Goal: Task Accomplishment & Management: Manage account settings

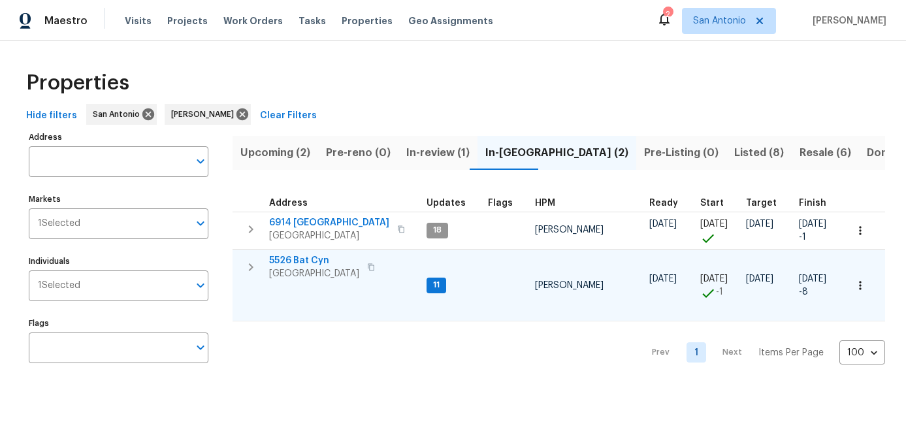
click at [301, 270] on span "[GEOGRAPHIC_DATA]" at bounding box center [314, 273] width 90 height 13
click at [291, 278] on span "[GEOGRAPHIC_DATA]" at bounding box center [314, 273] width 90 height 13
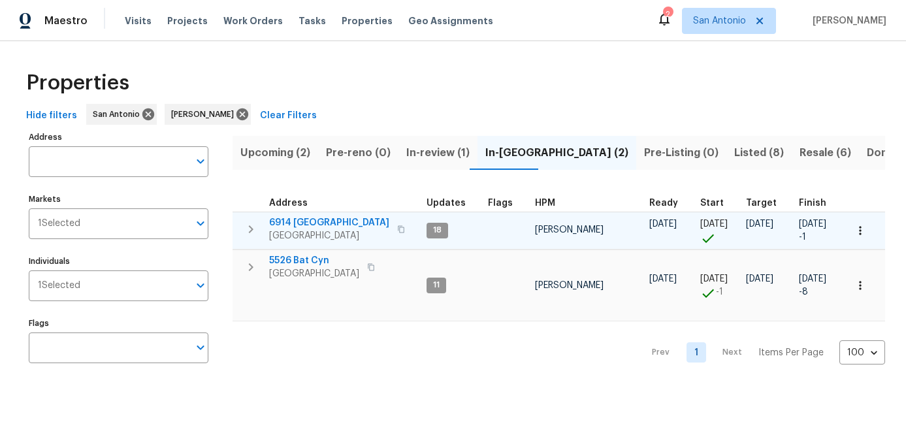
click at [305, 236] on span "San Antonio, TX 78242" at bounding box center [329, 235] width 120 height 13
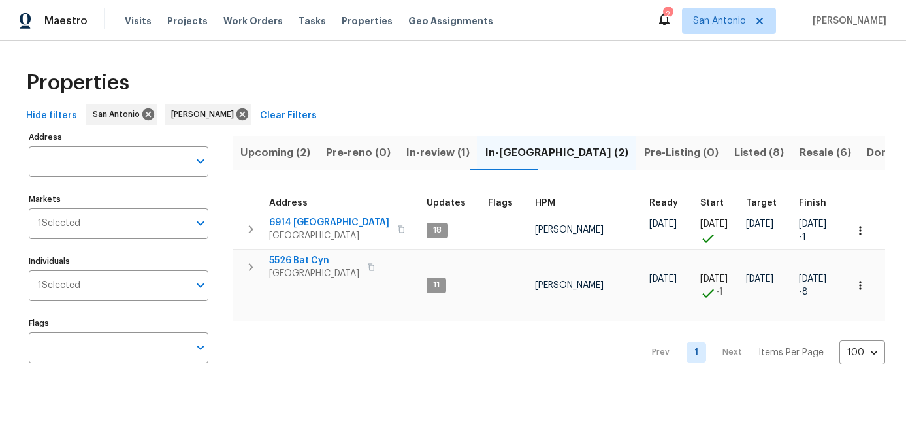
click at [365, 365] on div "Prev 1 Next Items Per Page 100 100 ​" at bounding box center [559, 348] width 653 height 54
click at [274, 156] on span "Upcoming (2)" at bounding box center [275, 153] width 70 height 18
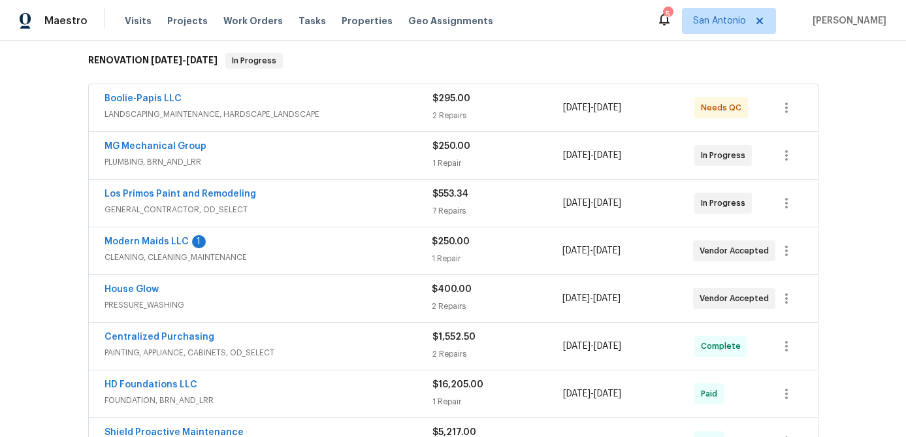
scroll to position [355, 0]
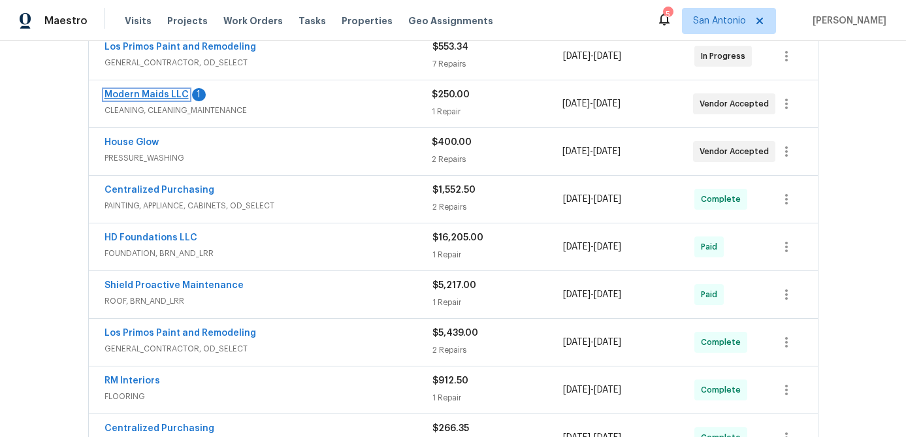
click at [158, 99] on link "Modern Maids LLC" at bounding box center [147, 94] width 84 height 9
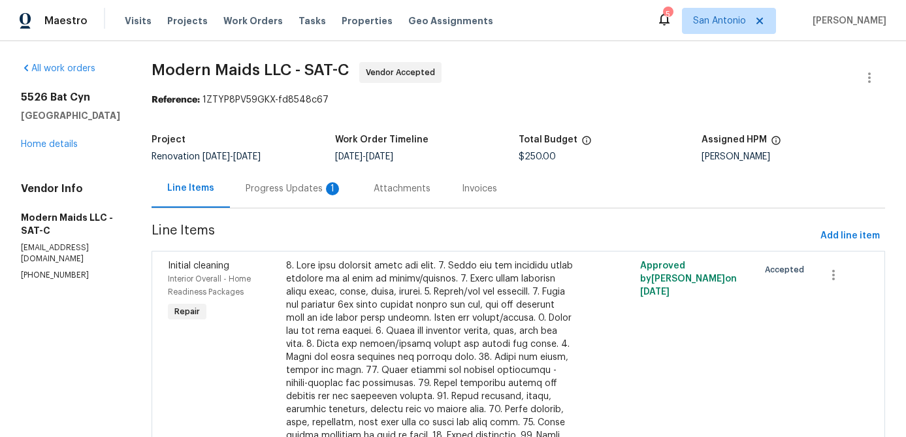
click at [289, 188] on div "Progress Updates 1" at bounding box center [294, 188] width 97 height 13
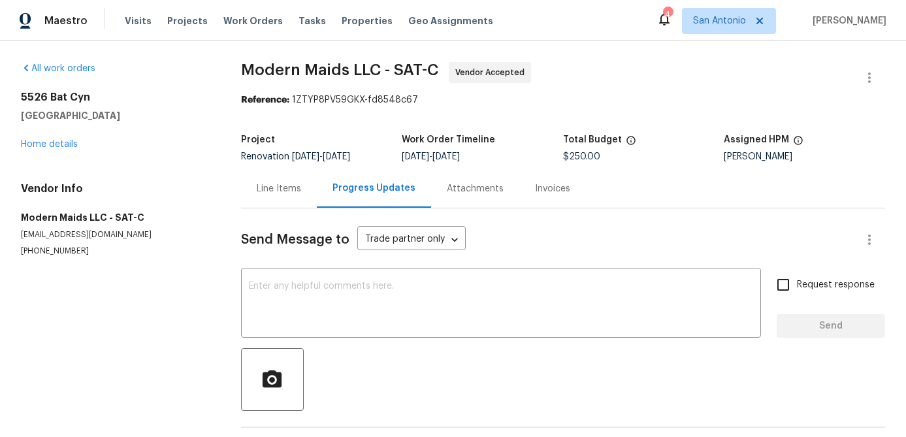
click at [49, 139] on div "5526 Bat Cyn San Antonio, TX 78252 Home details" at bounding box center [115, 121] width 189 height 60
click at [49, 140] on link "Home details" at bounding box center [49, 144] width 57 height 9
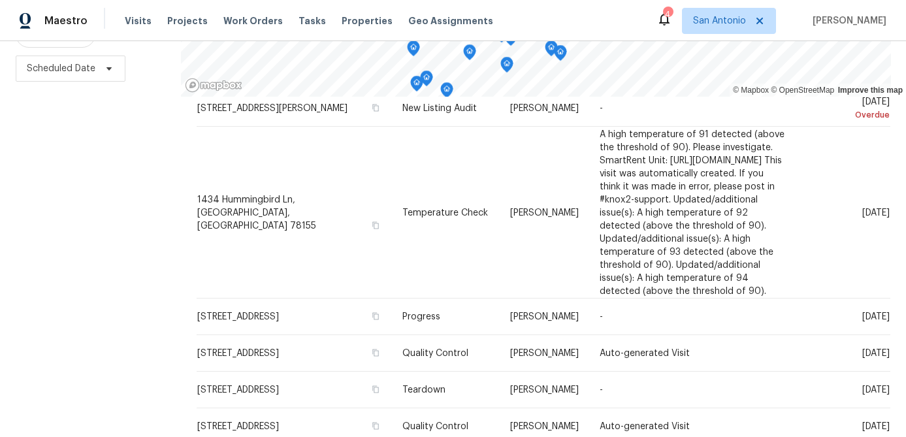
scroll to position [185, 0]
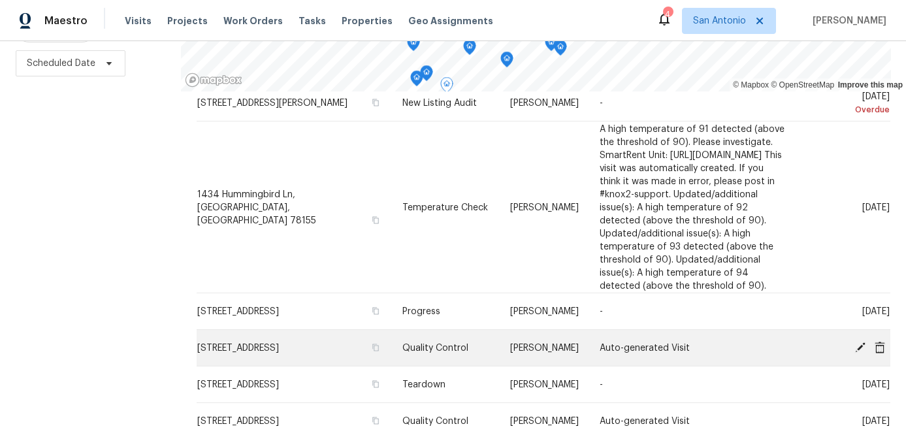
click at [861, 348] on icon at bounding box center [861, 347] width 12 height 12
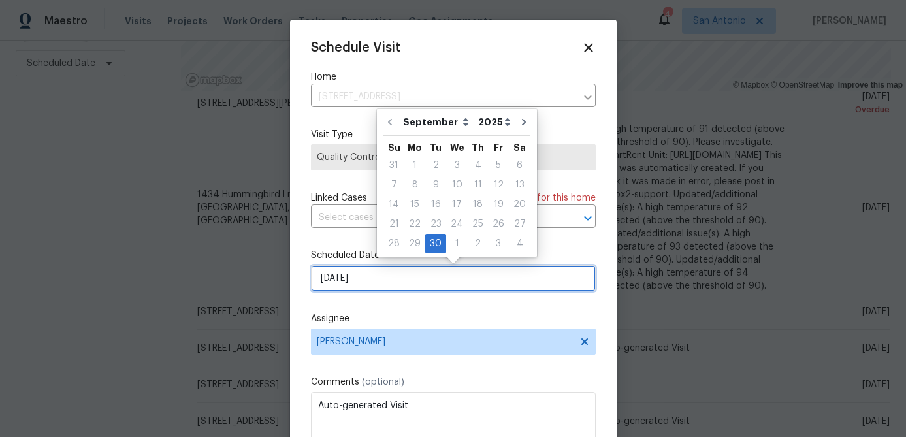
click at [397, 287] on input "[DATE]" at bounding box center [453, 278] width 285 height 26
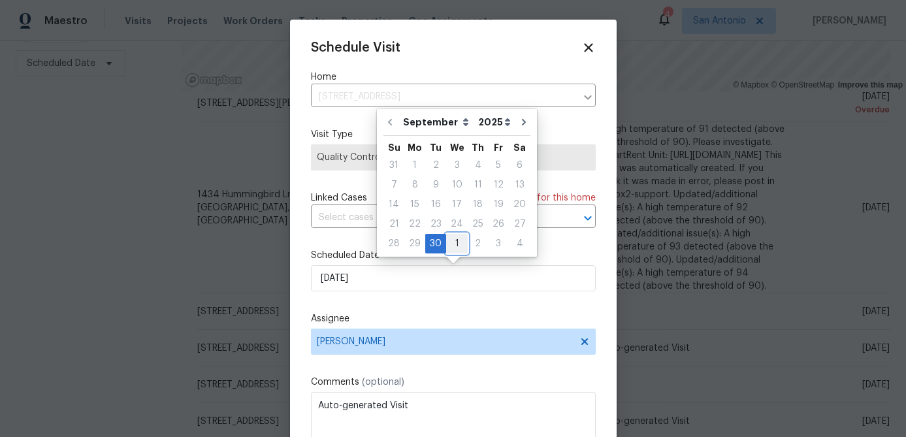
click at [452, 242] on div "1" at bounding box center [457, 244] width 22 height 18
type input "10/1/2025"
select select "9"
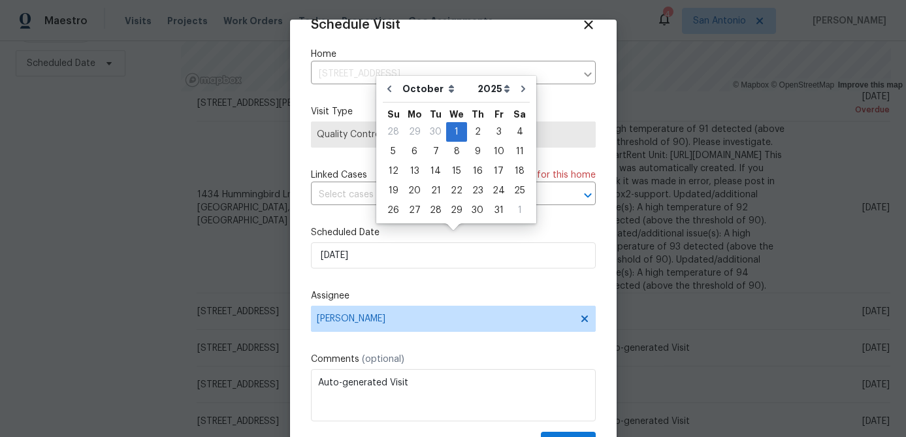
scroll to position [59, 0]
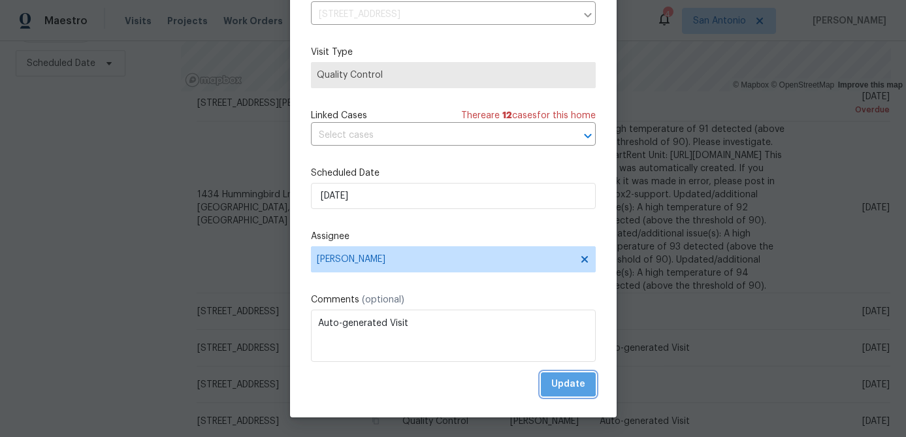
click at [565, 378] on span "Update" at bounding box center [568, 384] width 34 height 16
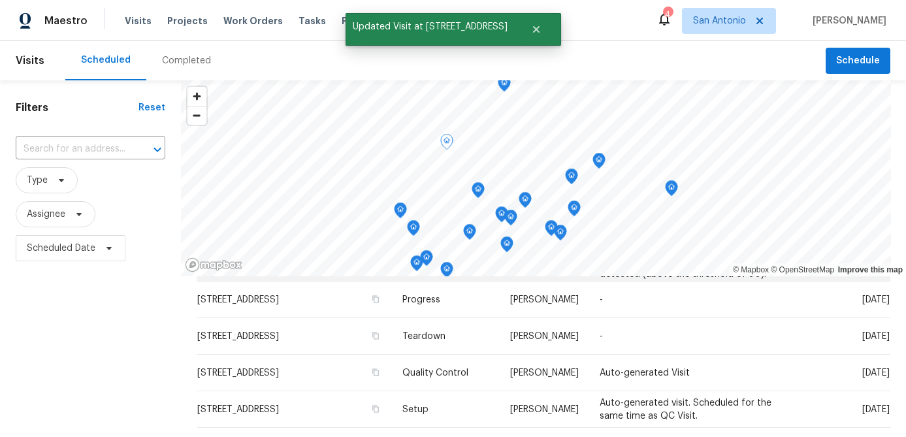
scroll to position [280, 0]
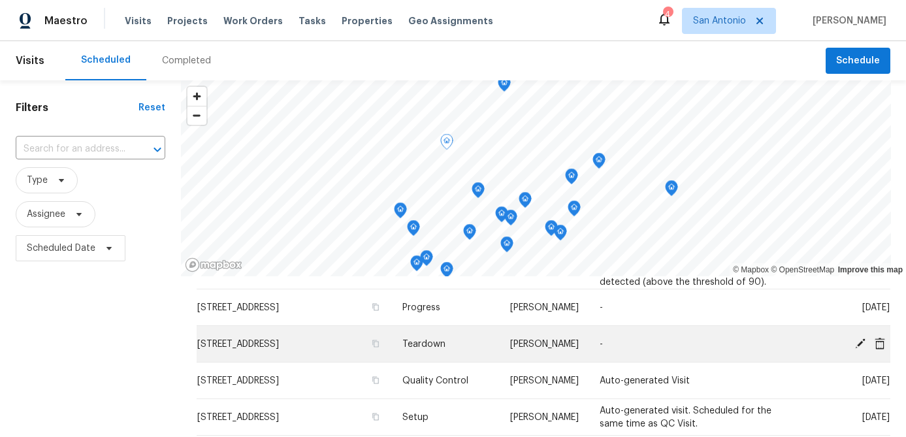
click at [863, 343] on icon at bounding box center [861, 343] width 12 height 12
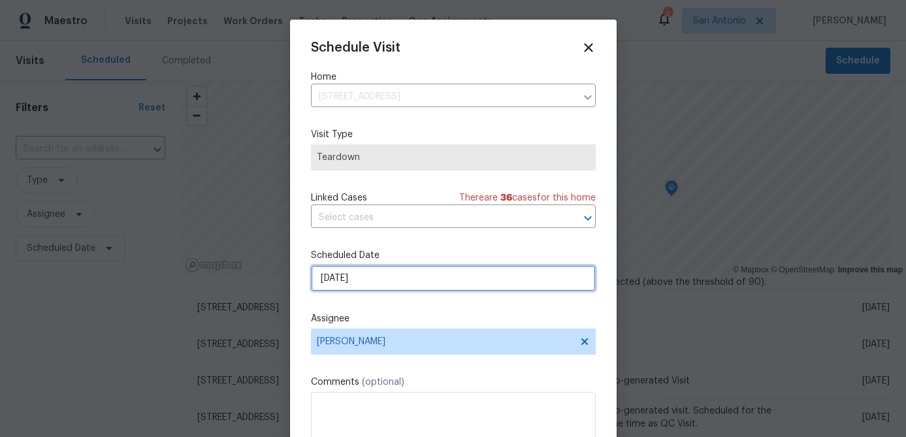
click at [382, 276] on input "[DATE]" at bounding box center [453, 278] width 285 height 26
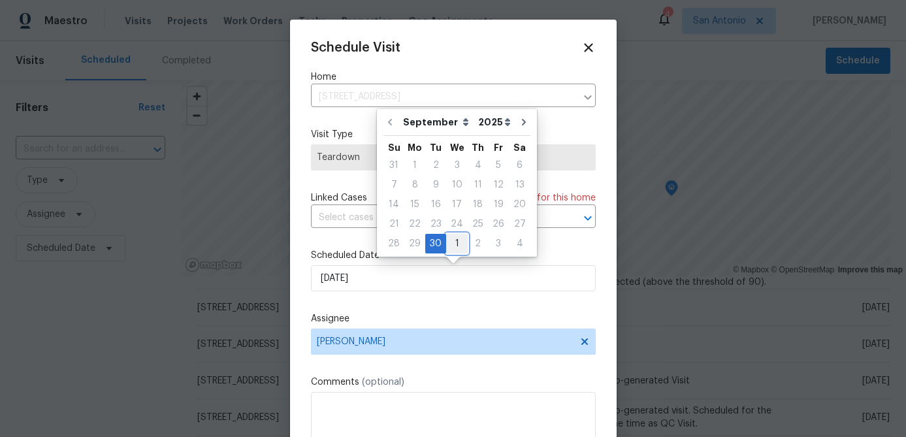
click at [455, 241] on div "1" at bounding box center [457, 244] width 22 height 18
type input "10/1/2025"
select select "9"
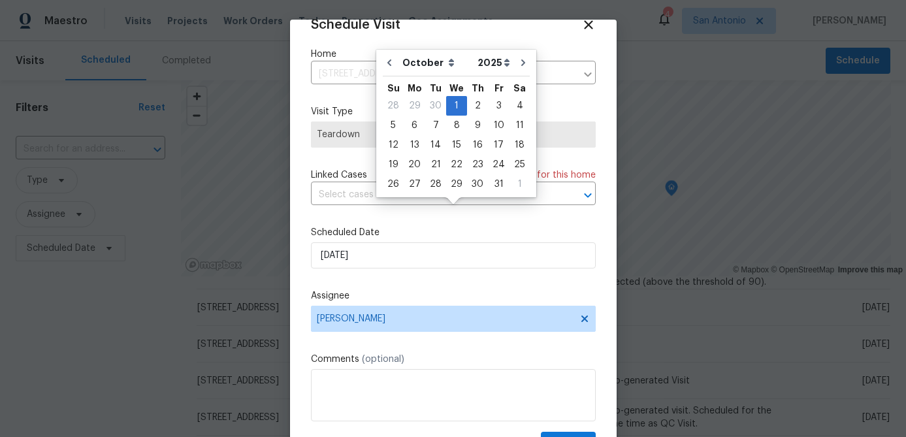
scroll to position [59, 0]
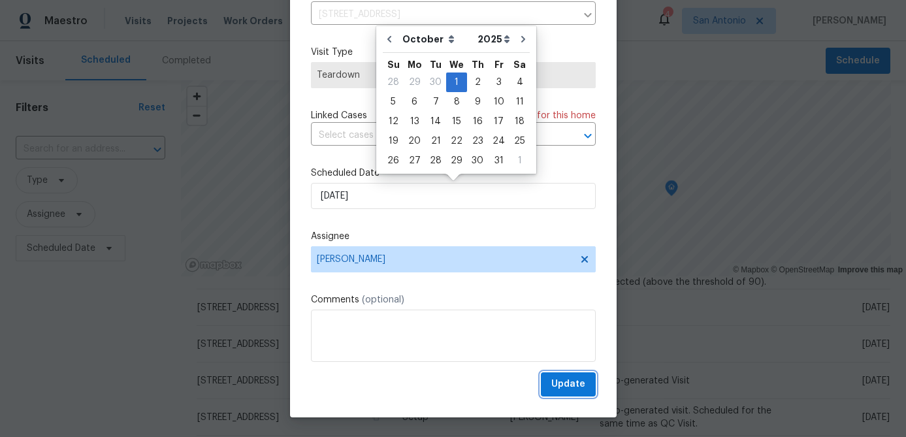
click at [576, 389] on span "Update" at bounding box center [568, 384] width 34 height 16
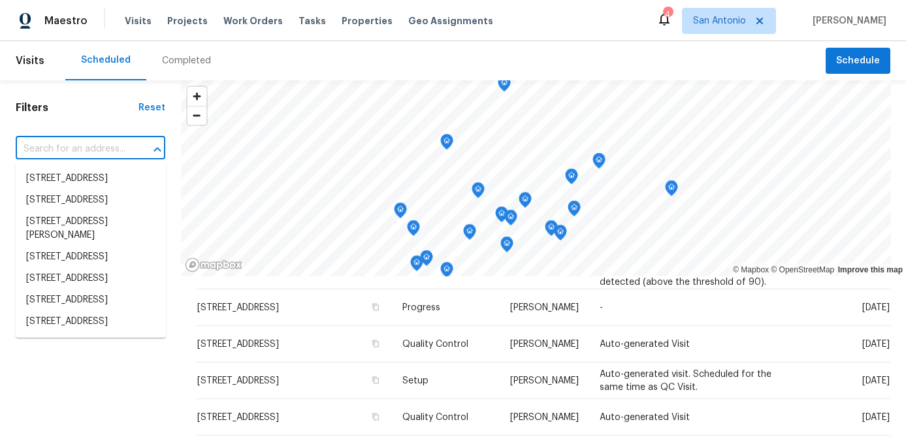
click at [118, 152] on input "text" at bounding box center [72, 149] width 113 height 20
type input "3"
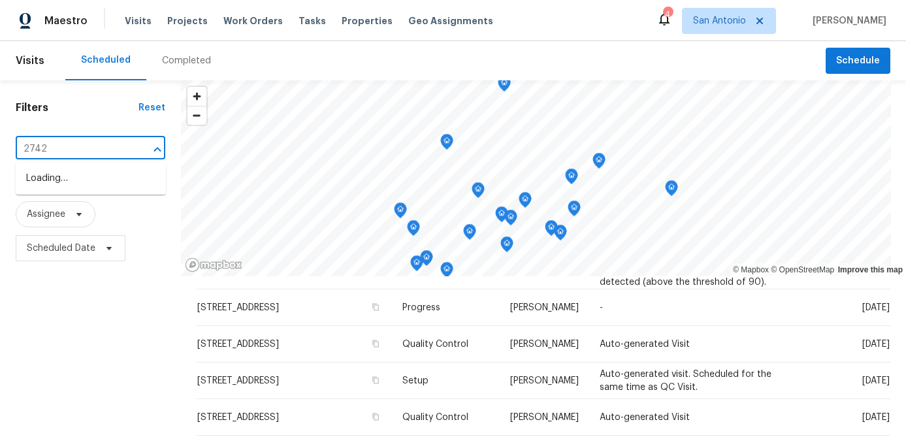
type input "27422"
click at [81, 186] on li "27422 Camino Tower, Boerne, TX 78015" at bounding box center [91, 179] width 150 height 22
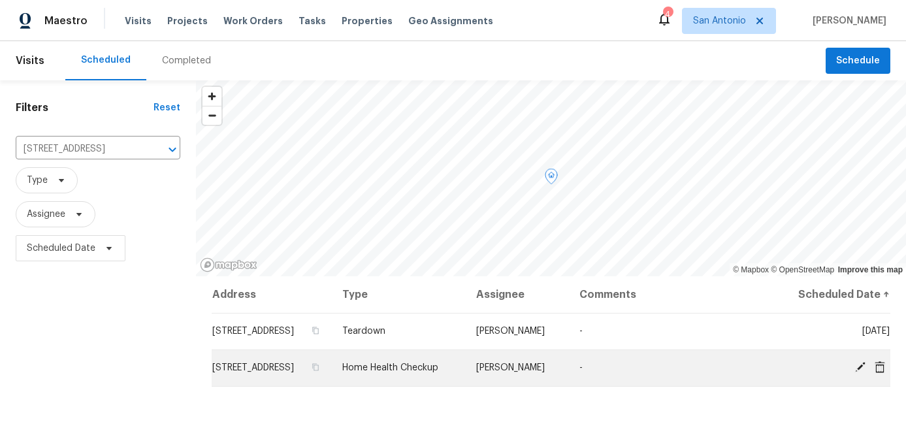
click at [861, 372] on icon at bounding box center [860, 367] width 10 height 10
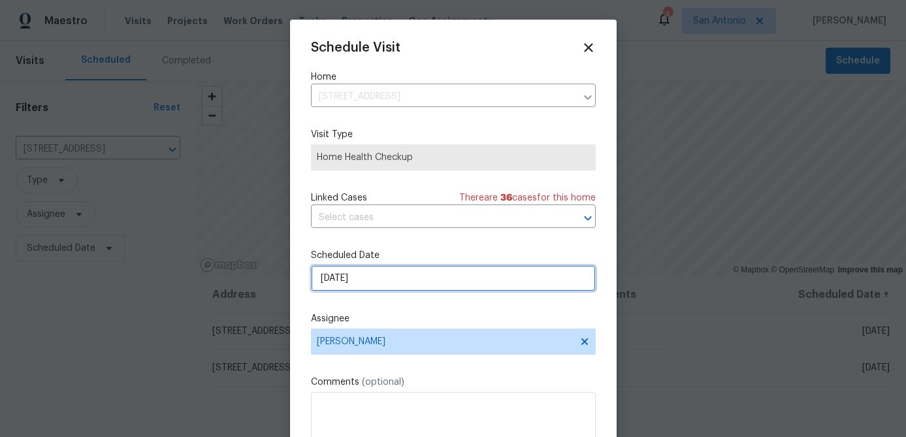
click at [398, 284] on input "10/8/2025" at bounding box center [453, 278] width 285 height 26
select select "9"
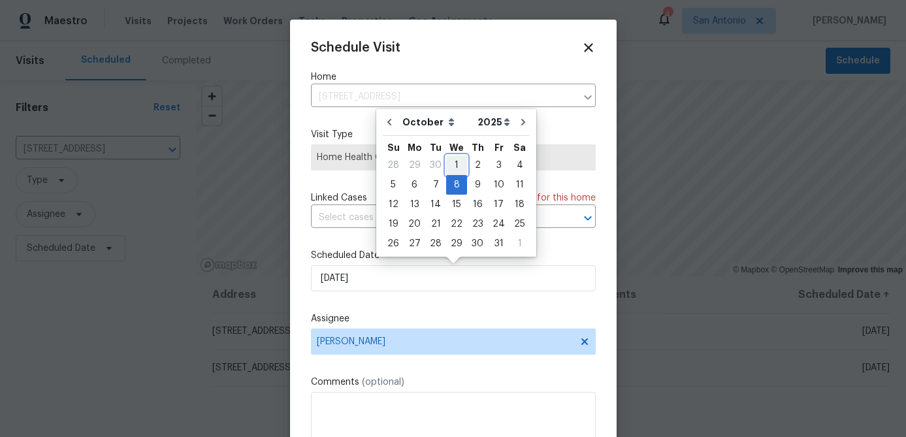
click at [450, 170] on div "1" at bounding box center [456, 165] width 21 height 18
type input "10/1/2025"
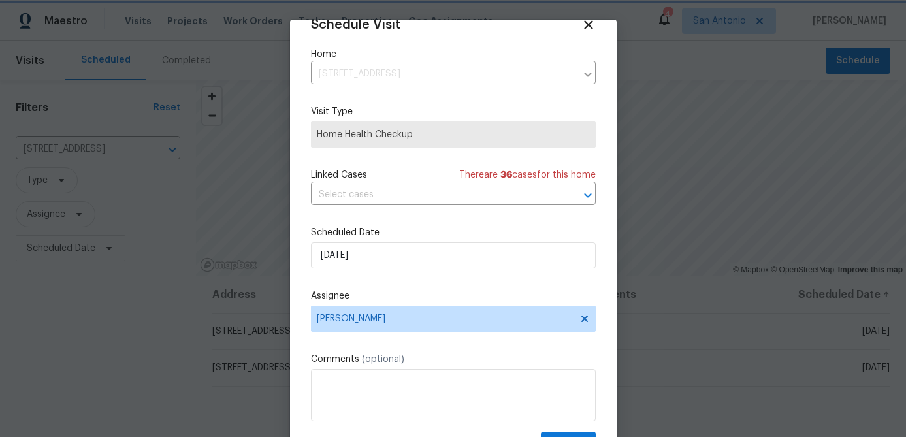
scroll to position [59, 0]
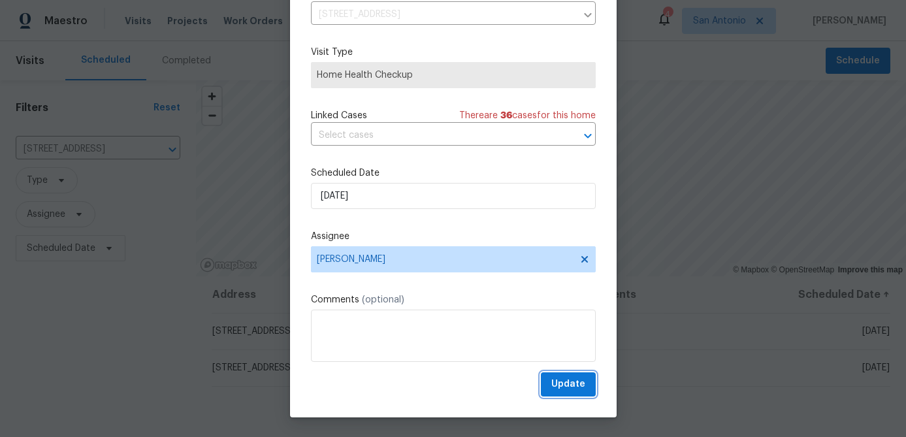
click at [566, 391] on span "Update" at bounding box center [568, 384] width 34 height 16
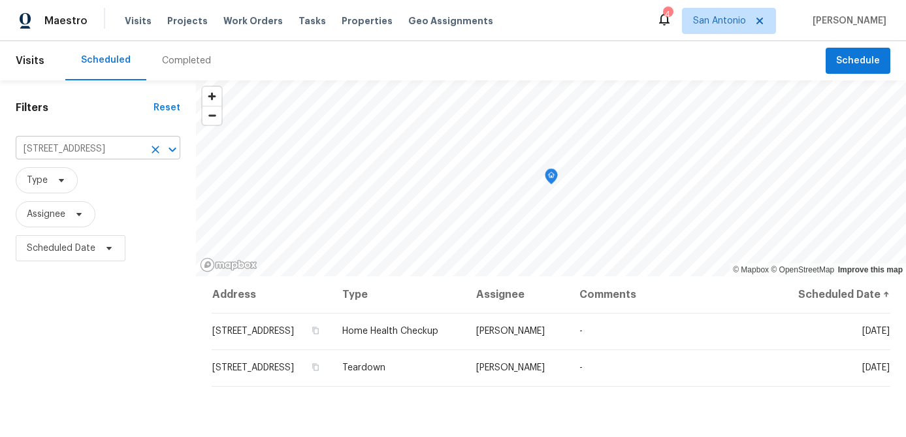
click at [151, 150] on icon "Clear" at bounding box center [155, 149] width 13 height 13
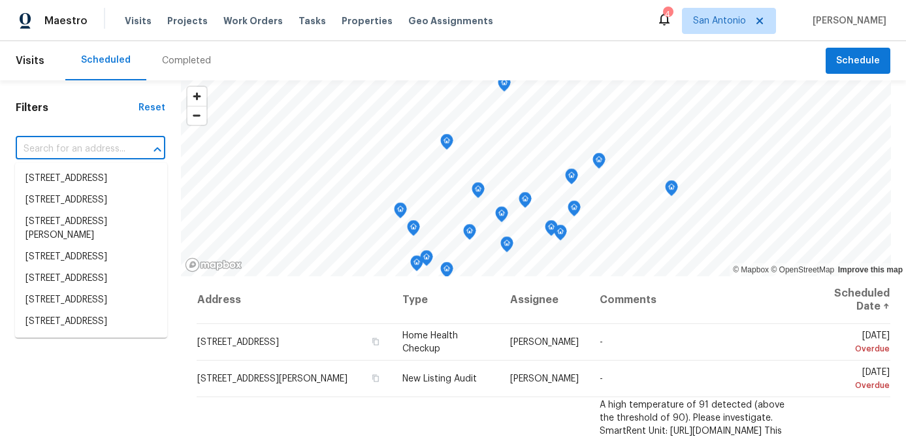
click at [122, 148] on input "text" at bounding box center [72, 149] width 113 height 20
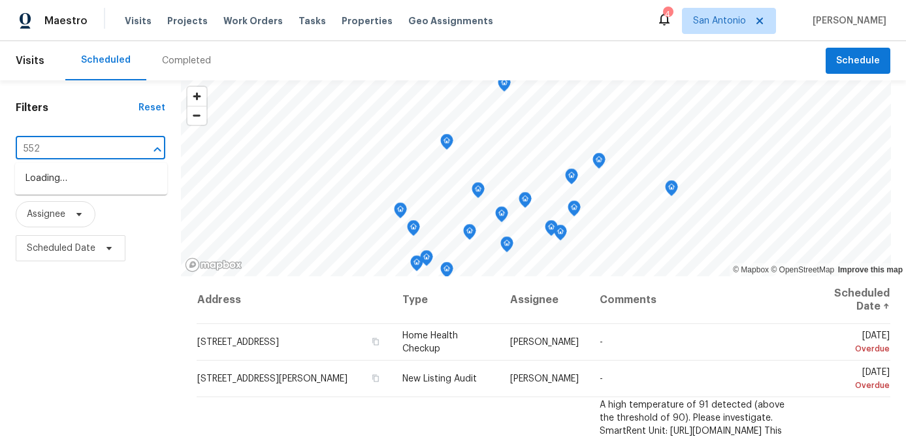
type input "5526"
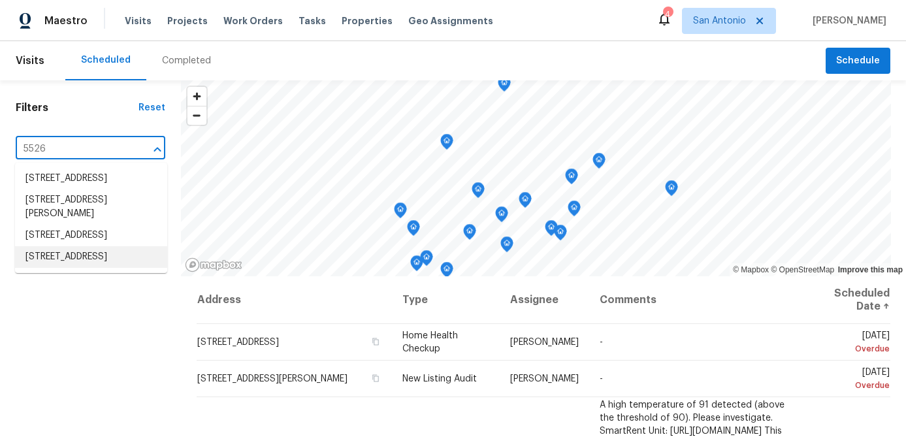
click at [52, 268] on li "5526 Bat Cyn, San Antonio, TX 78252" at bounding box center [91, 257] width 152 height 22
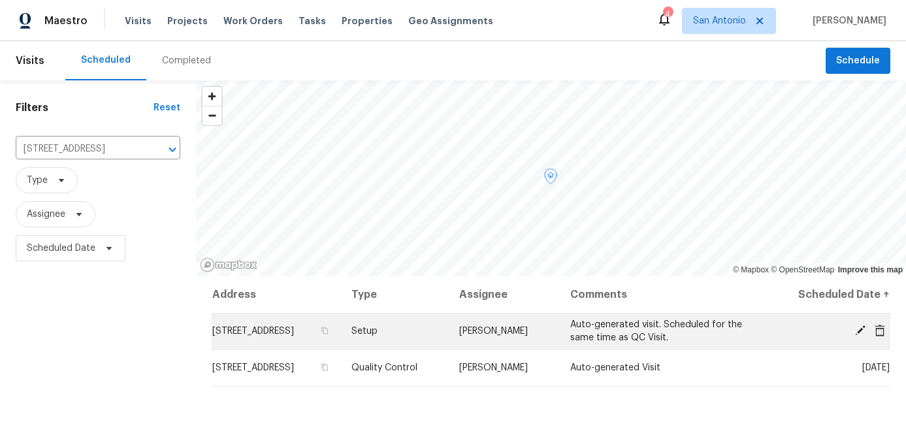
click at [859, 327] on icon at bounding box center [861, 331] width 12 height 12
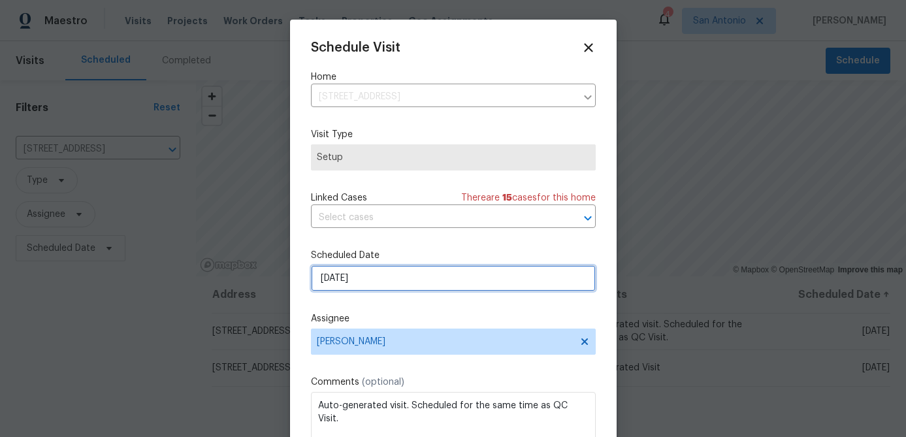
click at [391, 285] on input "10/11/2025" at bounding box center [453, 278] width 285 height 26
select select "9"
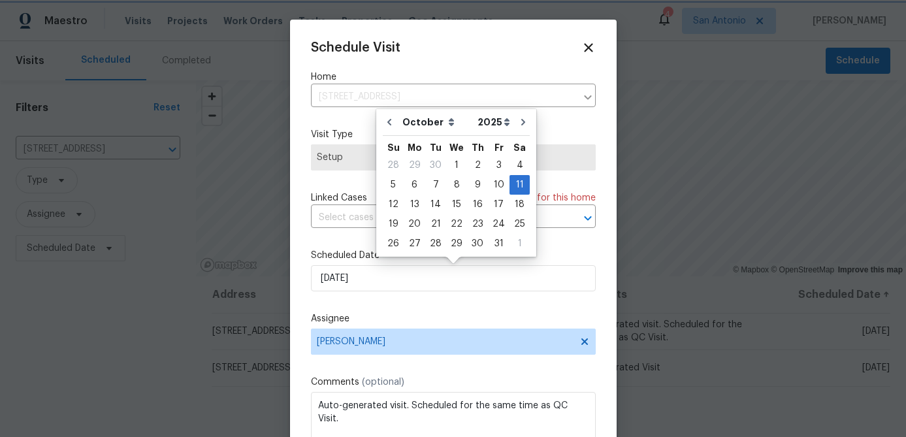
click at [216, 61] on div at bounding box center [453, 218] width 906 height 437
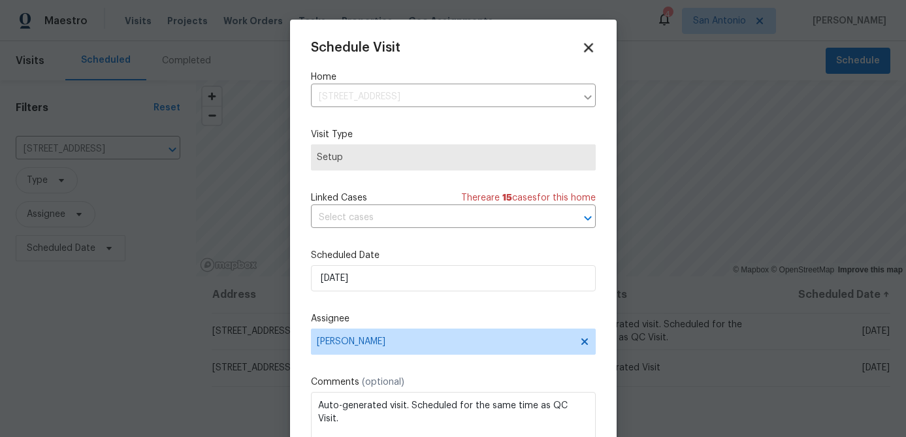
click at [595, 44] on icon at bounding box center [588, 47] width 15 height 15
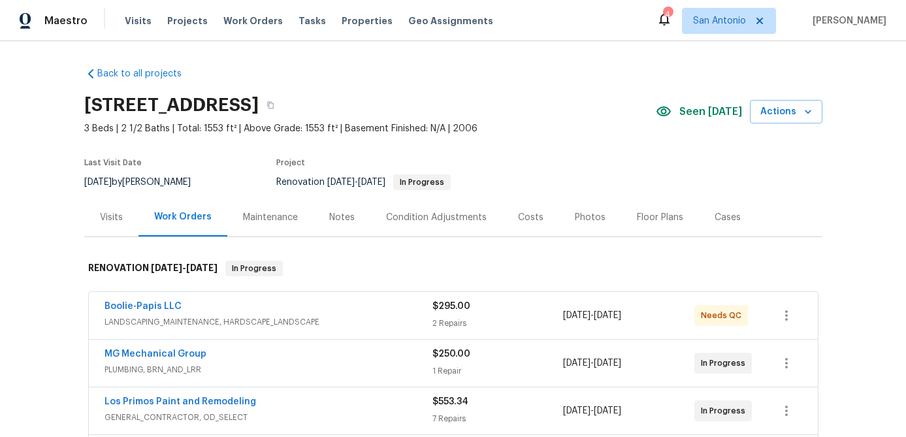
click at [342, 218] on div "Notes" at bounding box center [341, 217] width 25 height 13
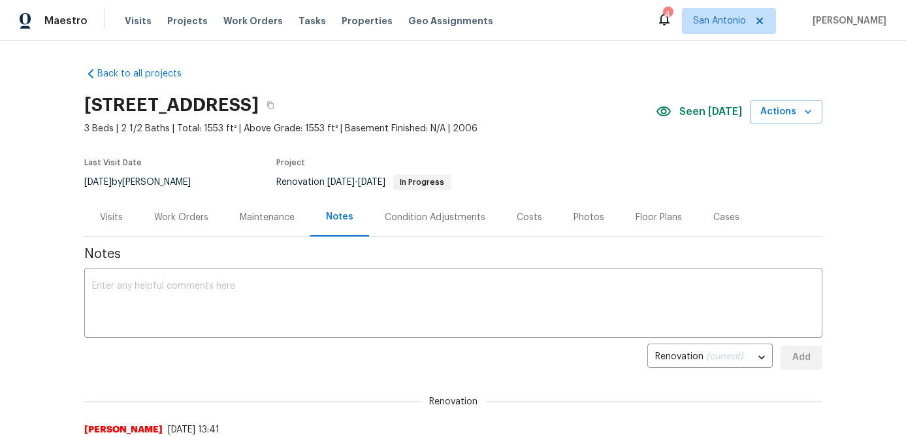
click at [191, 215] on div "Work Orders" at bounding box center [181, 217] width 54 height 13
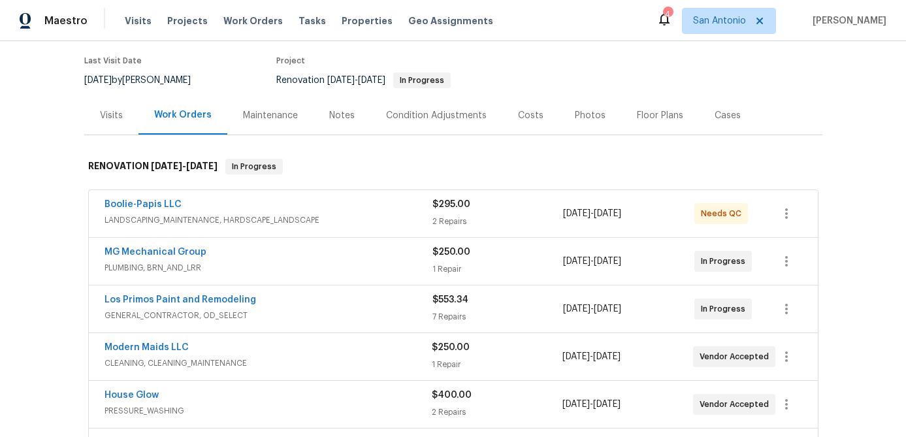
scroll to position [185, 0]
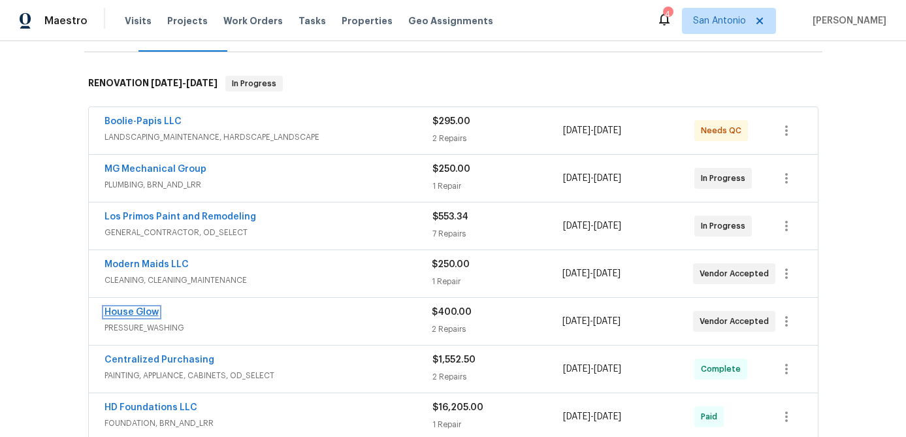
click at [139, 315] on link "House Glow" at bounding box center [132, 312] width 54 height 9
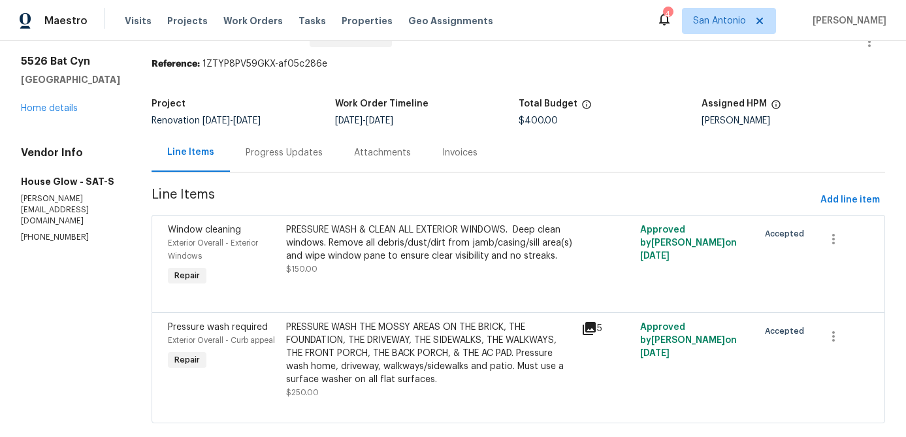
scroll to position [37, 0]
click at [275, 152] on div "Progress Updates" at bounding box center [284, 151] width 77 height 13
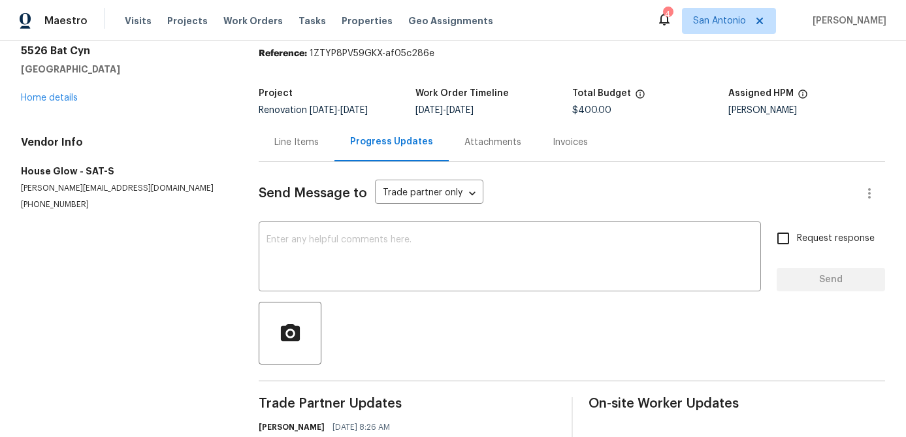
scroll to position [51, 0]
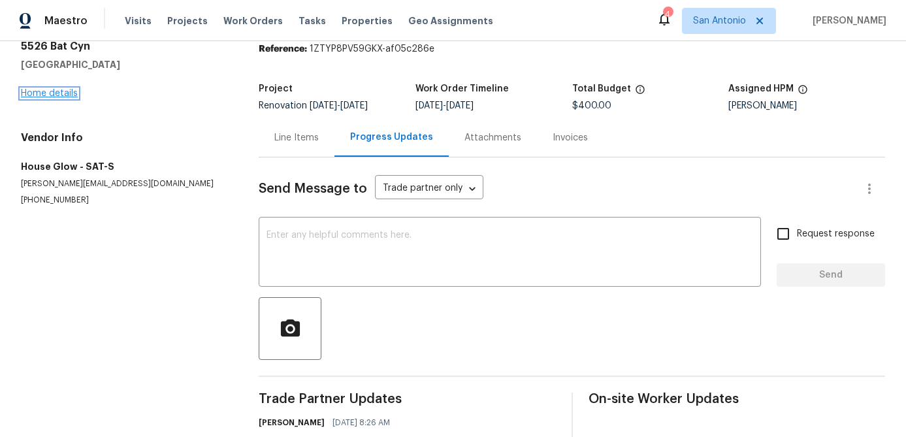
click at [59, 95] on link "Home details" at bounding box center [49, 93] width 57 height 9
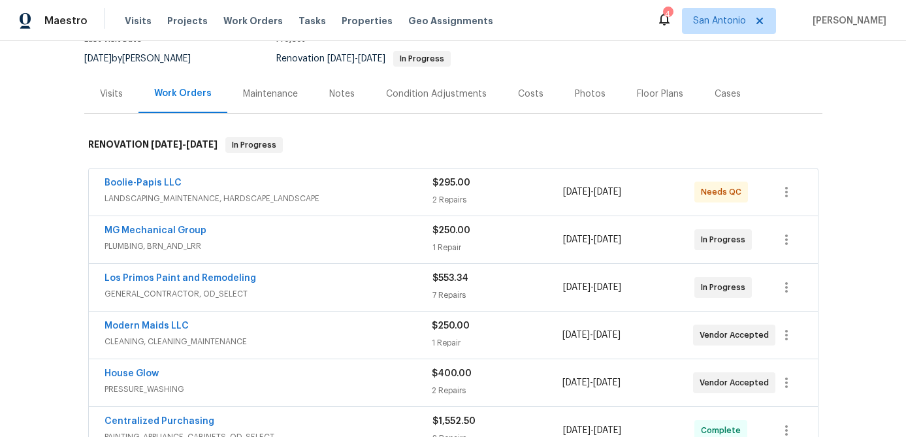
scroll to position [199, 0]
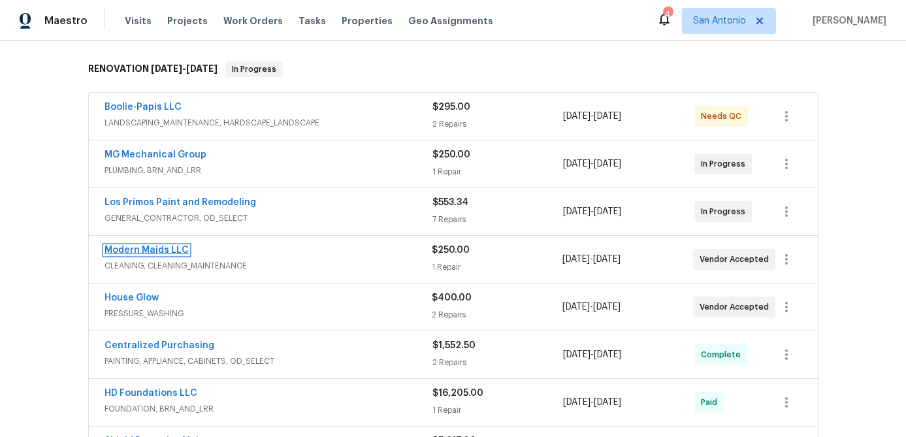
click at [158, 250] on link "Modern Maids LLC" at bounding box center [147, 250] width 84 height 9
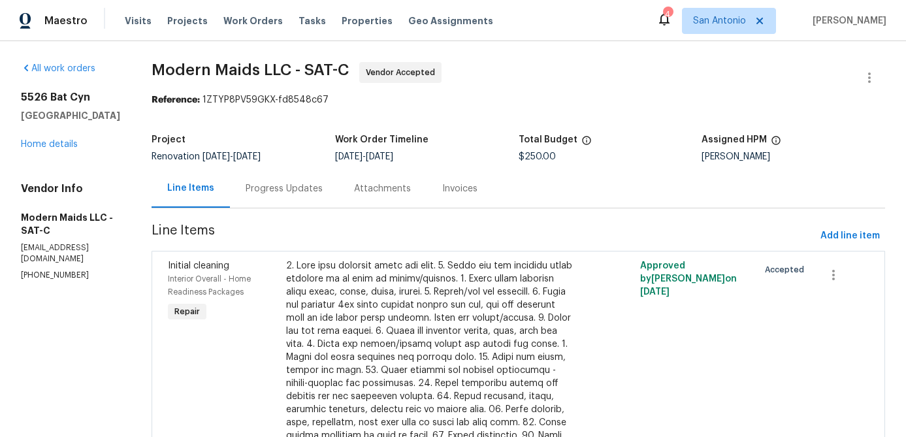
click at [304, 190] on div "Progress Updates" at bounding box center [284, 188] width 77 height 13
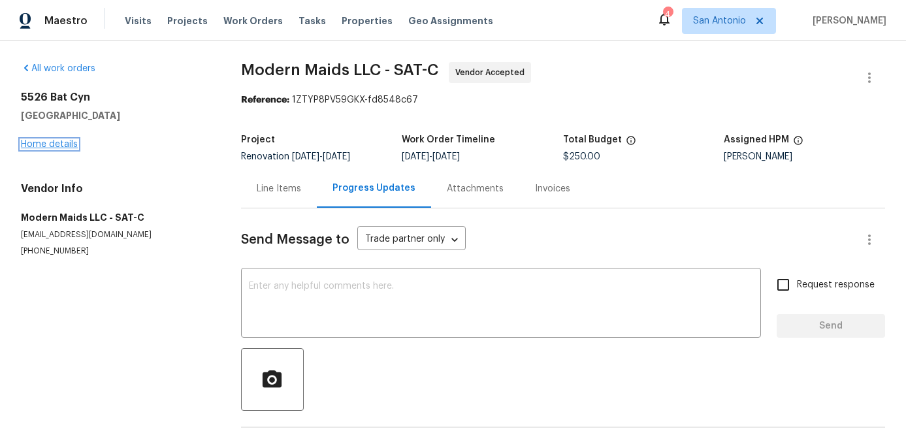
click at [47, 140] on link "Home details" at bounding box center [49, 144] width 57 height 9
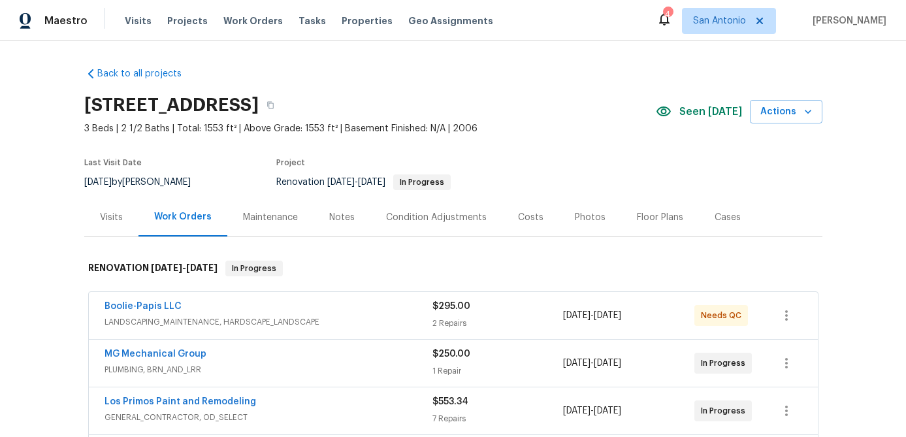
click at [333, 221] on div "Notes" at bounding box center [341, 217] width 25 height 13
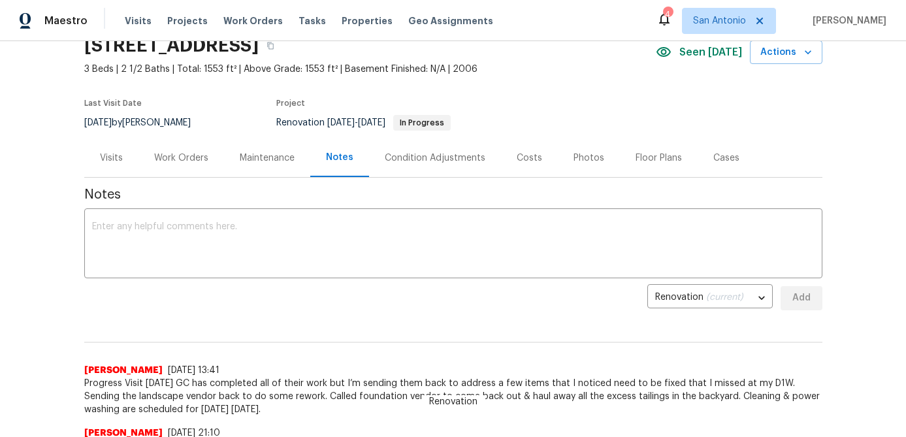
scroll to position [63, 0]
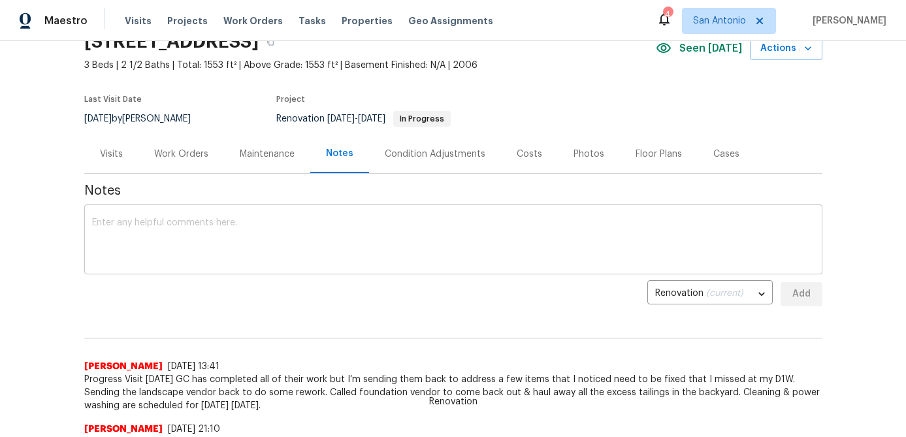
click at [277, 250] on textarea at bounding box center [453, 241] width 723 height 46
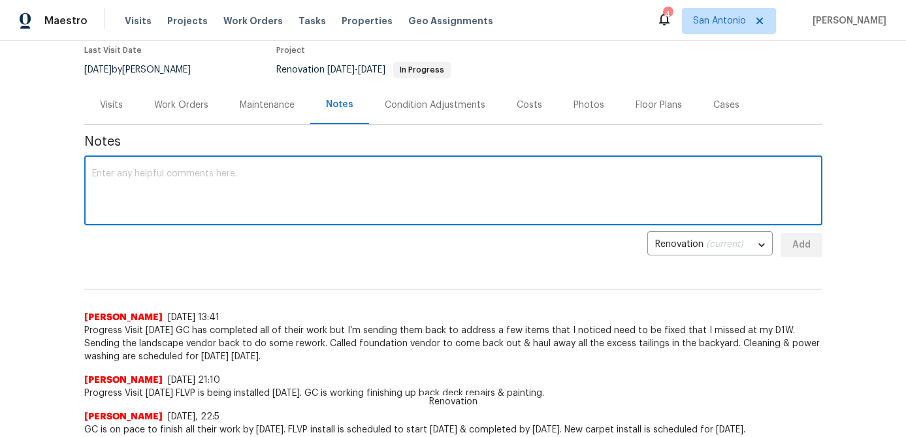
scroll to position [114, 0]
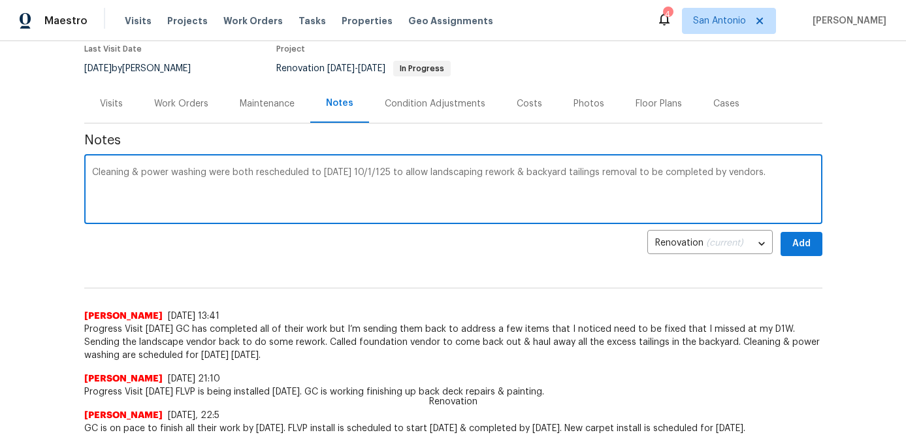
type textarea "Cleaning & power washing were both rescheduled to Wednesday 10/1/125 to allow l…"
click at [801, 240] on span "Add" at bounding box center [801, 244] width 21 height 16
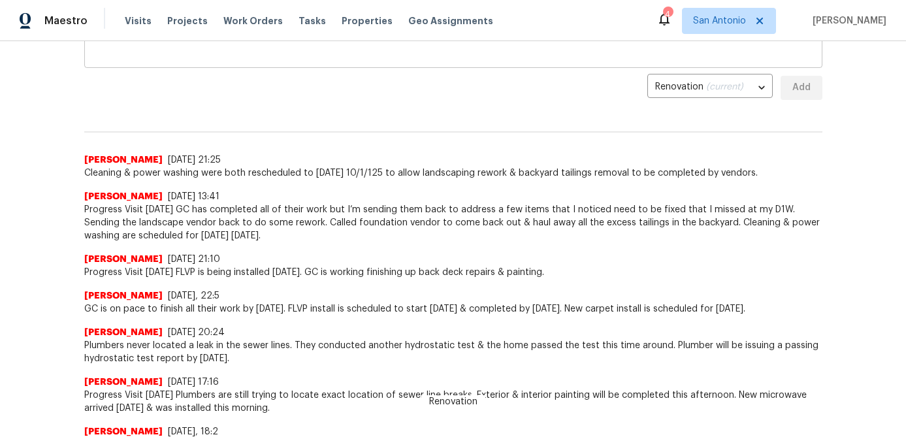
scroll to position [0, 0]
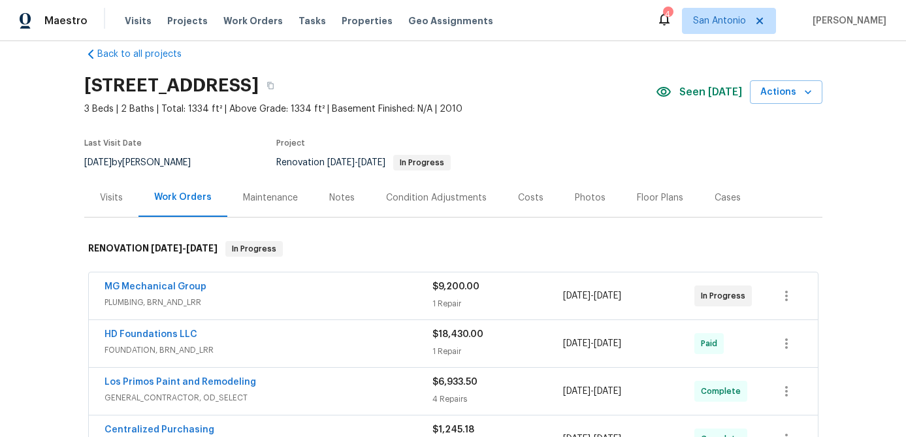
scroll to position [27, 0]
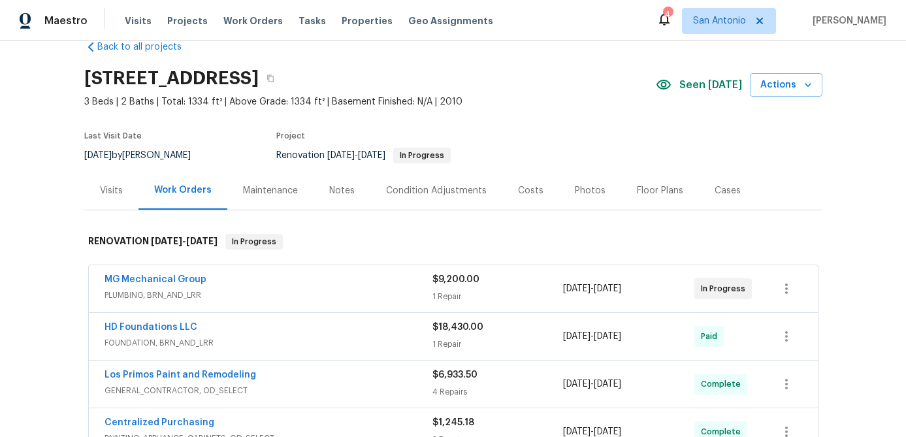
click at [325, 191] on div "Notes" at bounding box center [342, 190] width 57 height 39
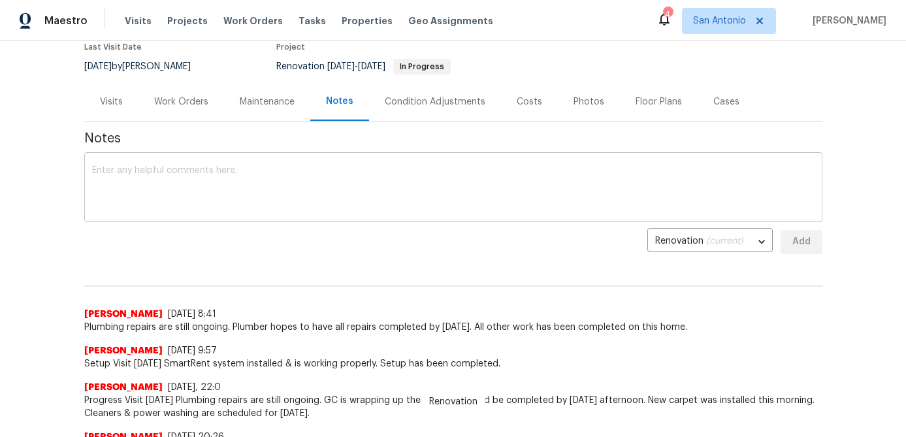
scroll to position [122, 0]
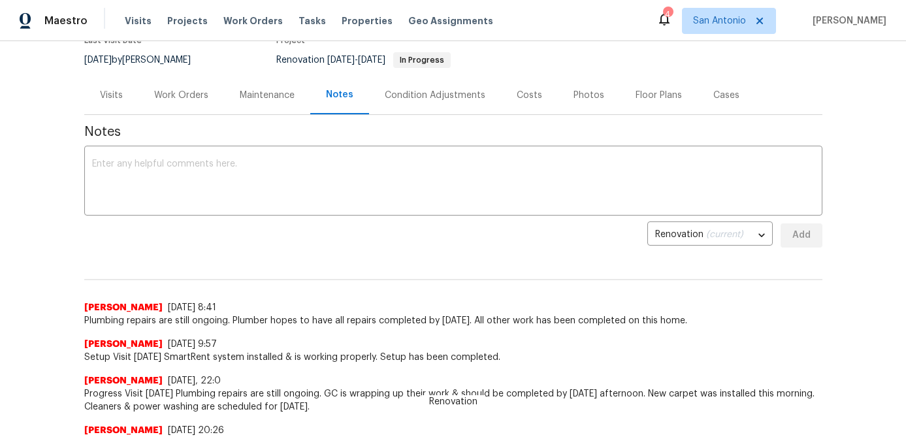
click at [315, 240] on div "Renovation (current) e2689873-34d5-4bed-9f77-3d557ab422d1 ​ Add" at bounding box center [453, 235] width 738 height 24
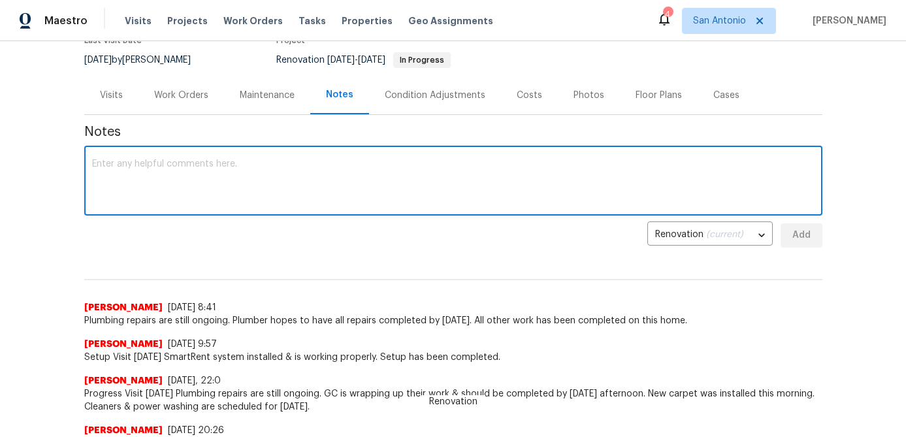
click at [326, 180] on textarea at bounding box center [453, 182] width 723 height 46
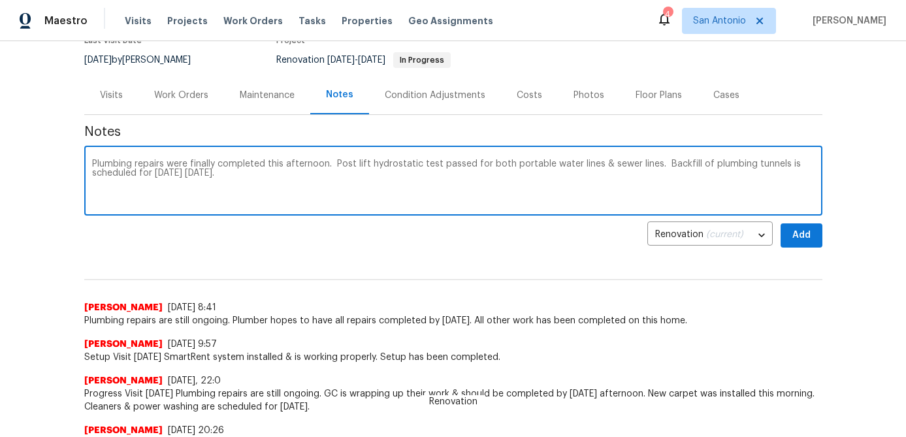
type textarea "Plumbing repairs were finally completed this afternoon. Post lift hydrostatic t…"
click at [792, 239] on span "Add" at bounding box center [801, 235] width 21 height 16
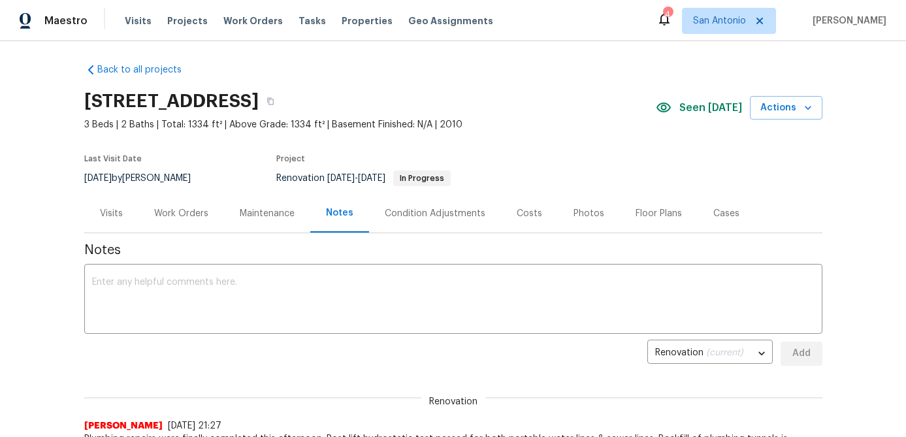
scroll to position [0, 0]
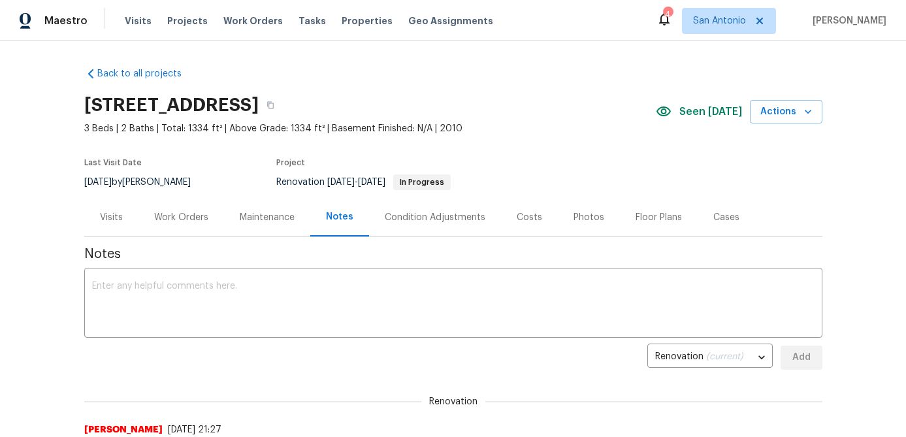
click at [186, 217] on div "Work Orders" at bounding box center [181, 217] width 54 height 13
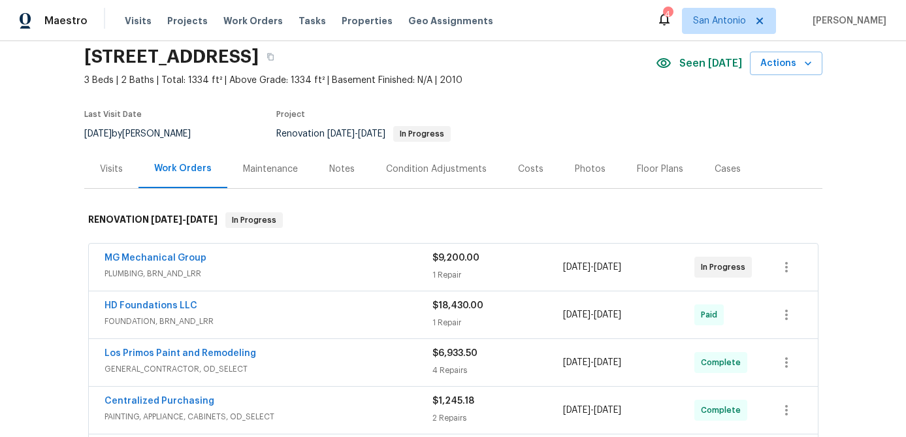
scroll to position [50, 0]
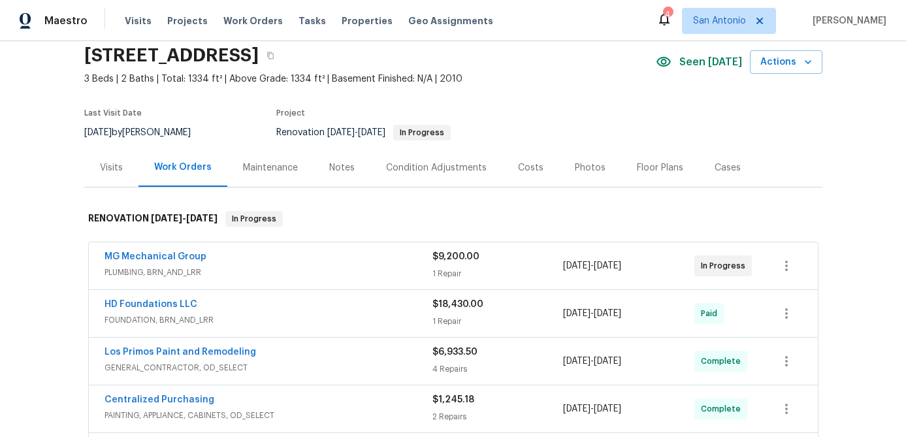
click at [200, 266] on span "PLUMBING, BRN_AND_LRR" at bounding box center [269, 272] width 328 height 13
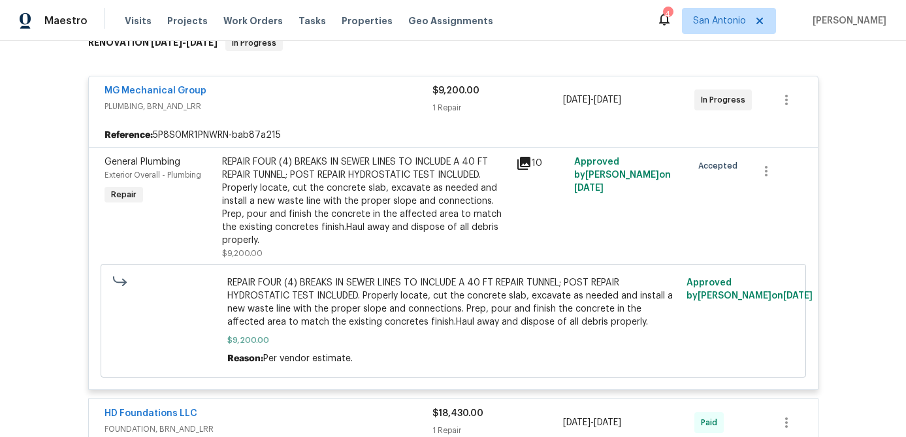
scroll to position [259, 0]
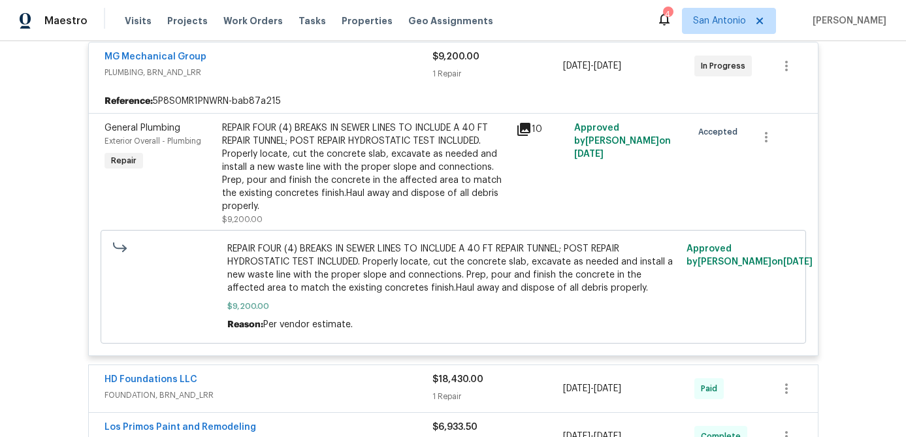
click at [343, 153] on div "REPAIR FOUR (4) BREAKS IN SEWER LINES TO INCLUDE A 40 FT REPAIR TUNNEL; POST RE…" at bounding box center [365, 167] width 286 height 91
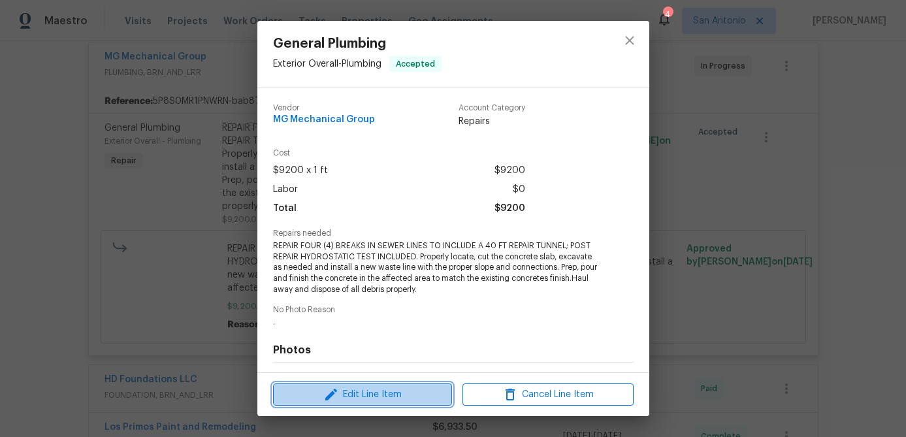
click at [388, 395] on span "Edit Line Item" at bounding box center [362, 395] width 171 height 16
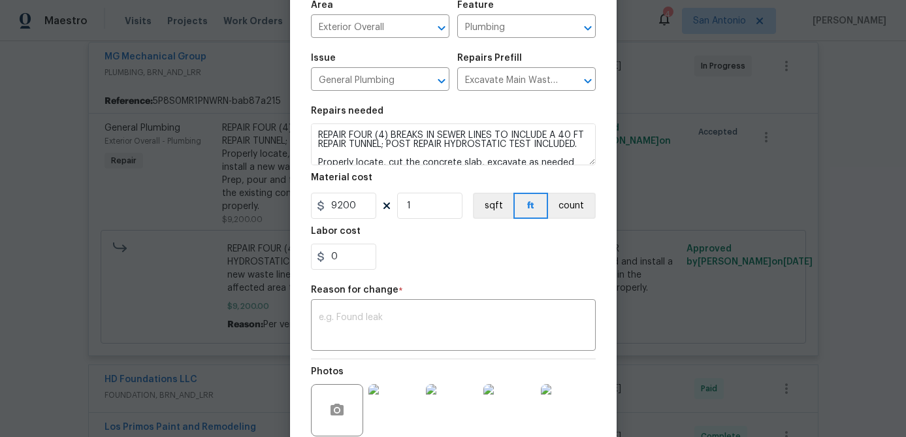
scroll to position [174, 0]
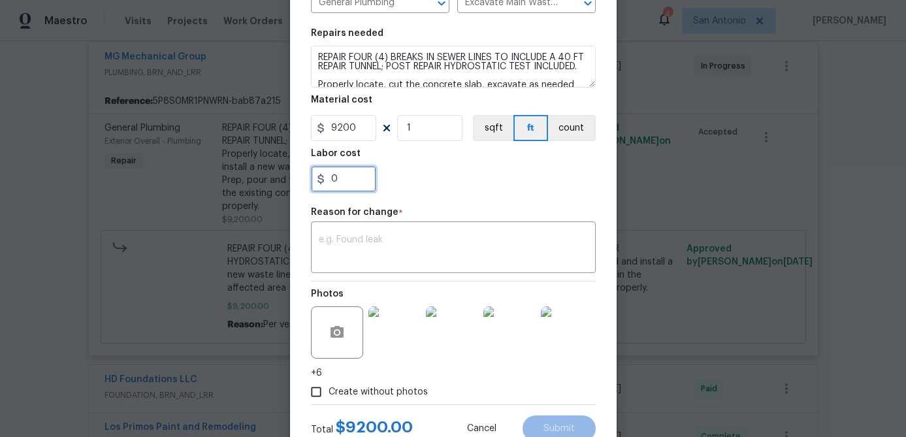
click at [354, 186] on input "0" at bounding box center [343, 179] width 65 height 26
type input "1200"
click at [337, 246] on textarea at bounding box center [453, 248] width 269 height 27
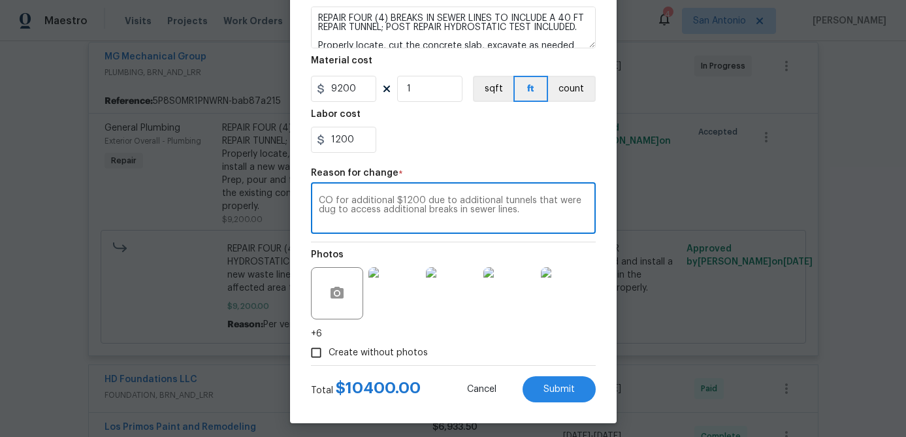
scroll to position [216, 0]
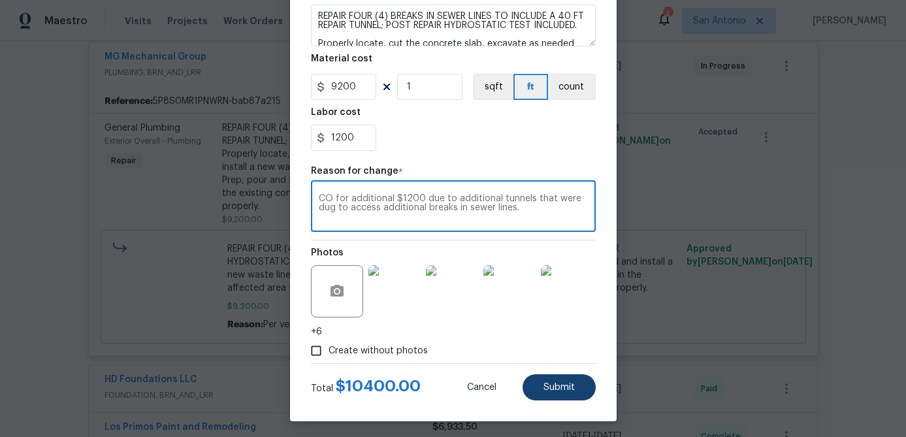
type textarea "CO for additional $1200 due to additional tunnels that were dug to access addit…"
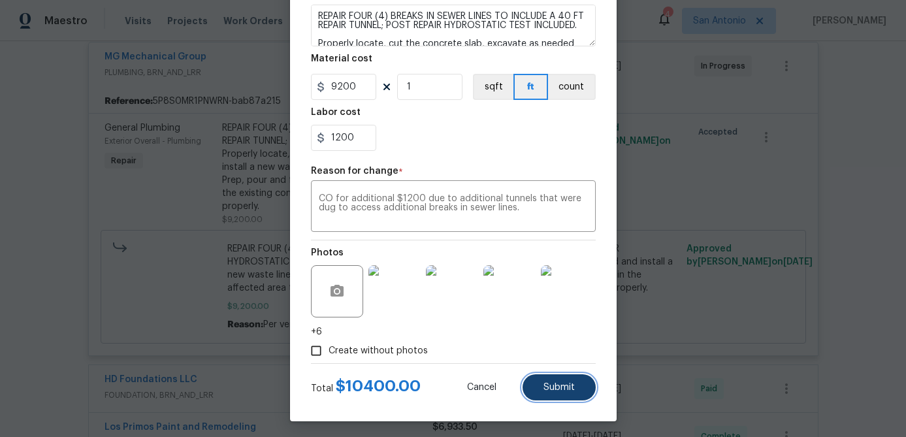
click at [557, 388] on span "Submit" at bounding box center [559, 388] width 31 height 10
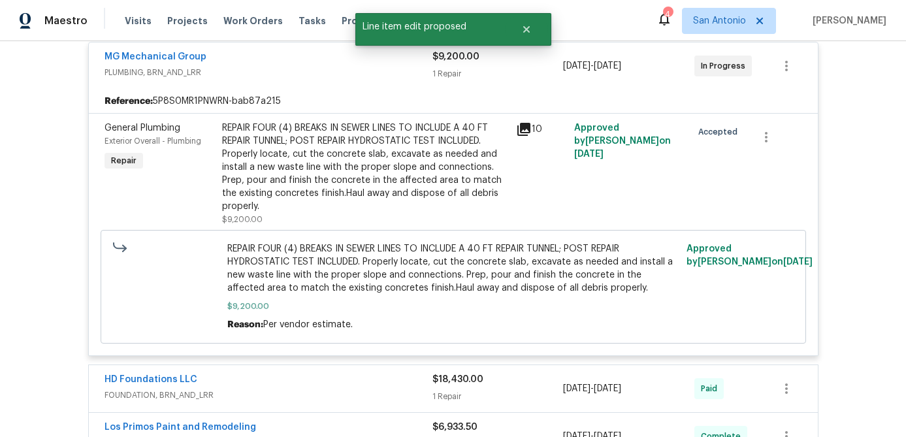
scroll to position [0, 0]
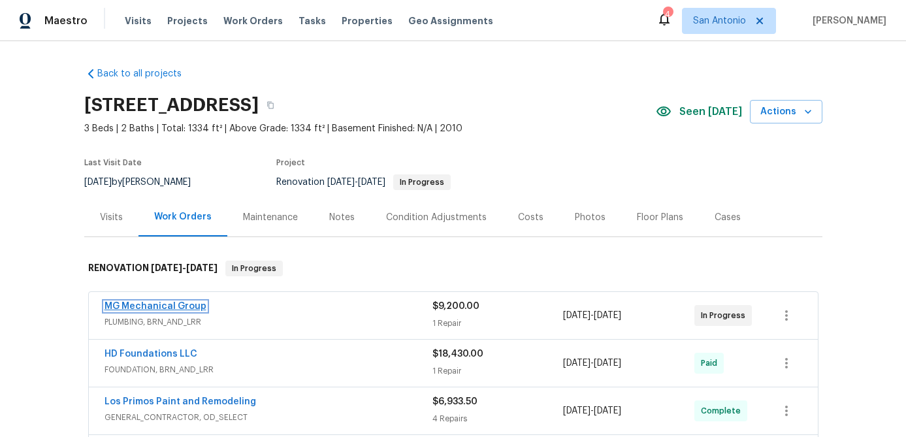
click at [161, 303] on link "MG Mechanical Group" at bounding box center [156, 306] width 102 height 9
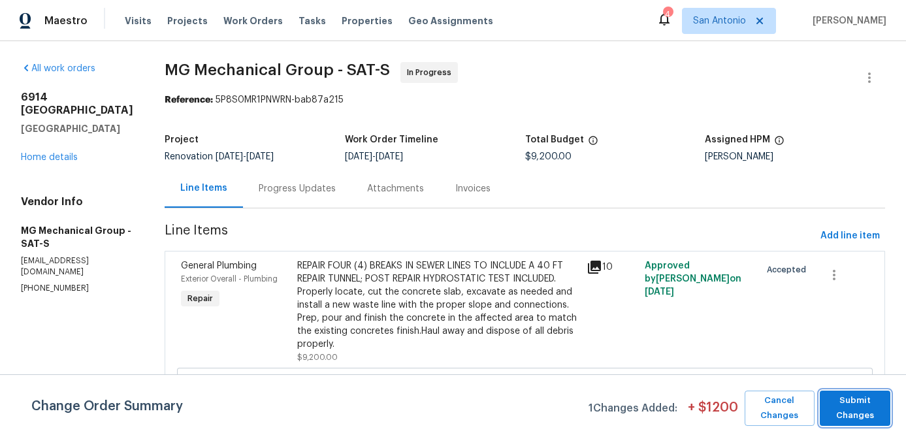
click at [857, 403] on span "Submit Changes" at bounding box center [856, 408] width 58 height 30
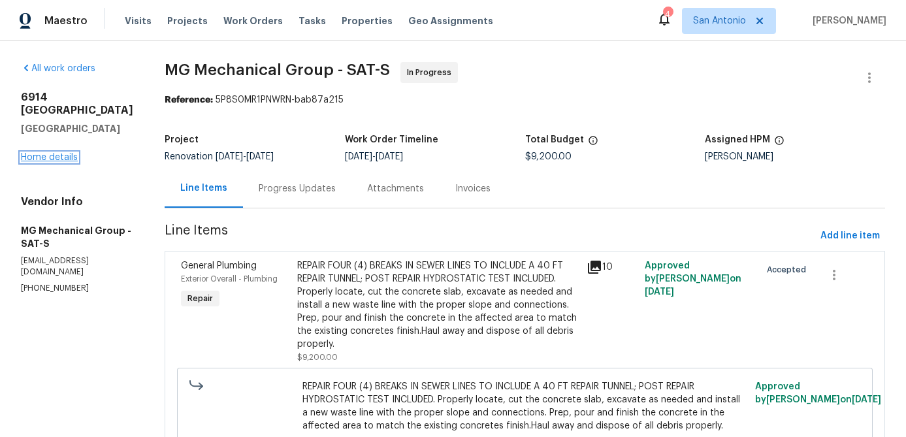
click at [42, 153] on link "Home details" at bounding box center [49, 157] width 57 height 9
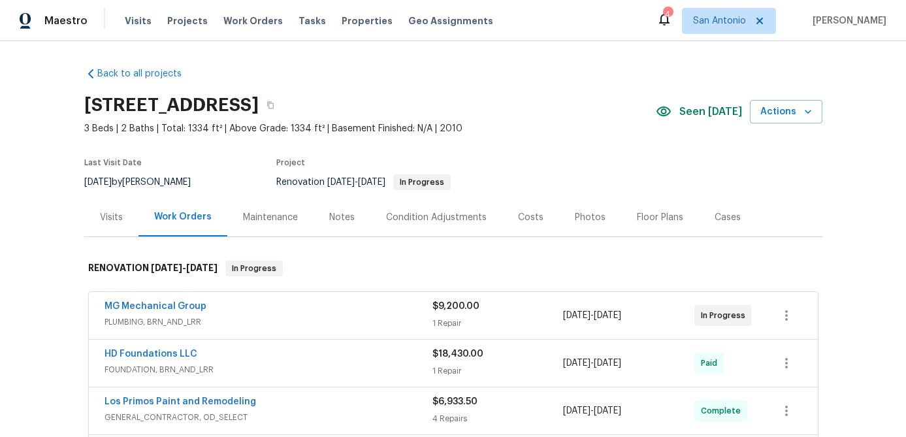
click at [519, 217] on div "Costs" at bounding box center [530, 217] width 25 height 13
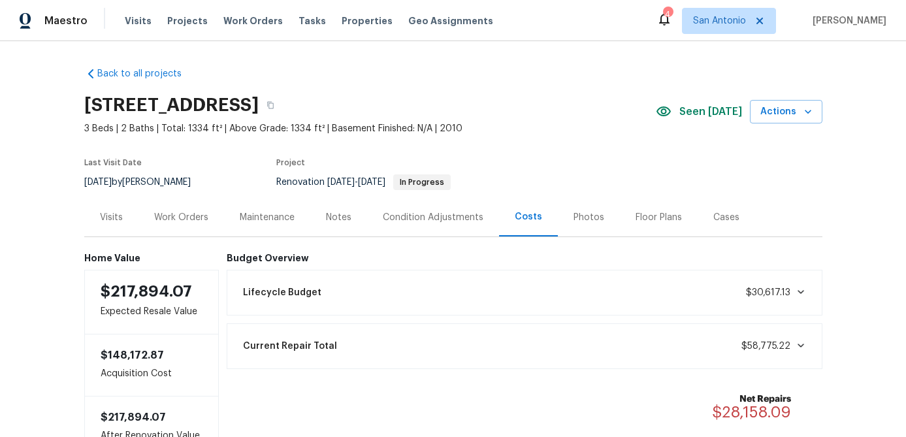
click at [163, 218] on div "Work Orders" at bounding box center [181, 217] width 54 height 13
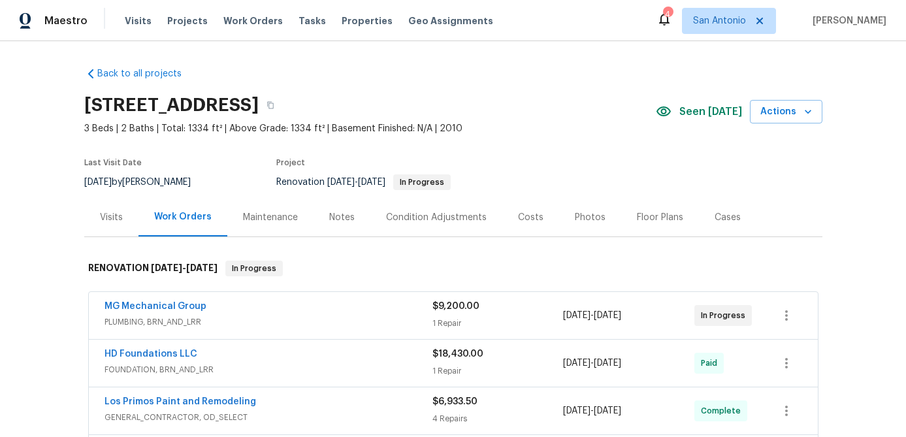
click at [345, 220] on div "Notes" at bounding box center [341, 217] width 25 height 13
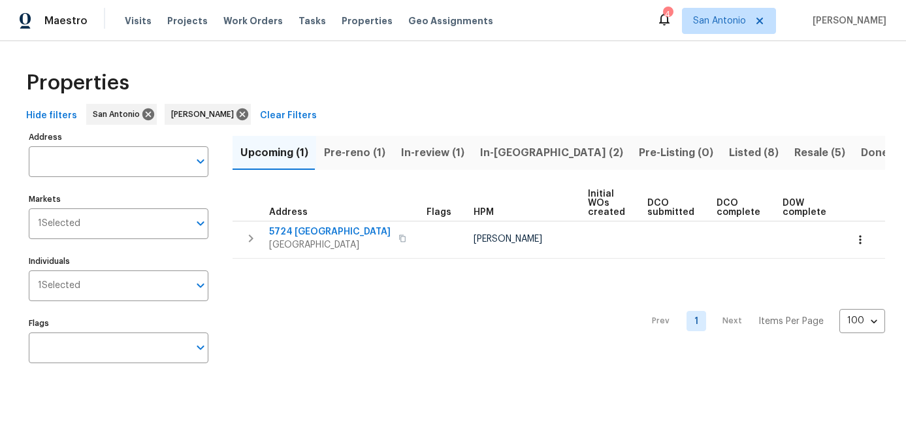
click at [497, 152] on span "In-[GEOGRAPHIC_DATA] (2)" at bounding box center [551, 153] width 143 height 18
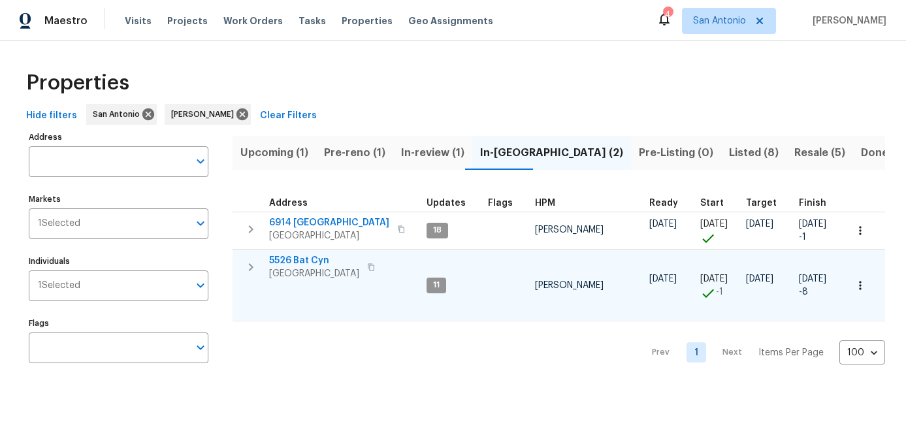
click at [303, 262] on span "5526 Bat Cyn" at bounding box center [314, 260] width 90 height 13
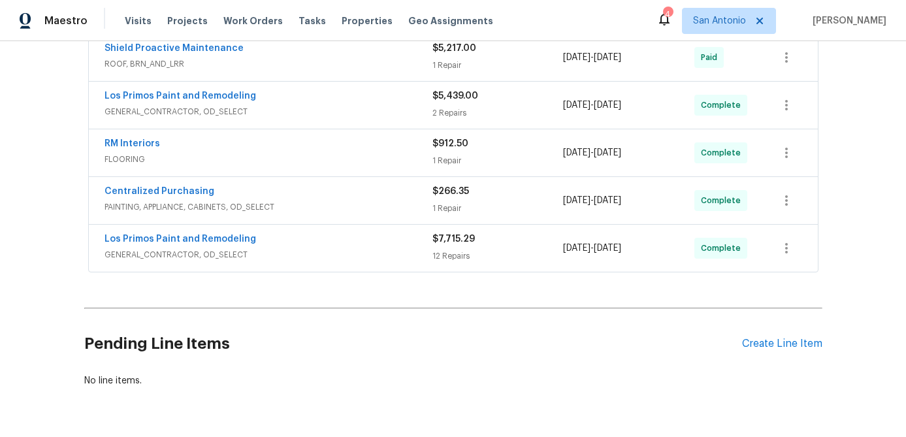
scroll to position [631, 0]
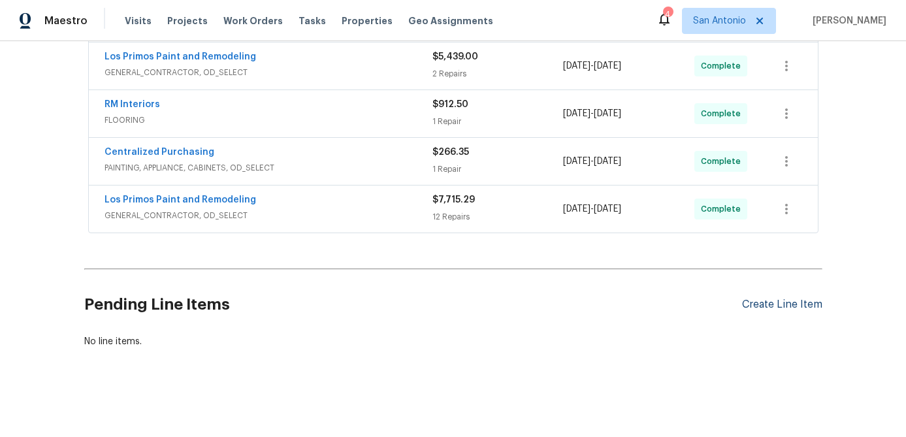
click at [768, 302] on div "Create Line Item" at bounding box center [782, 305] width 80 height 12
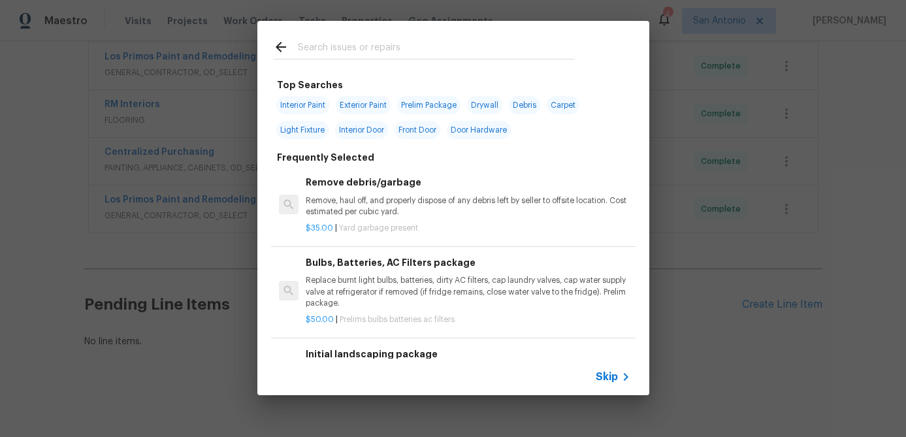
click at [607, 374] on span "Skip" at bounding box center [607, 376] width 22 height 13
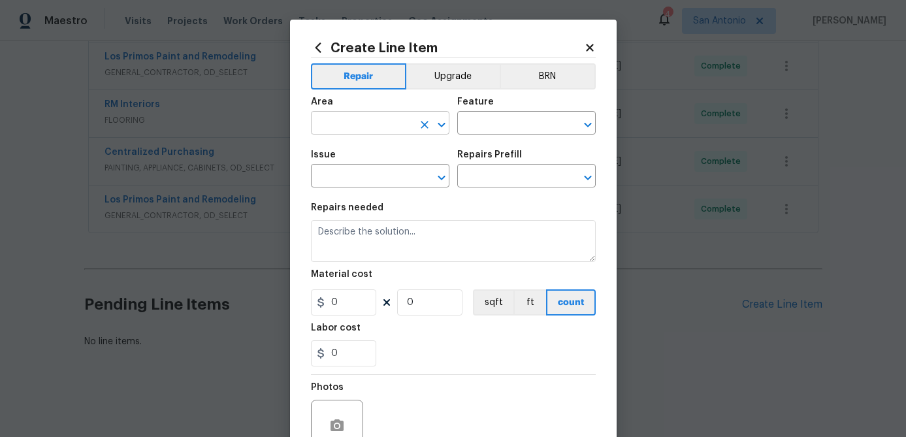
click at [368, 119] on input "text" at bounding box center [362, 124] width 102 height 20
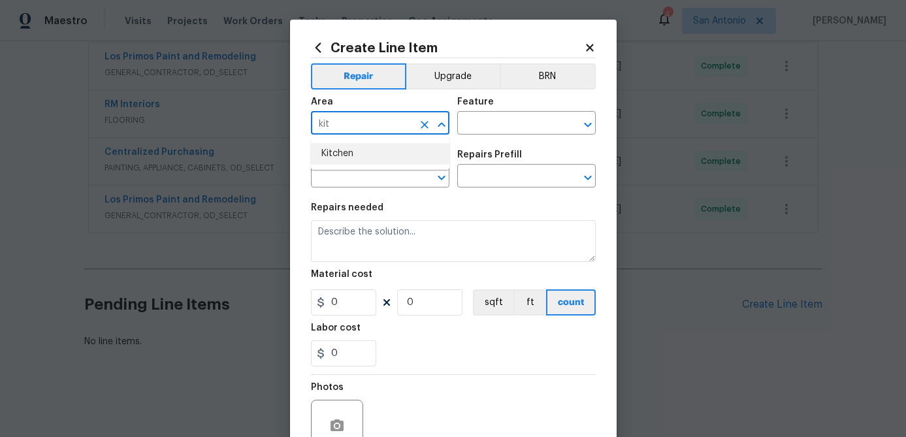
click at [346, 155] on li "Kitchen" at bounding box center [380, 154] width 139 height 22
type input "Kitchen"
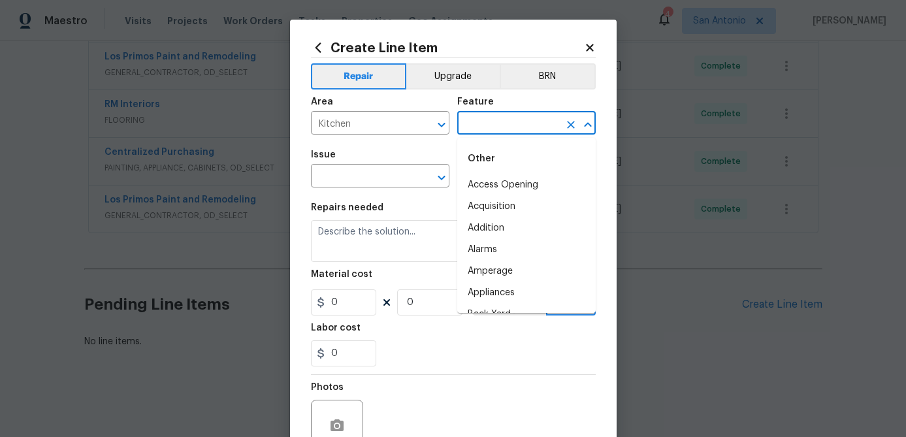
click at [505, 125] on input "text" at bounding box center [508, 124] width 102 height 20
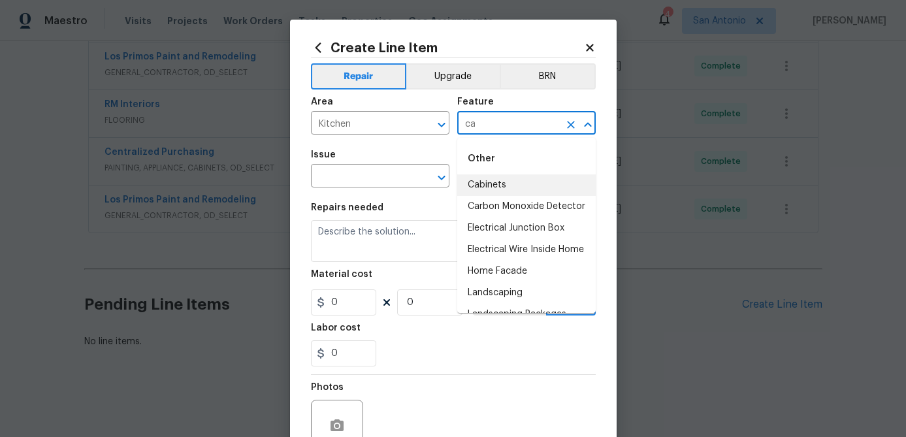
click at [480, 181] on li "Cabinets" at bounding box center [526, 185] width 139 height 22
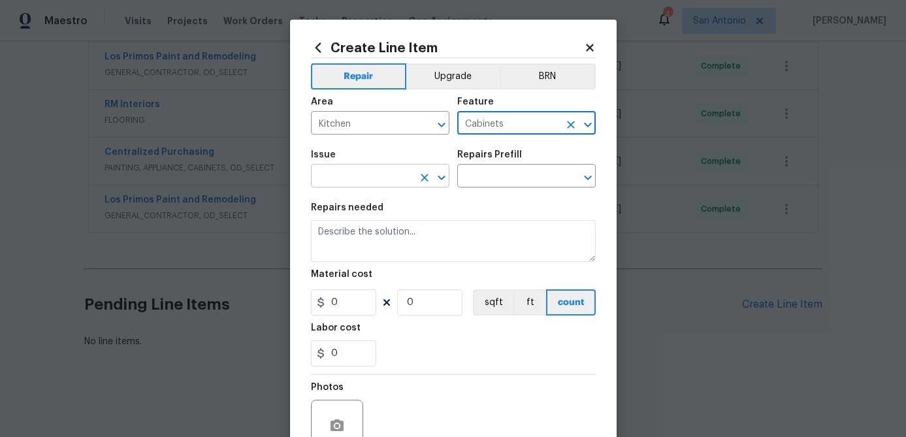
type input "Cabinets"
click at [356, 180] on input "text" at bounding box center [362, 177] width 102 height 20
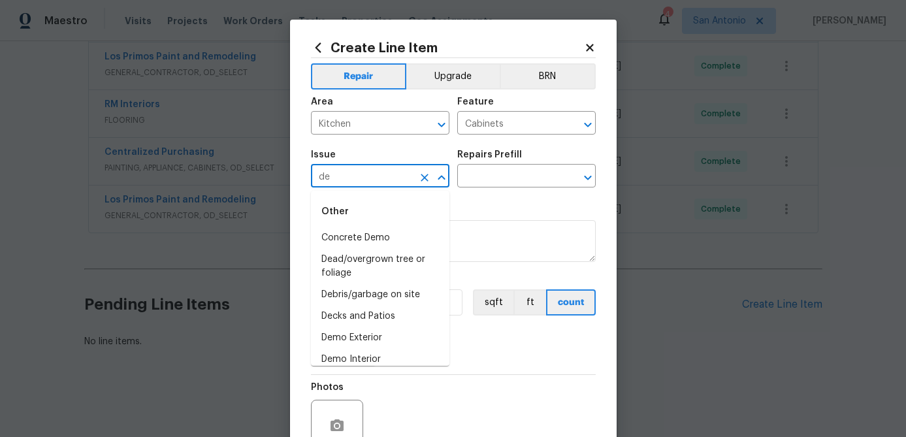
type input "d"
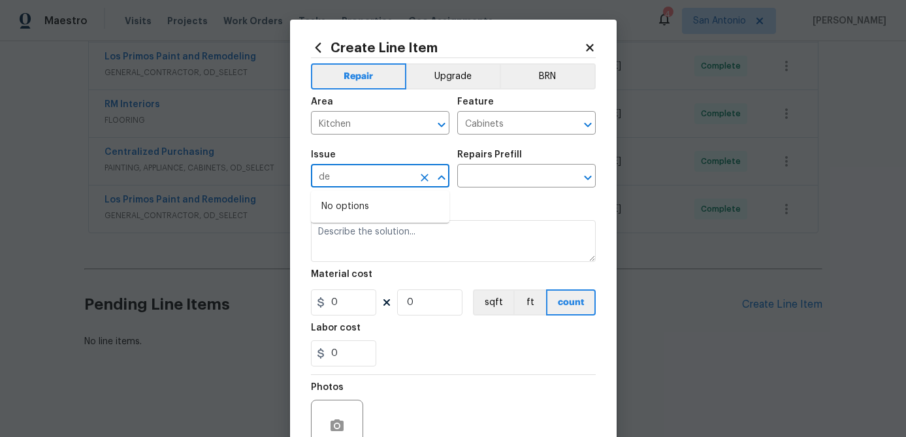
type input "d"
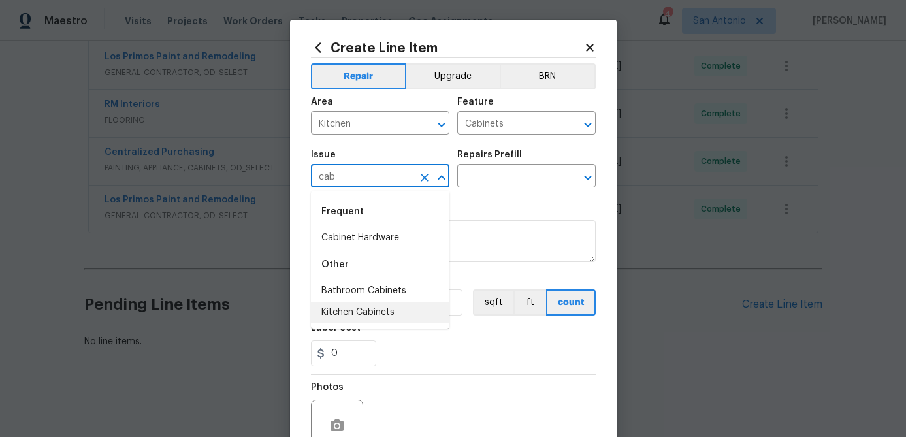
click at [354, 314] on li "Kitchen Cabinets" at bounding box center [380, 313] width 139 height 22
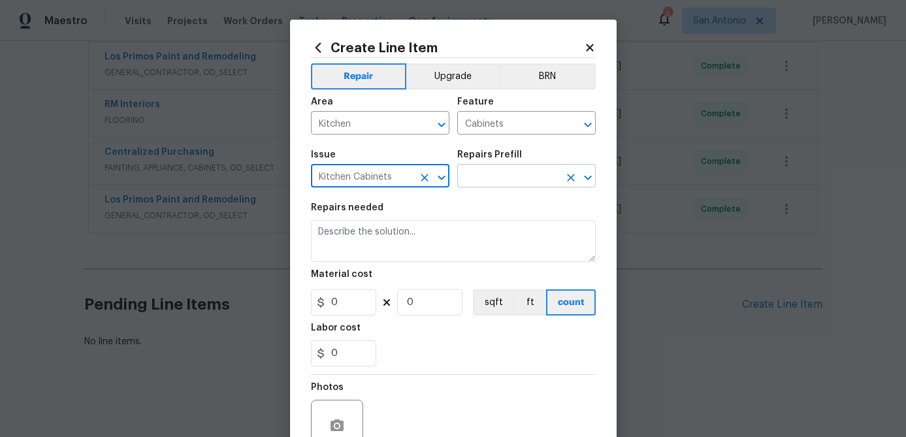
type input "Kitchen Cabinets"
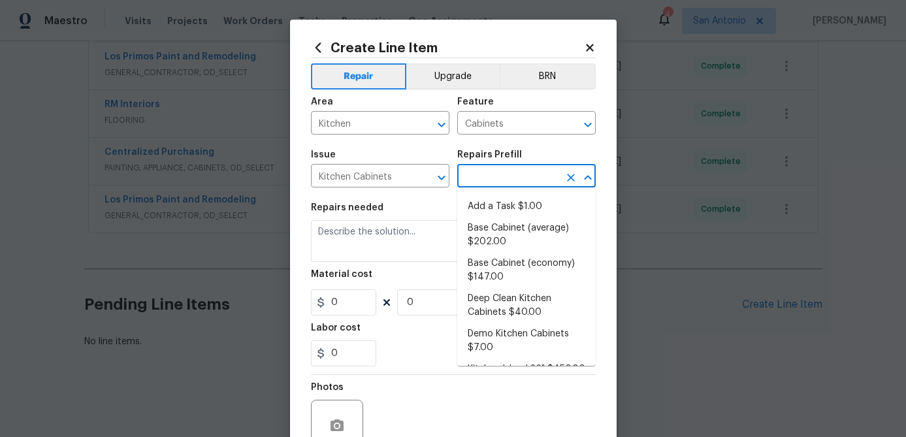
click at [508, 182] on input "text" at bounding box center [508, 177] width 102 height 20
click at [495, 306] on li "Deep Clean Kitchen Cabinets $40.00" at bounding box center [526, 305] width 139 height 35
type input "Deep Clean Kitchen Cabinets $40.00"
type textarea "Clean inside and outside cabinet boxes and drawers. All particles, debris, and …"
type input "40"
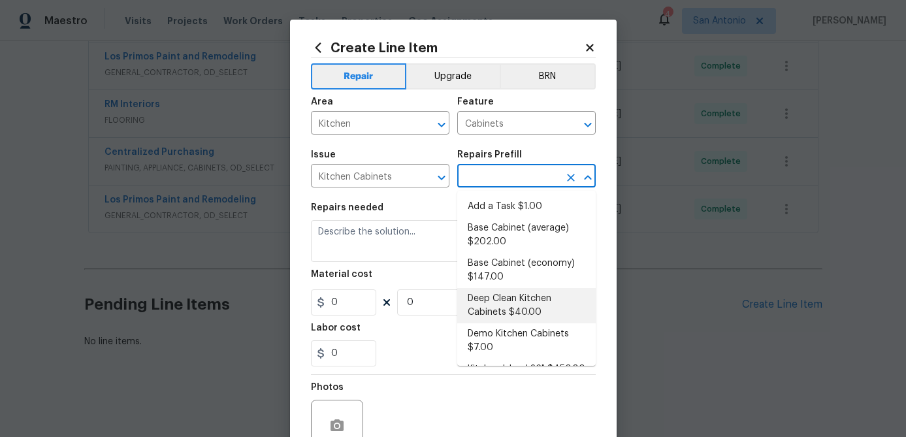
type input "1"
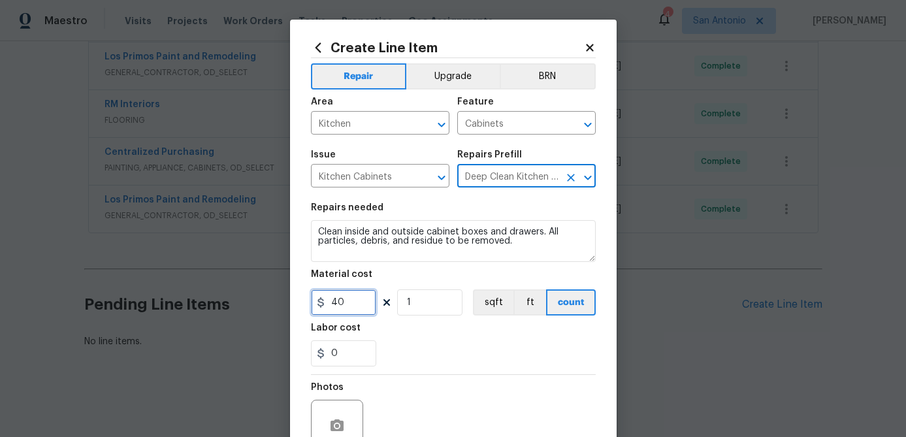
click at [351, 306] on input "40" at bounding box center [343, 302] width 65 height 26
type input "75"
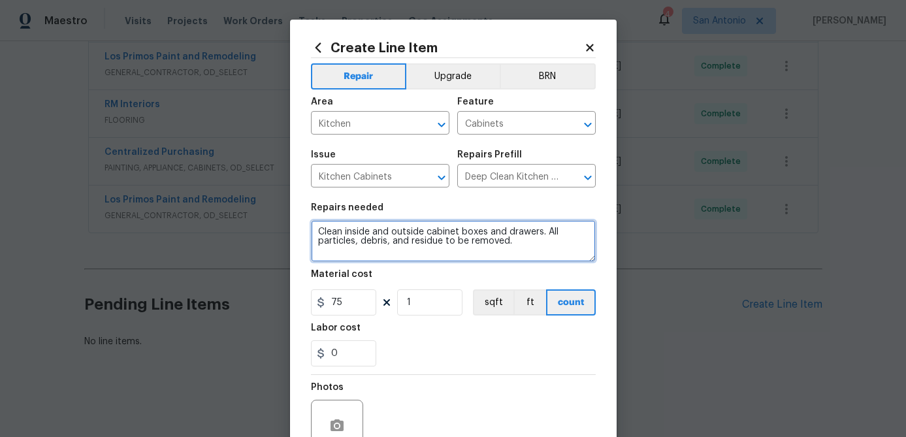
click at [315, 228] on textarea "Clean inside and outside cabinet boxes and drawers. All particles, debris, and …" at bounding box center [453, 241] width 285 height 42
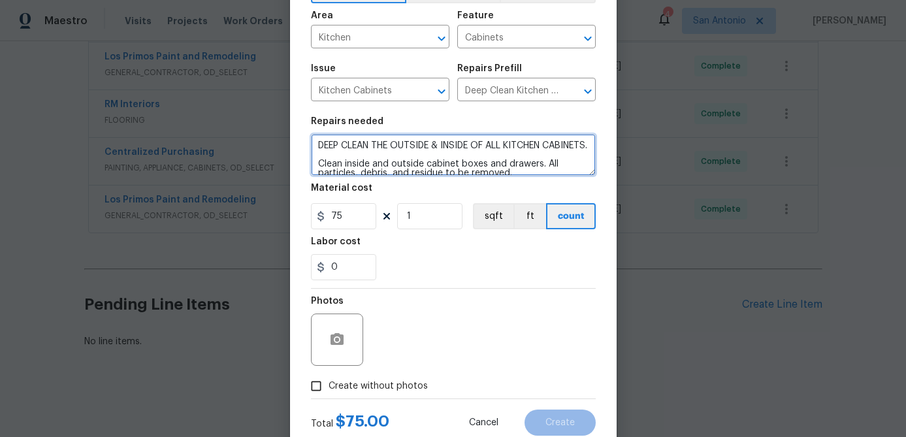
scroll to position [126, 0]
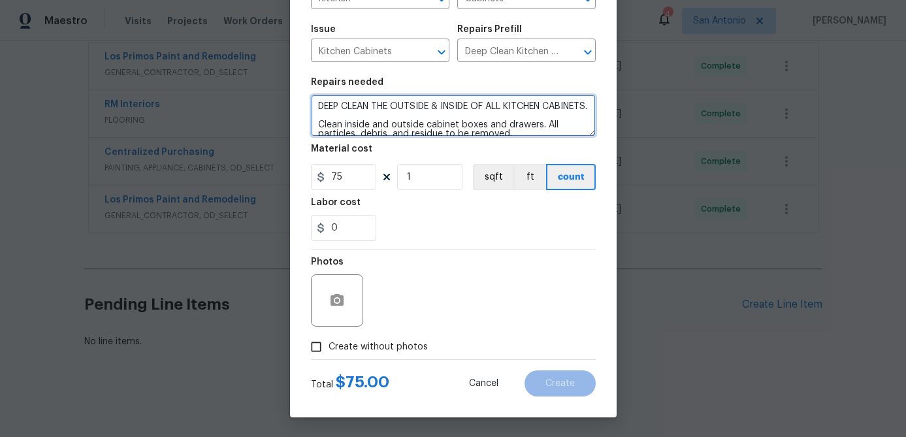
type textarea "DEEP CLEAN THE OUTSIDE & INSIDE OF ALL KITCHEN CABINETS. Clean inside and outsi…"
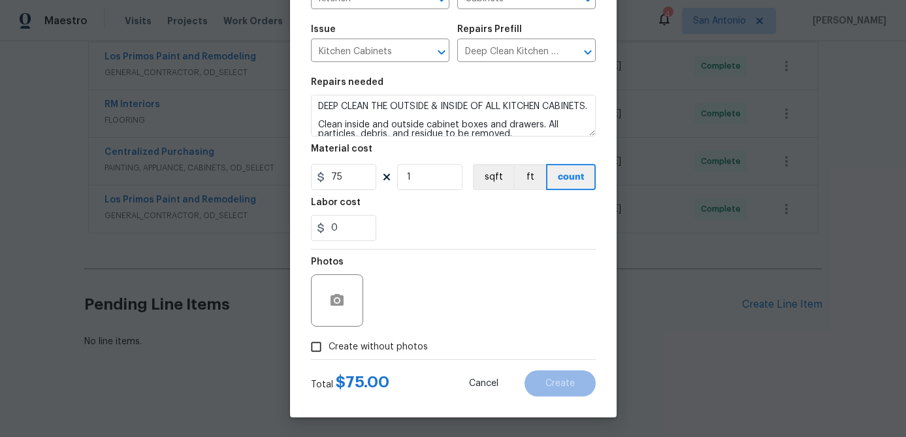
click at [319, 346] on input "Create without photos" at bounding box center [316, 347] width 25 height 25
checkbox input "true"
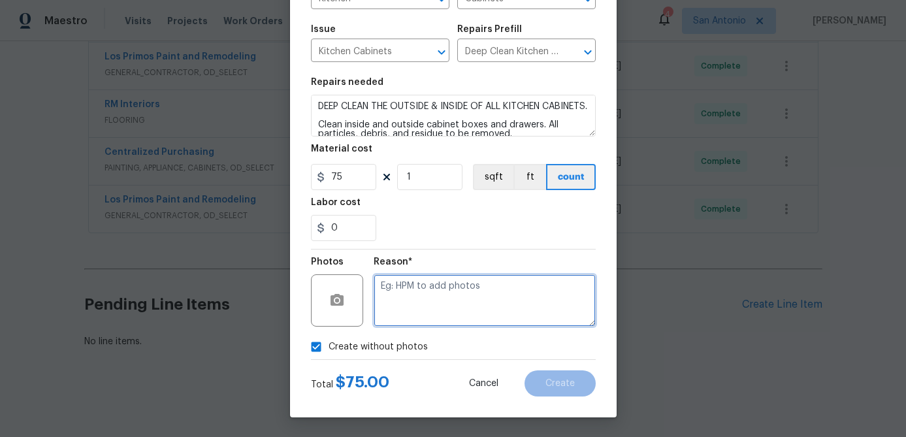
click at [405, 310] on textarea at bounding box center [485, 300] width 222 height 52
type textarea "."
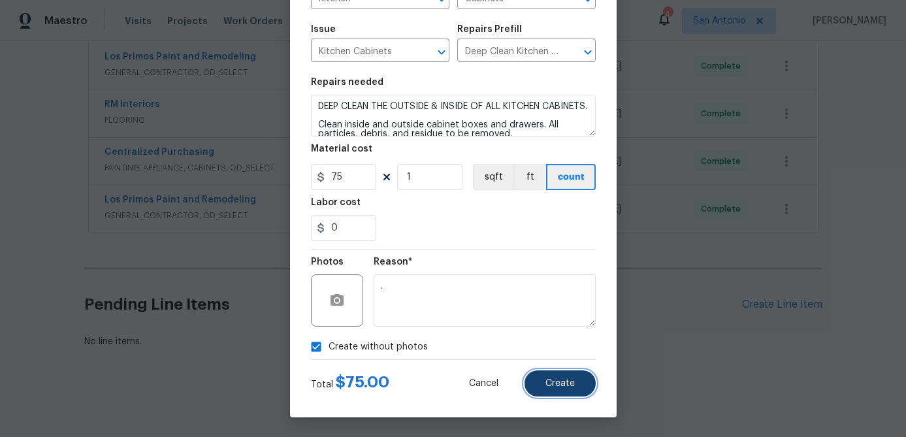
click at [572, 382] on span "Create" at bounding box center [560, 384] width 29 height 10
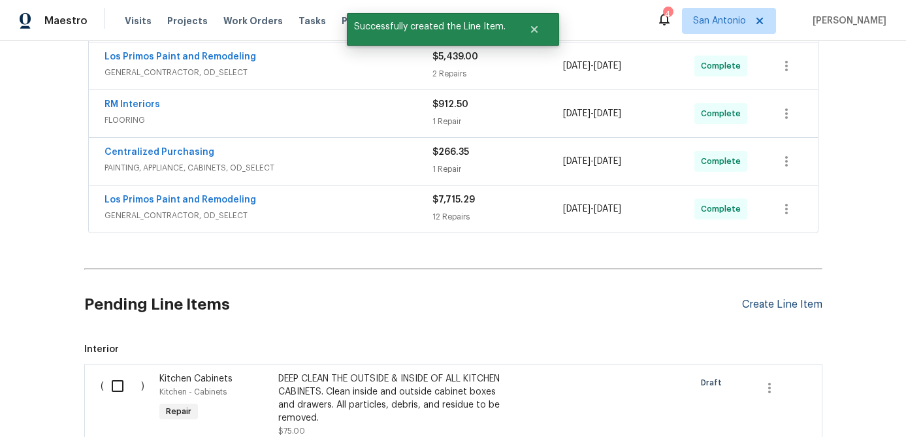
click at [787, 302] on div "Create Line Item" at bounding box center [782, 305] width 80 height 12
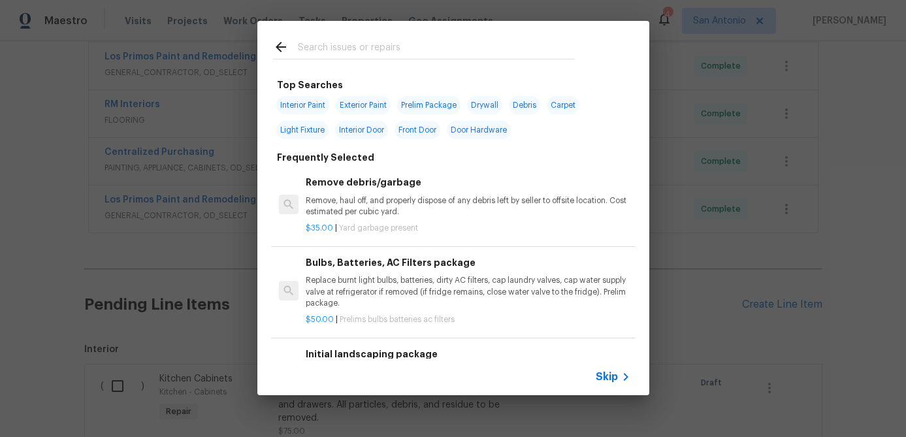
click at [612, 377] on span "Skip" at bounding box center [607, 376] width 22 height 13
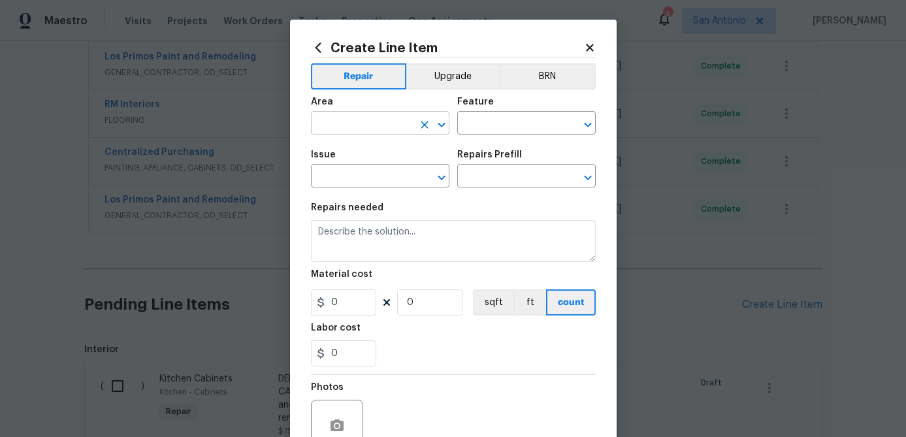
click at [350, 127] on input "text" at bounding box center [362, 124] width 102 height 20
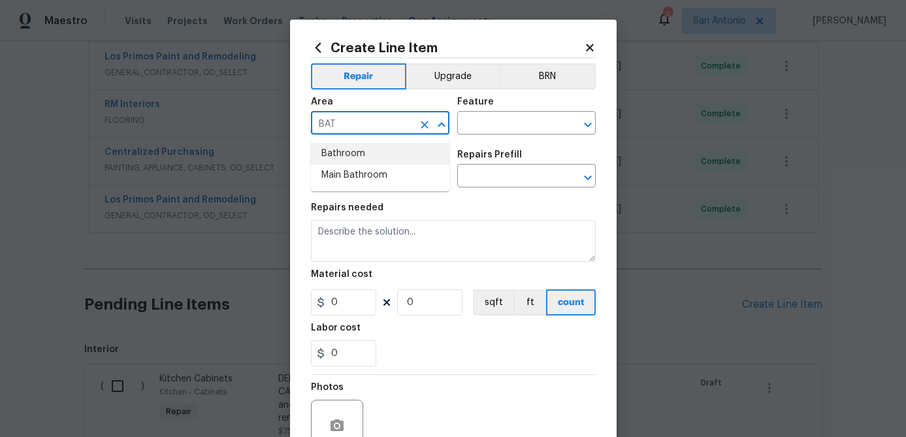
click at [343, 156] on li "Bathroom" at bounding box center [380, 154] width 139 height 22
type input "Bathroom"
click at [478, 125] on input "text" at bounding box center [508, 124] width 102 height 20
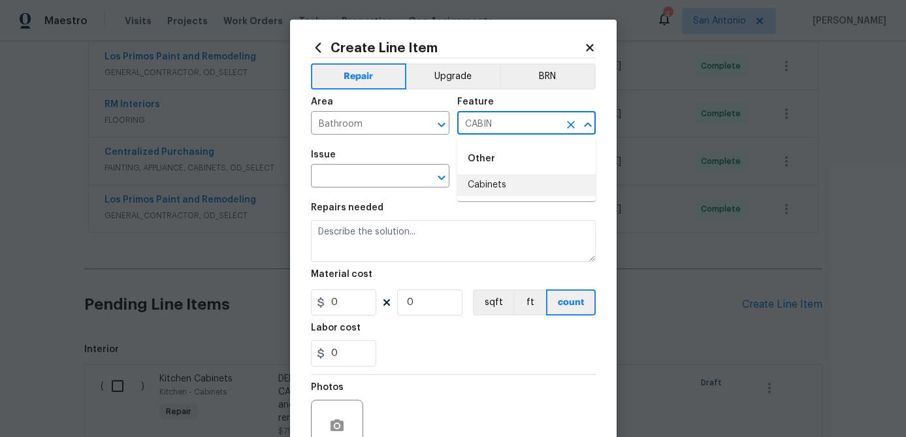
click at [487, 187] on li "Cabinets" at bounding box center [526, 185] width 139 height 22
type input "Cabinets"
click at [402, 176] on input "text" at bounding box center [362, 177] width 102 height 20
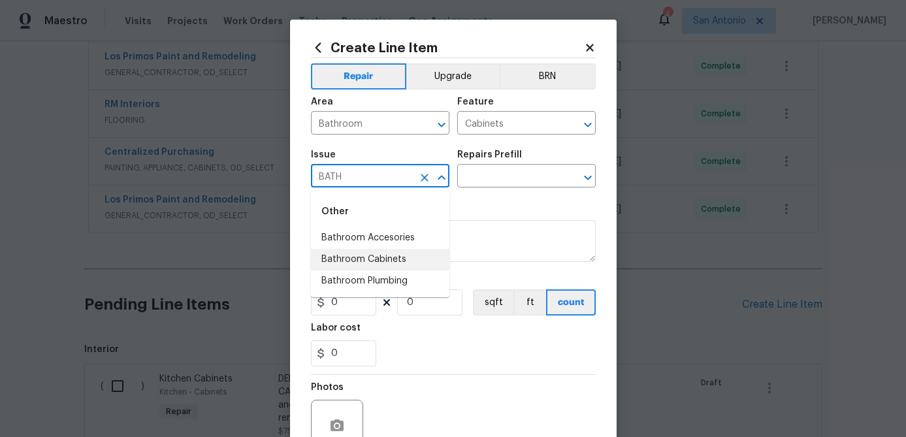
click at [374, 254] on li "Bathroom Cabinets" at bounding box center [380, 260] width 139 height 22
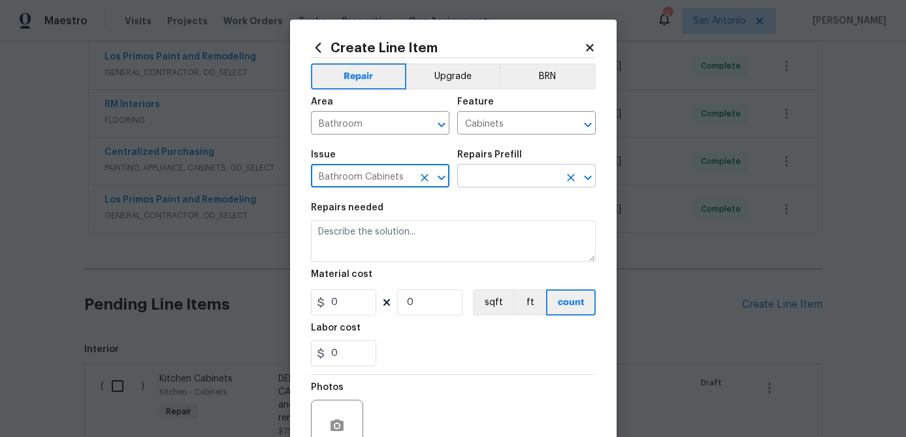
type input "Bathroom Cabinets"
click at [492, 176] on input "text" at bounding box center [508, 177] width 102 height 20
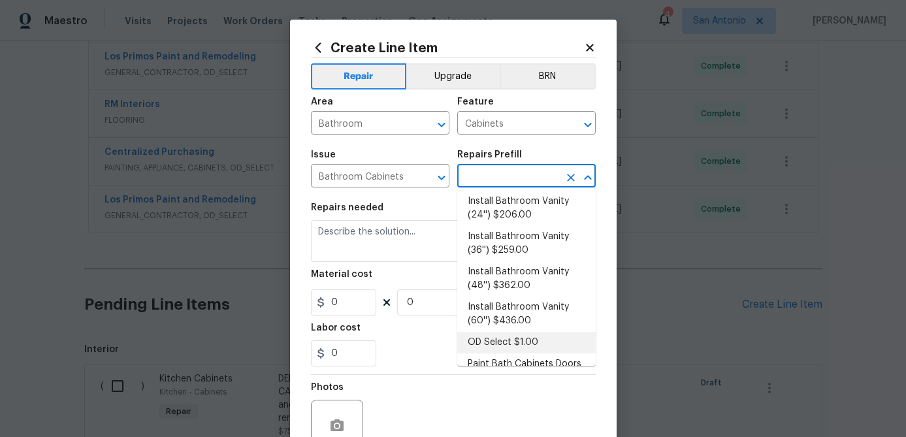
scroll to position [0, 0]
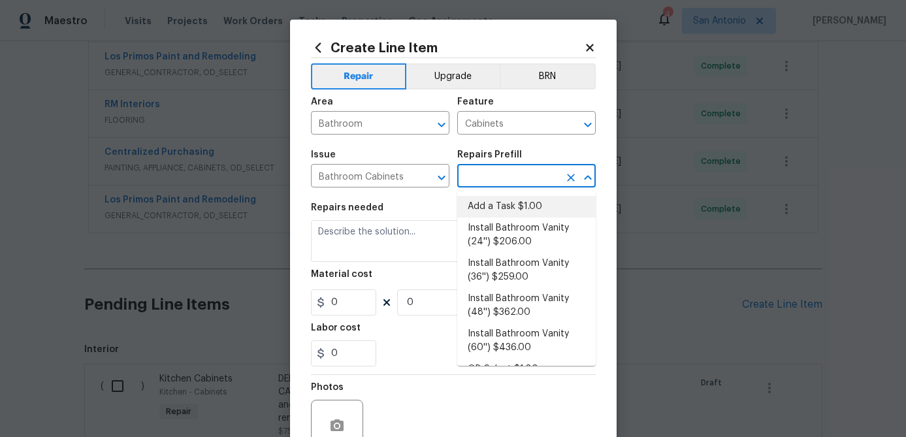
click at [498, 208] on li "Add a Task $1.00" at bounding box center [526, 207] width 139 height 22
type textarea "HPM to detail"
type input "1"
type input "Add a Task $1.00"
type input "1"
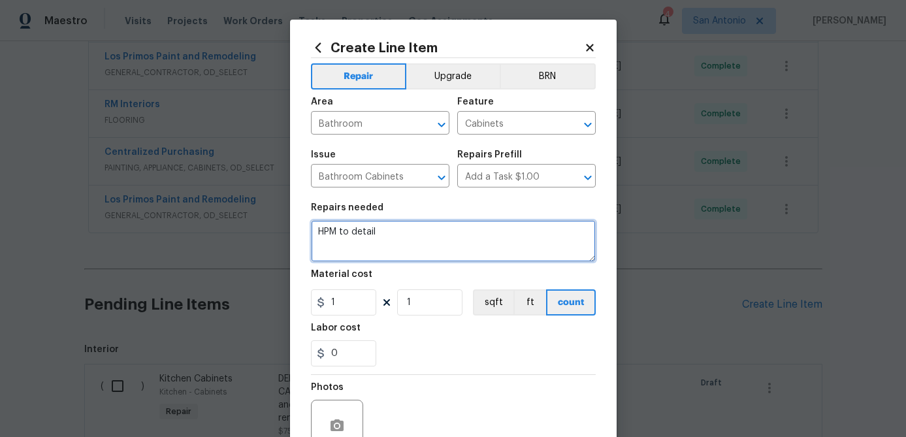
drag, startPoint x: 390, startPoint y: 230, endPoint x: 257, endPoint y: 233, distance: 132.7
click at [257, 233] on div "Create Line Item Repair Upgrade BRN Area Bathroom ​ Feature Cabinets ​ Issue Ba…" at bounding box center [453, 218] width 906 height 437
type textarea "DEEP CLEAN THE OUTSIDE & INSIDE OF ALL BATHROOM VANITIES."
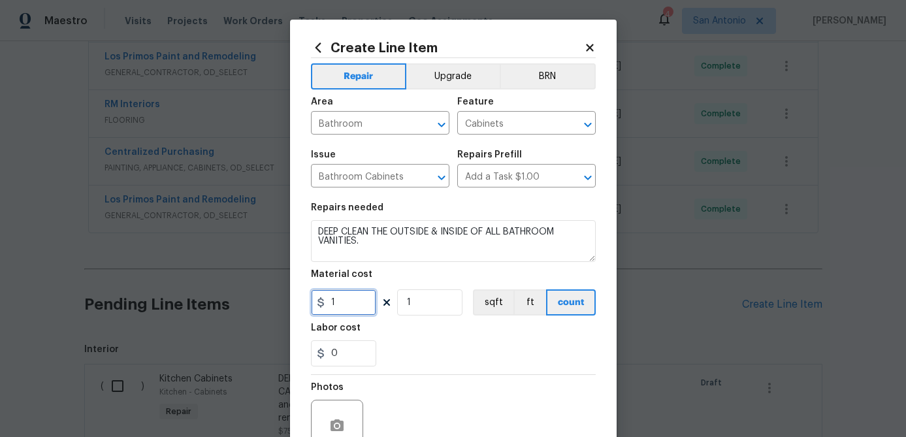
click at [354, 301] on input "1" at bounding box center [343, 302] width 65 height 26
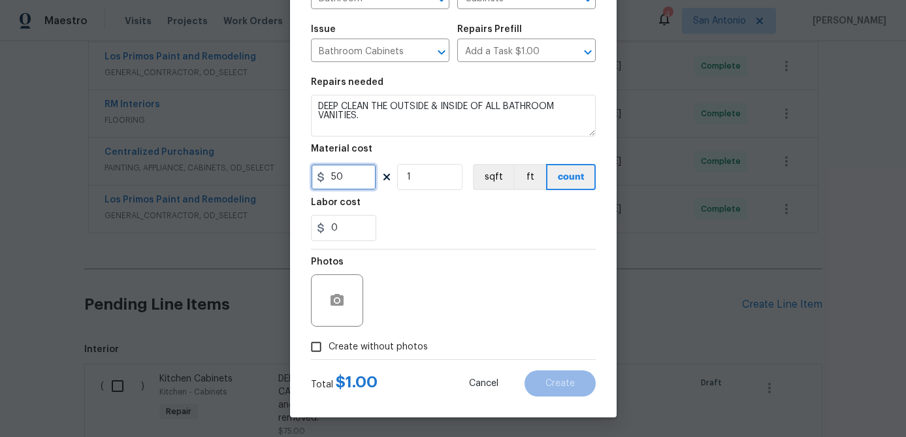
type input "50"
click at [318, 349] on input "Create without photos" at bounding box center [316, 347] width 25 height 25
checkbox input "true"
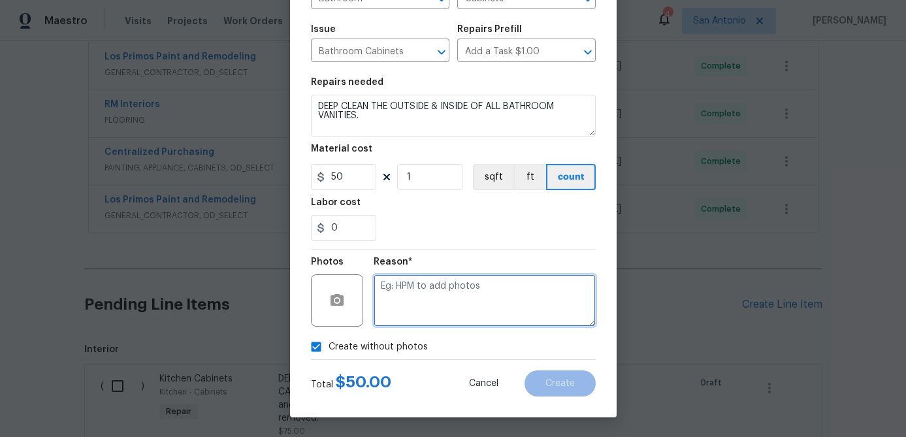
click at [423, 319] on textarea at bounding box center [485, 300] width 222 height 52
type textarea "."
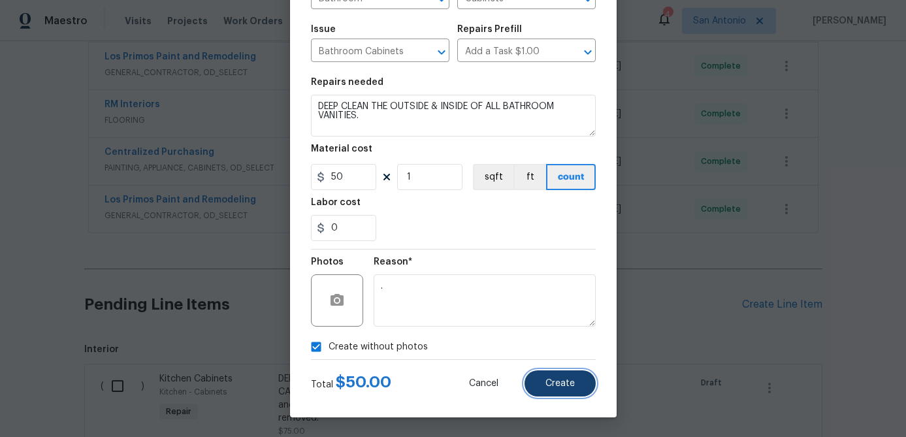
click at [559, 382] on span "Create" at bounding box center [560, 384] width 29 height 10
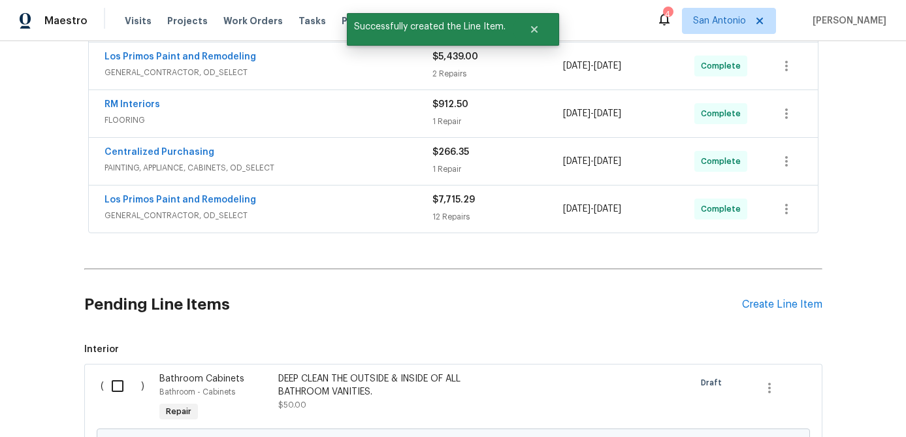
click at [766, 311] on div "Pending Line Items Create Line Item" at bounding box center [453, 304] width 738 height 61
click at [766, 306] on div "Create Line Item" at bounding box center [782, 305] width 80 height 12
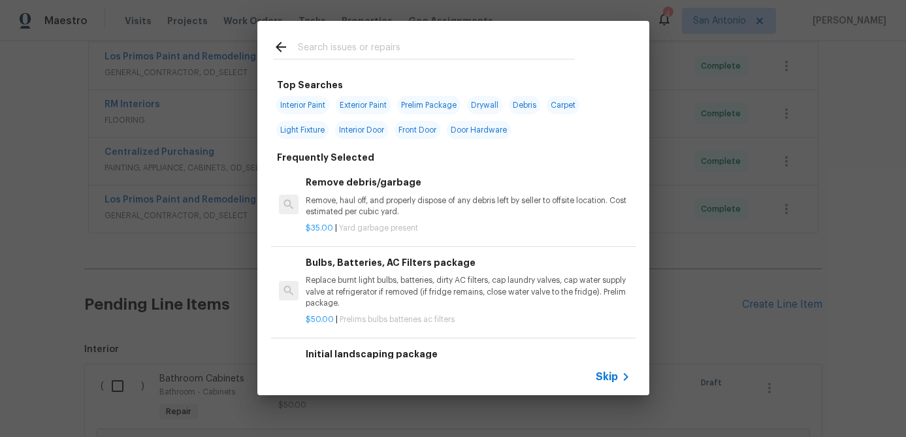
click at [603, 367] on div "Skip" at bounding box center [453, 377] width 392 height 37
click at [605, 376] on span "Skip" at bounding box center [607, 376] width 22 height 13
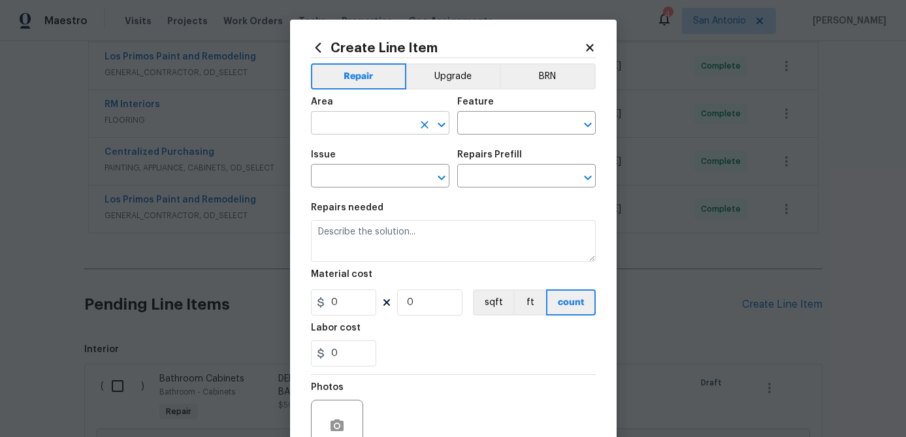
click at [365, 126] on input "text" at bounding box center [362, 124] width 102 height 20
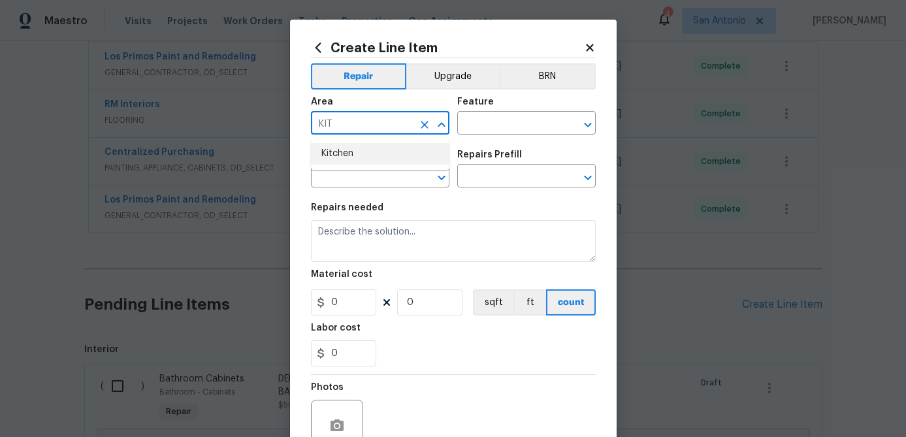
click at [348, 158] on li "Kitchen" at bounding box center [380, 154] width 139 height 22
type input "Kitchen"
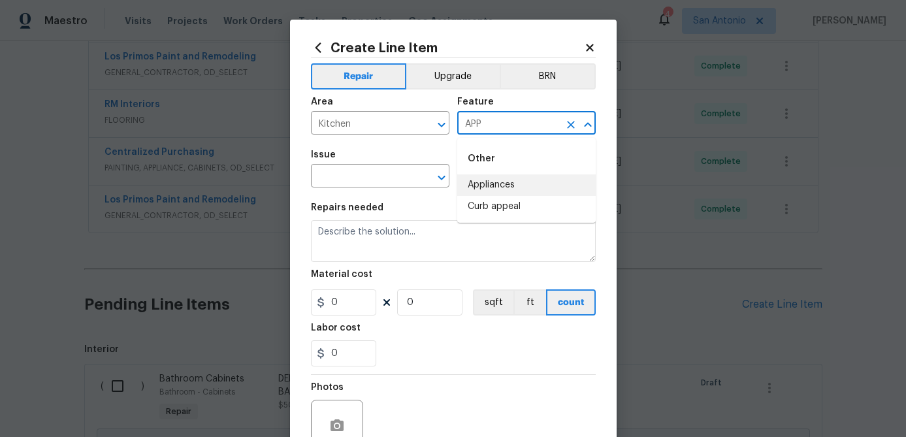
click at [474, 177] on li "Appliances" at bounding box center [526, 185] width 139 height 22
type input "Appliances"
click at [372, 179] on input "text" at bounding box center [362, 177] width 102 height 20
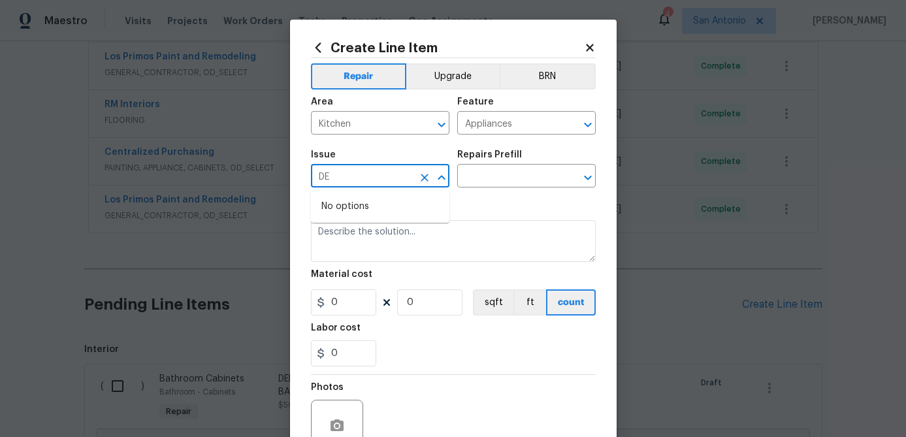
type input "D"
type input "C"
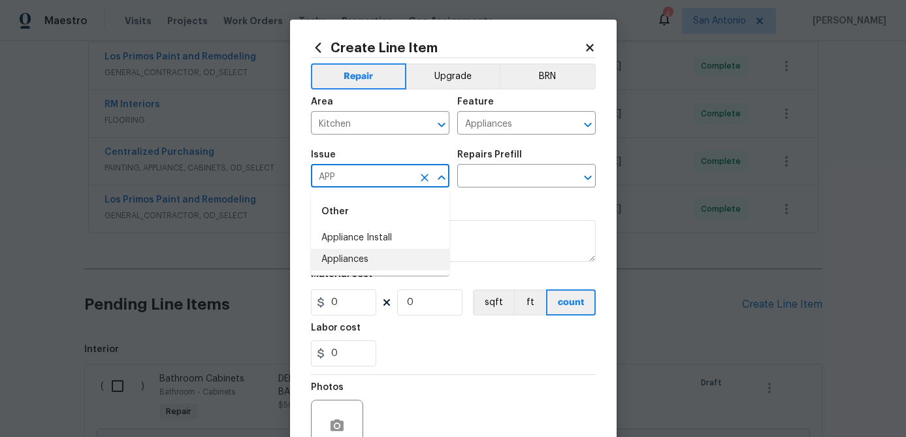
click at [354, 260] on li "Appliances" at bounding box center [380, 260] width 139 height 22
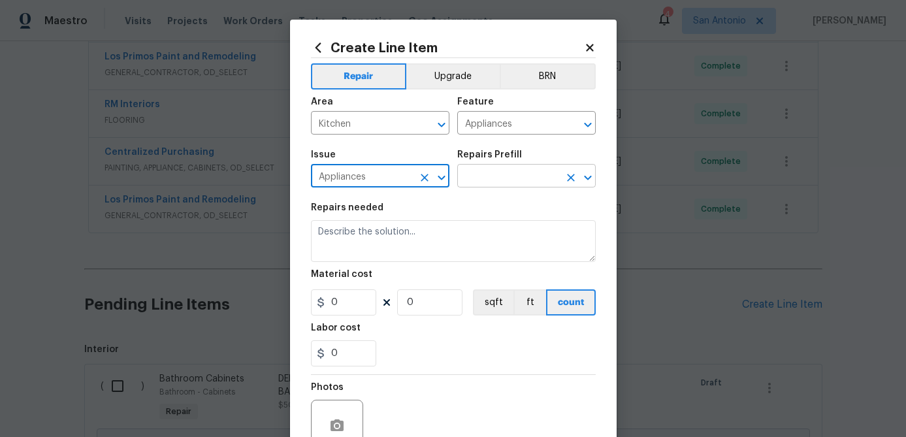
type input "Appliances"
click at [497, 172] on input "text" at bounding box center [508, 177] width 102 height 20
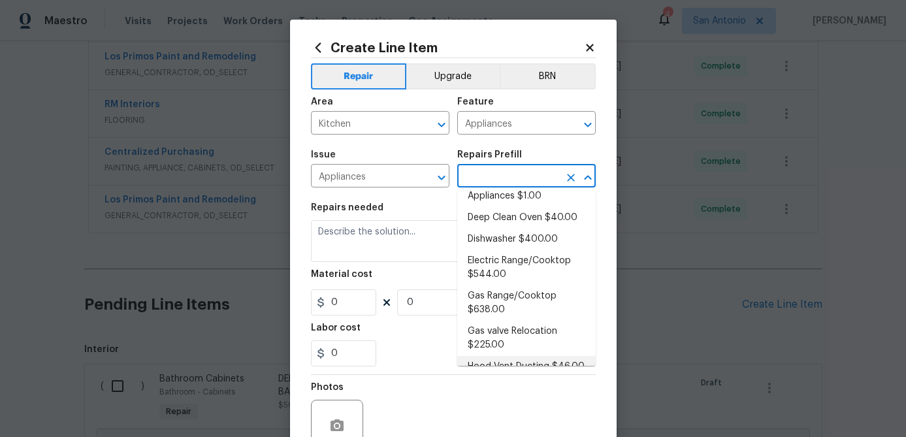
scroll to position [0, 0]
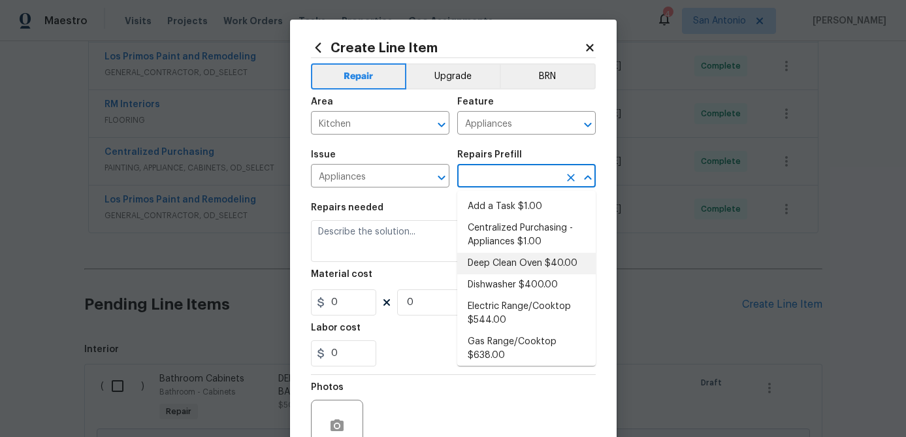
click at [506, 263] on li "Deep Clean Oven $40.00" at bounding box center [526, 264] width 139 height 22
type input "Deep Clean Oven $40.00"
type textarea "Deep clean the oven."
type input "40"
type input "1"
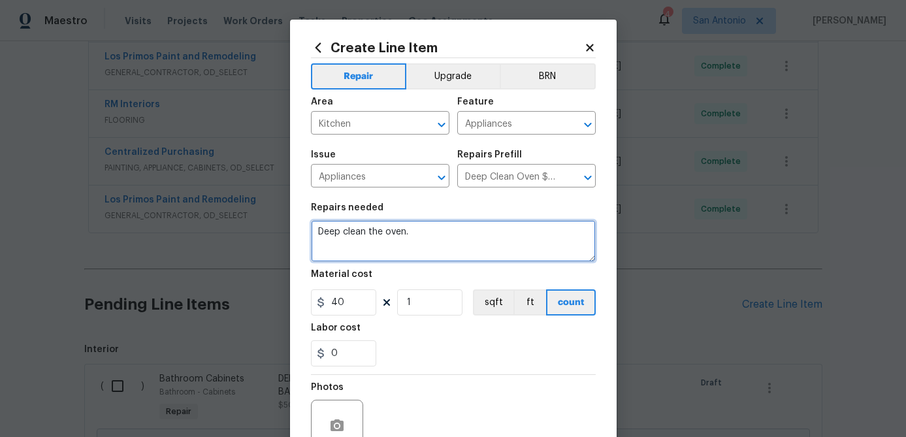
drag, startPoint x: 415, startPoint y: 235, endPoint x: 279, endPoint y: 226, distance: 136.2
click at [279, 226] on div "Create Line Item Repair Upgrade BRN Area Kitchen ​ Feature Appliances ​ Issue A…" at bounding box center [453, 218] width 906 height 437
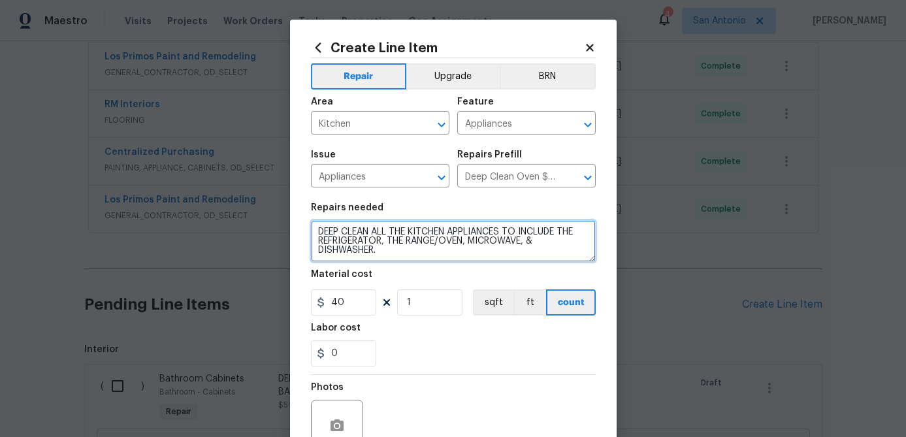
type textarea "DEEP CLEAN ALL THE KITCHEN APPLIANCES TO INCLUDE THE REFRIGERATOR, THE RANGE/OV…"
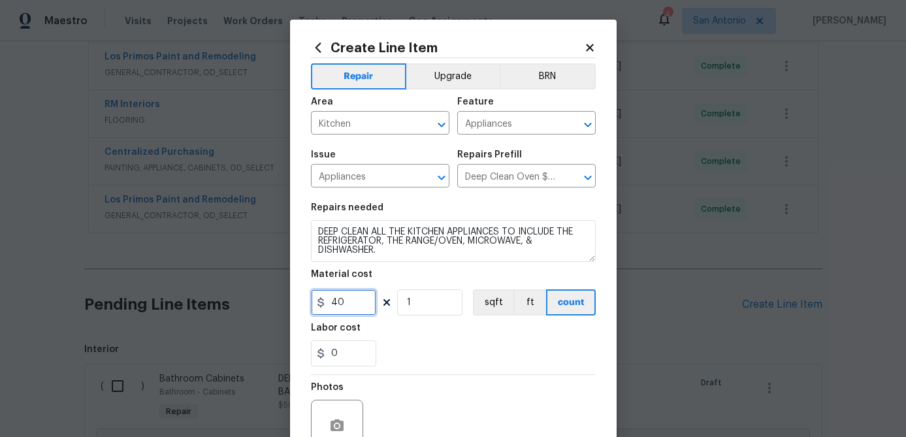
click at [356, 304] on input "40" at bounding box center [343, 302] width 65 height 26
type input "100"
click at [433, 299] on input "1" at bounding box center [429, 302] width 65 height 26
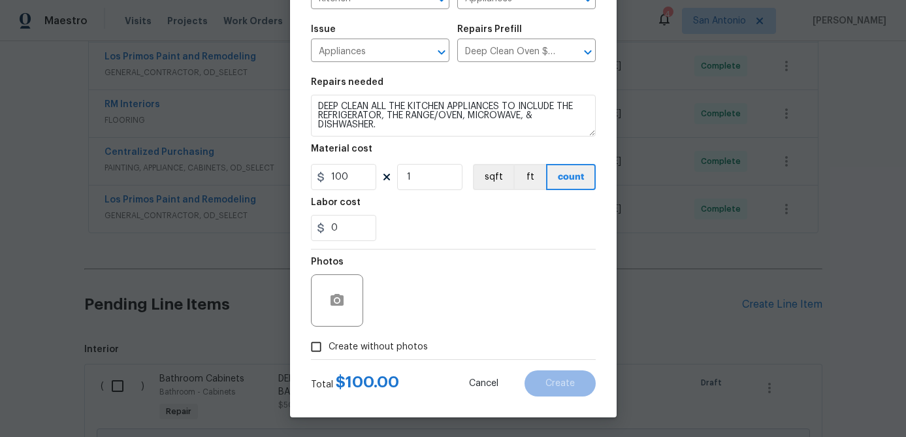
click at [316, 344] on input "Create without photos" at bounding box center [316, 347] width 25 height 25
checkbox input "true"
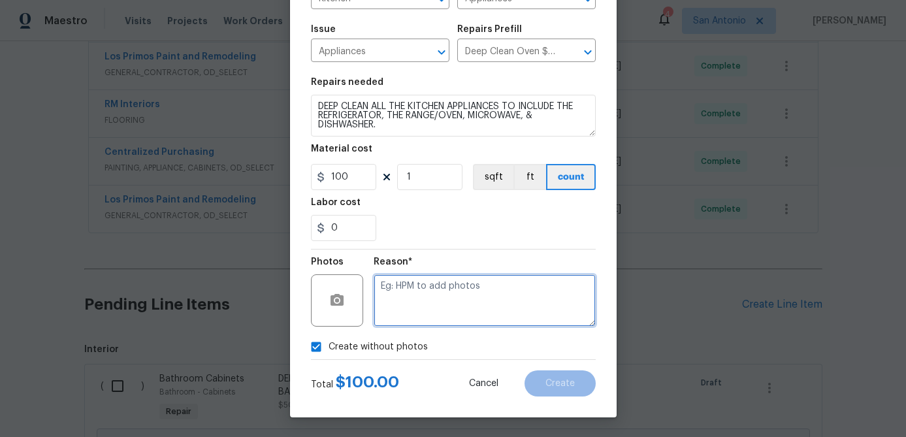
click at [416, 301] on textarea at bounding box center [485, 300] width 222 height 52
type textarea "."
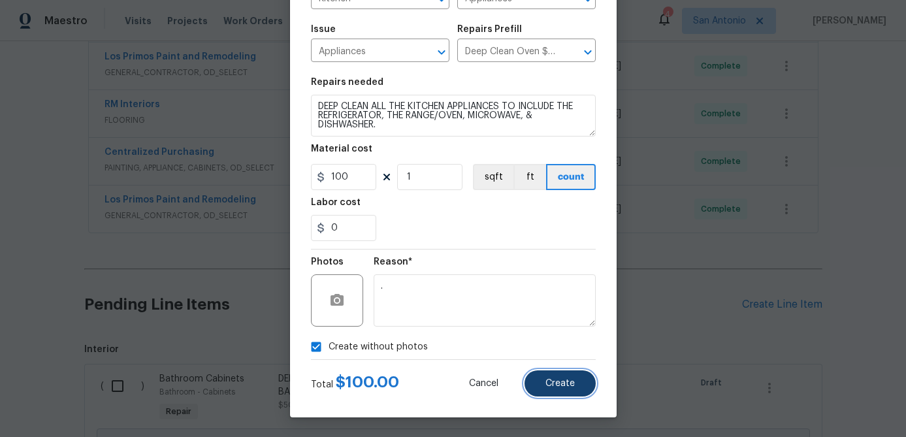
click at [580, 389] on button "Create" at bounding box center [560, 383] width 71 height 26
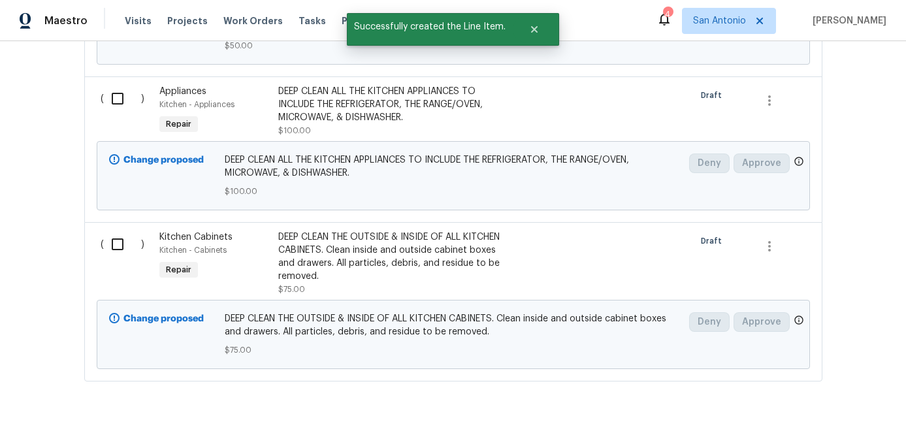
scroll to position [1022, 0]
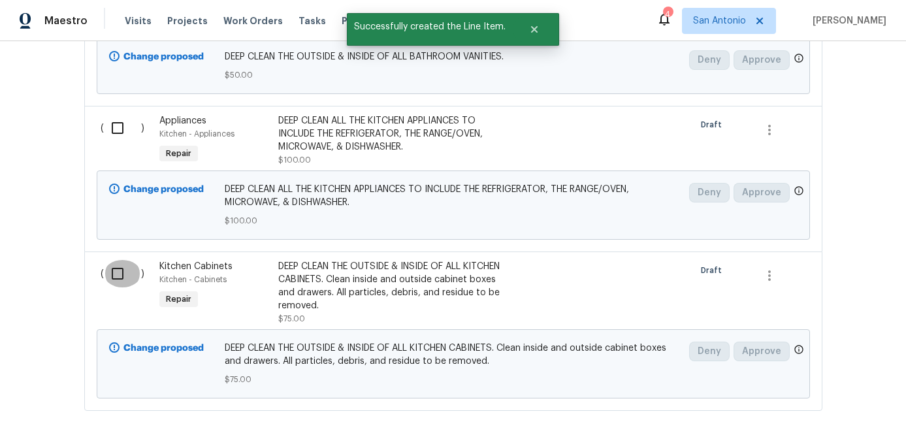
click at [122, 276] on input "checkbox" at bounding box center [122, 273] width 37 height 27
checkbox input "true"
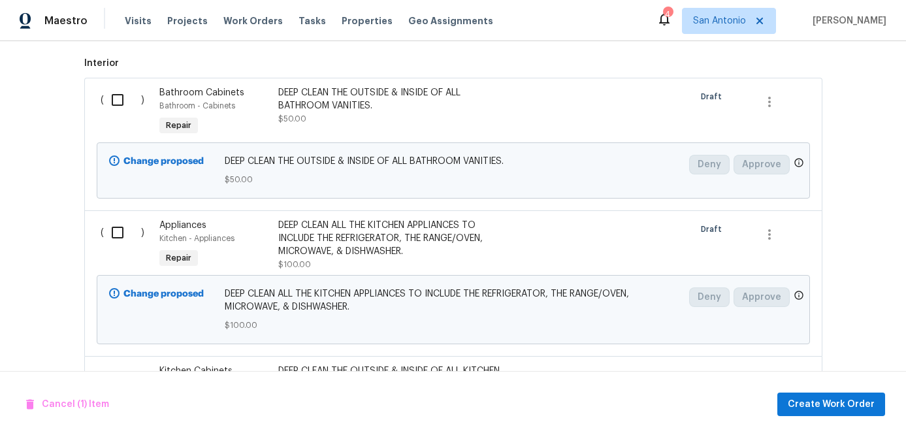
scroll to position [899, 0]
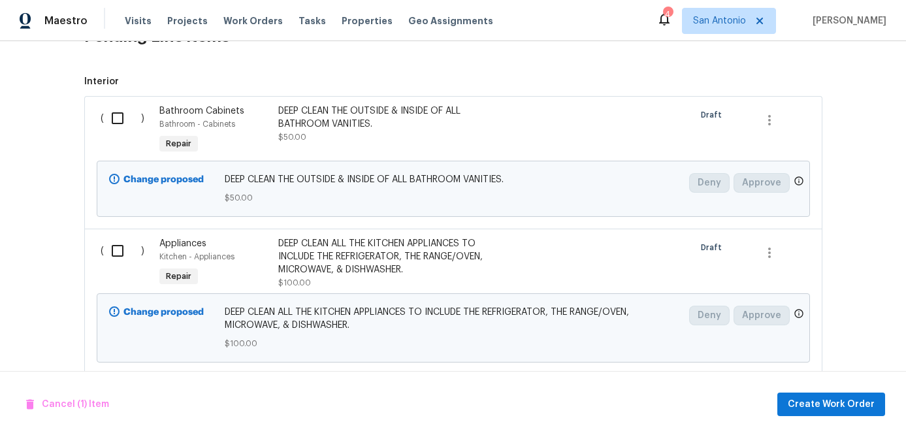
click at [116, 252] on input "checkbox" at bounding box center [122, 250] width 37 height 27
checkbox input "true"
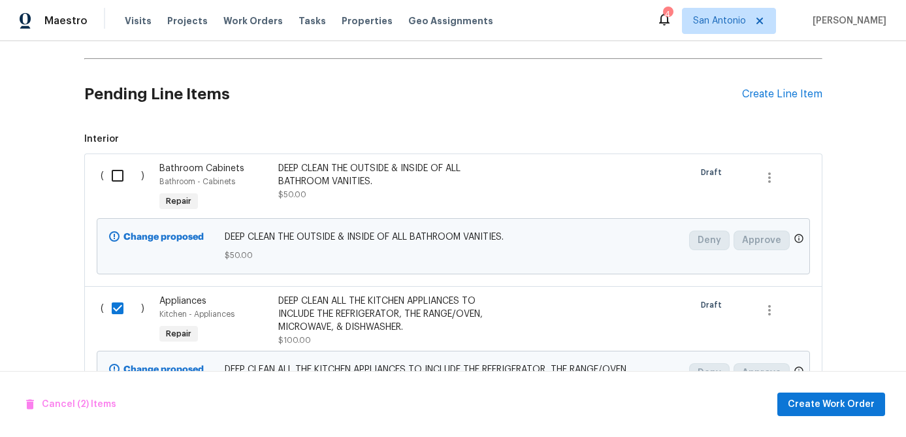
scroll to position [815, 0]
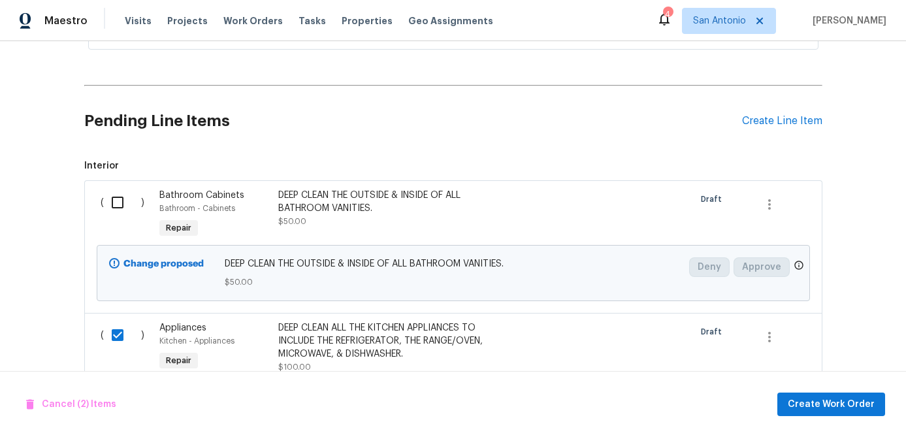
click at [115, 204] on input "checkbox" at bounding box center [122, 202] width 37 height 27
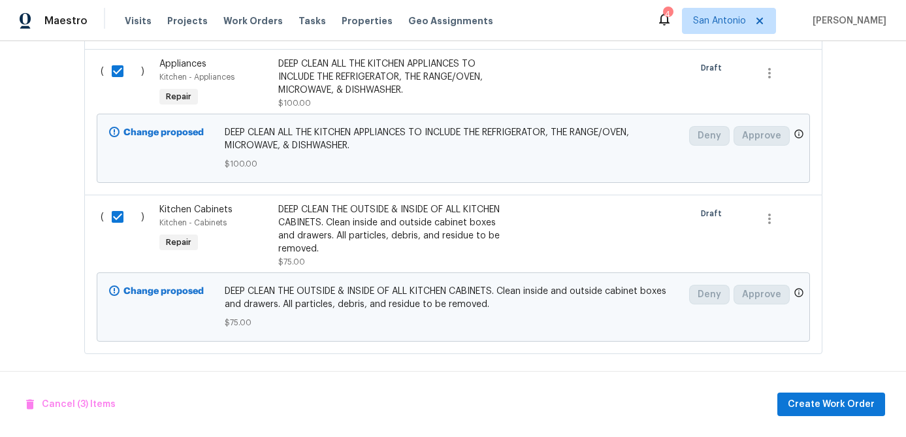
scroll to position [1085, 0]
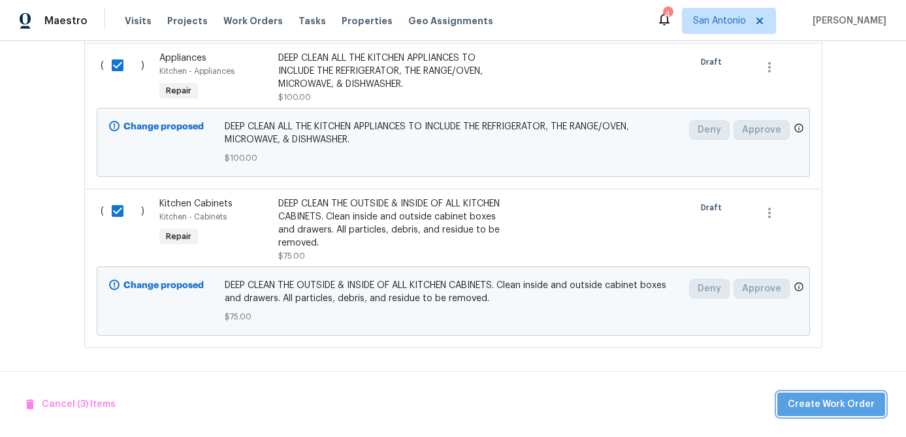
click at [836, 404] on span "Create Work Order" at bounding box center [831, 405] width 87 height 16
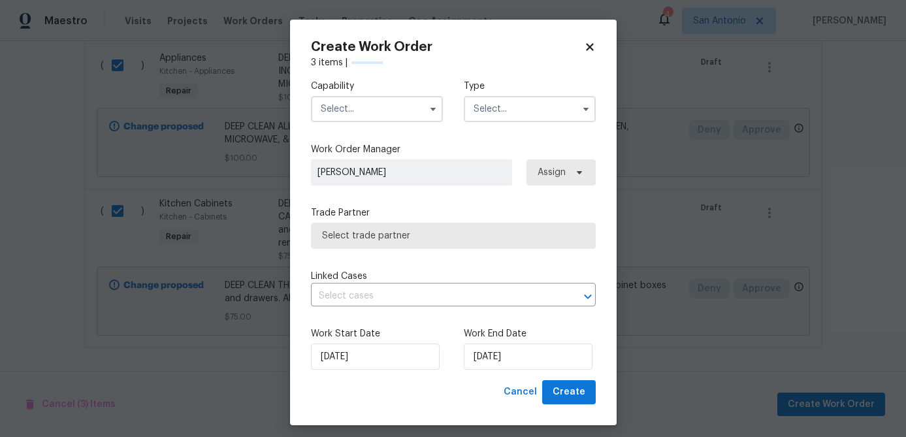
checkbox input "false"
click at [359, 114] on input "text" at bounding box center [377, 109] width 132 height 26
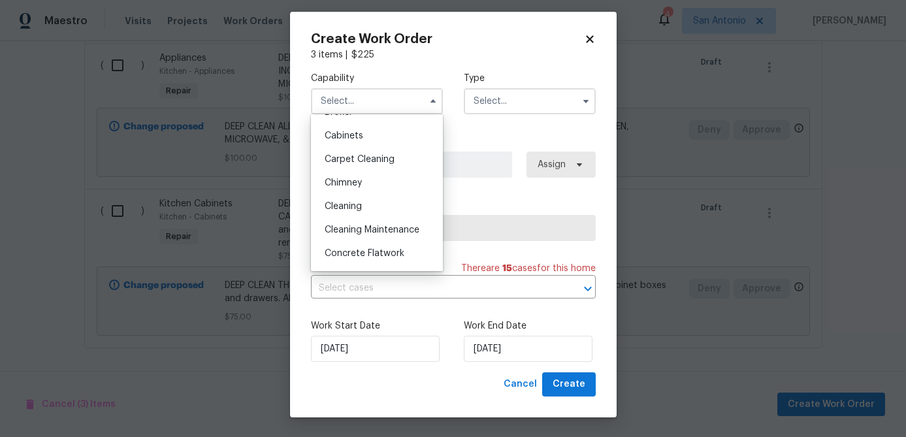
scroll to position [157, 0]
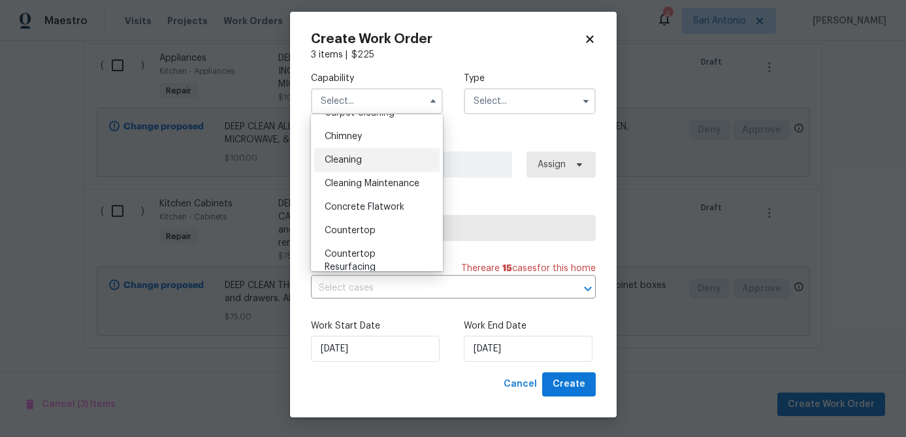
click at [340, 151] on div "Cleaning" at bounding box center [376, 160] width 125 height 24
type input "Cleaning"
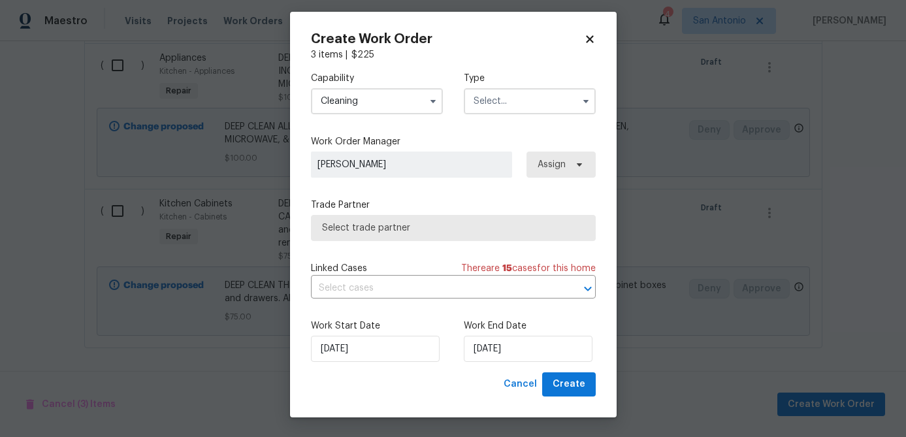
click at [513, 97] on input "text" at bounding box center [530, 101] width 132 height 26
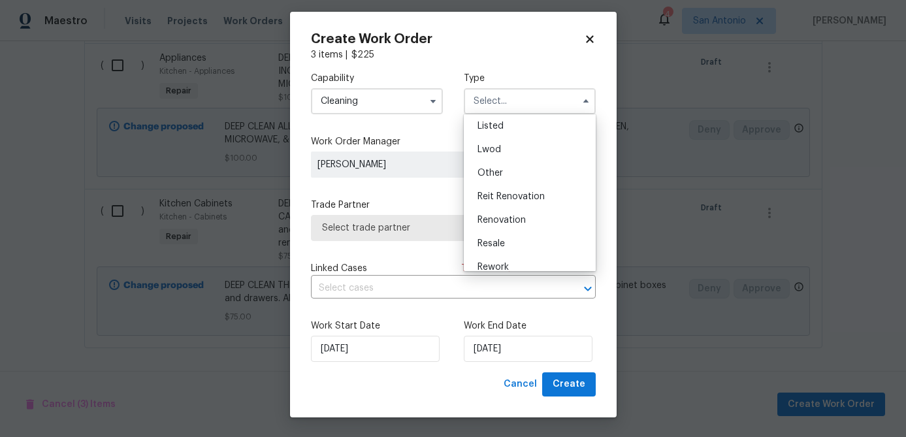
scroll to position [156, 0]
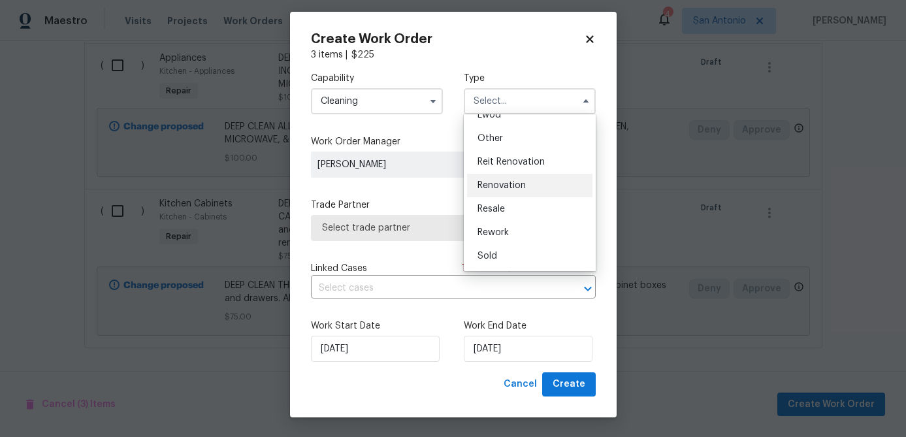
click at [489, 188] on span "Renovation" at bounding box center [502, 185] width 48 height 9
type input "Renovation"
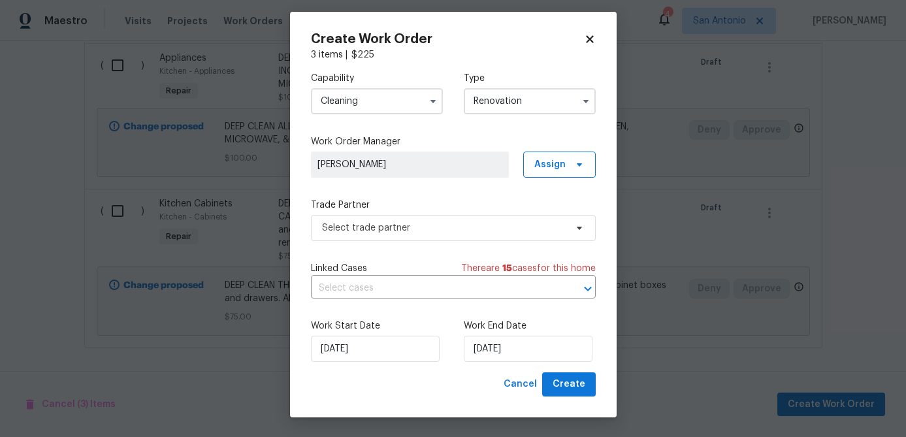
scroll to position [0, 0]
click at [421, 227] on span "Select trade partner" at bounding box center [444, 228] width 244 height 13
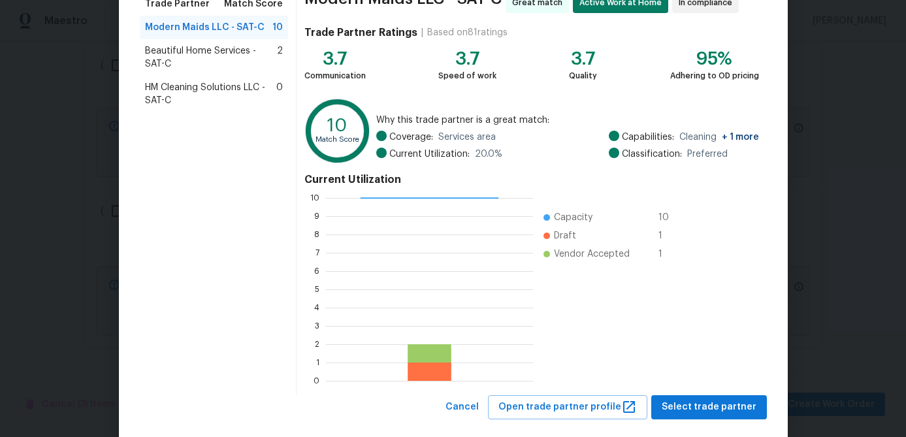
scroll to position [139, 0]
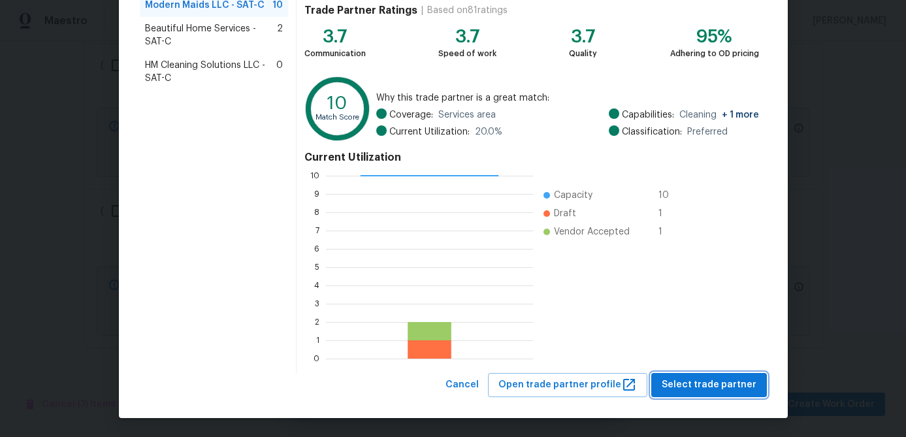
click at [682, 383] on span "Select trade partner" at bounding box center [709, 385] width 95 height 16
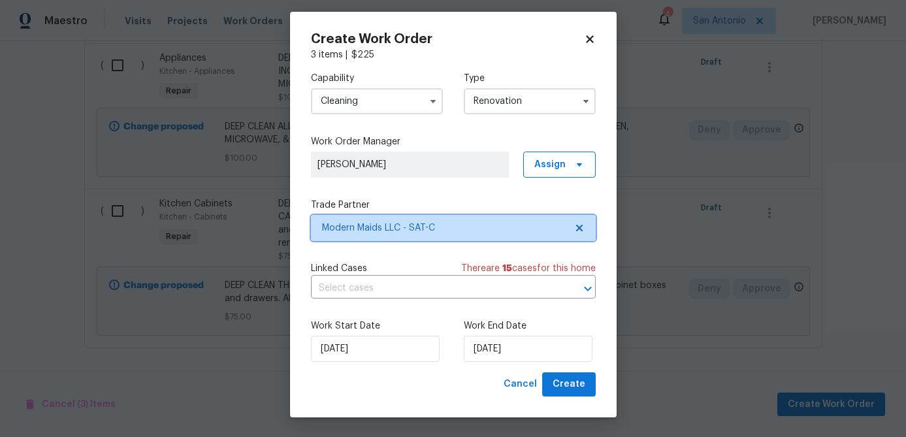
scroll to position [0, 0]
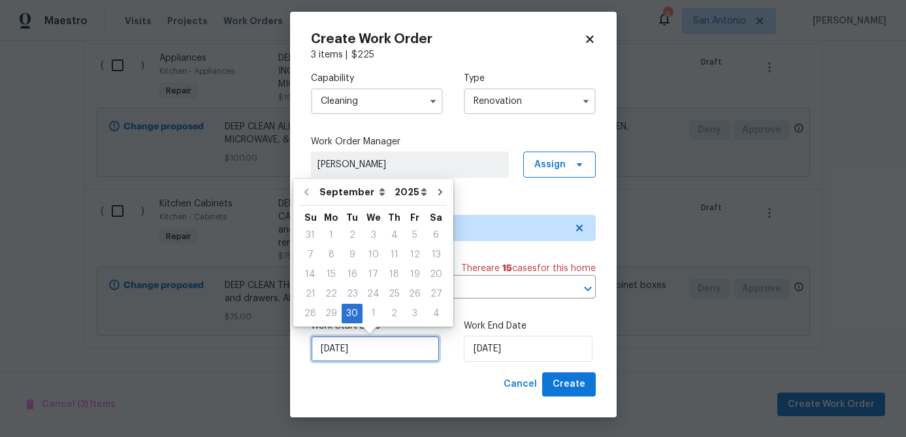
click at [382, 353] on input "9/30/2025" at bounding box center [375, 349] width 129 height 26
click at [350, 316] on div "30" at bounding box center [352, 313] width 21 height 18
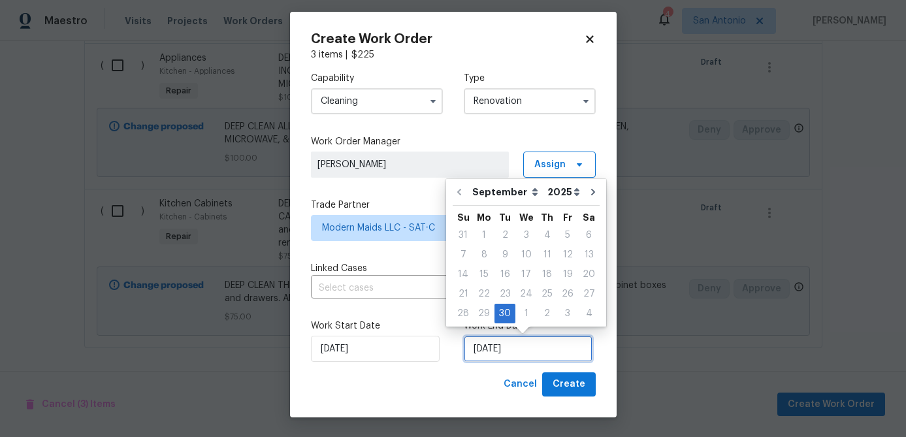
click at [538, 348] on input "9/30/2025" at bounding box center [528, 349] width 129 height 26
click at [537, 316] on div "2" at bounding box center [547, 313] width 20 height 18
type input "10/2/2025"
select select "9"
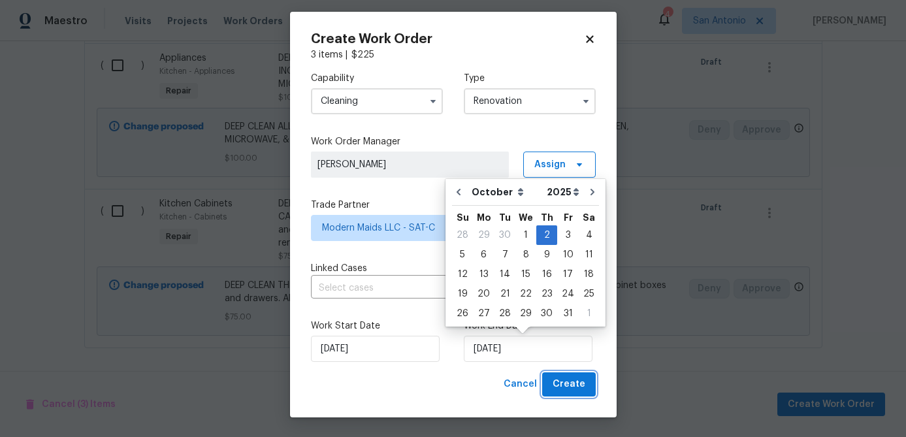
click at [567, 384] on span "Create" at bounding box center [569, 384] width 33 height 16
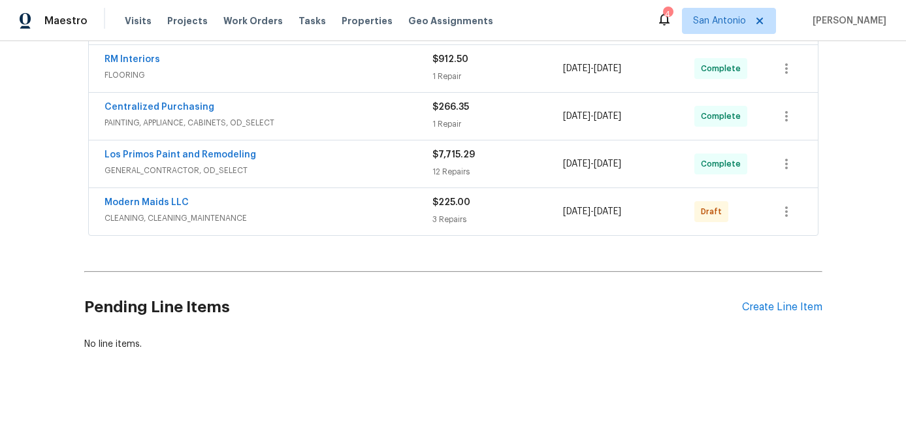
scroll to position [679, 0]
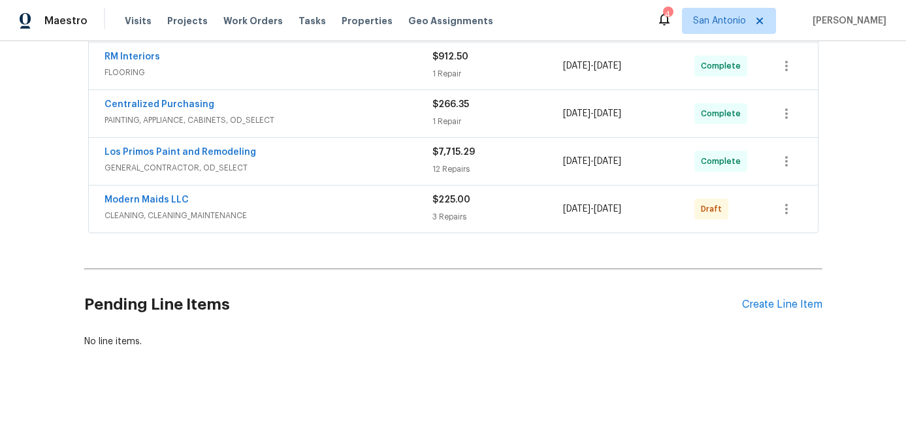
click at [287, 200] on div "Modern Maids LLC" at bounding box center [269, 201] width 328 height 16
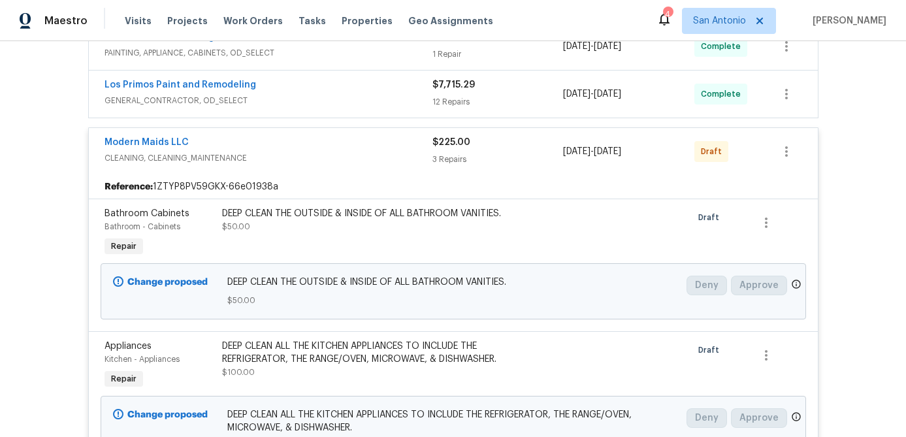
scroll to position [750, 0]
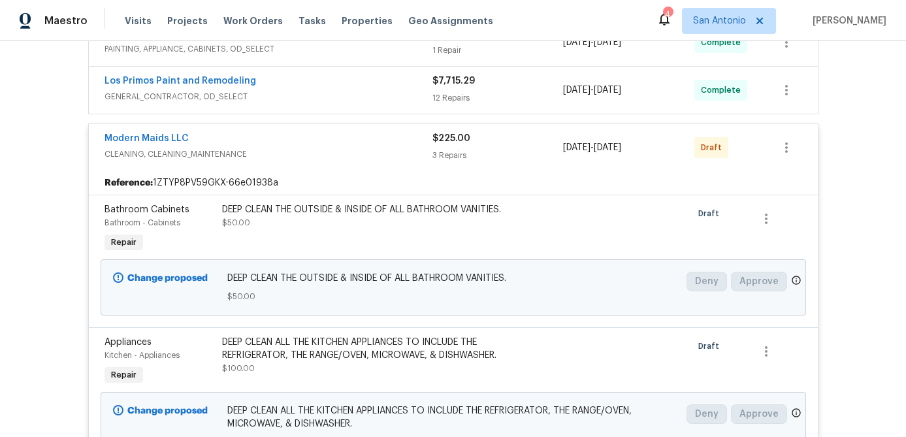
click at [288, 140] on div "Modern Maids LLC" at bounding box center [269, 140] width 328 height 16
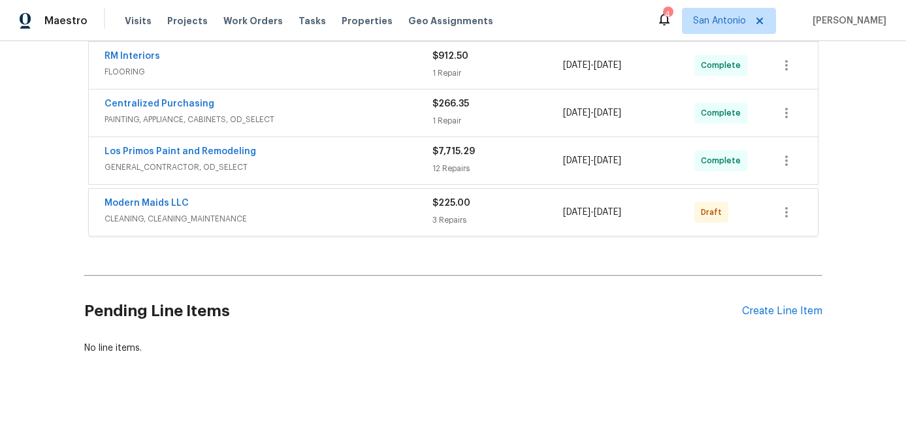
scroll to position [679, 0]
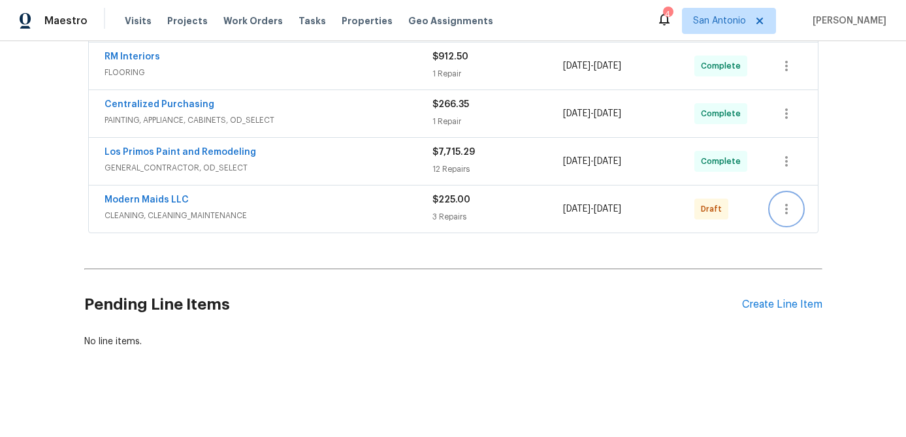
click at [782, 218] on button "button" at bounding box center [786, 208] width 31 height 31
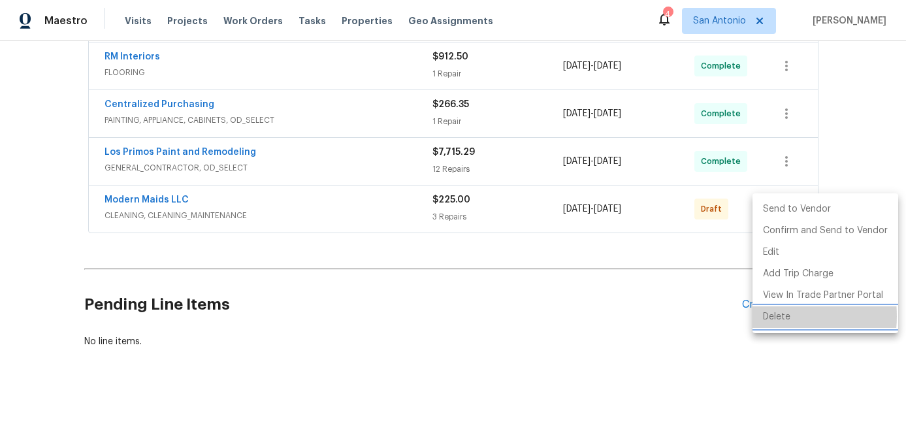
click at [771, 316] on li "Delete" at bounding box center [826, 317] width 146 height 22
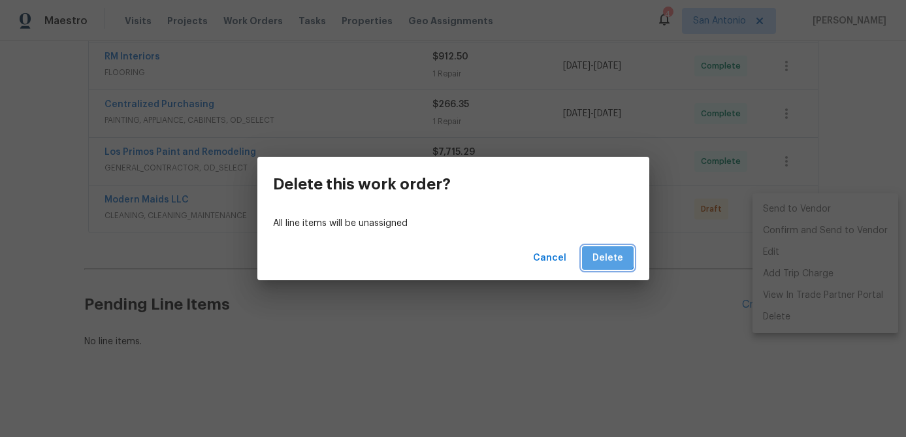
click at [605, 254] on span "Delete" at bounding box center [608, 258] width 31 height 16
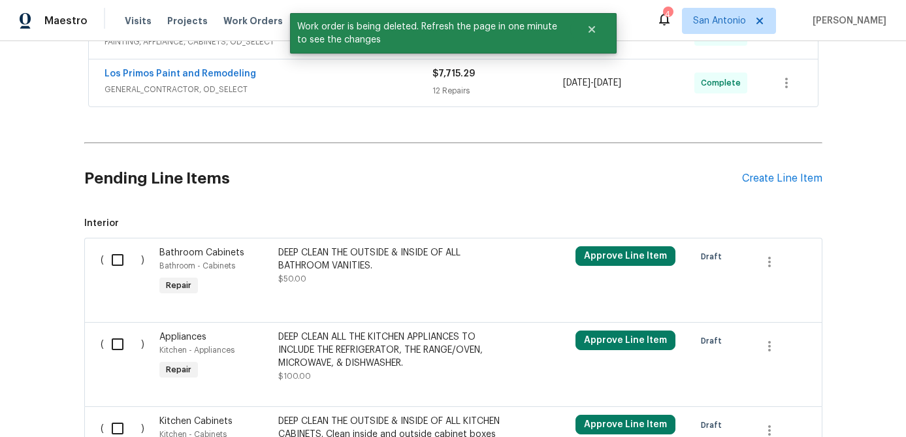
scroll to position [914, 0]
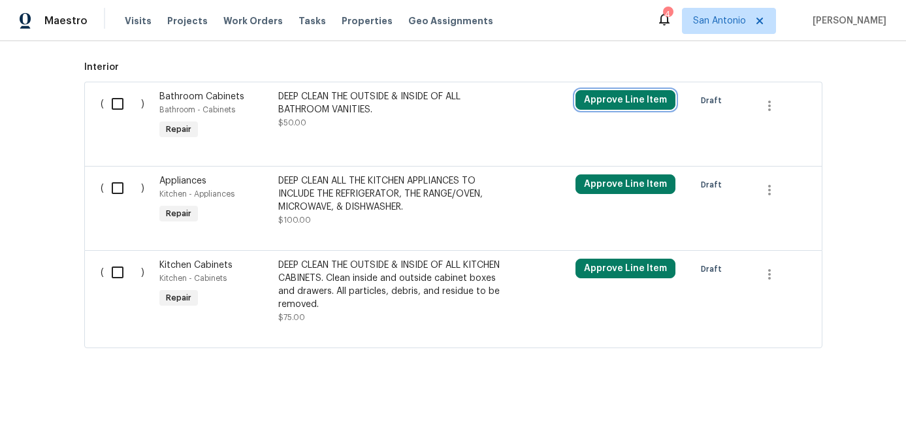
click at [620, 99] on button "Approve Line Item" at bounding box center [626, 100] width 100 height 20
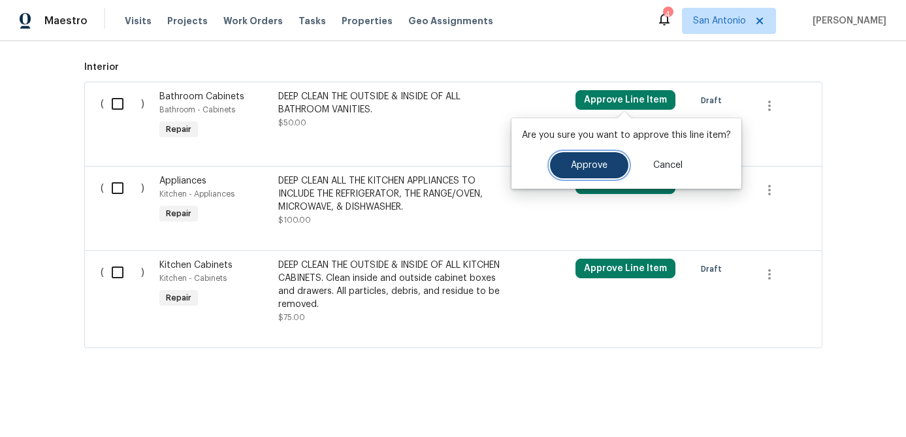
click at [576, 169] on span "Approve" at bounding box center [589, 166] width 37 height 10
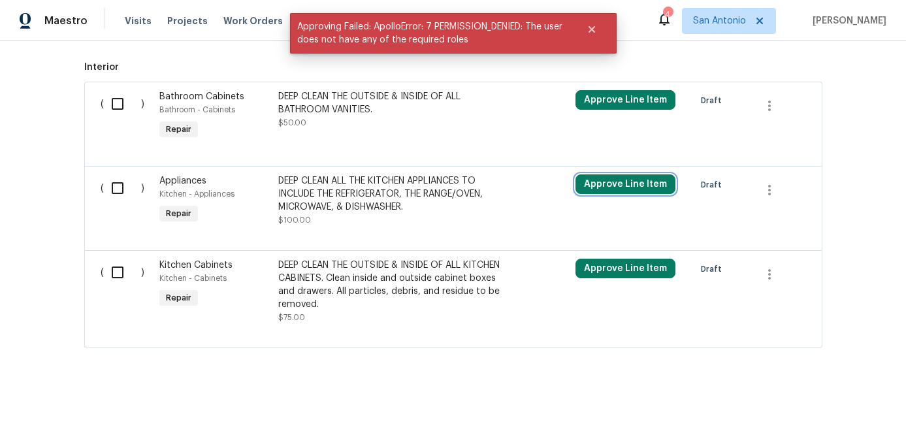
click at [608, 182] on button "Approve Line Item" at bounding box center [626, 184] width 100 height 20
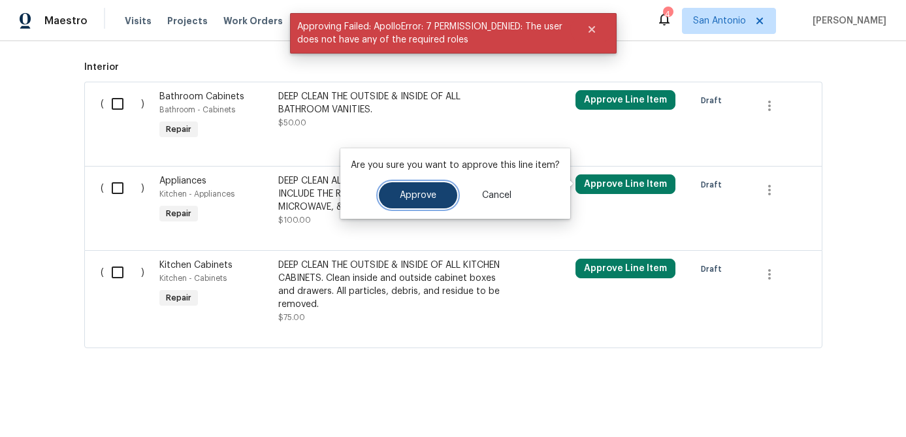
click at [419, 198] on span "Approve" at bounding box center [418, 196] width 37 height 10
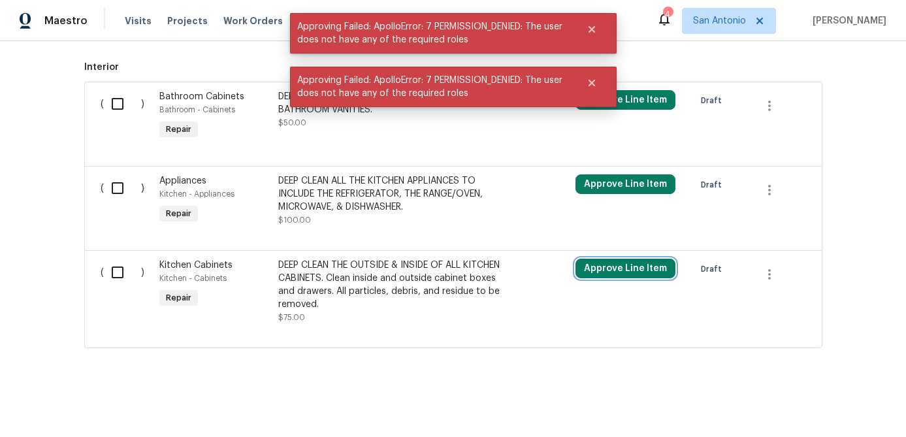
click at [646, 271] on button "Approve Line Item" at bounding box center [626, 269] width 100 height 20
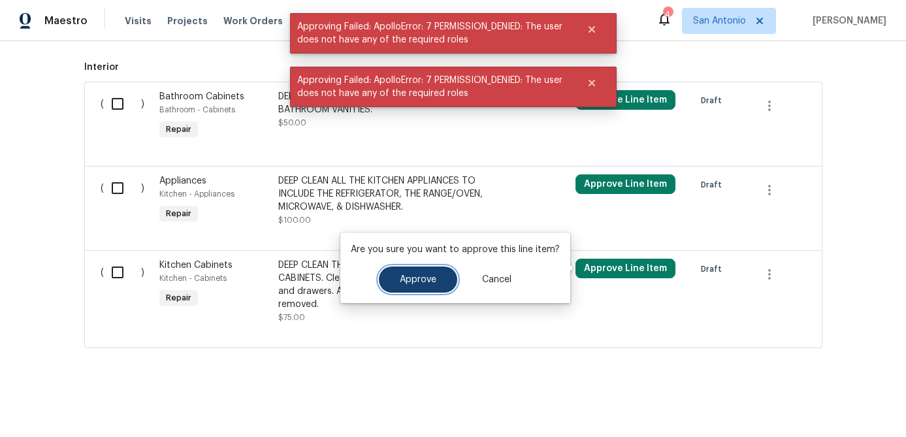
click at [437, 269] on button "Approve" at bounding box center [418, 280] width 78 height 26
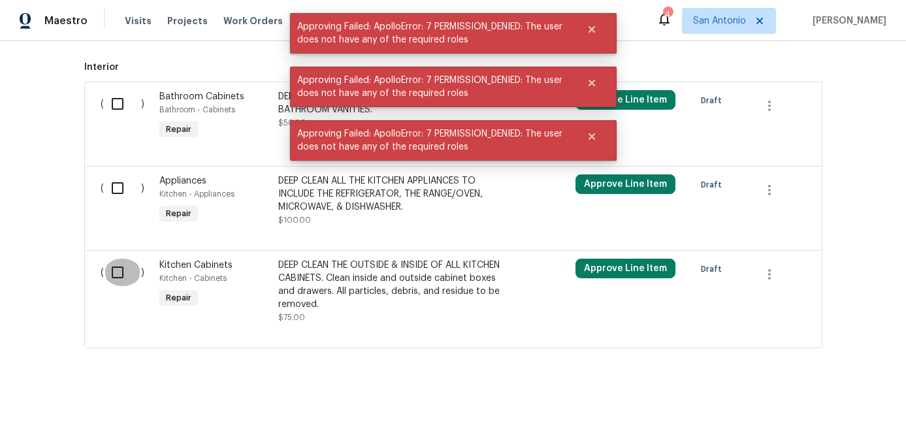
click at [120, 272] on input "checkbox" at bounding box center [122, 272] width 37 height 27
checkbox input "true"
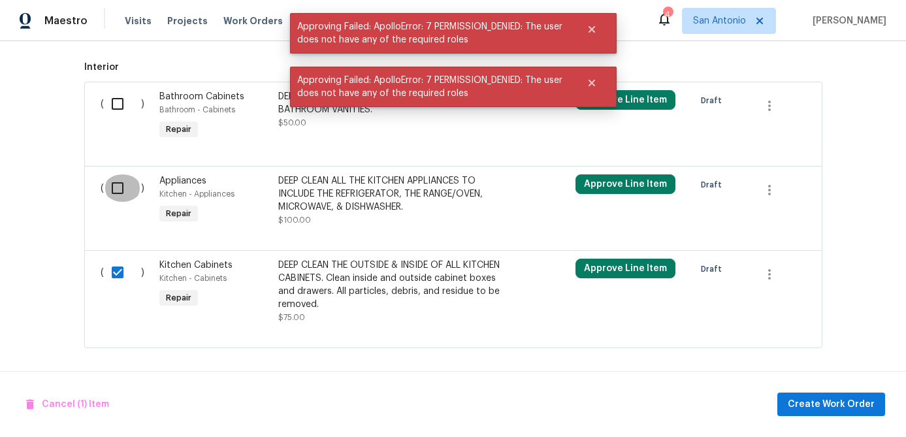
click at [118, 193] on input "checkbox" at bounding box center [122, 187] width 37 height 27
checkbox input "true"
click at [118, 109] on input "checkbox" at bounding box center [122, 103] width 37 height 27
checkbox input "true"
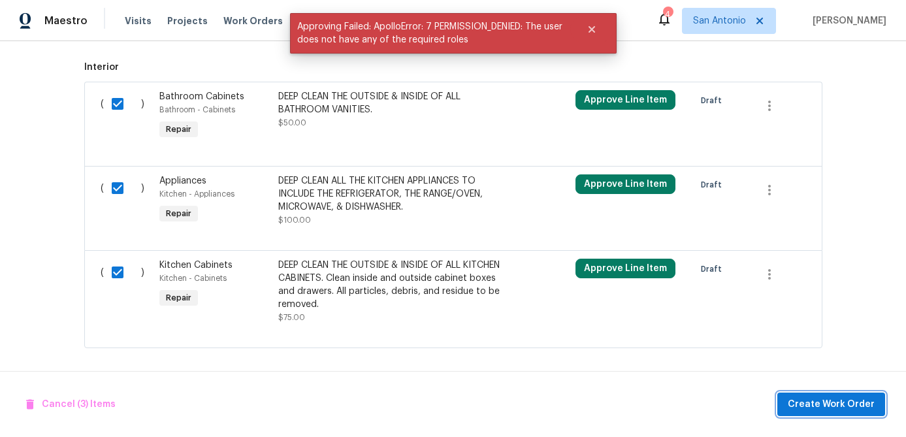
click at [814, 403] on span "Create Work Order" at bounding box center [831, 405] width 87 height 16
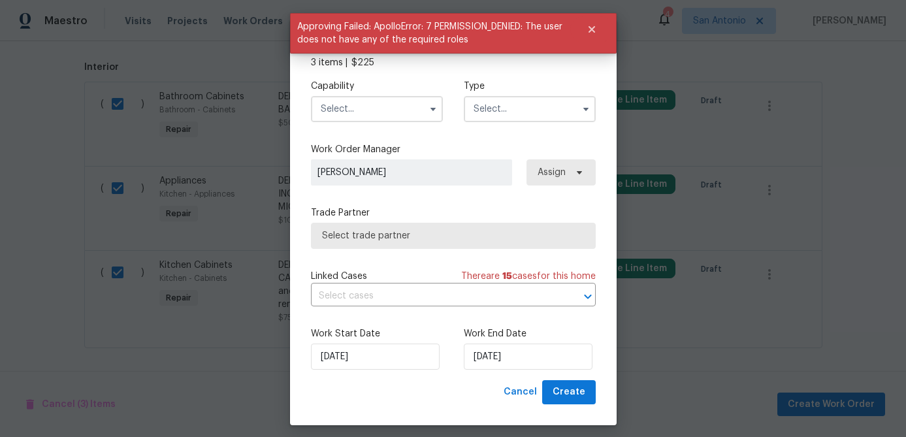
click at [358, 110] on input "text" at bounding box center [377, 109] width 132 height 26
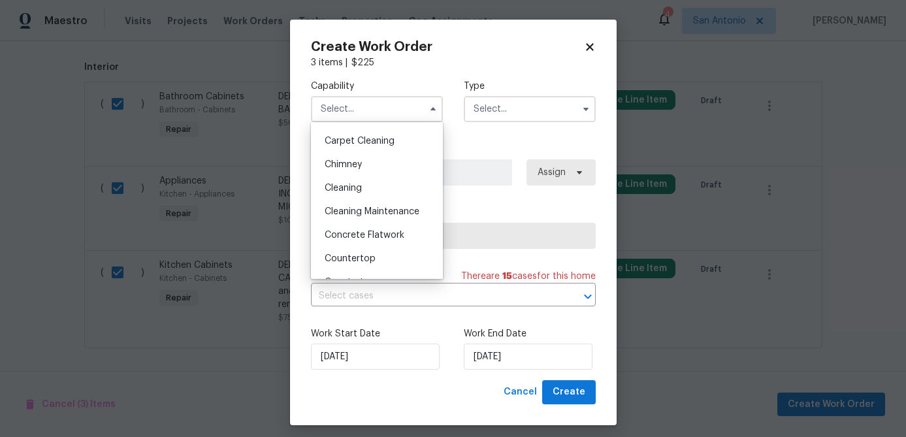
scroll to position [137, 0]
click at [344, 186] on span "Cleaning" at bounding box center [343, 188] width 37 height 9
type input "Cleaning"
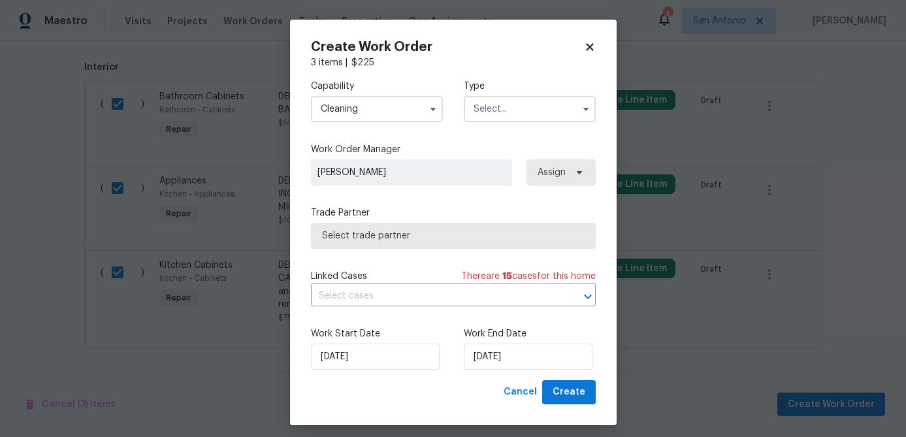
click at [491, 103] on input "text" at bounding box center [530, 109] width 132 height 26
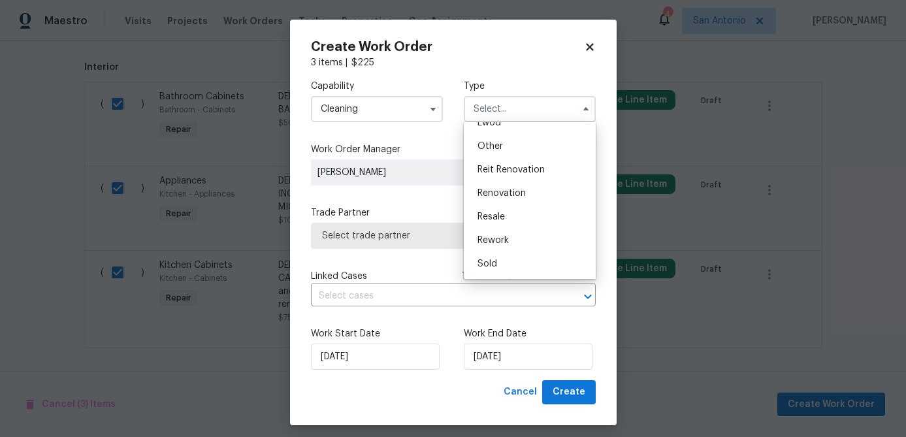
scroll to position [8, 0]
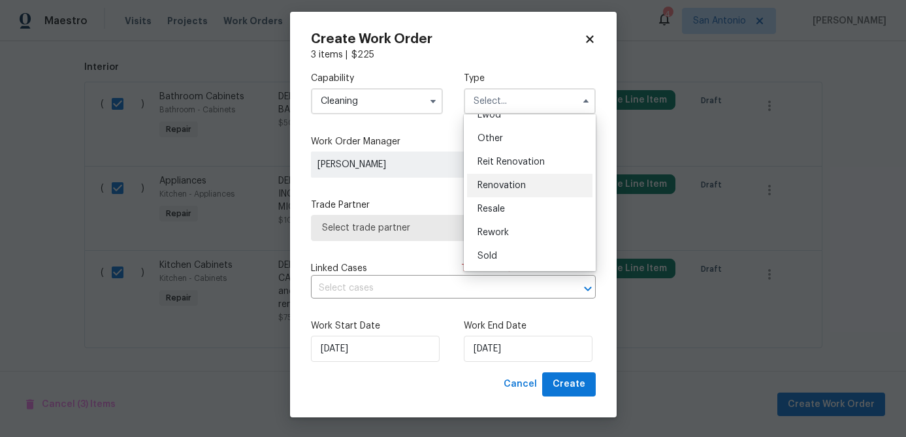
click at [508, 189] on span "Renovation" at bounding box center [502, 185] width 48 height 9
type input "Renovation"
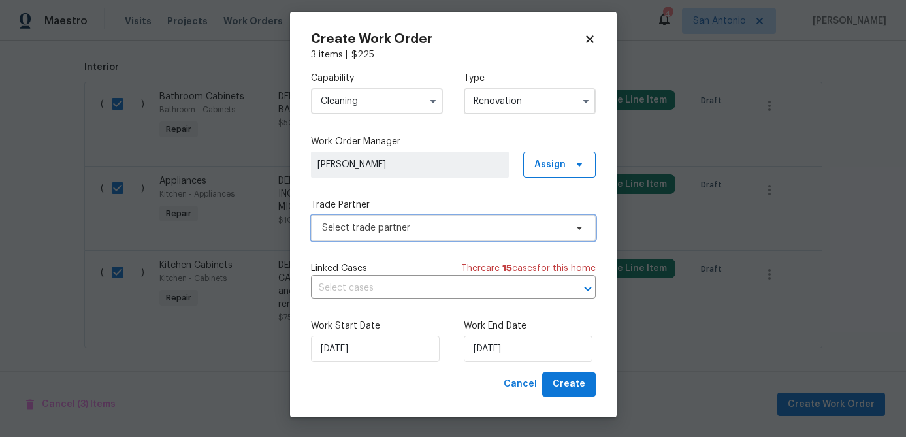
click at [433, 235] on span "Select trade partner" at bounding box center [453, 228] width 285 height 26
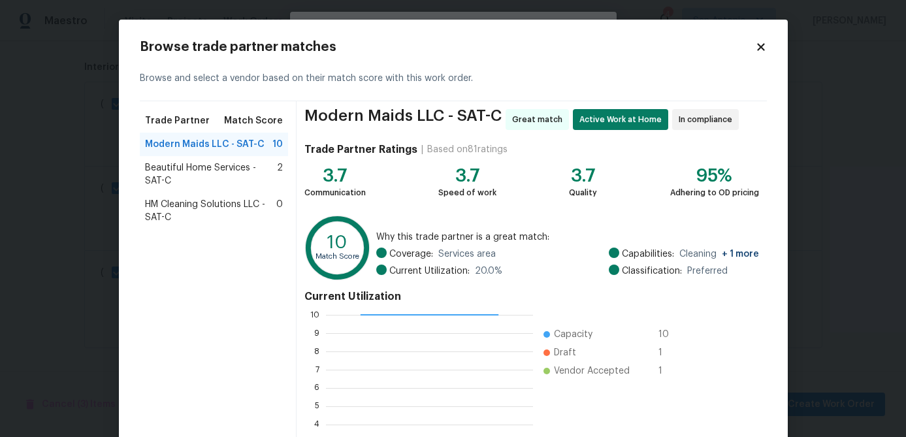
scroll to position [139, 0]
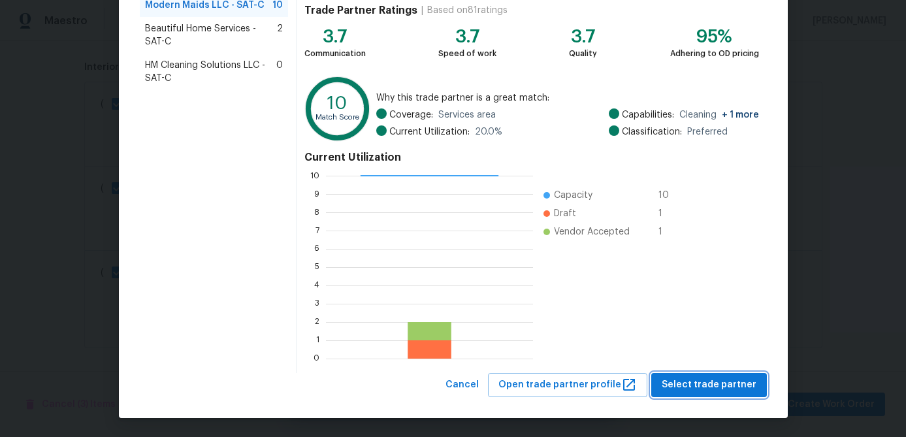
click at [700, 378] on span "Select trade partner" at bounding box center [709, 385] width 95 height 16
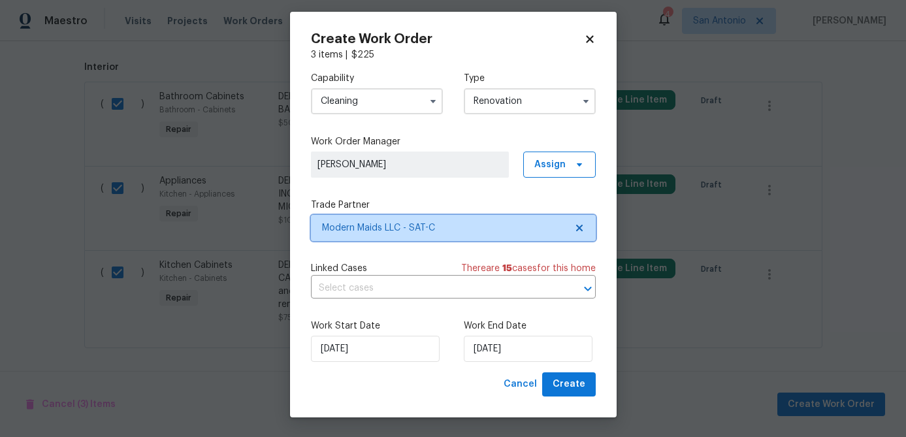
scroll to position [0, 0]
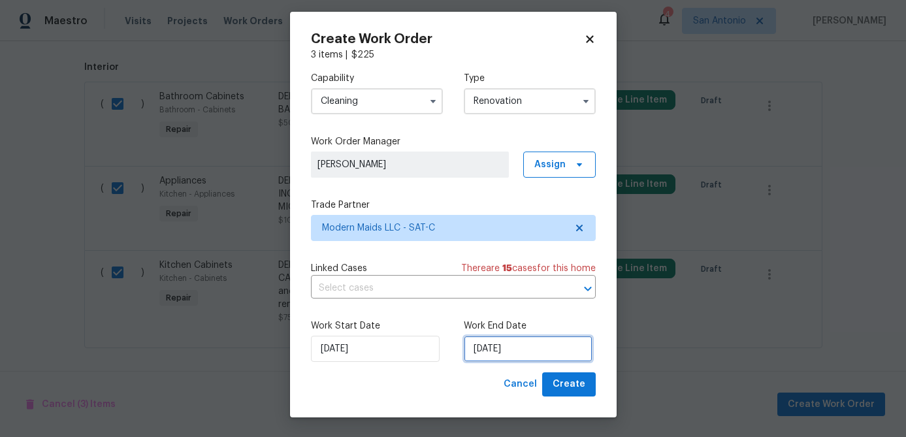
click at [531, 354] on input "9/30/2025" at bounding box center [528, 349] width 129 height 26
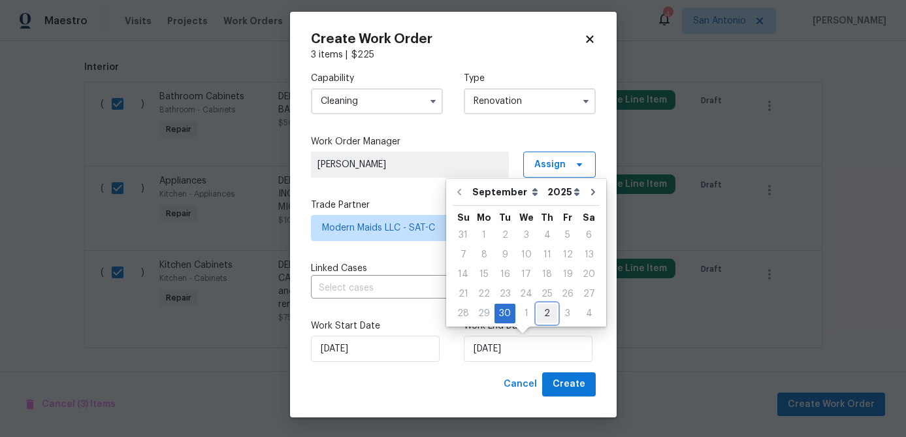
click at [540, 312] on div "2" at bounding box center [547, 313] width 20 height 18
type input "10/2/2025"
select select "9"
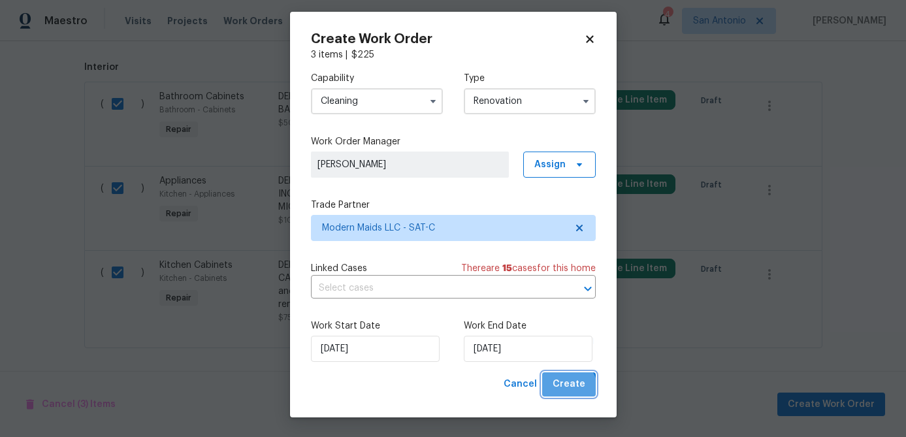
click at [566, 390] on span "Create" at bounding box center [569, 384] width 33 height 16
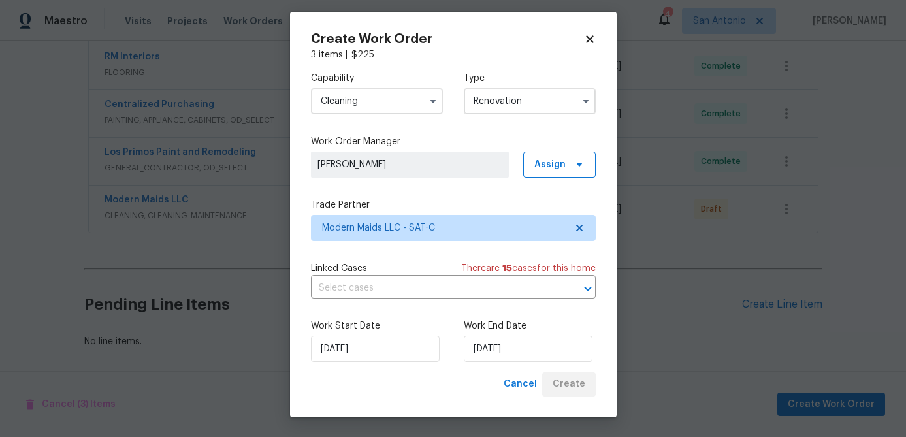
scroll to position [679, 0]
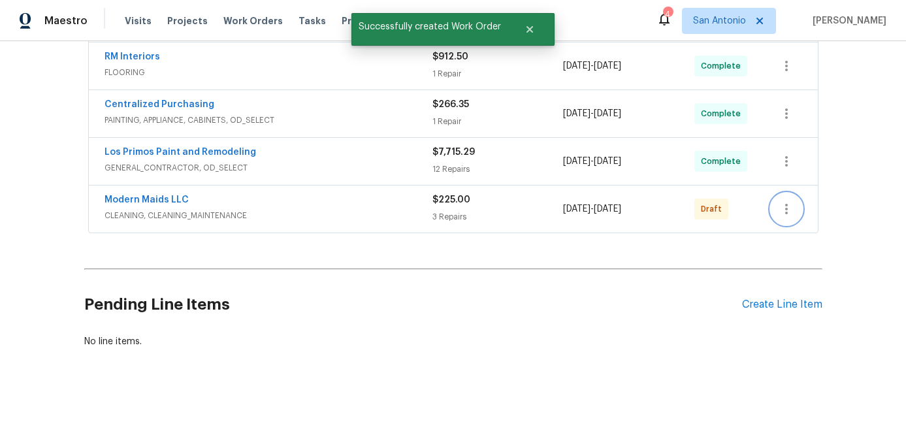
click at [783, 205] on icon "button" at bounding box center [787, 209] width 16 height 16
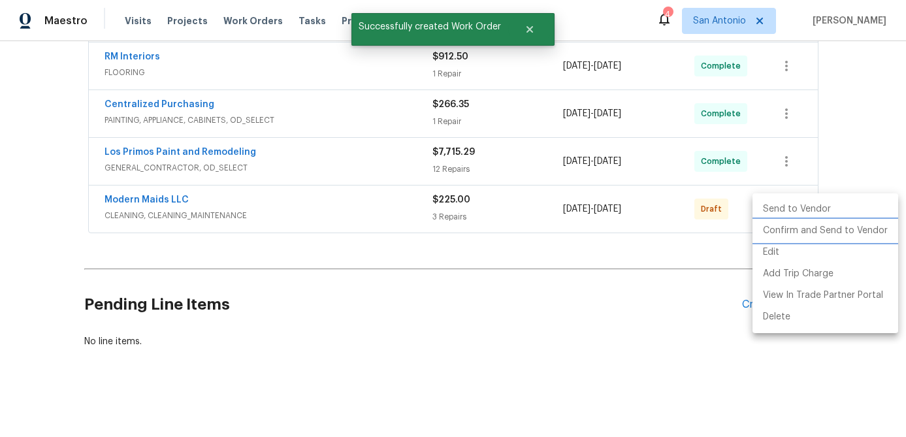
click at [783, 228] on li "Confirm and Send to Vendor" at bounding box center [826, 231] width 146 height 22
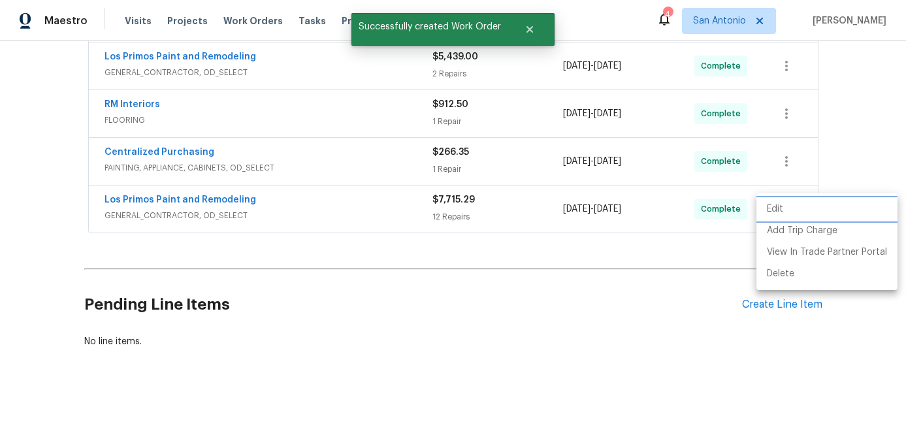
scroll to position [345, 0]
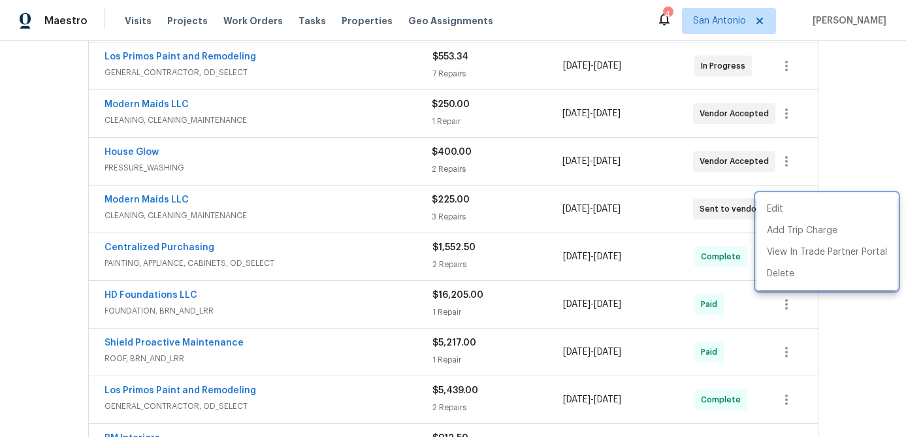
click at [137, 197] on div at bounding box center [453, 218] width 906 height 437
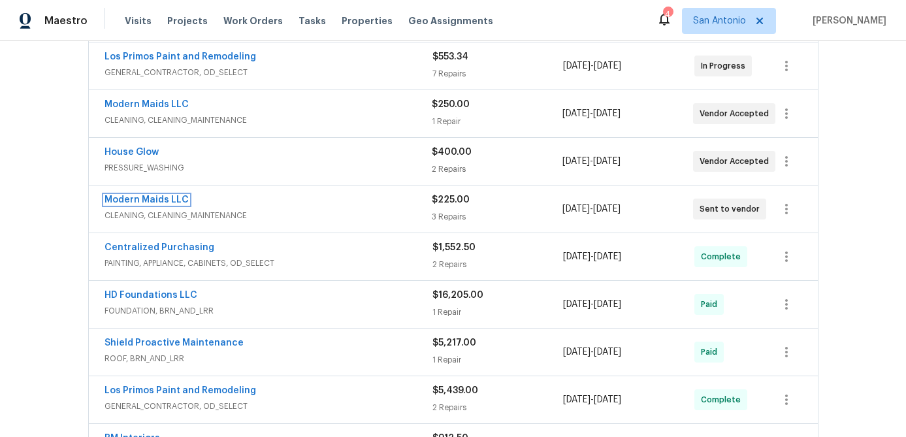
click at [137, 197] on link "Modern Maids LLC" at bounding box center [147, 199] width 84 height 9
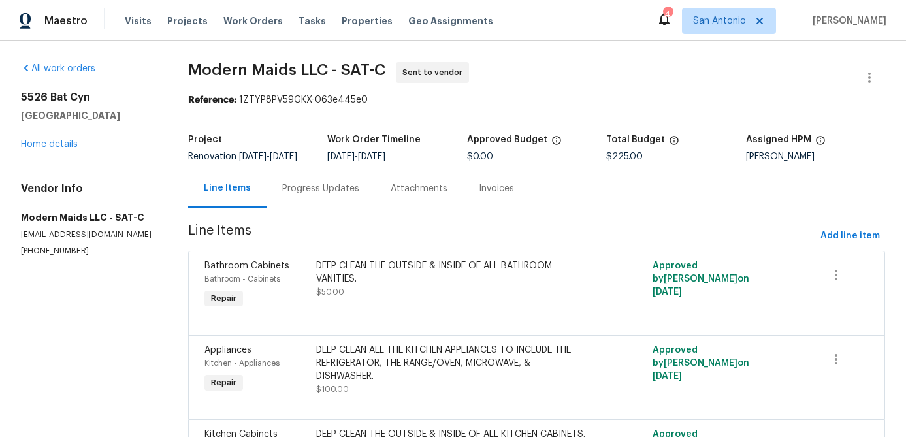
click at [302, 195] on div "Progress Updates" at bounding box center [320, 188] width 77 height 13
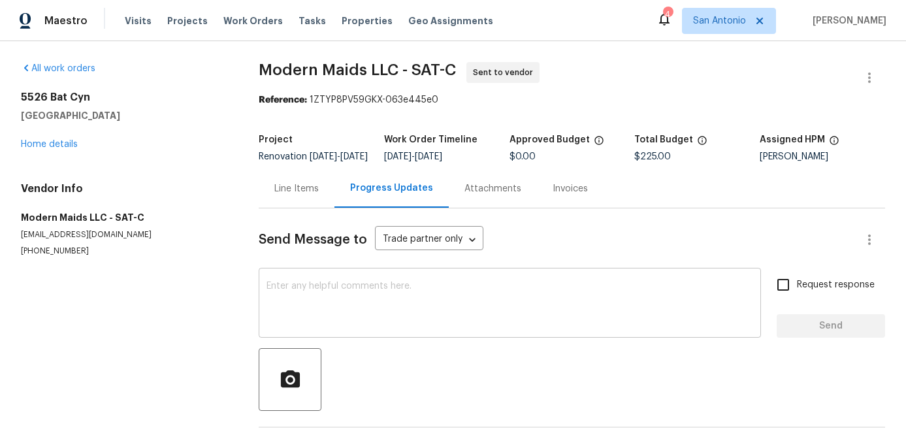
click at [306, 305] on textarea at bounding box center [510, 305] width 487 height 46
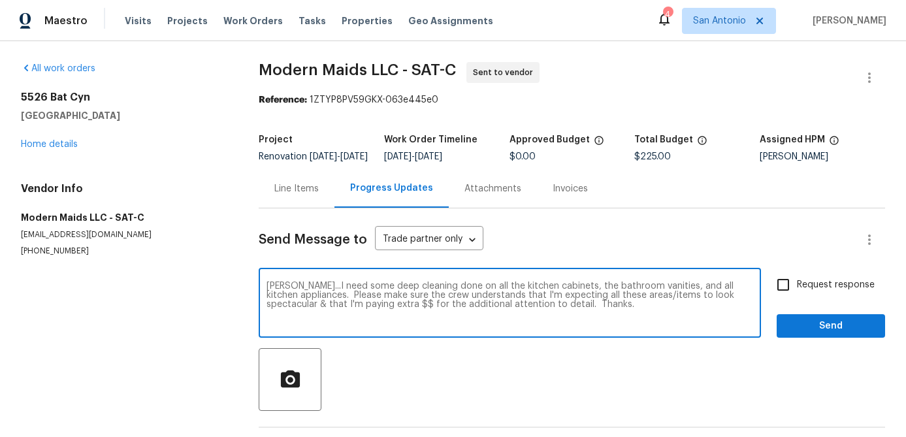
type textarea "Justin...I need some deep cleaning done on all the kitchen cabinets, the bathro…"
click at [780, 297] on input "Request response" at bounding box center [783, 284] width 27 height 27
checkbox input "true"
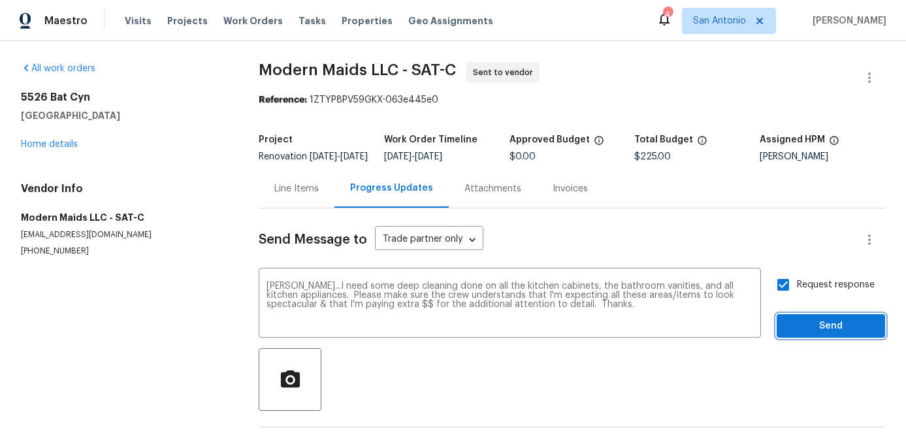
click at [808, 323] on button "Send" at bounding box center [831, 326] width 108 height 24
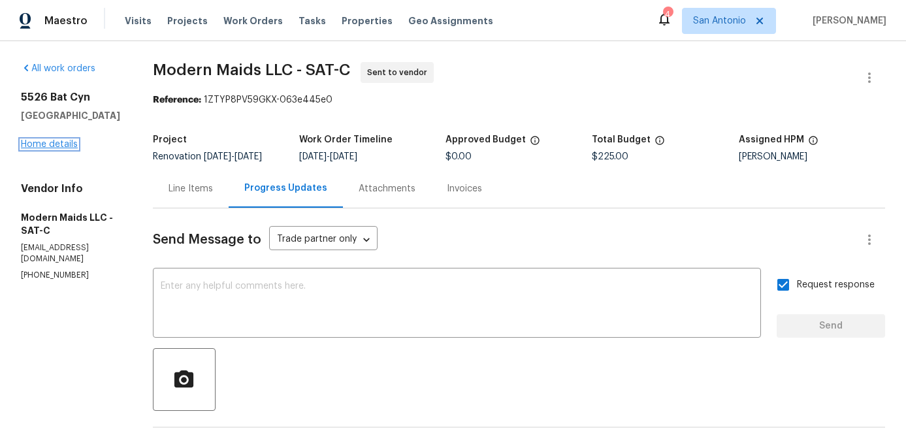
click at [59, 144] on link "Home details" at bounding box center [49, 144] width 57 height 9
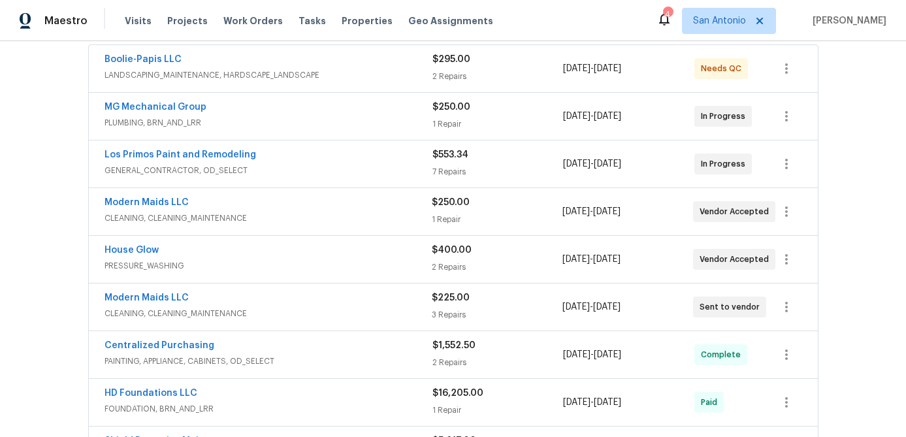
scroll to position [249, 0]
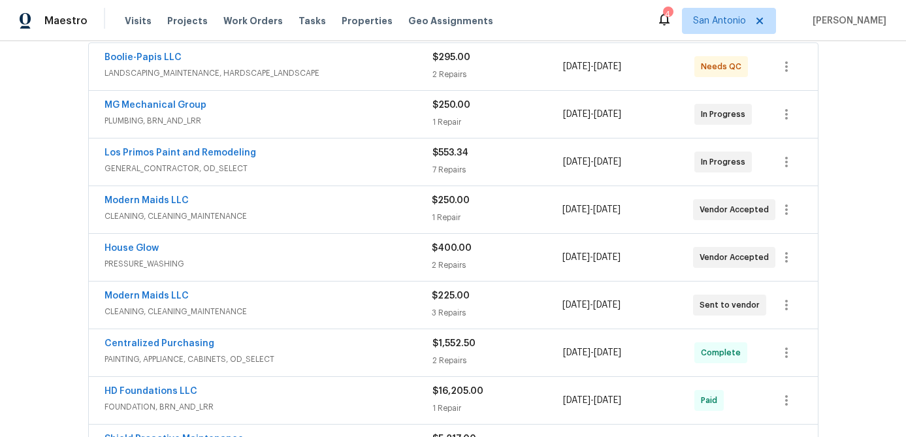
click at [382, 169] on span "GENERAL_CONTRACTOR, OD_SELECT" at bounding box center [269, 168] width 328 height 13
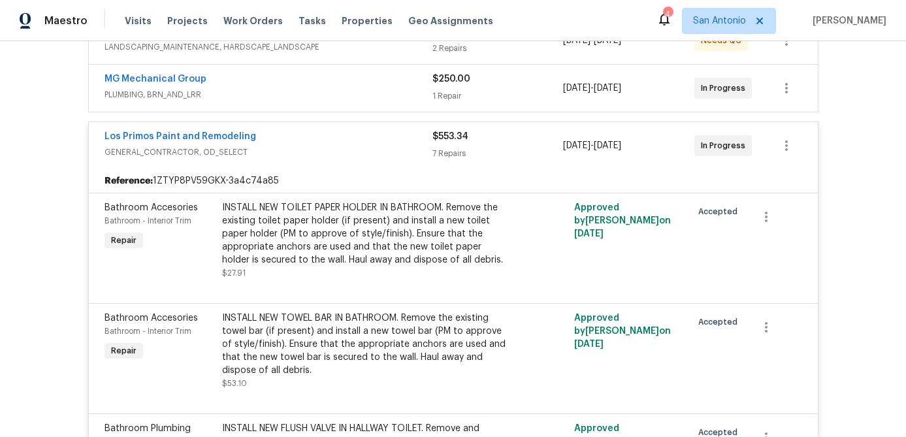
scroll to position [274, 0]
click at [784, 144] on icon "button" at bounding box center [787, 147] width 16 height 16
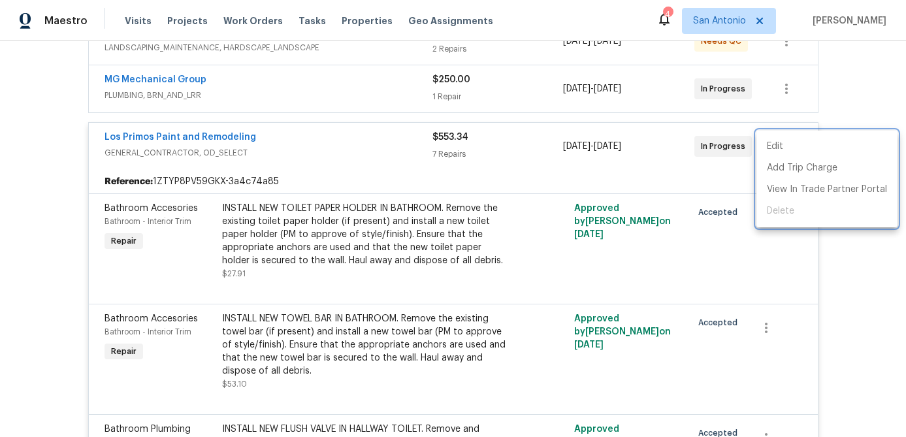
click at [358, 131] on div at bounding box center [453, 218] width 906 height 437
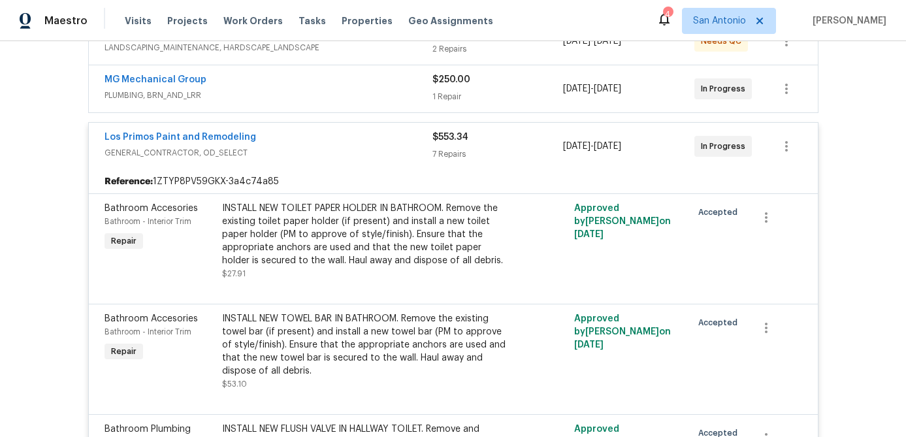
click at [352, 139] on div "Los Primos Paint and Remodeling" at bounding box center [269, 139] width 328 height 16
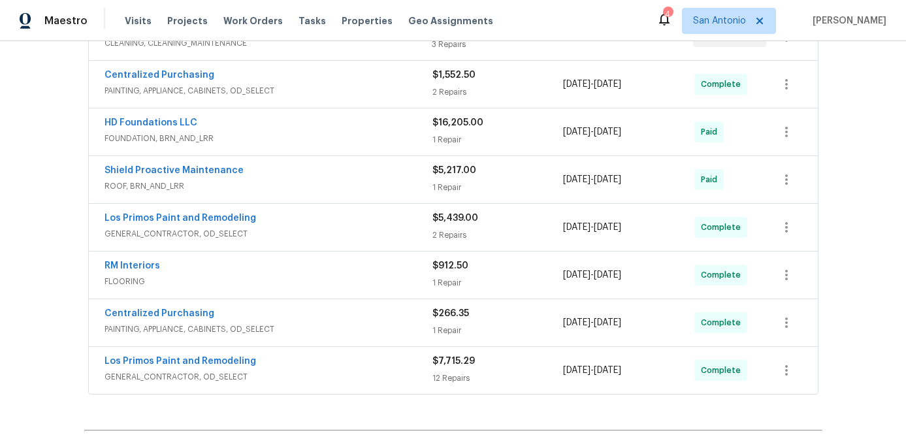
scroll to position [525, 0]
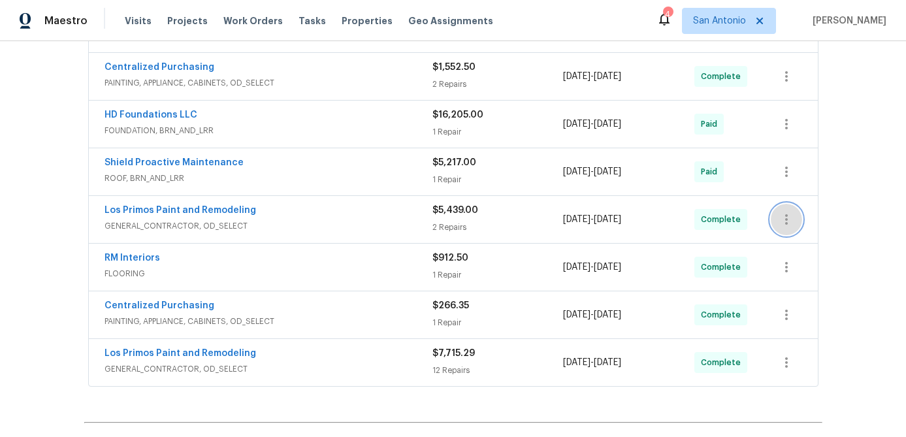
click at [795, 213] on button "button" at bounding box center [786, 219] width 31 height 31
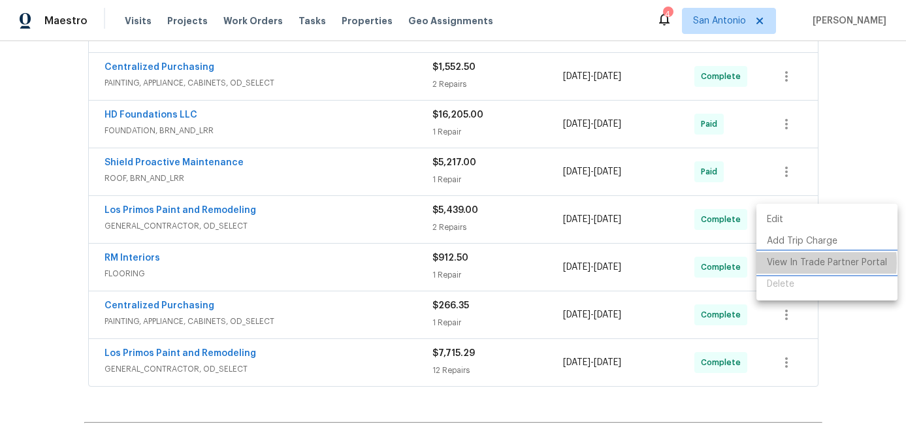
click at [785, 263] on li "View In Trade Partner Portal" at bounding box center [827, 263] width 141 height 22
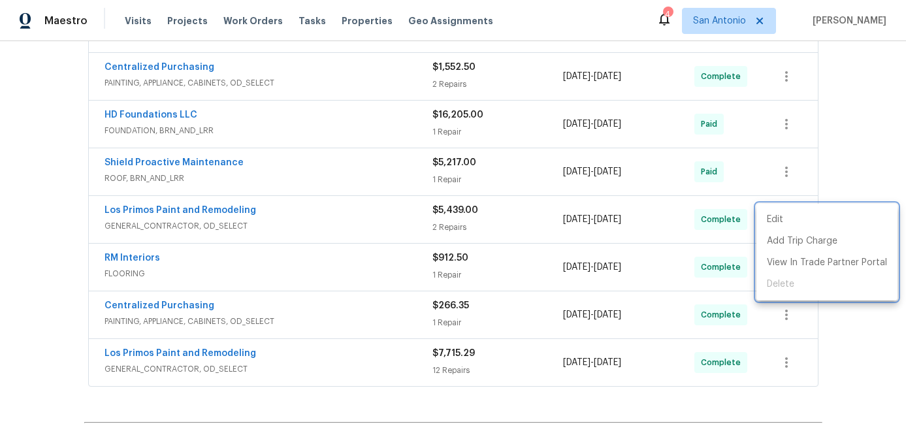
click at [491, 311] on div at bounding box center [453, 218] width 906 height 437
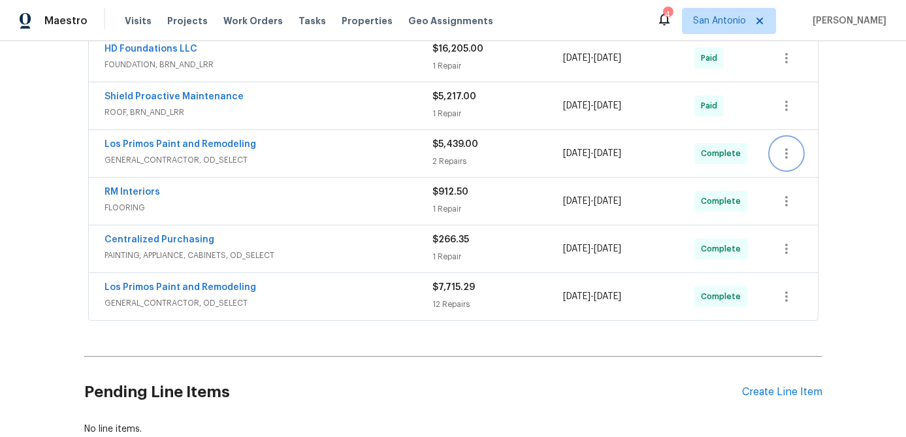
scroll to position [592, 0]
click at [769, 391] on div "Create Line Item" at bounding box center [782, 392] width 80 height 12
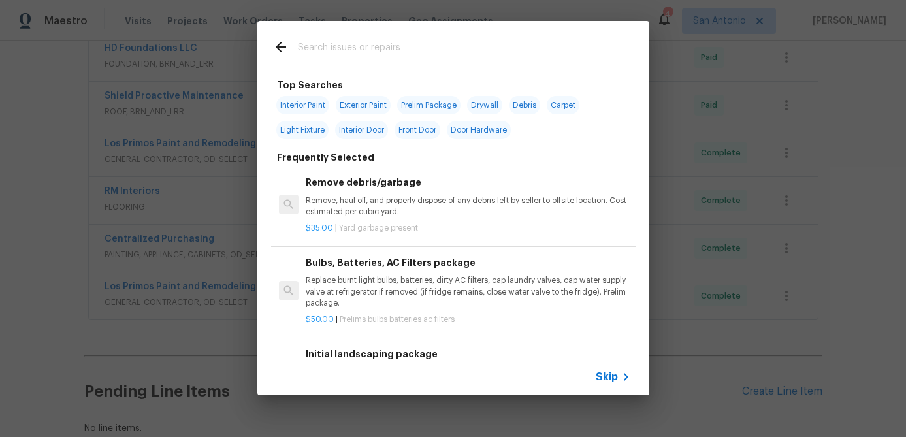
click at [609, 374] on span "Skip" at bounding box center [607, 376] width 22 height 13
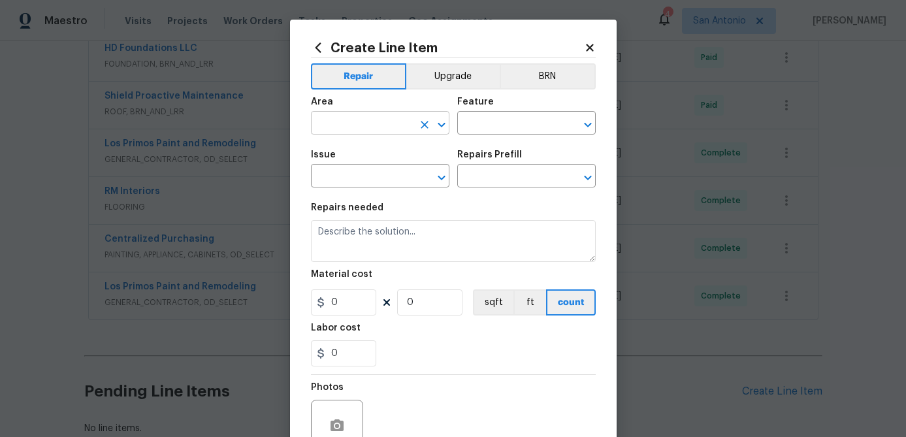
click at [362, 123] on input "text" at bounding box center [362, 124] width 102 height 20
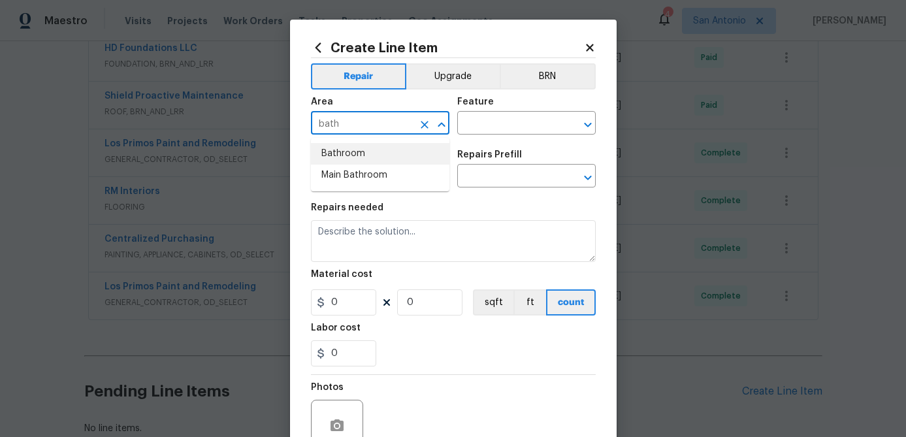
click at [354, 152] on li "Bathroom" at bounding box center [380, 154] width 139 height 22
type input "Bathroom"
click at [482, 118] on input "text" at bounding box center [508, 124] width 102 height 20
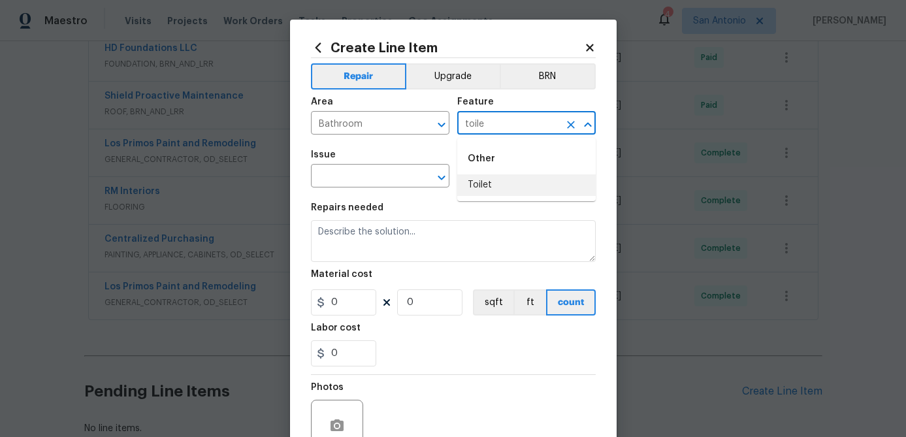
click at [477, 180] on li "Toilet" at bounding box center [526, 185] width 139 height 22
type input "Toilet"
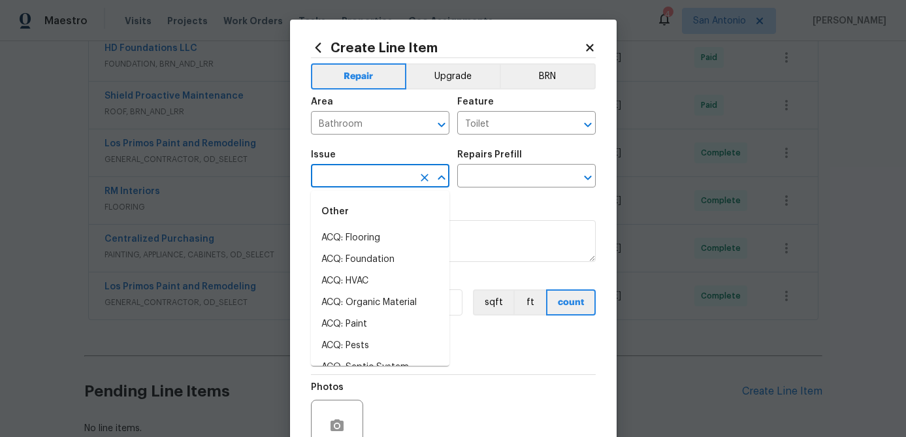
click at [376, 180] on input "text" at bounding box center [362, 177] width 102 height 20
type input "a"
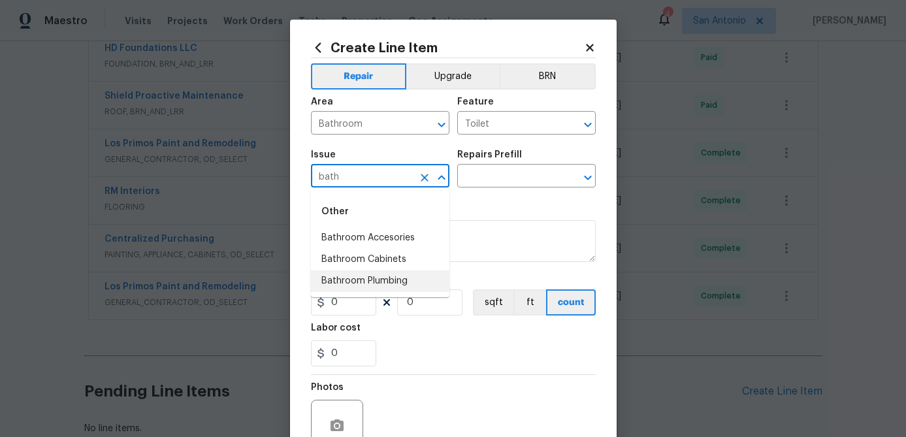
click at [361, 284] on li "Bathroom Plumbing" at bounding box center [380, 282] width 139 height 22
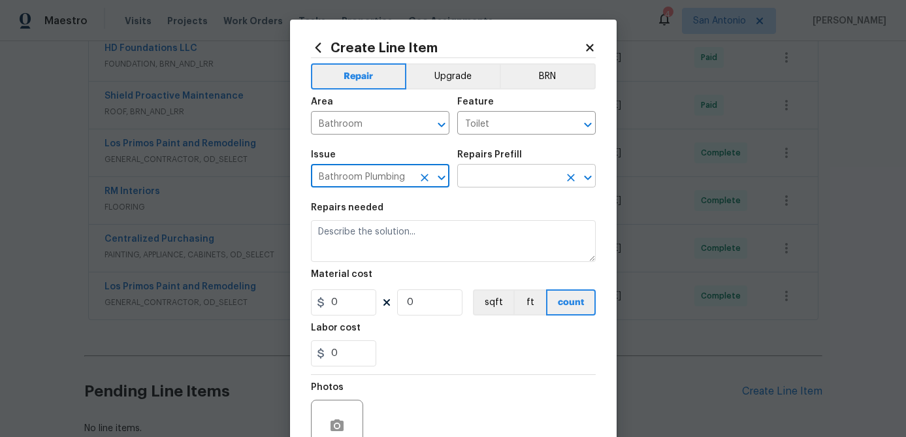
type input "Bathroom Plumbing"
click at [509, 176] on input "text" at bounding box center [508, 177] width 102 height 20
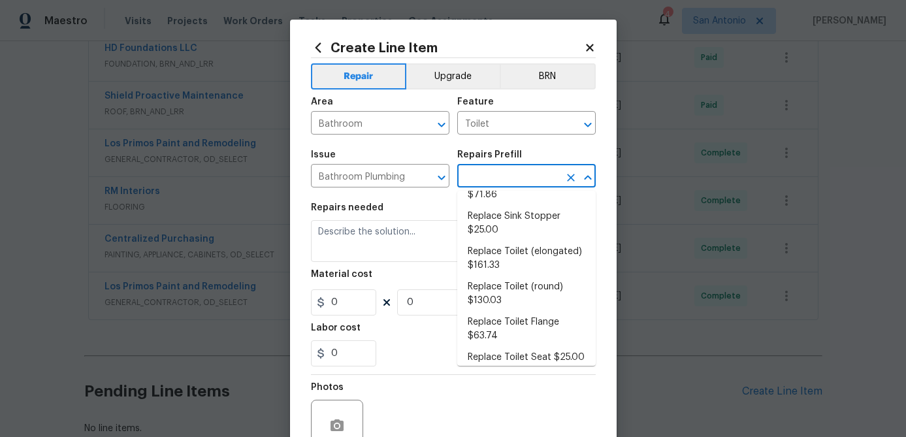
scroll to position [630, 0]
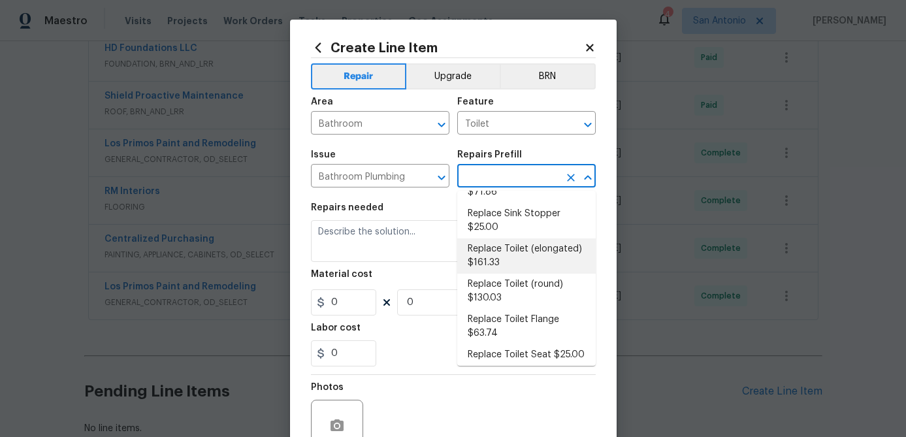
click at [499, 238] on li "Replace Toilet (elongated) $161.33" at bounding box center [526, 255] width 139 height 35
type input "Plumbing"
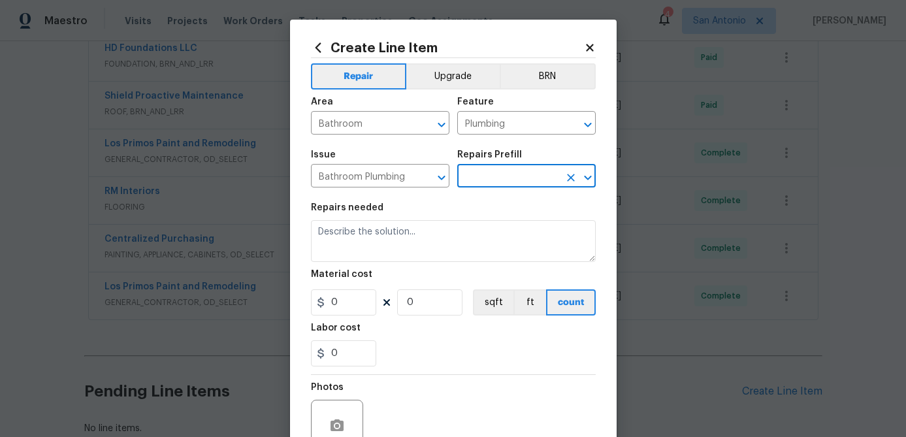
type input "Replace Toilet (elongated) $161.33"
type textarea "Remove the existing toilet, prep the flange, install a new elongated toilet wit…"
type input "161.33"
type input "1"
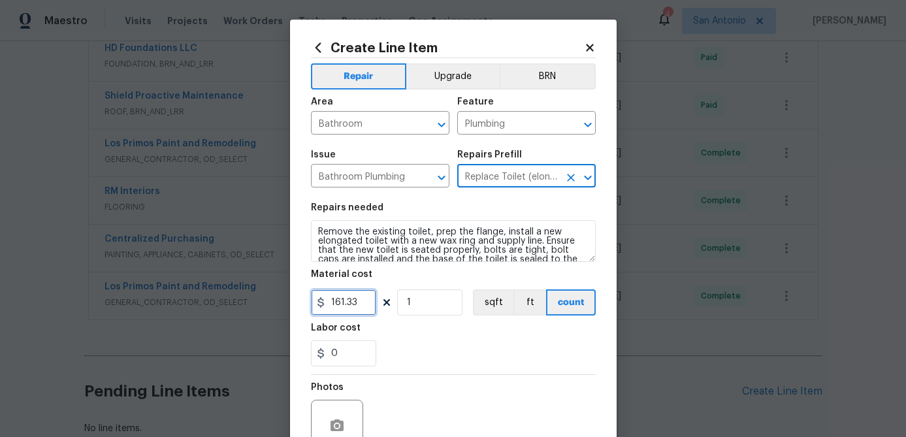
click at [362, 300] on input "161.33" at bounding box center [343, 302] width 65 height 26
type input "175"
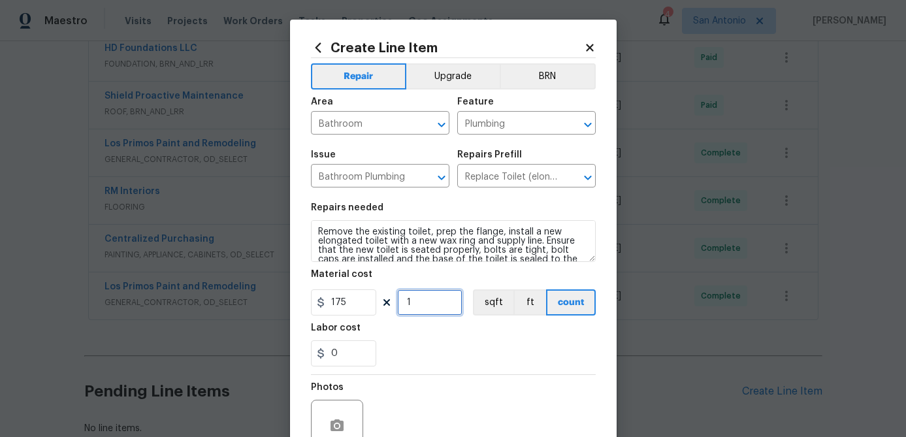
click at [443, 309] on input "1" at bounding box center [429, 302] width 65 height 26
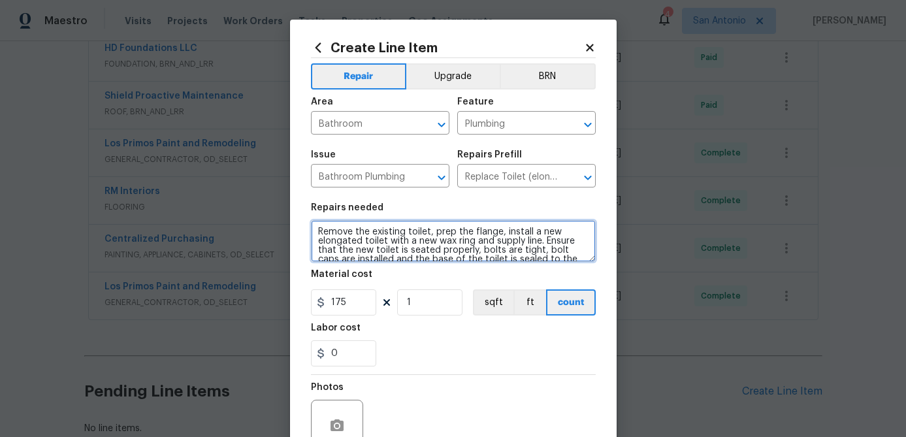
click at [318, 235] on textarea "Remove the existing toilet, prep the flange, install a new elongated toilet wit…" at bounding box center [453, 241] width 285 height 42
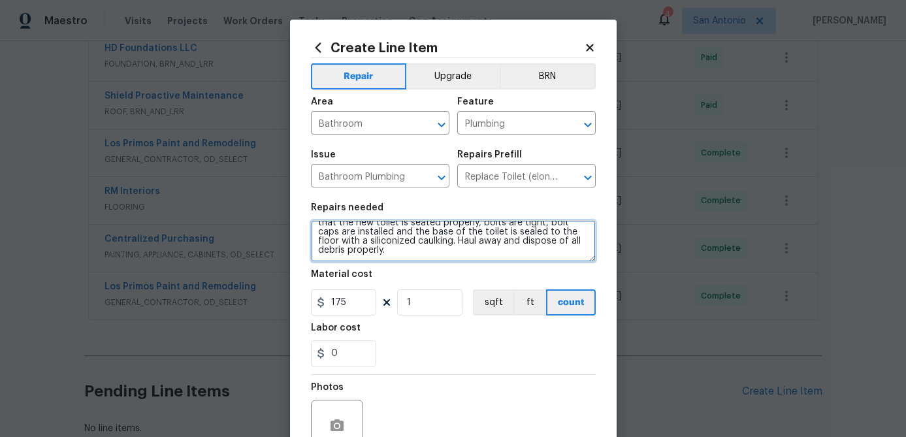
scroll to position [126, 0]
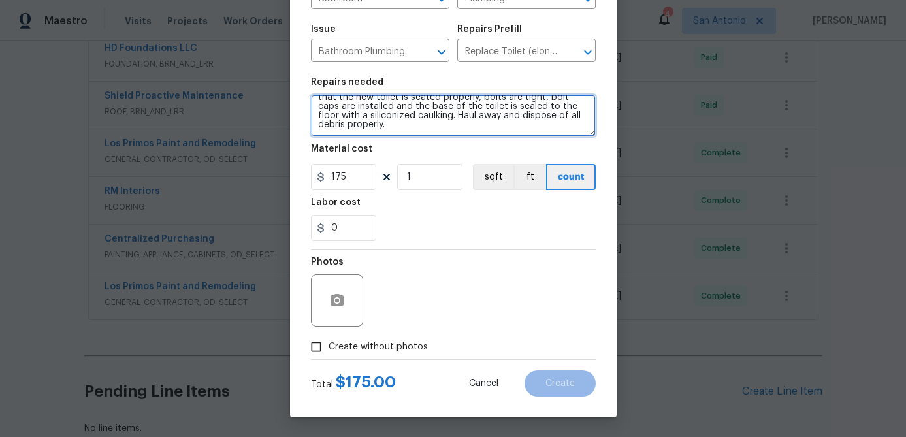
type textarea "INSTALL NEW TOILET IN HALLWAY BATHROOM. Remove the existing toilet, prep the fl…"
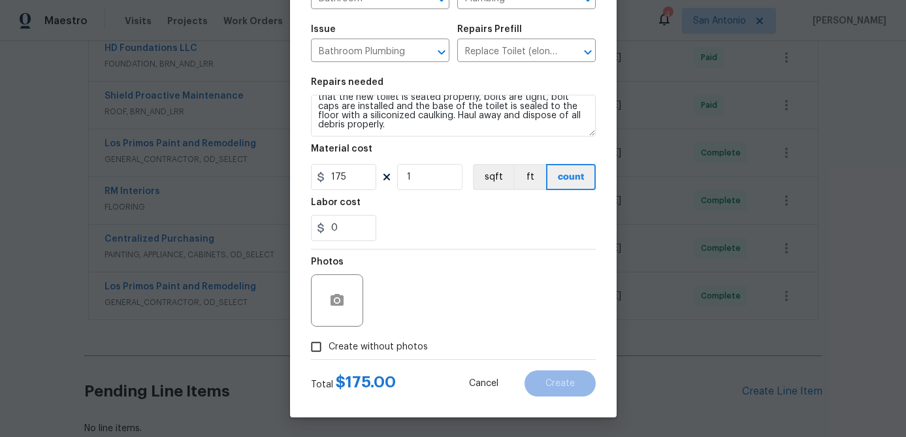
click at [316, 339] on input "Create without photos" at bounding box center [316, 347] width 25 height 25
checkbox input "true"
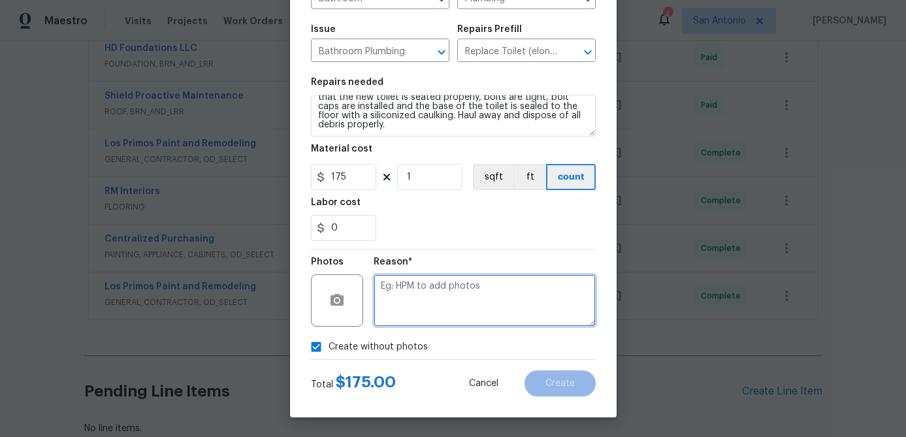
click at [399, 298] on textarea at bounding box center [485, 300] width 222 height 52
type textarea "."
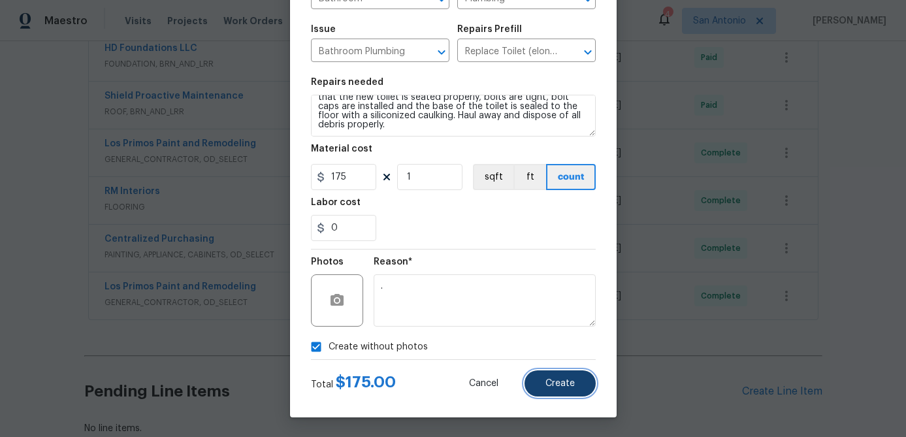
click at [569, 379] on span "Create" at bounding box center [560, 384] width 29 height 10
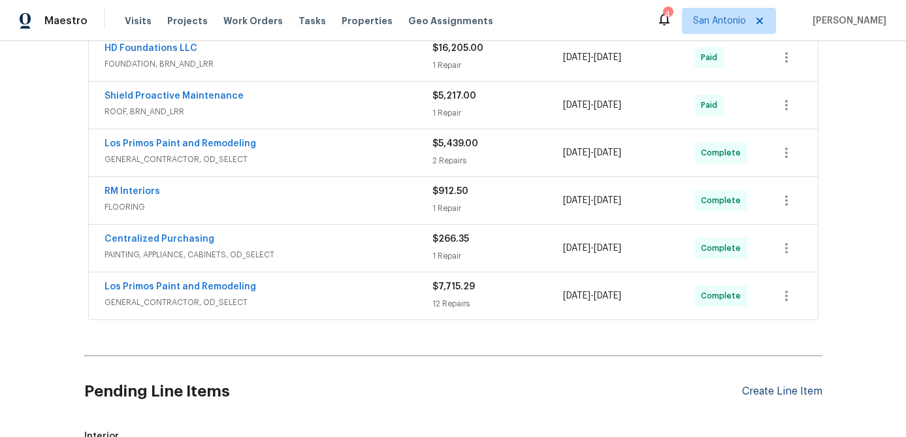
click at [757, 395] on div "Create Line Item" at bounding box center [782, 392] width 80 height 12
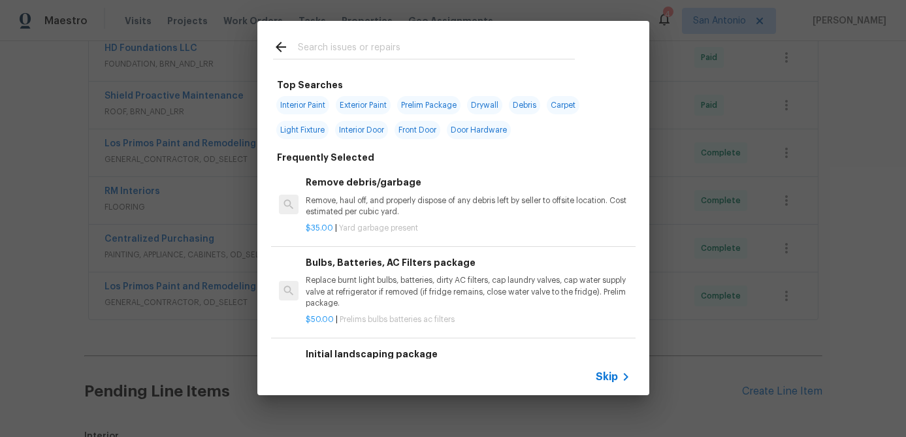
click at [604, 377] on span "Skip" at bounding box center [607, 376] width 22 height 13
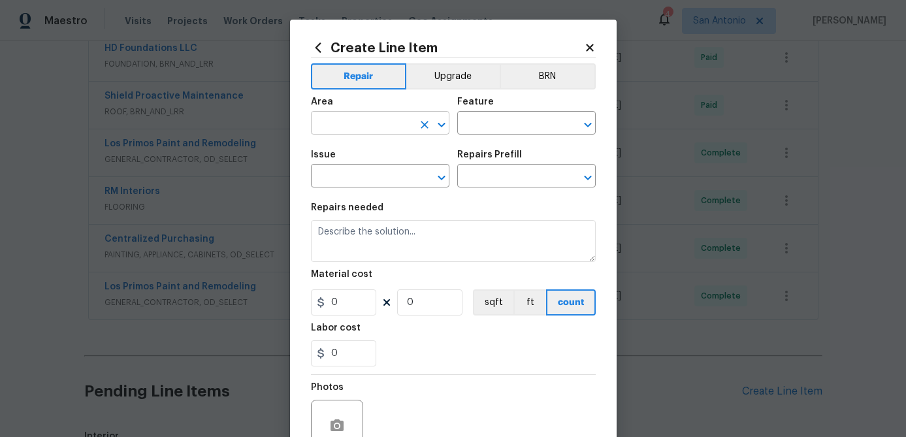
click at [387, 125] on input "text" at bounding box center [362, 124] width 102 height 20
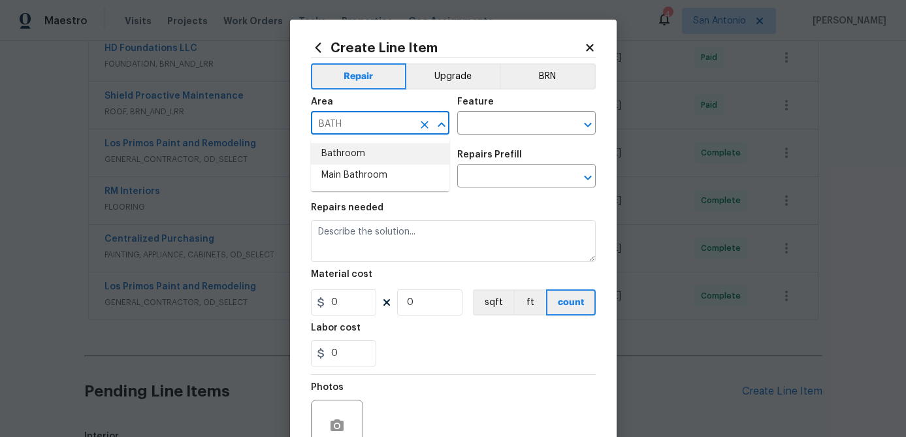
click at [346, 159] on li "Bathroom" at bounding box center [380, 154] width 139 height 22
type input "Bathroom"
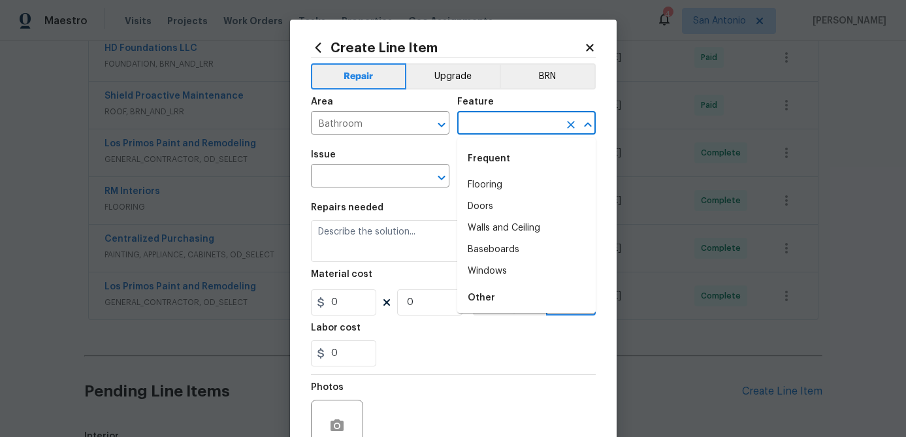
click at [505, 120] on input "text" at bounding box center [508, 124] width 102 height 20
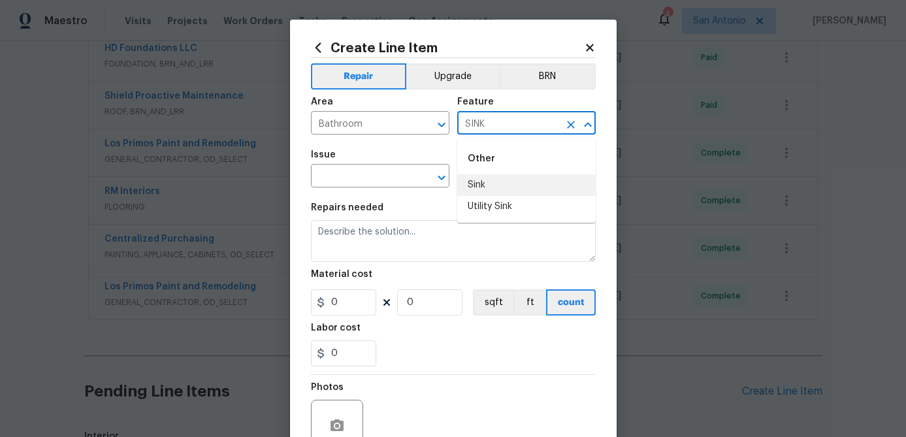
click at [480, 183] on li "Sink" at bounding box center [526, 185] width 139 height 22
type input "Sink"
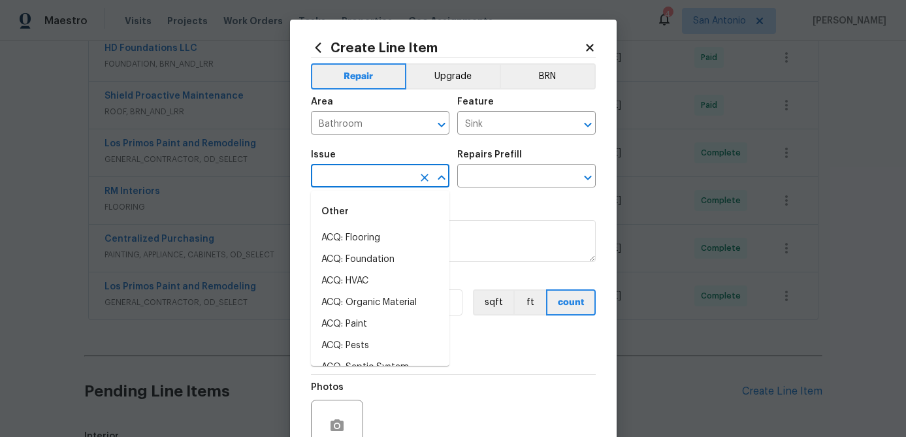
click at [379, 181] on input "text" at bounding box center [362, 177] width 102 height 20
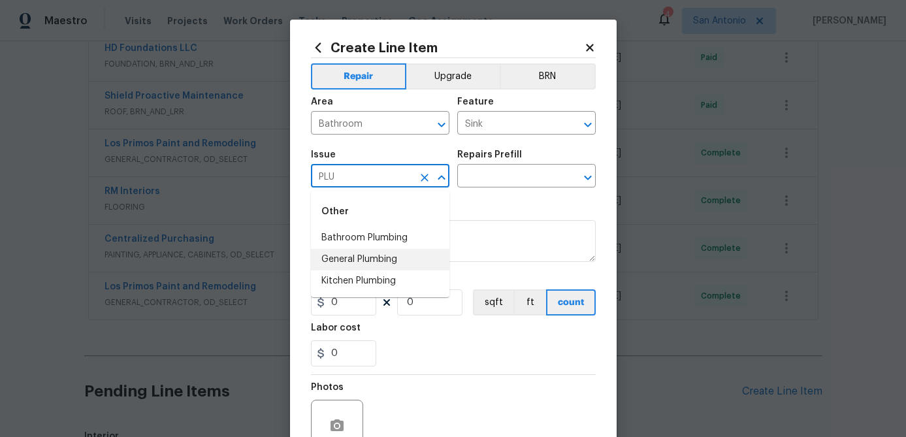
click at [383, 234] on li "Bathroom Plumbing" at bounding box center [380, 238] width 139 height 22
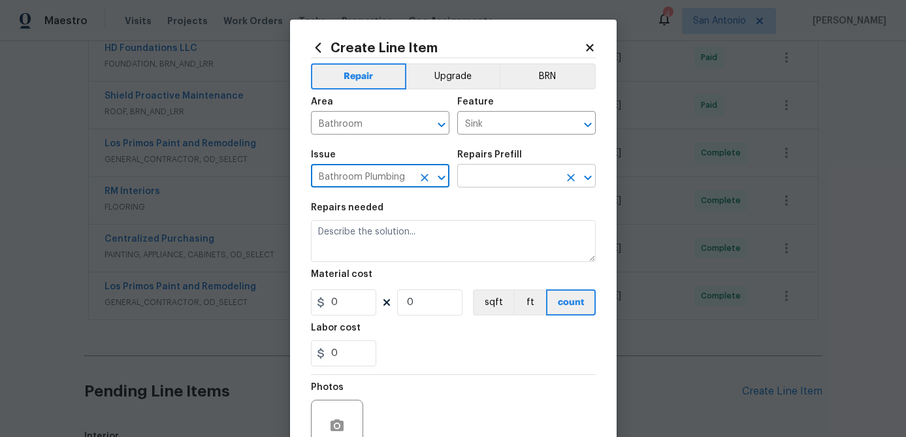
type input "Bathroom Plumbing"
click at [482, 176] on input "text" at bounding box center [508, 177] width 102 height 20
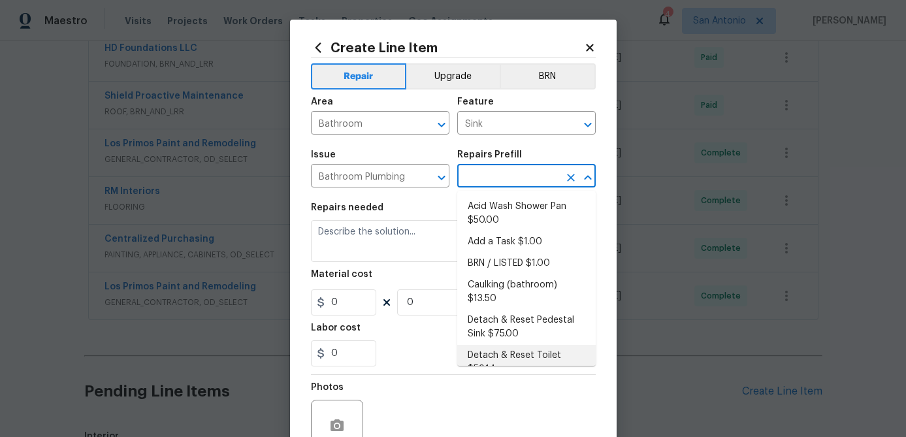
scroll to position [14, 0]
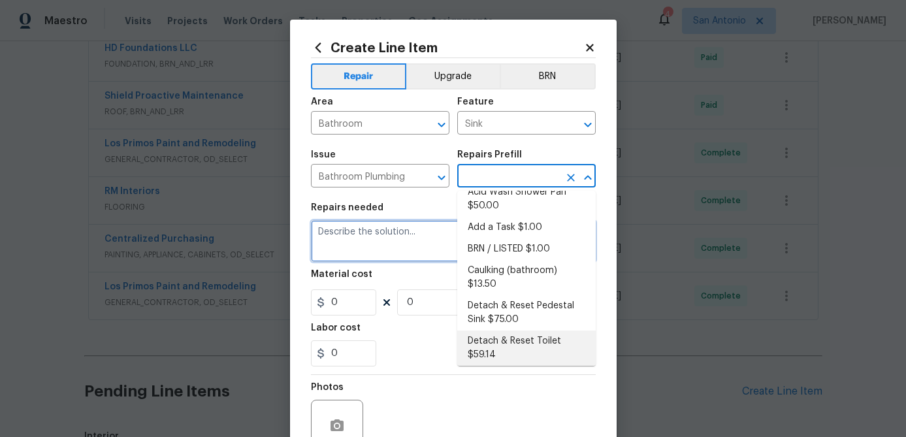
click at [396, 246] on textarea at bounding box center [453, 241] width 285 height 42
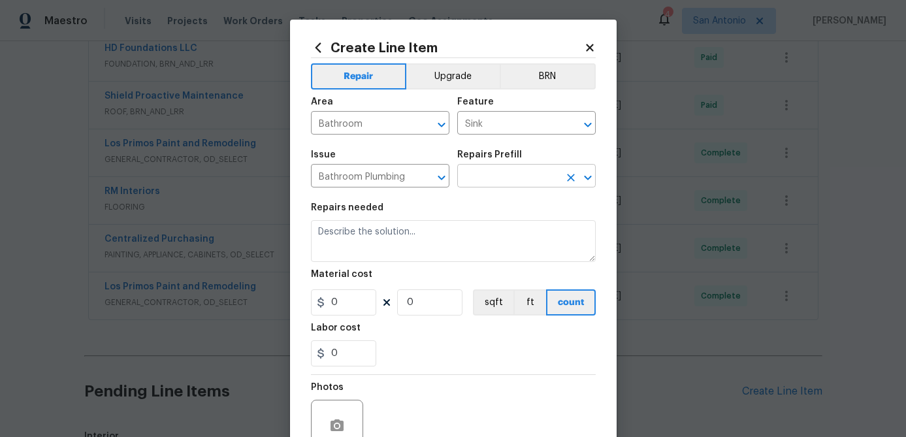
click at [540, 174] on input "text" at bounding box center [508, 177] width 102 height 20
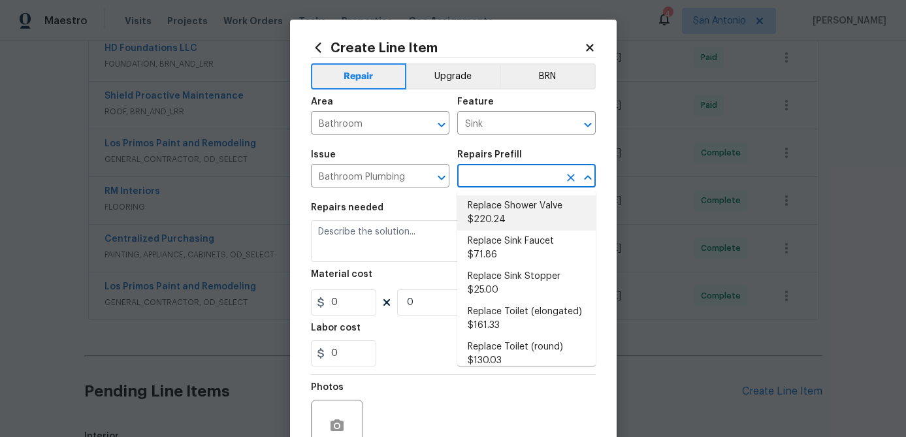
scroll to position [574, 0]
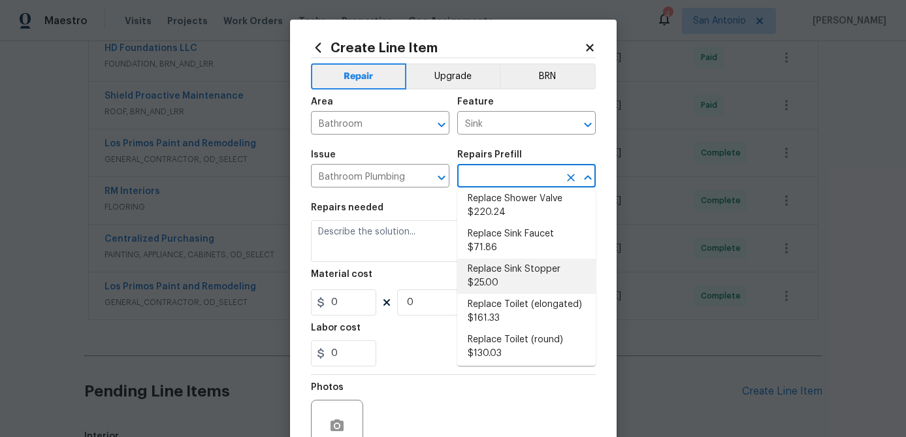
click at [501, 259] on li "Replace Sink Stopper $25.00" at bounding box center [526, 276] width 139 height 35
type input "Plumbing"
type input "Replace Sink Stopper $25.00"
type textarea "Install a new sink stopper to match the finish of faucet."
type input "25"
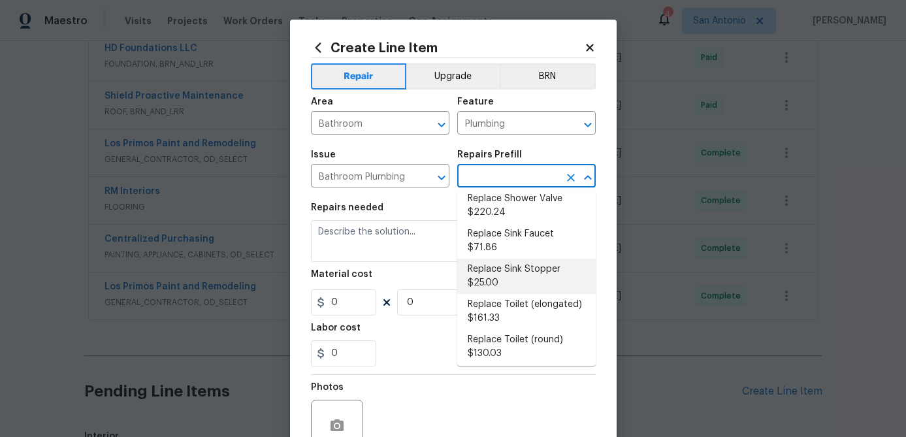
type input "1"
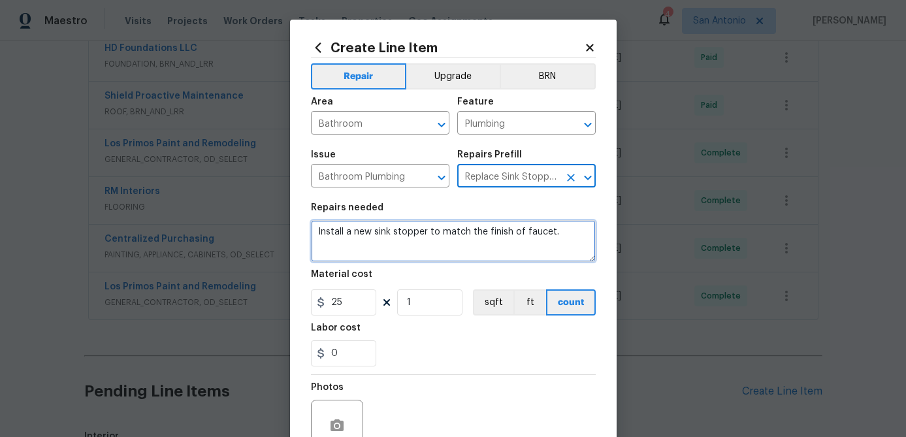
click at [314, 231] on textarea "Install a new sink stopper to match the finish of faucet." at bounding box center [453, 241] width 285 height 42
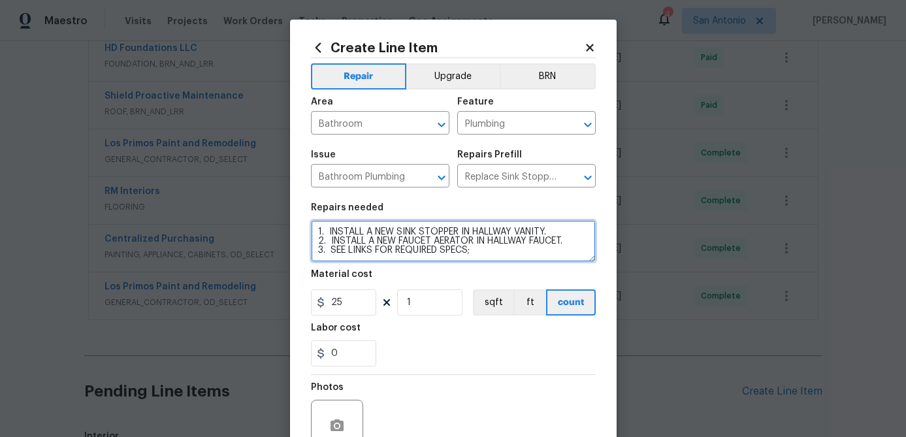
click at [478, 251] on textarea "1. INSTALL A NEW SINK STOPPER IN HALLWAY VANITY. 2. INSTALL A NEW FAUCET AERATO…" at bounding box center [453, 241] width 285 height 42
paste textarea "https://www.homedepot.com/p/NEOPERL-1-5-GPM-Dual-Thread-Water-Saving-Faucet-Aer…"
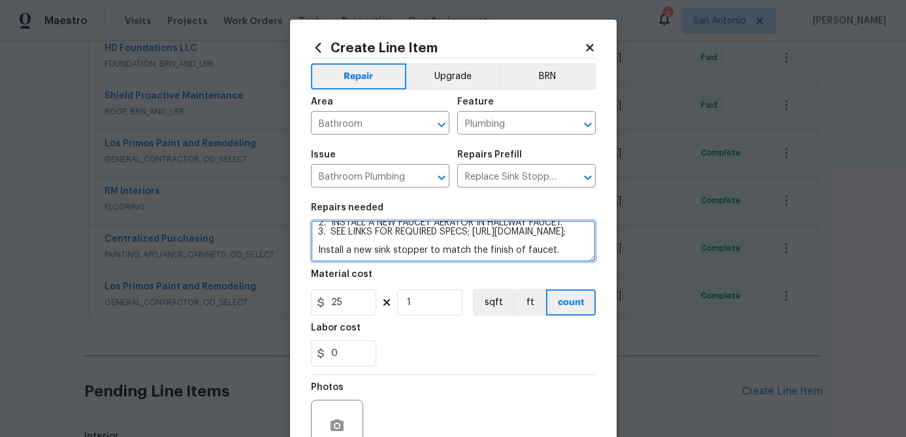
scroll to position [37, 0]
drag, startPoint x: 558, startPoint y: 253, endPoint x: 295, endPoint y: 251, distance: 262.7
click at [295, 251] on div "Create Line Item Repair Upgrade BRN Area Bathroom ​ Feature Plumbing ​ Issue Ba…" at bounding box center [453, 281] width 327 height 523
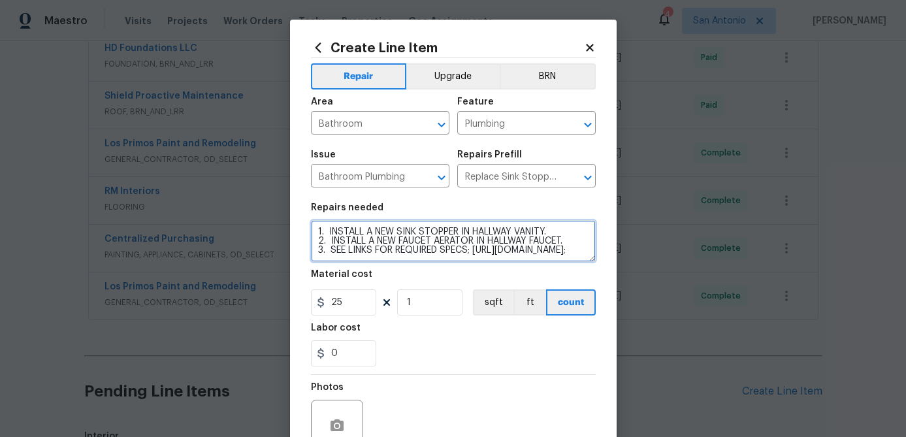
click at [588, 231] on textarea "1. INSTALL A NEW SINK STOPPER IN HALLWAY VANITY. 2. INSTALL A NEW FAUCET AERATO…" at bounding box center [453, 241] width 285 height 42
click at [586, 233] on textarea "1. INSTALL A NEW SINK STOPPER IN HALLWAY VANITY. 2. INSTALL A NEW FAUCET AERATO…" at bounding box center [453, 241] width 285 height 42
paste textarea "https://www.homedepot.com/p/PF-WaterWorks-1-5-in-Cap-Dia-EasyPOPUP-Universal-Ea…"
type textarea "1. INSTALL A NEW SINK STOPPER IN HALLWAY VANITY. 2. INSTALL A NEW FAUCET AERATO…"
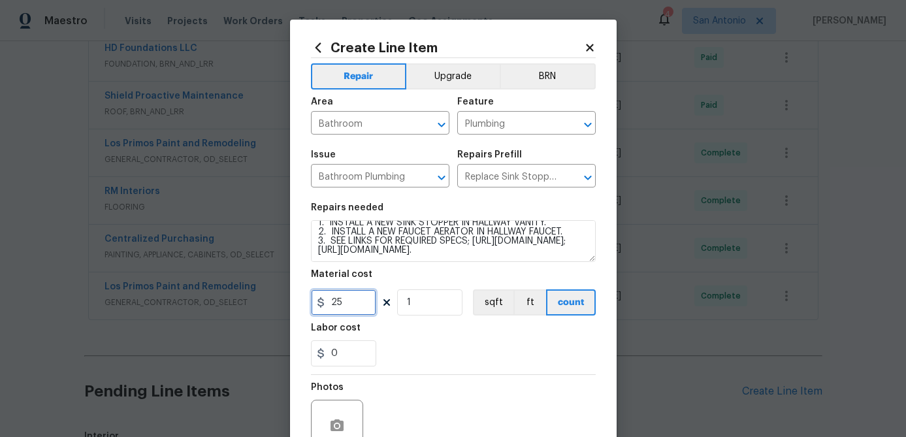
click at [363, 303] on input "25" at bounding box center [343, 302] width 65 height 26
type input "40"
click at [437, 306] on input "1" at bounding box center [429, 302] width 65 height 26
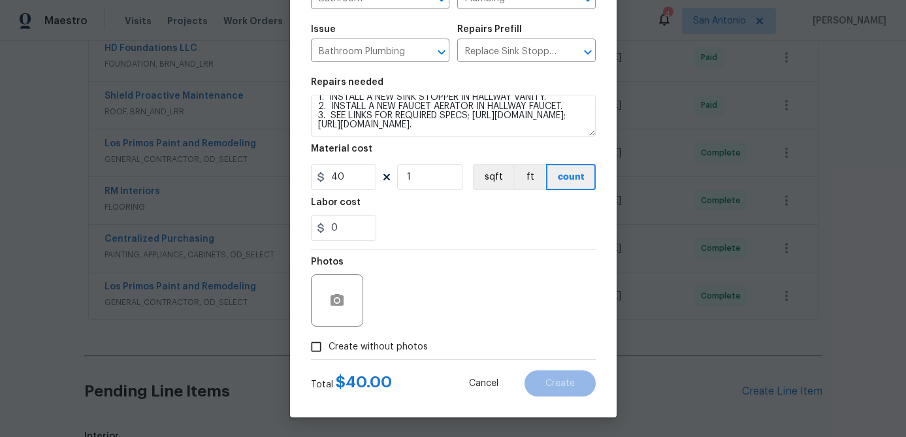
click at [317, 344] on input "Create without photos" at bounding box center [316, 347] width 25 height 25
checkbox input "true"
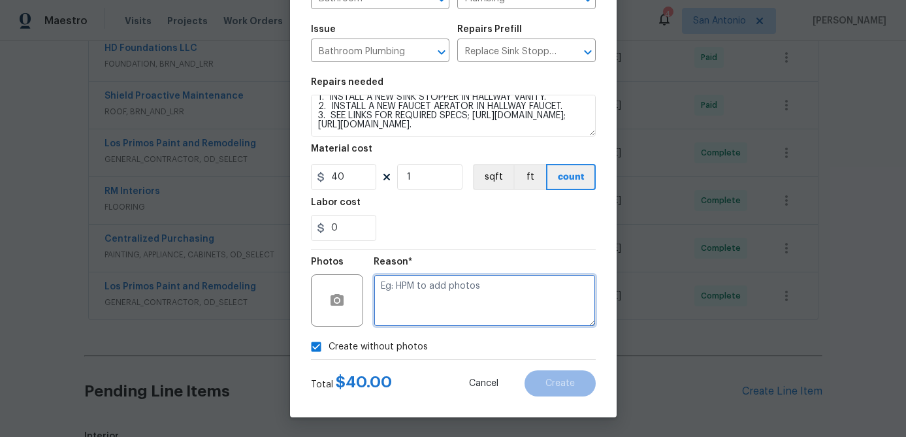
click at [413, 316] on textarea at bounding box center [485, 300] width 222 height 52
type textarea "."
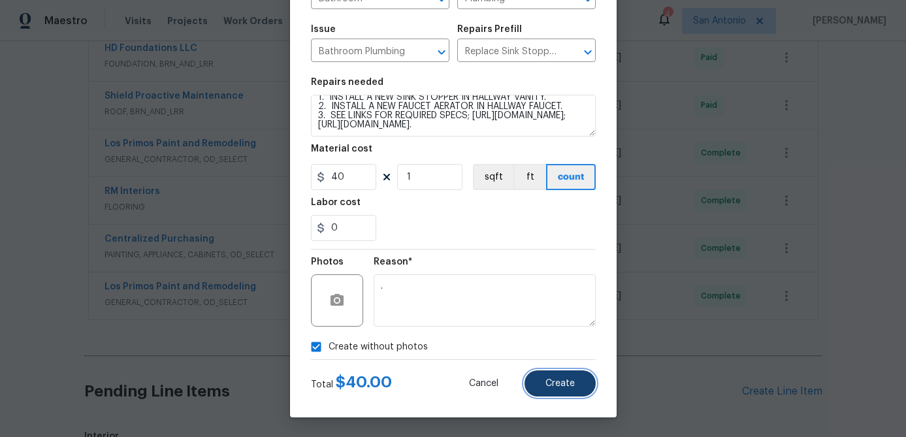
click at [568, 384] on span "Create" at bounding box center [560, 384] width 29 height 10
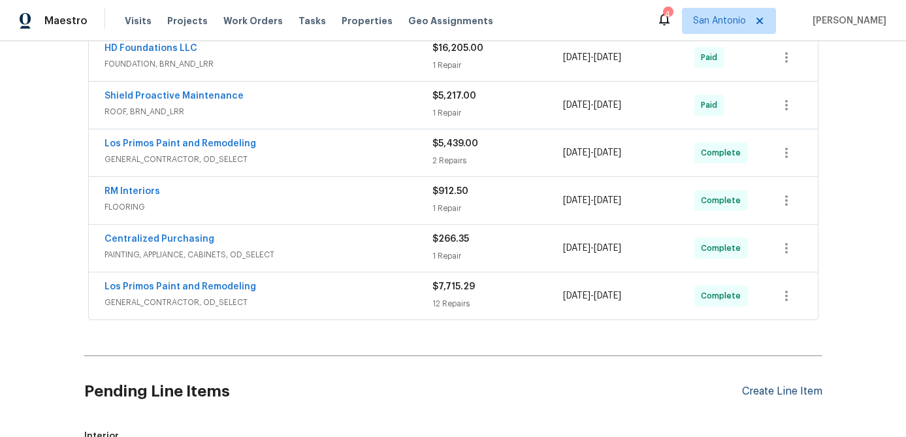
click at [753, 389] on div "Create Line Item" at bounding box center [782, 392] width 80 height 12
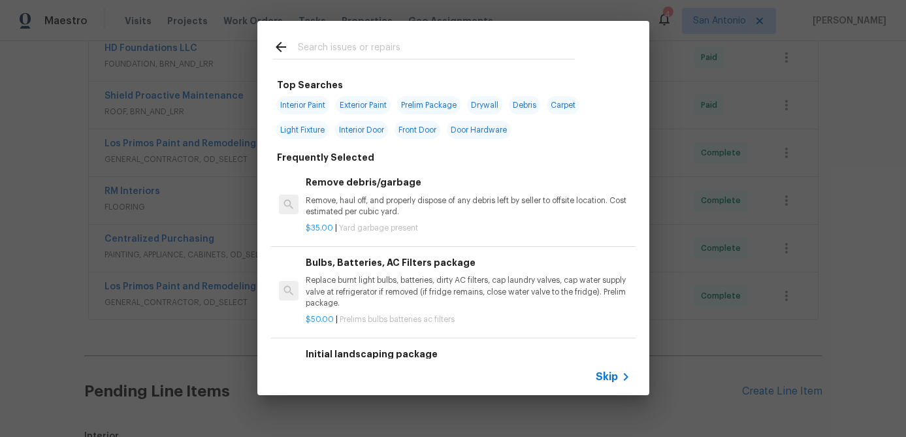
click at [612, 377] on span "Skip" at bounding box center [607, 376] width 22 height 13
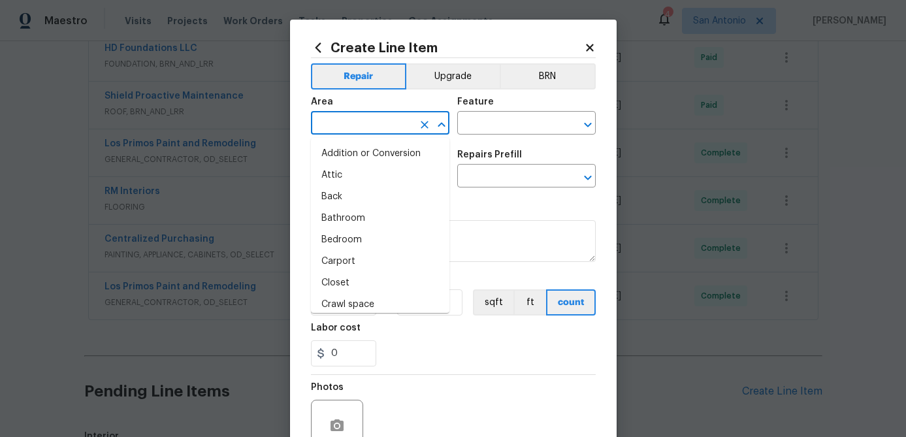
click at [345, 123] on input "text" at bounding box center [362, 124] width 102 height 20
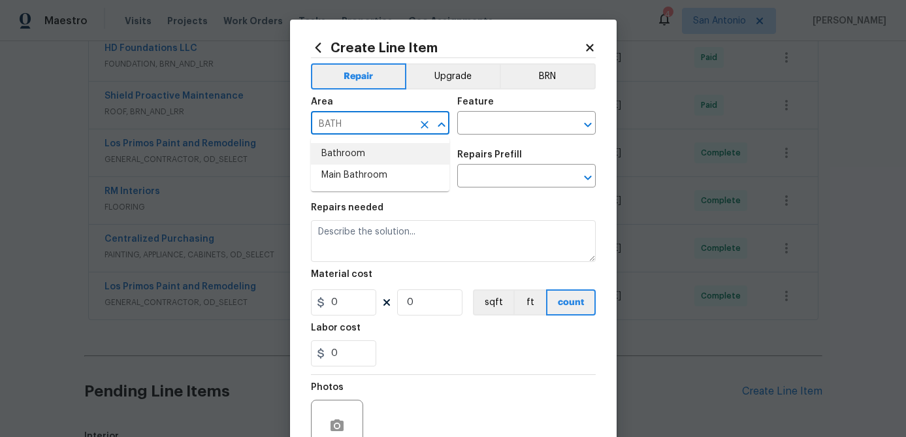
click at [338, 157] on li "Bathroom" at bounding box center [380, 154] width 139 height 22
type input "Bathroom"
click at [525, 100] on div "Feature" at bounding box center [526, 105] width 139 height 17
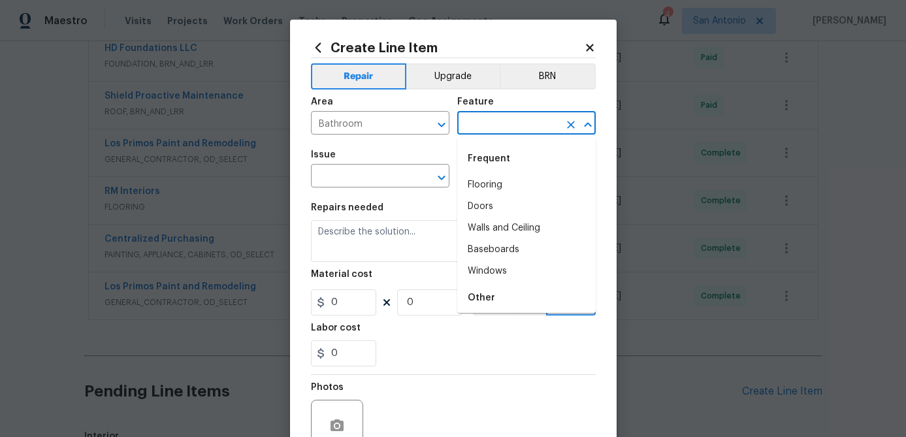
click at [516, 119] on input "text" at bounding box center [508, 124] width 102 height 20
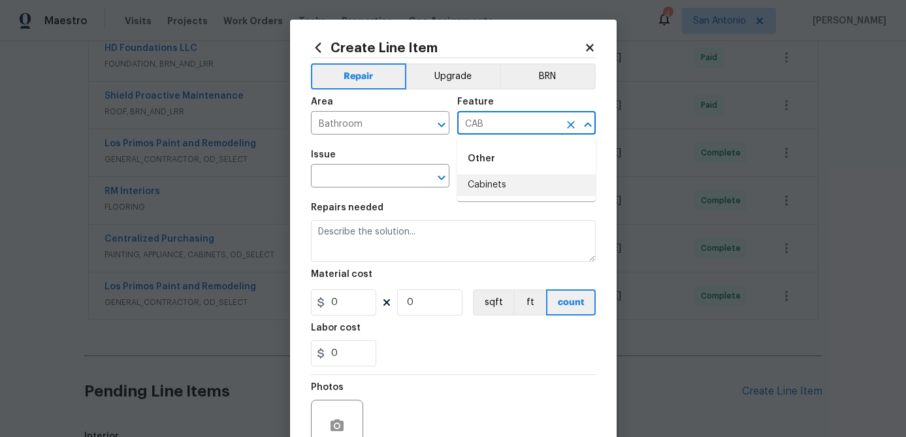
click at [485, 179] on li "Cabinets" at bounding box center [526, 185] width 139 height 22
type input "Cabinets"
click at [384, 180] on input "text" at bounding box center [362, 177] width 102 height 20
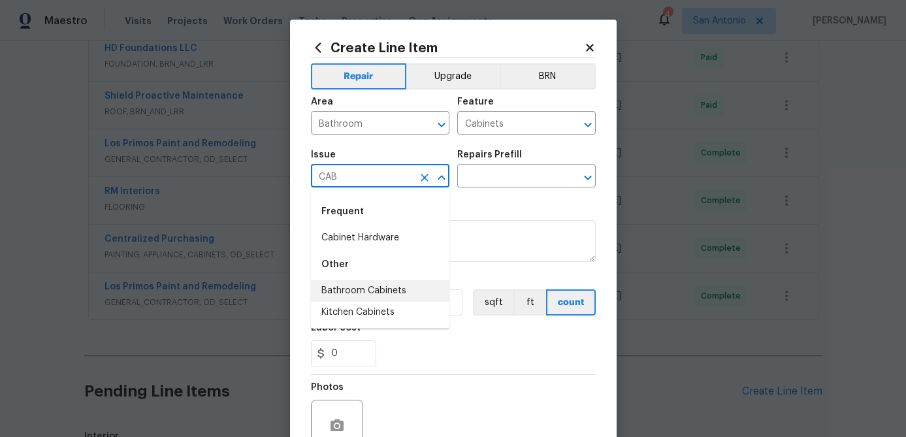
click at [352, 289] on li "Bathroom Cabinets" at bounding box center [380, 291] width 139 height 22
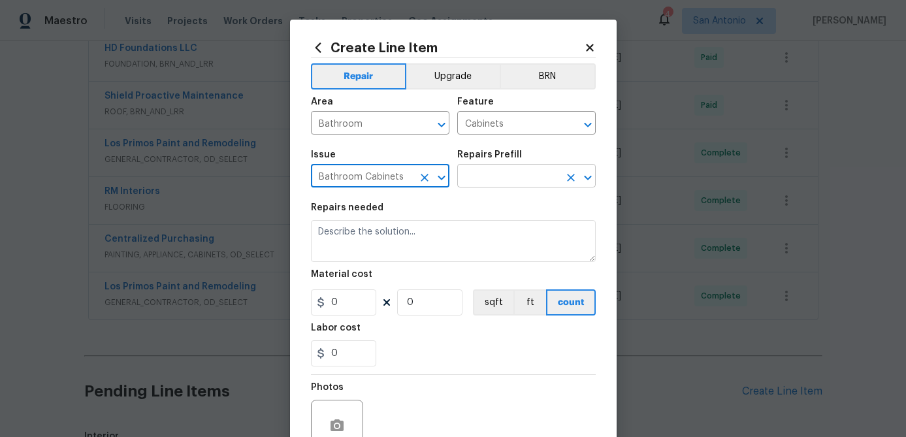
type input "Bathroom Cabinets"
click at [490, 178] on input "text" at bounding box center [508, 177] width 102 height 20
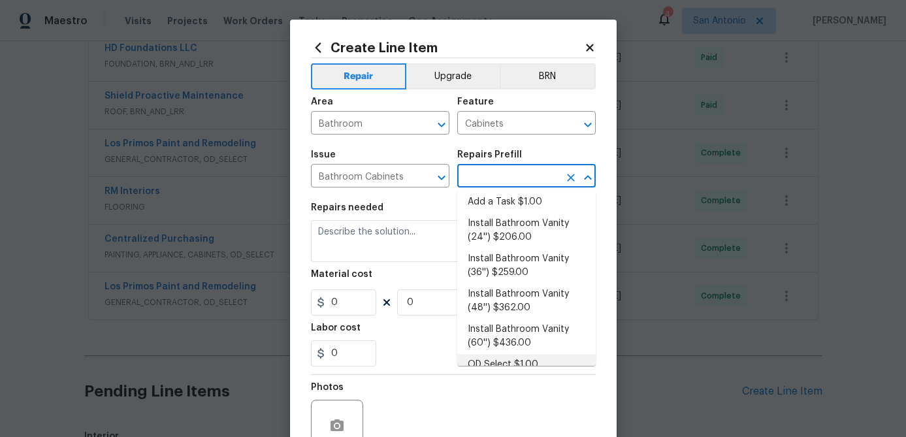
scroll to position [0, 0]
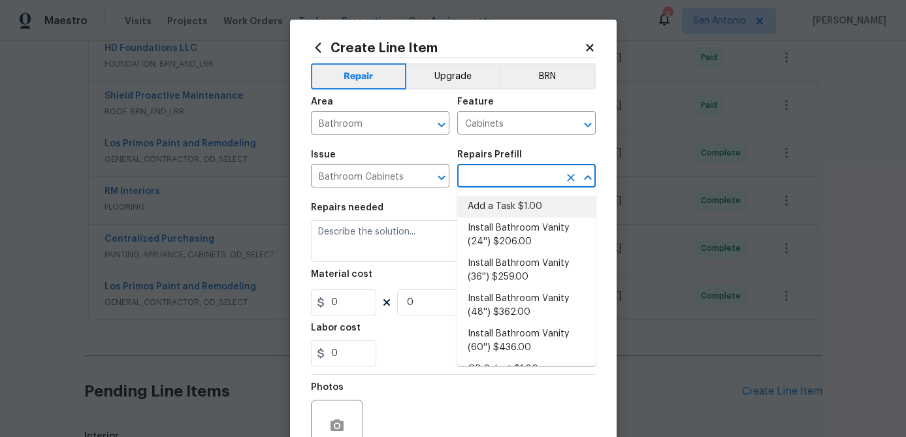
click at [505, 208] on li "Add a Task $1.00" at bounding box center [526, 207] width 139 height 22
type input "Add a Task $1.00"
type textarea "HPM to detail"
type input "1"
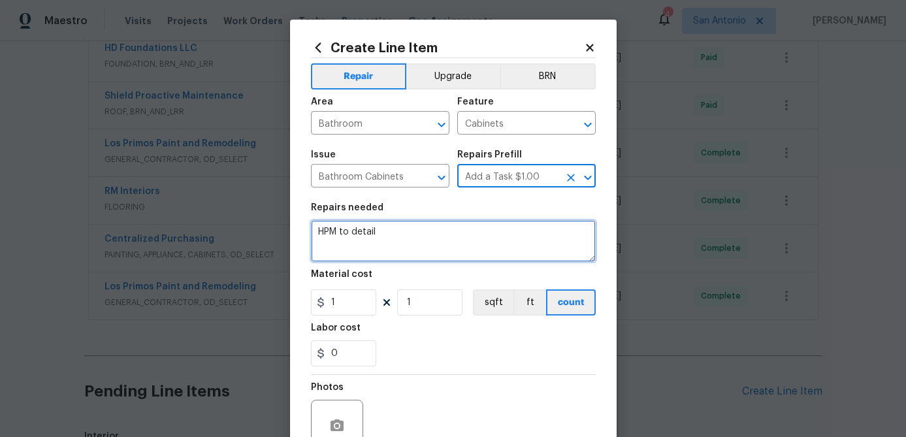
click at [378, 239] on textarea "HPM to detail" at bounding box center [453, 241] width 285 height 42
type textarea "H"
click at [320, 234] on textarea at bounding box center [453, 241] width 285 height 42
paste textarea "PAINT THE CABINET FLOOR UNDER VANITY IN MASTER BATHROOM IN A DARK BROWN COLOR."
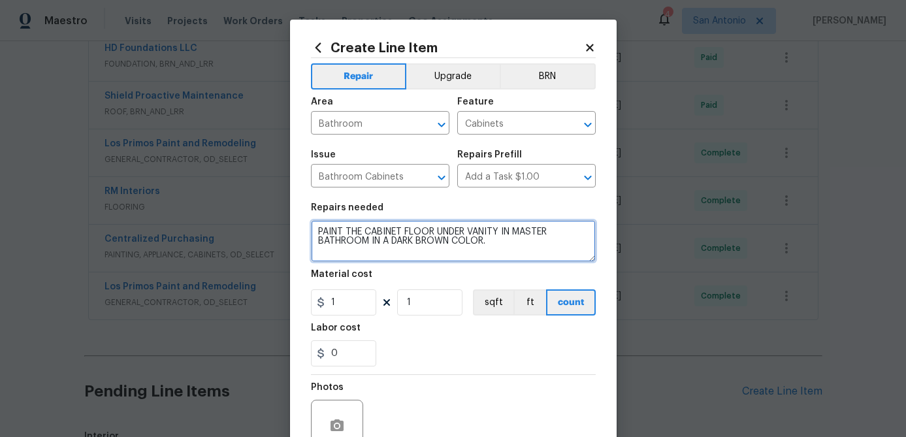
click at [436, 231] on textarea "PAINT THE CABINET FLOOR UNDER VANITY IN MASTER BATHROOM IN A DARK BROWN COLOR." at bounding box center [453, 241] width 285 height 42
click at [370, 242] on textarea "PAINT THE CABINET FLOORS UNDER VANITY IN MASTER BATHROOM IN A DARK BROWN COLOR." at bounding box center [453, 241] width 285 height 42
click at [494, 244] on textarea "PAINT THE CABINET FLOORS UNDER VANITIES IN MBA & HALLWAY BATHROOM IN A DARK BRO…" at bounding box center [453, 241] width 285 height 42
click at [527, 244] on textarea "PAINT THE CABINET FLOORS UNDER VANITIES IN MBA & HALLWAY BATHROOM IN A DARK BRO…" at bounding box center [453, 241] width 285 height 42
click at [572, 239] on textarea "PAINT THE CABINET FLOORS UNDER VANITIES IN MBA & HALLWAY BATHROOM IN WHITE TO M…" at bounding box center [453, 241] width 285 height 42
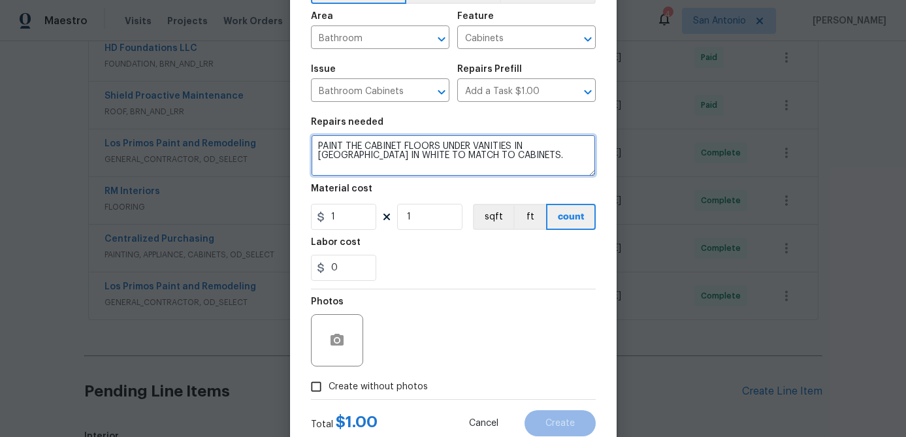
scroll to position [126, 0]
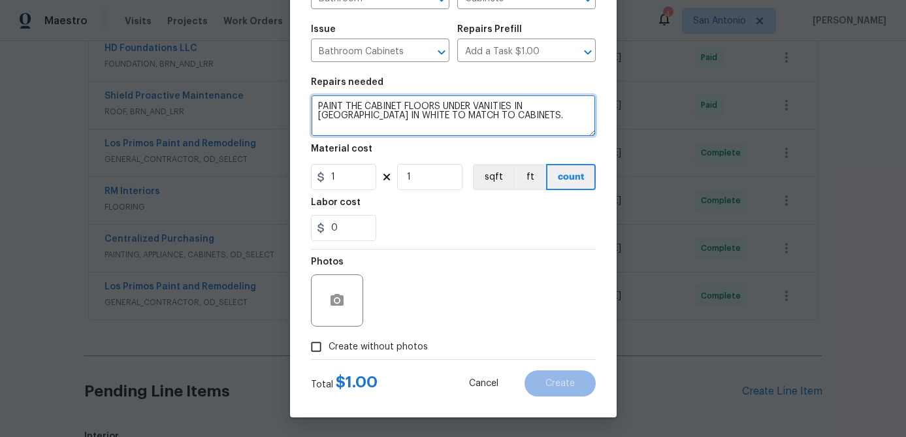
type textarea "PAINT THE CABINET FLOORS UNDER VANITIES IN MBA & HALLWAY BATHROOM IN WHITE TO M…"
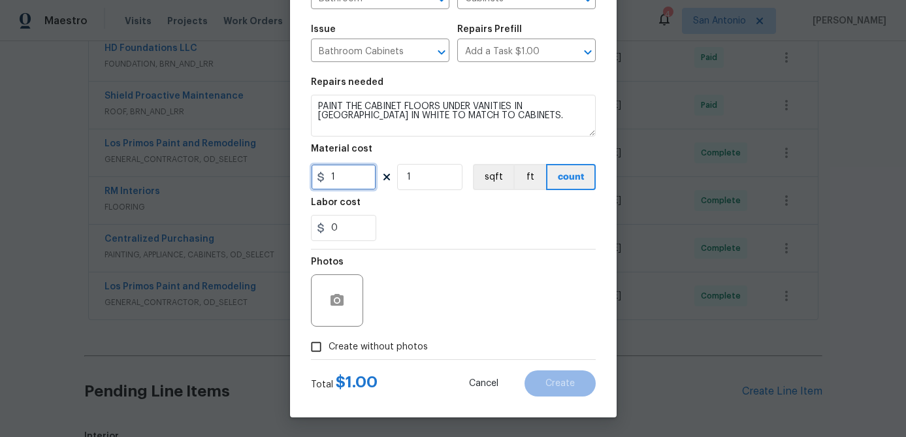
click at [354, 180] on input "1" at bounding box center [343, 177] width 65 height 26
type input "30"
click at [432, 186] on input "1" at bounding box center [429, 177] width 65 height 26
click at [319, 348] on input "Create without photos" at bounding box center [316, 347] width 25 height 25
checkbox input "true"
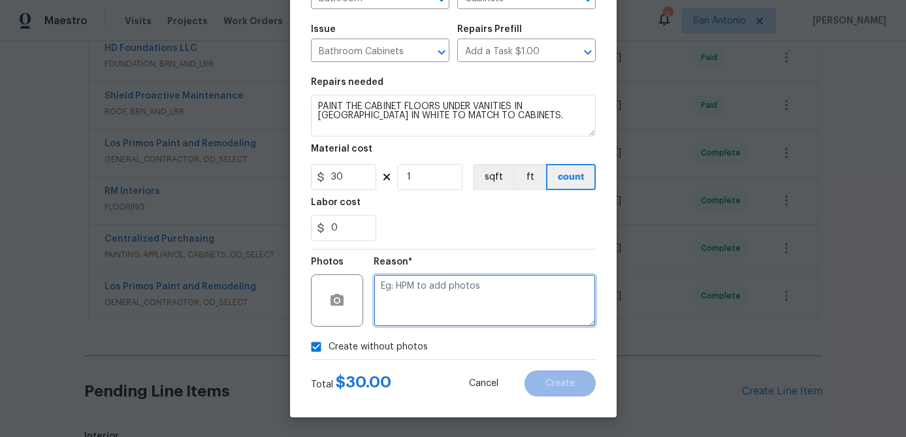
click at [438, 306] on textarea at bounding box center [485, 300] width 222 height 52
type textarea "."
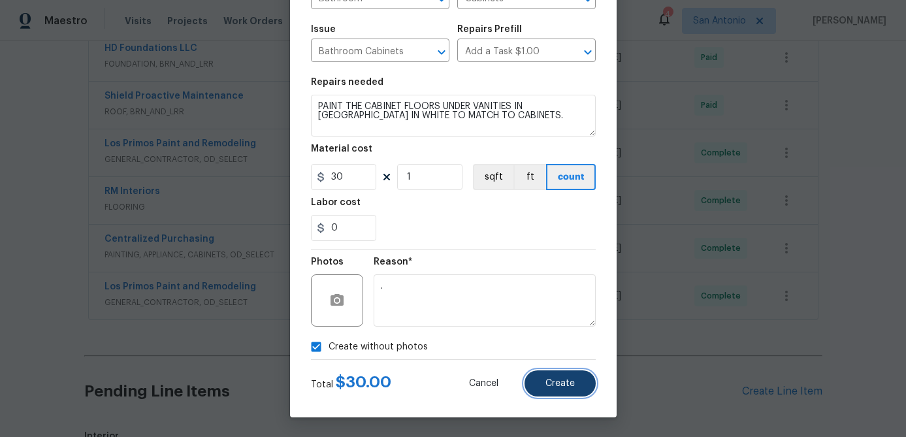
click at [568, 383] on span "Create" at bounding box center [560, 384] width 29 height 10
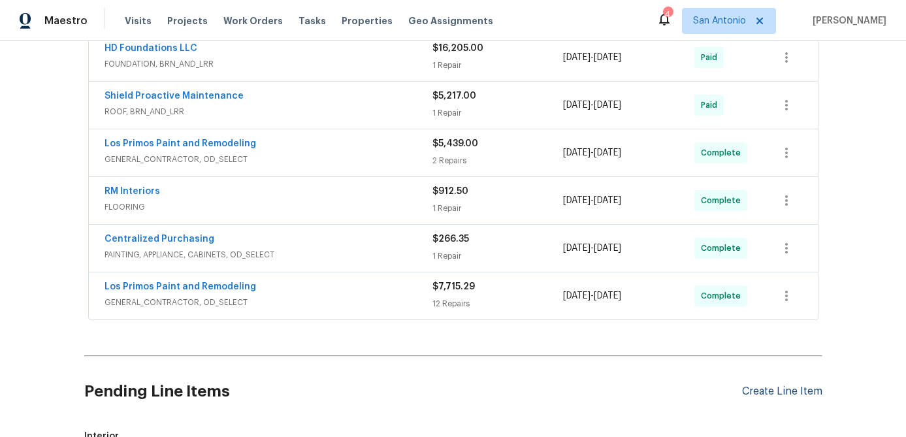
click at [770, 396] on div "Create Line Item" at bounding box center [782, 392] width 80 height 12
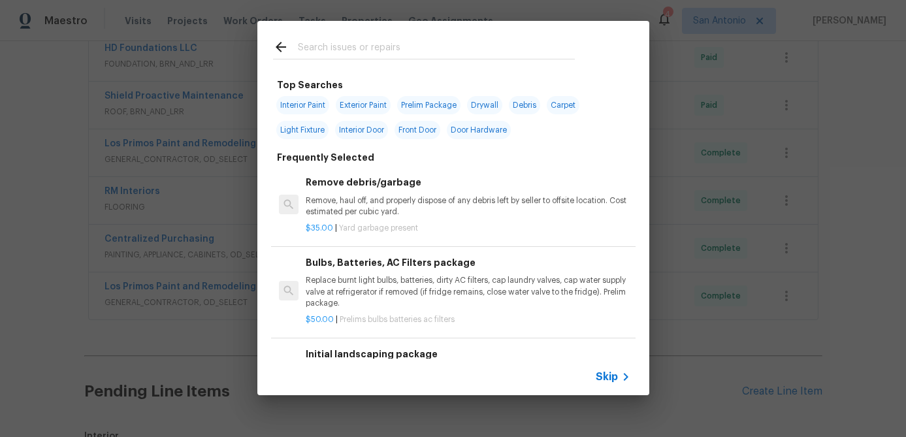
click at [606, 372] on span "Skip" at bounding box center [607, 376] width 22 height 13
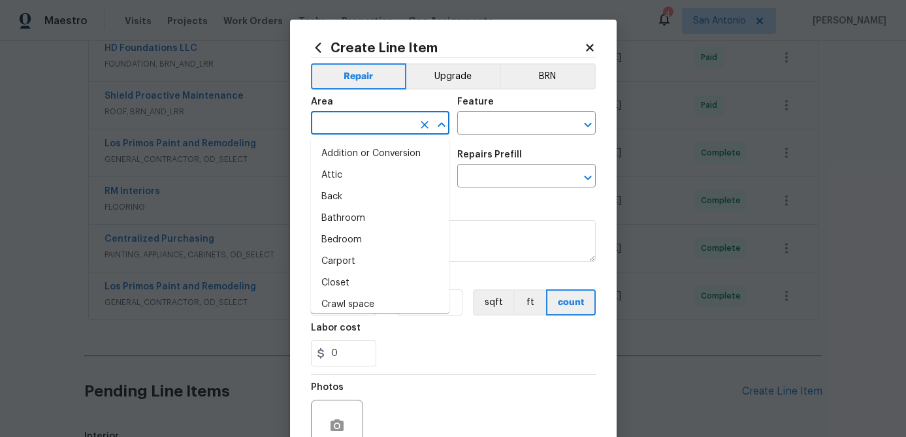
click at [372, 127] on input "text" at bounding box center [362, 124] width 102 height 20
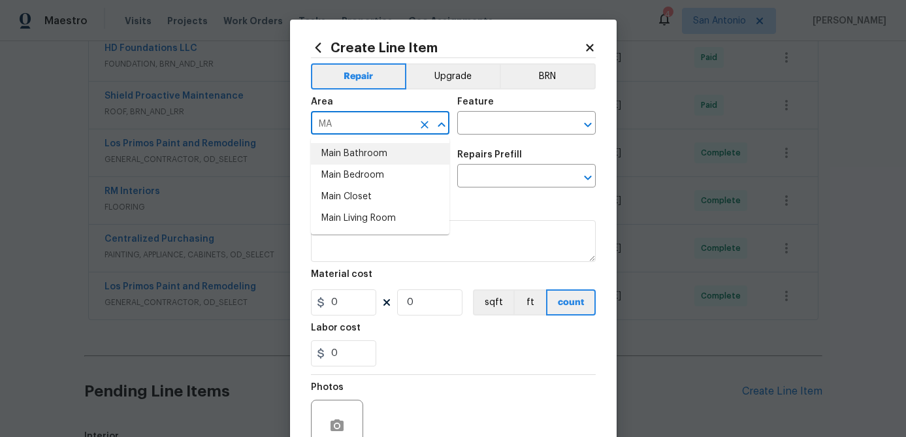
click at [370, 154] on li "Main Bathroom" at bounding box center [380, 154] width 139 height 22
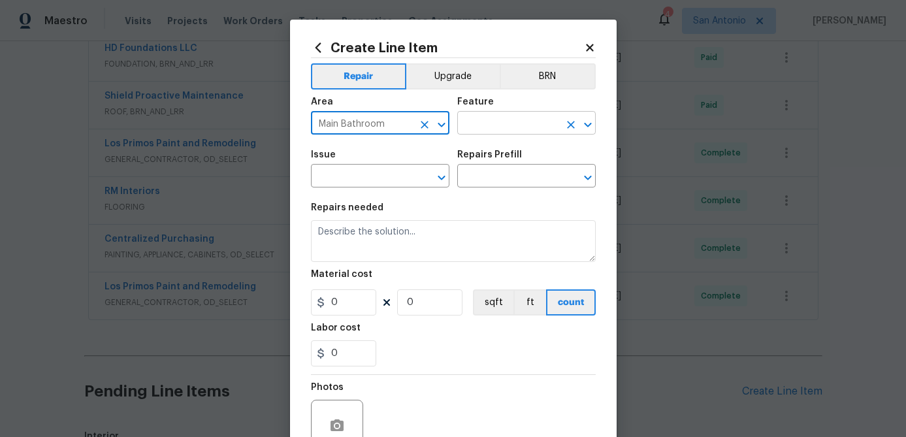
type input "Main Bathroom"
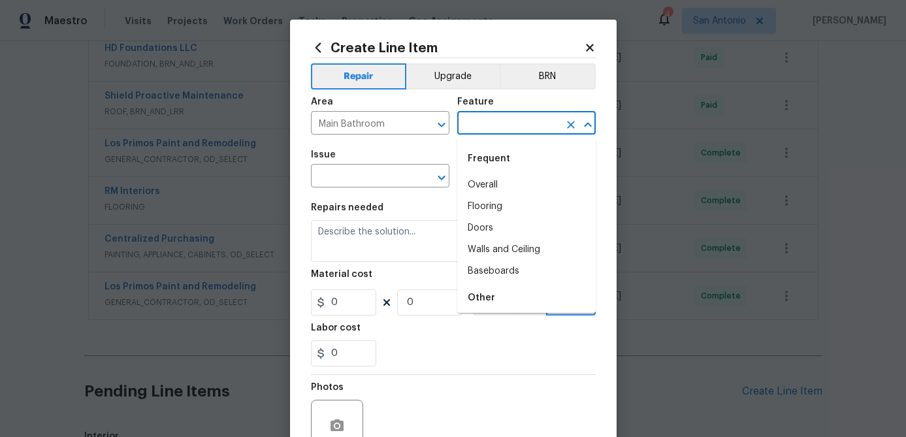
click at [478, 120] on input "text" at bounding box center [508, 124] width 102 height 20
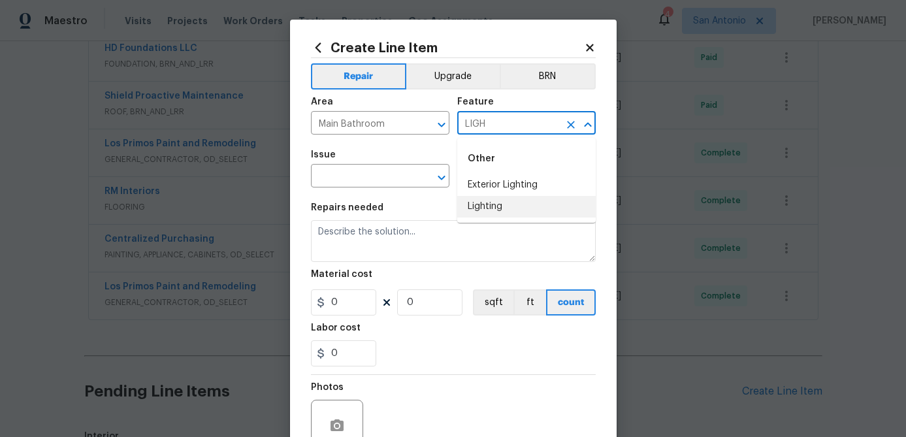
click at [471, 206] on li "Lighting" at bounding box center [526, 207] width 139 height 22
type input "Lighting"
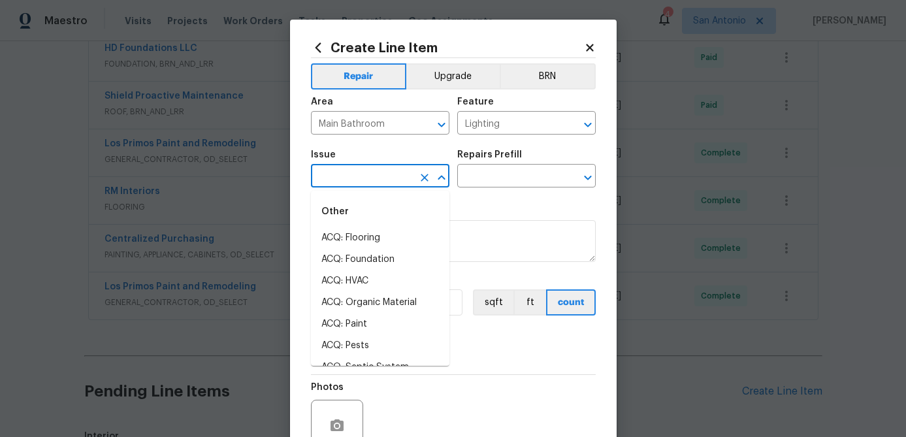
click at [369, 174] on input "text" at bounding box center [362, 177] width 102 height 20
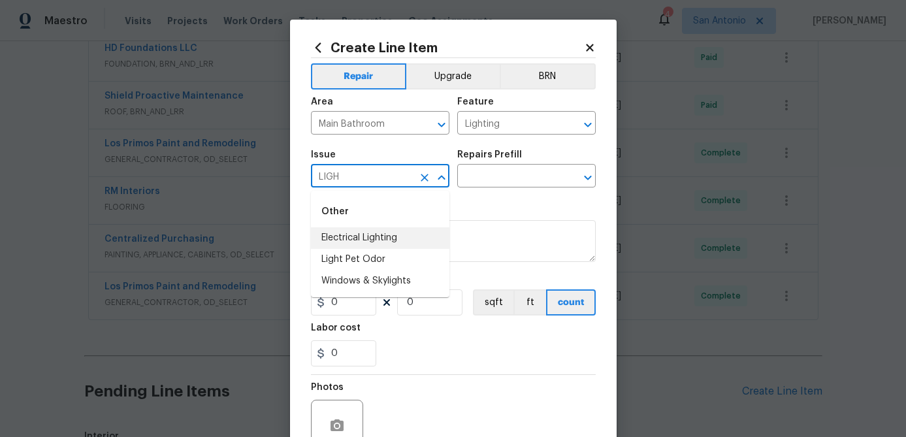
click at [350, 235] on li "Electrical Lighting" at bounding box center [380, 238] width 139 height 22
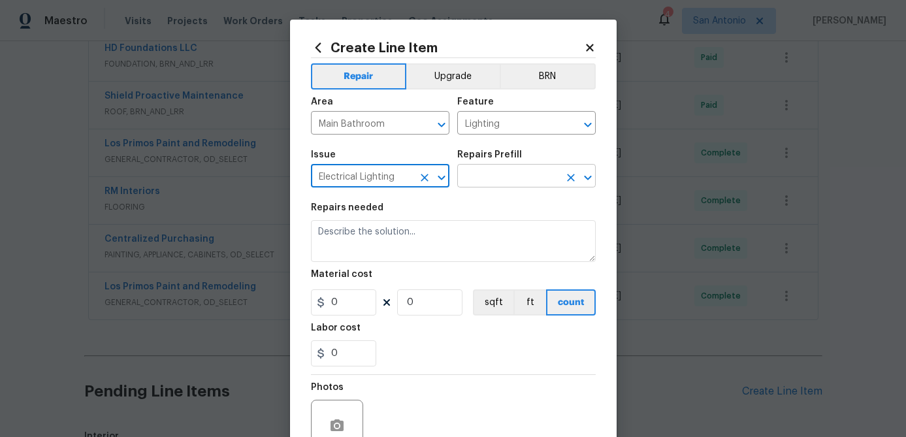
type input "Electrical Lighting"
click at [484, 170] on input "text" at bounding box center [508, 177] width 102 height 20
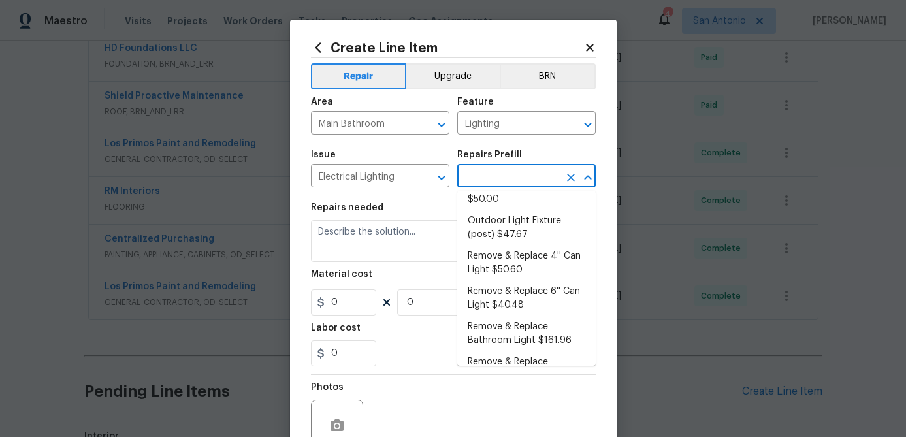
scroll to position [0, 0]
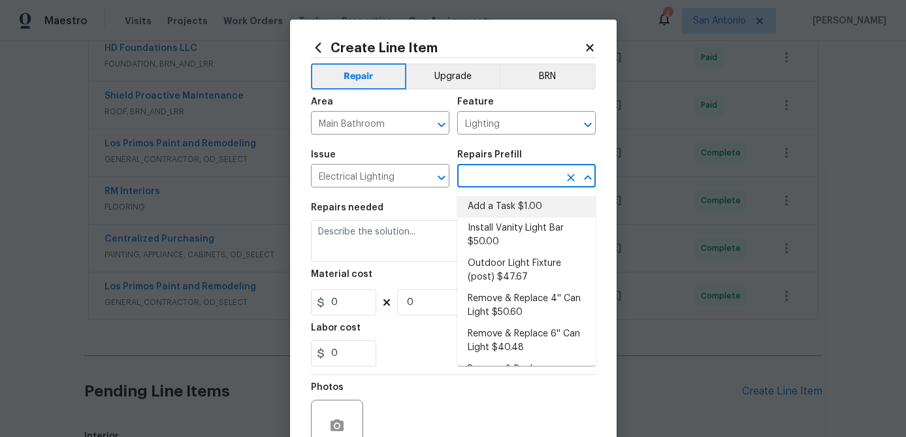
click at [510, 205] on li "Add a Task $1.00" at bounding box center [526, 207] width 139 height 22
type input "Add a Task $1.00"
type textarea "HPM to detail"
type input "1"
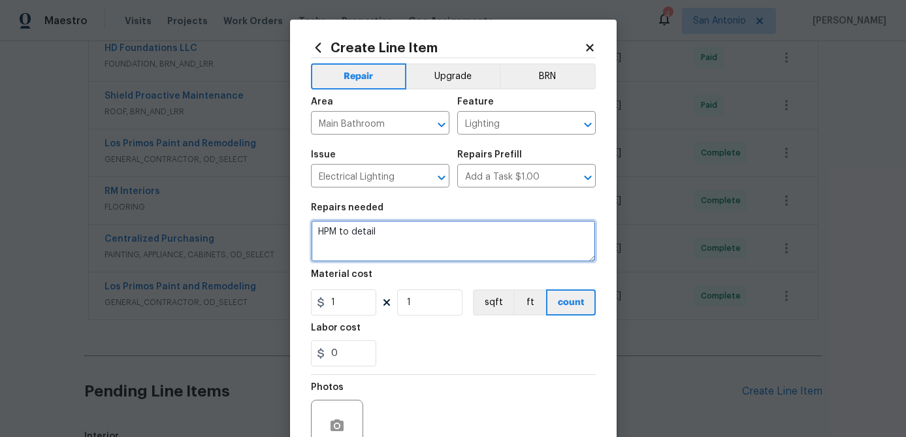
drag, startPoint x: 391, startPoint y: 233, endPoint x: 246, endPoint y: 229, distance: 145.1
click at [246, 229] on div "Create Line Item Repair Upgrade BRN Area Main Bathroom ​ Feature Lighting ​ Iss…" at bounding box center [453, 218] width 906 height 437
type textarea "CLEAN THE LIGHT COVER IN MBA & REPLACE THE LIGHT BULB."
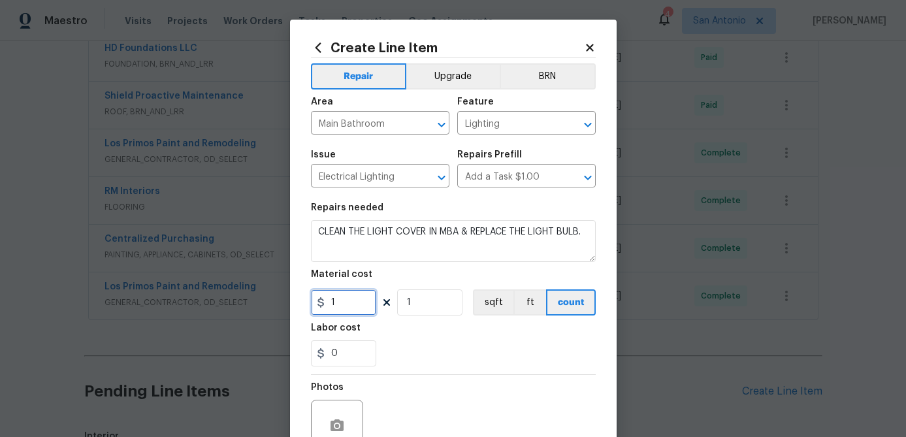
click at [339, 300] on input "1" at bounding box center [343, 302] width 65 height 26
type input "15"
click at [410, 307] on input "1" at bounding box center [429, 302] width 65 height 26
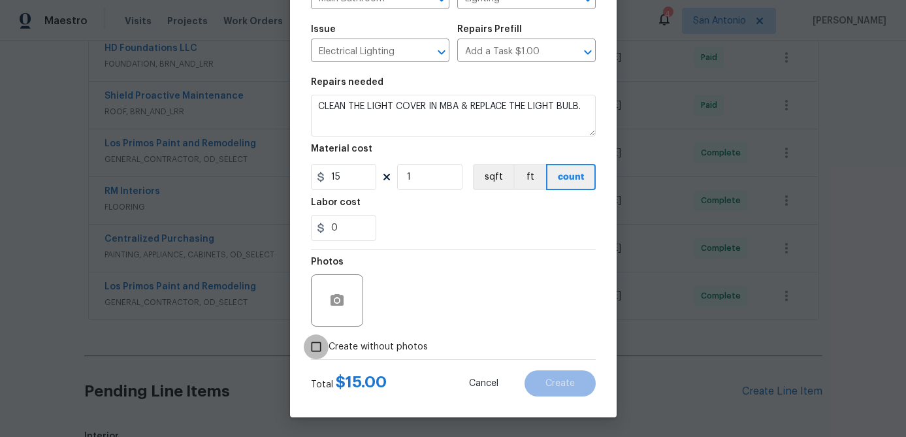
click at [317, 345] on input "Create without photos" at bounding box center [316, 347] width 25 height 25
checkbox input "true"
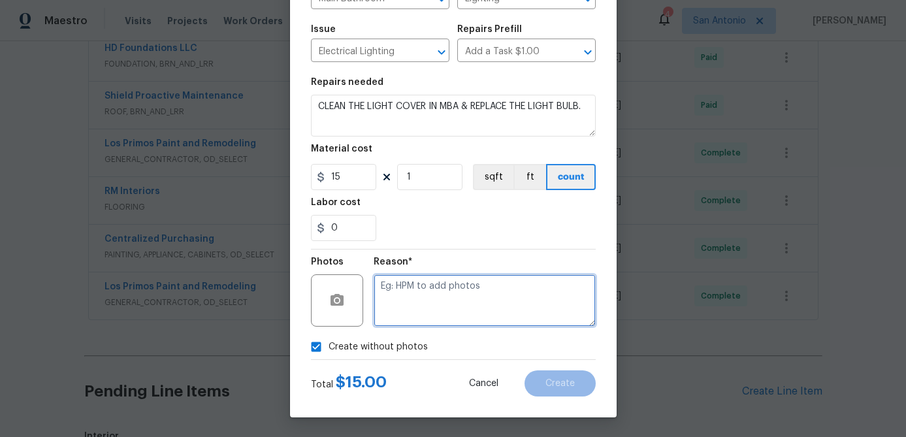
click at [379, 305] on textarea at bounding box center [485, 300] width 222 height 52
type textarea "."
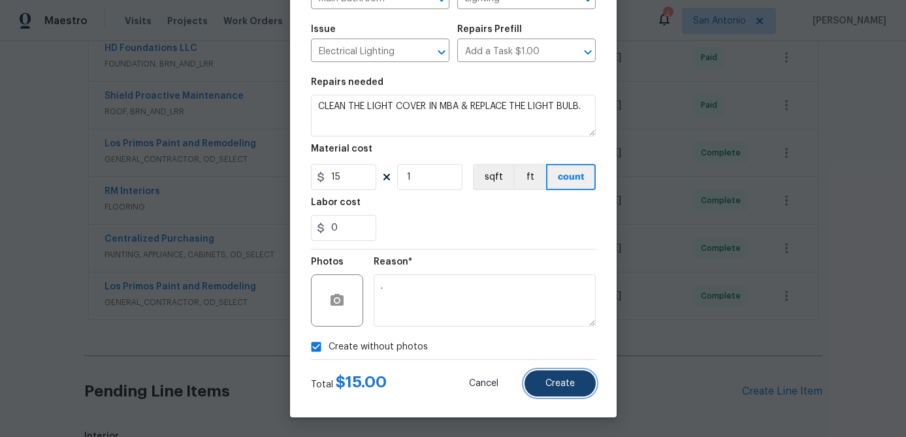
click at [555, 382] on span "Create" at bounding box center [560, 384] width 29 height 10
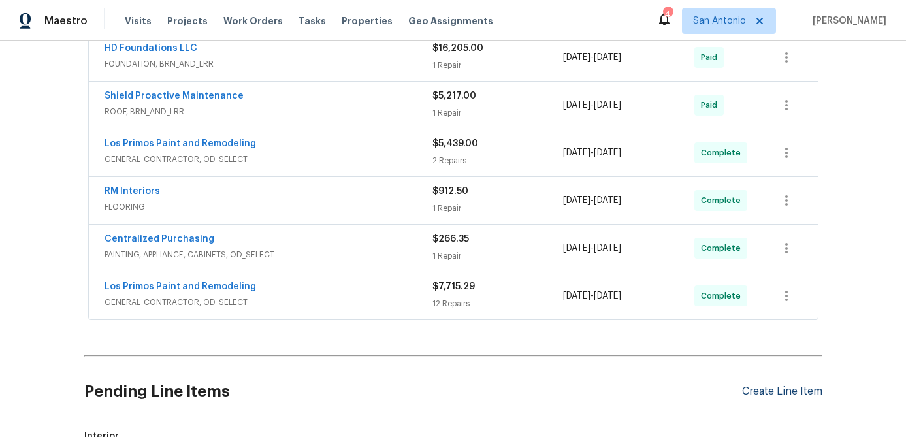
click at [780, 391] on div "Create Line Item" at bounding box center [782, 392] width 80 height 12
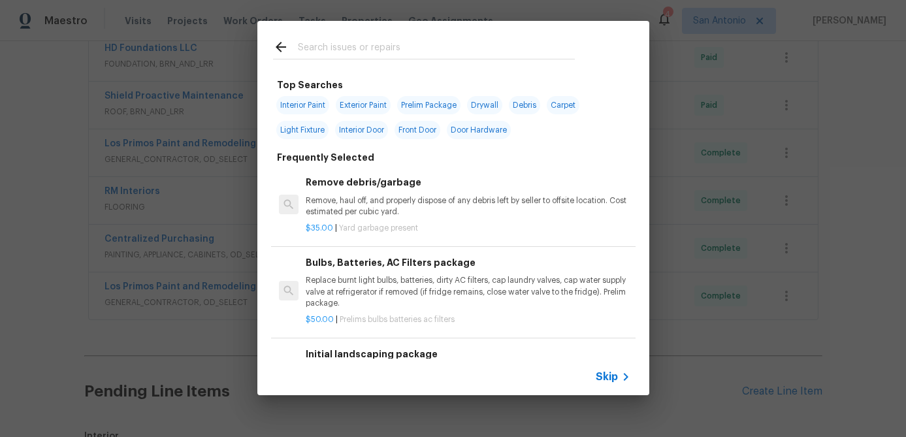
click at [604, 378] on span "Skip" at bounding box center [607, 376] width 22 height 13
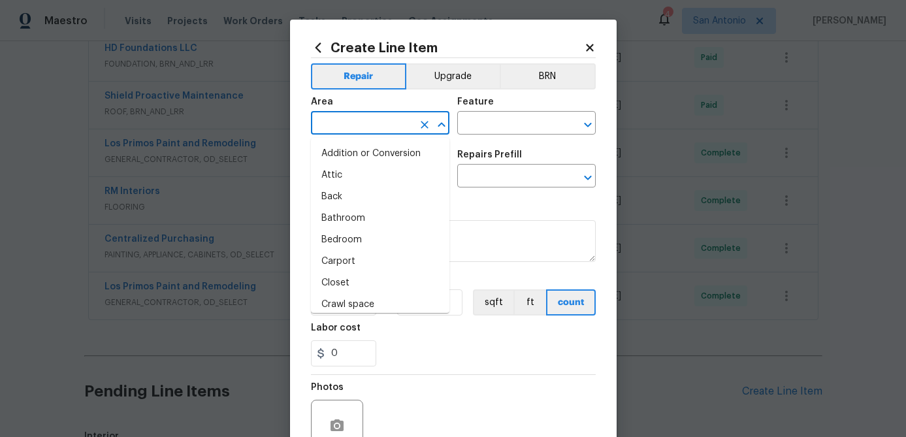
click at [370, 123] on input "text" at bounding box center [362, 124] width 102 height 20
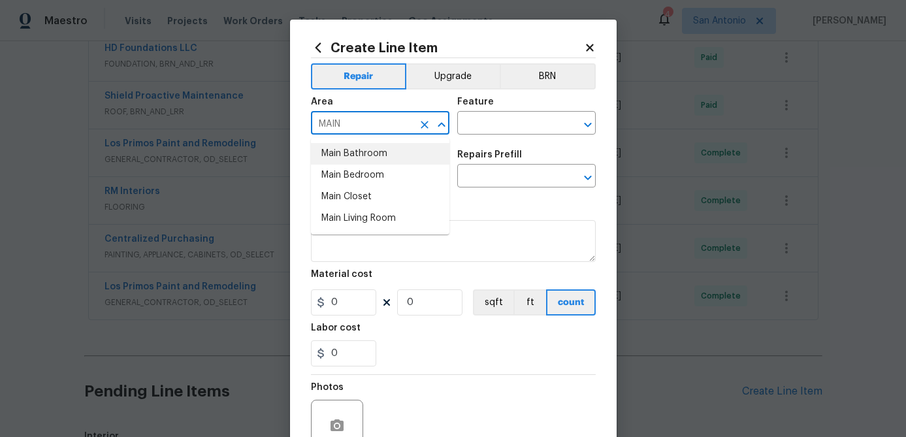
click at [354, 154] on li "Main Bathroom" at bounding box center [380, 154] width 139 height 22
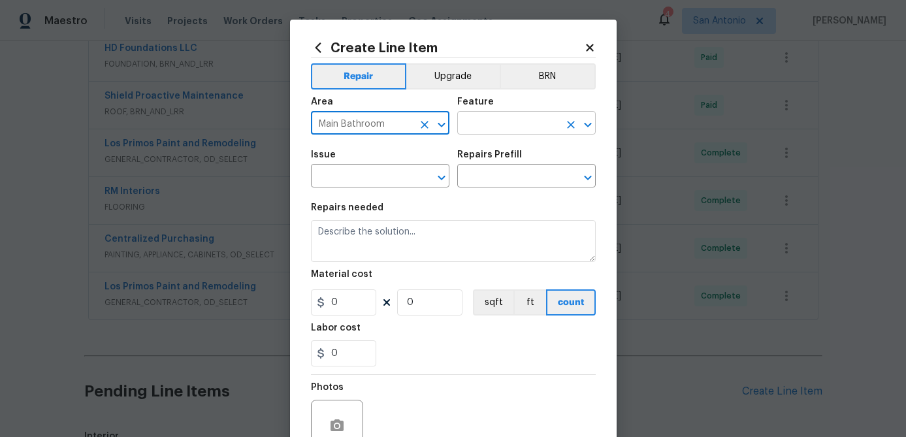
type input "Main Bathroom"
click at [482, 127] on input "text" at bounding box center [508, 124] width 102 height 20
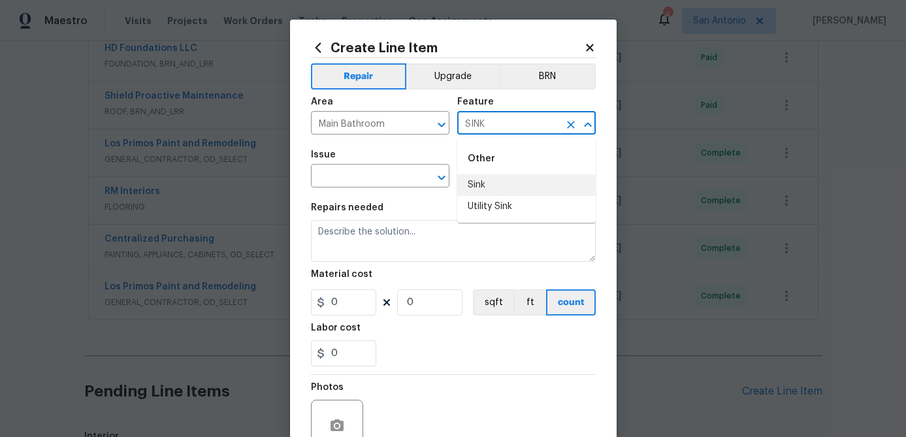
click at [478, 180] on li "Sink" at bounding box center [526, 185] width 139 height 22
type input "Sink"
click at [372, 166] on div "Issue" at bounding box center [380, 158] width 139 height 17
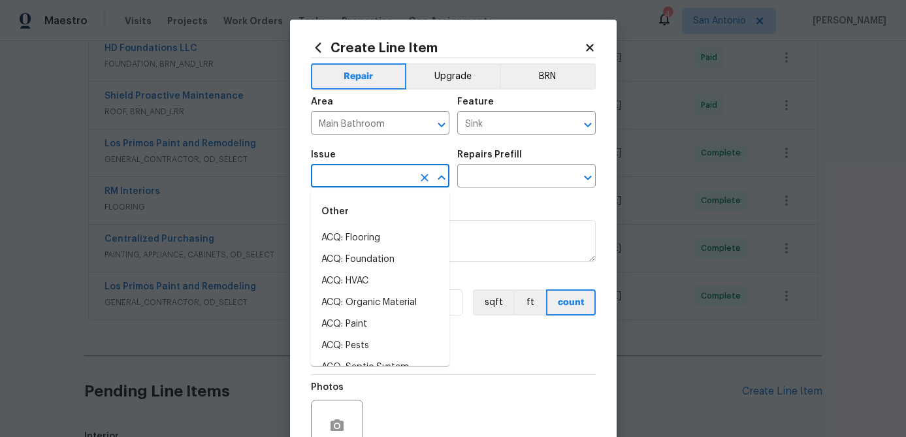
click at [369, 173] on input "text" at bounding box center [362, 177] width 102 height 20
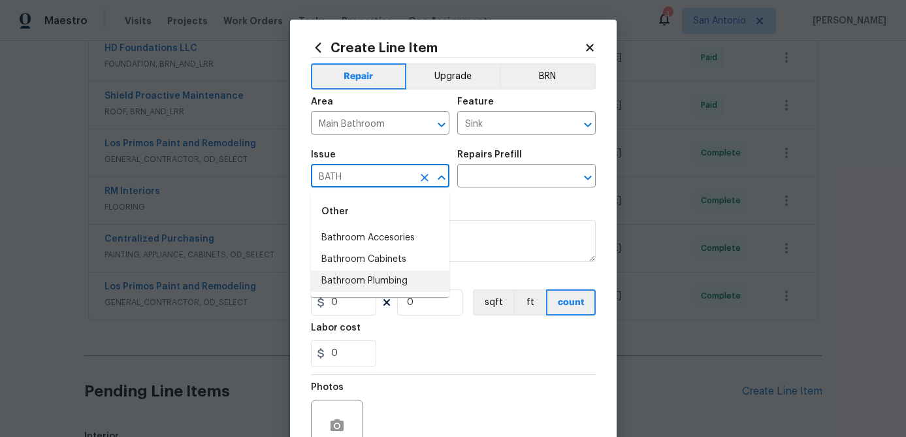
click at [353, 278] on li "Bathroom Plumbing" at bounding box center [380, 282] width 139 height 22
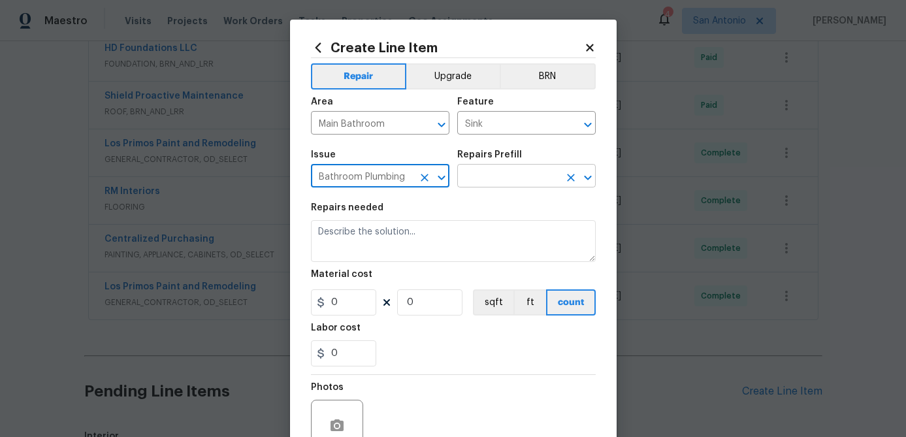
type input "Bathroom Plumbing"
click at [506, 180] on input "text" at bounding box center [508, 177] width 102 height 20
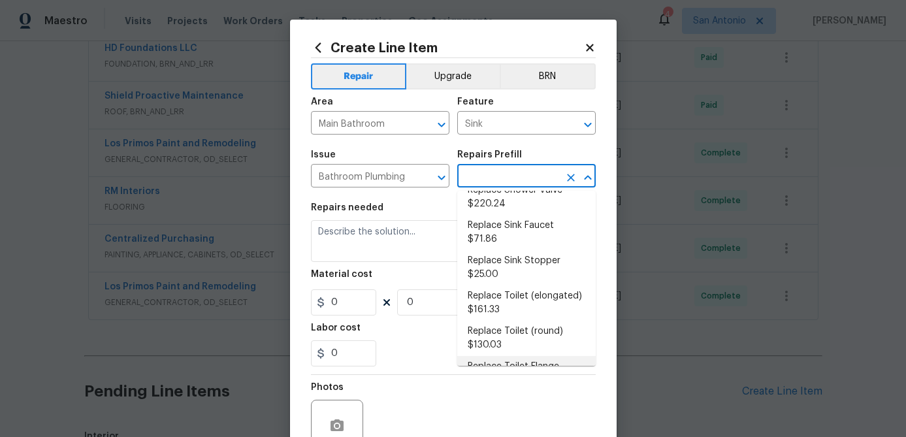
scroll to position [581, 0]
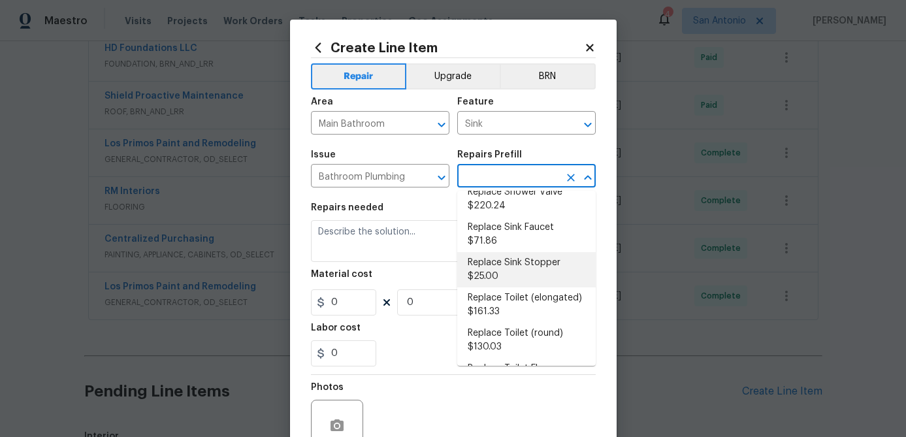
click at [488, 260] on li "Replace Sink Stopper $25.00" at bounding box center [526, 269] width 139 height 35
type input "Plumbing"
type input "Replace Sink Stopper $25.00"
type textarea "Install a new sink stopper to match the finish of faucet."
type input "25"
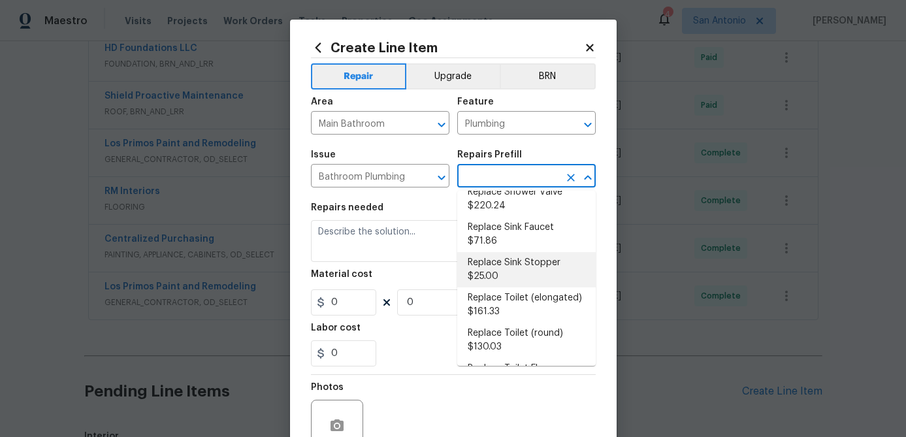
type input "1"
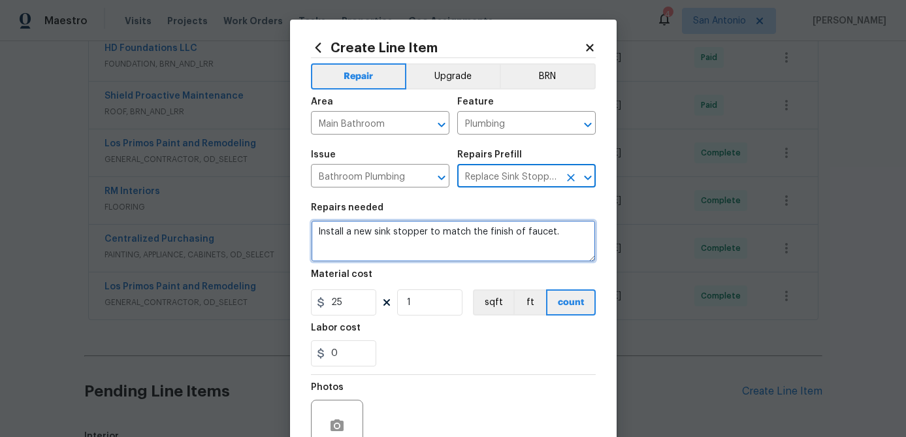
click at [316, 232] on textarea "Install a new sink stopper to match the finish of faucet." at bounding box center [453, 241] width 285 height 42
type textarea "Install a new sink stopper to match the finish of faucet."
drag, startPoint x: 555, startPoint y: 238, endPoint x: 265, endPoint y: 223, distance: 291.2
click at [265, 223] on div "Create Line Item Repair Upgrade BRN Area Main Bathroom ​ Feature Plumbing ​ Iss…" at bounding box center [453, 218] width 906 height 437
click at [547, 235] on textarea "INSTALL A NEW SINK STOPPER IN THE MBA VANITY;" at bounding box center [453, 241] width 285 height 42
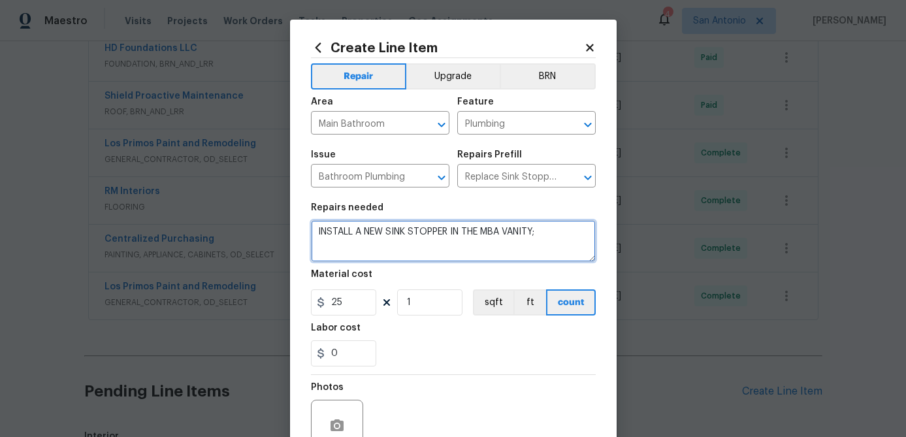
paste textarea "PAINT THE CABINET FLOOR UNDER VANITY IN MASTER BATHROOM IN A DARK BROWN COLOR."
click at [549, 231] on textarea "INSTALL A NEW SINK STOPPER IN THE MBA VANITY;" at bounding box center [453, 241] width 285 height 42
paste textarea "https://www.homedepot.com/p/PF-WaterWorks-1-5-in-Cap-Dia-EasyPOPUP-Universal-Ea…"
click at [350, 240] on textarea "INSTALL A NEW SINK STOPPER IN THE MBA VANITY;https://www.homedepot.com/p/PF-Wat…" at bounding box center [453, 241] width 285 height 42
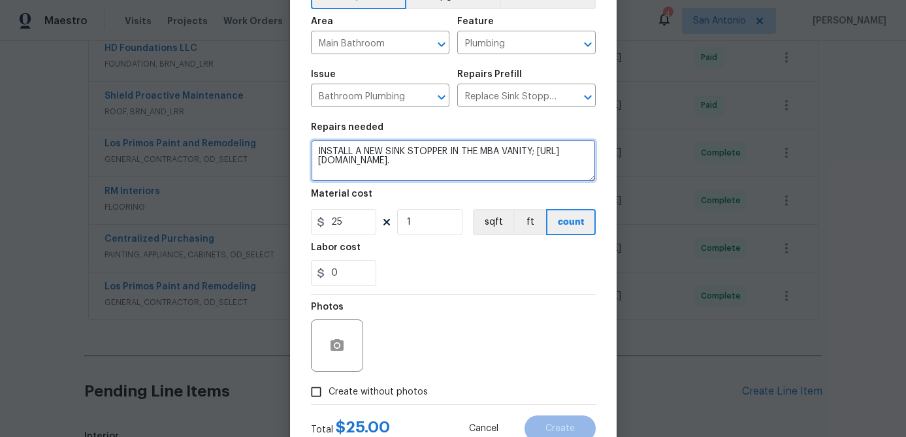
scroll to position [126, 0]
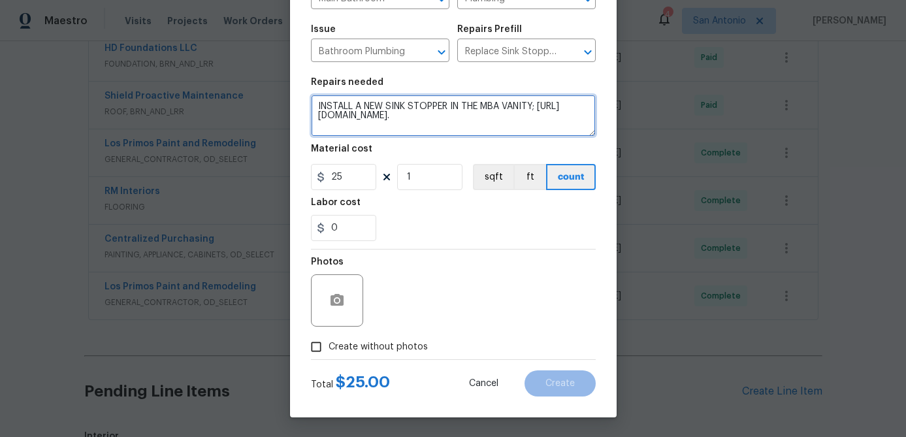
type textarea "INSTALL A NEW SINK STOPPER IN THE MBA VANITY; https://www.homedepot.com/p/PF-Wa…"
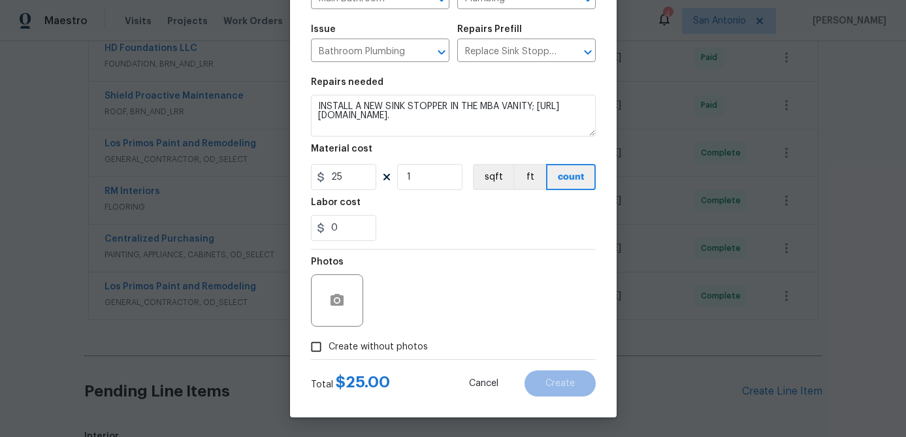
click at [321, 345] on input "Create without photos" at bounding box center [316, 347] width 25 height 25
checkbox input "true"
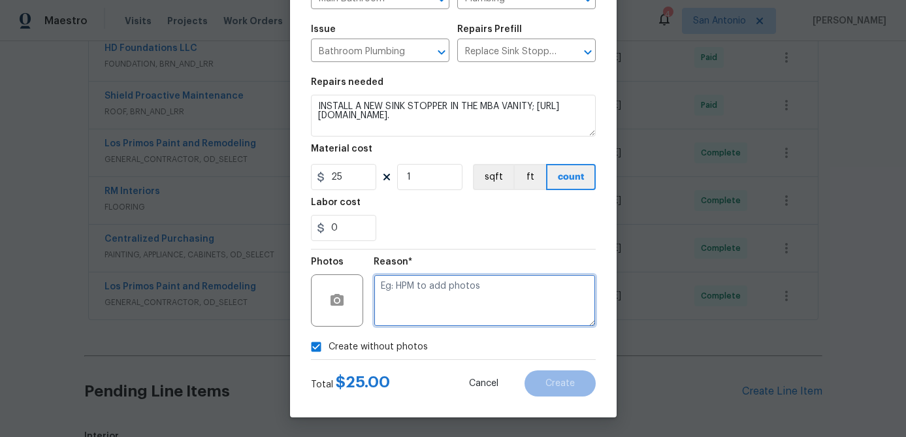
click at [399, 306] on textarea at bounding box center [485, 300] width 222 height 52
type textarea "."
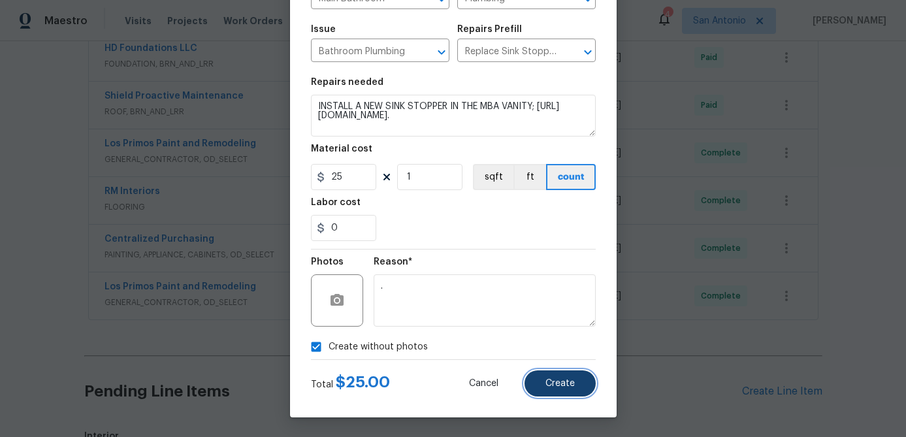
click at [568, 383] on span "Create" at bounding box center [560, 384] width 29 height 10
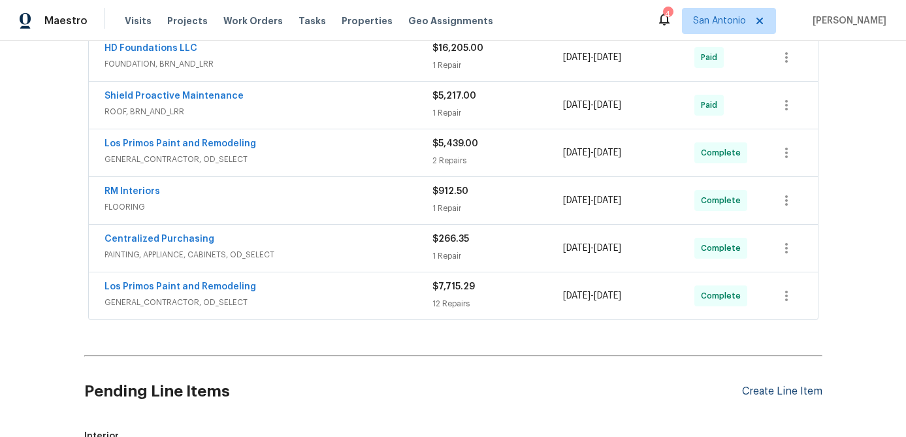
click at [768, 395] on div "Create Line Item" at bounding box center [782, 392] width 80 height 12
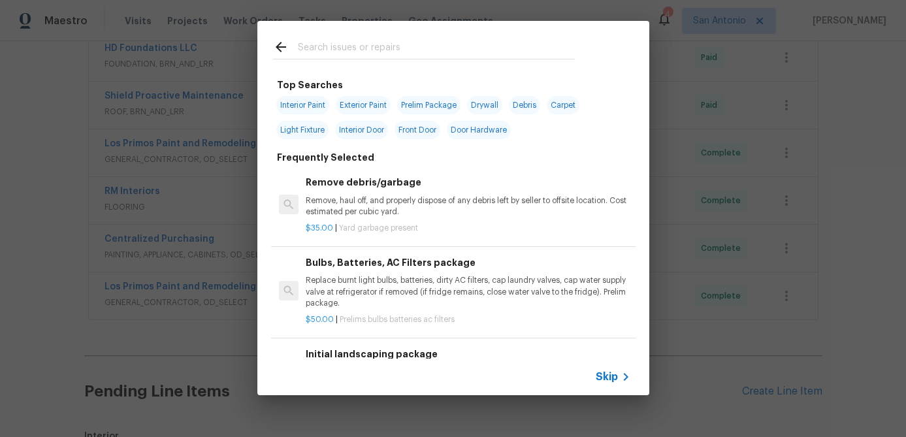
click at [606, 374] on span "Skip" at bounding box center [607, 376] width 22 height 13
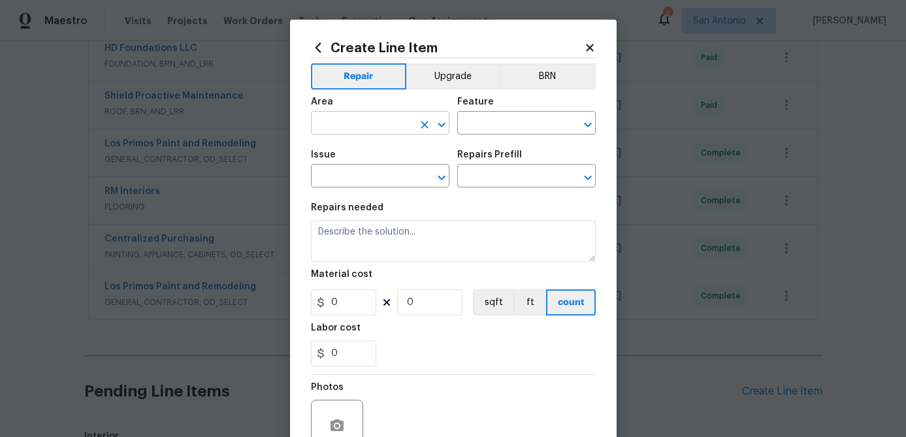
click at [341, 118] on input "text" at bounding box center [362, 124] width 102 height 20
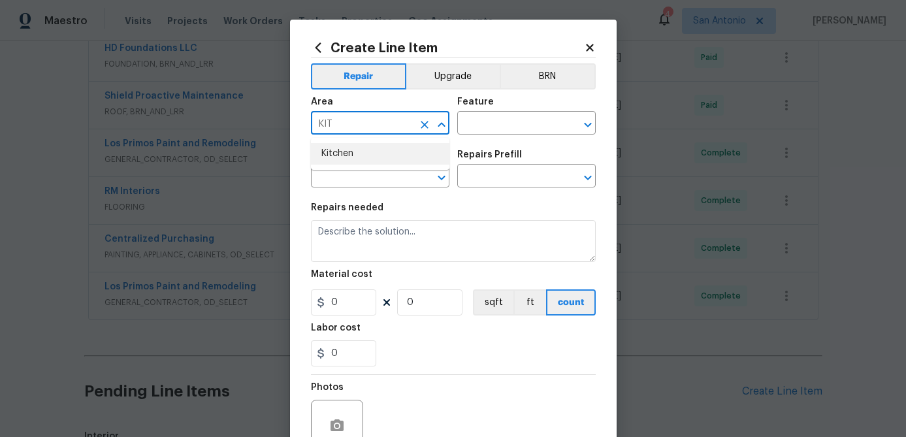
click at [327, 155] on li "Kitchen" at bounding box center [380, 154] width 139 height 22
type input "Kitchen"
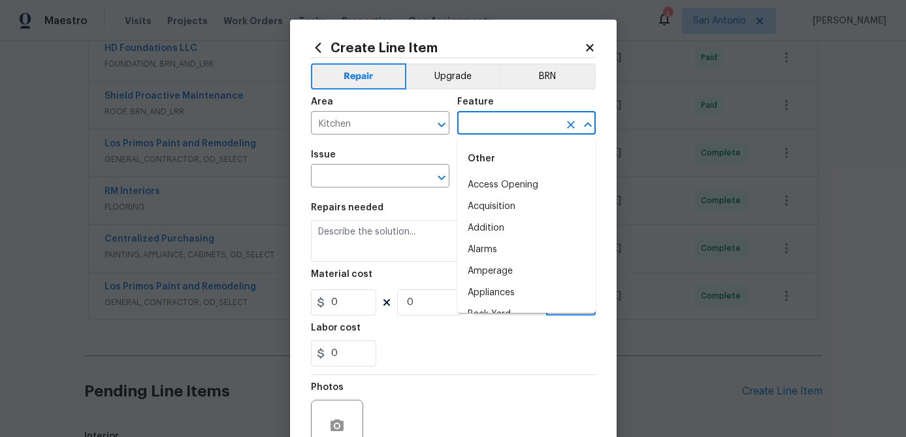
click at [510, 127] on input "text" at bounding box center [508, 124] width 102 height 20
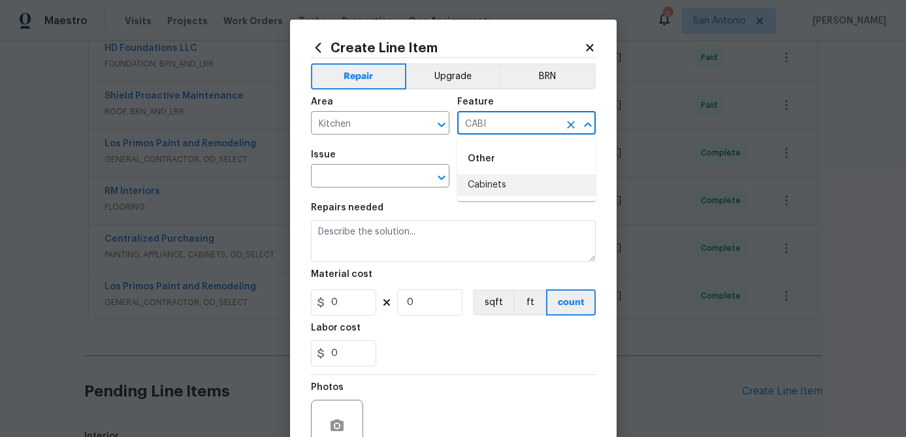
click at [474, 184] on li "Cabinets" at bounding box center [526, 185] width 139 height 22
type input "Cabinets"
click at [366, 178] on input "text" at bounding box center [362, 177] width 102 height 20
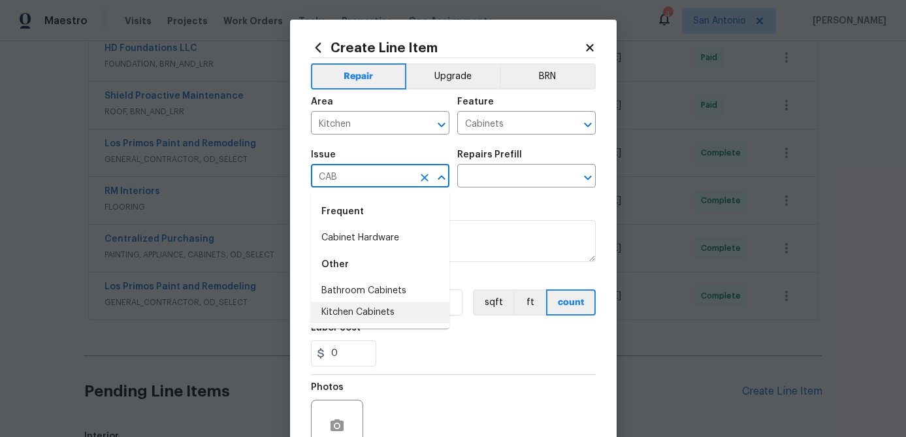
click at [347, 308] on li "Kitchen Cabinets" at bounding box center [380, 313] width 139 height 22
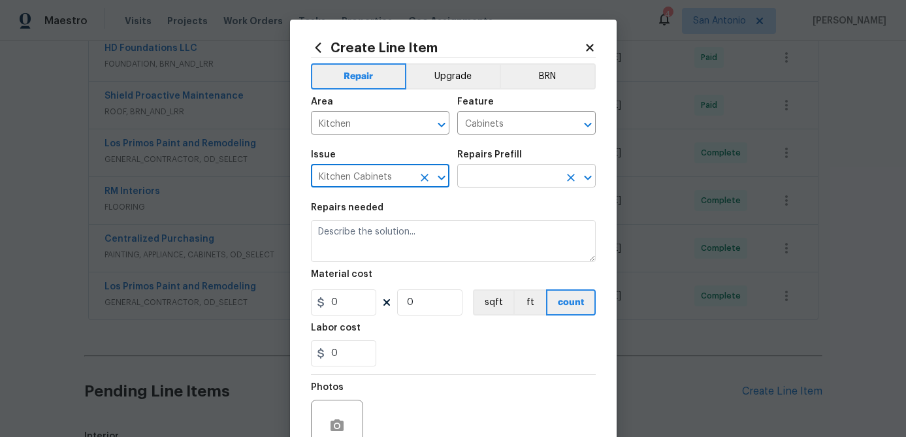
type input "Kitchen Cabinets"
click at [512, 171] on input "text" at bounding box center [508, 177] width 102 height 20
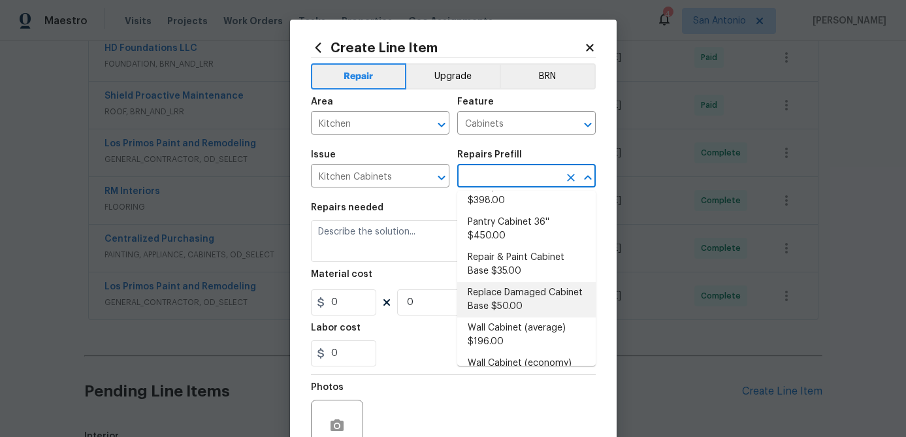
scroll to position [436, 0]
click at [501, 284] on li "Replace Damaged Cabinet Base $50.00" at bounding box center [526, 301] width 139 height 35
type input "Replace Damaged Cabinet Base $50.00"
type textarea "Remove the existing/damage cabinet base and replace with new. Ensure that the n…"
type input "50"
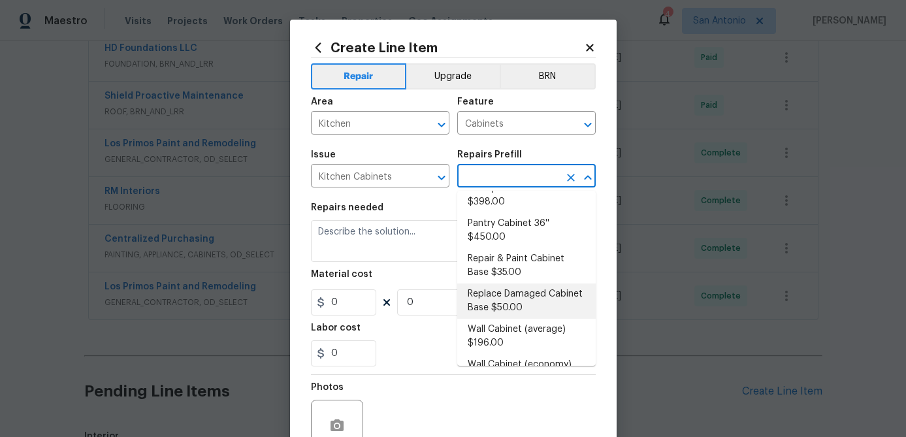
type input "1"
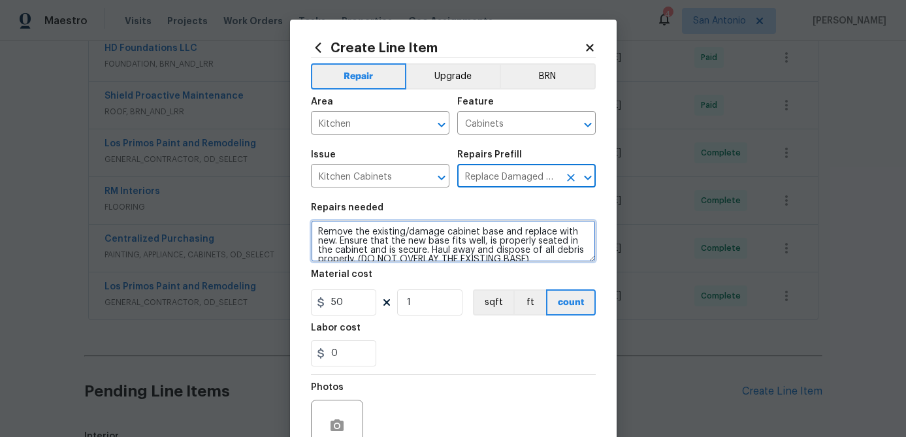
click at [318, 232] on textarea "Remove the existing/damage cabinet base and replace with new. Ensure that the n…" at bounding box center [453, 241] width 285 height 42
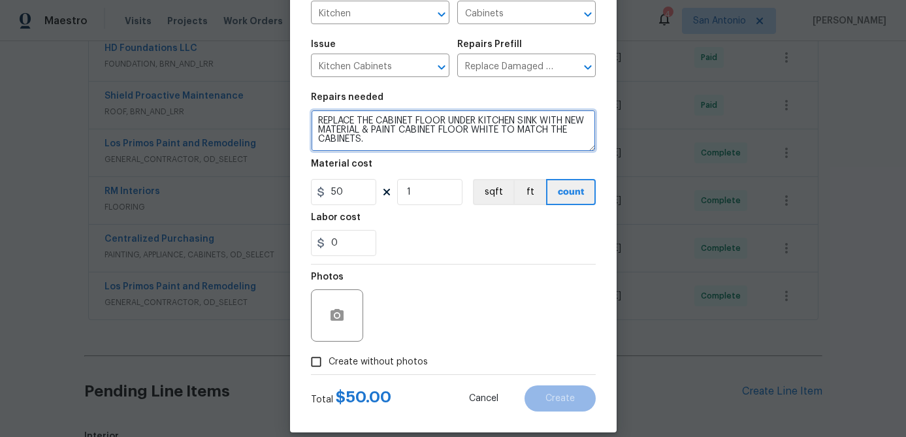
scroll to position [126, 0]
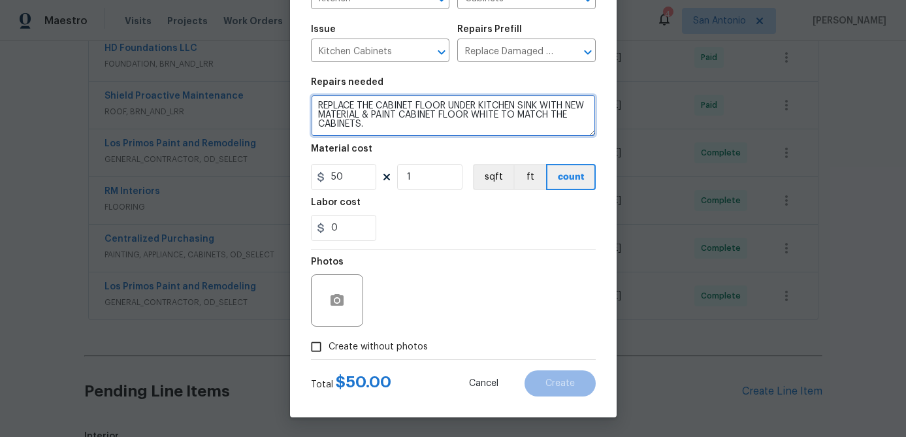
type textarea "REPLACE THE CABINET FLOOR UNDER KITCHEN SINK WITH NEW MATERIAL & PAINT CABINET …"
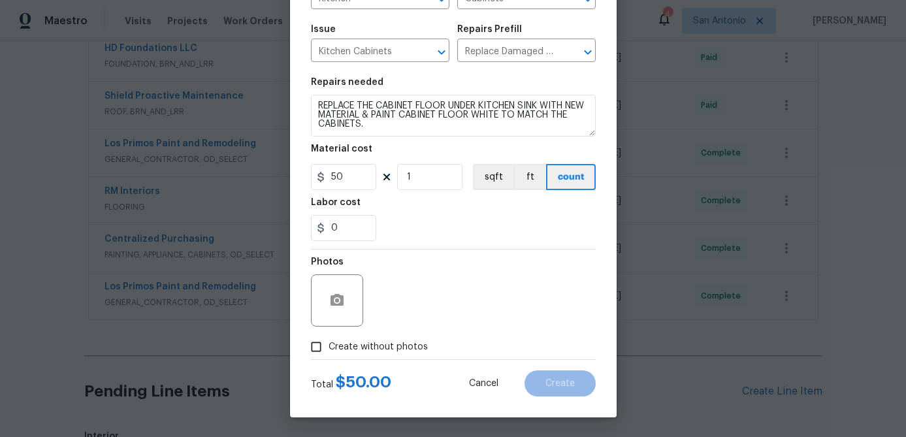
click at [318, 341] on input "Create without photos" at bounding box center [316, 347] width 25 height 25
checkbox input "true"
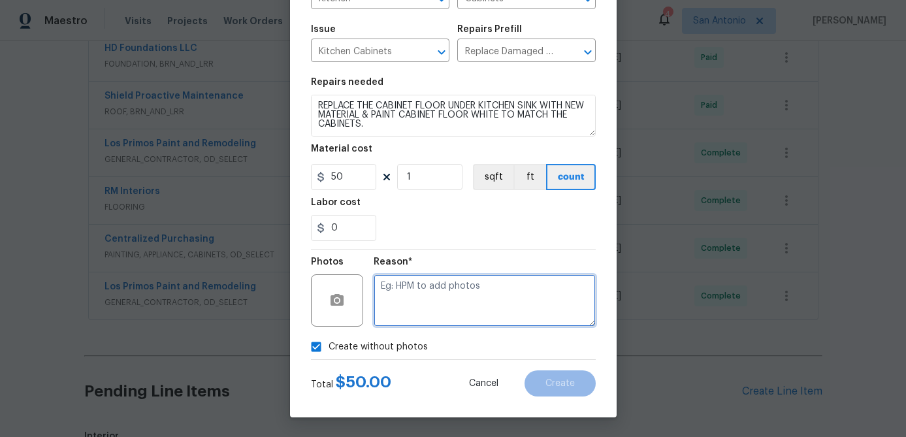
click at [406, 316] on textarea at bounding box center [485, 300] width 222 height 52
type textarea "."
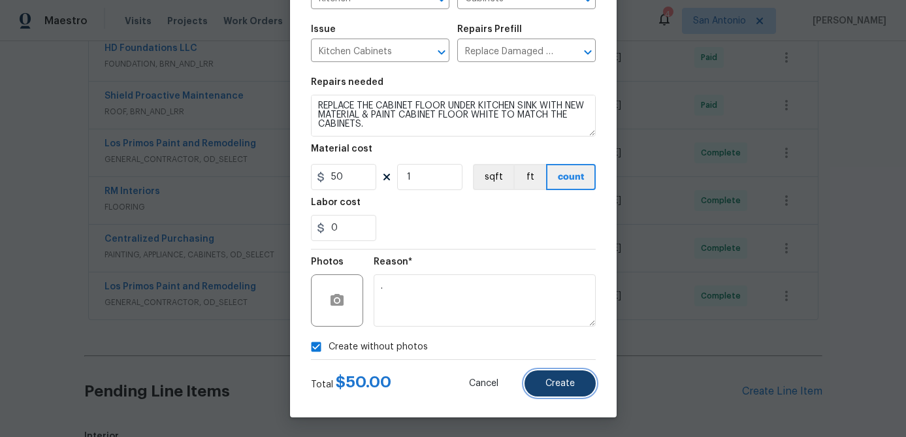
click at [557, 381] on span "Create" at bounding box center [560, 384] width 29 height 10
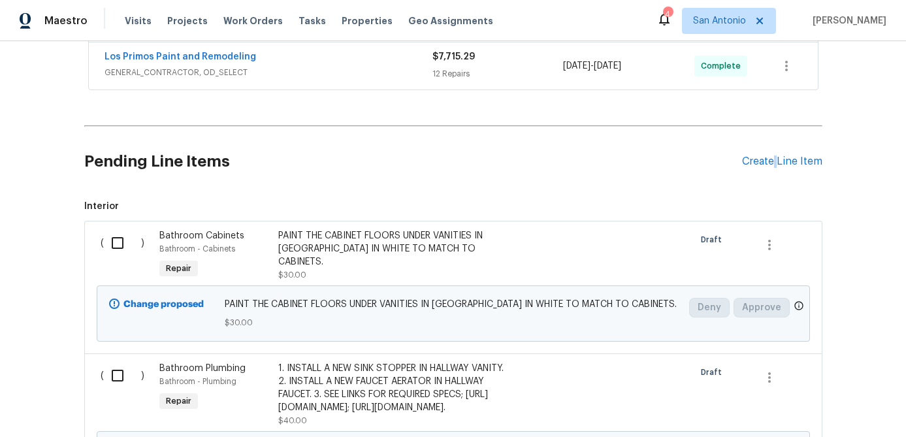
scroll to position [849, 0]
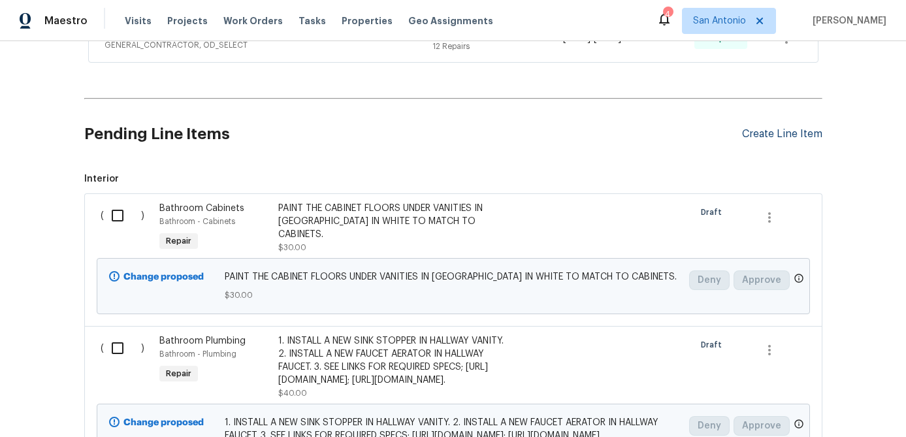
click at [793, 129] on div "Create Line Item" at bounding box center [782, 134] width 80 height 12
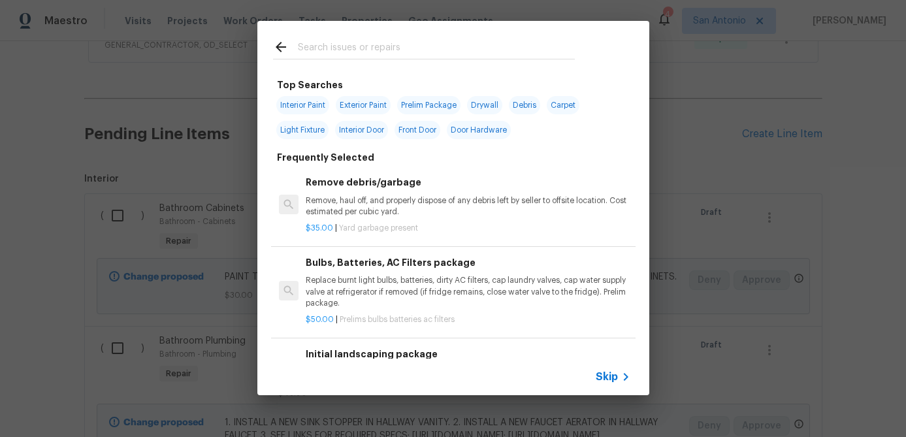
click at [600, 379] on span "Skip" at bounding box center [607, 376] width 22 height 13
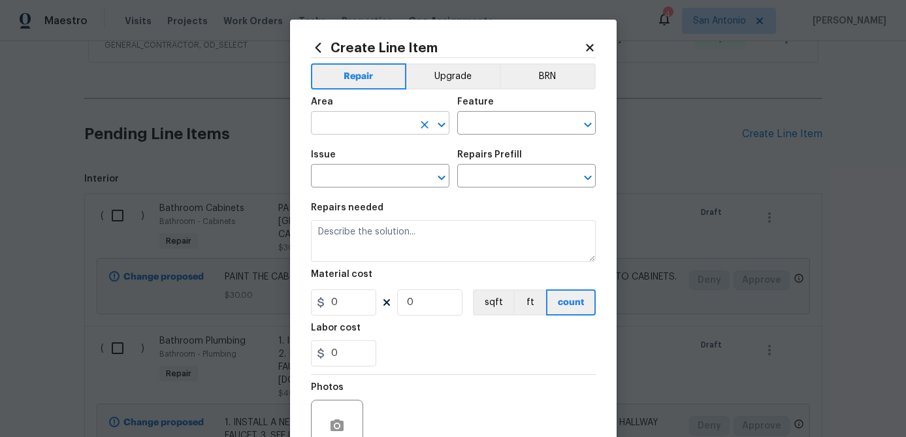
click at [370, 122] on input "text" at bounding box center [362, 124] width 102 height 20
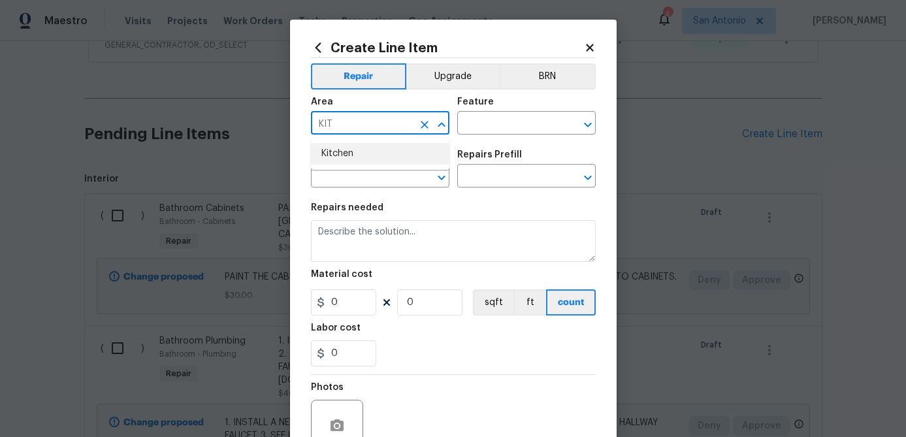
click at [335, 156] on li "Kitchen" at bounding box center [380, 154] width 139 height 22
type input "Kitchen"
click at [518, 118] on input "text" at bounding box center [508, 124] width 102 height 20
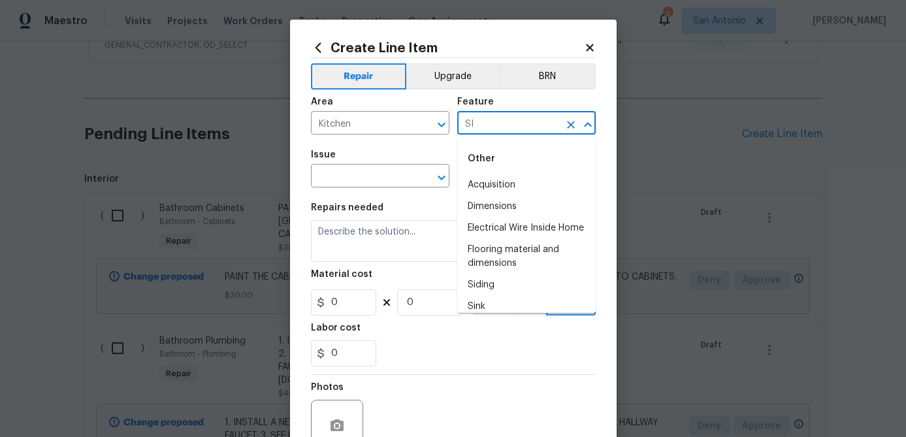
type input "S"
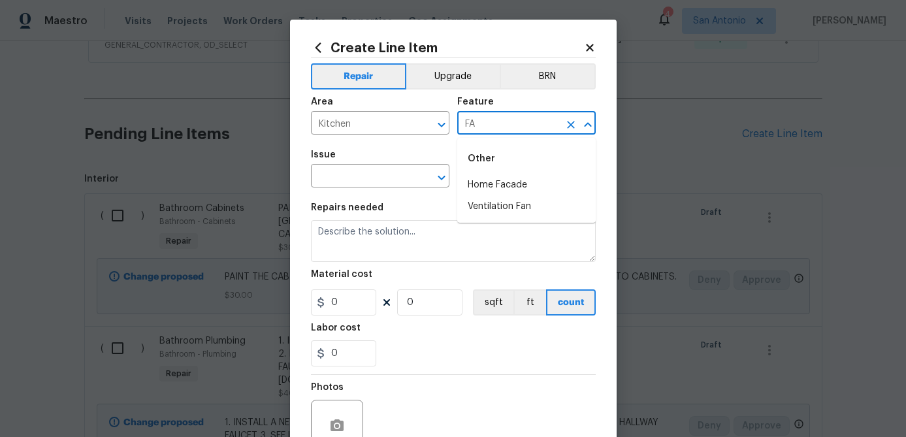
type input "F"
click at [484, 191] on li "Sink" at bounding box center [526, 185] width 139 height 22
type input "Sink"
click at [378, 186] on input "text" at bounding box center [362, 177] width 102 height 20
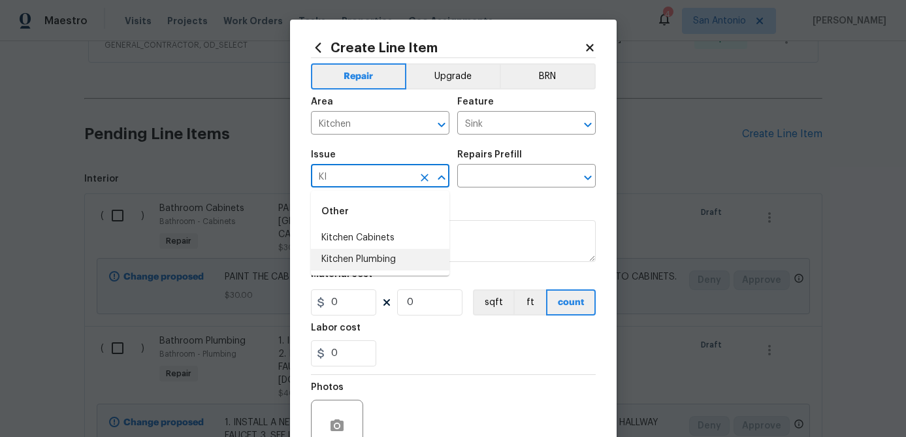
click at [379, 257] on li "Kitchen Plumbing" at bounding box center [380, 260] width 139 height 22
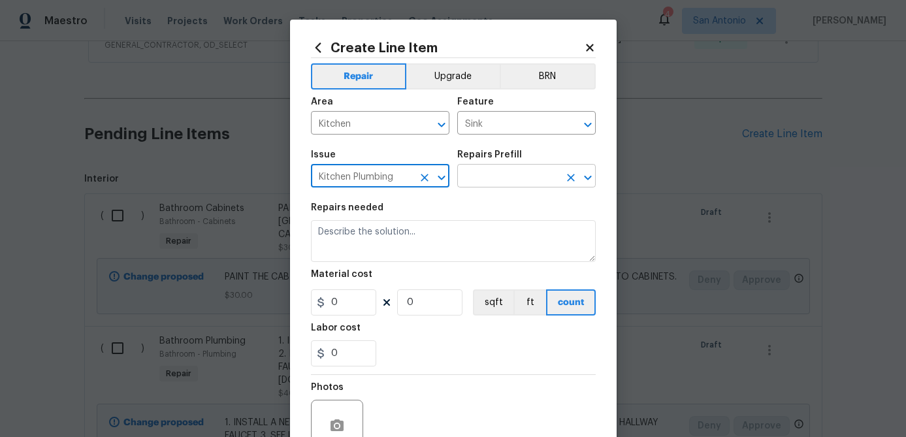
type input "Kitchen Plumbing"
click at [491, 184] on input "text" at bounding box center [508, 177] width 102 height 20
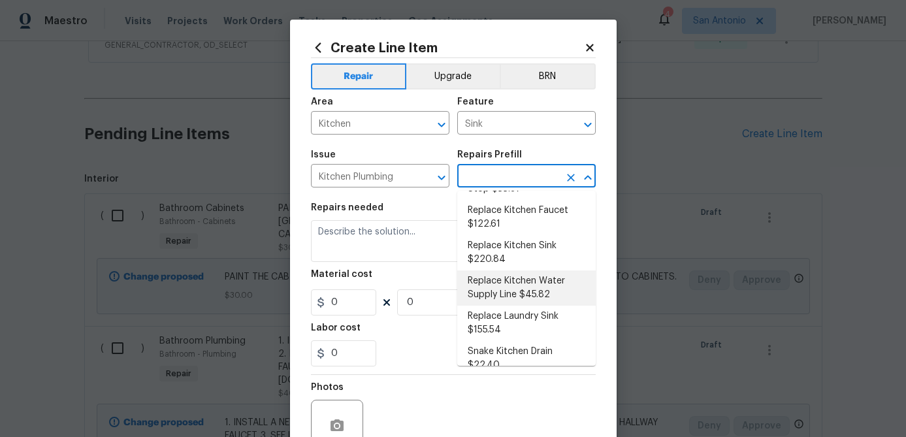
scroll to position [150, 0]
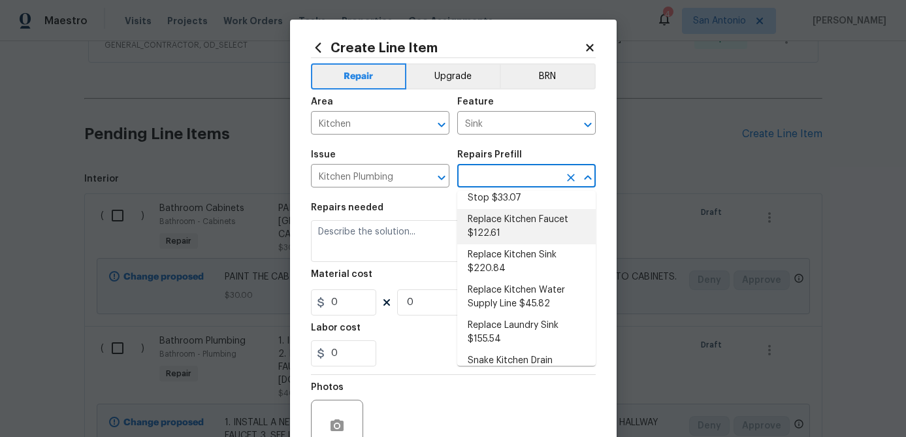
click at [487, 220] on li "Replace Kitchen Faucet $122.61" at bounding box center [526, 226] width 139 height 35
type input "Plumbing"
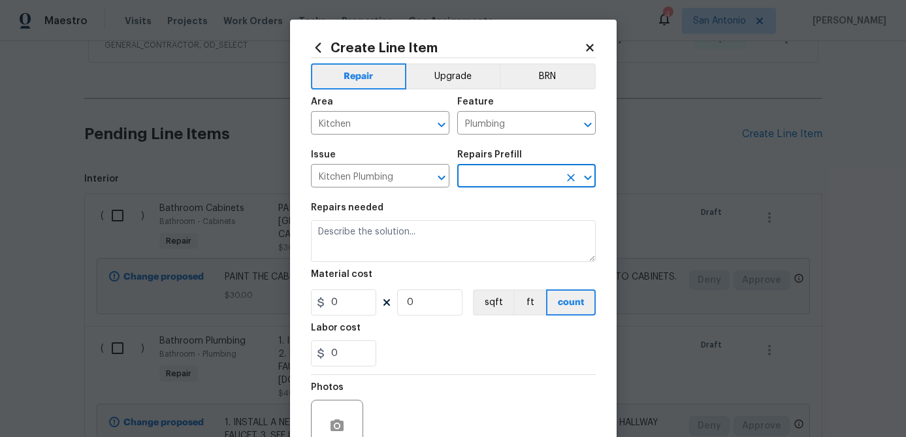
type input "Replace Kitchen Faucet $122.61"
type textarea "Remove the existing kitchen faucet, prep the area and install a new kitchen fau…"
type input "122.61"
type input "1"
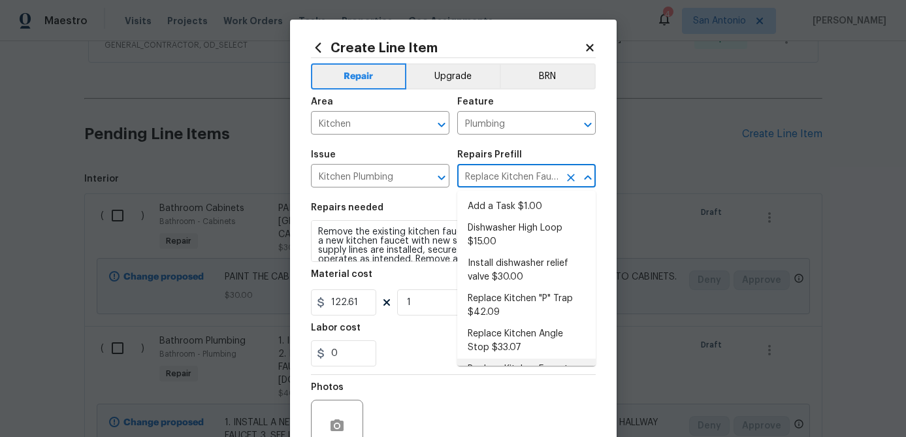
scroll to position [28, 0]
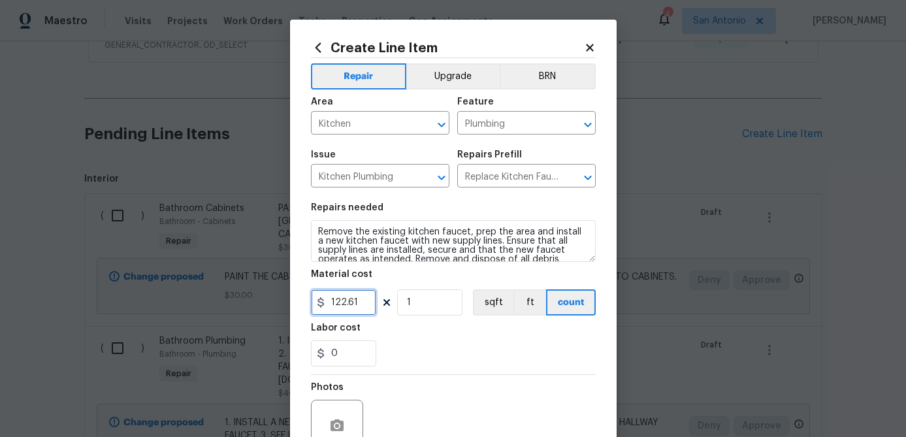
click at [363, 307] on input "122.61" at bounding box center [343, 302] width 65 height 26
type input "150"
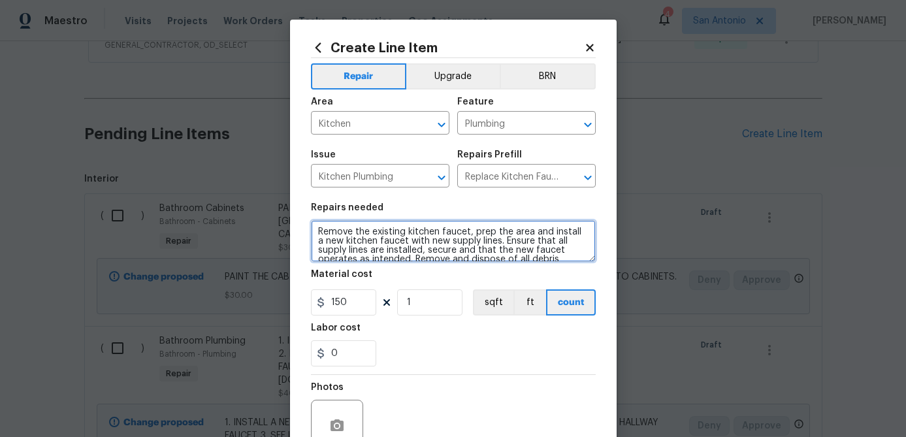
click at [314, 233] on textarea "Remove the existing kitchen faucet, prep the area and install a new kitchen fau…" at bounding box center [453, 241] width 285 height 42
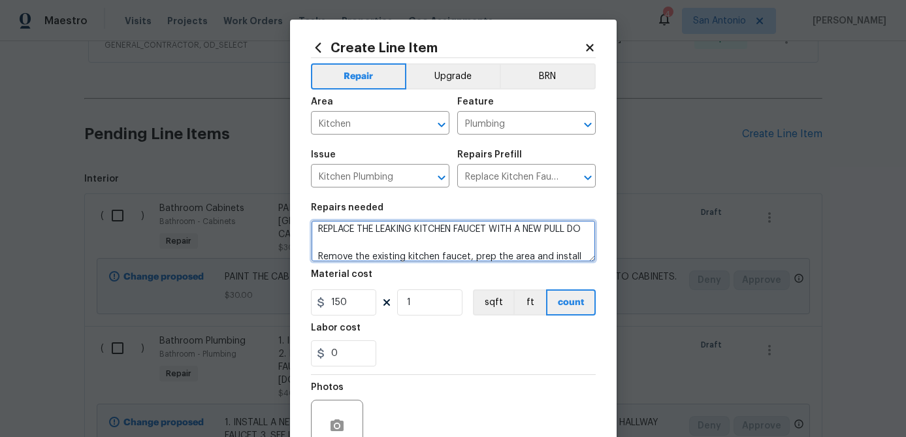
scroll to position [12, 0]
click at [393, 227] on textarea "REPLACE THE LEAKING KITCHEN FAUCET WITH A NEW PULL DOWN FAUCET; Remove the exis…" at bounding box center [453, 241] width 285 height 42
paste textarea "https://www.homedepot.com/p/Glacier-Bay-McKenna-Single-Handle-Pull-Down-Sprayer…"
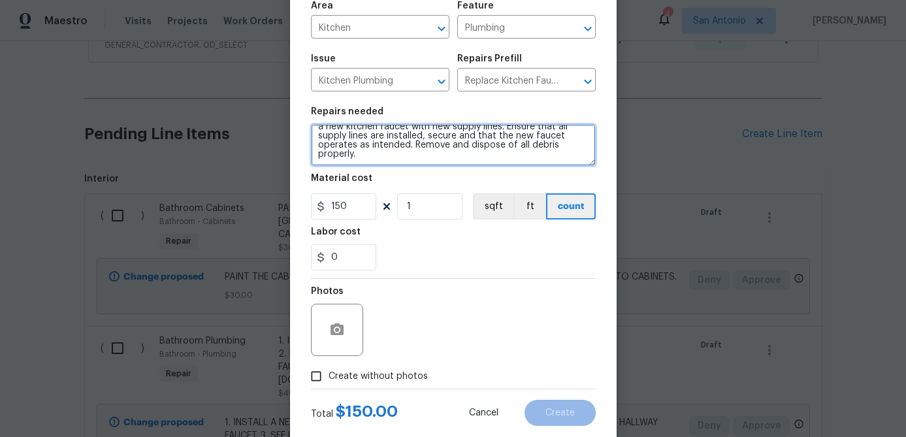
scroll to position [126, 0]
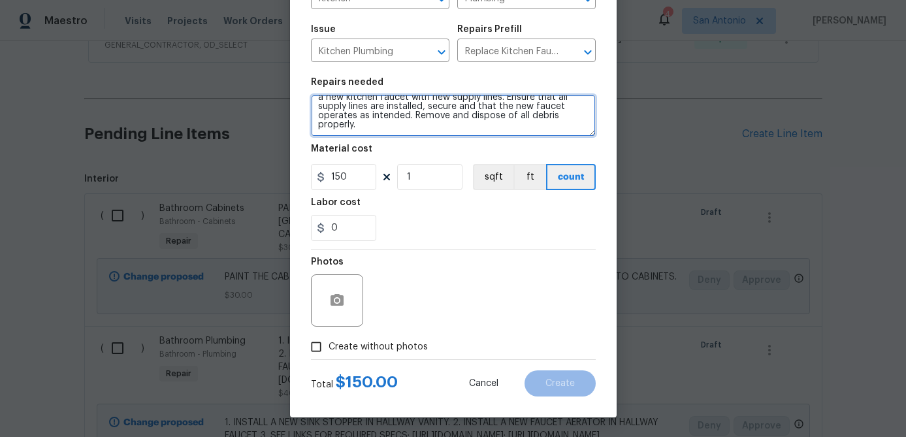
type textarea "REPLACE THE LEAKING KITCHEN FAUCET WITH A NEW PULL DOWN FAUCET; https://www.hom…"
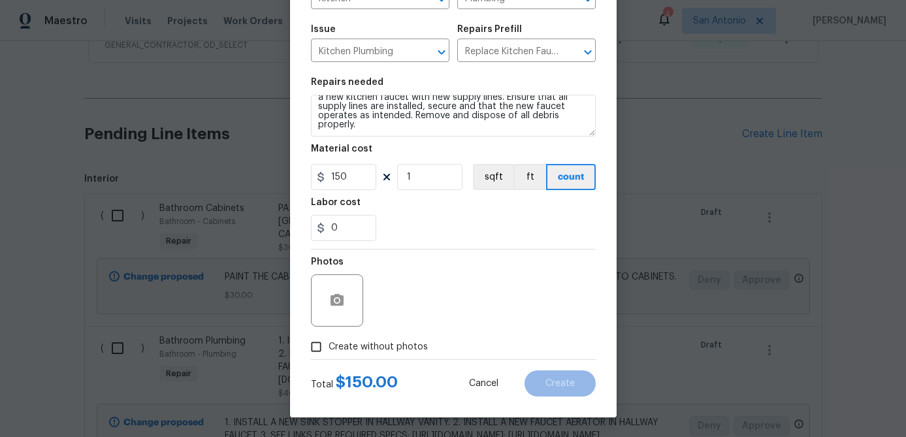
click at [318, 344] on input "Create without photos" at bounding box center [316, 347] width 25 height 25
checkbox input "true"
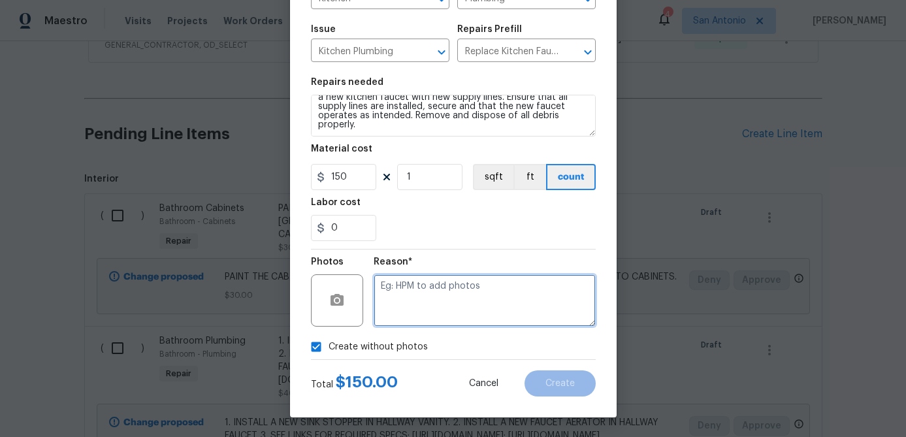
click at [400, 307] on textarea at bounding box center [485, 300] width 222 height 52
type textarea "."
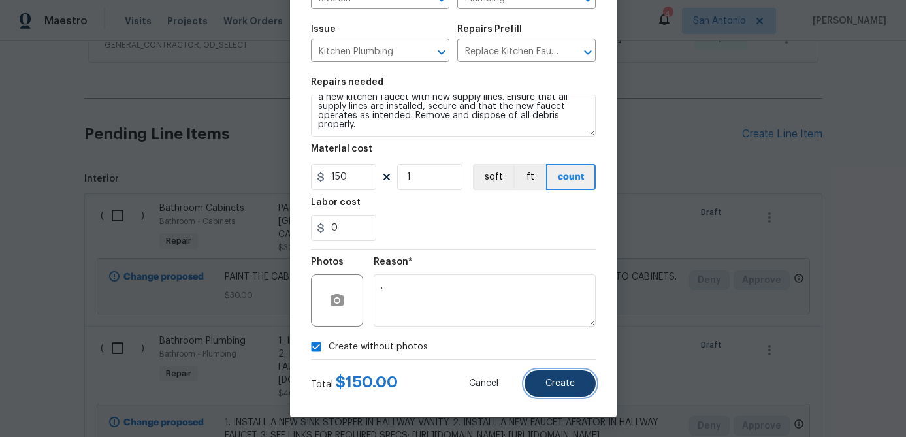
click at [558, 383] on span "Create" at bounding box center [560, 384] width 29 height 10
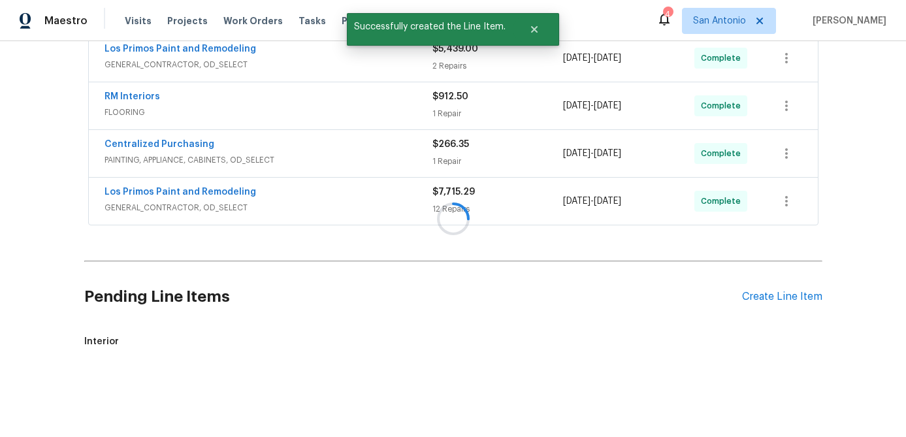
scroll to position [849, 0]
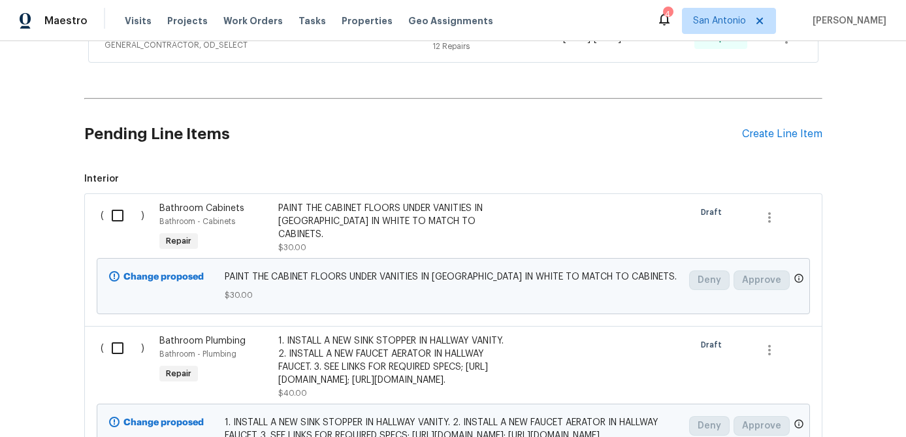
click at [780, 126] on div "Pending Line Items Create Line Item" at bounding box center [453, 134] width 738 height 61
click at [774, 133] on div "Create Line Item" at bounding box center [782, 134] width 80 height 12
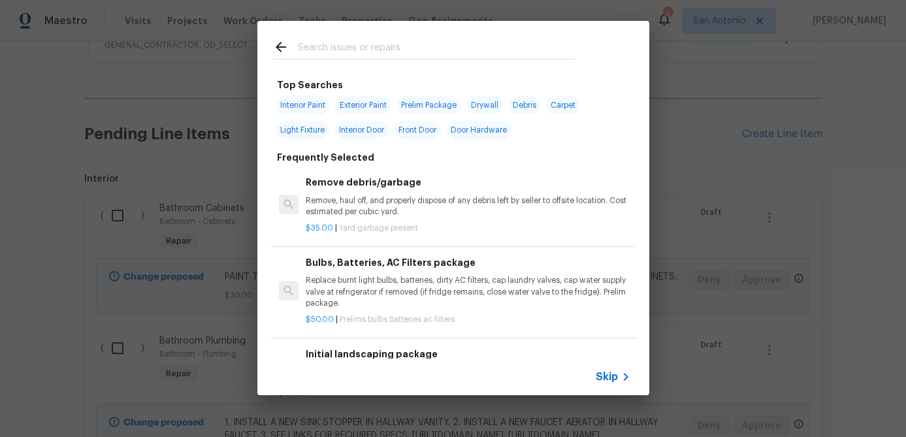
click at [616, 374] on span "Skip" at bounding box center [607, 376] width 22 height 13
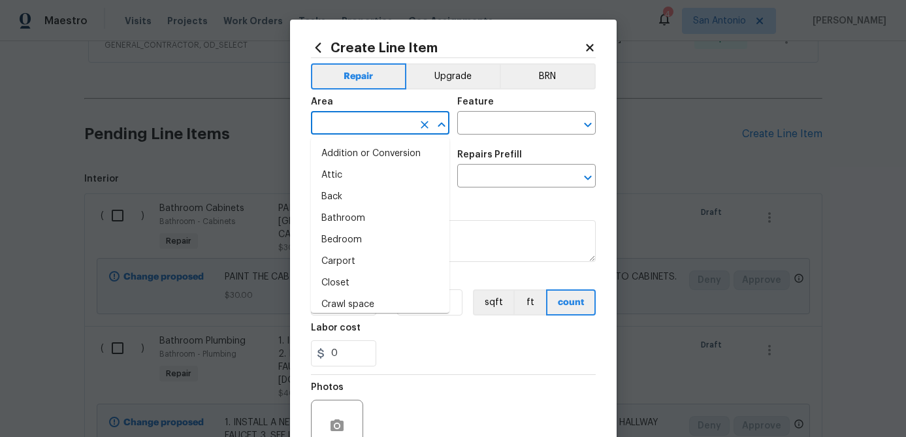
click at [366, 129] on input "text" at bounding box center [362, 124] width 102 height 20
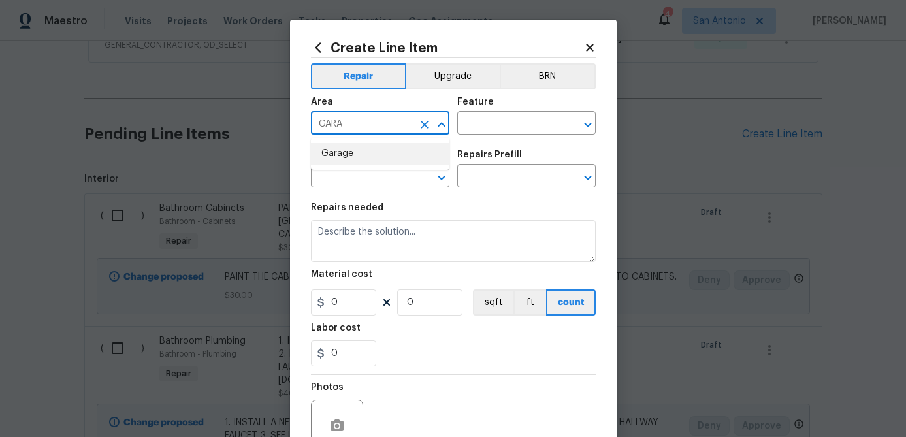
click at [337, 154] on li "Garage" at bounding box center [380, 154] width 139 height 22
type input "Garage"
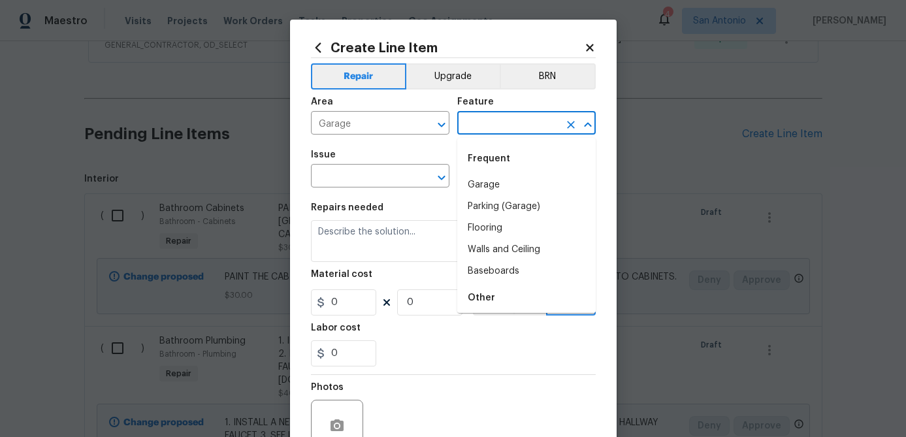
click at [482, 129] on input "text" at bounding box center [508, 124] width 102 height 20
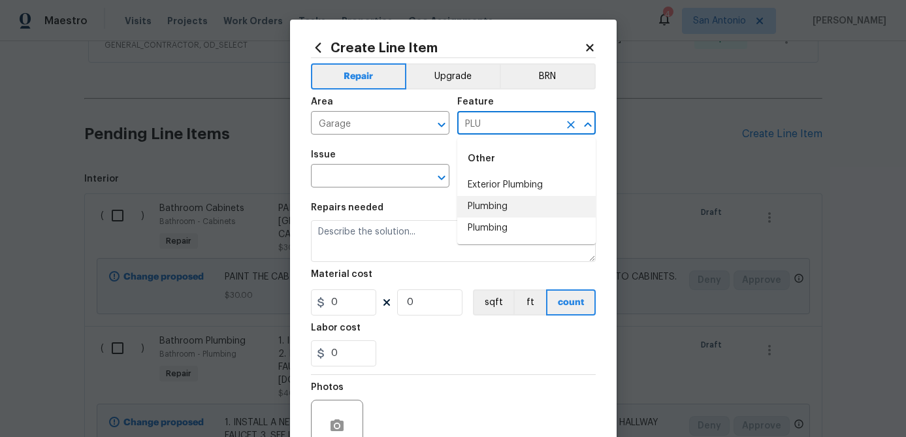
click at [487, 209] on li "Plumbing" at bounding box center [526, 207] width 139 height 22
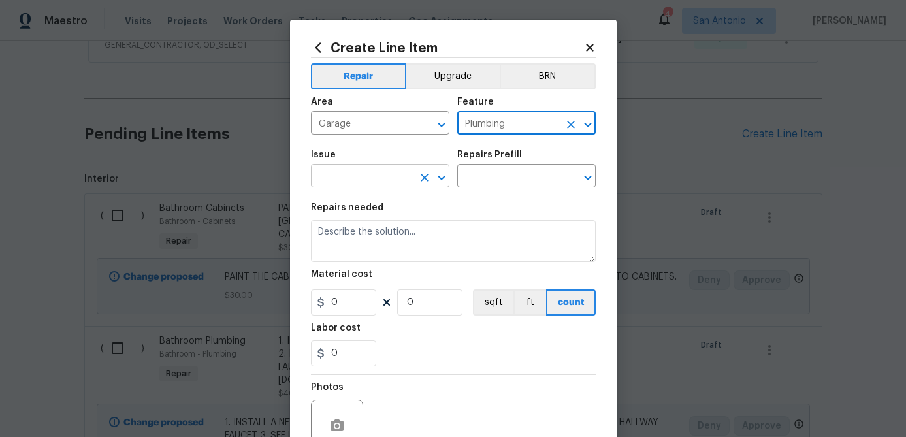
type input "Plumbing"
click at [341, 179] on input "text" at bounding box center [362, 177] width 102 height 20
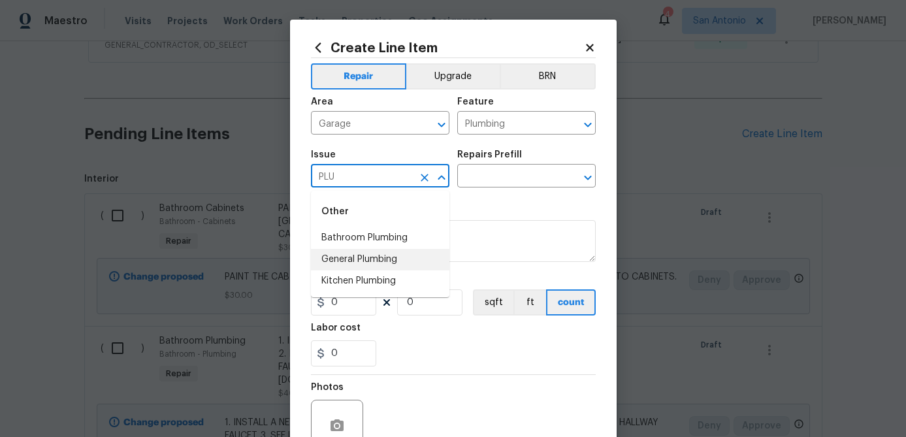
click at [357, 256] on li "General Plumbing" at bounding box center [380, 260] width 139 height 22
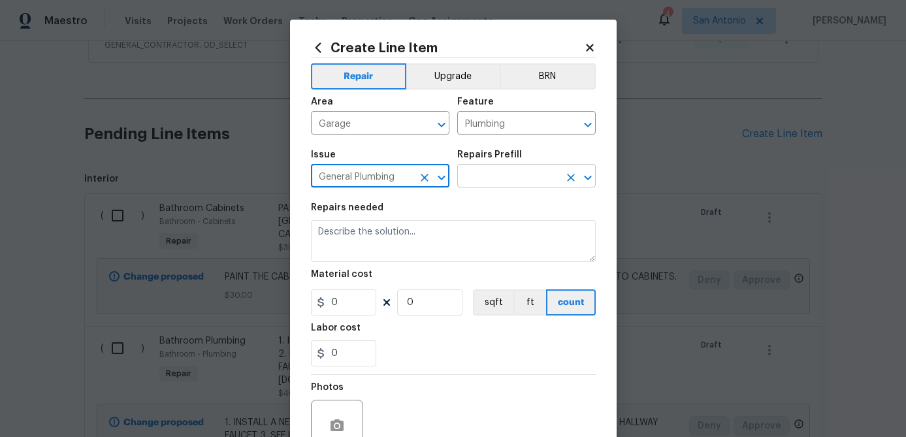
type input "General Plumbing"
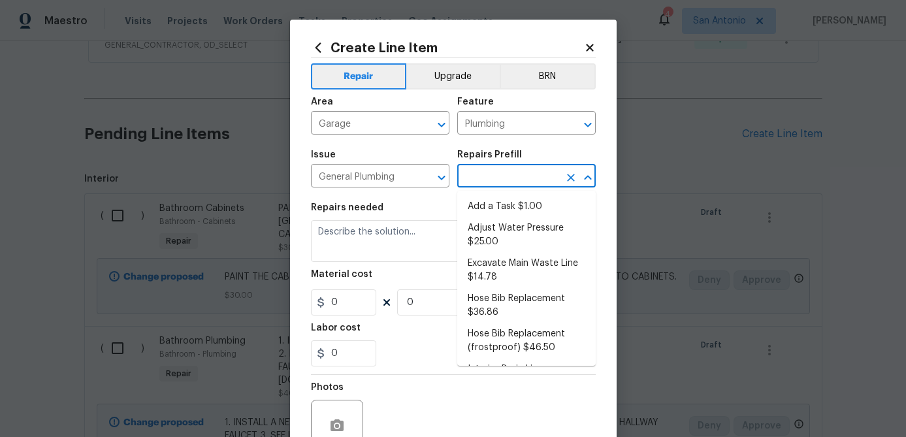
click at [495, 173] on input "text" at bounding box center [508, 177] width 102 height 20
click at [495, 206] on li "Add a Task $1.00" at bounding box center [526, 207] width 139 height 22
type textarea "HPM to detail"
type input "1"
type input "Add a Task $1.00"
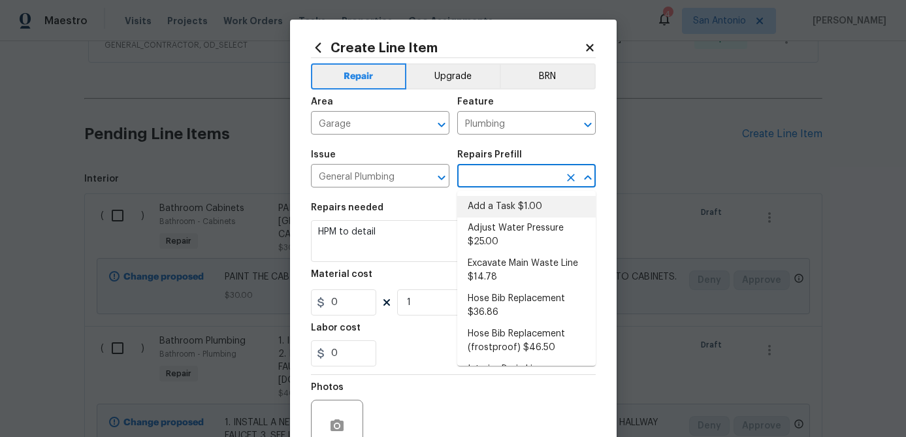
type input "1"
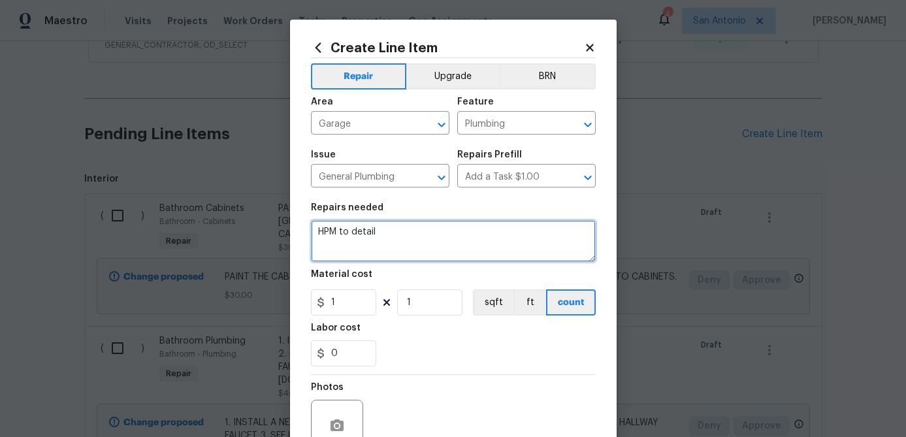
drag, startPoint x: 386, startPoint y: 238, endPoint x: 223, endPoint y: 245, distance: 162.8
click at [223, 245] on div "Create Line Item Repair Upgrade BRN Area Garage ​ Feature Plumbing ​ Issue Gene…" at bounding box center [453, 218] width 906 height 437
drag, startPoint x: 377, startPoint y: 227, endPoint x: 242, endPoint y: 229, distance: 135.3
click at [242, 229] on div "Create Line Item Repair Upgrade BRN Area Garage ​ Feature Plumbing ​ Issue Gene…" at bounding box center [453, 218] width 906 height 437
click at [384, 225] on textarea "HPM to detail" at bounding box center [453, 241] width 285 height 42
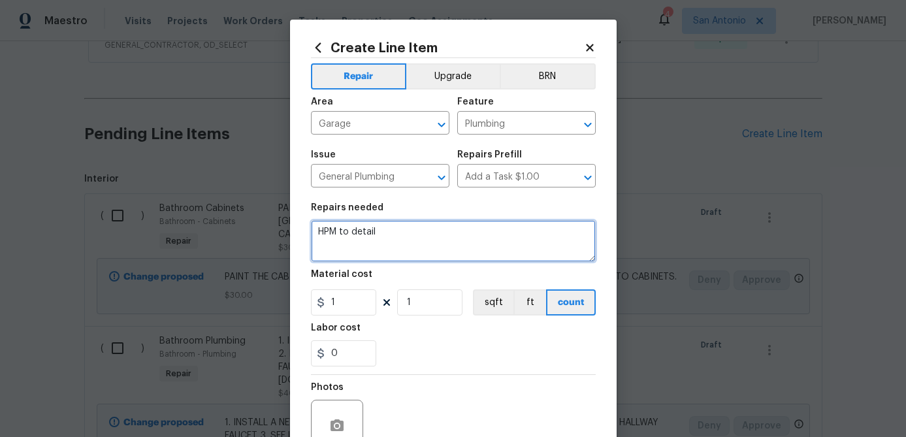
drag, startPoint x: 384, startPoint y: 231, endPoint x: 277, endPoint y: 228, distance: 106.6
click at [277, 228] on div "Create Line Item Repair Upgrade BRN Area Garage ​ Feature Plumbing ​ Issue Gene…" at bounding box center [453, 218] width 906 height 437
click at [464, 229] on textarea "NEED TO COVER THE WATER LINE FROM WATER SOFTENER" at bounding box center [453, 241] width 285 height 42
click at [412, 244] on textarea "NEED TO COVER THE WATER LINE ON THE FLOOR FROM WATER SOFTENER" at bounding box center [453, 241] width 285 height 42
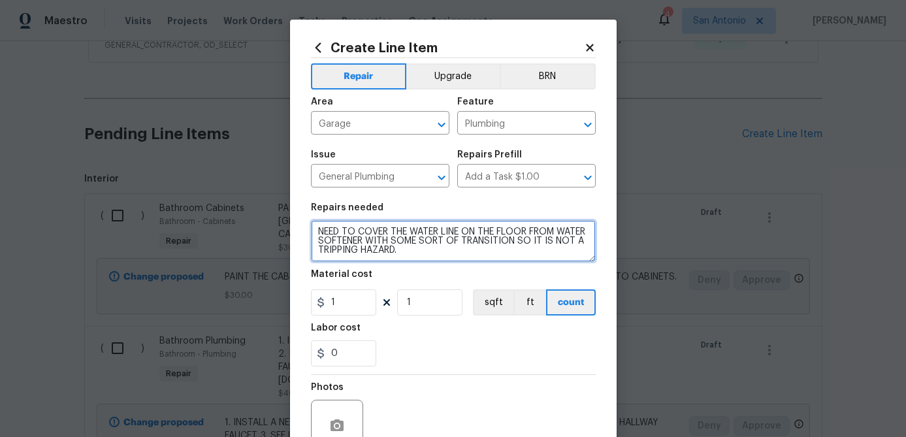
type textarea "NEED TO COVER THE WATER LINE ON THE FLOOR FROM WATER SOFTENER WITH SOME SORT OF…"
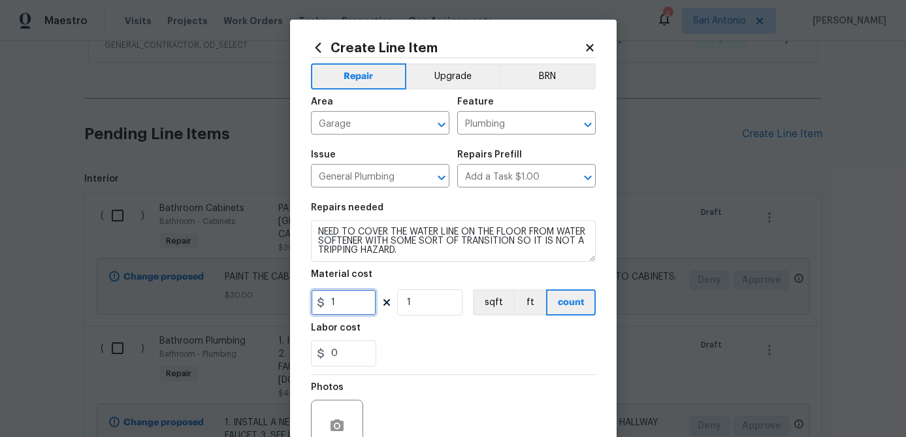
click at [368, 310] on input "1" at bounding box center [343, 302] width 65 height 26
type input "50"
click at [420, 307] on input "1" at bounding box center [429, 302] width 65 height 26
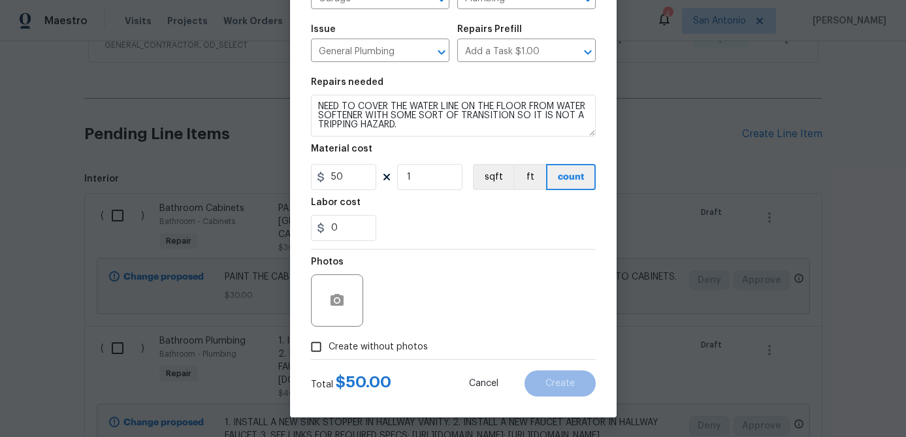
click at [314, 349] on input "Create without photos" at bounding box center [316, 347] width 25 height 25
checkbox input "true"
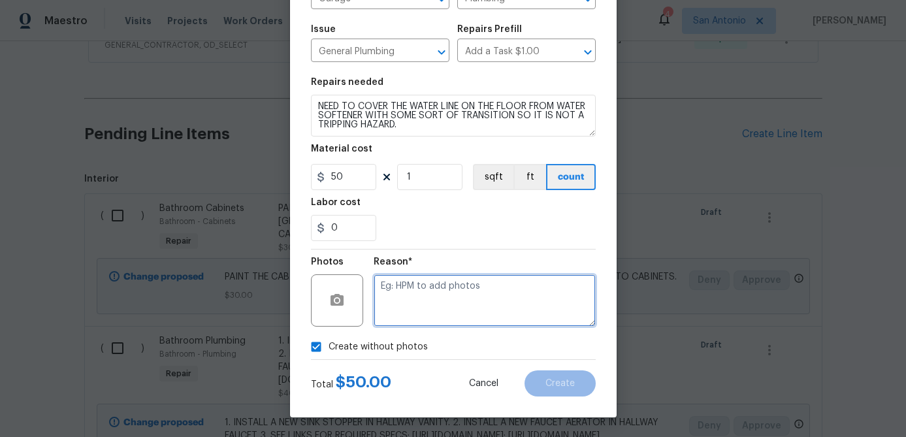
click at [403, 302] on textarea at bounding box center [485, 300] width 222 height 52
type textarea "."
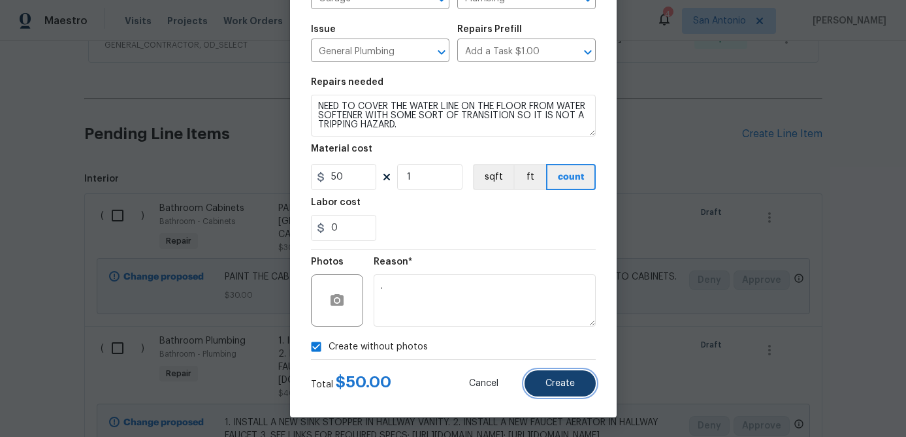
click at [558, 391] on button "Create" at bounding box center [560, 383] width 71 height 26
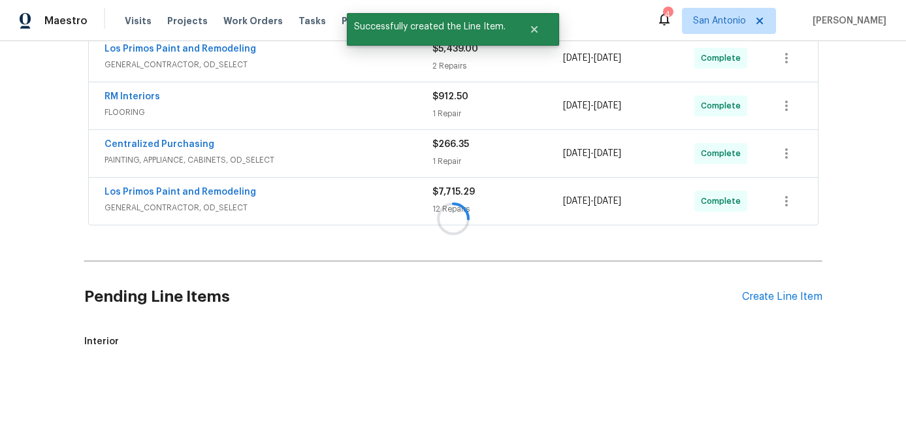
scroll to position [849, 0]
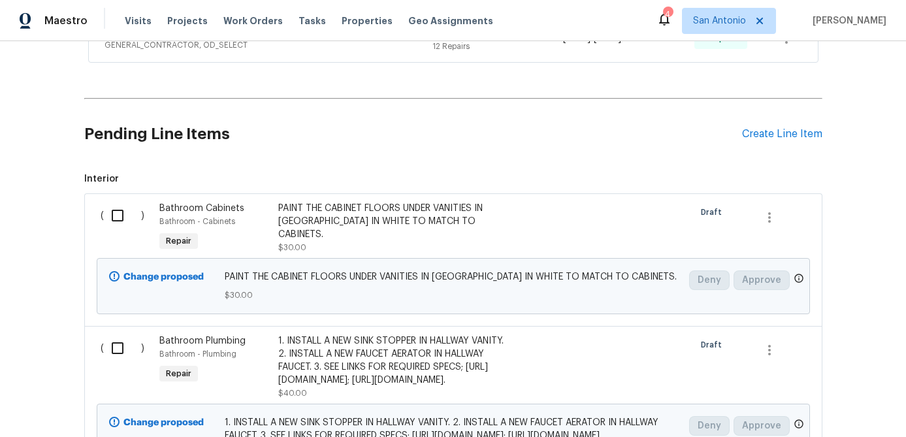
click at [120, 215] on input "checkbox" at bounding box center [122, 215] width 37 height 27
checkbox input "true"
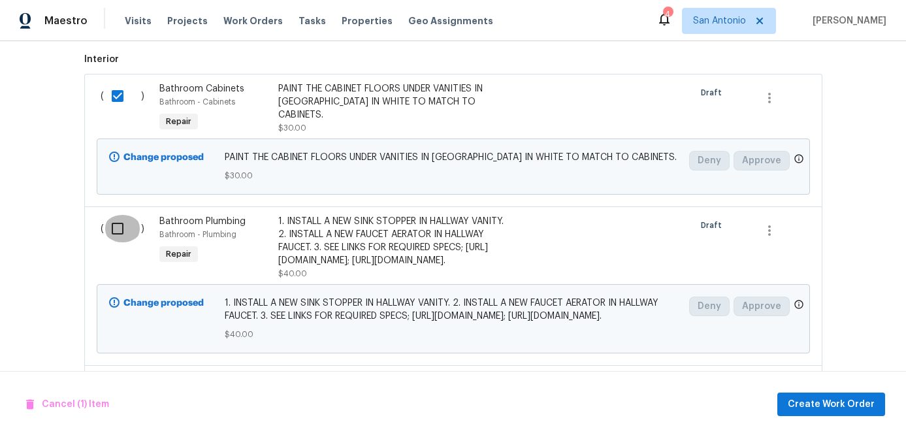
click at [119, 231] on input "checkbox" at bounding box center [122, 228] width 37 height 27
checkbox input "true"
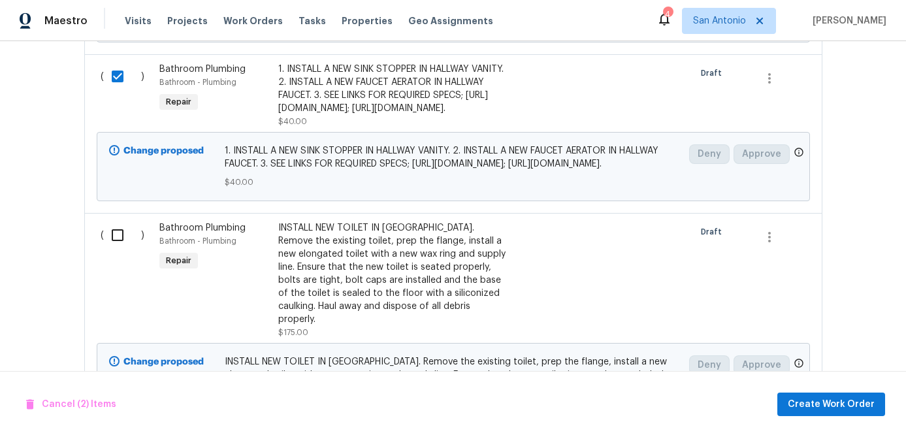
scroll to position [1173, 0]
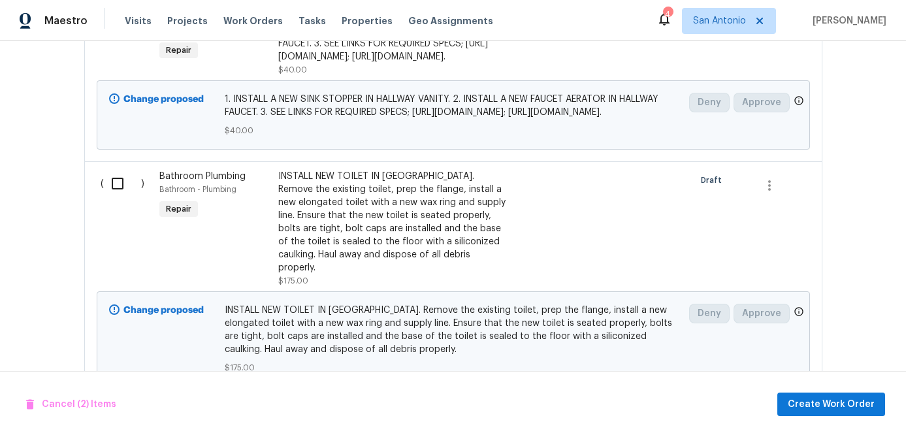
click at [115, 197] on input "checkbox" at bounding box center [122, 183] width 37 height 27
checkbox input "true"
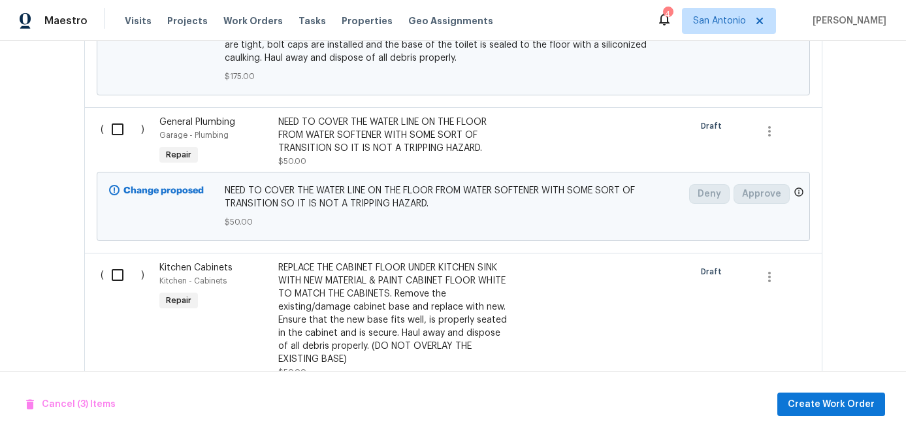
scroll to position [1507, 0]
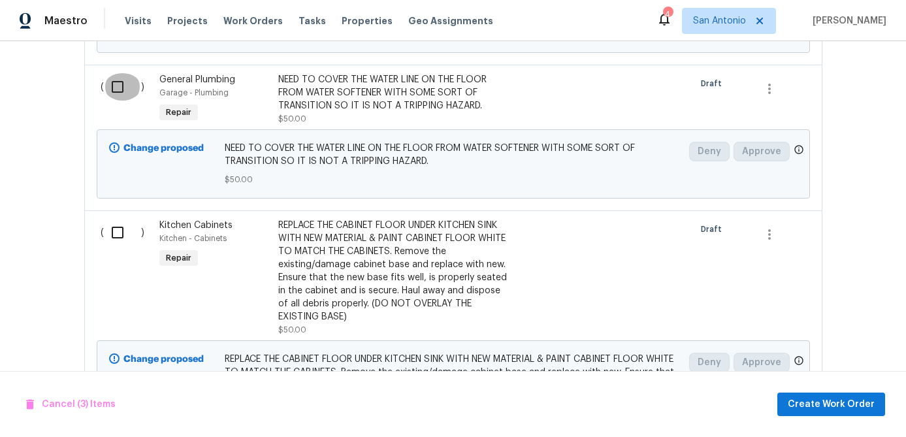
click at [115, 101] on input "checkbox" at bounding box center [122, 86] width 37 height 27
checkbox input "true"
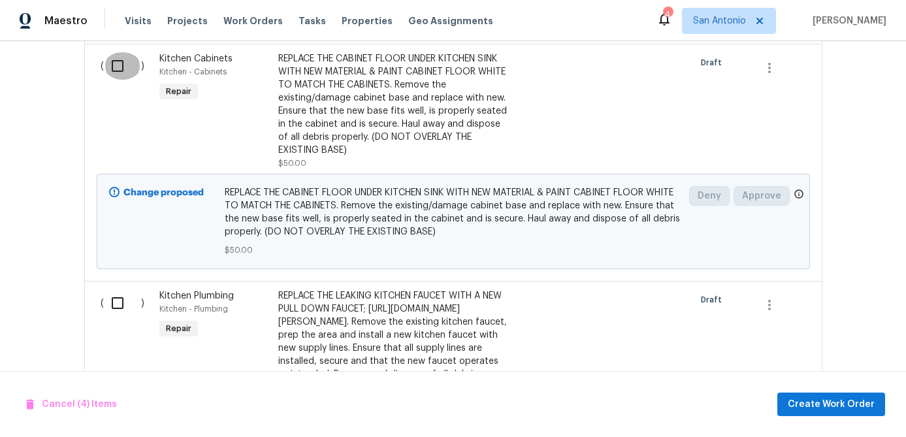
click at [111, 80] on input "checkbox" at bounding box center [122, 65] width 37 height 27
checkbox input "true"
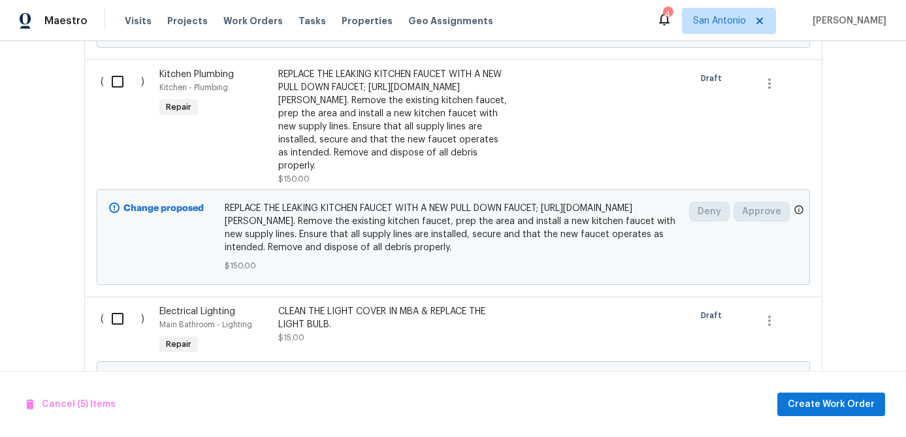
scroll to position [2018, 0]
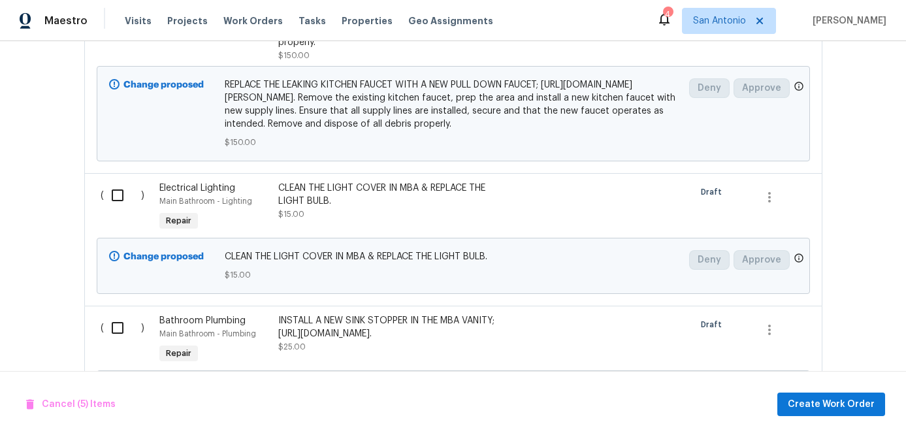
checkbox input "true"
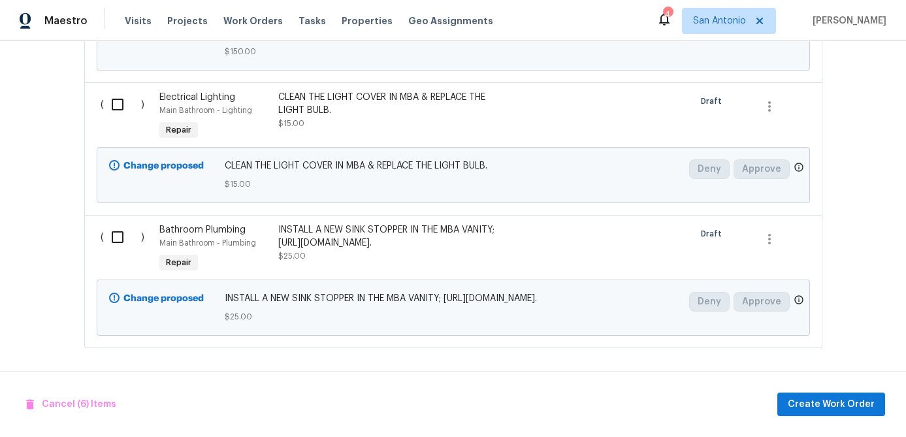
scroll to position [2314, 0]
click at [120, 91] on input "checkbox" at bounding box center [122, 104] width 37 height 27
checkbox input "true"
click at [120, 223] on input "checkbox" at bounding box center [122, 236] width 37 height 27
checkbox input "true"
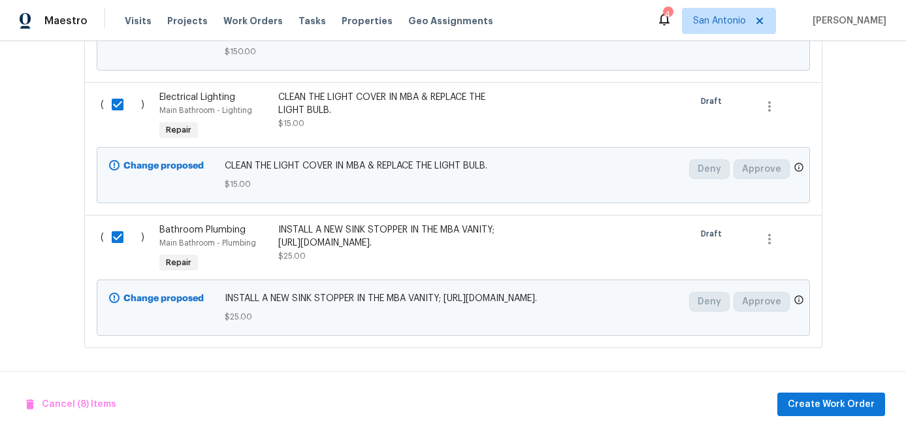
scroll to position [2347, 0]
click at [799, 395] on button "Create Work Order" at bounding box center [832, 405] width 108 height 24
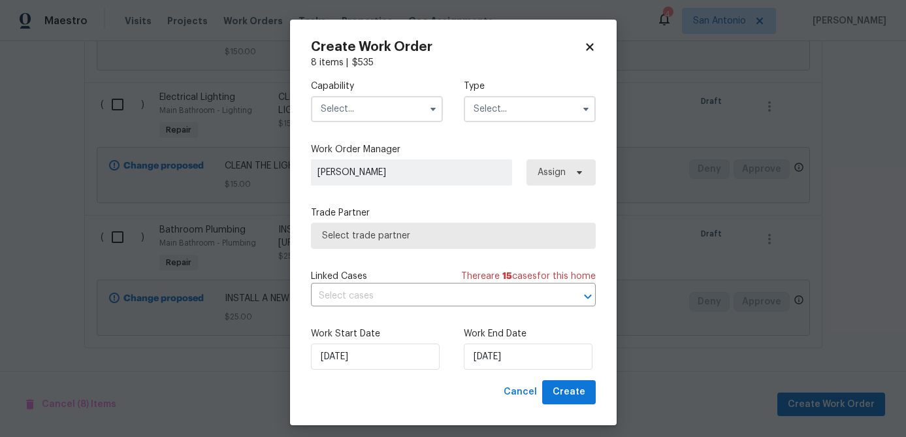
checkbox input "false"
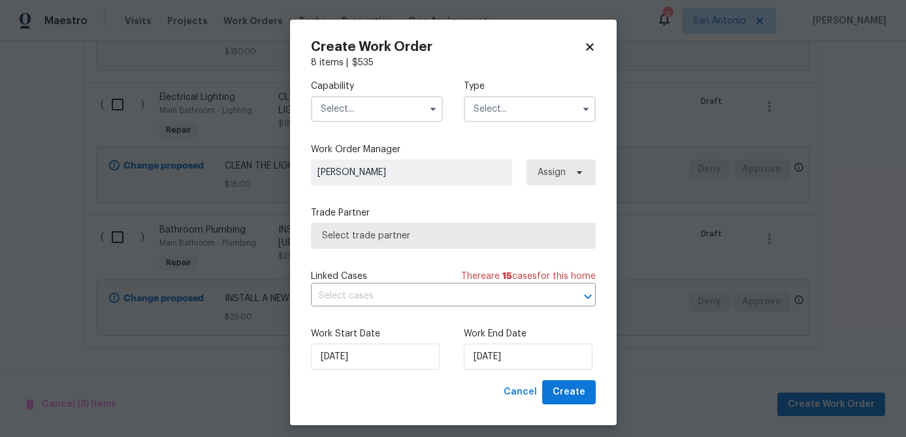
checkbox input "false"
click at [374, 105] on input "text" at bounding box center [377, 109] width 132 height 26
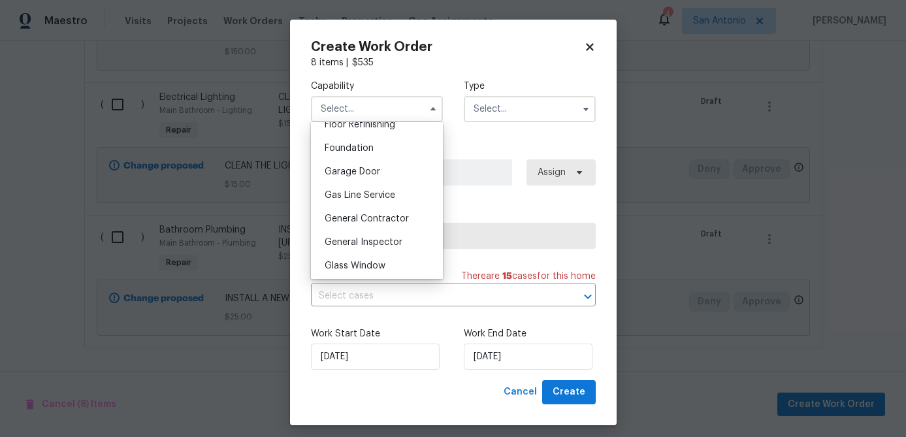
scroll to position [541, 0]
click at [380, 217] on span "General Contractor" at bounding box center [367, 220] width 84 height 9
type input "General Contractor"
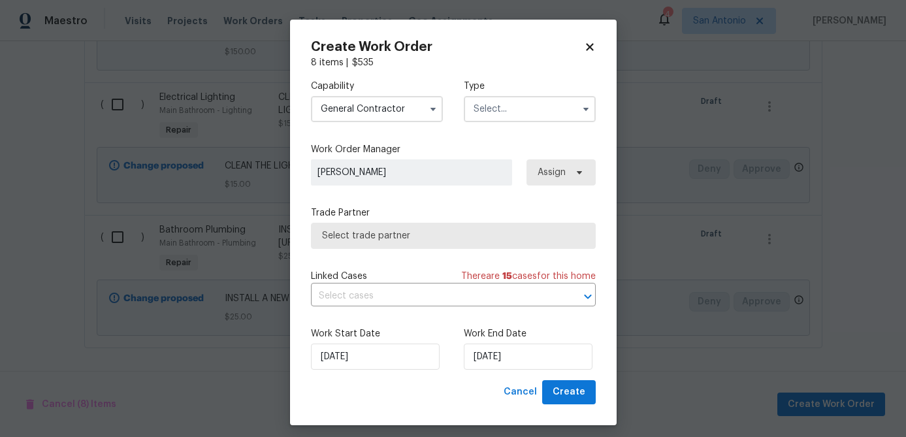
click at [513, 99] on input "text" at bounding box center [530, 109] width 132 height 26
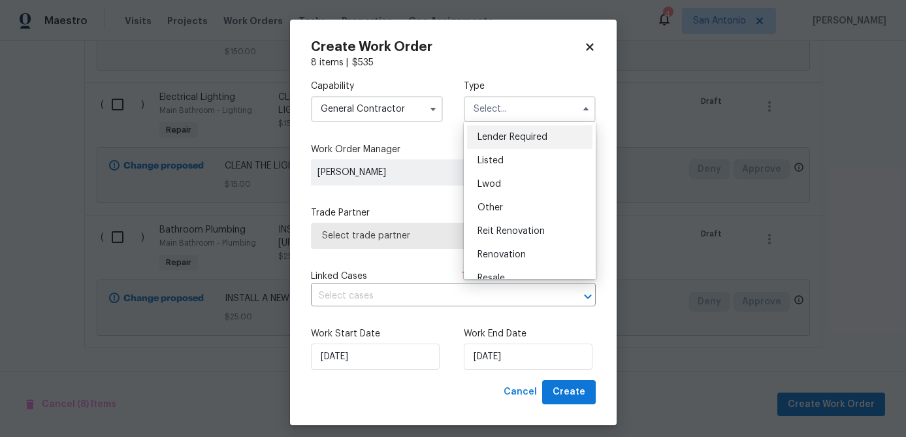
scroll to position [156, 0]
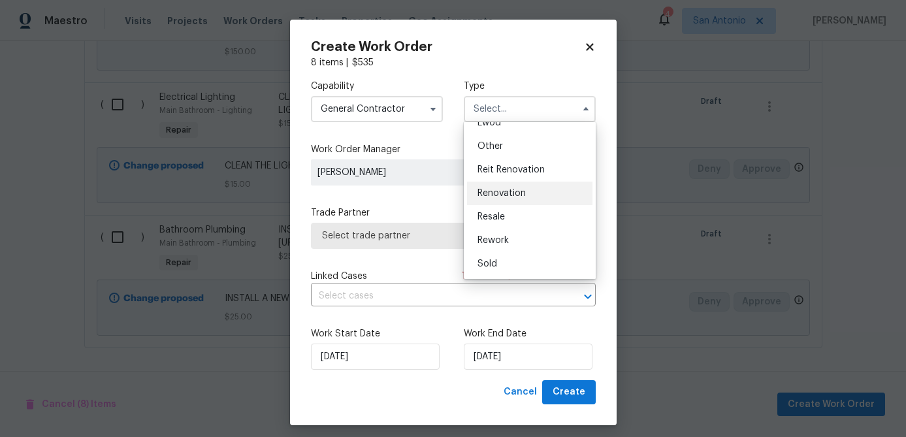
click at [509, 195] on span "Renovation" at bounding box center [502, 193] width 48 height 9
type input "Renovation"
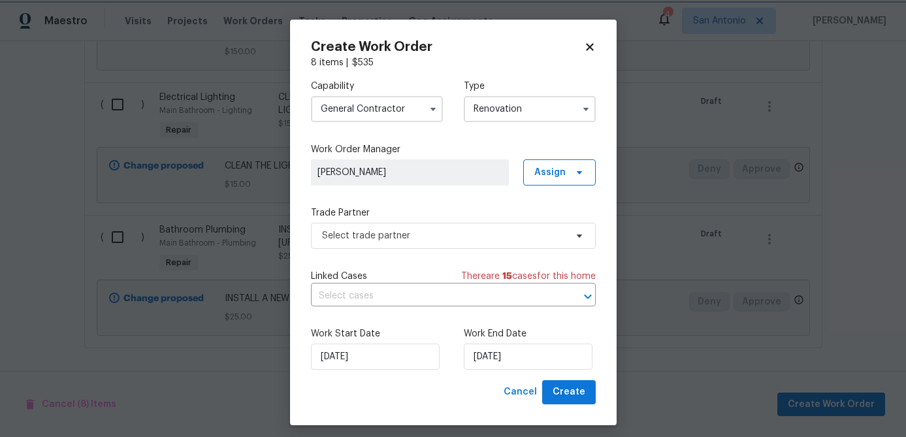
scroll to position [0, 0]
click at [474, 235] on span "Select trade partner" at bounding box center [444, 235] width 244 height 13
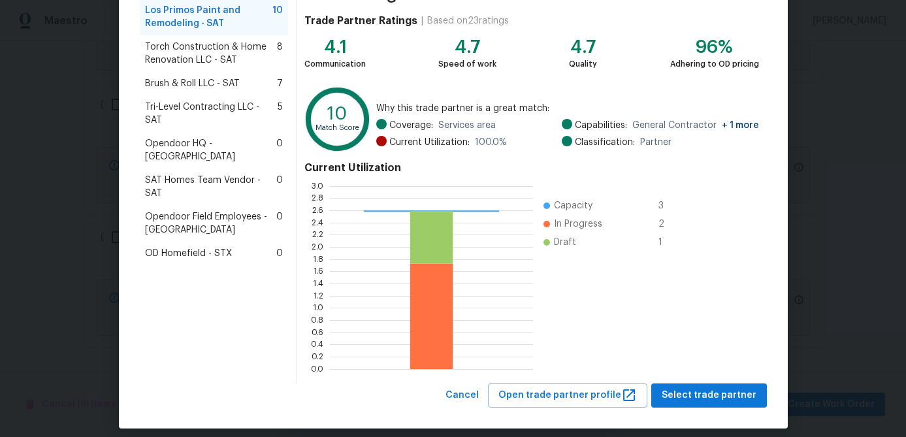
scroll to position [144, 0]
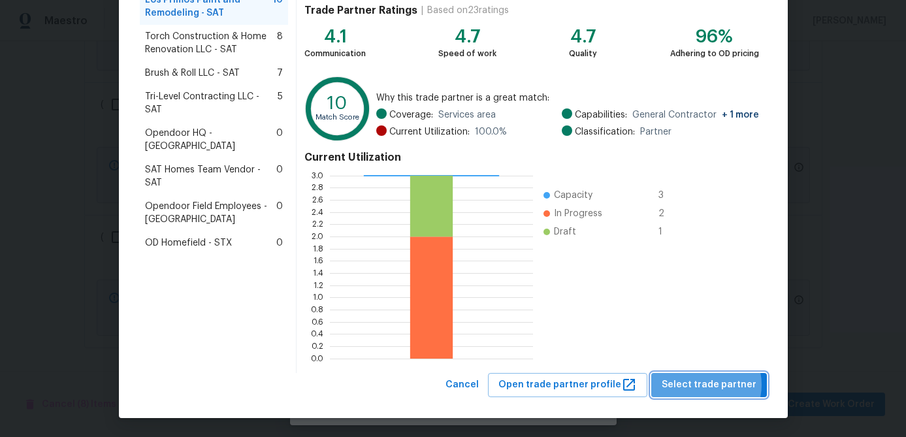
click at [706, 385] on span "Select trade partner" at bounding box center [709, 385] width 95 height 16
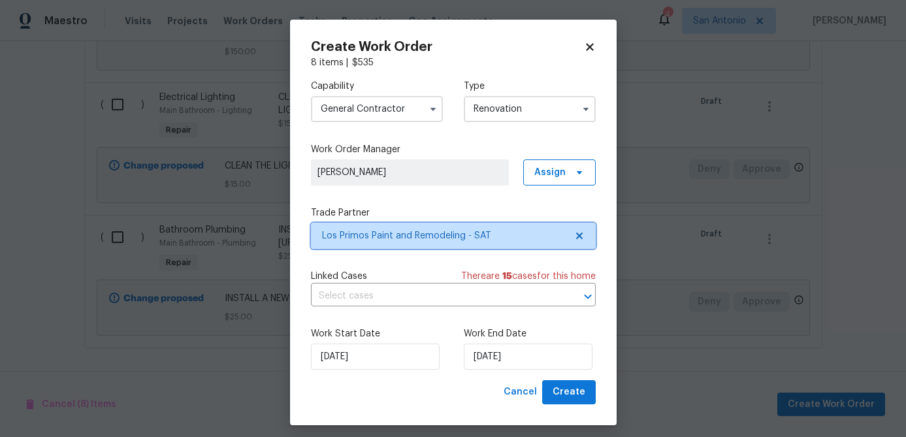
scroll to position [0, 0]
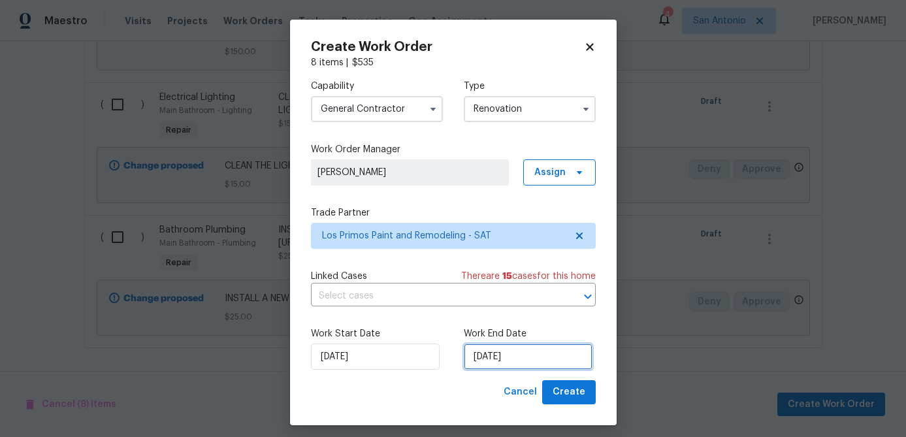
click at [527, 357] on input "9/30/2025" at bounding box center [528, 357] width 129 height 26
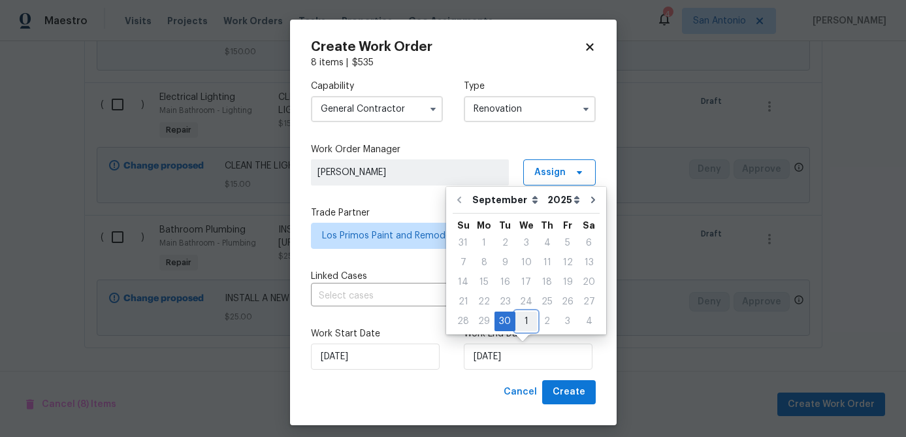
click at [525, 321] on div "1" at bounding box center [527, 321] width 22 height 18
type input "[DATE]"
select select "9"
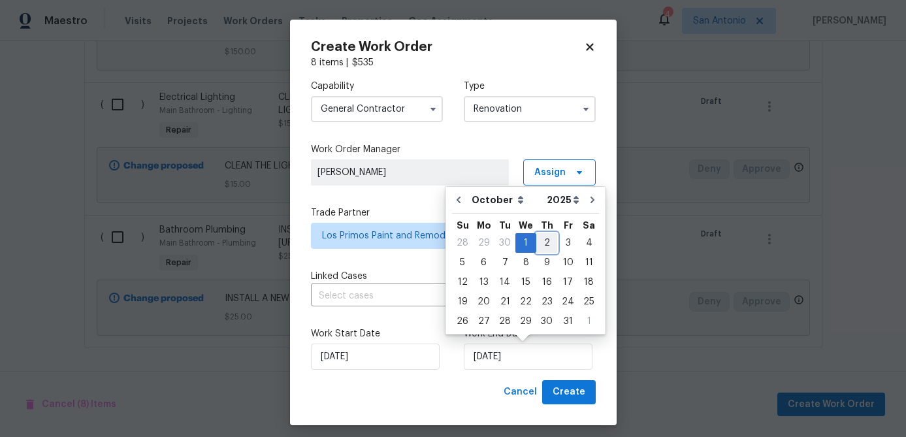
click at [544, 244] on div "2" at bounding box center [546, 243] width 21 height 18
type input "10/2/2025"
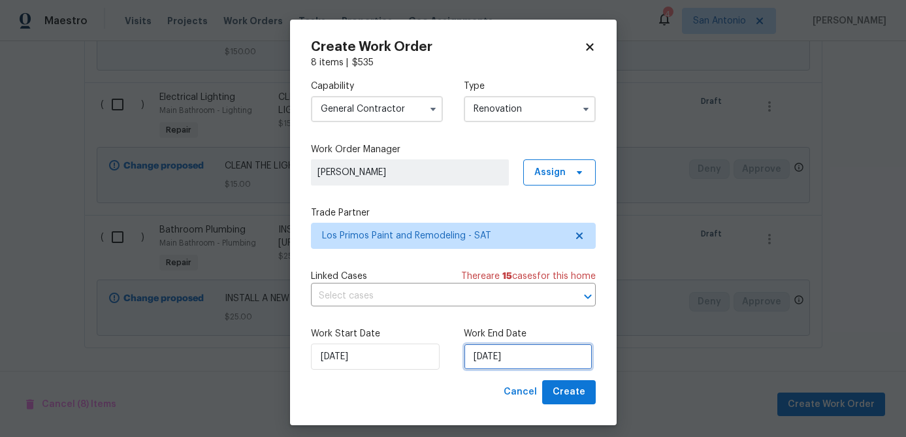
click at [527, 358] on input "10/2/2025" at bounding box center [528, 357] width 129 height 26
select select "9"
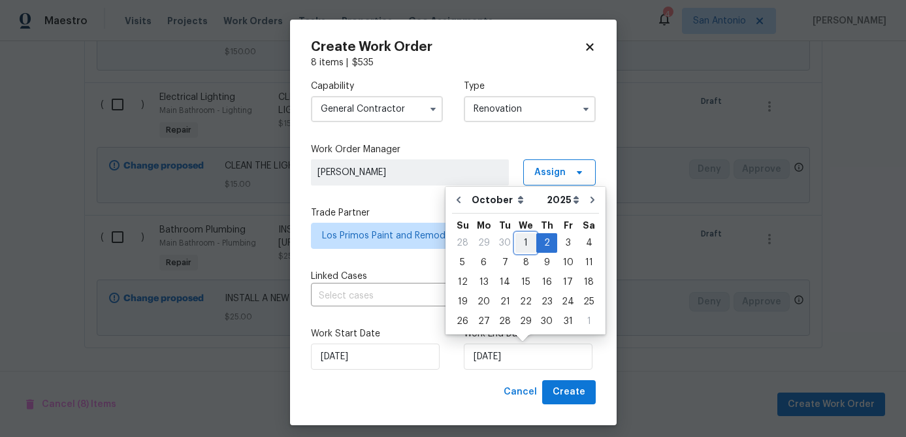
click at [519, 244] on div "1" at bounding box center [526, 243] width 21 height 18
type input "[DATE]"
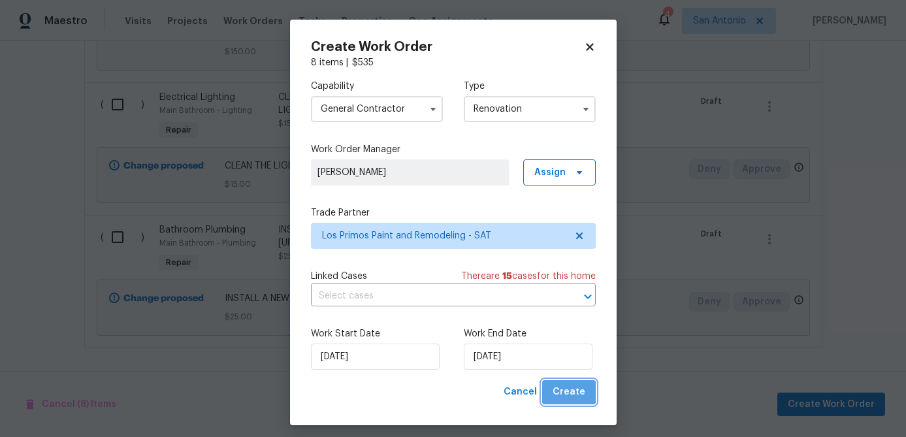
click at [572, 388] on span "Create" at bounding box center [569, 392] width 33 height 16
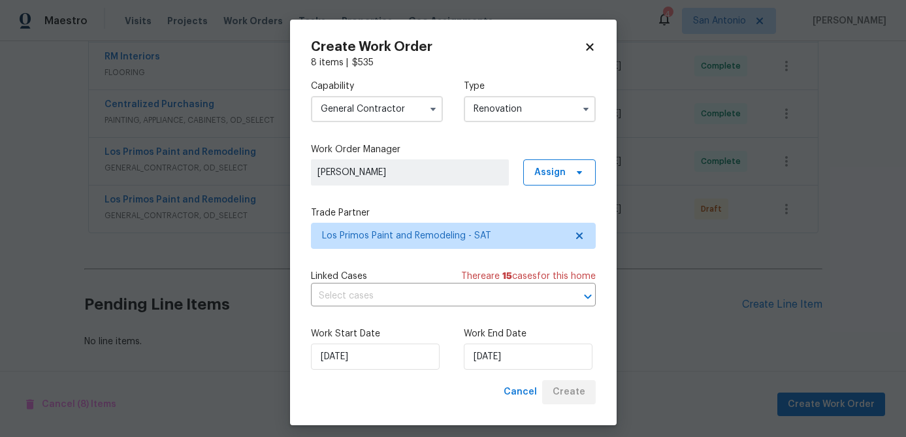
scroll to position [727, 0]
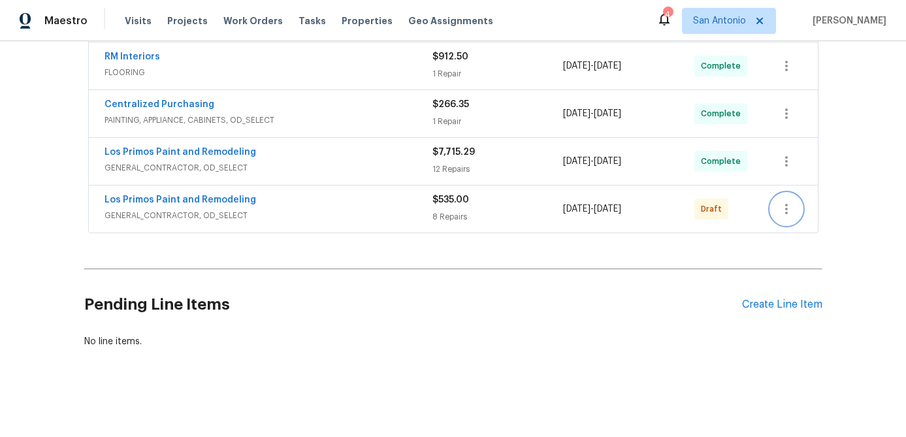
click at [783, 212] on icon "button" at bounding box center [787, 209] width 16 height 16
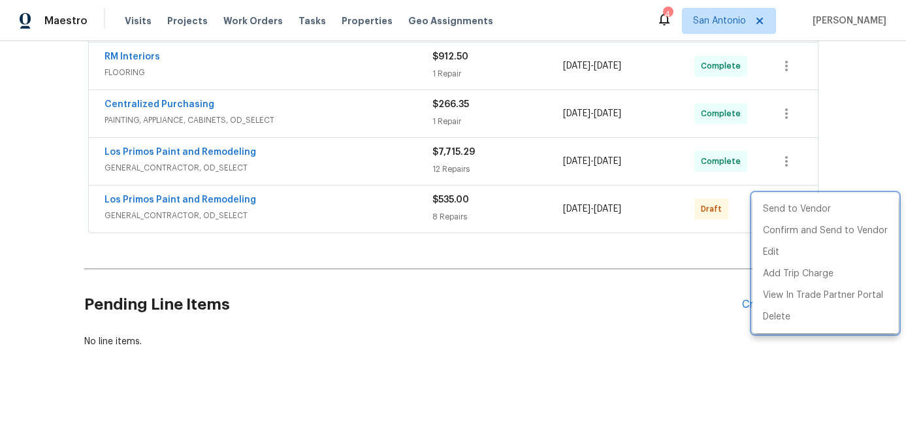
click at [325, 215] on div at bounding box center [453, 218] width 906 height 437
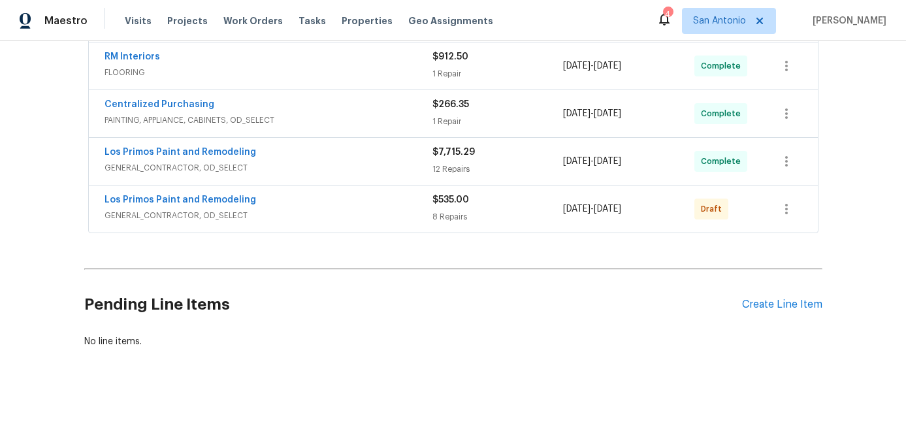
click at [325, 215] on span "GENERAL_CONTRACTOR, OD_SELECT" at bounding box center [269, 215] width 328 height 13
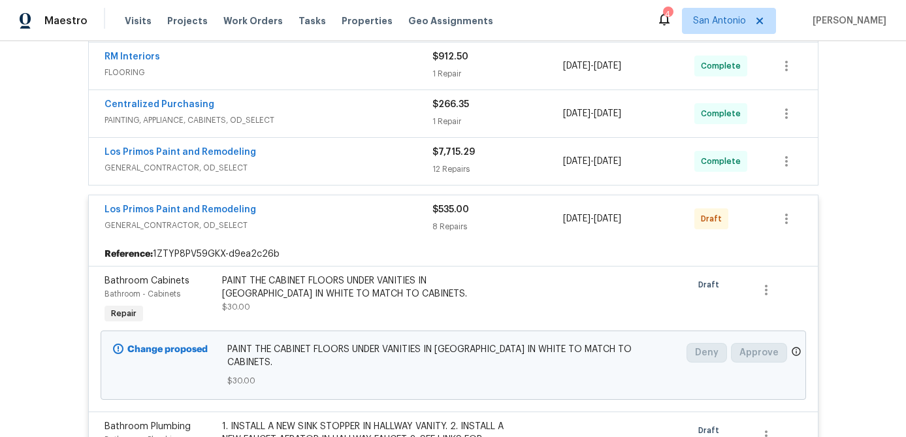
click at [325, 215] on div "Los Primos Paint and Remodeling" at bounding box center [269, 211] width 328 height 16
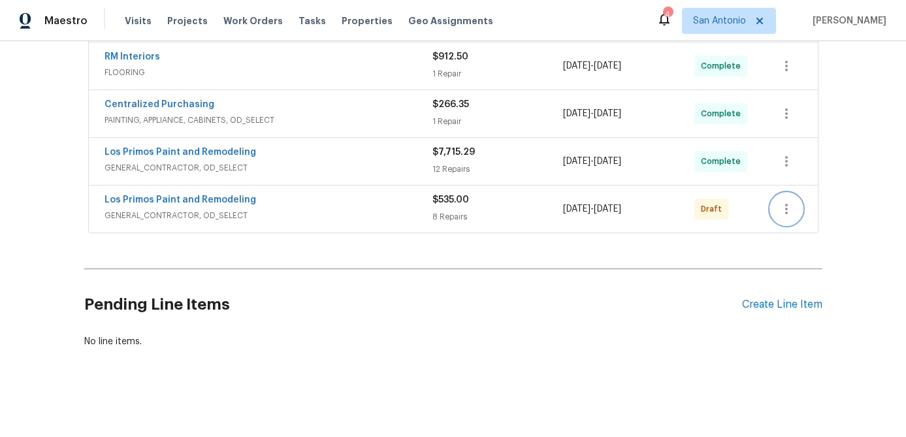
click at [783, 212] on icon "button" at bounding box center [787, 209] width 16 height 16
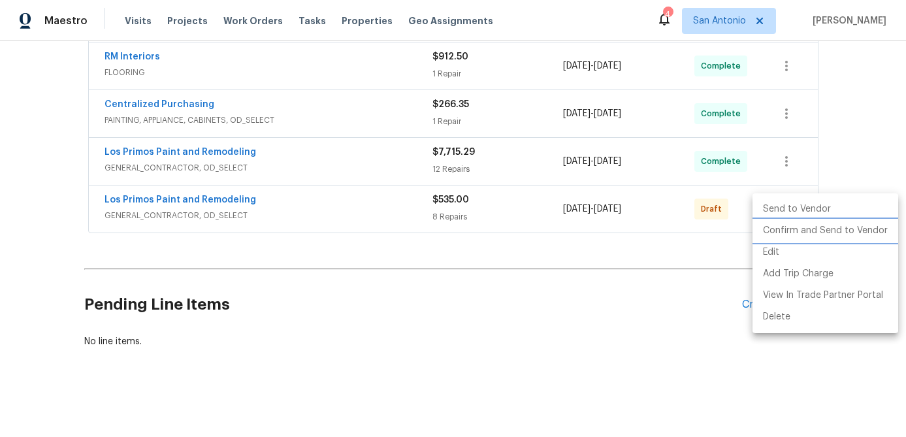
click at [783, 232] on li "Confirm and Send to Vendor" at bounding box center [826, 231] width 146 height 22
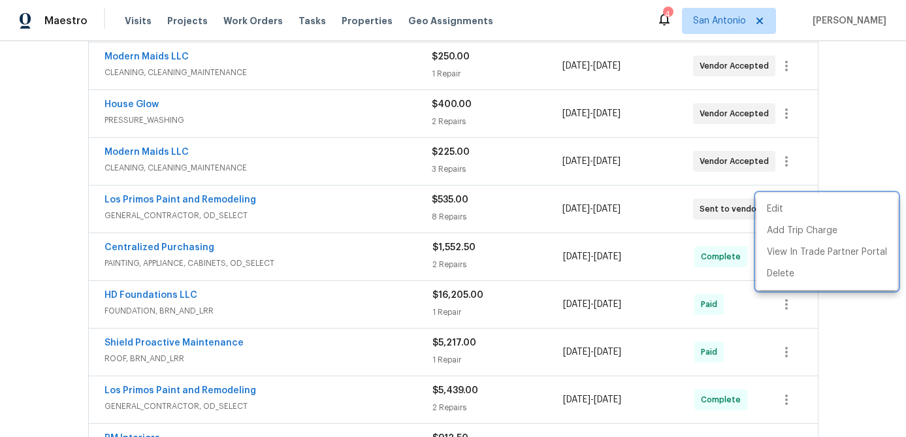
click at [329, 205] on div at bounding box center [453, 218] width 906 height 437
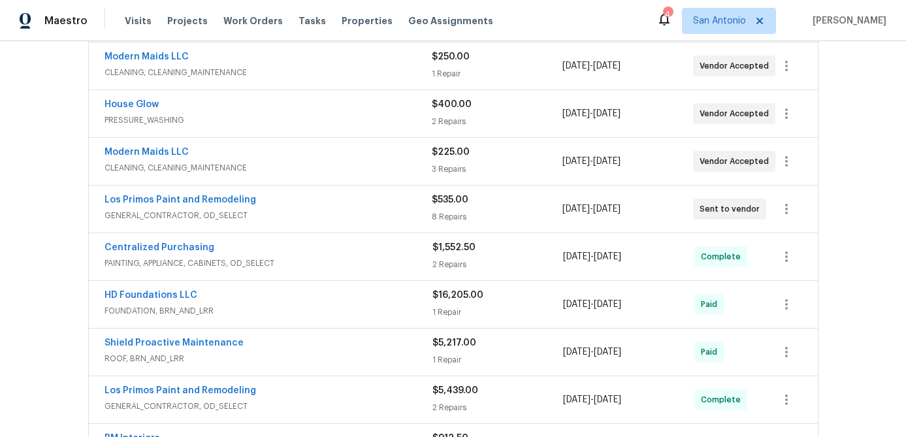
click at [329, 205] on div "Los Primos Paint and Remodeling" at bounding box center [268, 201] width 327 height 16
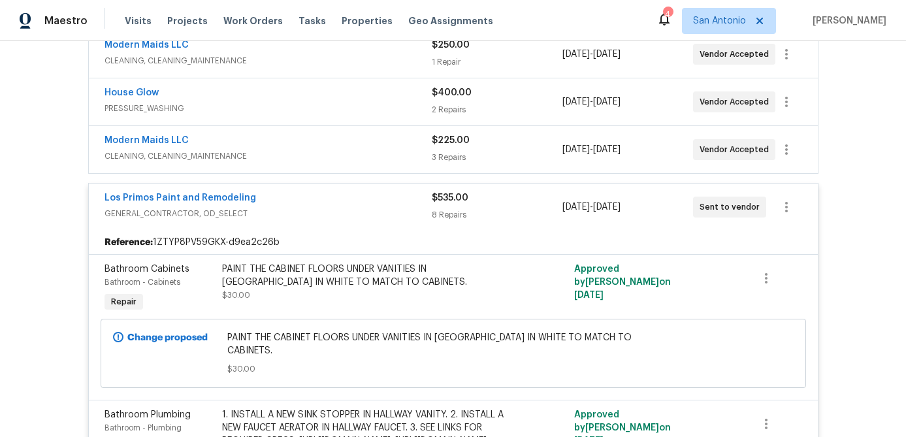
scroll to position [338, 0]
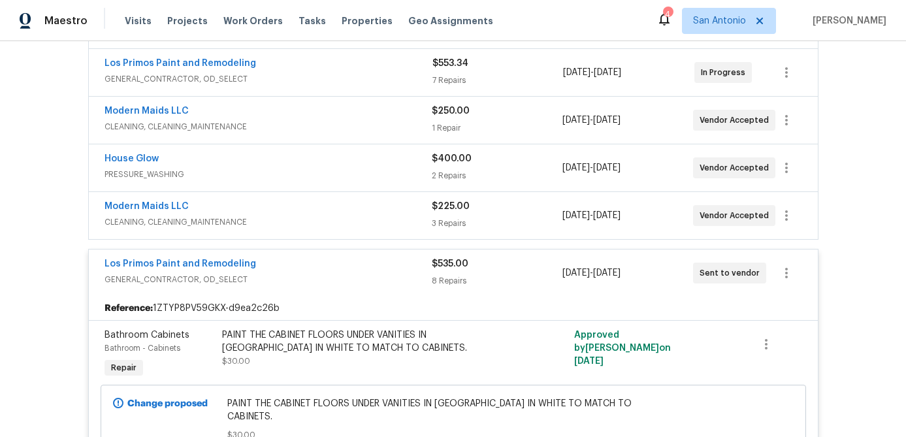
click at [320, 268] on div "Los Primos Paint and Remodeling" at bounding box center [268, 265] width 327 height 16
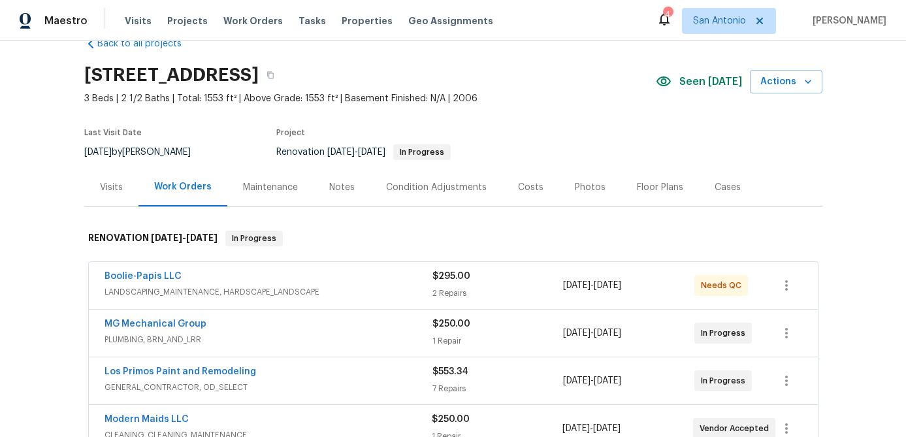
scroll to position [0, 0]
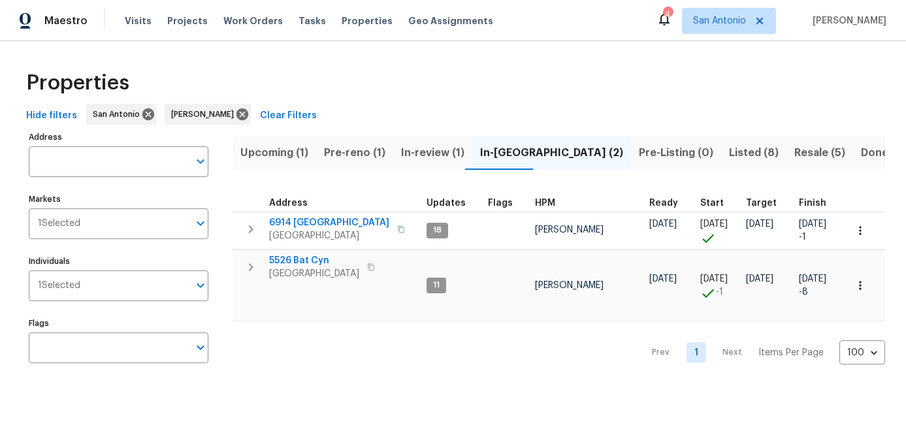
click at [348, 158] on span "Pre-reno (1)" at bounding box center [354, 153] width 61 height 18
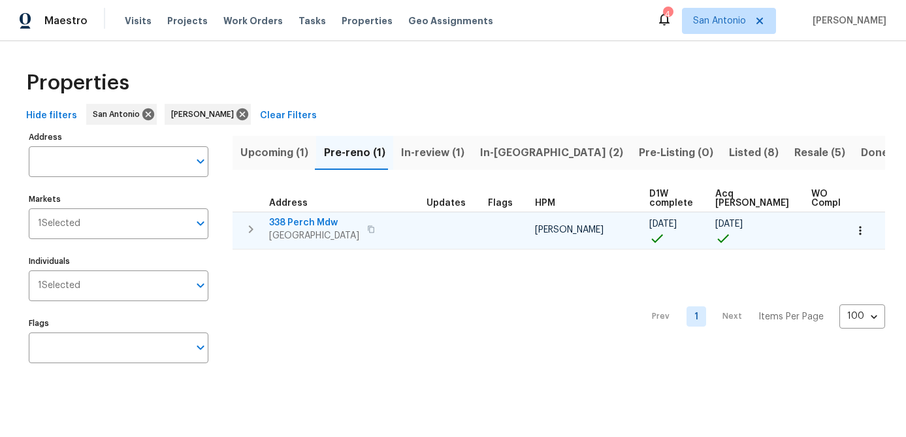
click at [289, 227] on span "338 Perch Mdw" at bounding box center [314, 222] width 90 height 13
click at [864, 222] on button "button" at bounding box center [860, 230] width 29 height 29
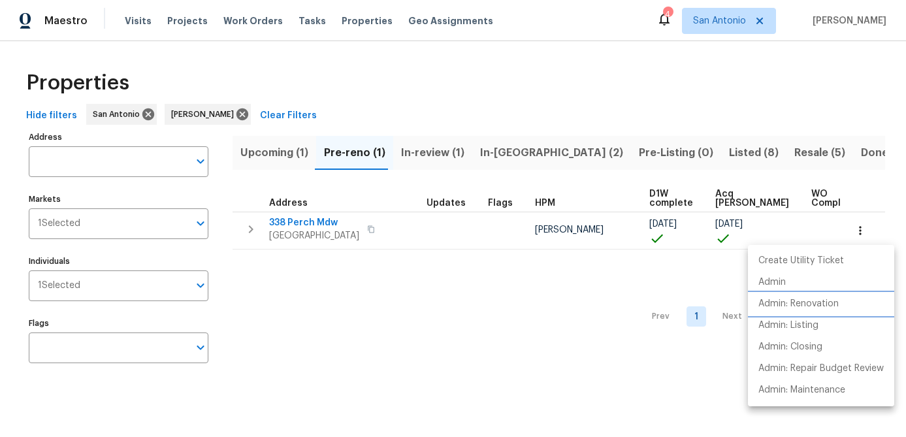
click at [798, 303] on p "Admin: Renovation" at bounding box center [799, 304] width 80 height 14
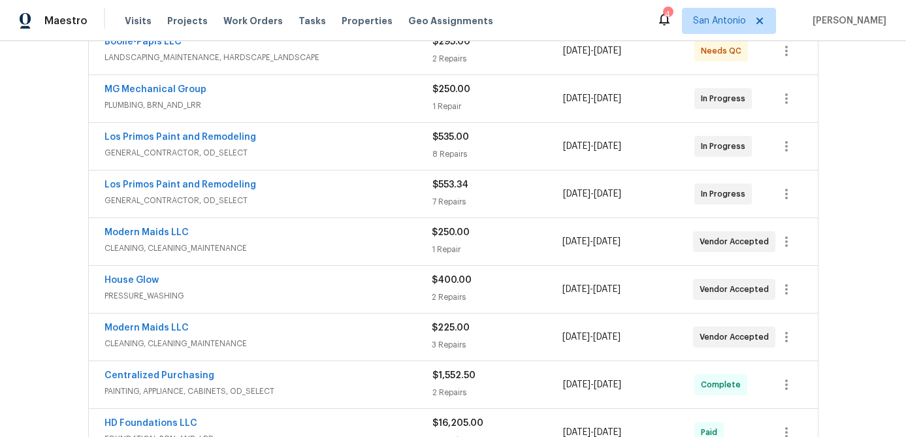
scroll to position [286, 0]
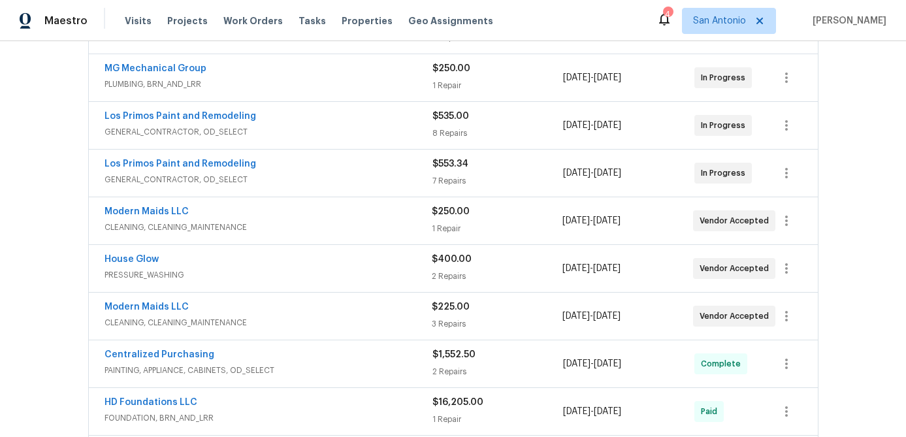
click at [350, 172] on div "Los Primos Paint and Remodeling" at bounding box center [269, 165] width 328 height 16
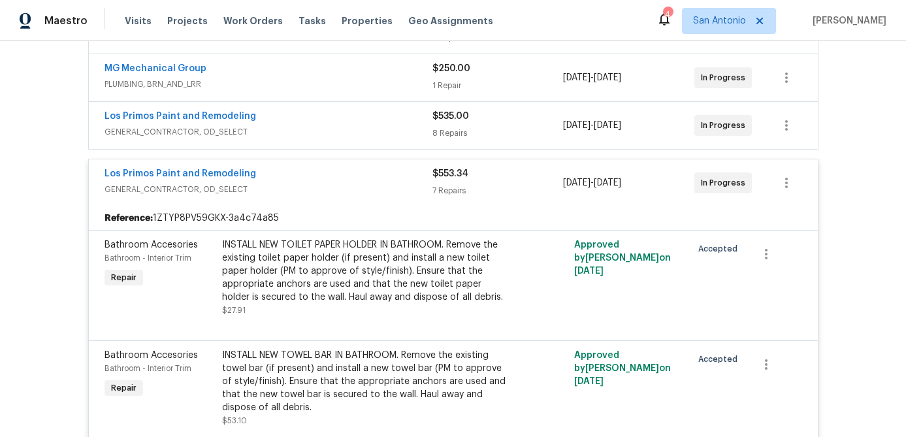
click at [337, 183] on span "GENERAL_CONTRACTOR, OD_SELECT" at bounding box center [269, 189] width 328 height 13
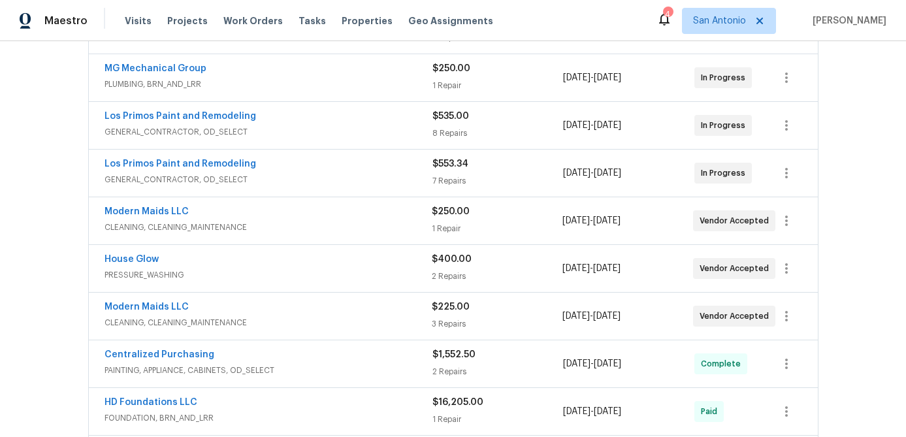
click at [359, 123] on div "Los Primos Paint and Remodeling" at bounding box center [269, 118] width 328 height 16
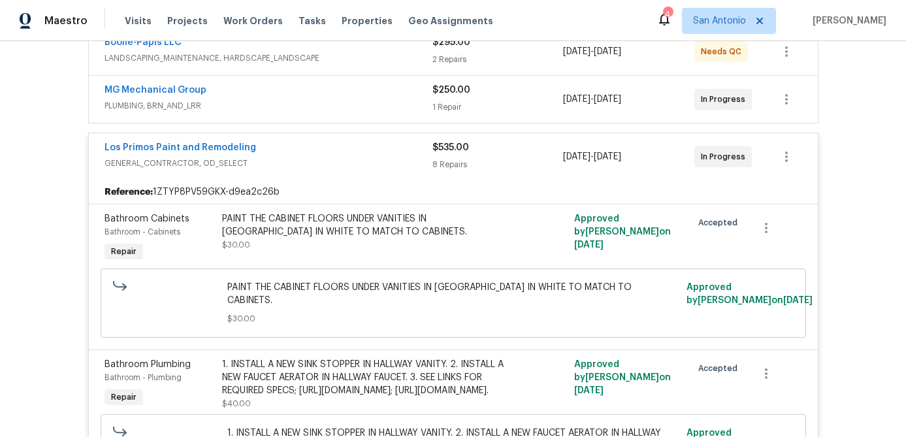
scroll to position [259, 0]
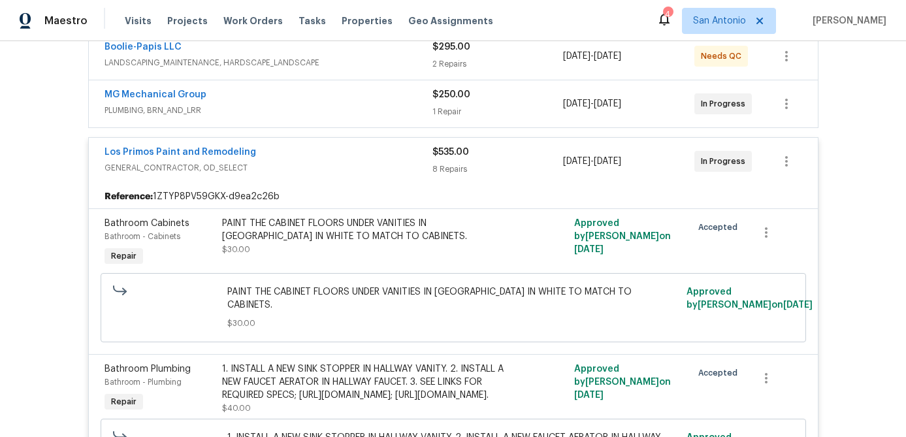
click at [300, 154] on div "Los Primos Paint and Remodeling" at bounding box center [269, 154] width 328 height 16
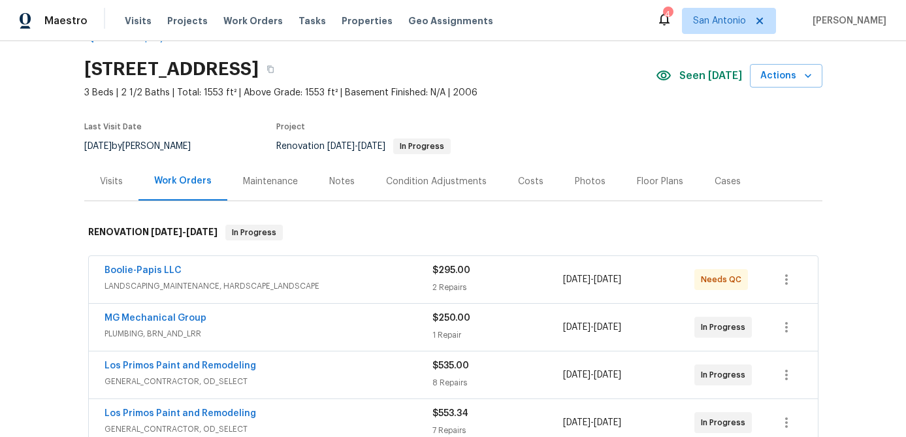
scroll to position [76, 0]
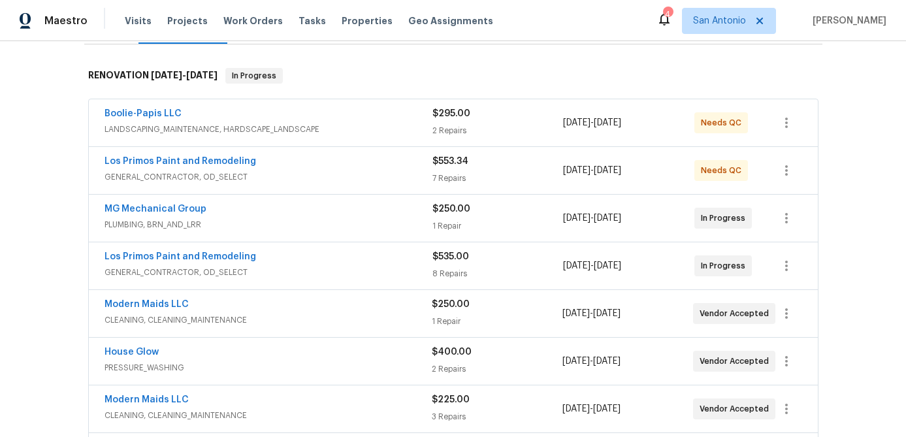
scroll to position [192, 0]
click at [292, 263] on div "Los Primos Paint and Remodeling" at bounding box center [269, 259] width 328 height 16
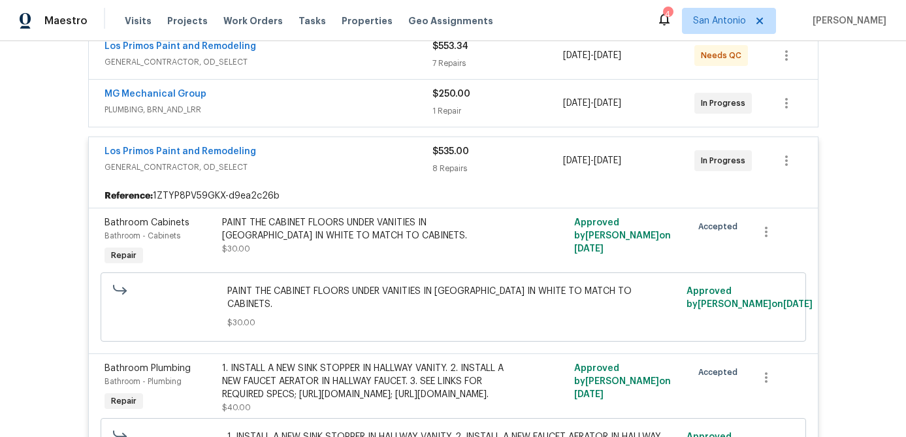
scroll to position [316, 0]
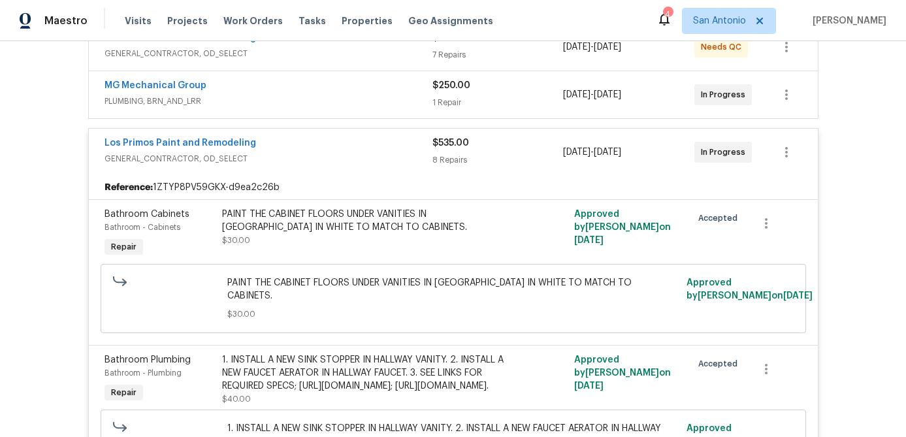
click at [311, 150] on div "Los Primos Paint and Remodeling" at bounding box center [269, 145] width 328 height 16
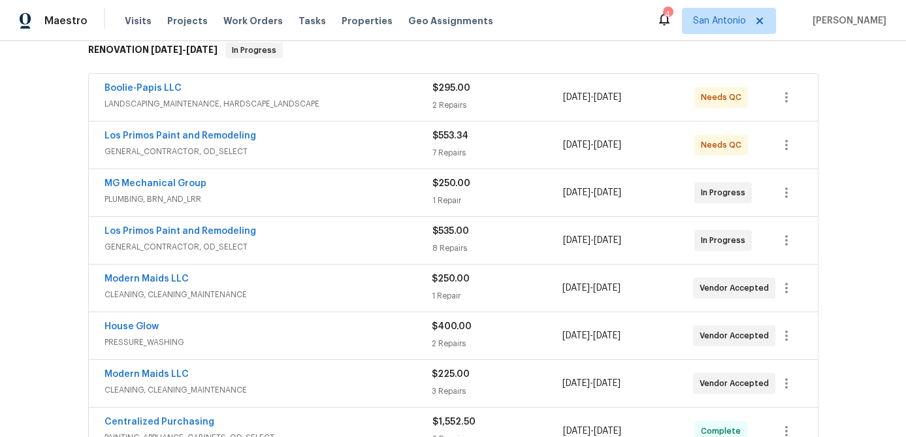
scroll to position [216, 0]
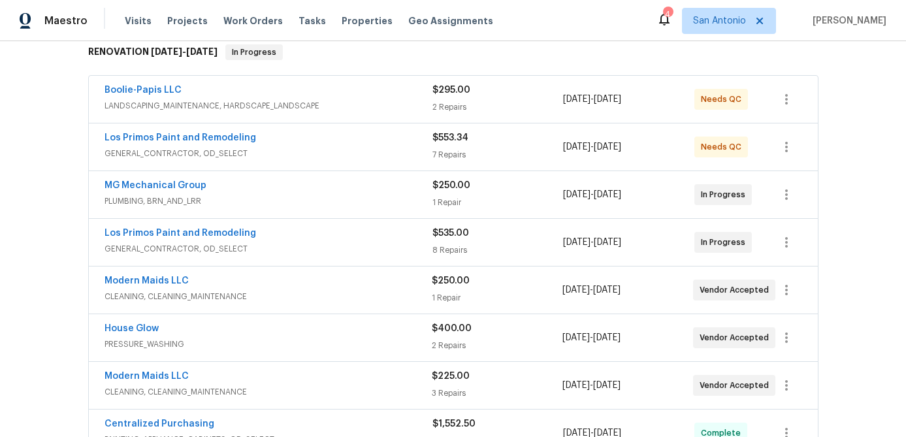
click at [321, 107] on span "LANDSCAPING_MAINTENANCE, HARDSCAPE_LANDSCAPE" at bounding box center [269, 105] width 328 height 13
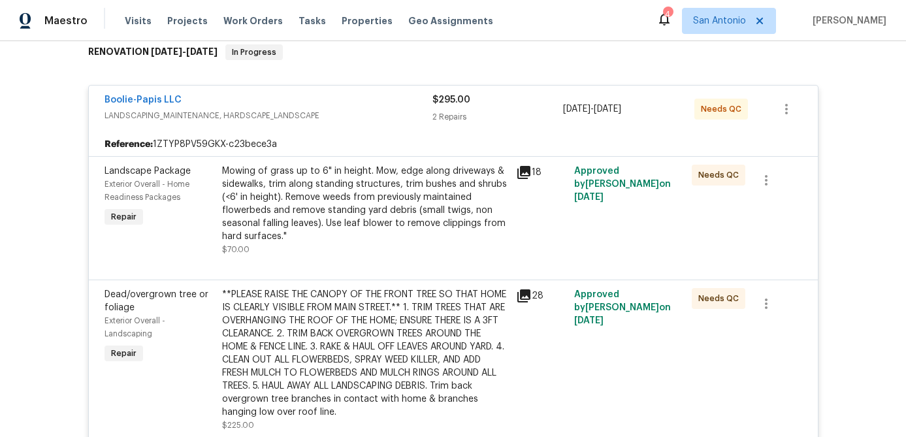
click at [293, 211] on div "Mowing of grass up to 6" in height. Mow, edge along driveways & sidewalks, trim…" at bounding box center [365, 204] width 286 height 78
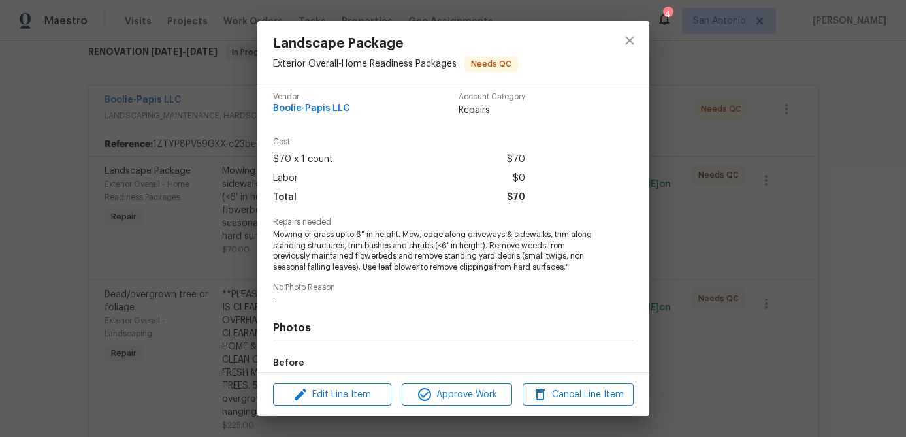
scroll to position [164, 0]
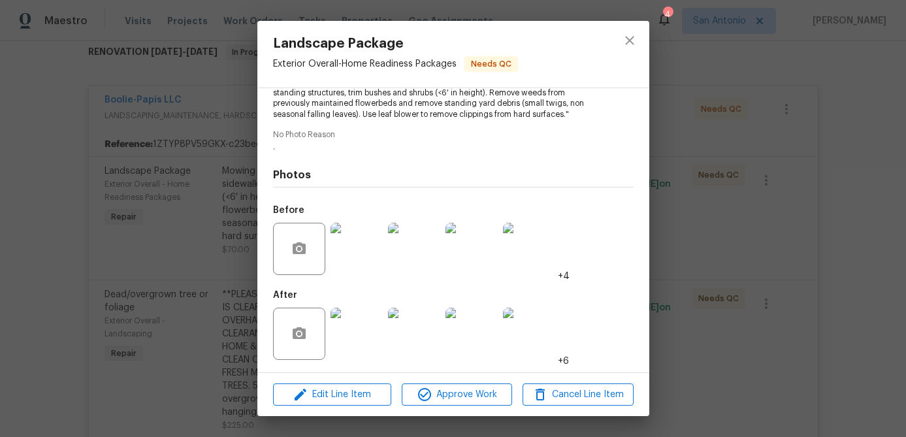
click at [367, 327] on img at bounding box center [357, 334] width 52 height 52
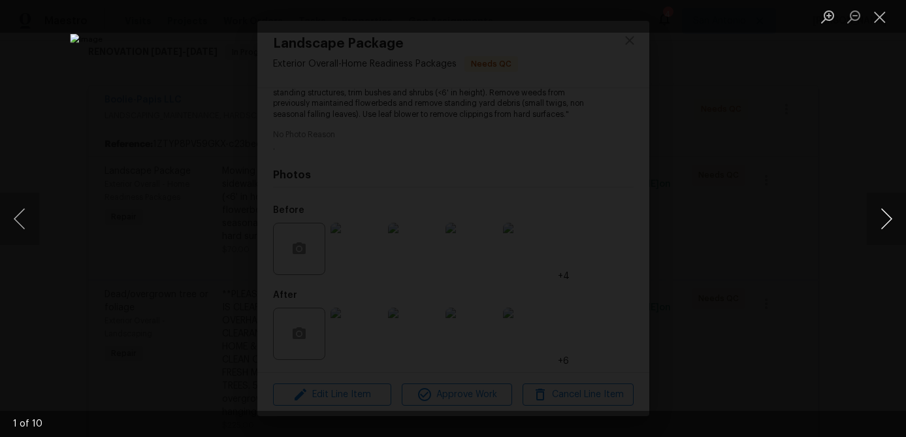
click at [885, 220] on button "Next image" at bounding box center [886, 219] width 39 height 52
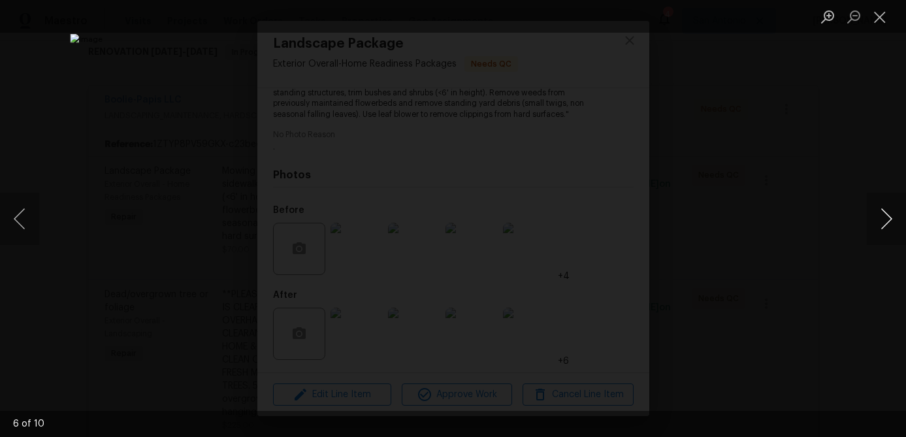
click at [885, 220] on button "Next image" at bounding box center [886, 219] width 39 height 52
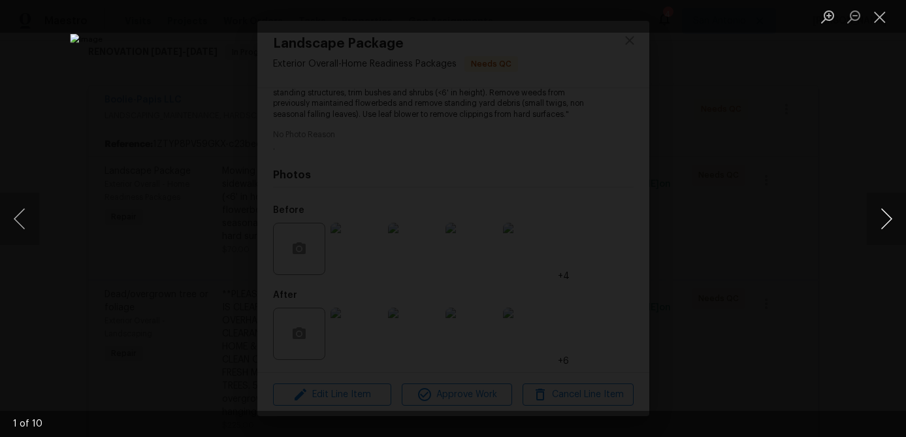
click at [885, 220] on button "Next image" at bounding box center [886, 219] width 39 height 52
click at [881, 19] on button "Close lightbox" at bounding box center [880, 16] width 26 height 23
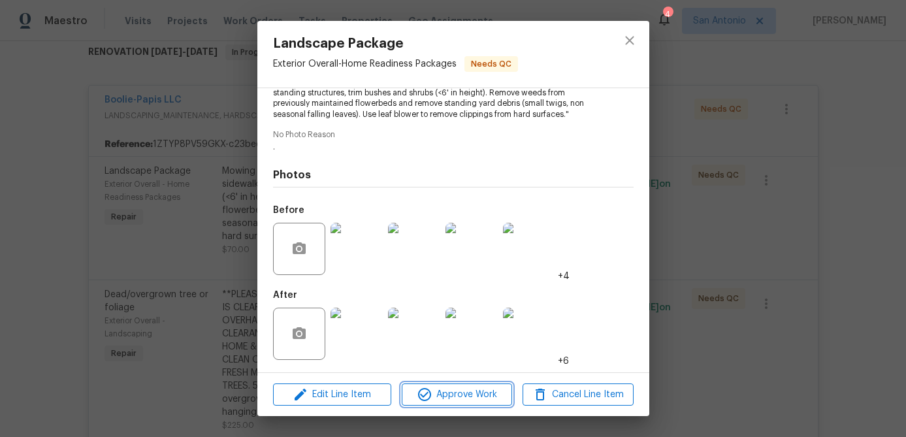
click at [470, 395] on span "Approve Work" at bounding box center [457, 395] width 103 height 16
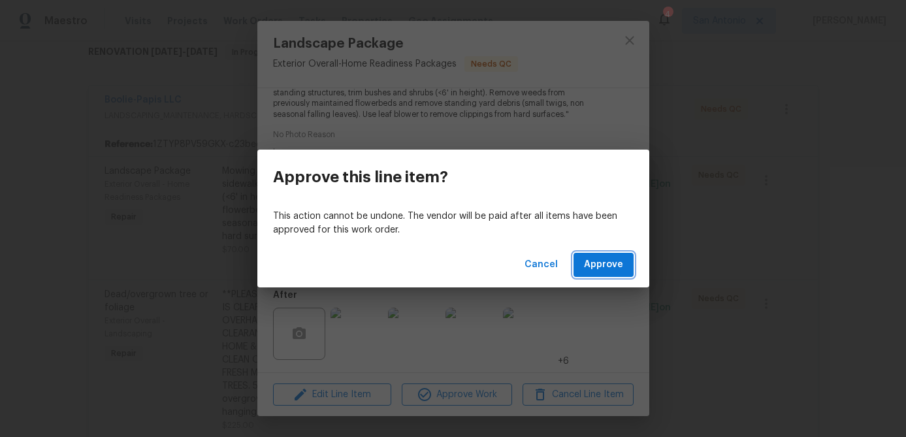
click at [595, 257] on span "Approve" at bounding box center [603, 265] width 39 height 16
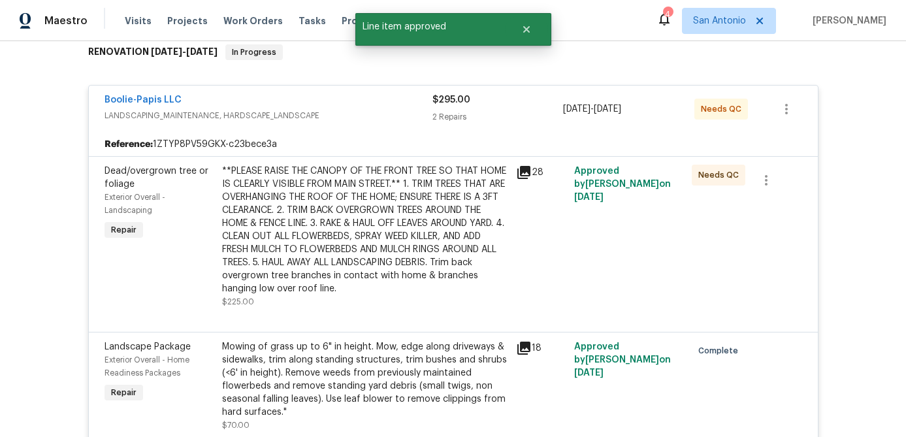
click at [384, 195] on div "**PLEASE RAISE THE CANOPY OF THE FRONT TREE SO THAT HOME IS CLEARLY VISIBLE FRO…" at bounding box center [365, 230] width 286 height 131
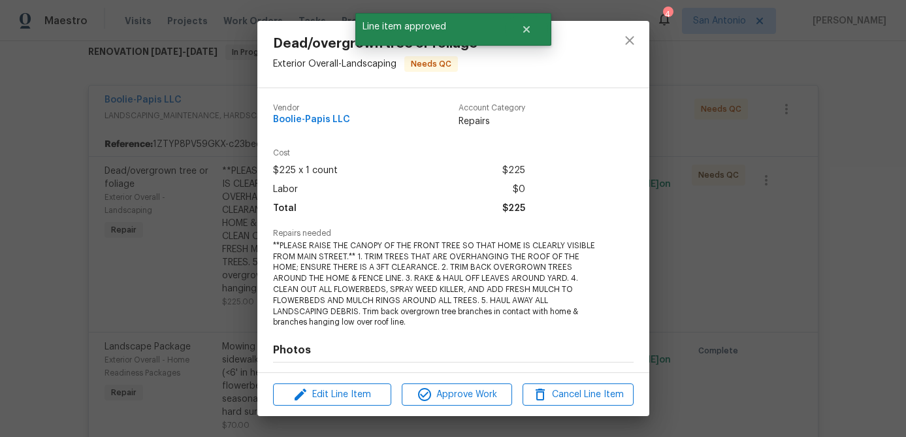
scroll to position [176, 0]
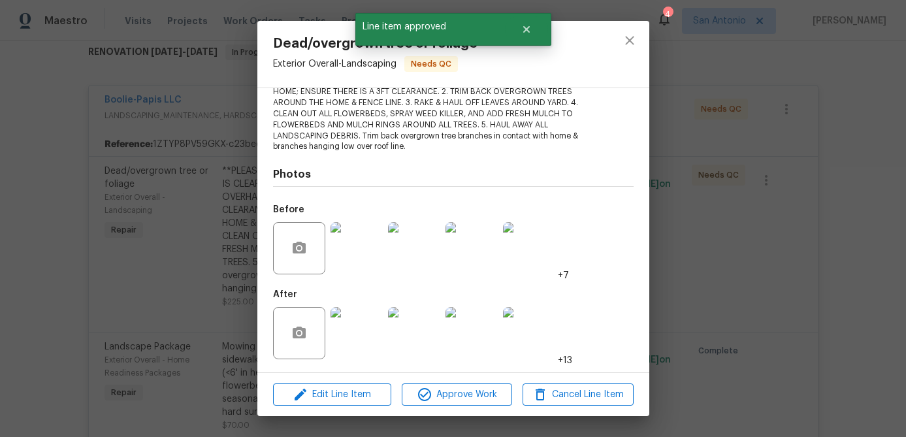
click at [368, 327] on img at bounding box center [357, 333] width 52 height 52
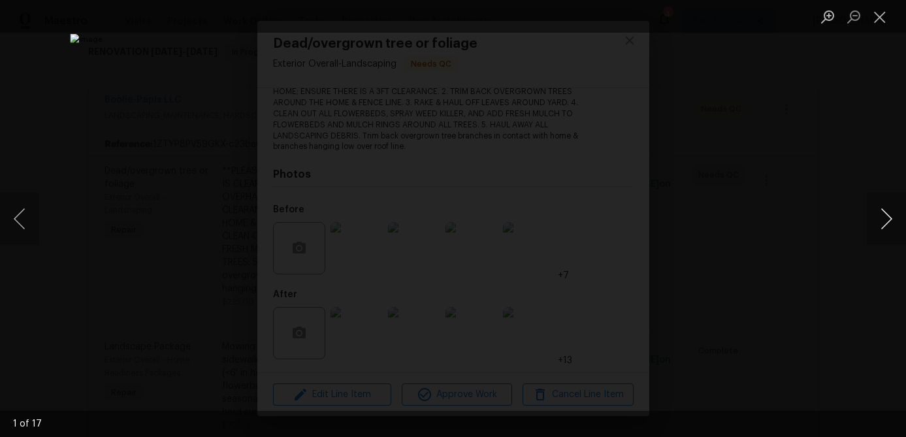
click at [883, 220] on button "Next image" at bounding box center [886, 219] width 39 height 52
click at [881, 20] on button "Close lightbox" at bounding box center [880, 16] width 26 height 23
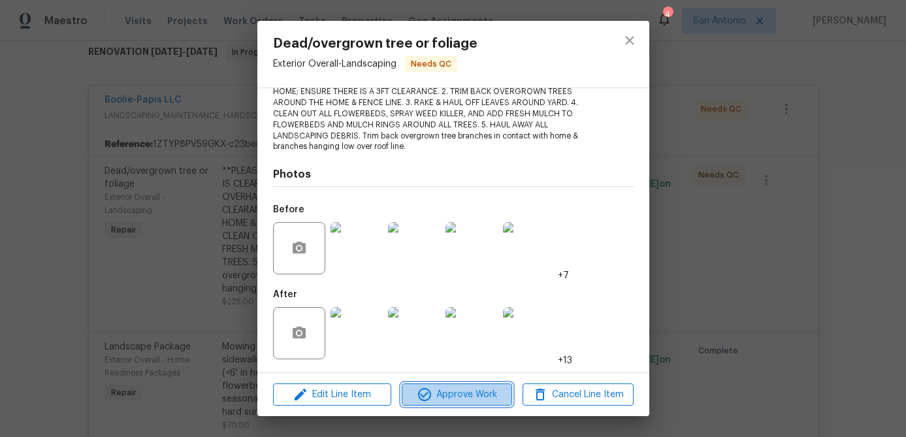
click at [455, 402] on span "Approve Work" at bounding box center [457, 395] width 103 height 16
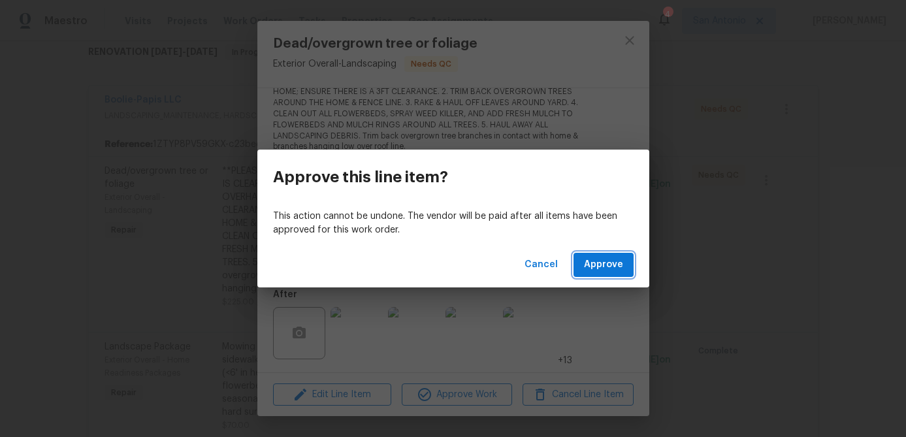
click at [604, 260] on span "Approve" at bounding box center [603, 265] width 39 height 16
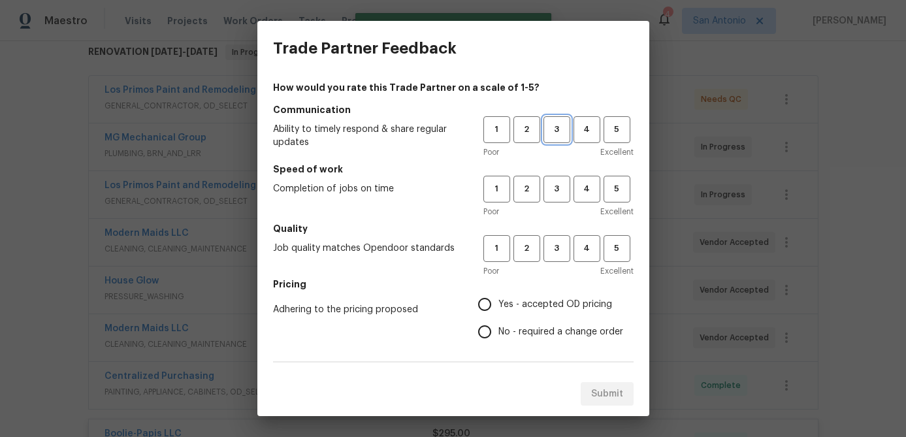
click at [558, 136] on span "3" at bounding box center [557, 129] width 24 height 15
click at [557, 193] on span "3" at bounding box center [557, 189] width 24 height 15
click at [560, 252] on span "3" at bounding box center [557, 248] width 24 height 15
click at [484, 306] on input "Yes - accepted OD pricing" at bounding box center [484, 304] width 27 height 27
radio input "true"
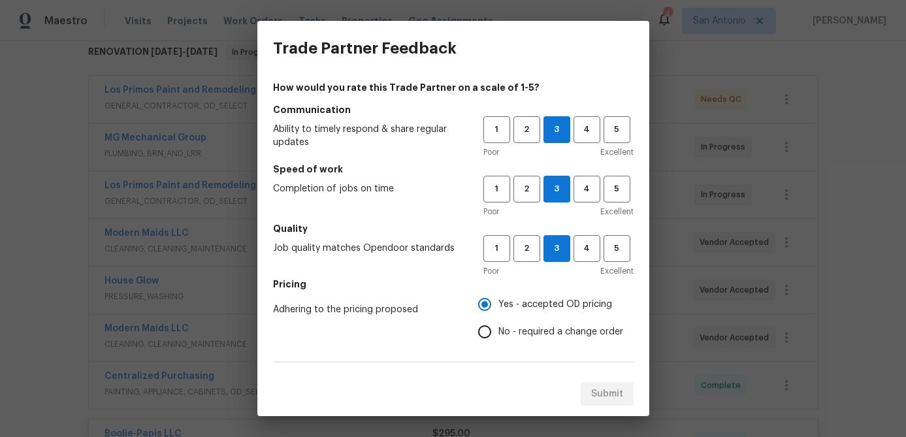
scroll to position [226, 0]
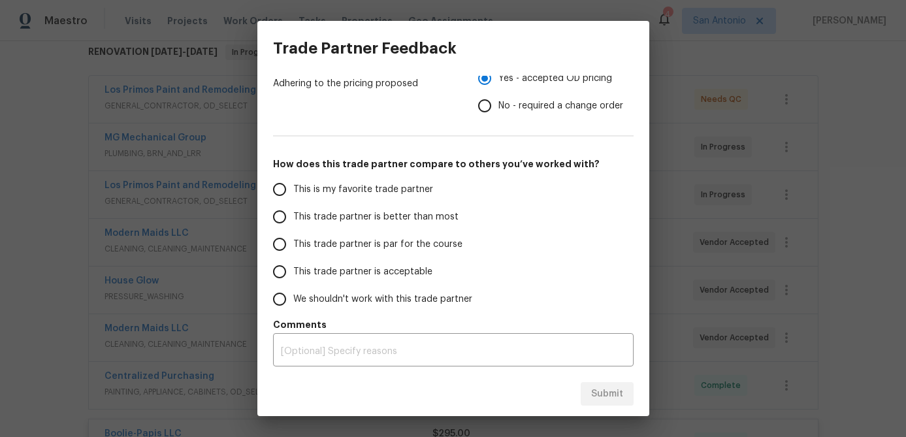
click at [287, 239] on input "This trade partner is par for the course" at bounding box center [279, 244] width 27 height 27
click at [595, 392] on span "Submit" at bounding box center [607, 394] width 32 height 16
radio input "true"
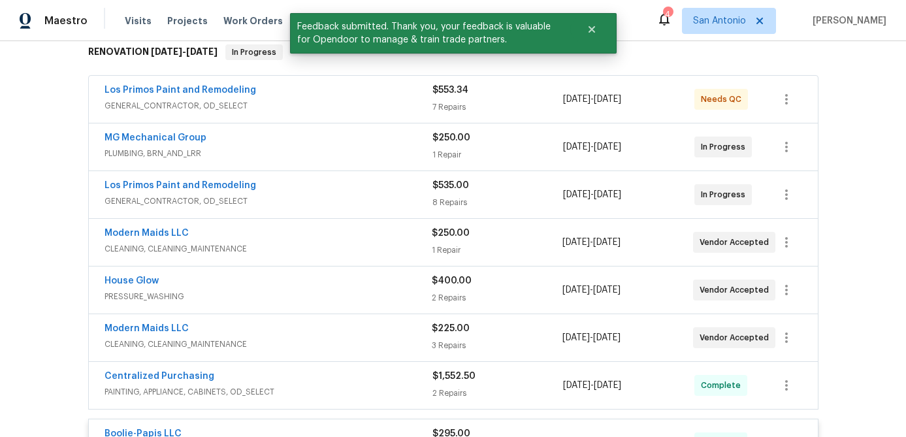
click at [365, 103] on span "GENERAL_CONTRACTOR, OD_SELECT" at bounding box center [269, 105] width 328 height 13
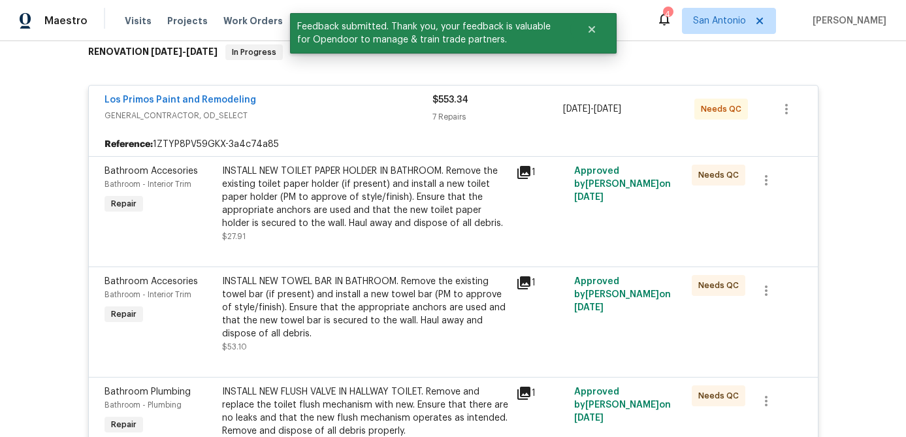
click at [353, 189] on div "INSTALL NEW TOILET PAPER HOLDER IN BATHROOM. Remove the existing toilet paper h…" at bounding box center [365, 197] width 286 height 65
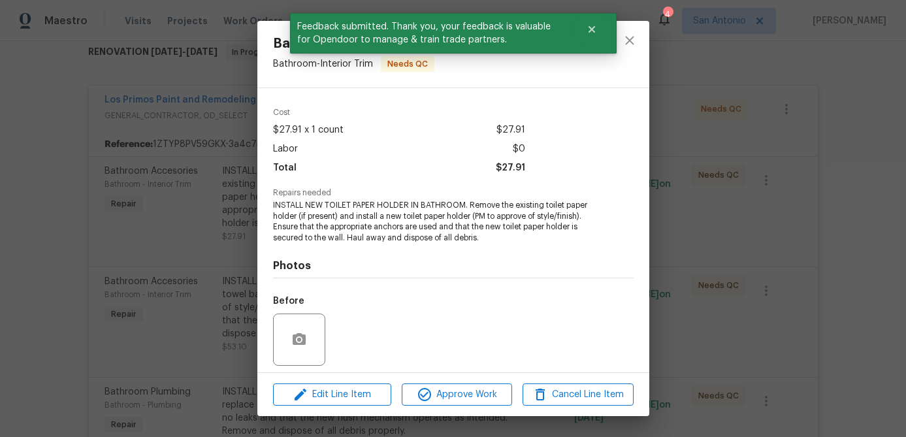
scroll to position [132, 0]
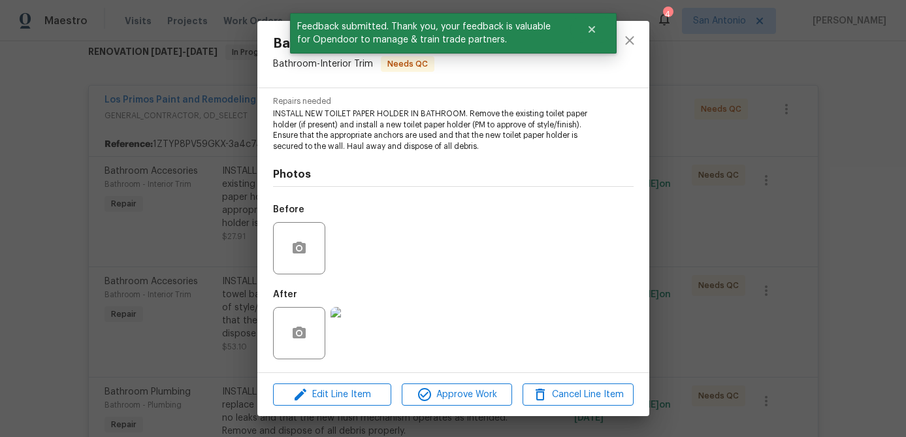
click at [474, 406] on div "Edit Line Item Approve Work Cancel Line Item" at bounding box center [453, 395] width 392 height 44
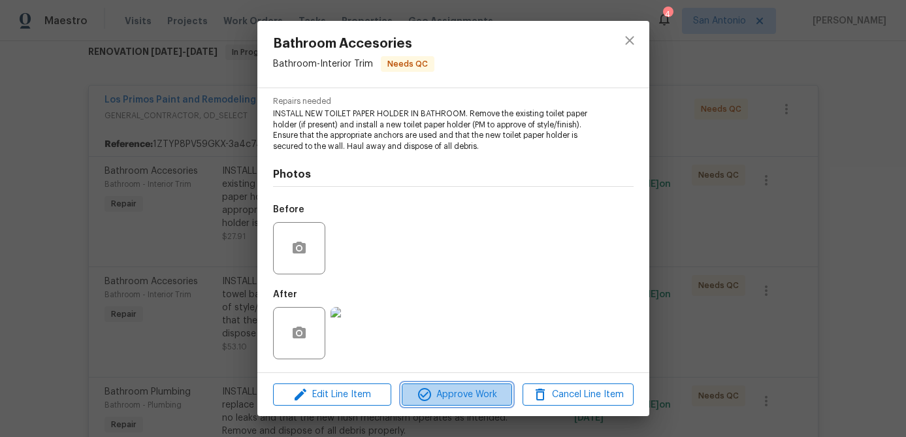
click at [472, 392] on span "Approve Work" at bounding box center [457, 395] width 103 height 16
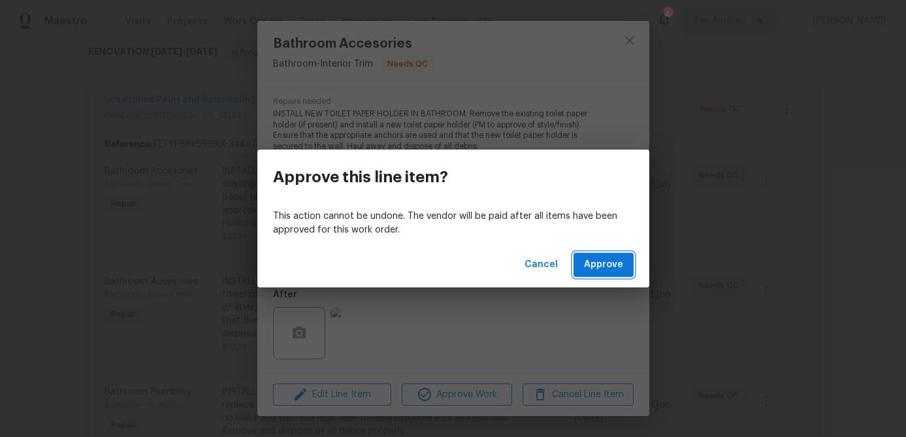
click at [602, 271] on span "Approve" at bounding box center [603, 265] width 39 height 16
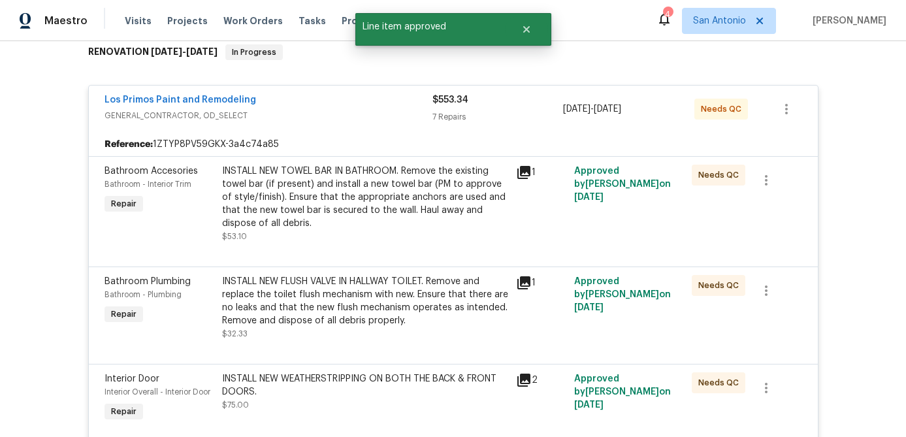
click at [403, 205] on div "INSTALL NEW TOWEL BAR IN BATHROOM. Remove the existing towel bar (if present) a…" at bounding box center [365, 197] width 286 height 65
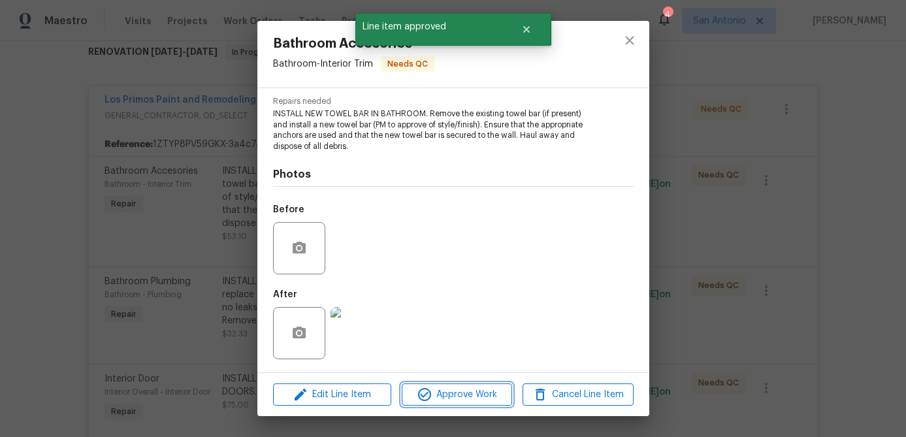
click at [477, 388] on span "Approve Work" at bounding box center [457, 395] width 103 height 16
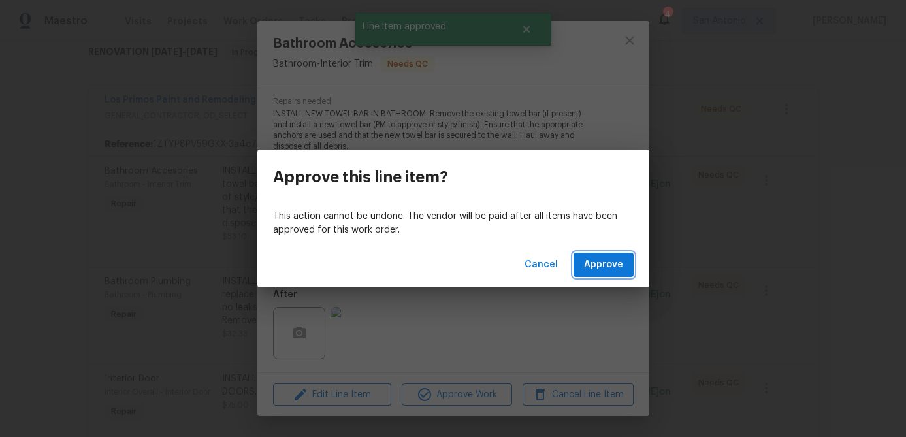
click at [610, 267] on span "Approve" at bounding box center [603, 265] width 39 height 16
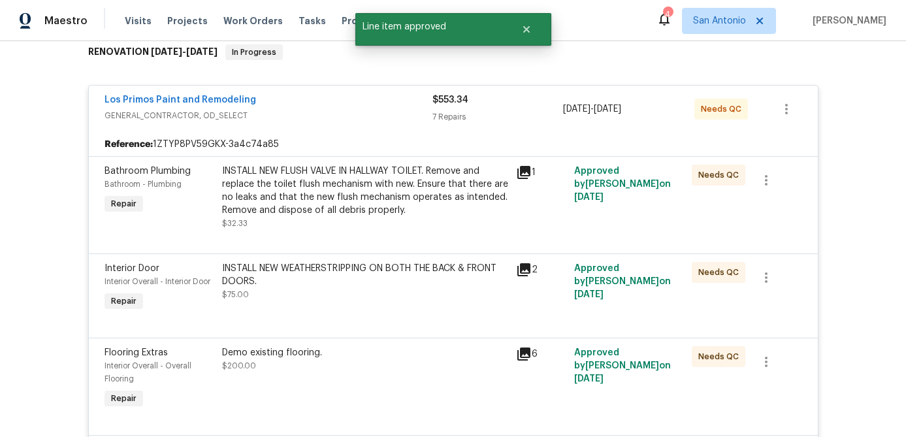
click at [389, 206] on div "INSTALL NEW FLUSH VALVE IN HALLWAY TOILET. Remove and replace the toilet flush …" at bounding box center [365, 191] width 286 height 52
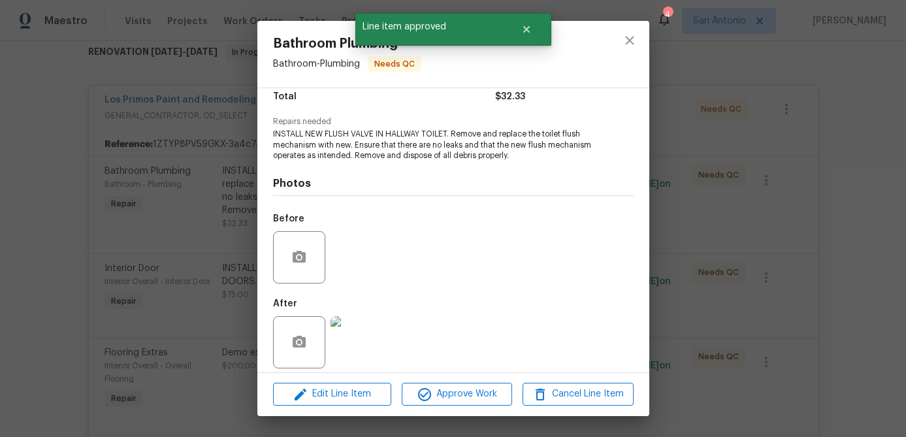
scroll to position [121, 0]
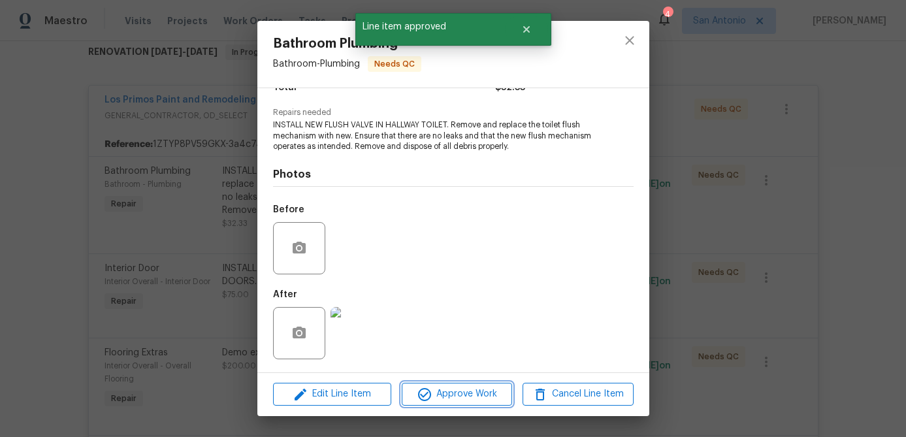
click at [447, 391] on span "Approve Work" at bounding box center [457, 394] width 103 height 16
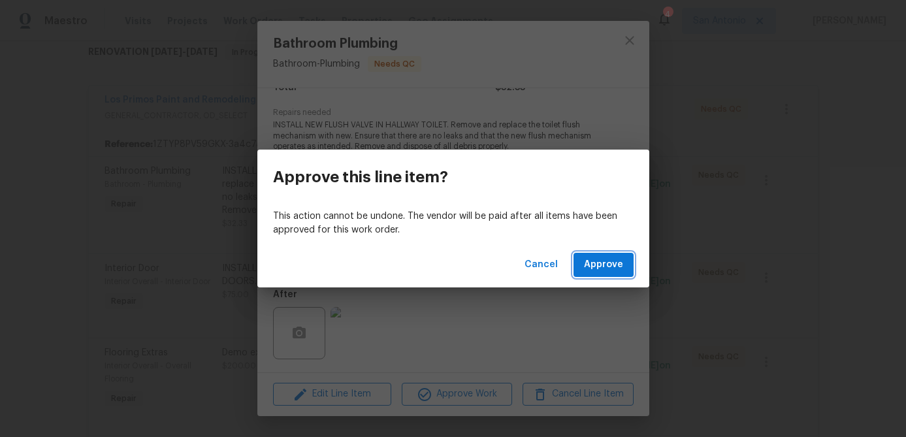
click at [587, 256] on button "Approve" at bounding box center [604, 265] width 60 height 24
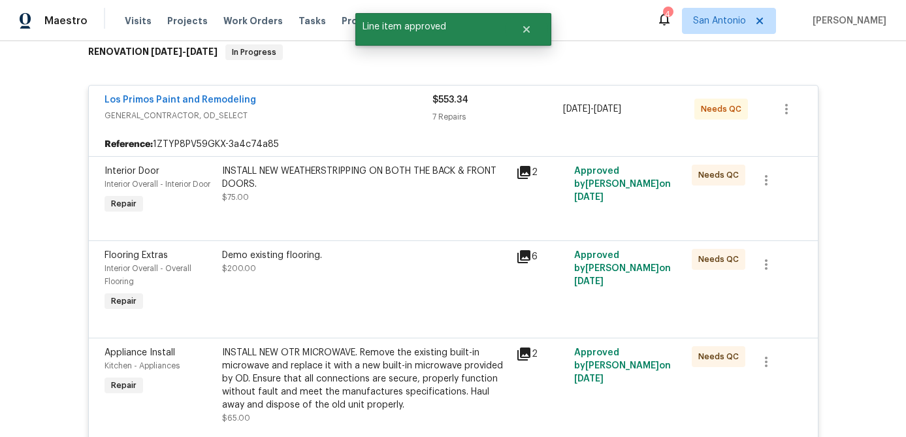
click at [399, 194] on div "INSTALL NEW WEATHERSTRIPPING ON BOTH THE BACK & FRONT DOORS. $75.00" at bounding box center [365, 184] width 286 height 39
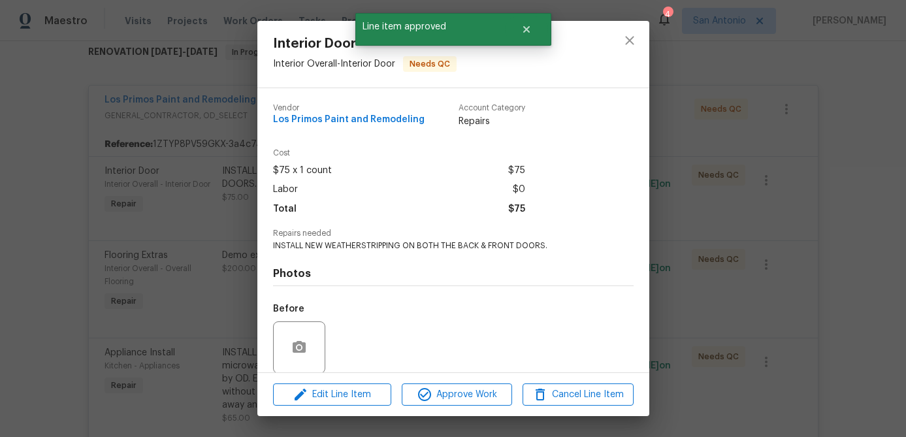
scroll to position [99, 0]
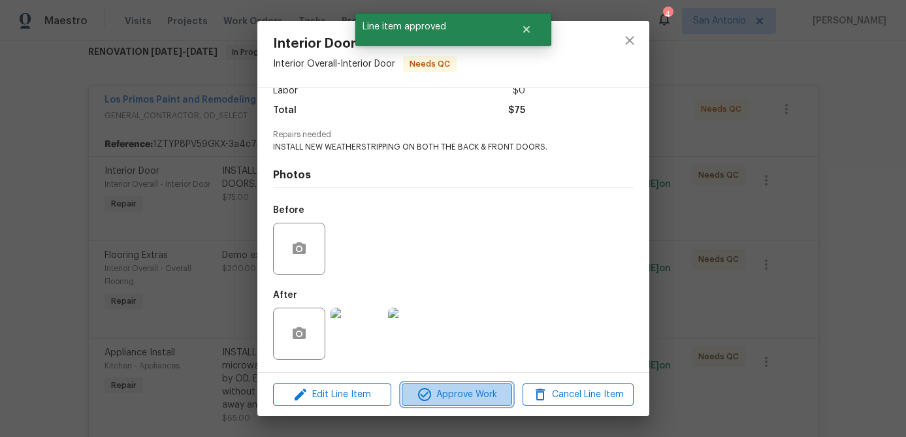
click at [470, 395] on span "Approve Work" at bounding box center [457, 395] width 103 height 16
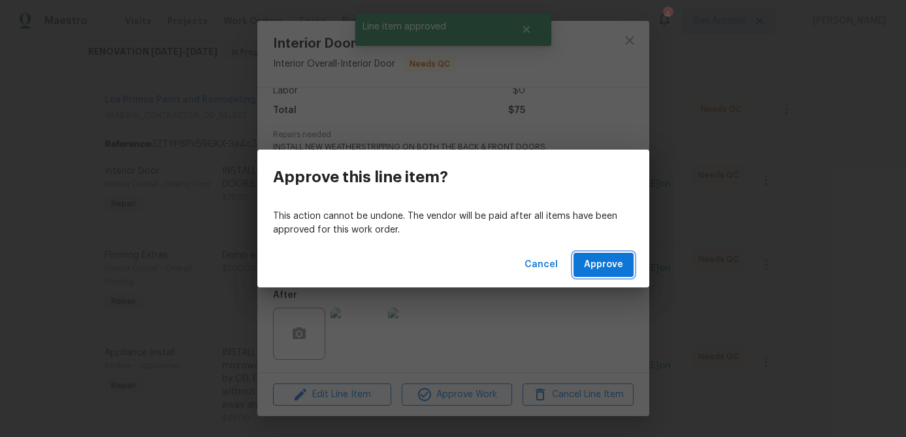
click at [612, 276] on button "Approve" at bounding box center [604, 265] width 60 height 24
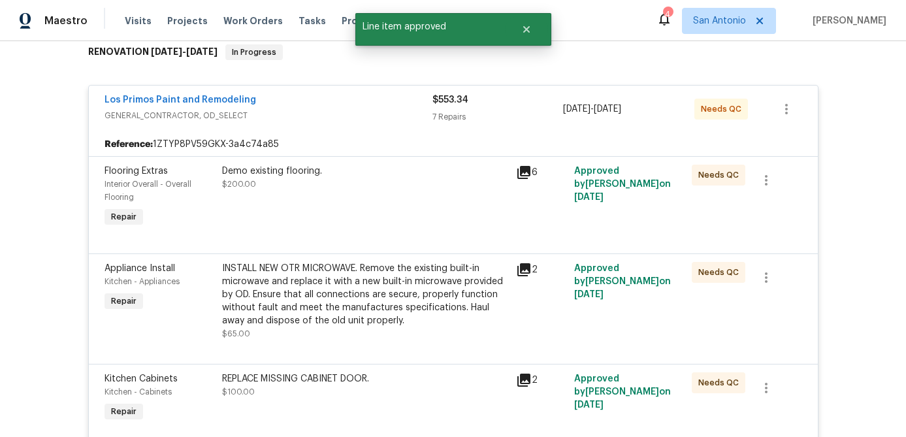
click at [412, 203] on div "Demo existing flooring. $200.00" at bounding box center [365, 197] width 294 height 73
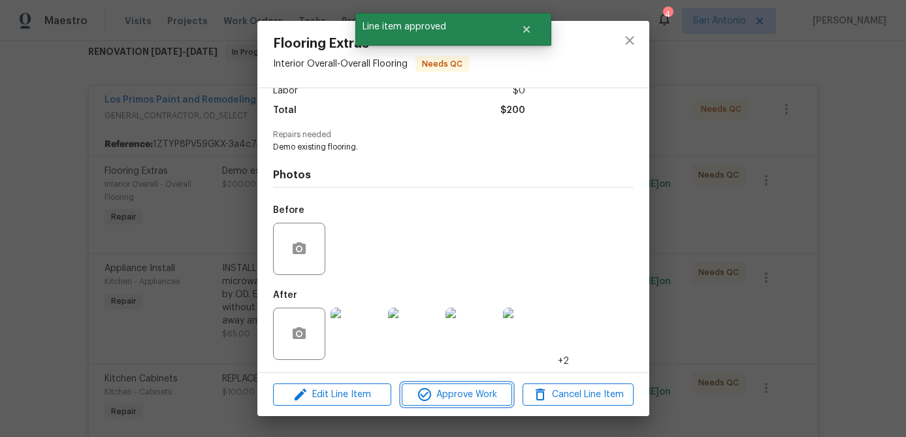
click at [463, 394] on span "Approve Work" at bounding box center [457, 395] width 103 height 16
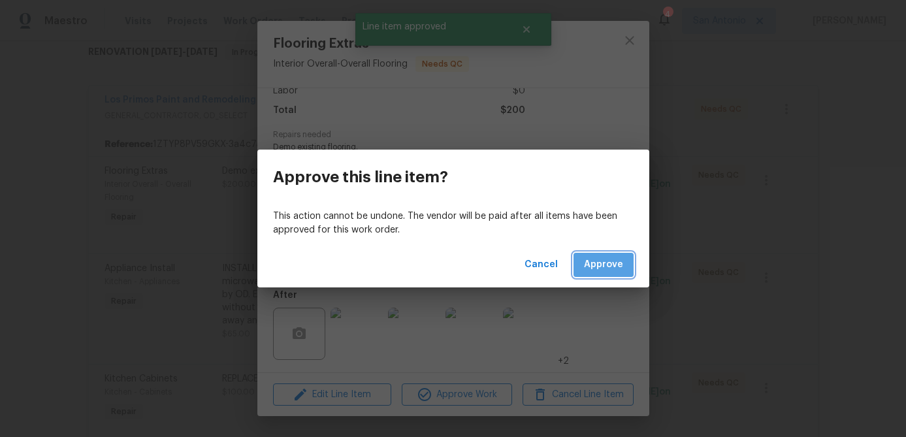
click at [608, 269] on span "Approve" at bounding box center [603, 265] width 39 height 16
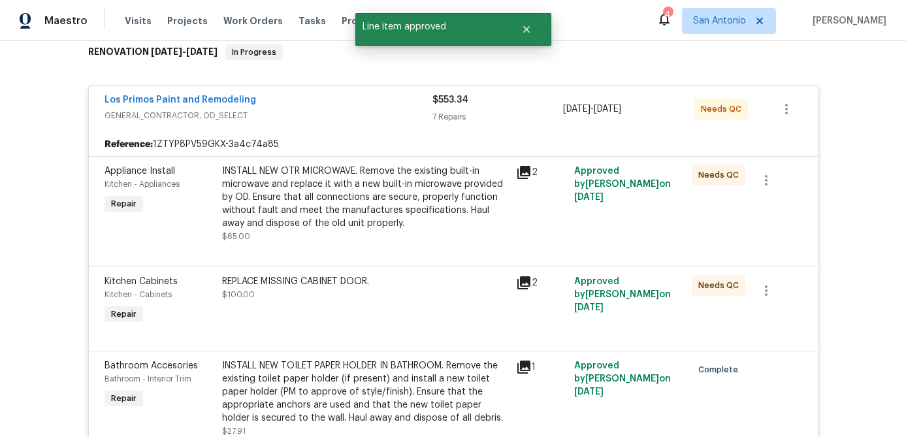
click at [433, 206] on div "INSTALL NEW OTR MICROWAVE. Remove the existing built-in microwave and replace i…" at bounding box center [365, 197] width 286 height 65
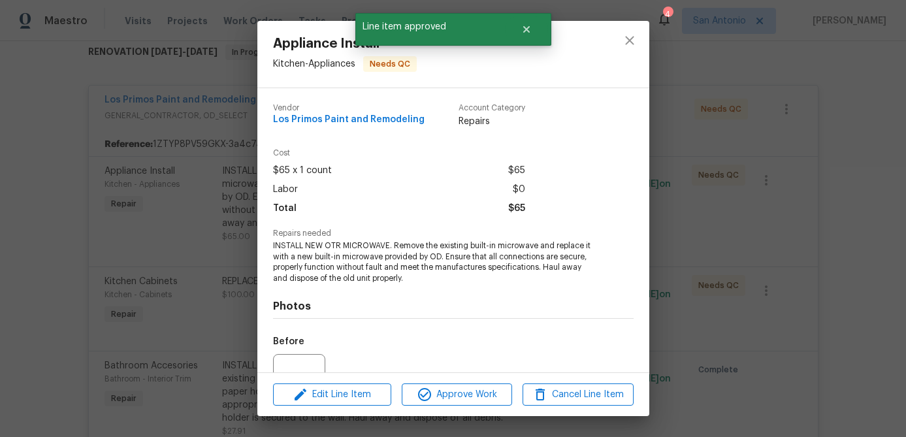
scroll to position [132, 0]
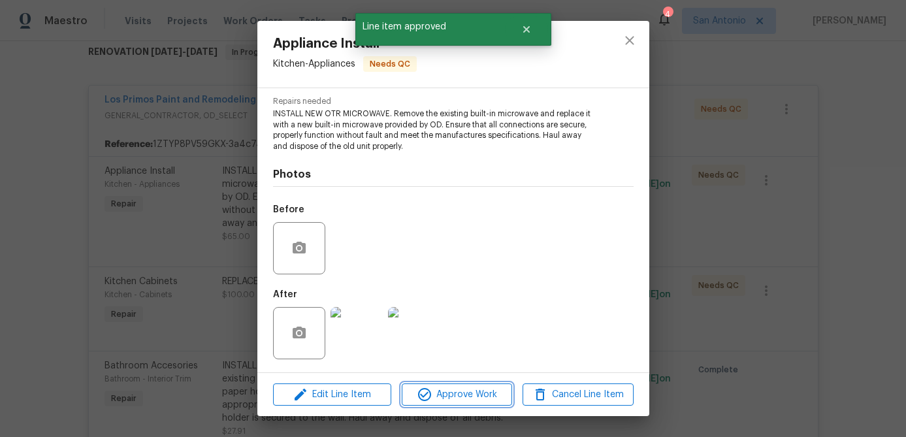
click at [462, 393] on span "Approve Work" at bounding box center [457, 395] width 103 height 16
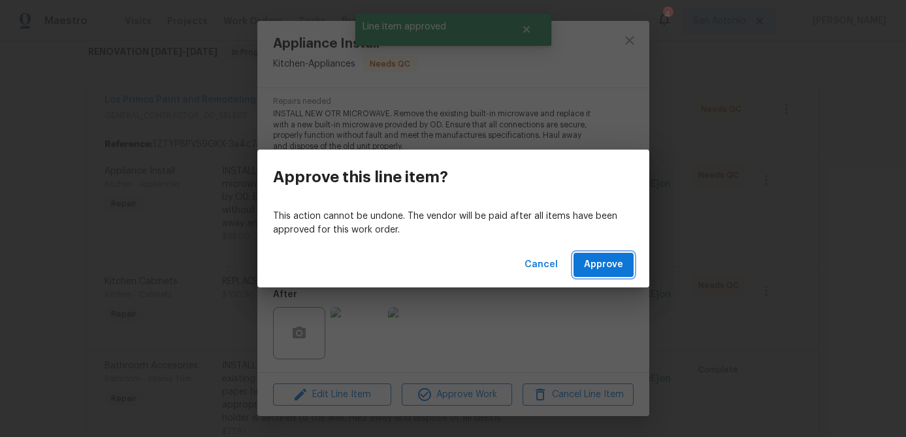
click at [606, 254] on button "Approve" at bounding box center [604, 265] width 60 height 24
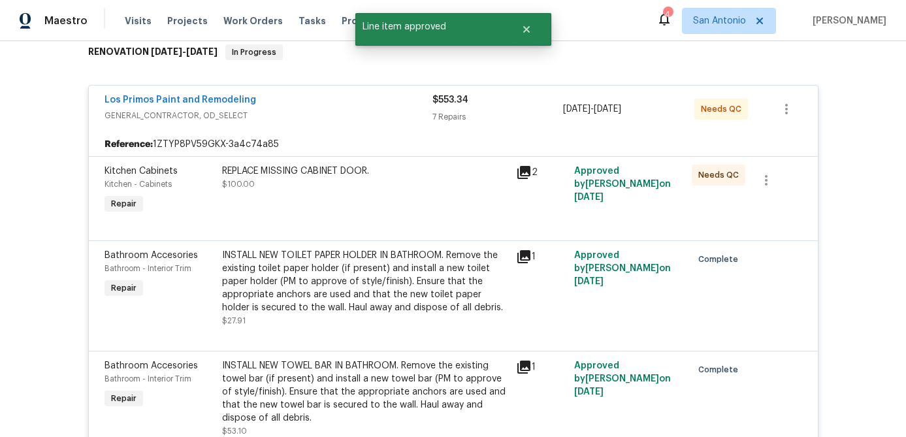
click at [344, 175] on div "REPLACE MISSING CABINET DOOR." at bounding box center [365, 171] width 286 height 13
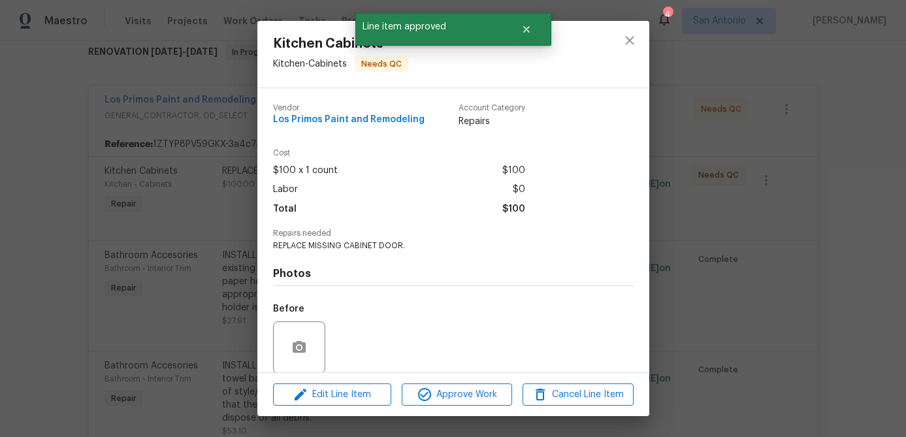
scroll to position [99, 0]
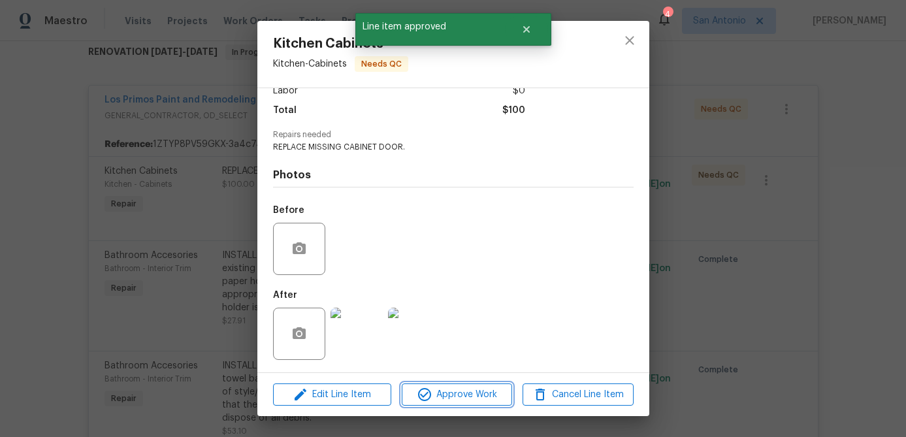
click at [451, 395] on span "Approve Work" at bounding box center [457, 395] width 103 height 16
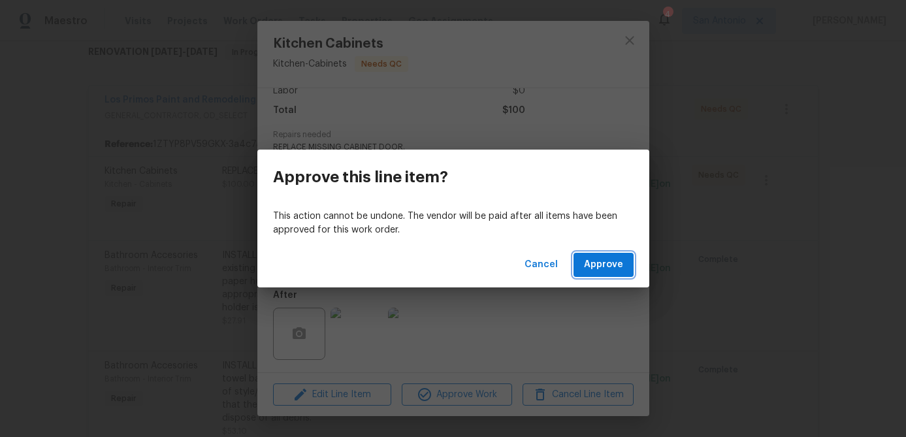
click at [595, 270] on span "Approve" at bounding box center [603, 265] width 39 height 16
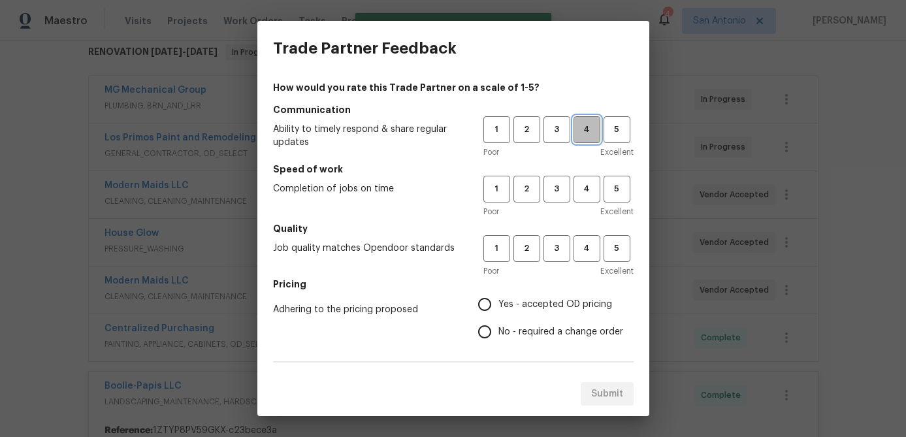
click at [584, 137] on button "4" at bounding box center [587, 129] width 27 height 27
click at [610, 192] on span "5" at bounding box center [617, 189] width 24 height 15
click at [623, 260] on button "5" at bounding box center [617, 248] width 27 height 27
click at [485, 306] on input "Yes - accepted OD pricing" at bounding box center [484, 304] width 27 height 27
radio input "true"
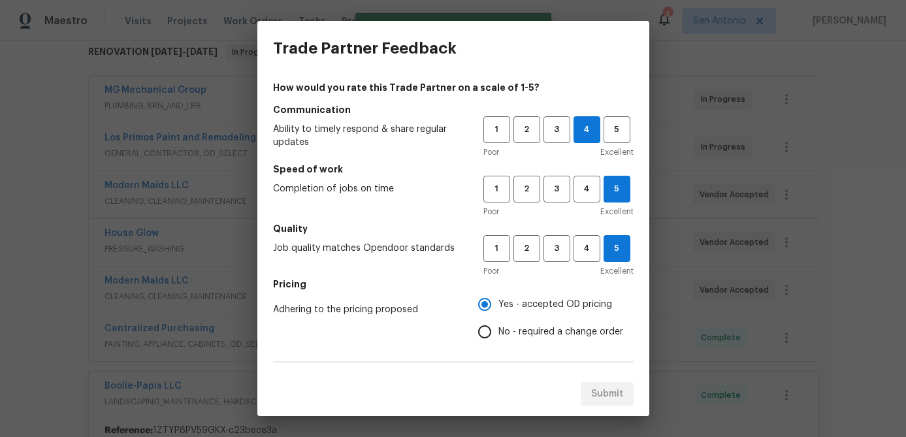
scroll to position [226, 0]
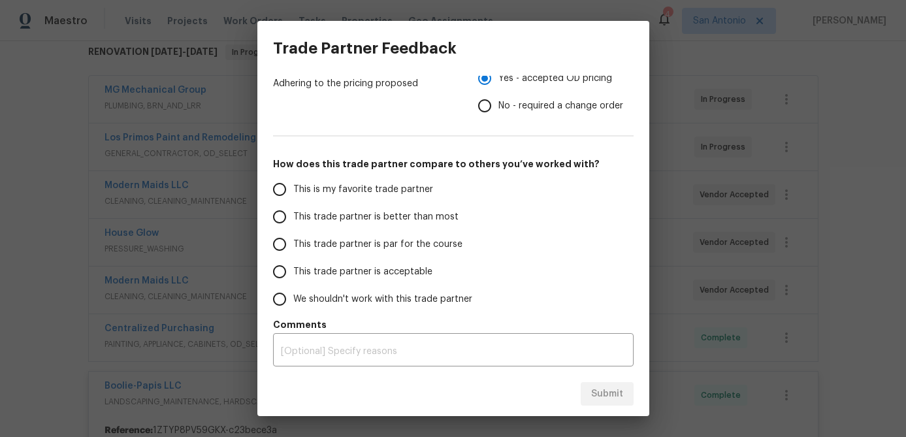
click at [280, 187] on input "This is my favorite trade partner" at bounding box center [279, 189] width 27 height 27
click at [595, 397] on span "Submit" at bounding box center [607, 394] width 32 height 16
radio input "true"
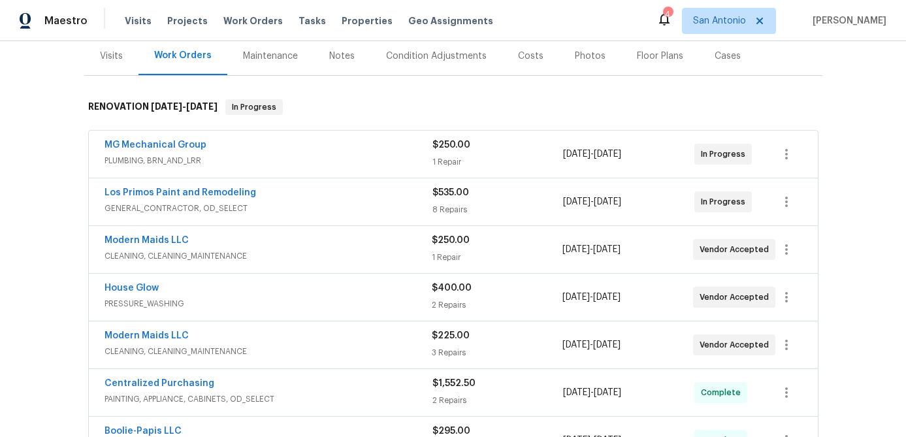
scroll to position [166, 0]
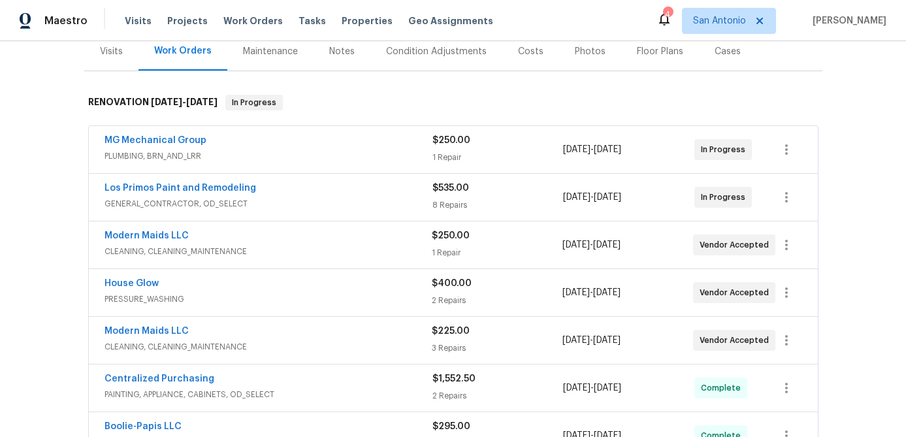
click at [331, 196] on div "Los Primos Paint and Remodeling" at bounding box center [269, 190] width 328 height 16
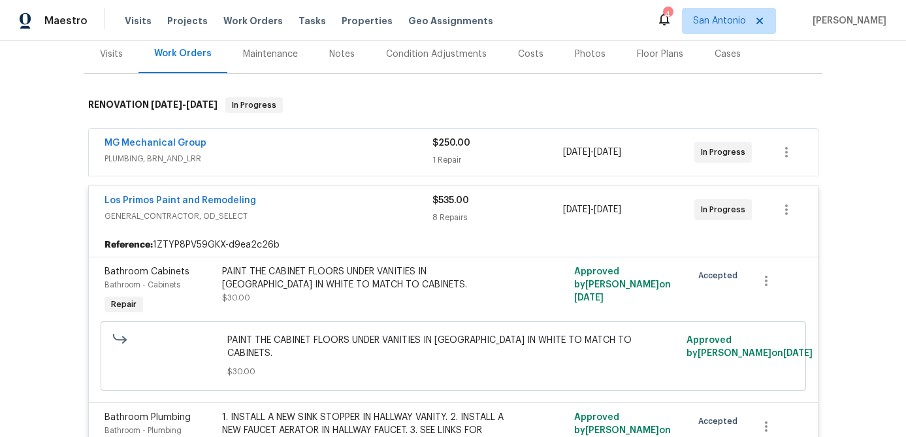
scroll to position [140, 0]
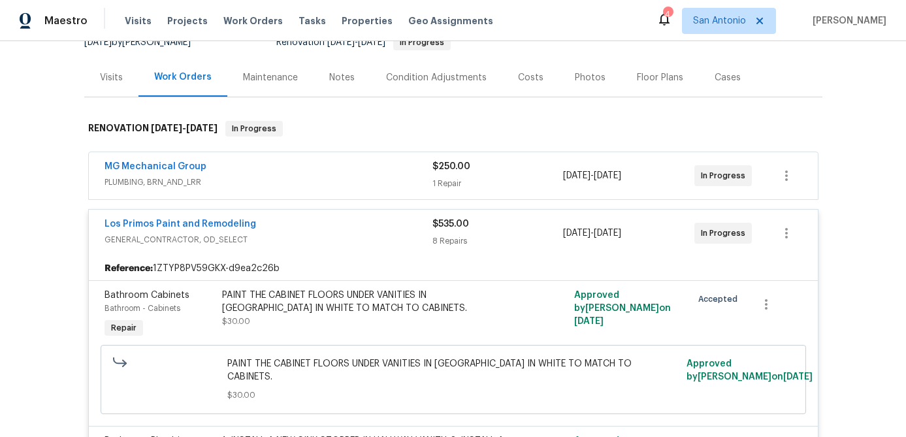
click at [312, 230] on div "Los Primos Paint and Remodeling" at bounding box center [269, 226] width 328 height 16
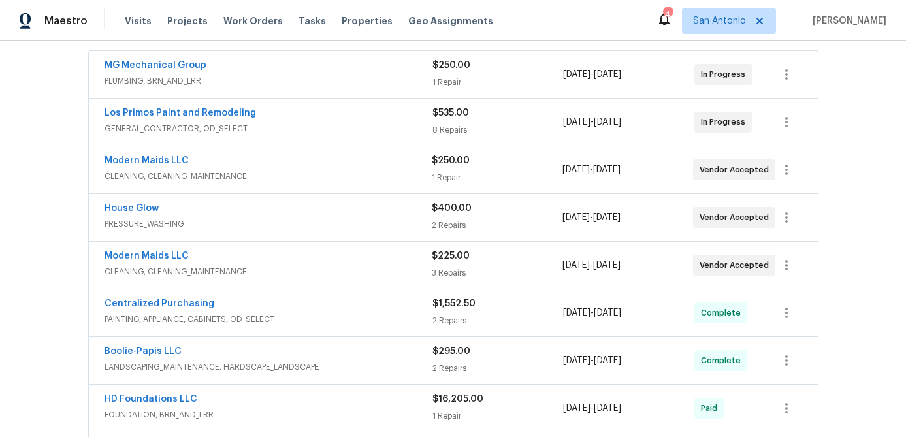
scroll to position [243, 0]
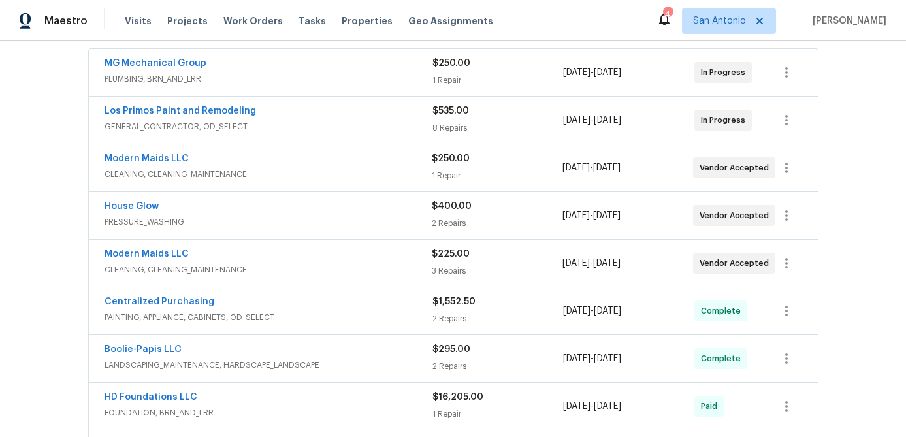
click at [161, 249] on span "Modern Maids LLC" at bounding box center [147, 254] width 84 height 13
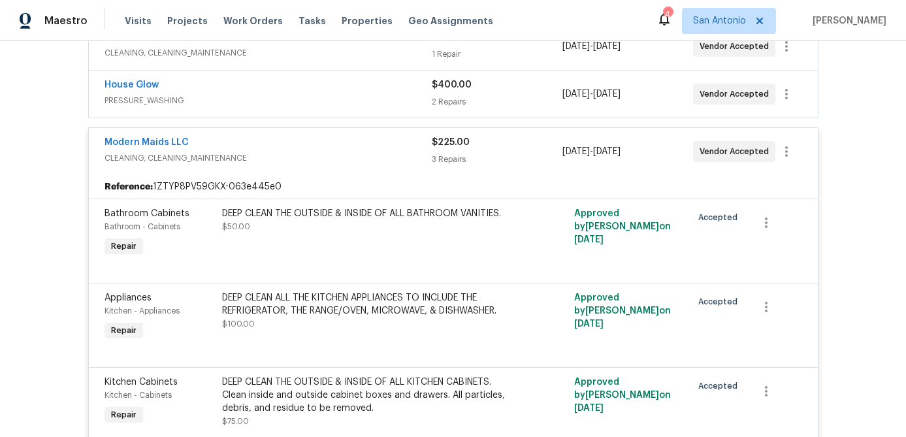
scroll to position [306, 0]
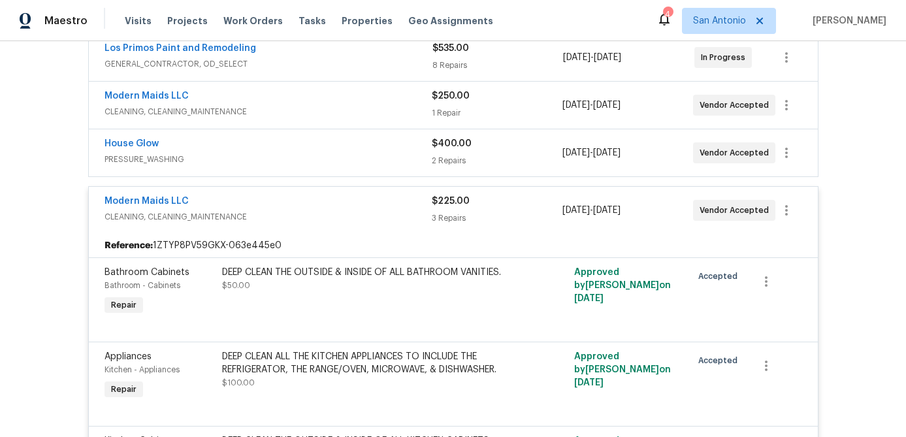
click at [282, 199] on div "Modern Maids LLC" at bounding box center [268, 203] width 327 height 16
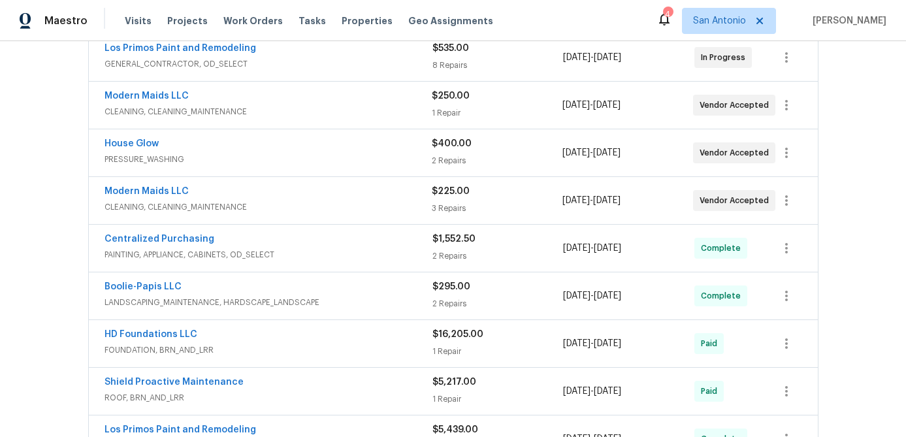
click at [269, 110] on span "CLEANING, CLEANING_MAINTENANCE" at bounding box center [268, 111] width 327 height 13
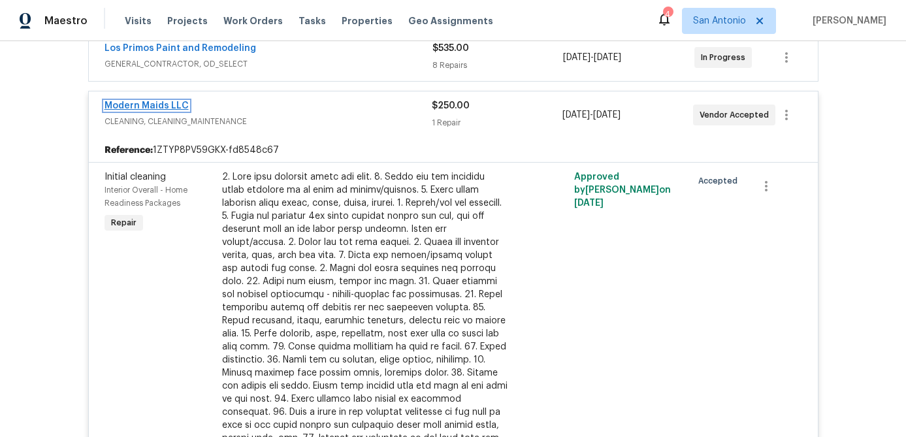
click at [145, 108] on link "Modern Maids LLC" at bounding box center [147, 105] width 84 height 9
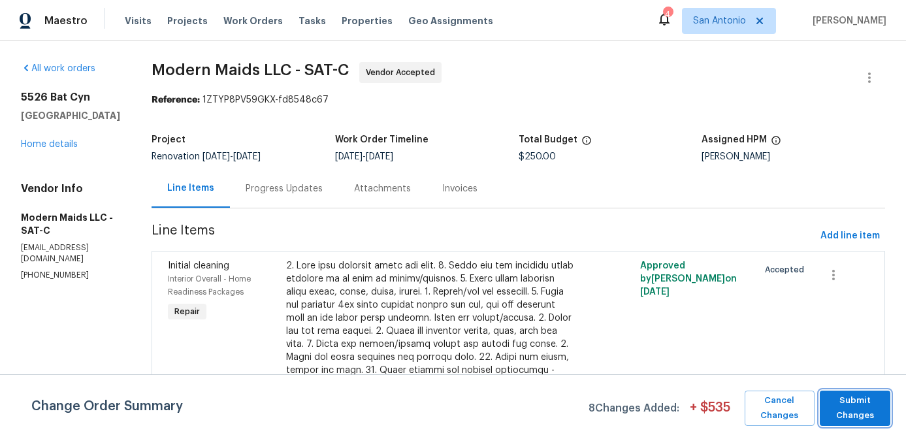
click at [853, 414] on span "Submit Changes" at bounding box center [856, 408] width 58 height 30
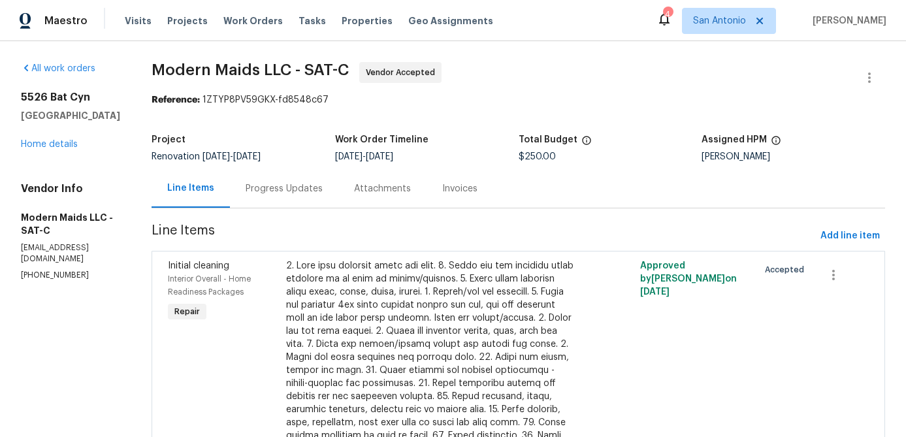
click at [323, 198] on div "Progress Updates" at bounding box center [284, 188] width 108 height 39
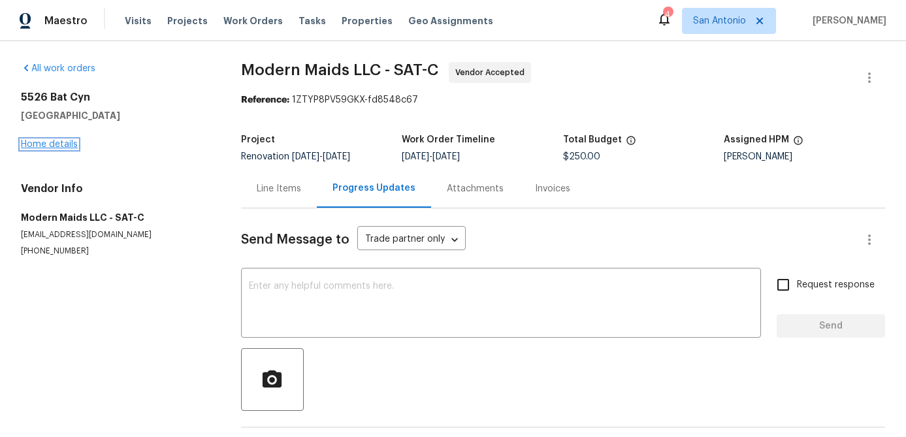
click at [56, 142] on link "Home details" at bounding box center [49, 144] width 57 height 9
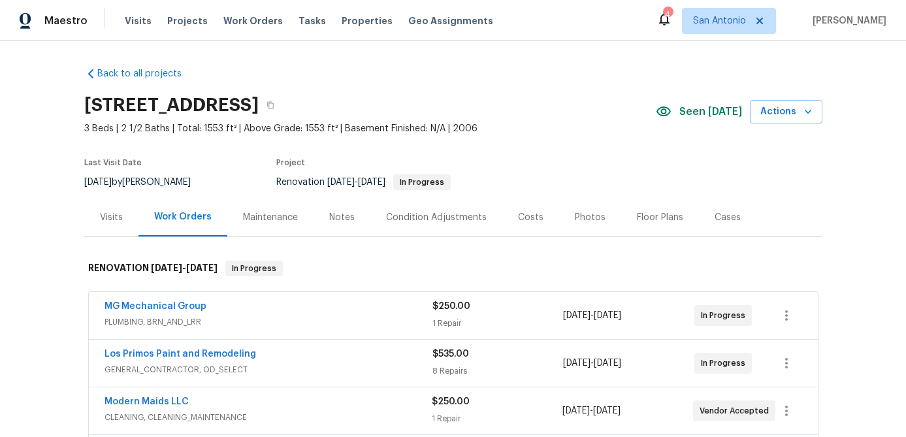
click at [342, 210] on div "Notes" at bounding box center [342, 217] width 57 height 39
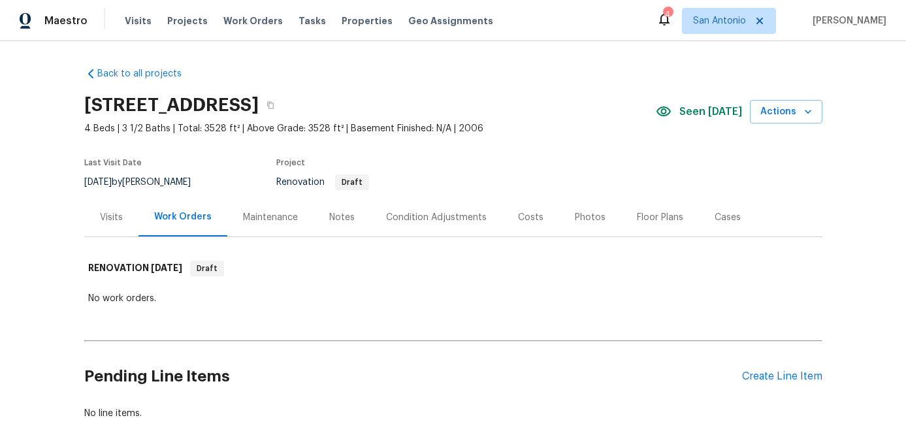
click at [398, 216] on div "Condition Adjustments" at bounding box center [436, 217] width 101 height 13
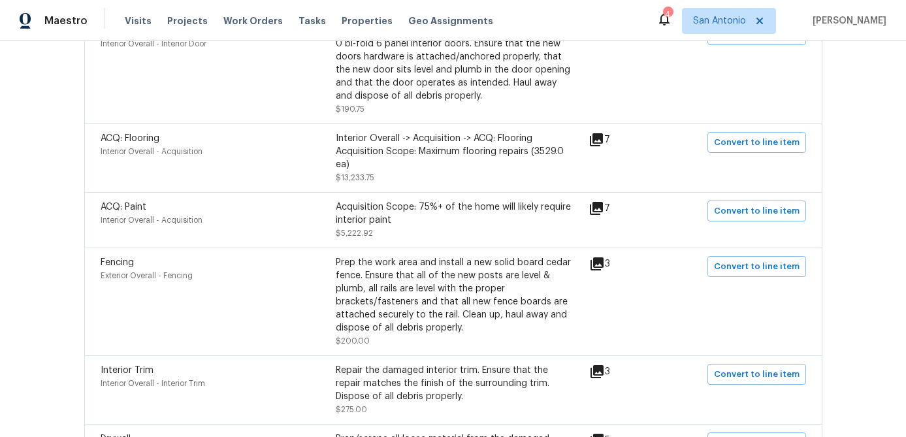
scroll to position [318, 0]
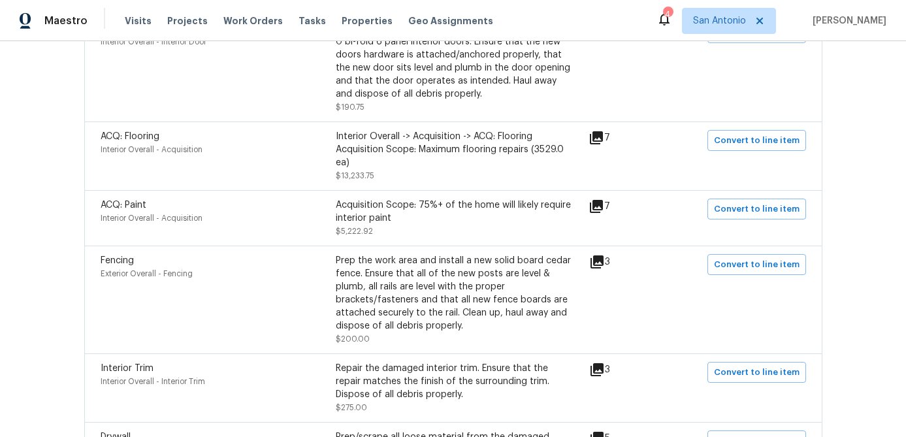
click at [603, 135] on icon at bounding box center [596, 137] width 13 height 13
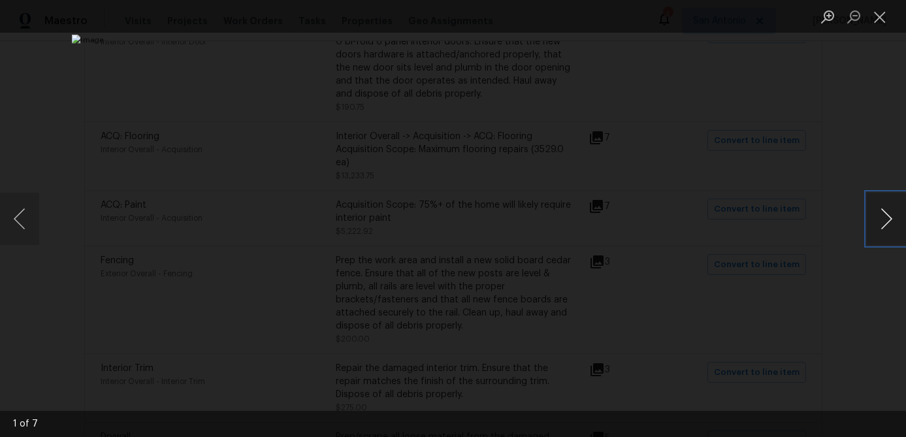
click at [886, 213] on button "Next image" at bounding box center [886, 219] width 39 height 52
click at [886, 18] on button "Close lightbox" at bounding box center [880, 16] width 26 height 23
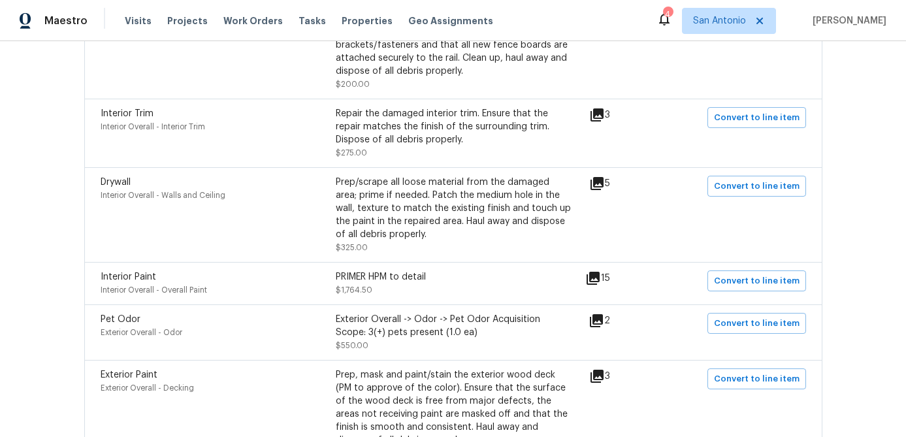
scroll to position [579, 0]
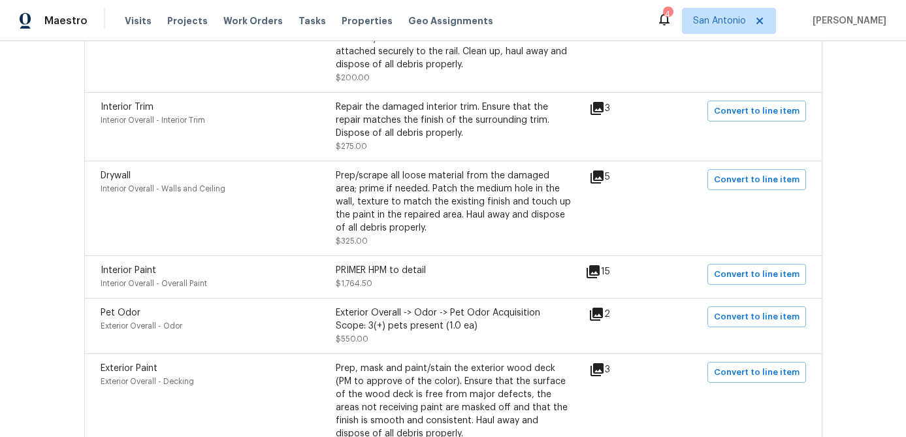
click at [604, 108] on icon at bounding box center [597, 108] width 13 height 13
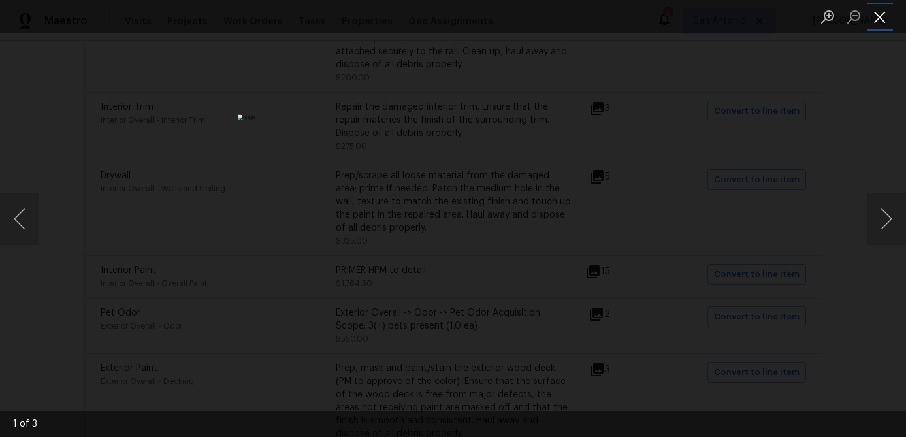
click at [883, 18] on button "Close lightbox" at bounding box center [880, 16] width 26 height 23
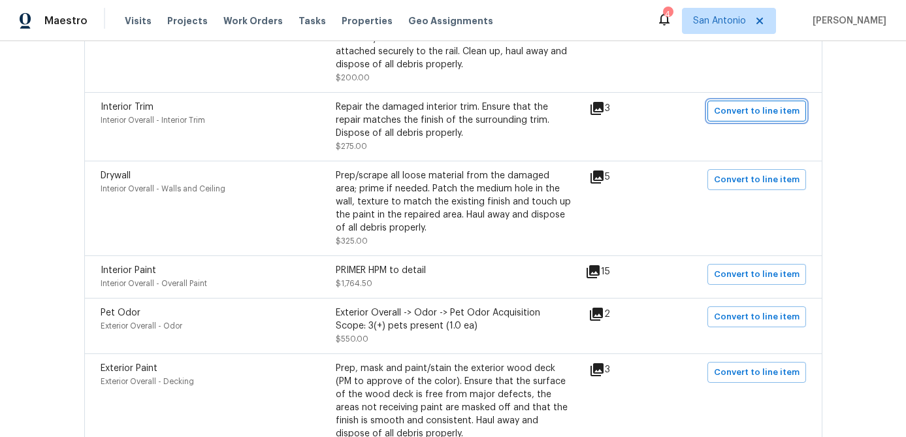
click at [731, 111] on span "Convert to line item" at bounding box center [757, 111] width 86 height 15
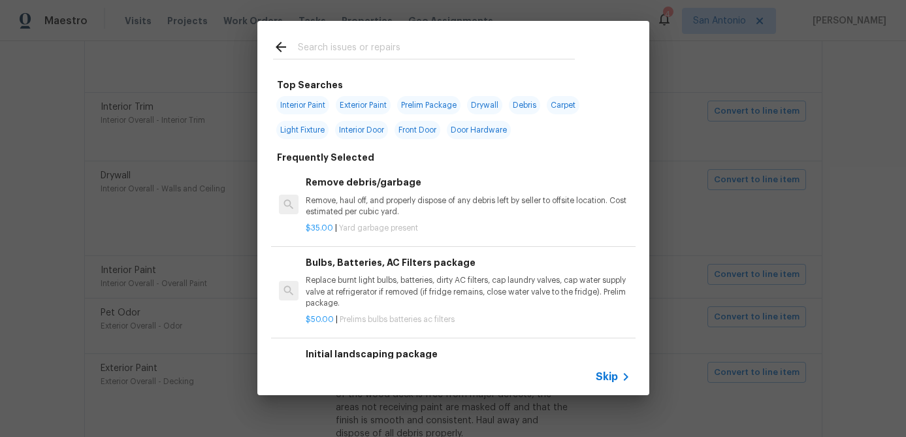
click at [272, 44] on div at bounding box center [423, 47] width 333 height 52
click at [144, 81] on div "Top Searches Interior Paint Exterior Paint Prelim Package Drywall Debris Carpet…" at bounding box center [453, 208] width 906 height 416
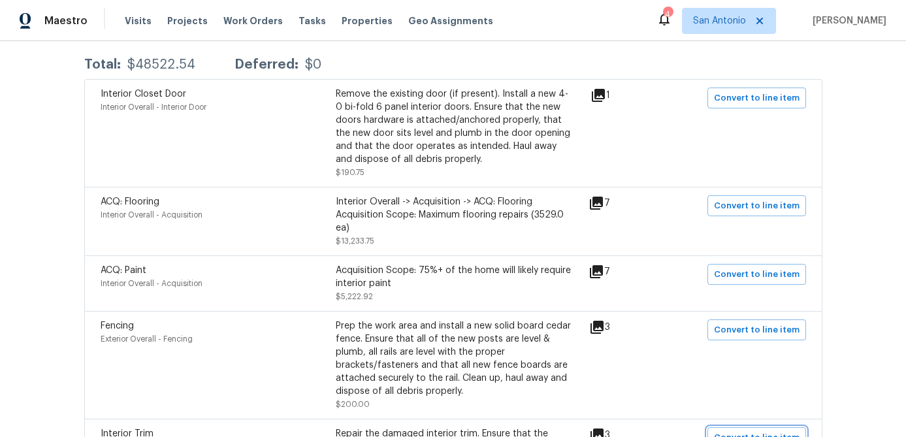
scroll to position [0, 0]
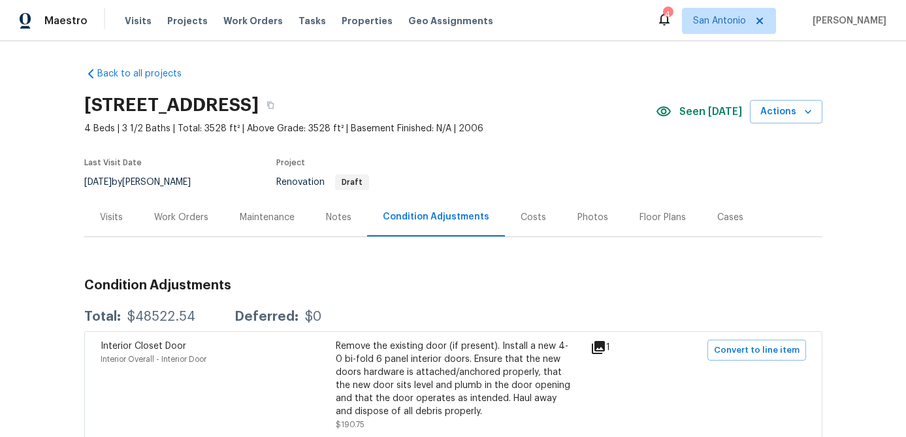
click at [178, 208] on div "Work Orders" at bounding box center [182, 217] width 86 height 39
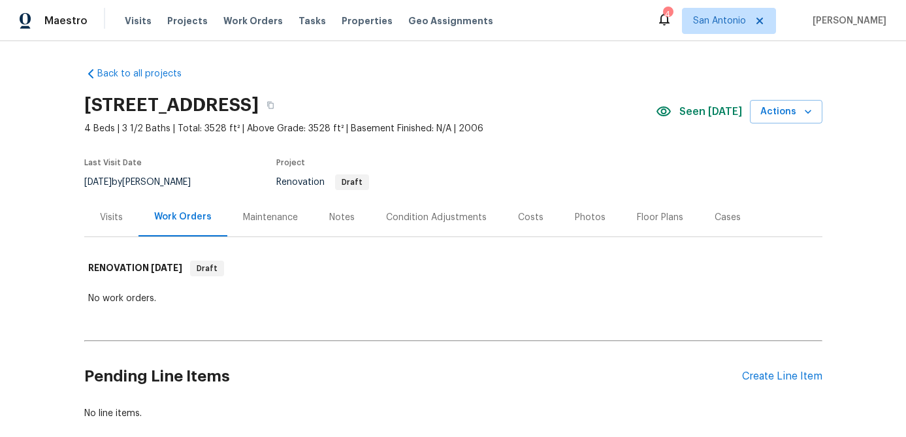
click at [435, 214] on div "Condition Adjustments" at bounding box center [436, 217] width 101 height 13
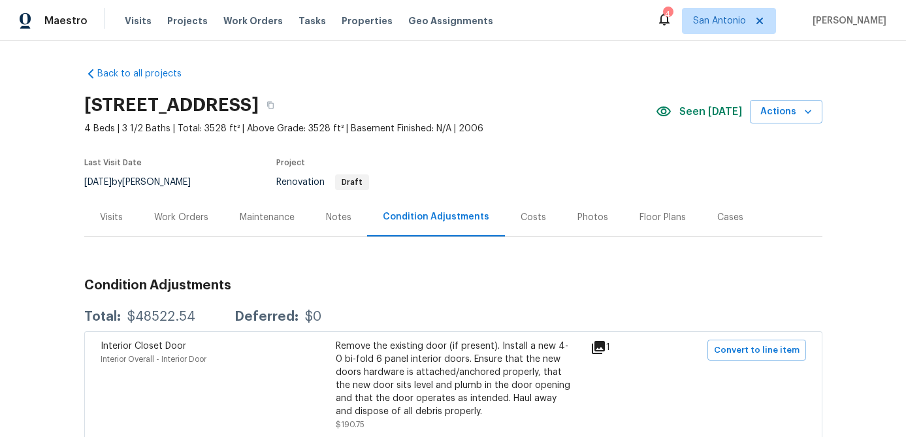
click at [523, 214] on div "Costs" at bounding box center [533, 217] width 25 height 13
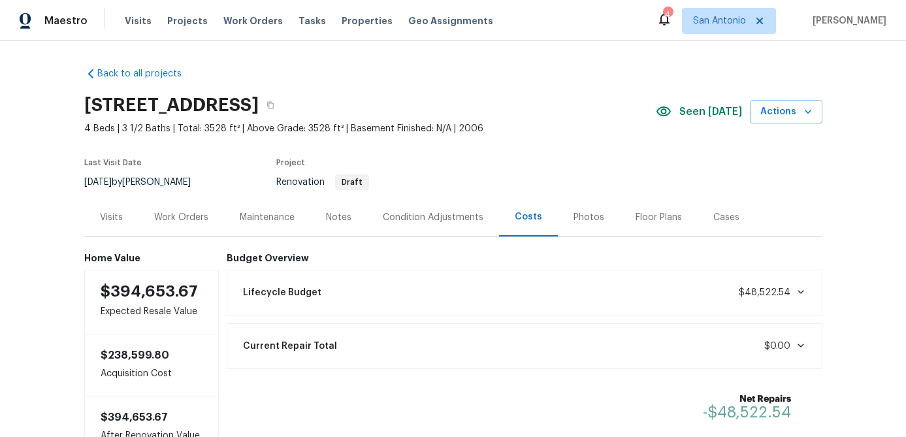
click at [186, 218] on div "Work Orders" at bounding box center [181, 217] width 54 height 13
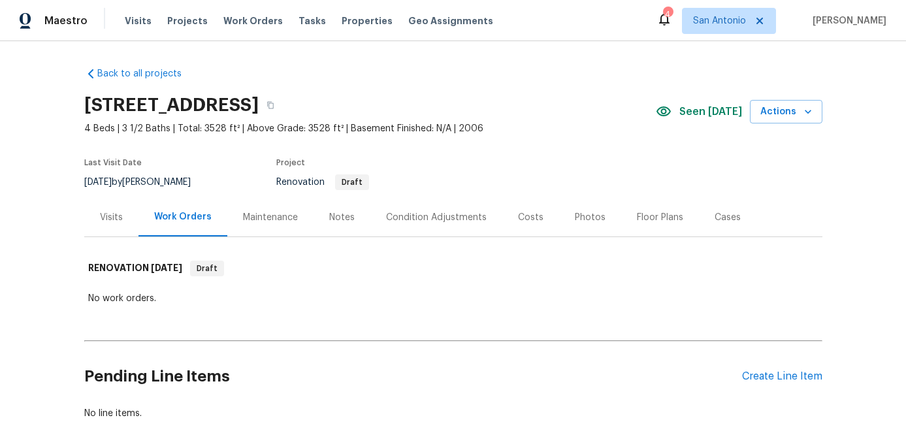
click at [523, 219] on div "Costs" at bounding box center [530, 217] width 25 height 13
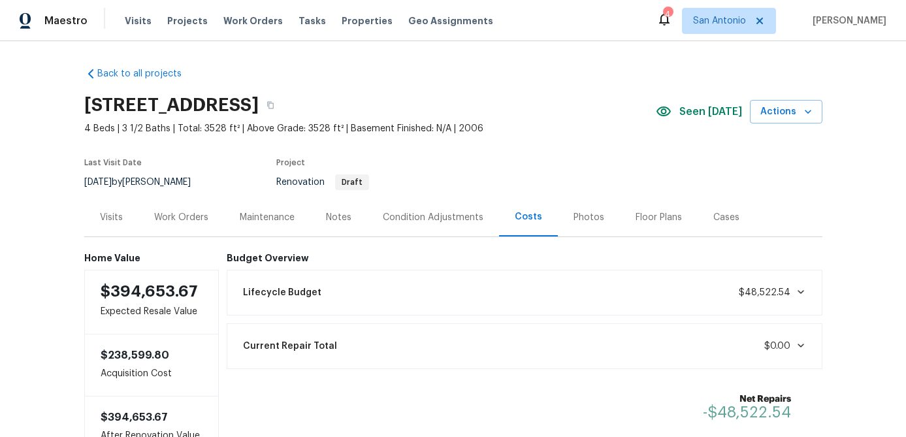
click at [172, 214] on div "Work Orders" at bounding box center [181, 217] width 54 height 13
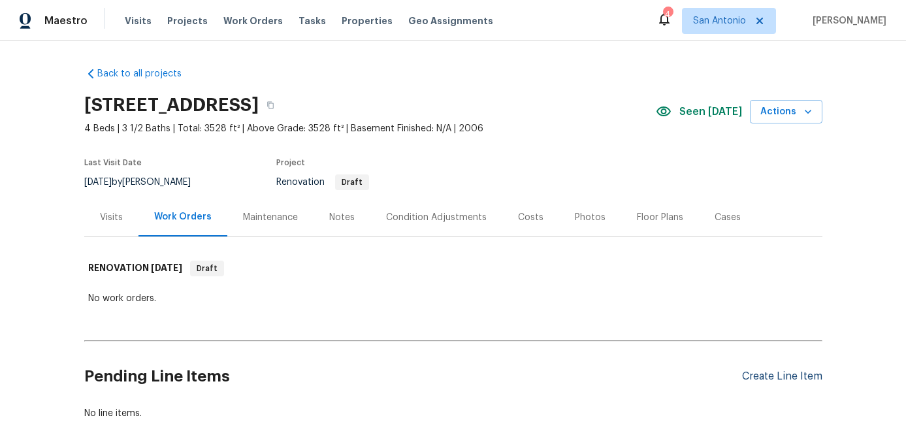
click at [782, 372] on div "Create Line Item" at bounding box center [782, 376] width 80 height 12
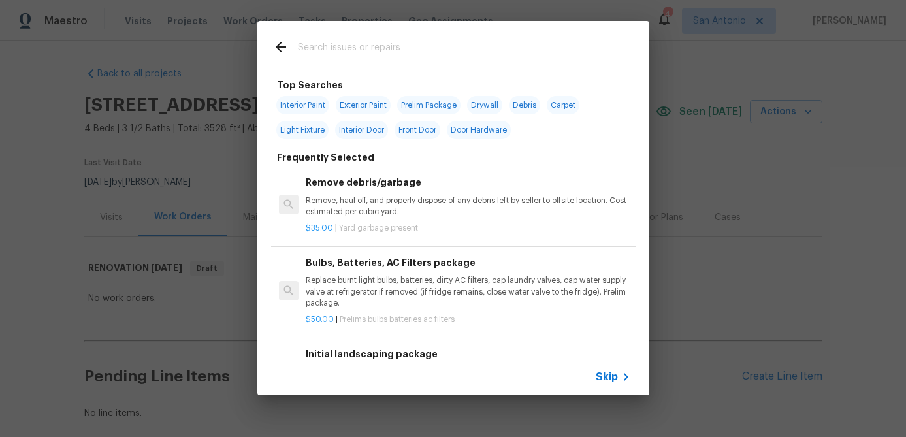
click at [606, 381] on span "Skip" at bounding box center [607, 376] width 22 height 13
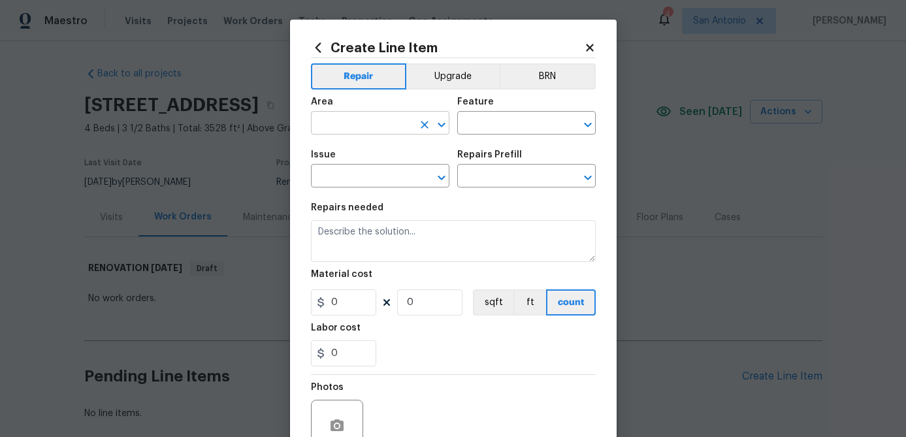
click at [361, 126] on input "text" at bounding box center [362, 124] width 102 height 20
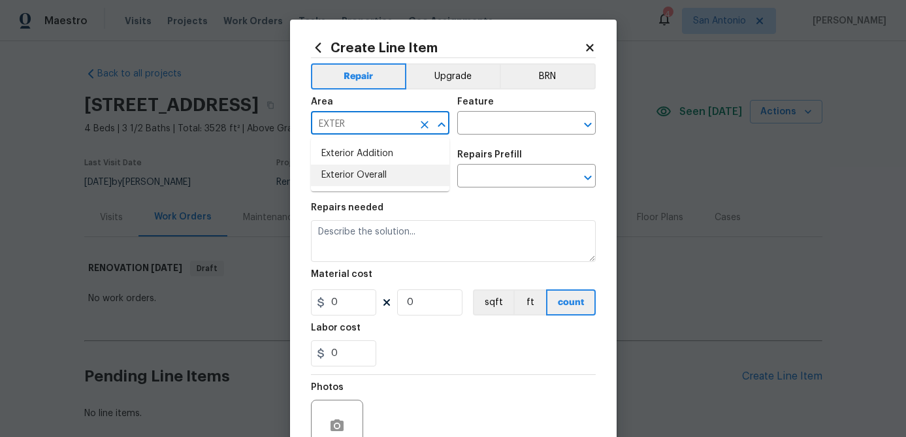
click at [341, 173] on li "Exterior Overall" at bounding box center [380, 176] width 139 height 22
type input "Exterior Overall"
click at [475, 128] on input "text" at bounding box center [508, 124] width 102 height 20
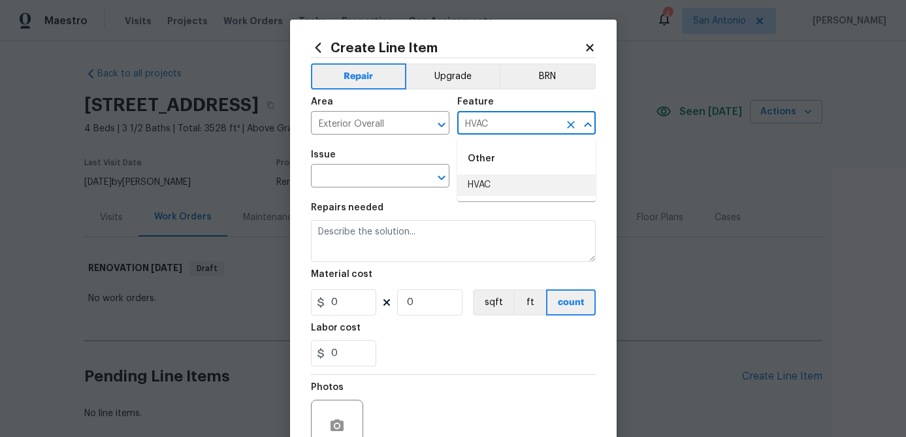
click at [477, 188] on li "HVAC" at bounding box center [526, 185] width 139 height 22
type input "HVAC"
click at [387, 178] on input "text" at bounding box center [362, 177] width 102 height 20
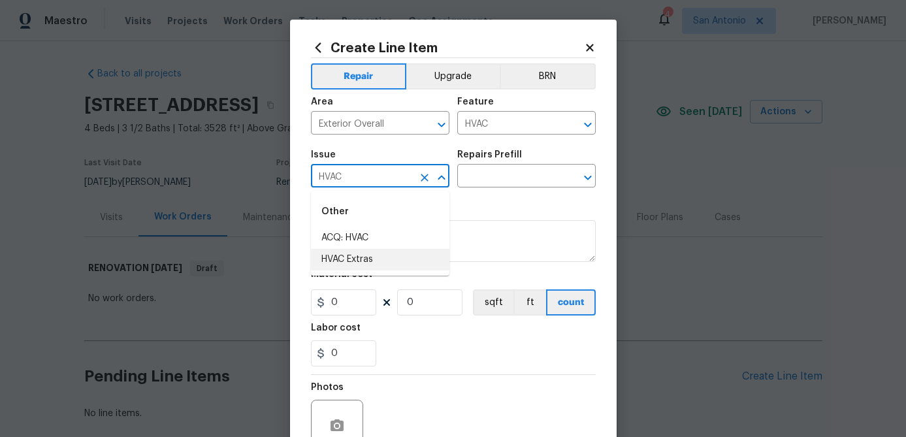
click at [353, 258] on li "HVAC Extras" at bounding box center [380, 260] width 139 height 22
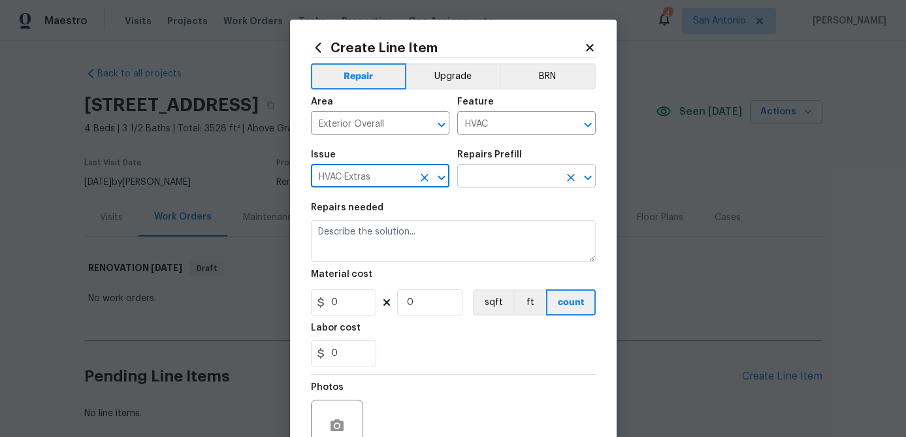
type input "HVAC Extras"
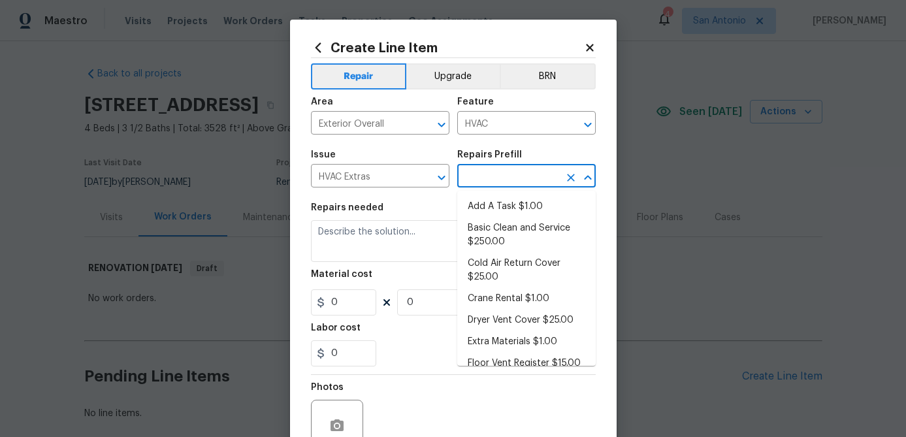
click at [510, 178] on input "text" at bounding box center [508, 177] width 102 height 20
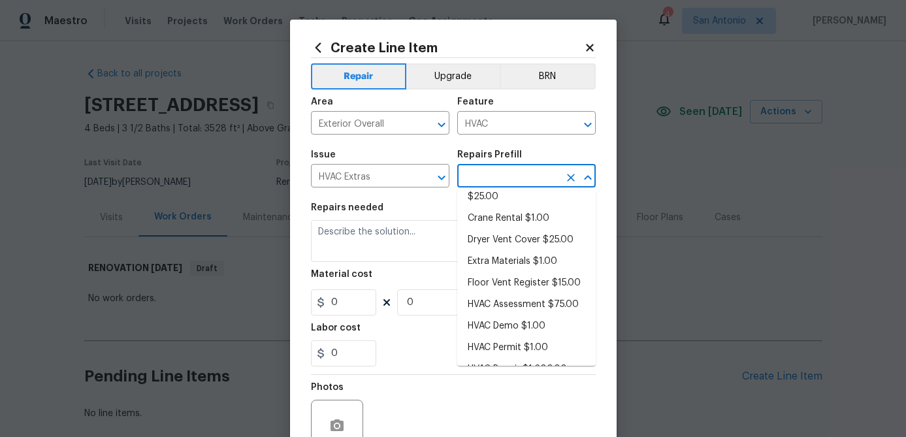
scroll to position [100, 0]
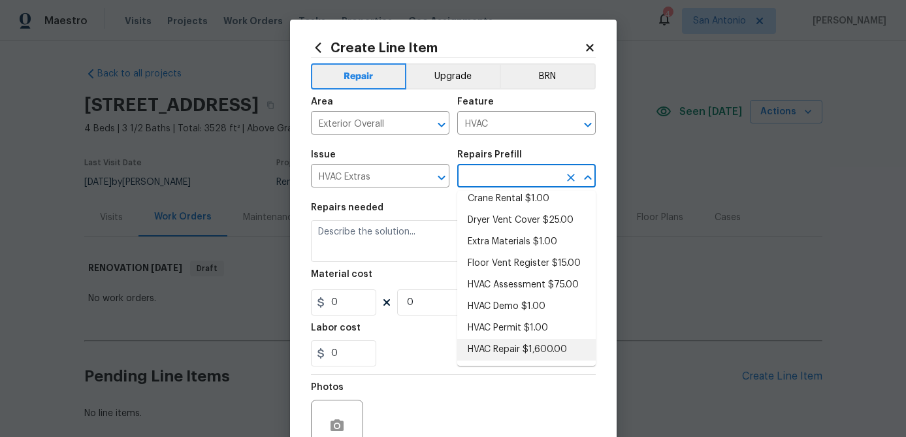
click at [506, 346] on li "HVAC Repair $1,600.00" at bounding box center [526, 350] width 139 height 22
type input "HVAC Repair $1,600.00"
type textarea "HVAC Repair"
type input "1600"
type input "1"
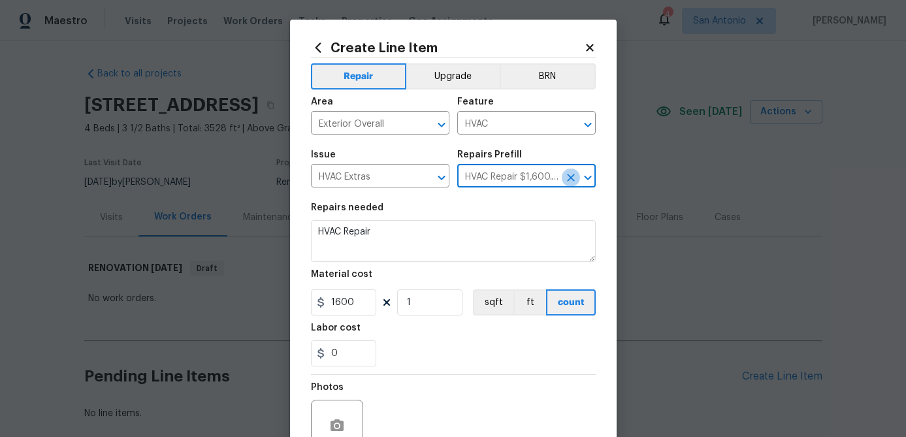
click at [570, 179] on icon "Clear" at bounding box center [571, 178] width 8 height 8
click at [427, 174] on icon "Clear" at bounding box center [425, 178] width 8 height 8
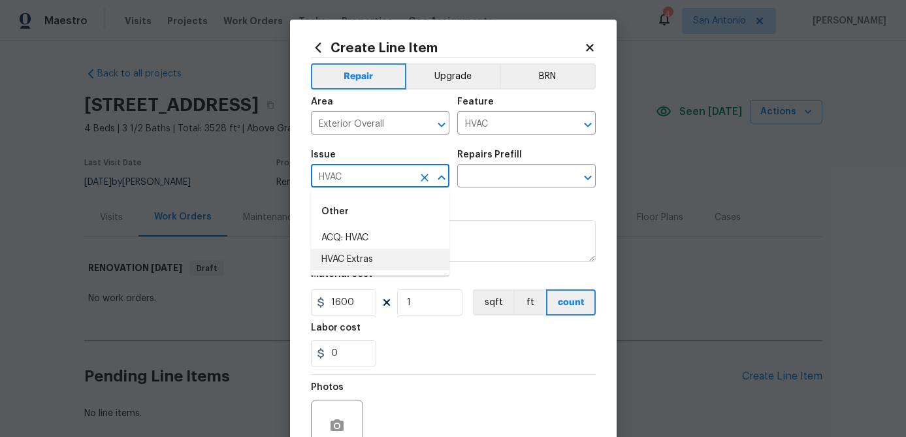
click at [353, 261] on li "HVAC Extras" at bounding box center [380, 260] width 139 height 22
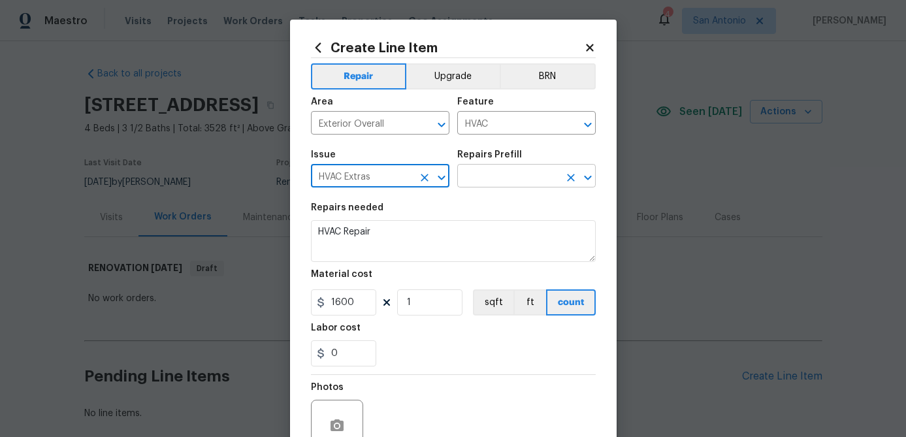
type input "HVAC Extras"
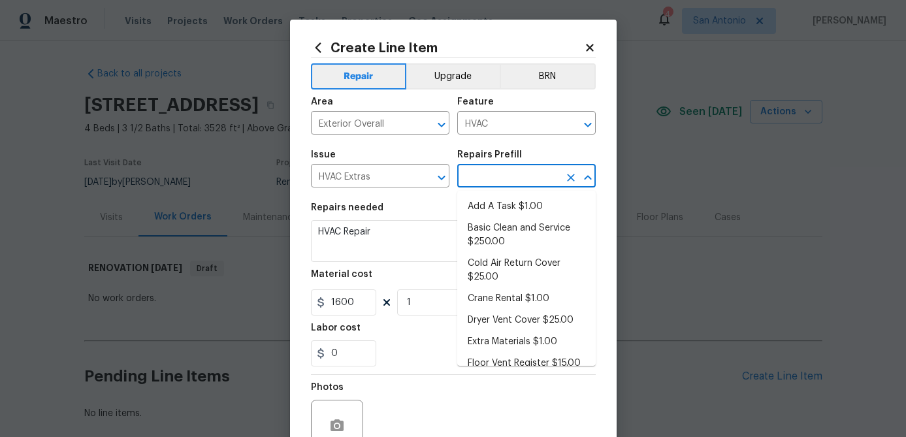
click at [512, 173] on input "text" at bounding box center [508, 177] width 102 height 20
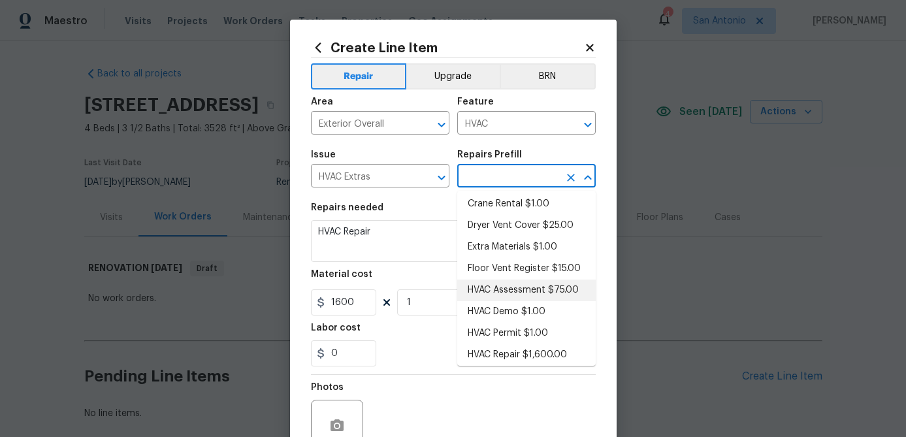
click at [502, 293] on li "HVAC Assessment $75.00" at bounding box center [526, 291] width 139 height 22
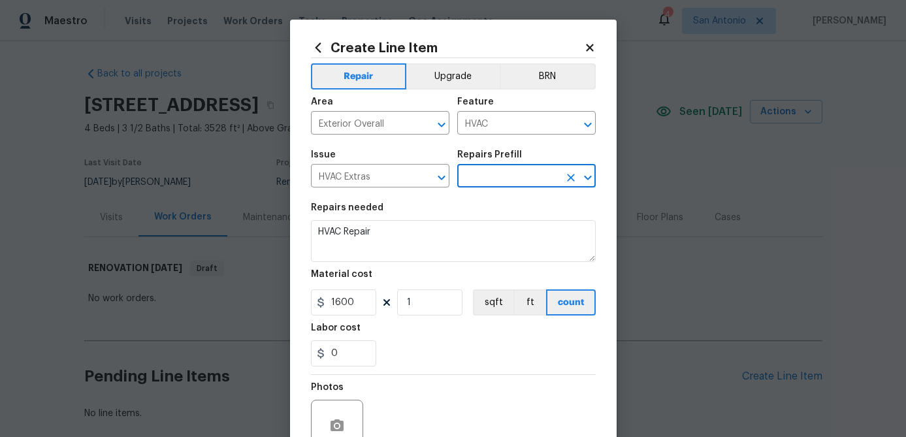
type textarea "HVAC not working properly. Inspect system and diagnose problem."
type input "HVAC Assessment $75.00"
type input "75"
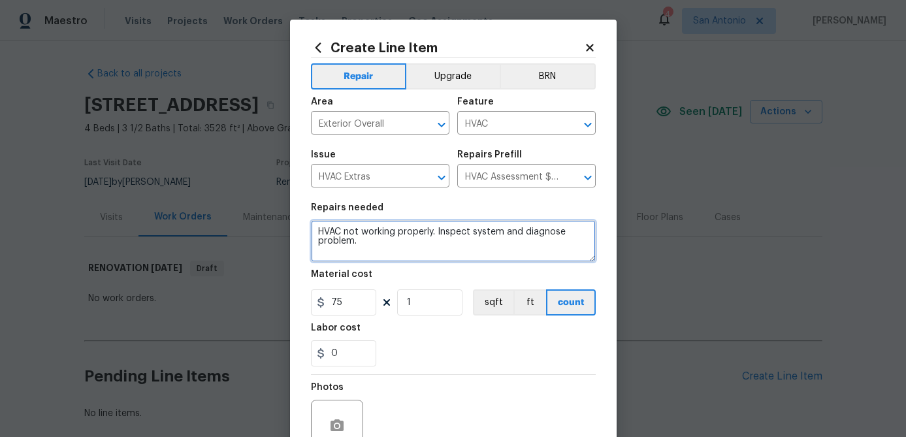
drag, startPoint x: 363, startPoint y: 240, endPoint x: 307, endPoint y: 231, distance: 57.0
click at [307, 231] on div "Create Line Item Repair Upgrade BRN Area Exterior Overall ​ Feature HVAC ​ Issu…" at bounding box center [453, 281] width 327 height 523
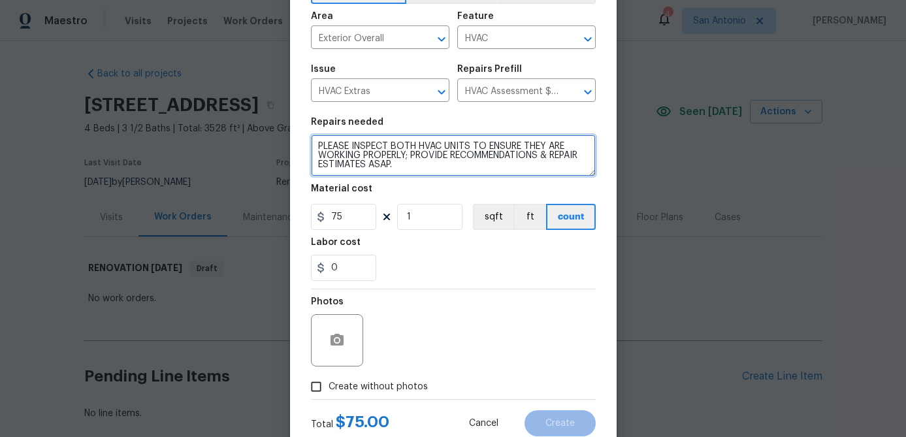
scroll to position [126, 0]
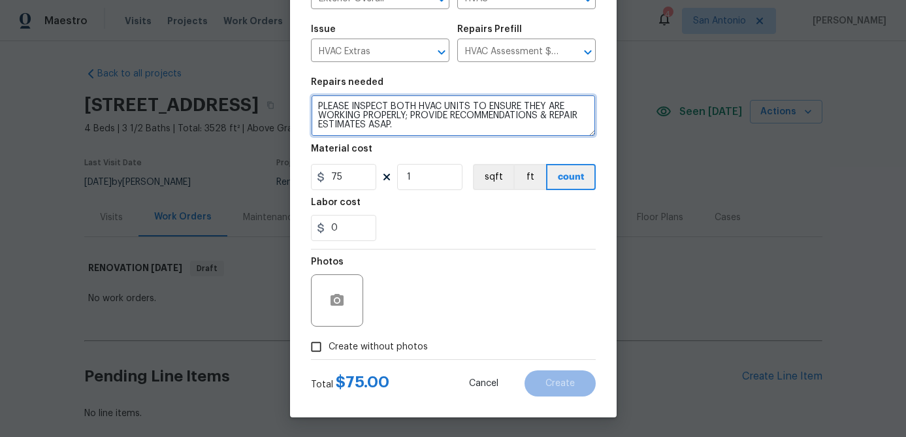
type textarea "PLEASE INSPECT BOTH HVAC UNITS TO ENSURE THEY ARE WORKING PROPERLY; PROVIDE REC…"
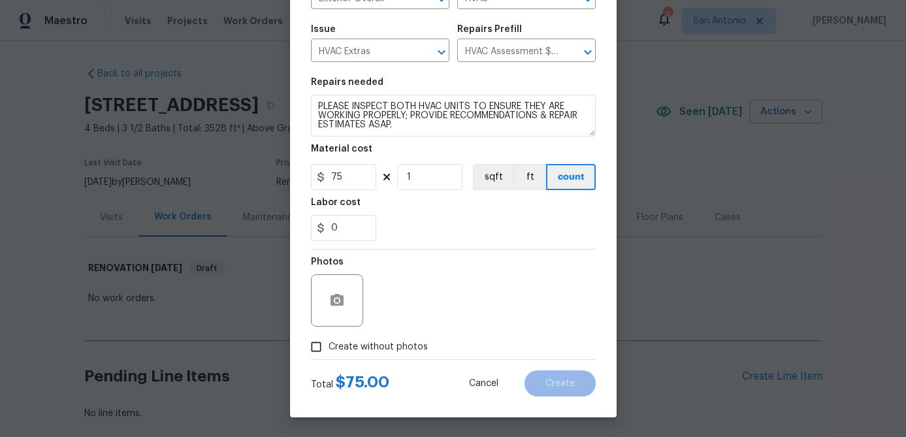
click at [316, 350] on input "Create without photos" at bounding box center [316, 347] width 25 height 25
checkbox input "true"
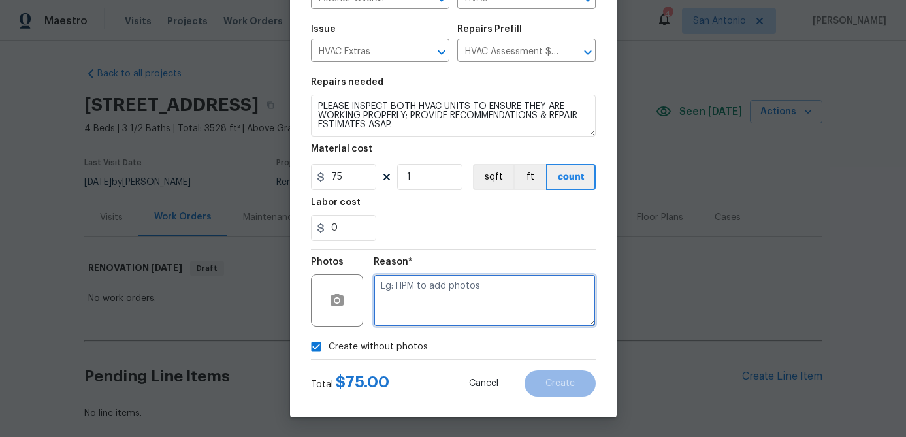
click at [415, 314] on textarea at bounding box center [485, 300] width 222 height 52
type textarea "."
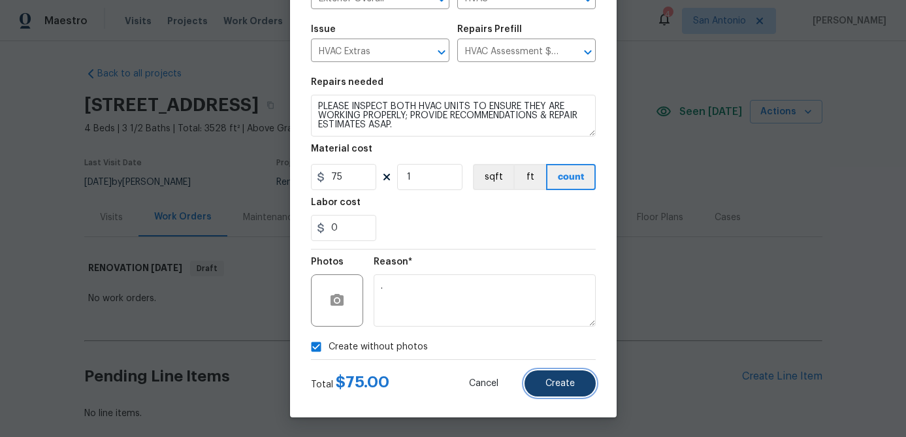
click at [560, 383] on span "Create" at bounding box center [560, 384] width 29 height 10
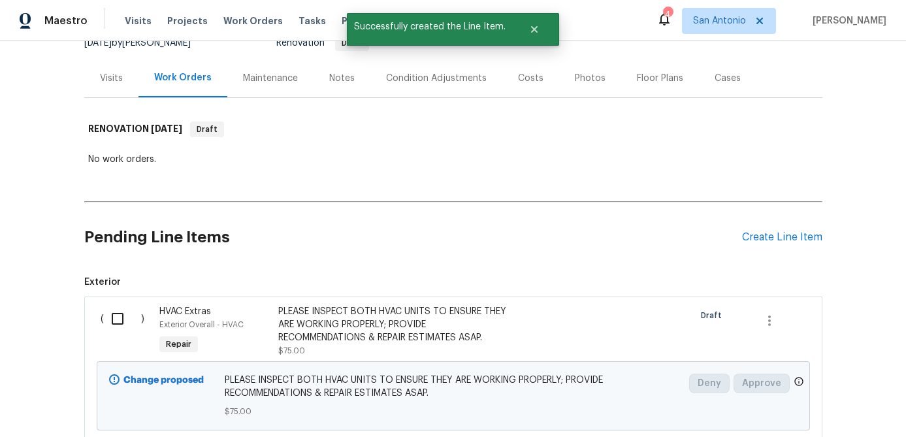
scroll to position [234, 0]
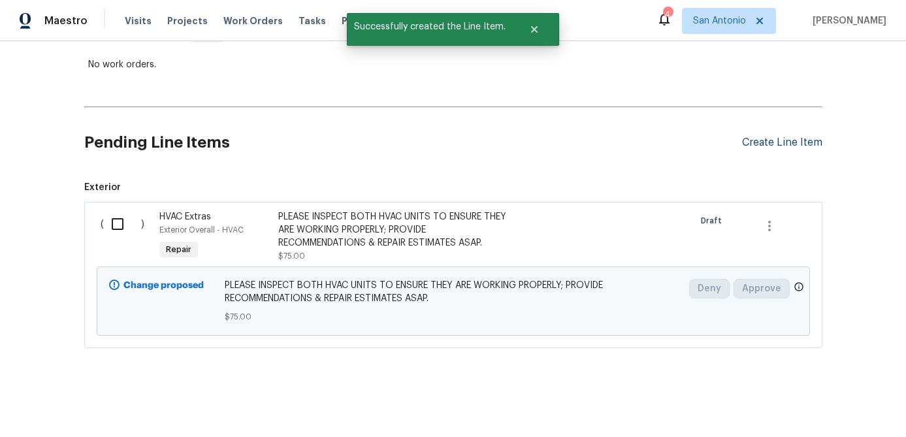
click at [757, 139] on div "Create Line Item" at bounding box center [782, 143] width 80 height 12
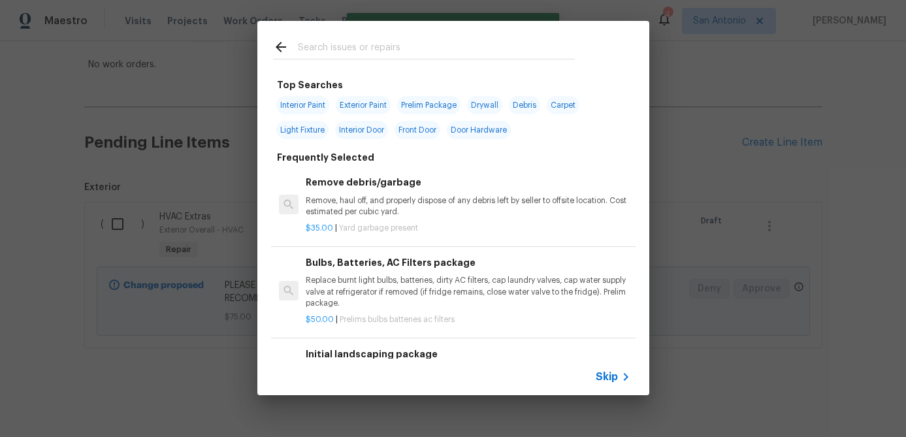
click at [609, 372] on span "Skip" at bounding box center [607, 376] width 22 height 13
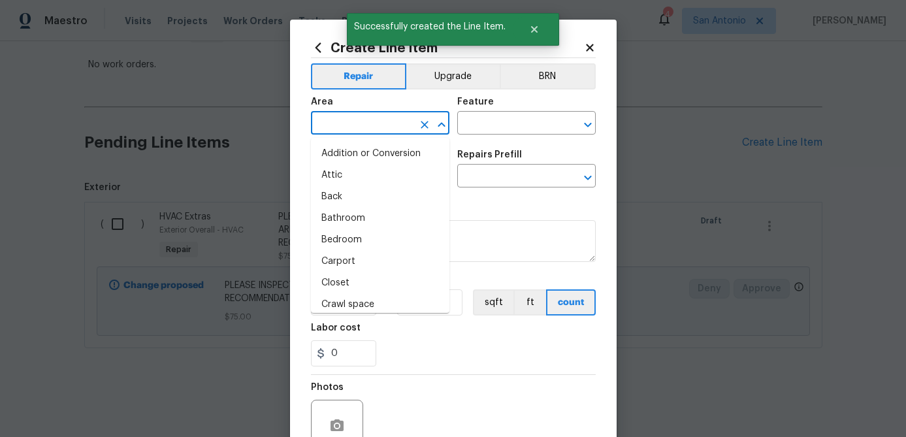
click at [361, 121] on input "text" at bounding box center [362, 124] width 102 height 20
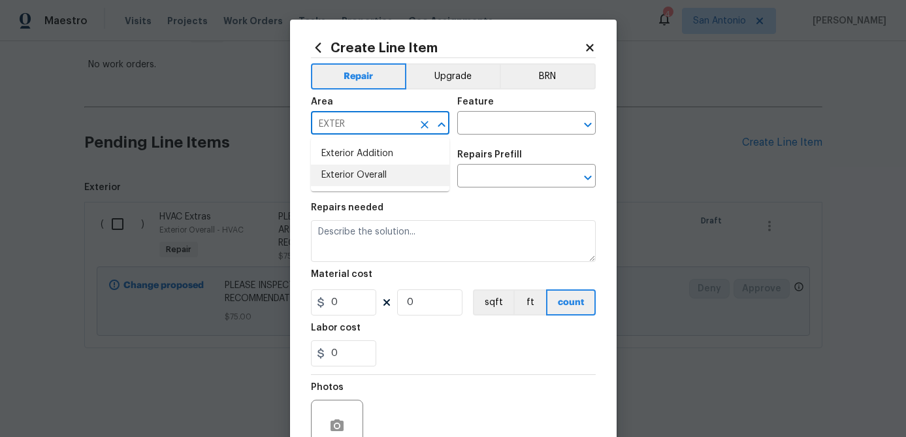
click at [352, 174] on li "Exterior Overall" at bounding box center [380, 176] width 139 height 22
type input "Exterior Overall"
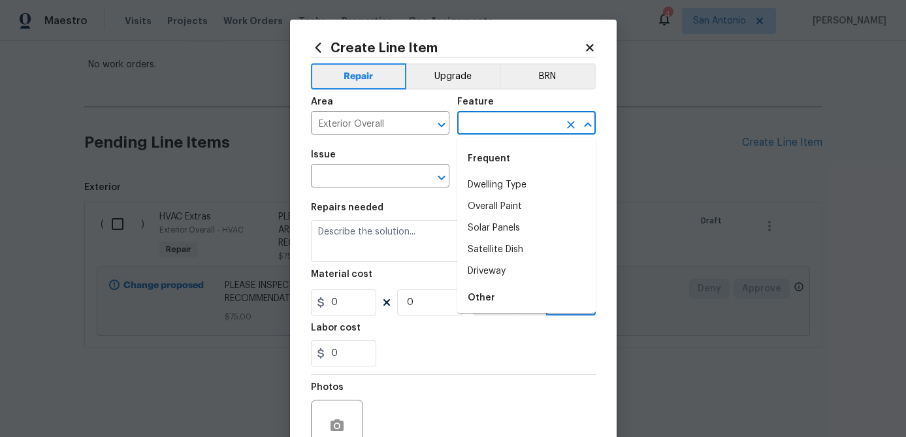
click at [467, 131] on input "text" at bounding box center [508, 124] width 102 height 20
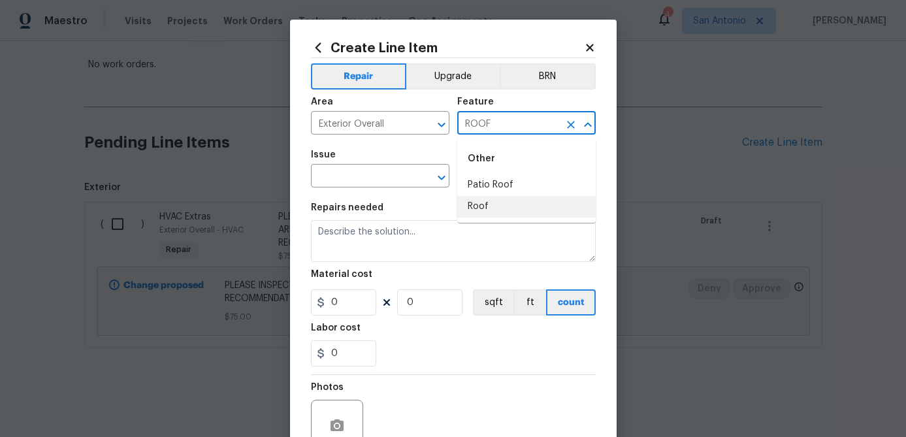
click at [488, 201] on li "Roof" at bounding box center [526, 207] width 139 height 22
type input "Roof"
click at [382, 178] on input "text" at bounding box center [362, 177] width 102 height 20
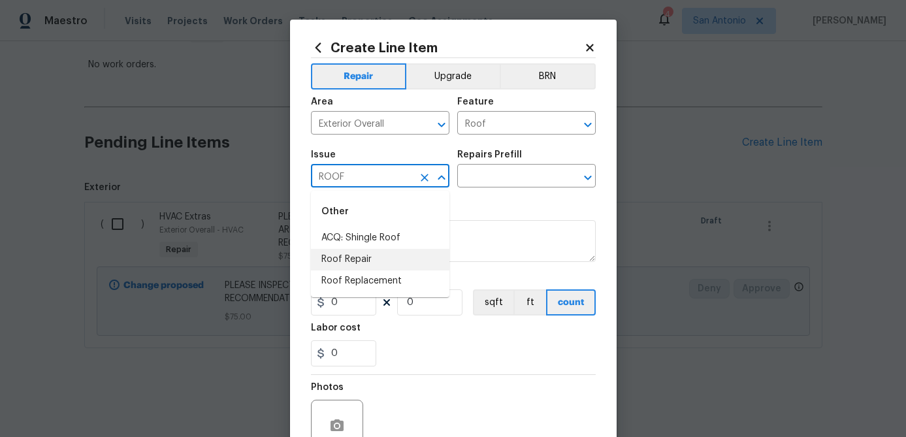
click at [346, 257] on li "Roof Repair" at bounding box center [380, 260] width 139 height 22
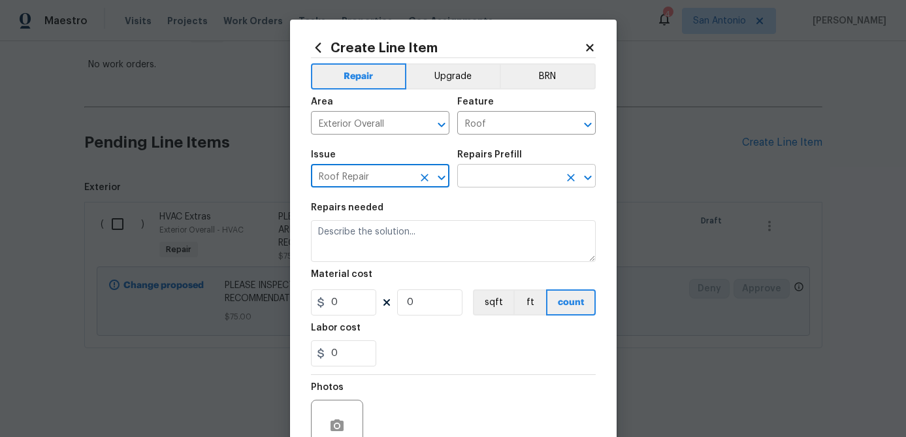
type input "Roof Repair"
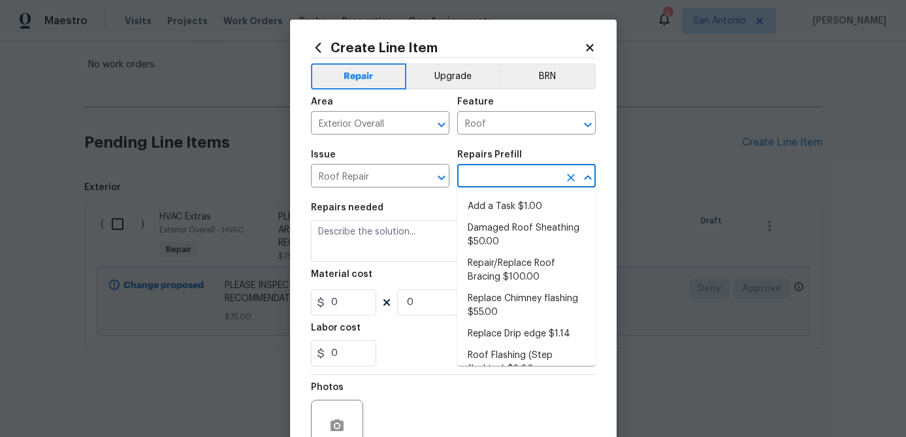
click at [485, 169] on input "text" at bounding box center [508, 177] width 102 height 20
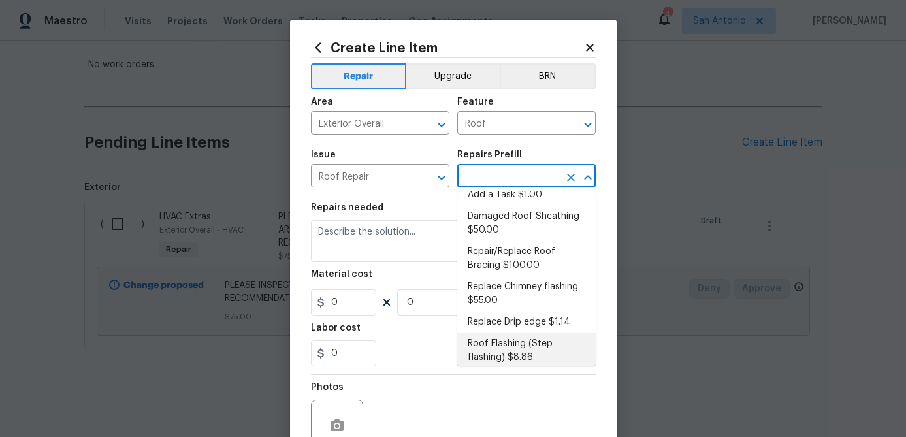
scroll to position [0, 0]
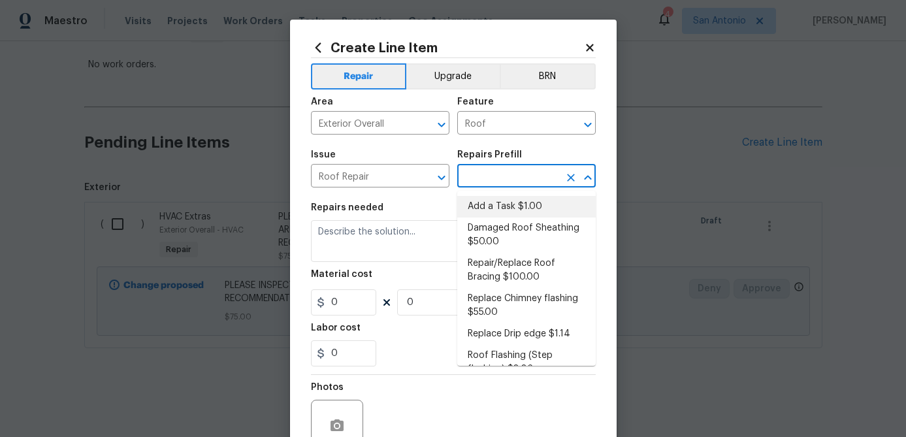
click at [525, 204] on li "Add a Task $1.00" at bounding box center [526, 207] width 139 height 22
type input "Eaves and Trim"
type input "Add a Task $1.00"
type textarea "HPM to detail"
type input "1"
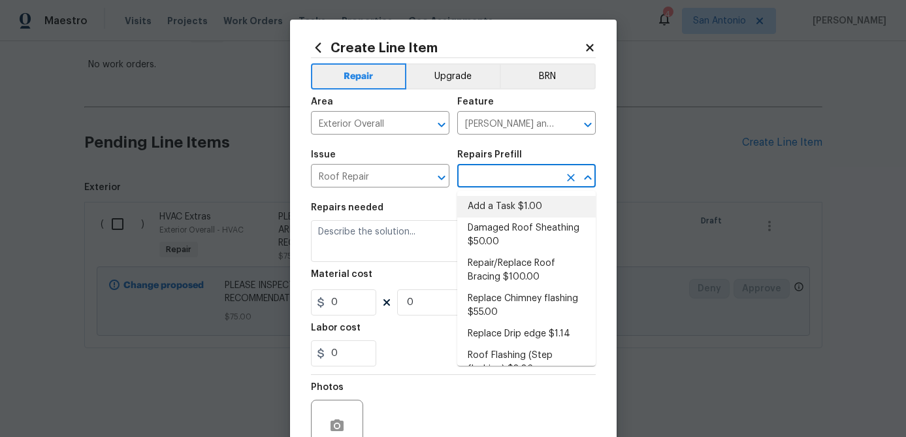
type input "1"
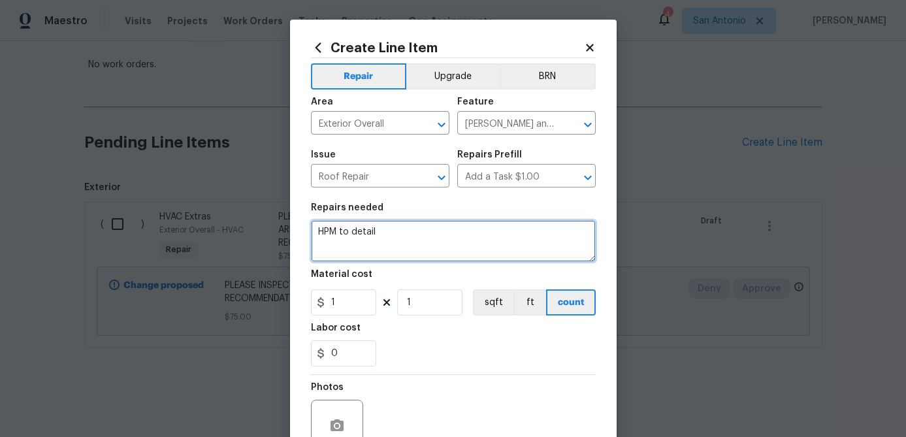
drag, startPoint x: 391, startPoint y: 239, endPoint x: 270, endPoint y: 239, distance: 120.9
click at [271, 238] on div "Create Line Item Repair Upgrade BRN Area Exterior Overall ​ Feature Eaves and T…" at bounding box center [453, 218] width 906 height 437
drag, startPoint x: 380, startPoint y: 231, endPoint x: 288, endPoint y: 224, distance: 92.4
click at [288, 224] on div "Create Line Item Repair Upgrade BRN Area Exterior Overall ​ Feature Eaves and T…" at bounding box center [453, 218] width 906 height 437
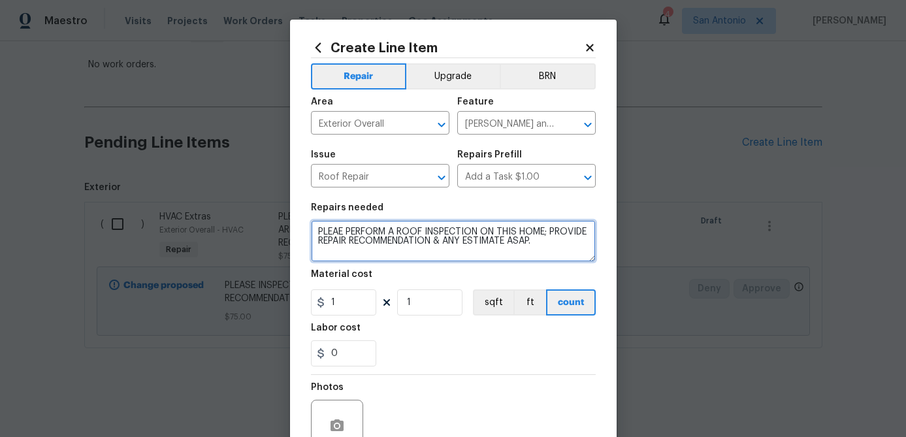
type textarea "PLEAE PERFORM A ROOF INSPECTION ON THIS HOME; PROVIDE REPAIR RECOMMENDATION & A…"
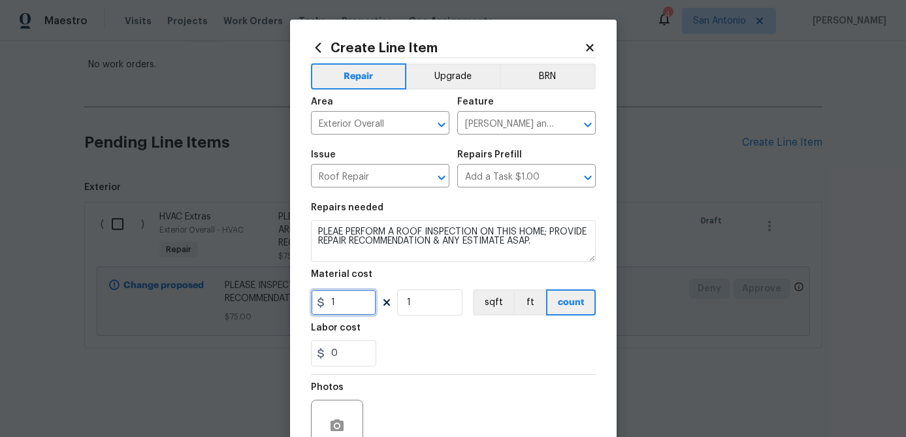
click at [362, 310] on input "1" at bounding box center [343, 302] width 65 height 26
type input "75"
click at [454, 307] on input "1" at bounding box center [429, 302] width 65 height 26
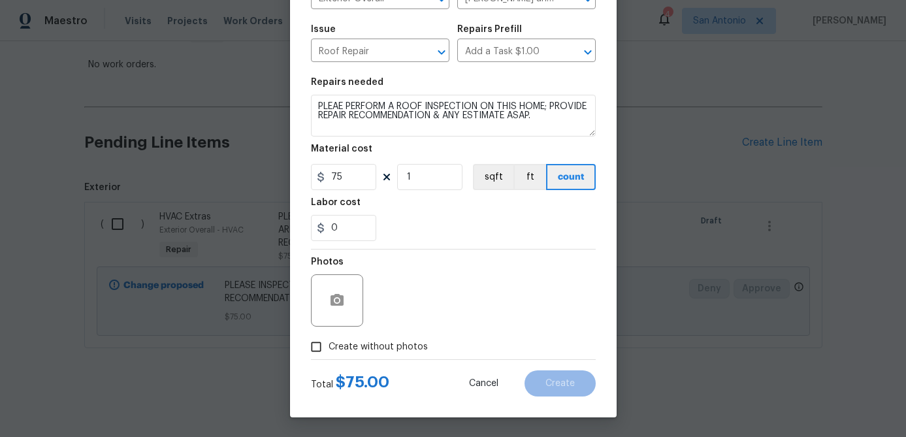
click at [320, 348] on input "Create without photos" at bounding box center [316, 347] width 25 height 25
checkbox input "true"
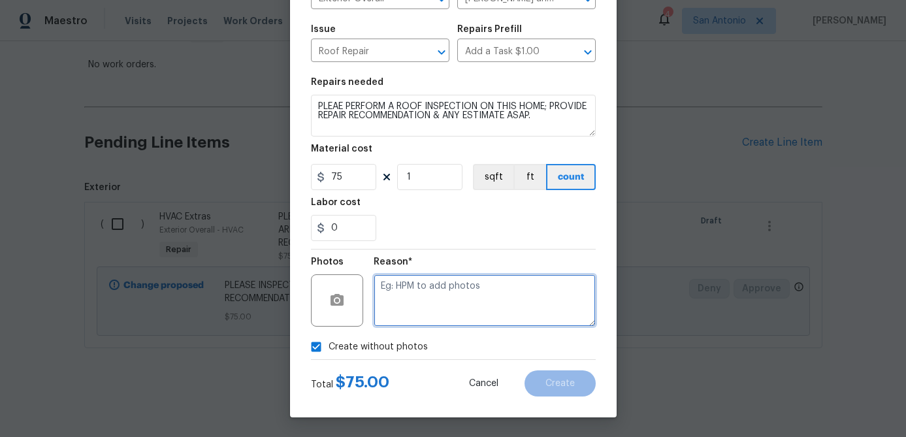
click at [453, 306] on textarea at bounding box center [485, 300] width 222 height 52
type textarea "."
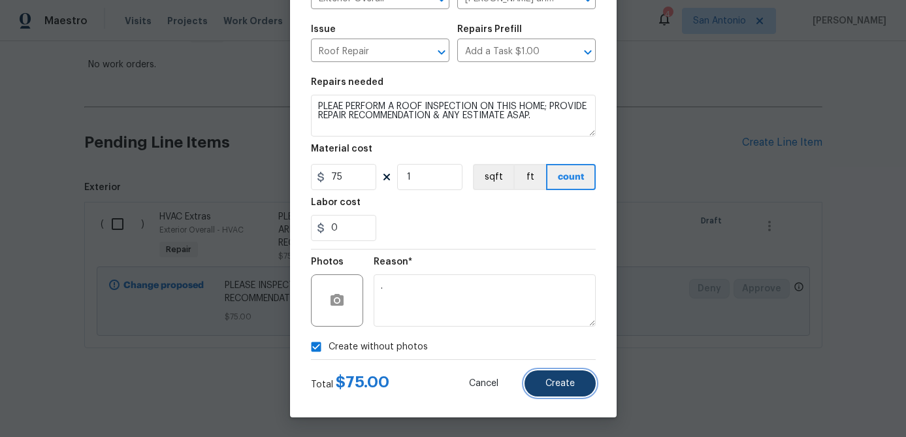
click at [548, 387] on span "Create" at bounding box center [560, 384] width 29 height 10
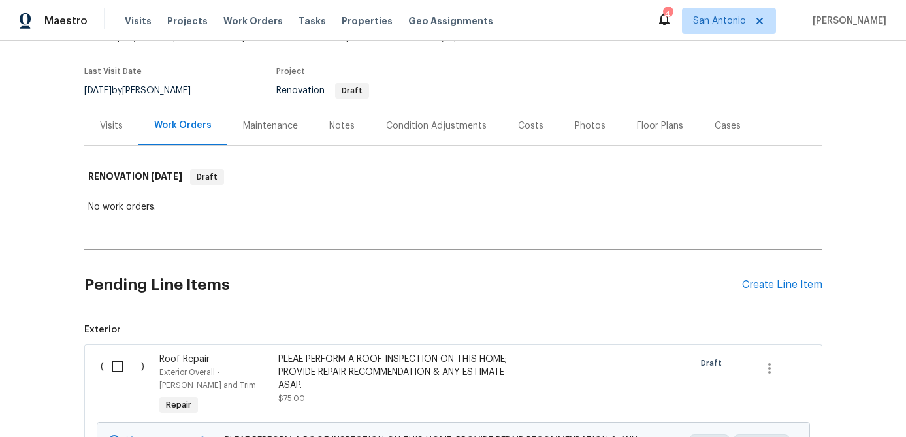
scroll to position [0, 0]
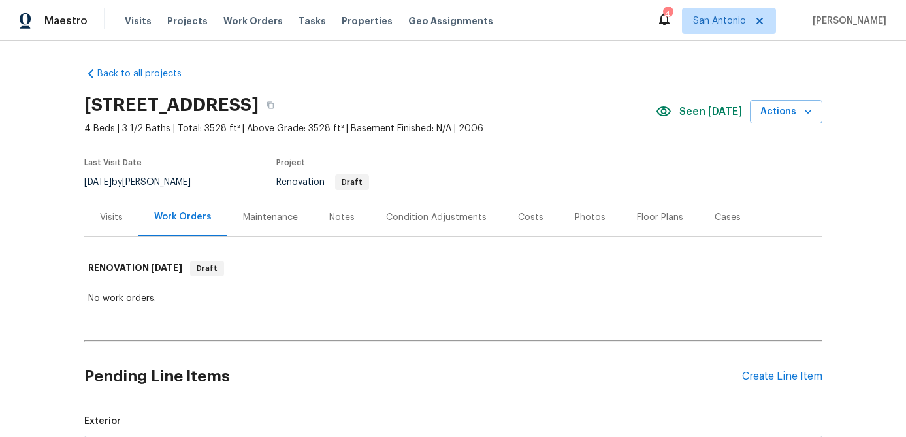
click at [456, 214] on div "Condition Adjustments" at bounding box center [436, 217] width 101 height 13
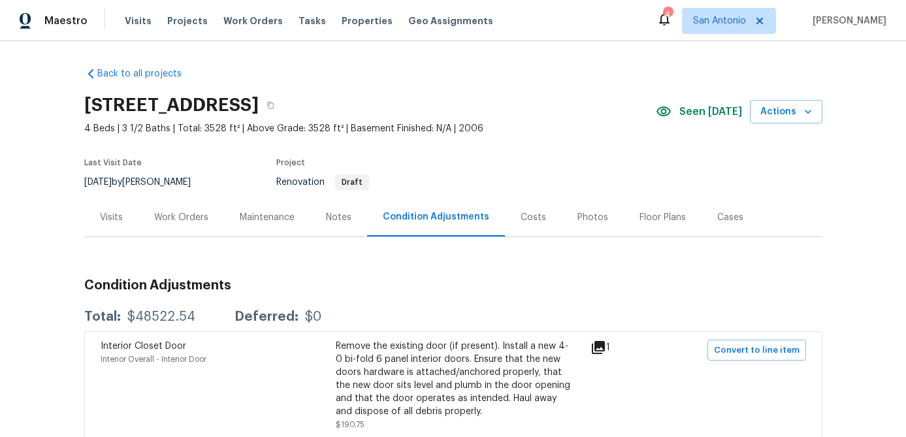
click at [195, 219] on div "Work Orders" at bounding box center [181, 217] width 54 height 13
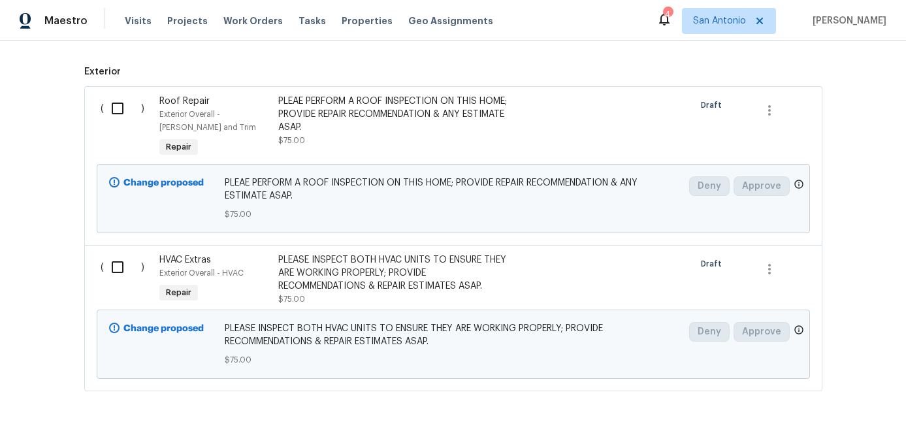
scroll to position [352, 0]
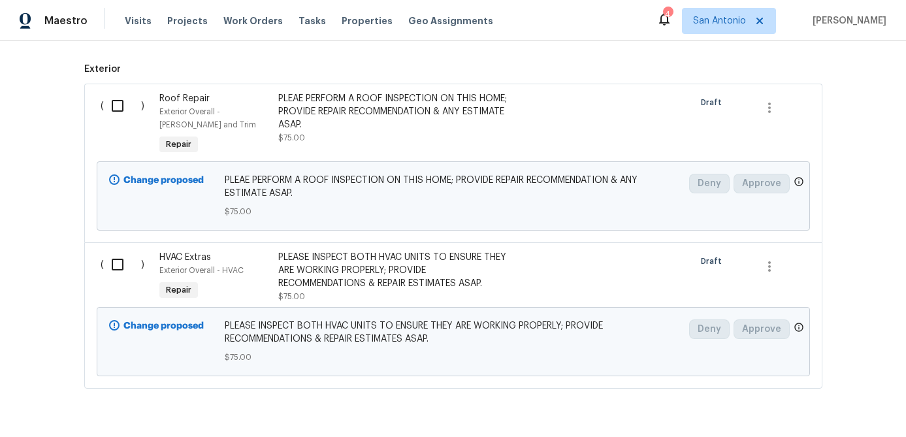
click at [118, 107] on input "checkbox" at bounding box center [122, 105] width 37 height 27
checkbox input "true"
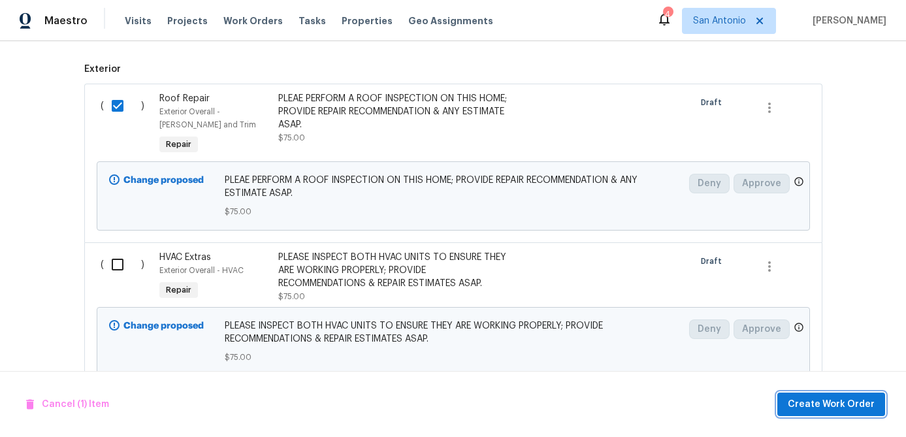
click at [817, 397] on span "Create Work Order" at bounding box center [831, 405] width 87 height 16
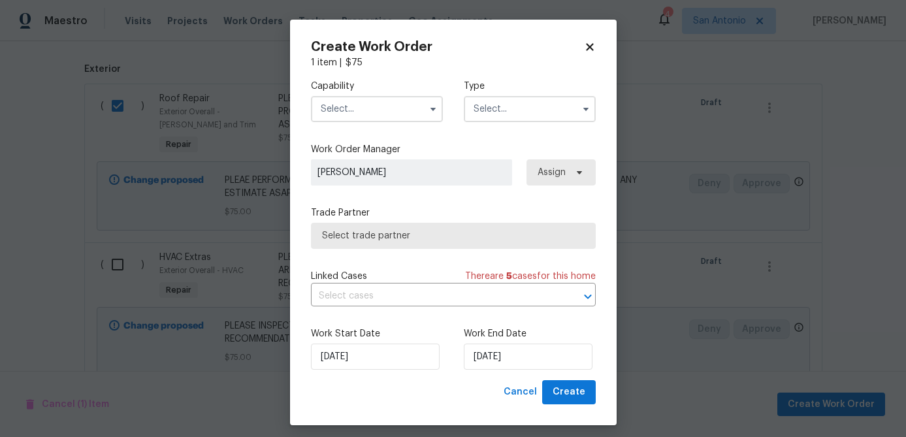
click at [383, 111] on input "text" at bounding box center [377, 109] width 132 height 26
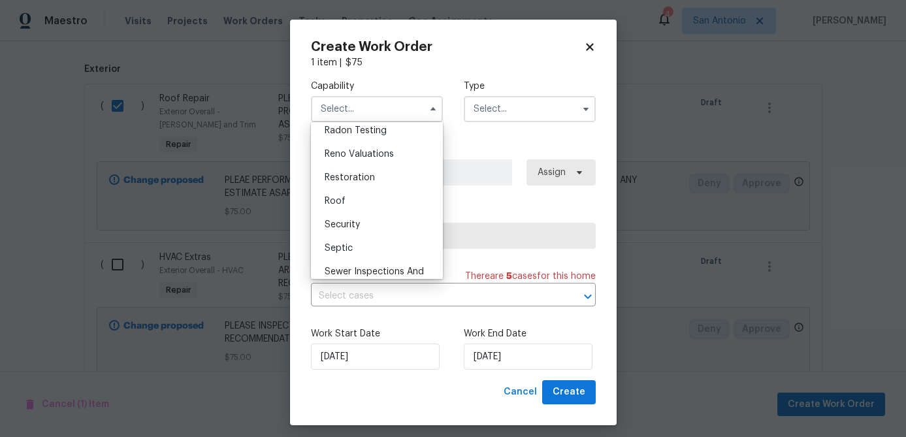
scroll to position [1268, 0]
click at [335, 205] on span "Roof" at bounding box center [335, 201] width 21 height 9
type input "Roof"
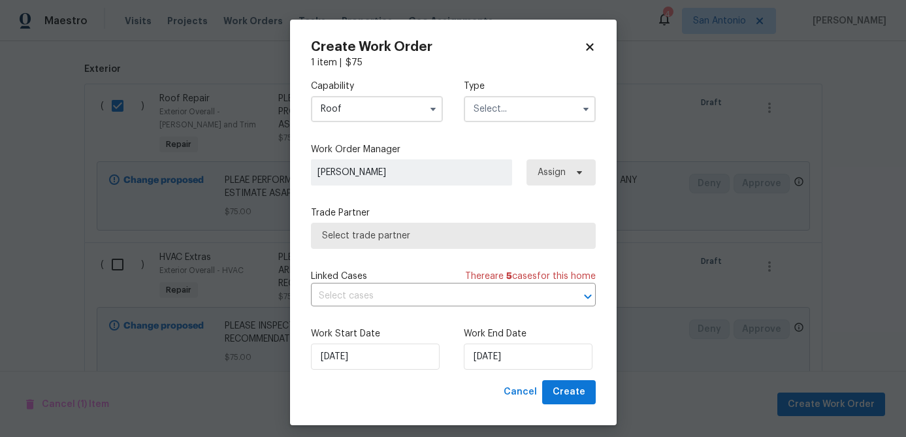
click at [518, 108] on input "text" at bounding box center [530, 109] width 132 height 26
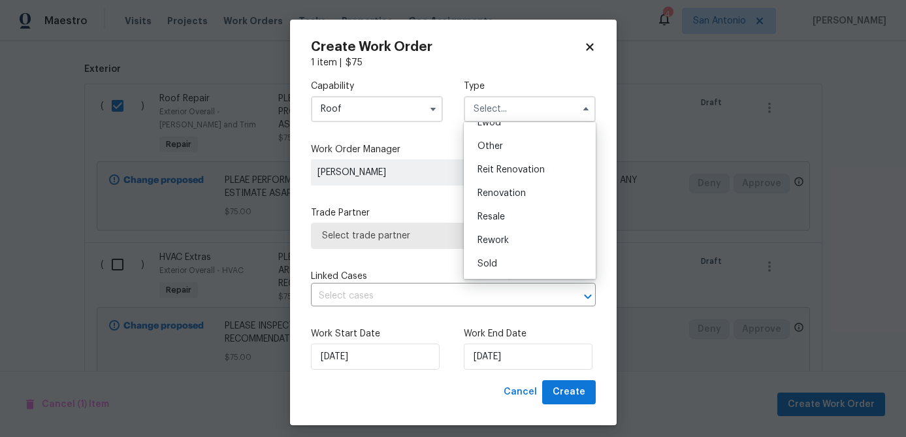
scroll to position [8, 0]
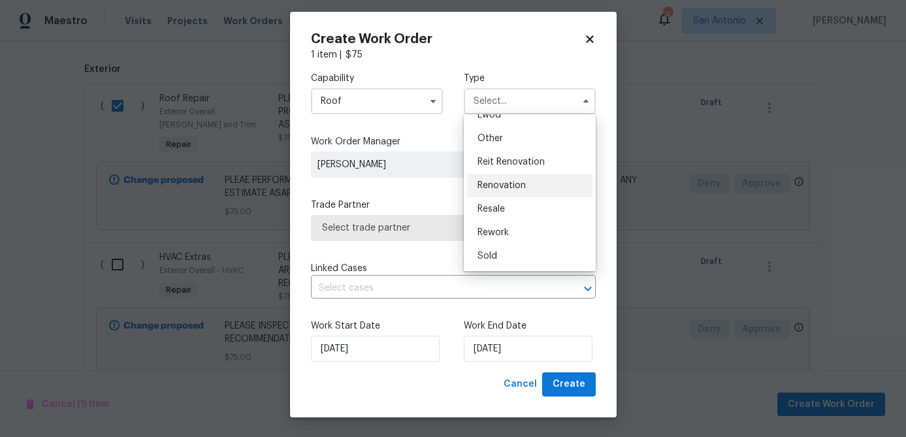
click at [506, 186] on span "Renovation" at bounding box center [502, 185] width 48 height 9
type input "Renovation"
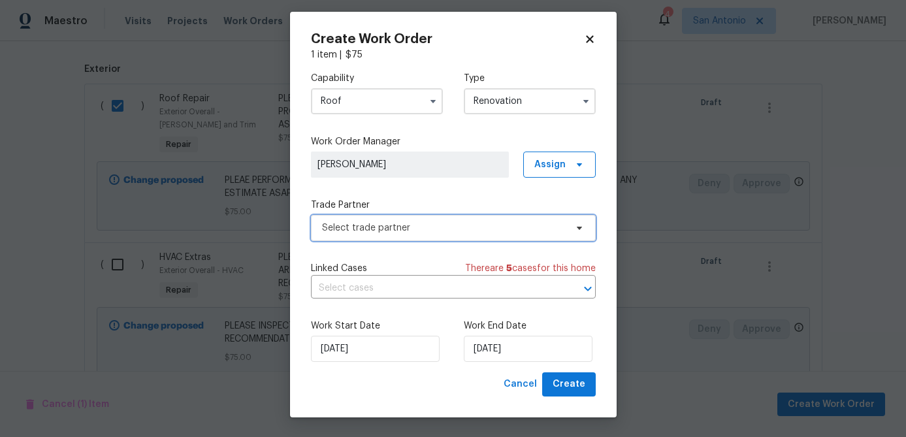
click at [418, 225] on span "Select trade partner" at bounding box center [444, 228] width 244 height 13
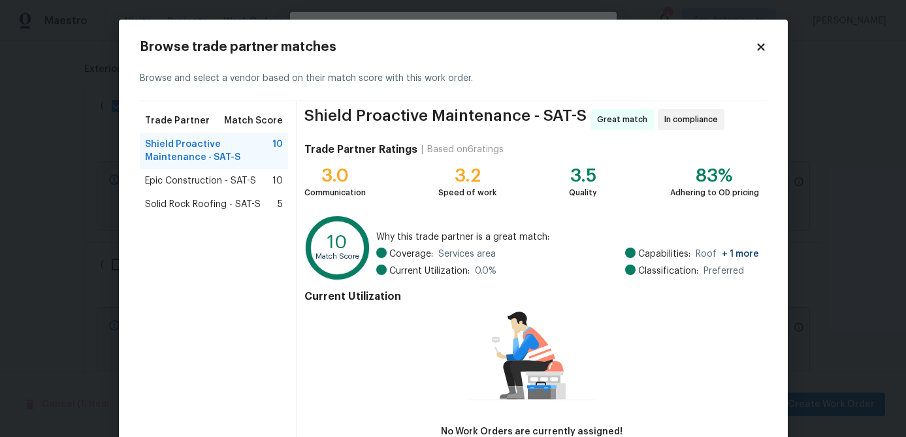
scroll to position [86, 0]
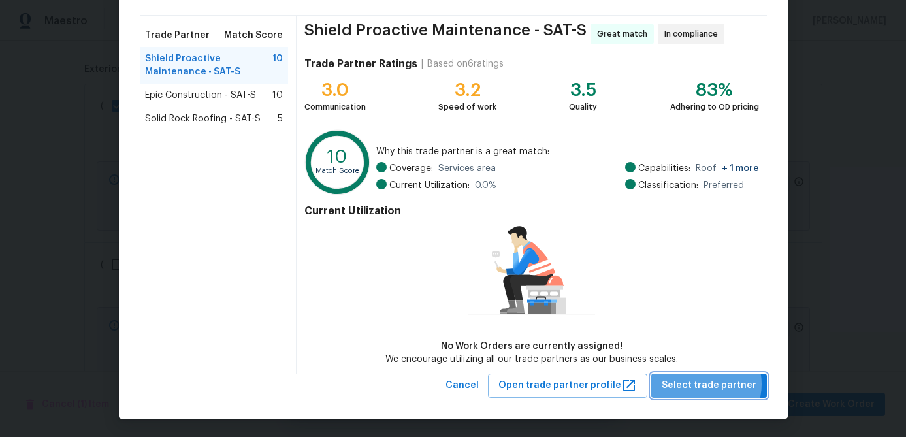
click at [711, 384] on span "Select trade partner" at bounding box center [709, 386] width 95 height 16
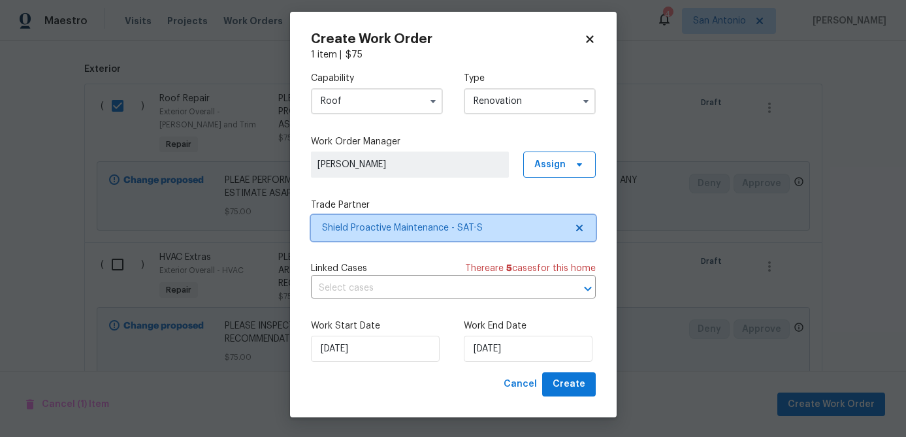
scroll to position [0, 0]
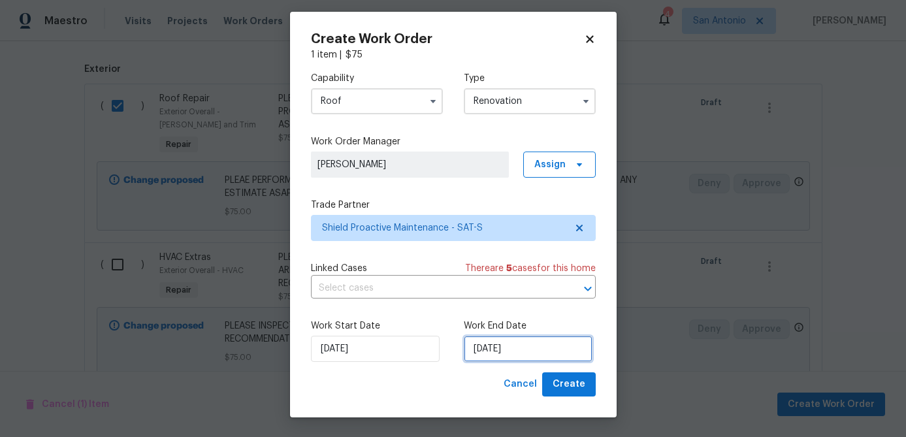
click at [525, 350] on input "[DATE]" at bounding box center [528, 349] width 129 height 26
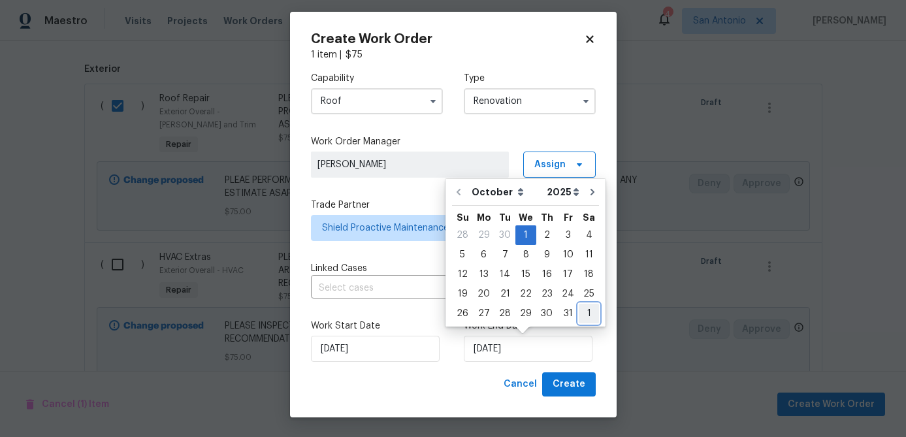
click at [586, 312] on div "1" at bounding box center [589, 313] width 20 height 18
type input "[DATE]"
select select "10"
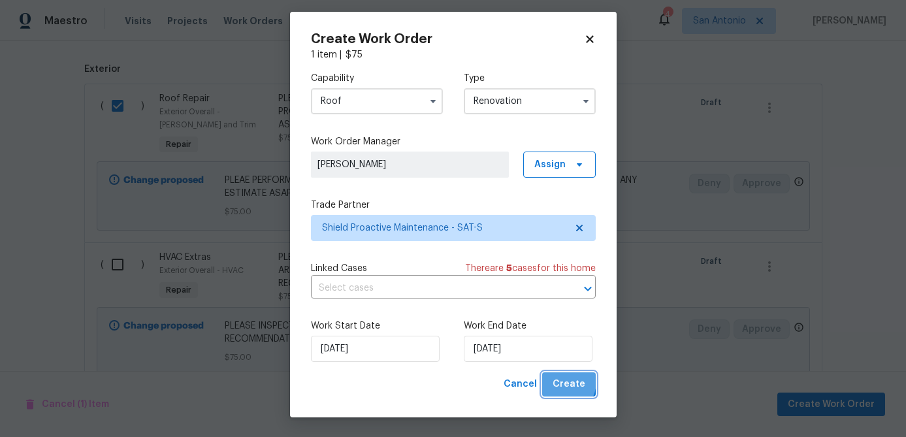
click at [559, 381] on span "Create" at bounding box center [569, 384] width 33 height 16
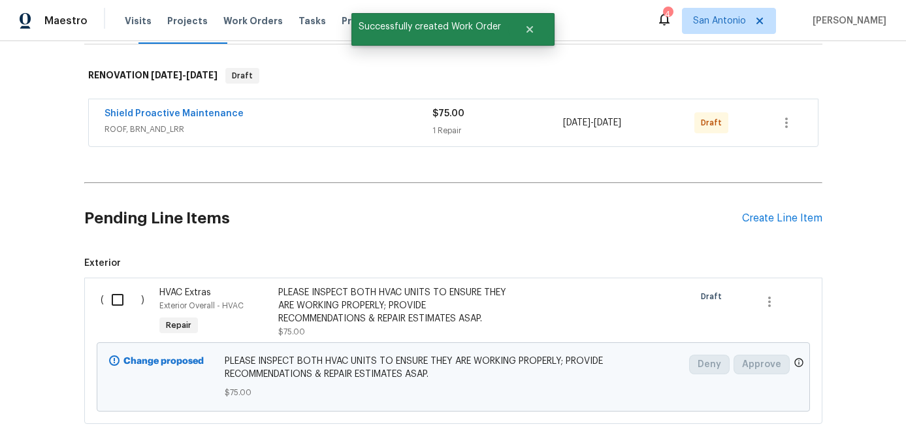
scroll to position [192, 0]
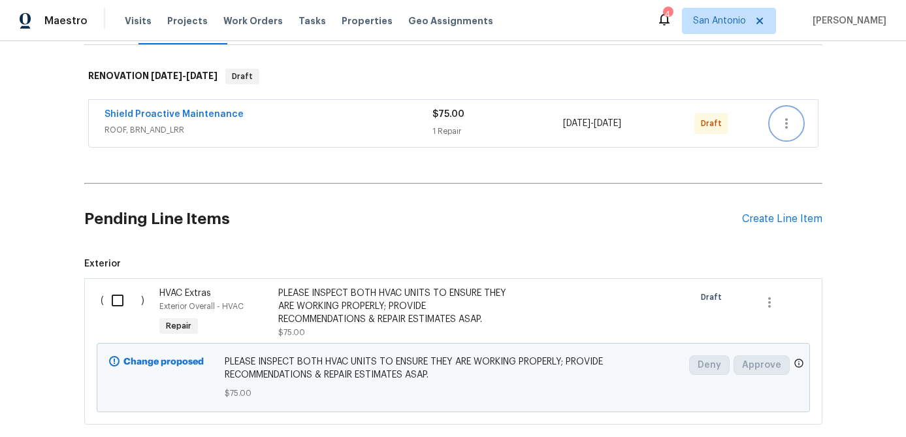
click at [798, 122] on button "button" at bounding box center [786, 123] width 31 height 31
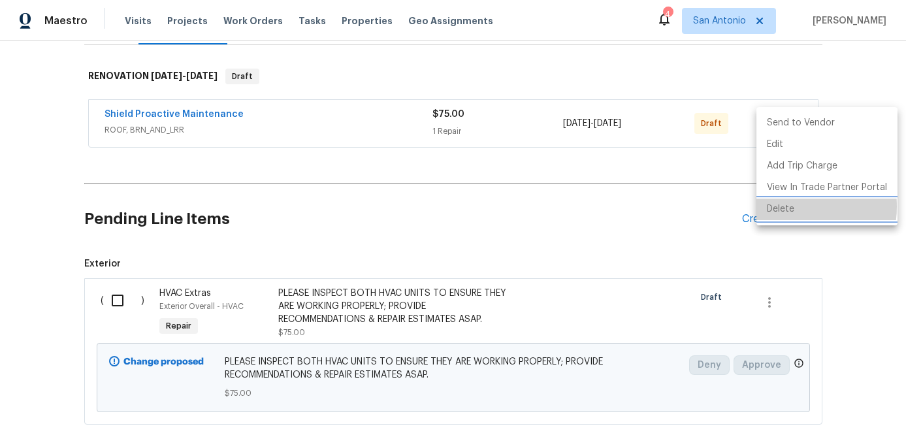
click at [781, 206] on li "Delete" at bounding box center [827, 210] width 141 height 22
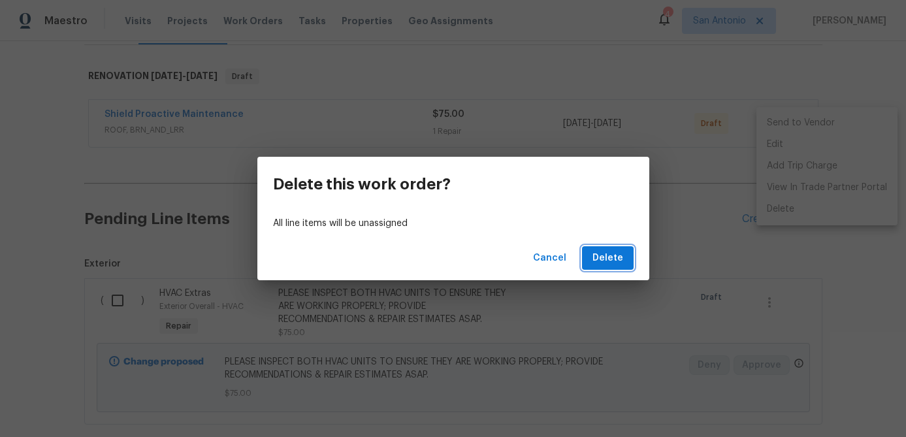
click at [589, 256] on button "Delete" at bounding box center [608, 258] width 52 height 24
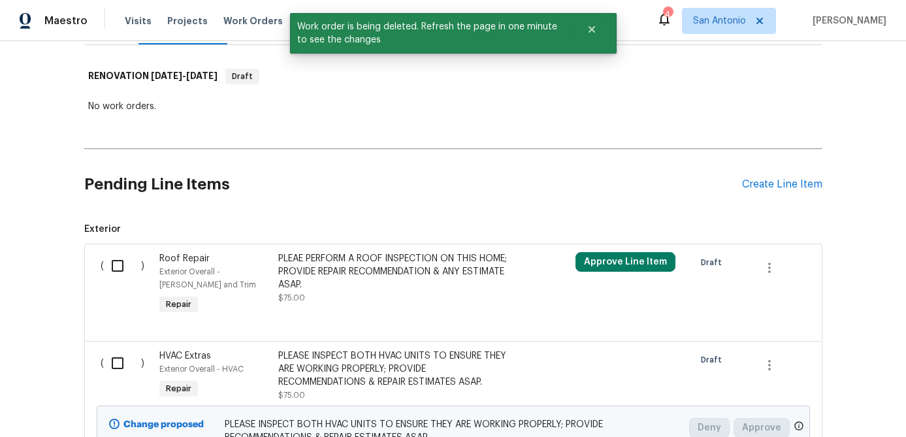
scroll to position [206, 0]
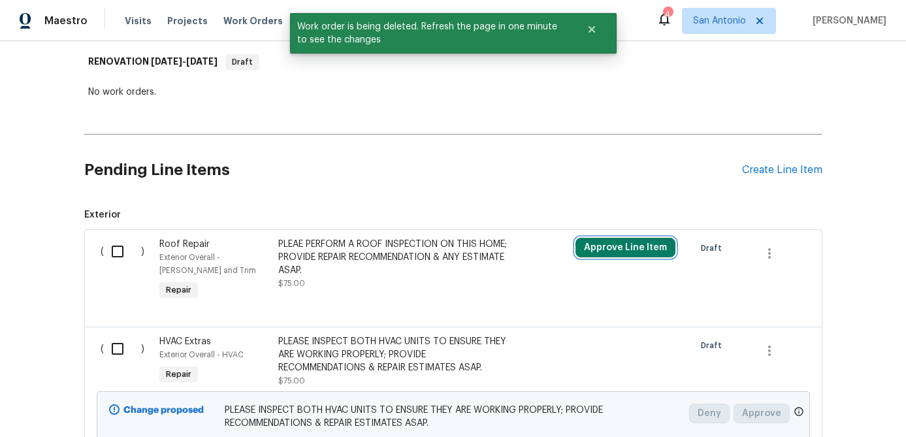
click at [606, 245] on button "Approve Line Item" at bounding box center [626, 248] width 100 height 20
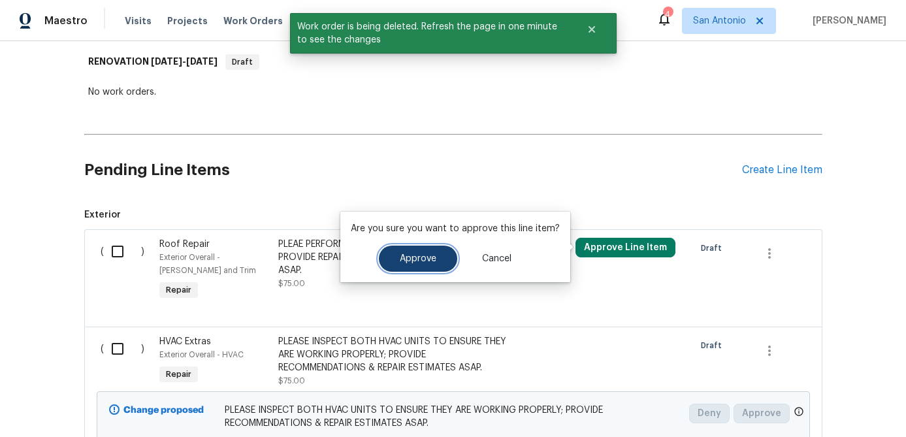
click at [412, 252] on button "Approve" at bounding box center [418, 259] width 78 height 26
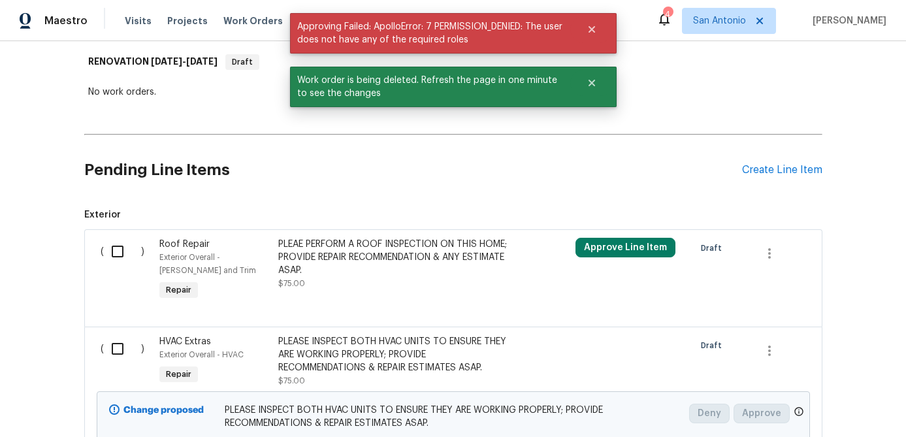
click at [125, 249] on input "checkbox" at bounding box center [122, 251] width 37 height 27
checkbox input "true"
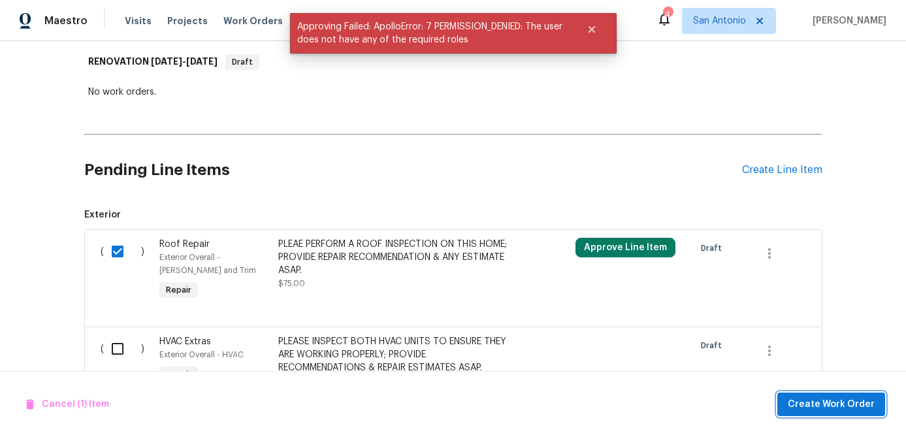
click at [808, 409] on span "Create Work Order" at bounding box center [831, 405] width 87 height 16
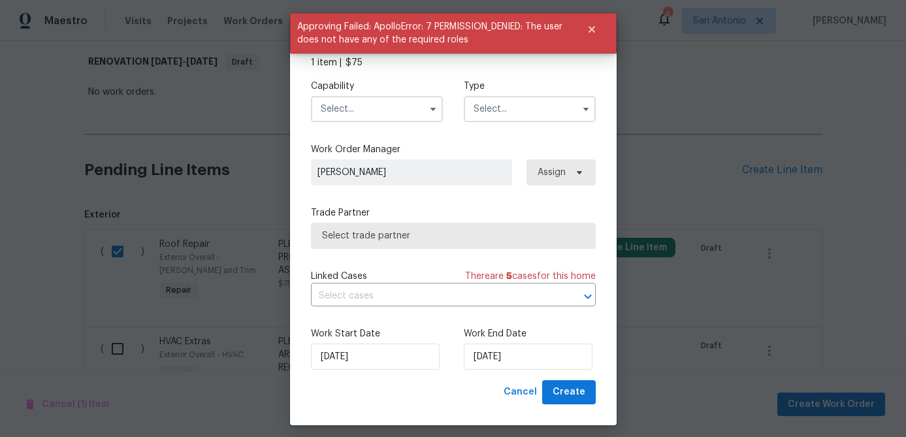
click at [378, 119] on input "text" at bounding box center [377, 109] width 132 height 26
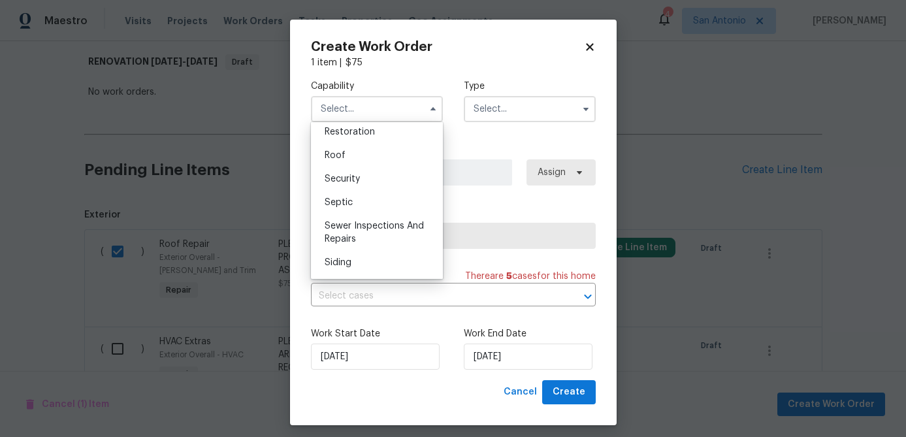
scroll to position [1310, 0]
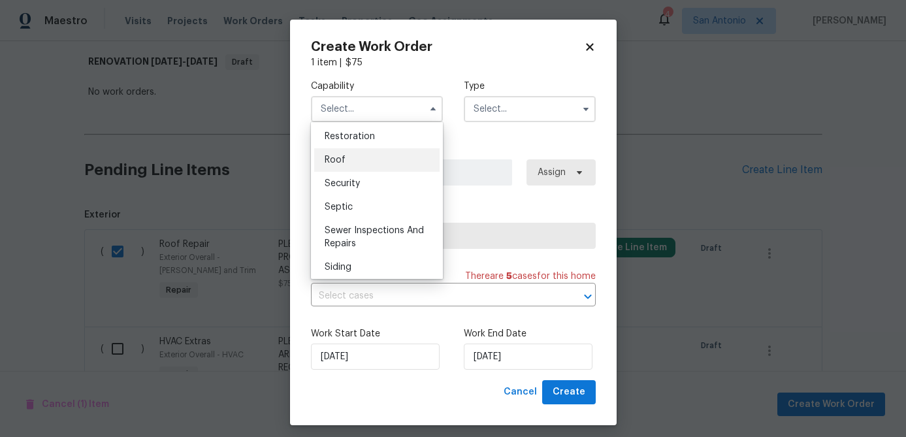
click at [337, 157] on span "Roof" at bounding box center [335, 160] width 21 height 9
type input "Roof"
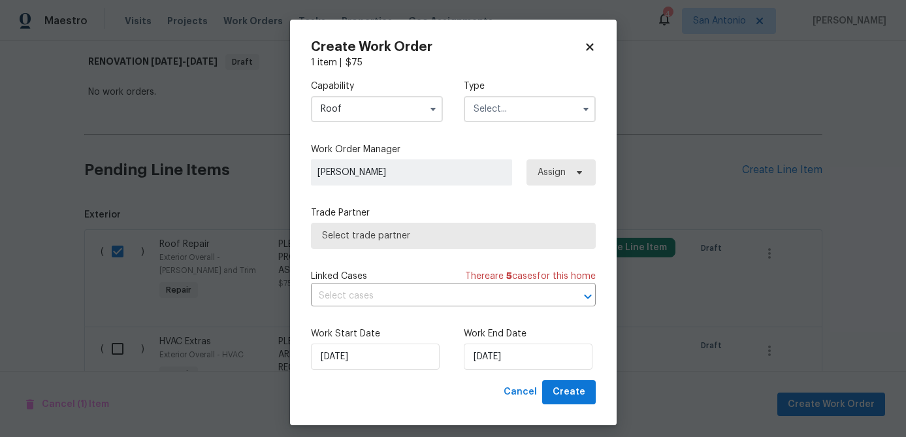
click at [487, 110] on input "text" at bounding box center [530, 109] width 132 height 26
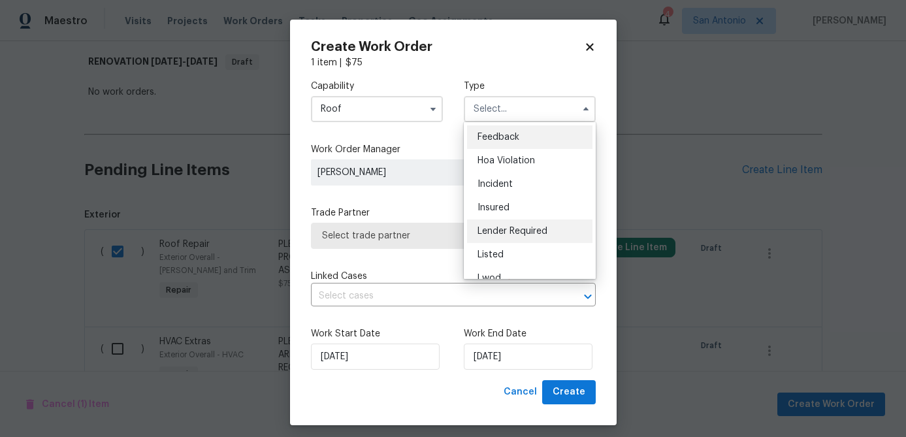
scroll to position [156, 0]
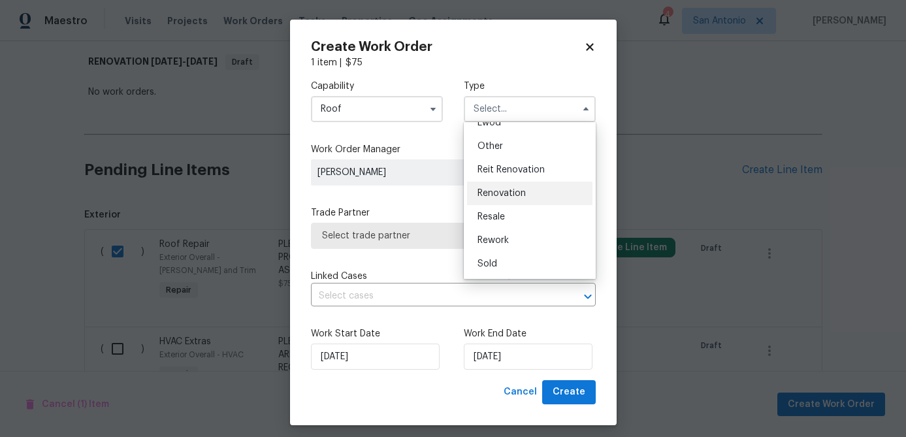
click at [504, 193] on span "Renovation" at bounding box center [502, 193] width 48 height 9
type input "Renovation"
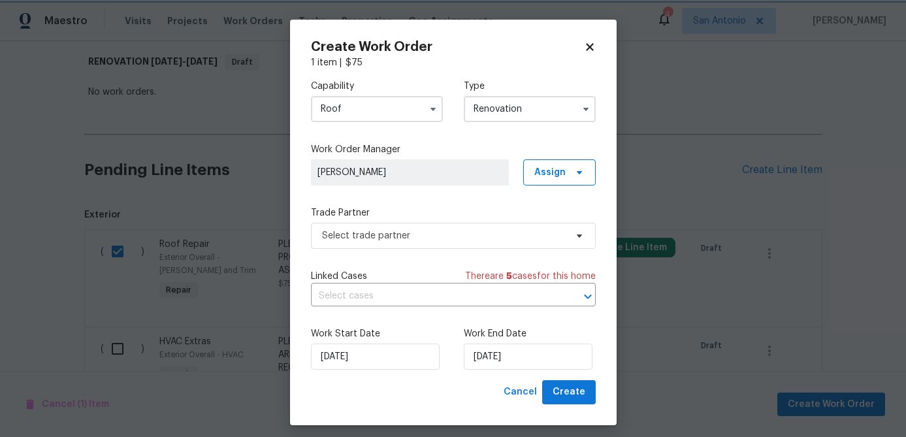
scroll to position [0, 0]
click at [455, 232] on span "Select trade partner" at bounding box center [444, 235] width 244 height 13
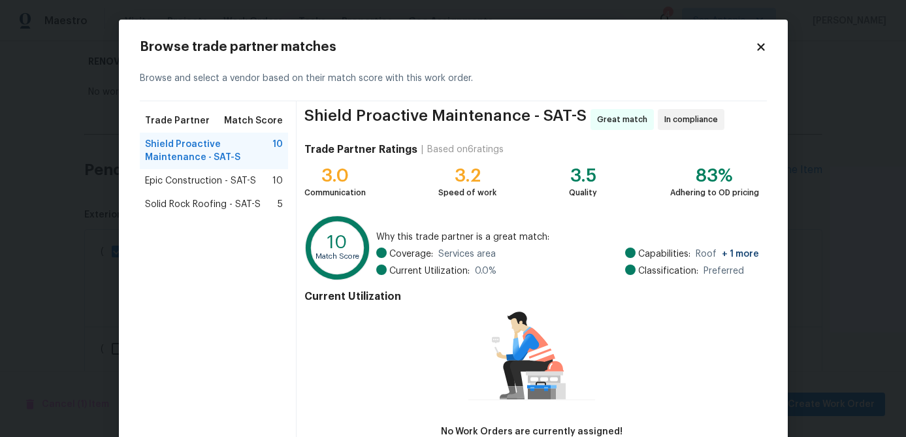
scroll to position [86, 0]
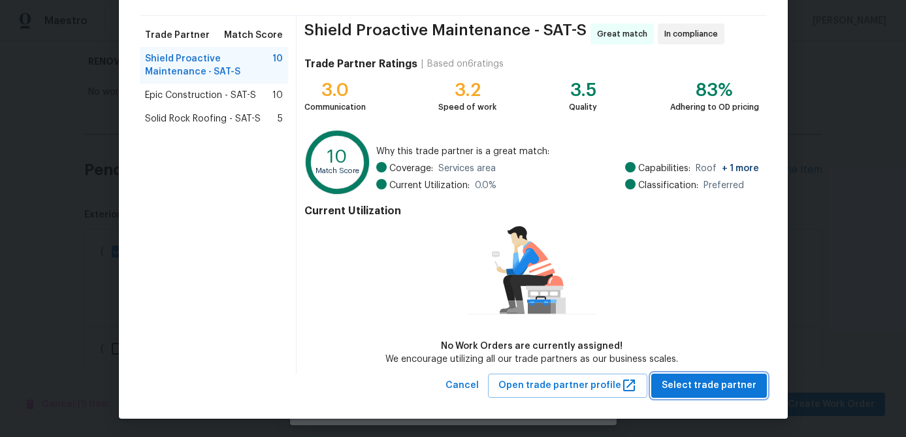
click at [717, 379] on span "Select trade partner" at bounding box center [709, 386] width 95 height 16
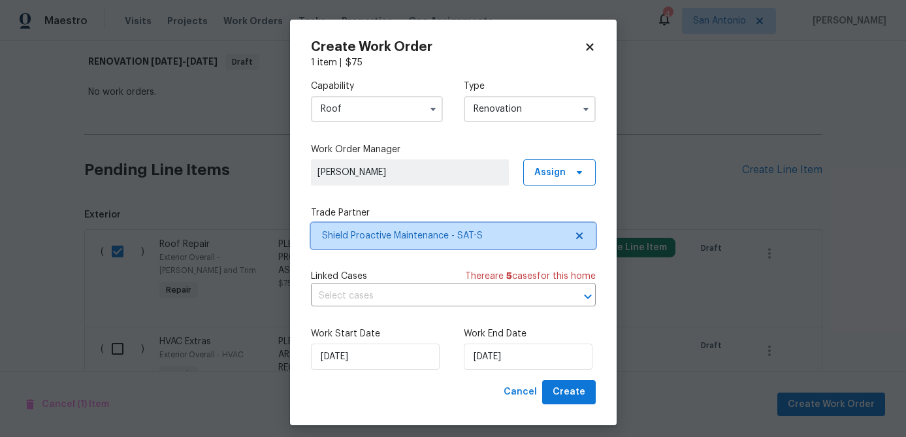
scroll to position [0, 0]
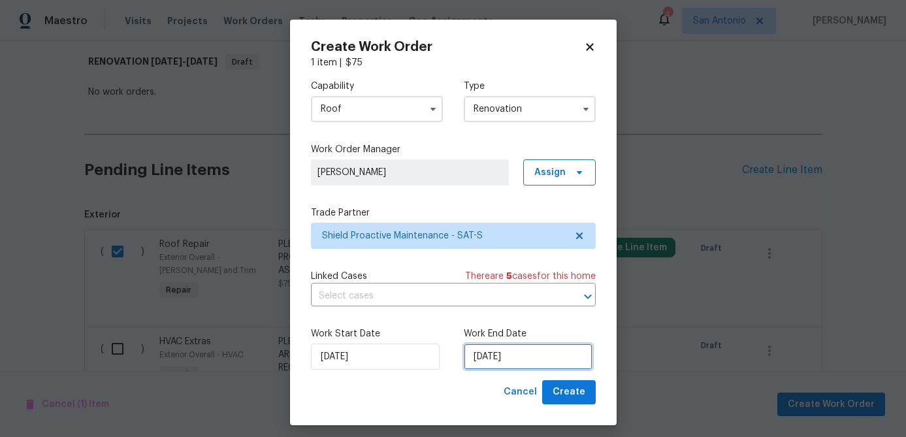
click at [531, 354] on input "[DATE]" at bounding box center [528, 357] width 129 height 26
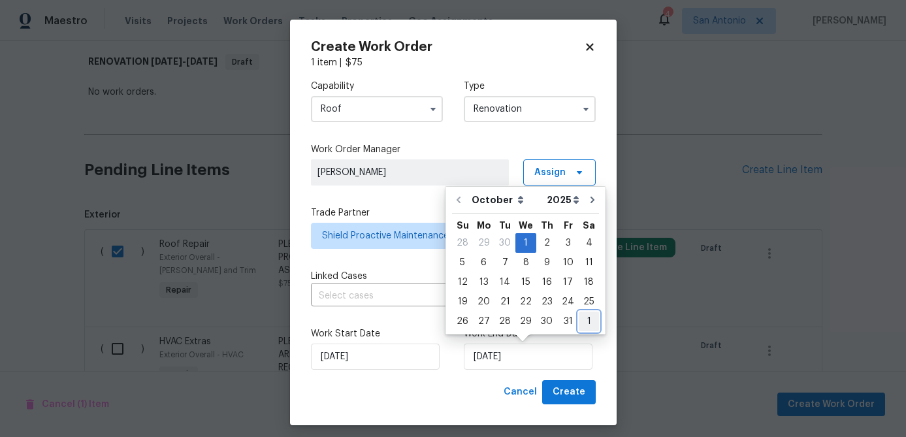
click at [584, 322] on div "1" at bounding box center [589, 321] width 20 height 18
type input "[DATE]"
select select "10"
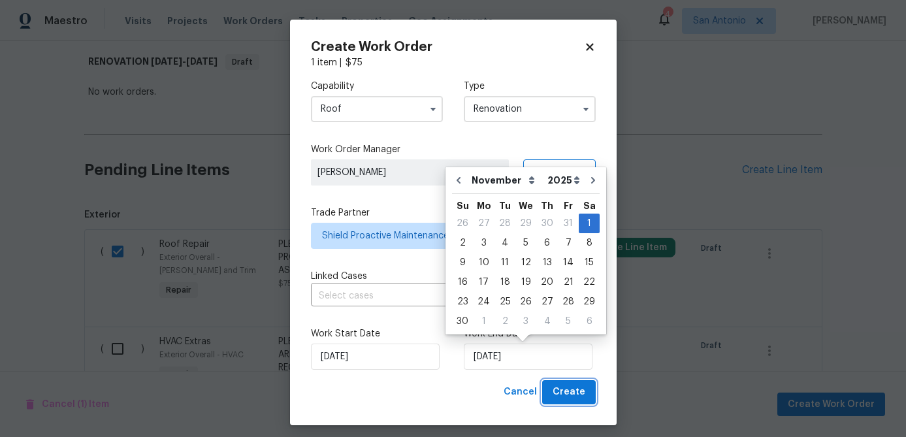
click at [582, 397] on span "Create" at bounding box center [569, 392] width 33 height 16
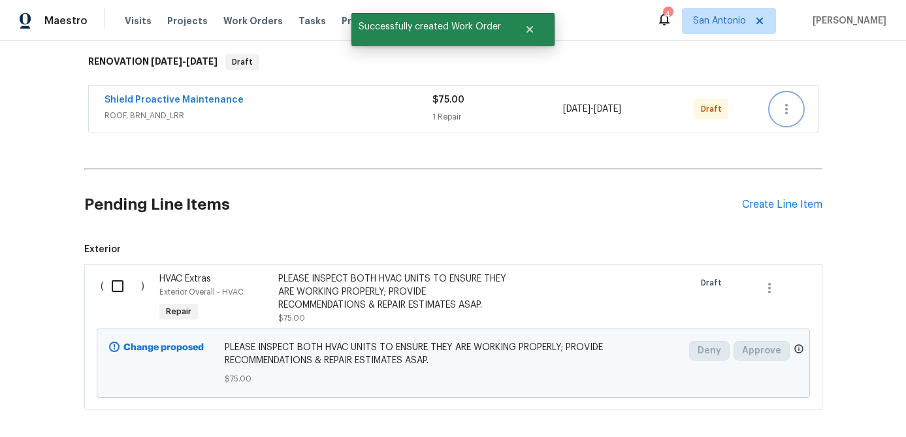
click at [785, 114] on icon "button" at bounding box center [787, 109] width 16 height 16
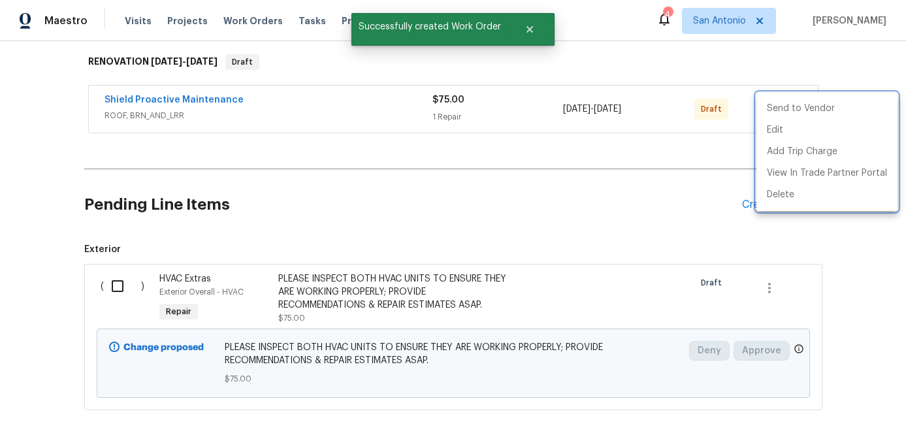
click at [321, 107] on div at bounding box center [453, 218] width 906 height 437
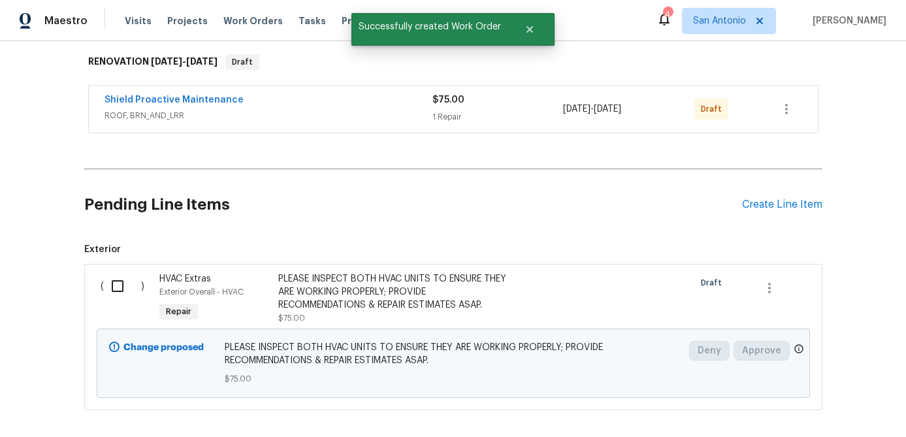
click at [321, 107] on div "Shield Proactive Maintenance" at bounding box center [269, 101] width 328 height 16
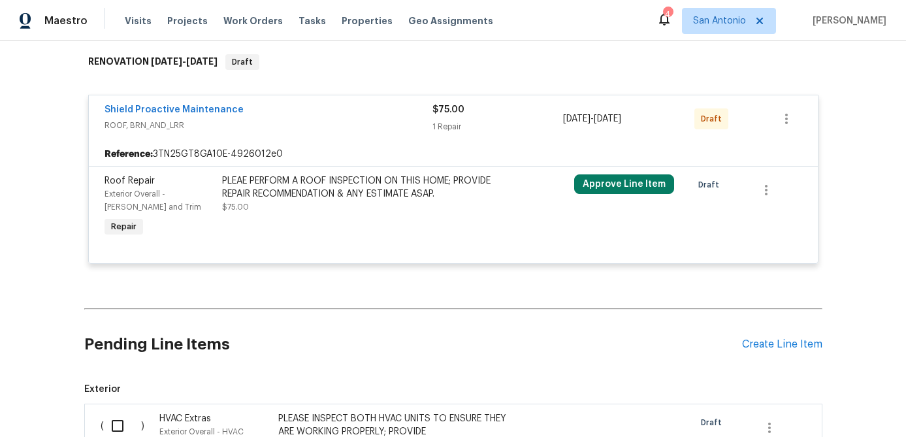
click at [321, 107] on div "Shield Proactive Maintenance" at bounding box center [269, 111] width 328 height 16
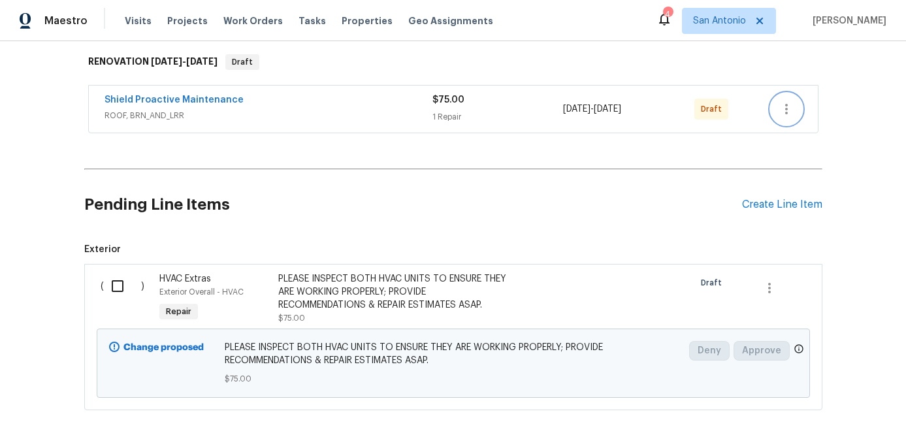
click at [789, 110] on icon "button" at bounding box center [787, 109] width 16 height 16
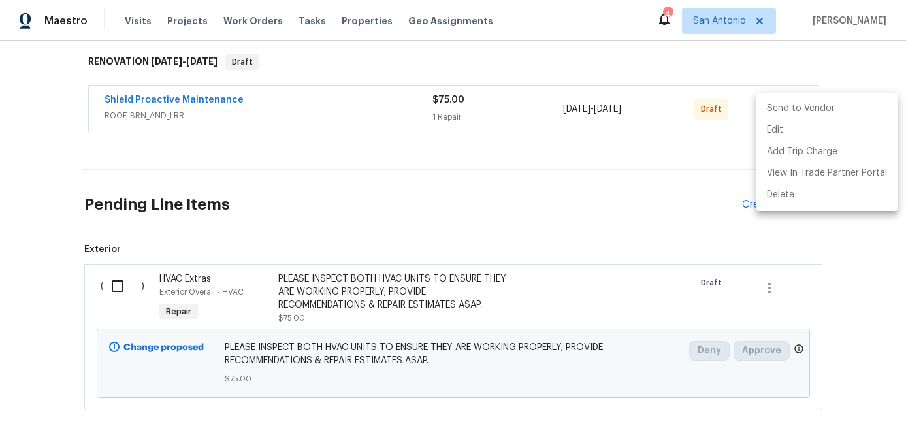
click at [789, 110] on li "Send to Vendor" at bounding box center [827, 109] width 141 height 22
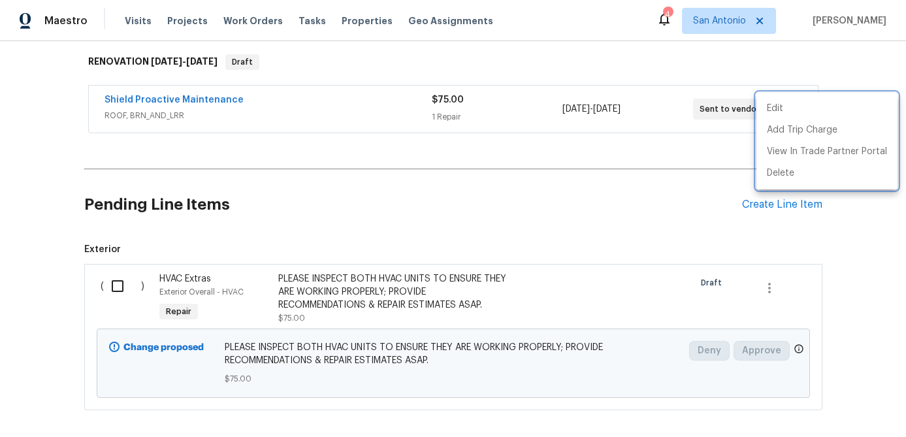
click at [122, 281] on div at bounding box center [453, 218] width 906 height 437
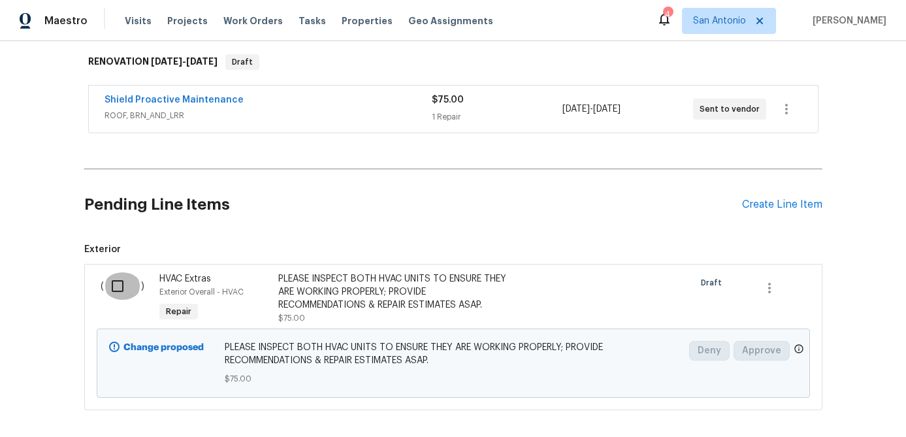
click at [122, 281] on input "checkbox" at bounding box center [122, 285] width 37 height 27
checkbox input "true"
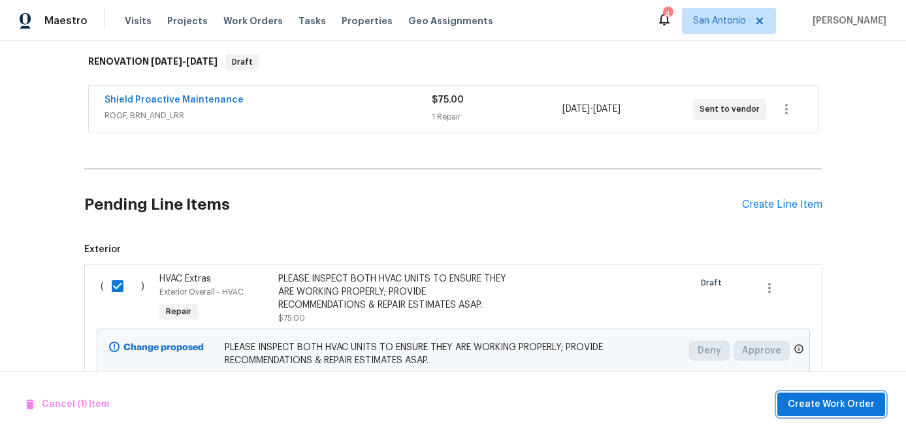
click at [830, 402] on span "Create Work Order" at bounding box center [831, 405] width 87 height 16
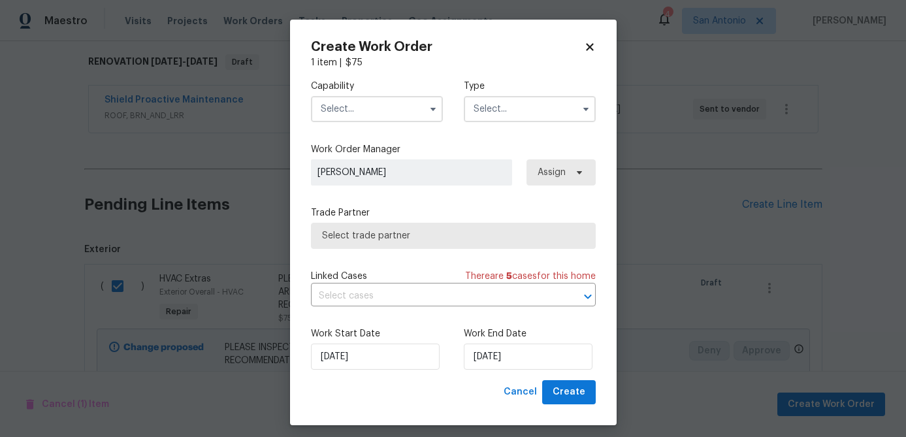
click at [361, 108] on input "text" at bounding box center [377, 109] width 132 height 26
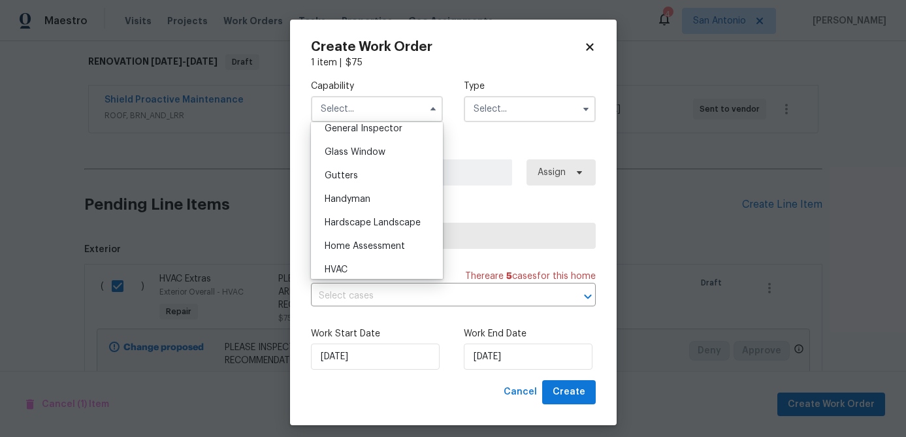
scroll to position [661, 0]
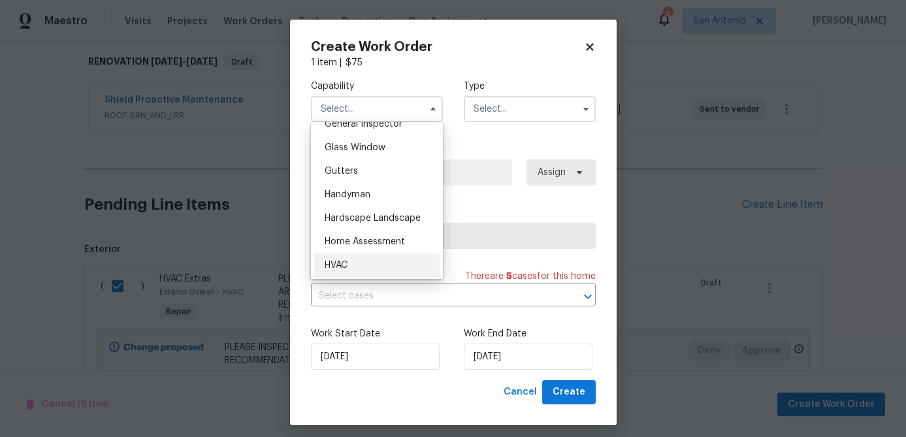
click at [343, 267] on span "HVAC" at bounding box center [336, 265] width 23 height 9
type input "HVAC"
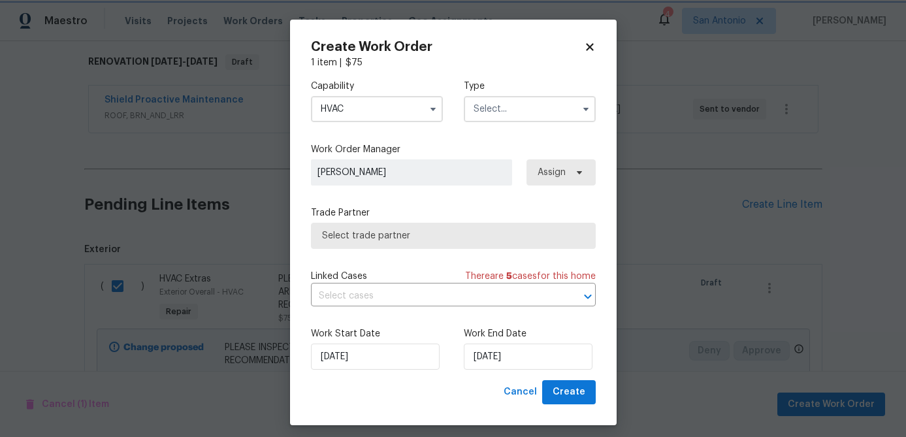
scroll to position [686, 0]
click at [506, 98] on input "text" at bounding box center [530, 109] width 132 height 26
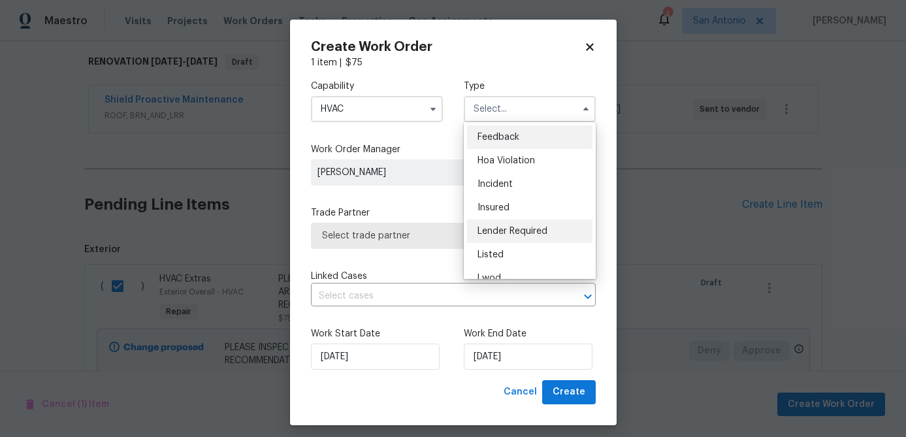
scroll to position [156, 0]
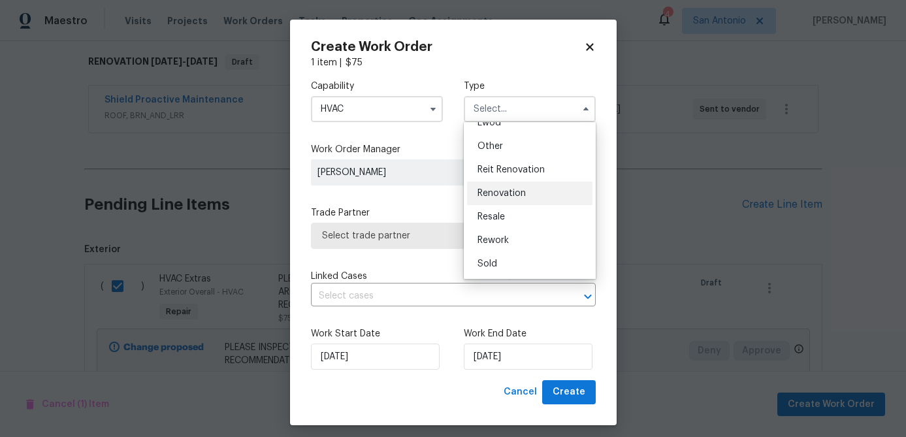
click at [512, 190] on span "Renovation" at bounding box center [502, 193] width 48 height 9
type input "Renovation"
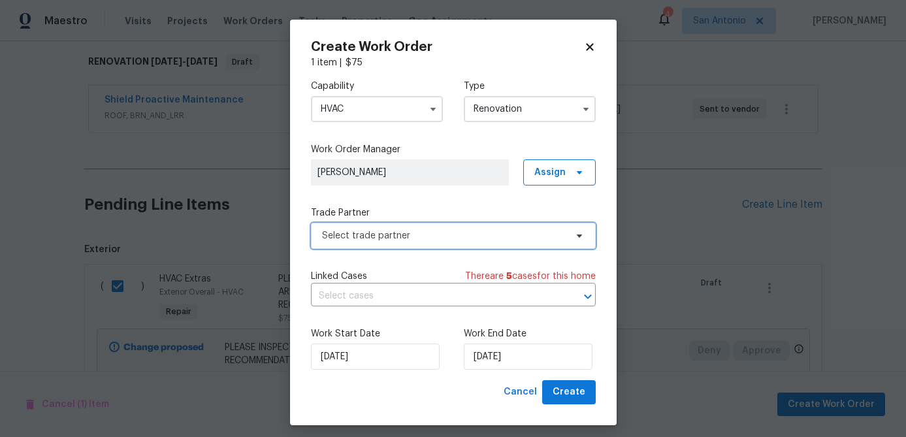
click at [475, 237] on span "Select trade partner" at bounding box center [444, 235] width 244 height 13
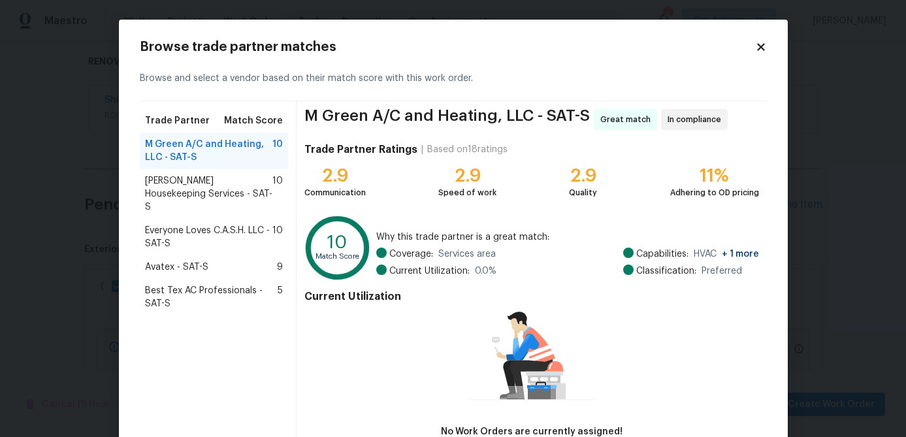
click at [252, 182] on span "Arelis Housekeeping Services - SAT-S" at bounding box center [209, 193] width 128 height 39
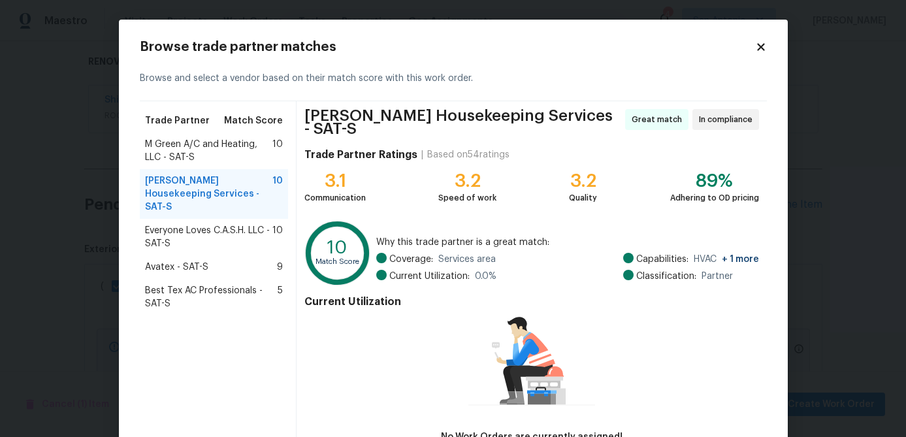
click at [216, 224] on span "Everyone Loves C.A.S.H. LLC - SAT-S" at bounding box center [209, 237] width 128 height 26
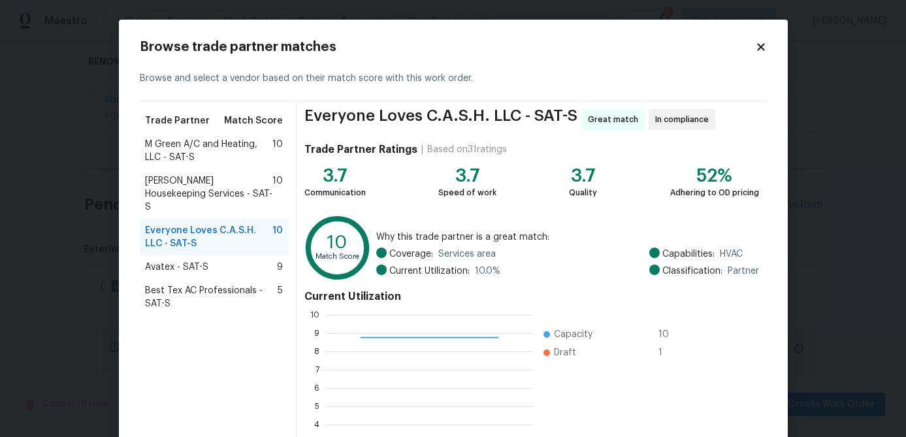
scroll to position [139, 0]
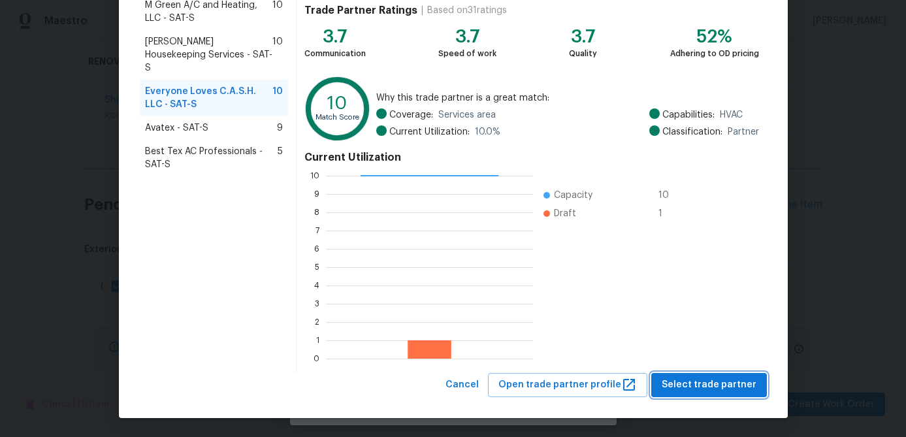
click at [727, 391] on span "Select trade partner" at bounding box center [709, 385] width 95 height 16
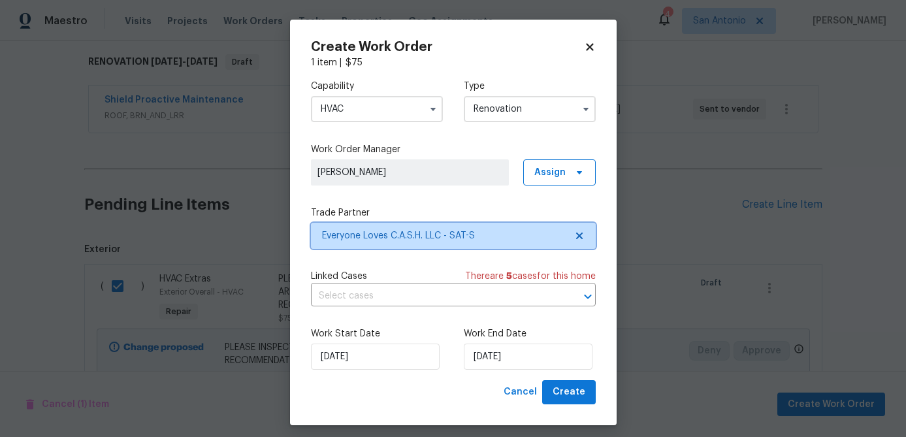
scroll to position [0, 0]
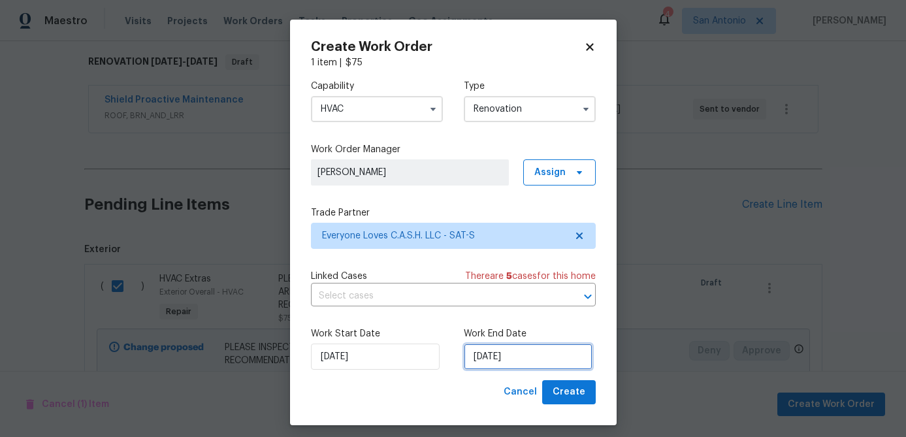
click at [538, 359] on input "[DATE]" at bounding box center [528, 357] width 129 height 26
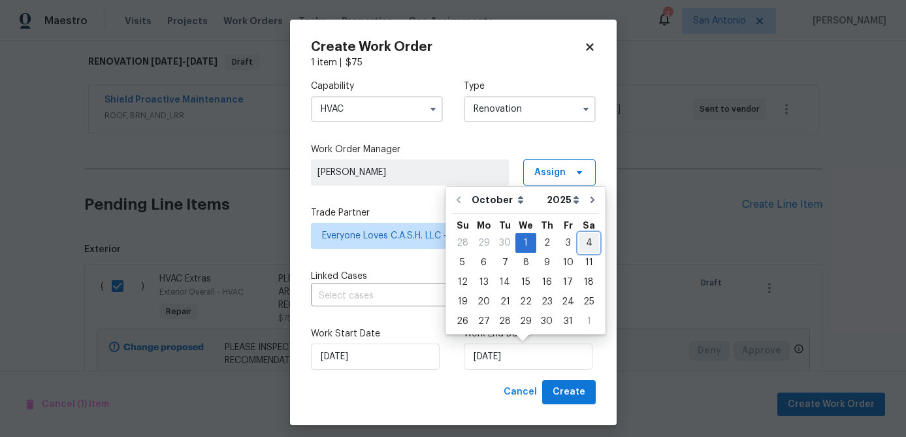
click at [584, 245] on div "4" at bounding box center [589, 243] width 20 height 18
type input "[DATE]"
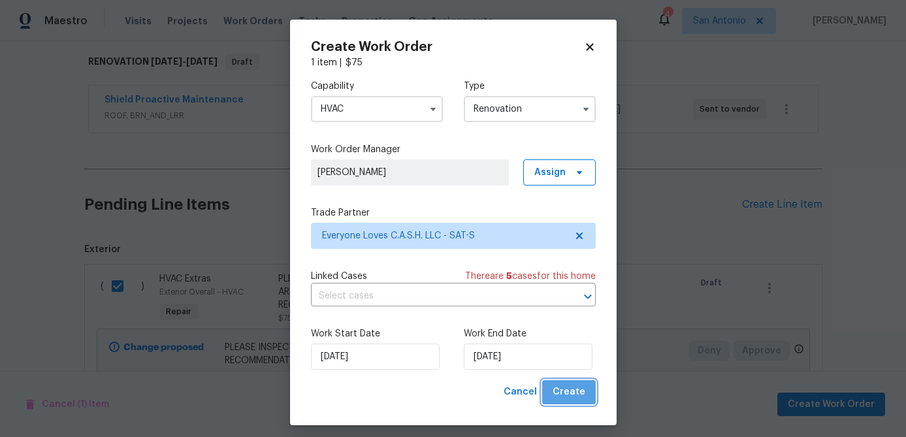
click at [574, 395] on span "Create" at bounding box center [569, 392] width 33 height 16
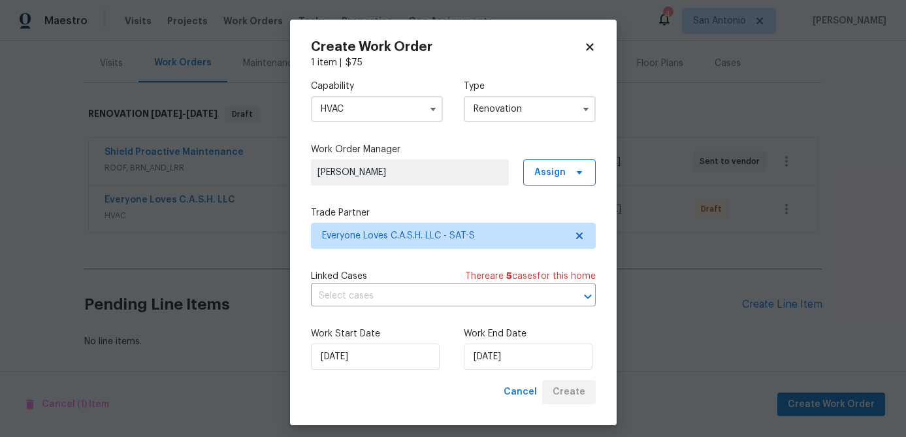
scroll to position [154, 0]
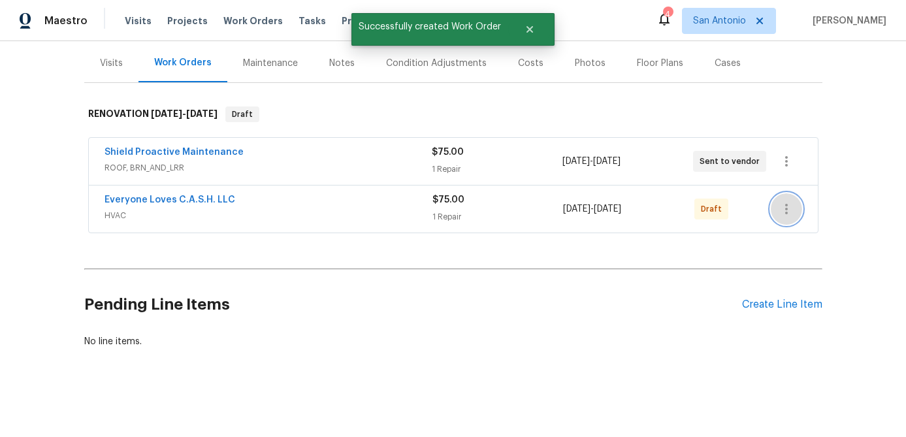
click at [785, 205] on icon "button" at bounding box center [787, 209] width 16 height 16
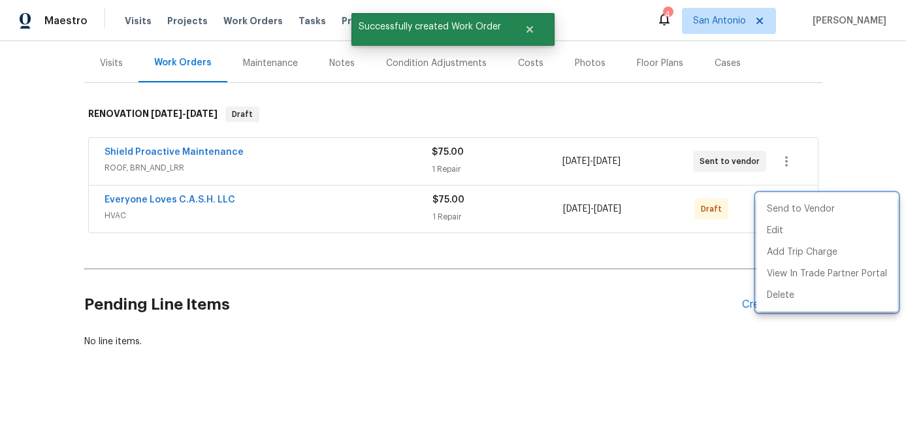
click at [506, 164] on div at bounding box center [453, 218] width 906 height 437
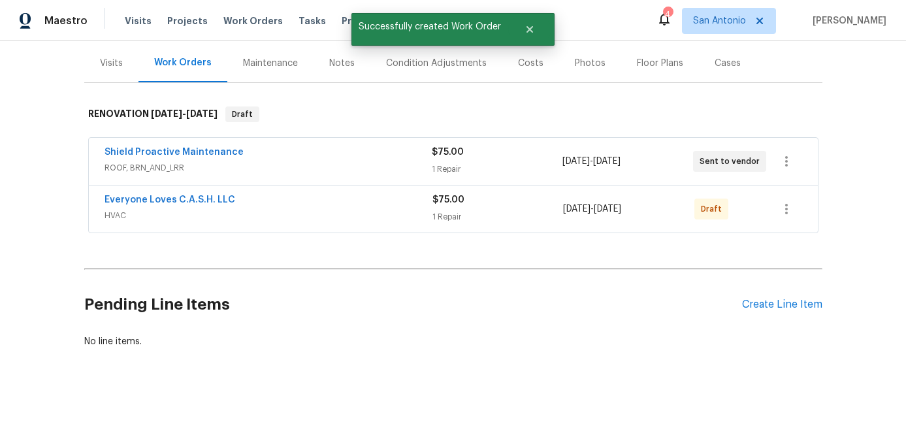
click at [506, 164] on div "1 Repair" at bounding box center [497, 169] width 131 height 13
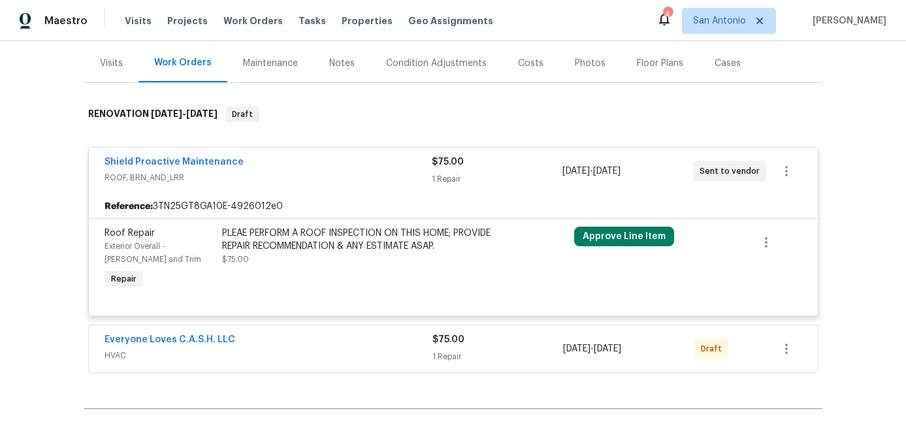
click at [506, 164] on div "$75.00" at bounding box center [497, 162] width 131 height 13
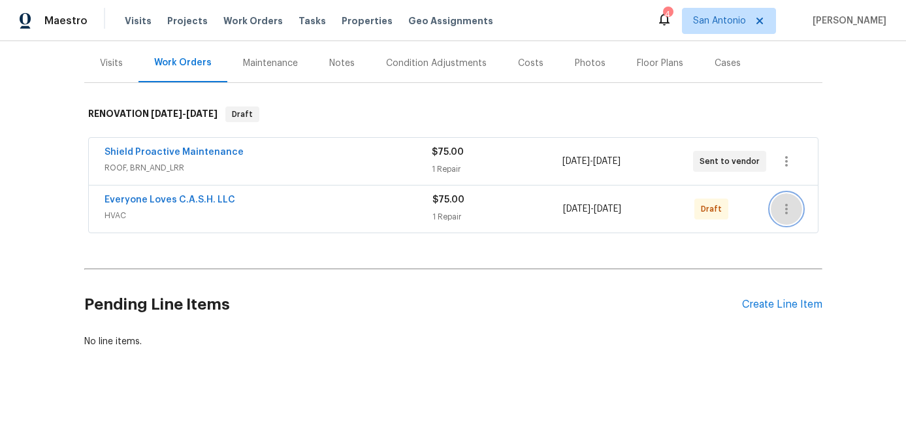
click at [781, 209] on icon "button" at bounding box center [787, 209] width 16 height 16
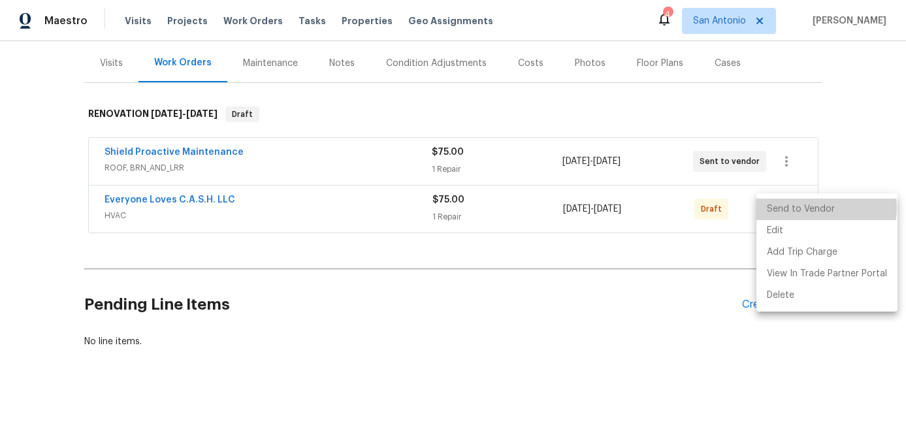
click at [785, 207] on li "Send to Vendor" at bounding box center [827, 210] width 141 height 22
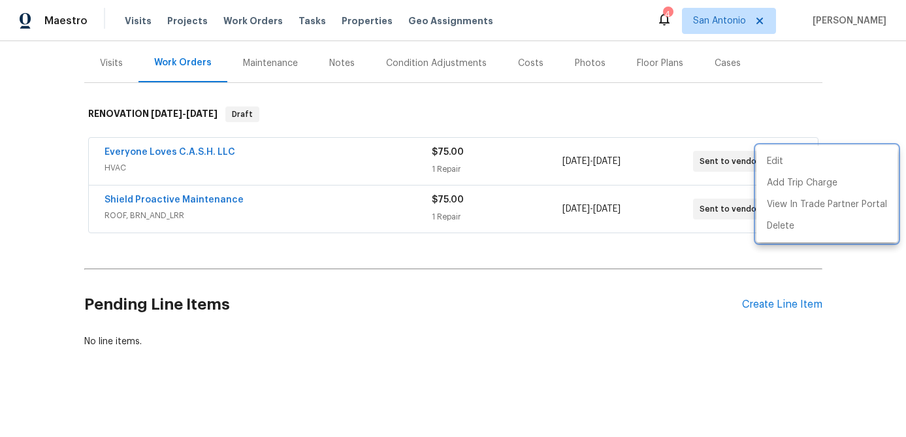
click at [502, 208] on div at bounding box center [453, 218] width 906 height 437
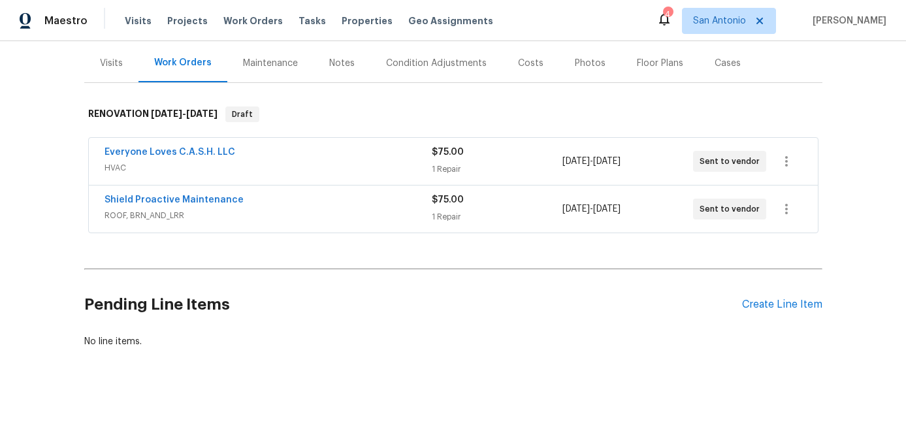
click at [502, 208] on div "$75.00 1 Repair" at bounding box center [497, 208] width 131 height 31
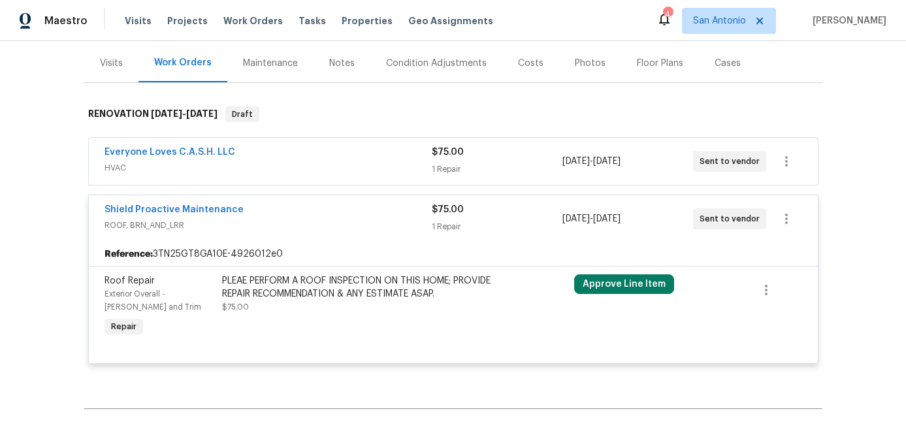
click at [502, 208] on div "$75.00" at bounding box center [497, 209] width 131 height 13
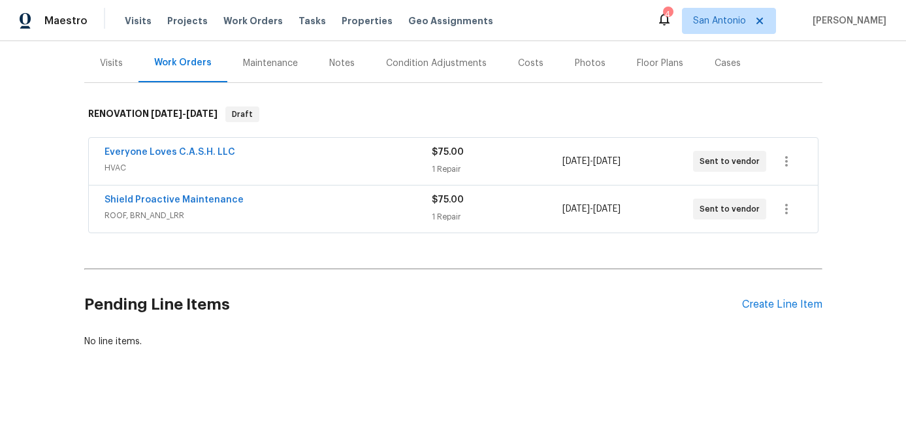
click at [303, 210] on span "ROOF, BRN_AND_LRR" at bounding box center [268, 215] width 327 height 13
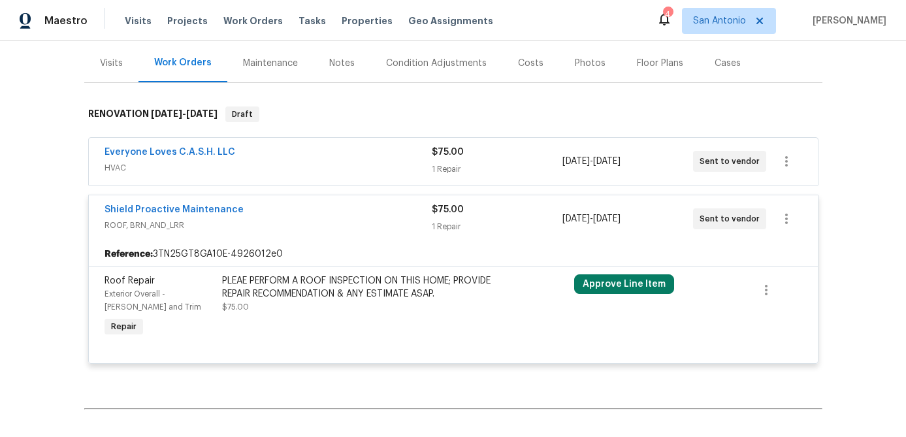
click at [303, 210] on div "Shield Proactive Maintenance" at bounding box center [268, 211] width 327 height 16
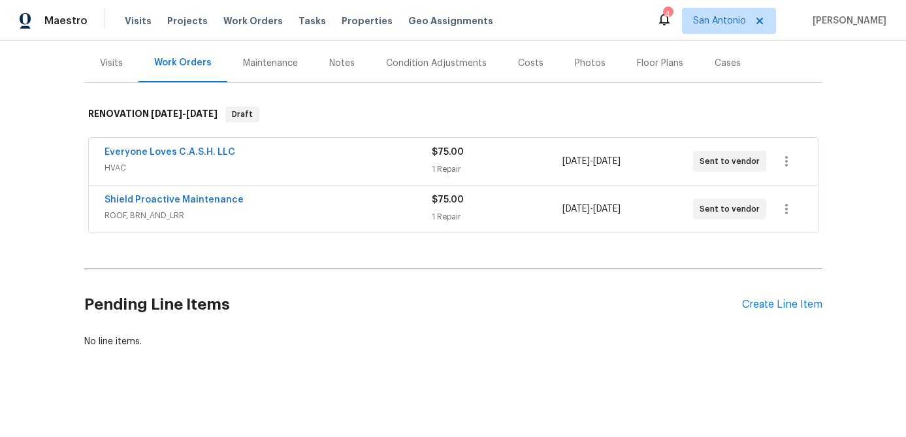
click at [325, 203] on div "Shield Proactive Maintenance" at bounding box center [268, 201] width 327 height 16
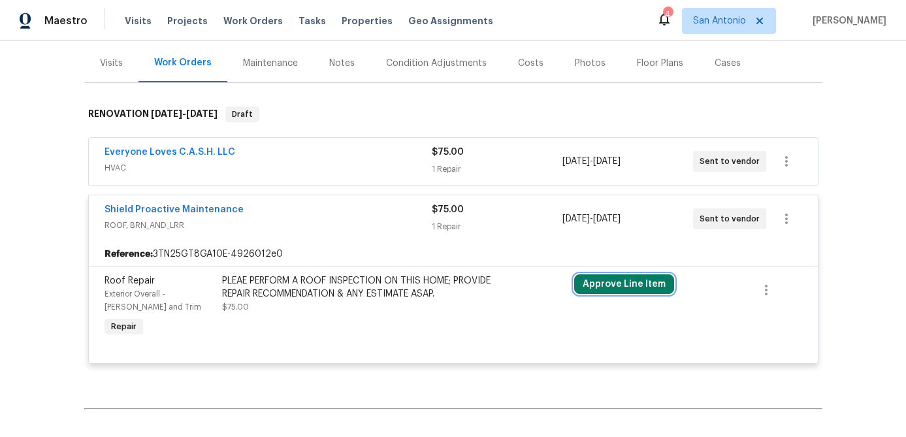
click at [603, 282] on button "Approve Line Item" at bounding box center [624, 284] width 100 height 20
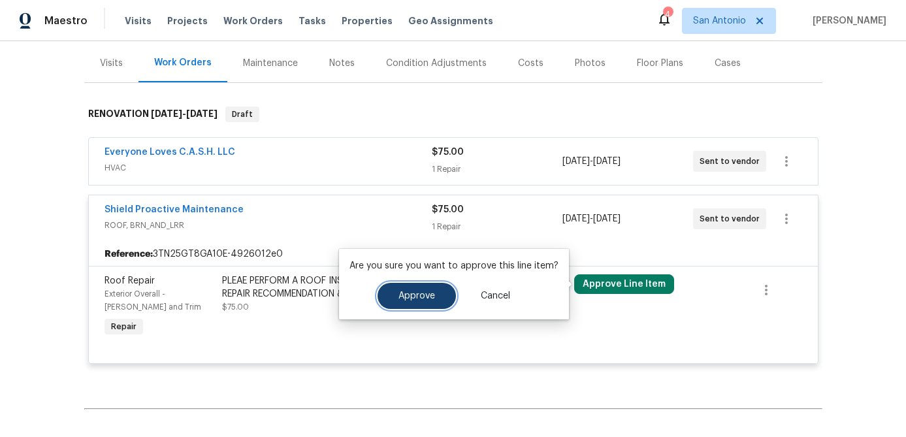
click at [404, 297] on span "Approve" at bounding box center [417, 296] width 37 height 10
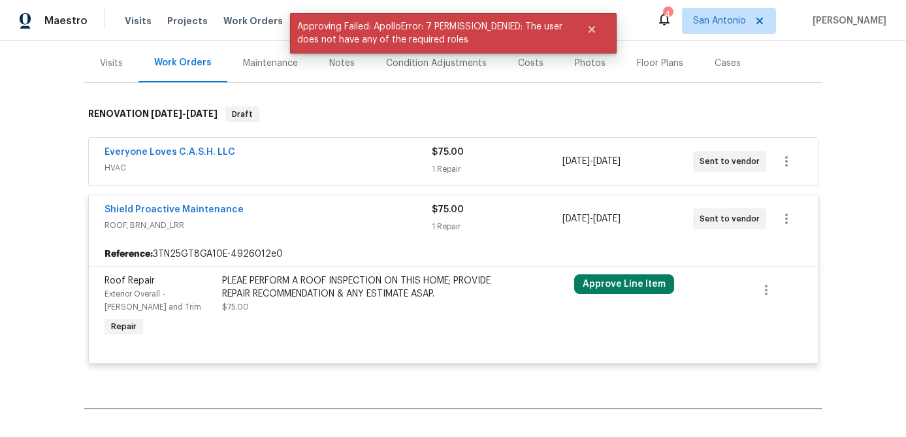
click at [337, 208] on div "Shield Proactive Maintenance" at bounding box center [268, 211] width 327 height 16
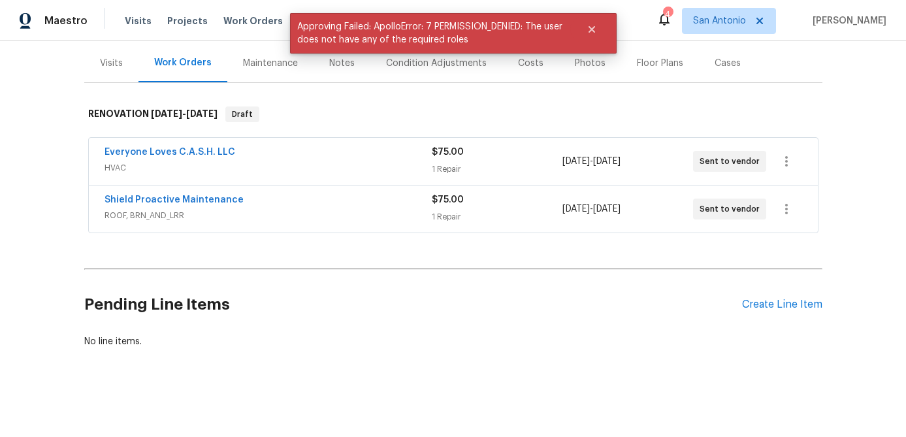
click at [512, 167] on div "1 Repair" at bounding box center [497, 169] width 131 height 13
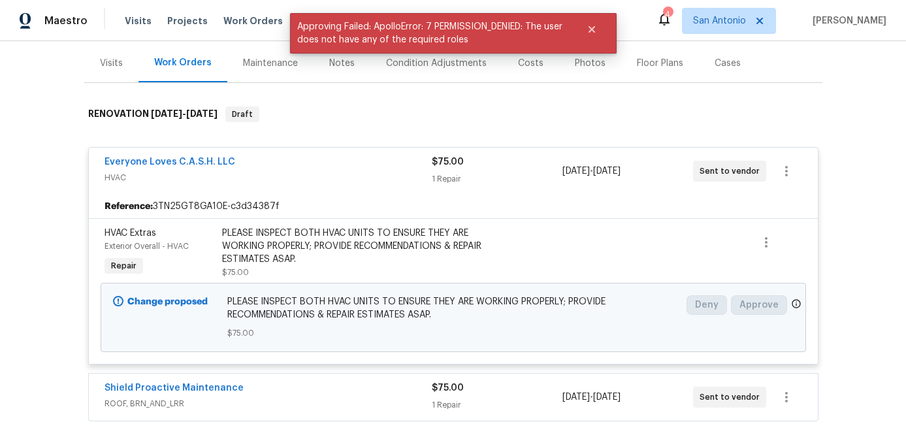
click at [512, 166] on div "$75.00" at bounding box center [497, 162] width 131 height 13
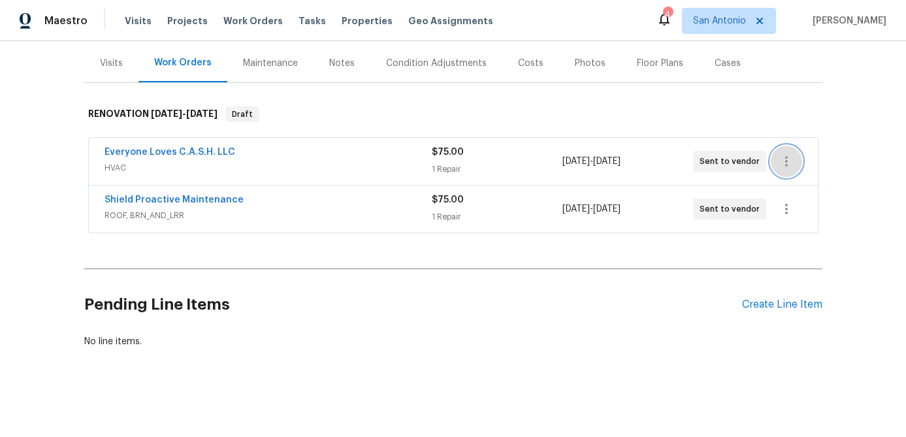
click at [789, 165] on icon "button" at bounding box center [787, 162] width 16 height 16
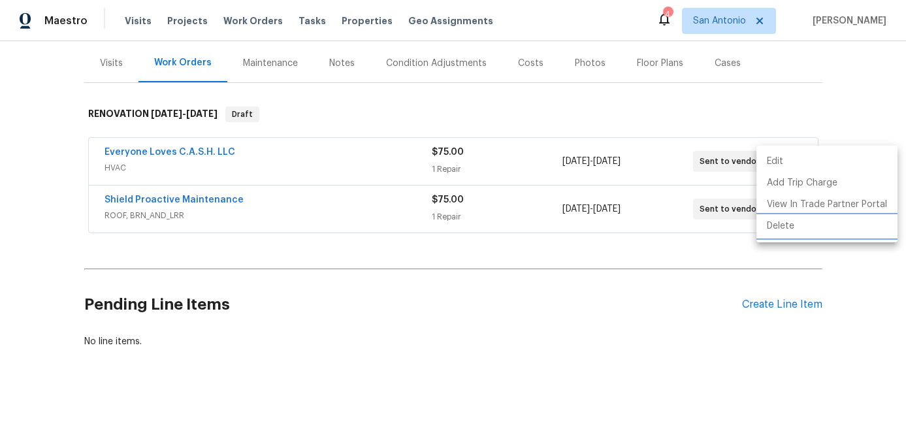
click at [780, 231] on li "Delete" at bounding box center [827, 227] width 141 height 22
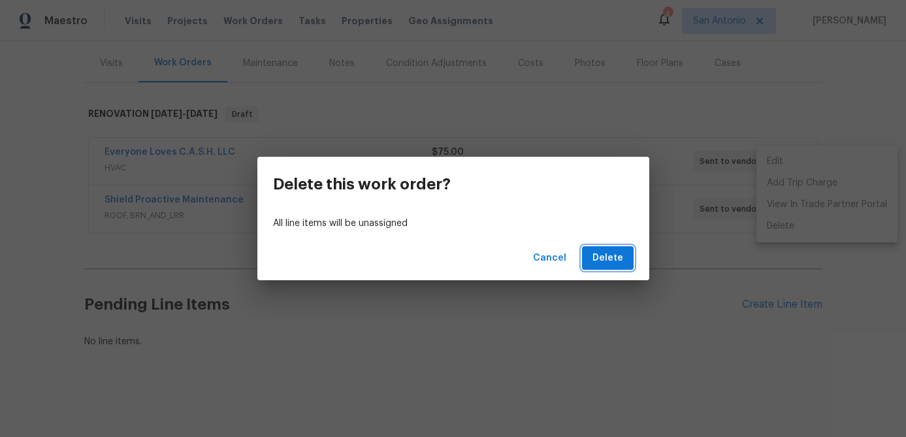
click at [595, 268] on button "Delete" at bounding box center [608, 258] width 52 height 24
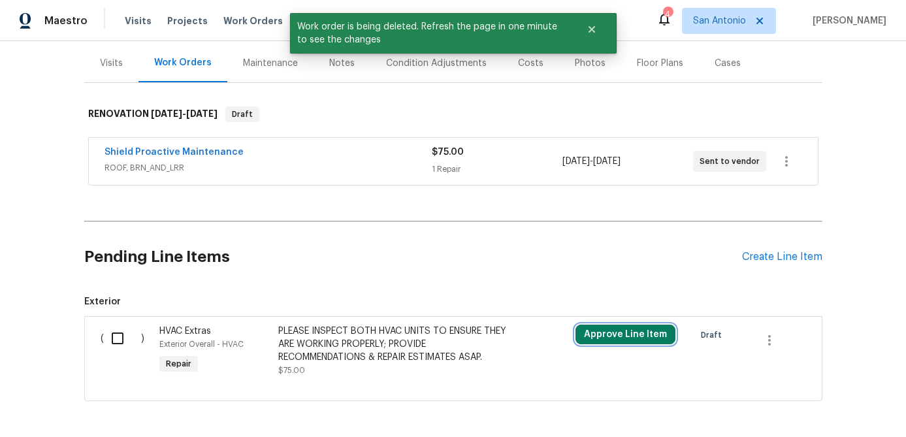
click at [608, 333] on button "Approve Line Item" at bounding box center [626, 335] width 100 height 20
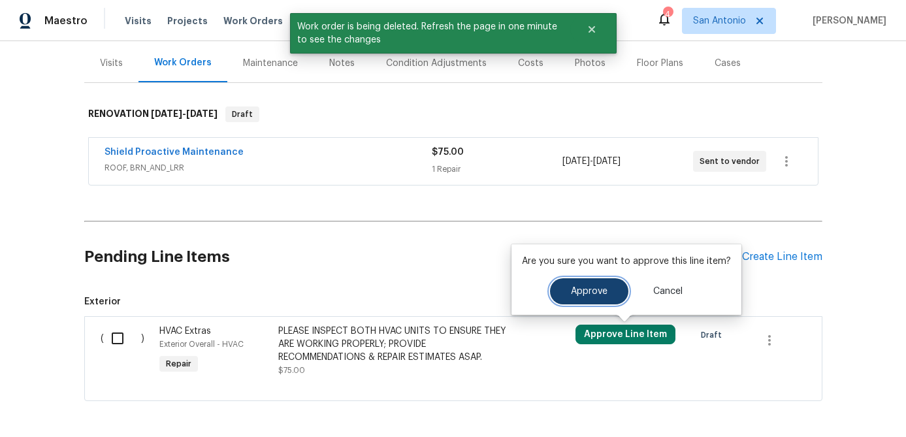
click at [576, 294] on span "Approve" at bounding box center [589, 292] width 37 height 10
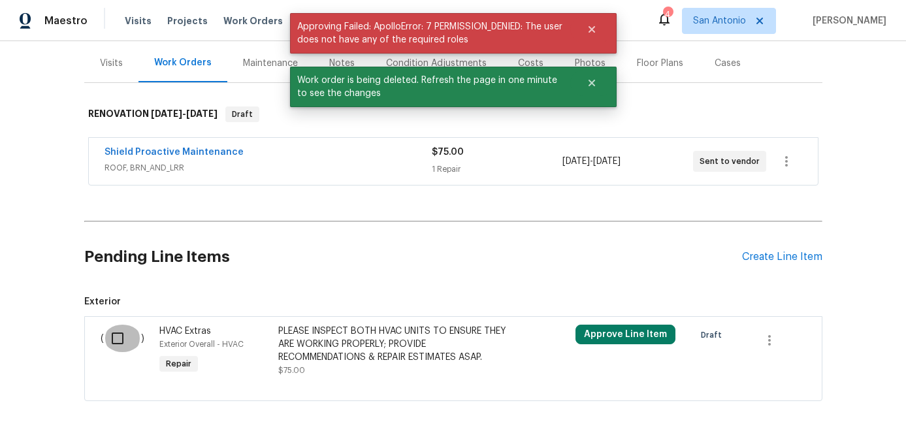
click at [110, 331] on input "checkbox" at bounding box center [122, 338] width 37 height 27
checkbox input "true"
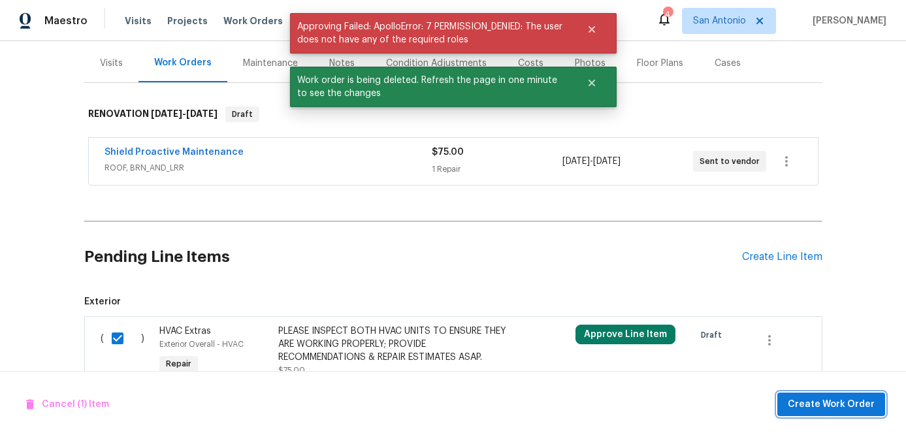
click at [819, 399] on span "Create Work Order" at bounding box center [831, 405] width 87 height 16
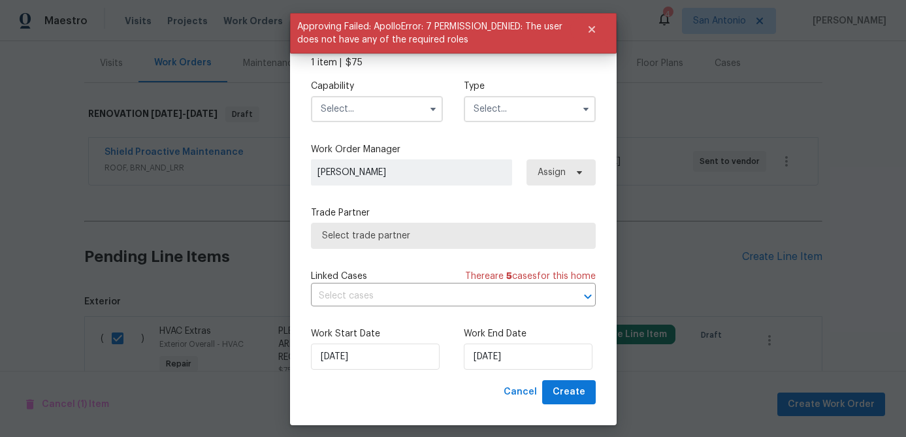
click at [376, 105] on input "text" at bounding box center [377, 109] width 132 height 26
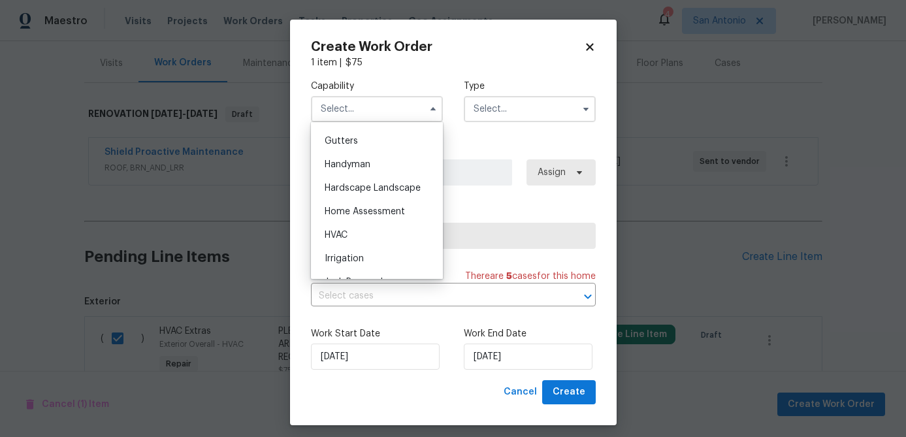
scroll to position [680, 0]
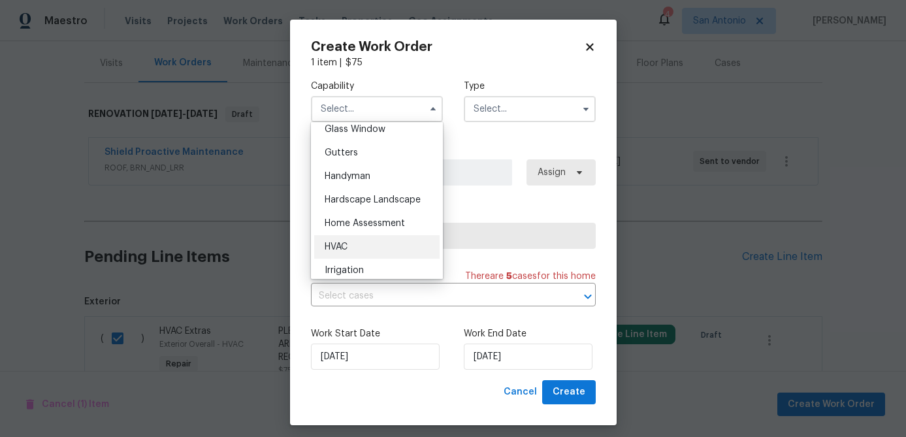
click at [338, 247] on span "HVAC" at bounding box center [336, 246] width 23 height 9
type input "HVAC"
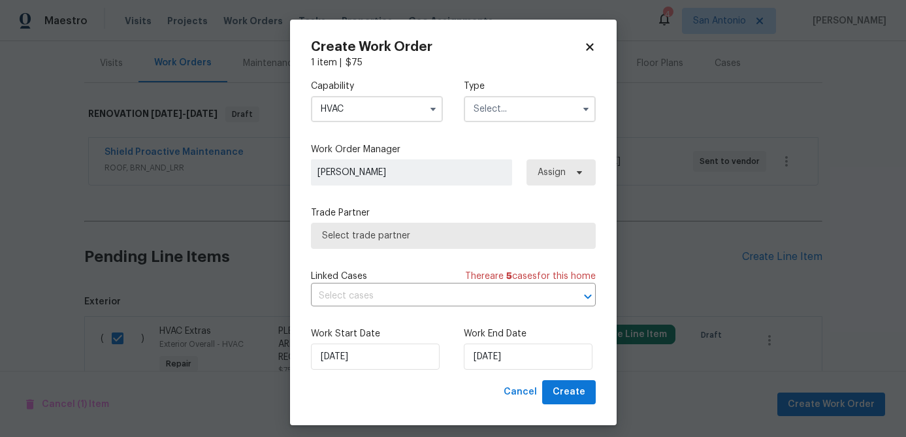
click at [522, 108] on input "text" at bounding box center [530, 109] width 132 height 26
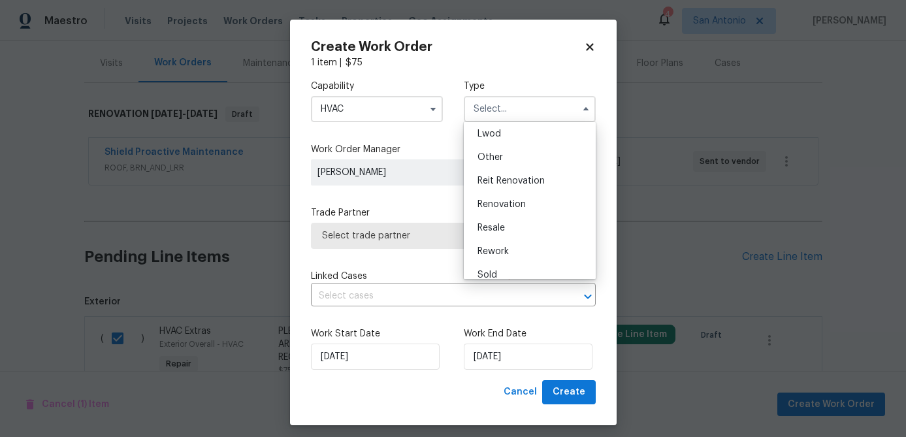
scroll to position [156, 0]
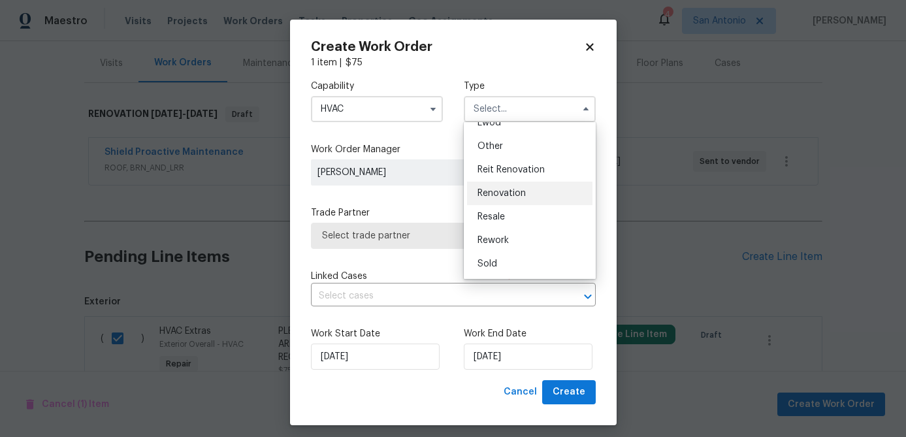
click at [505, 192] on span "Renovation" at bounding box center [502, 193] width 48 height 9
type input "Renovation"
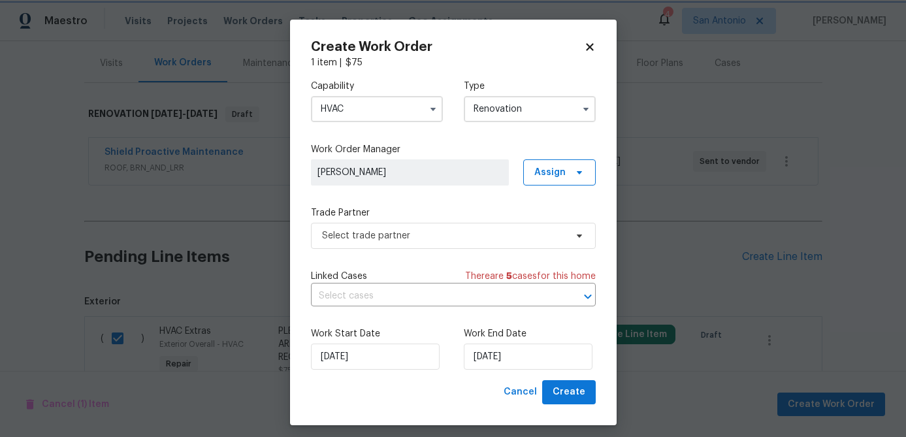
scroll to position [0, 0]
click at [426, 235] on span "Select trade partner" at bounding box center [444, 235] width 244 height 13
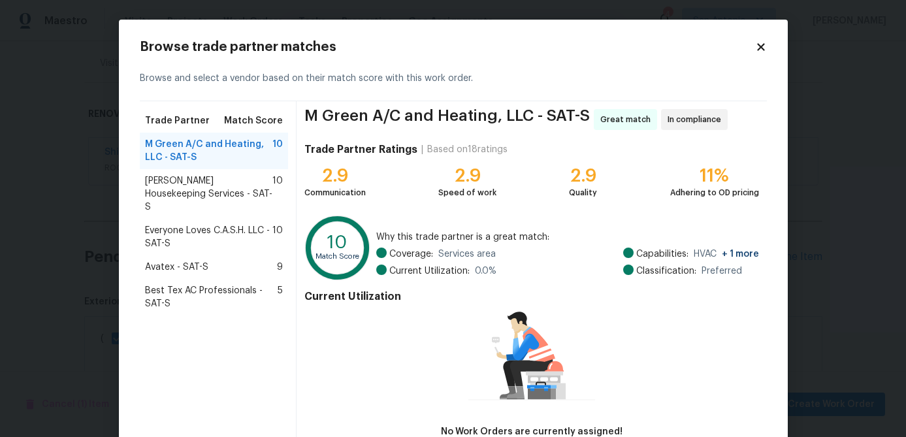
click at [183, 224] on span "Everyone Loves C.A.S.H. LLC - SAT-S" at bounding box center [209, 237] width 128 height 26
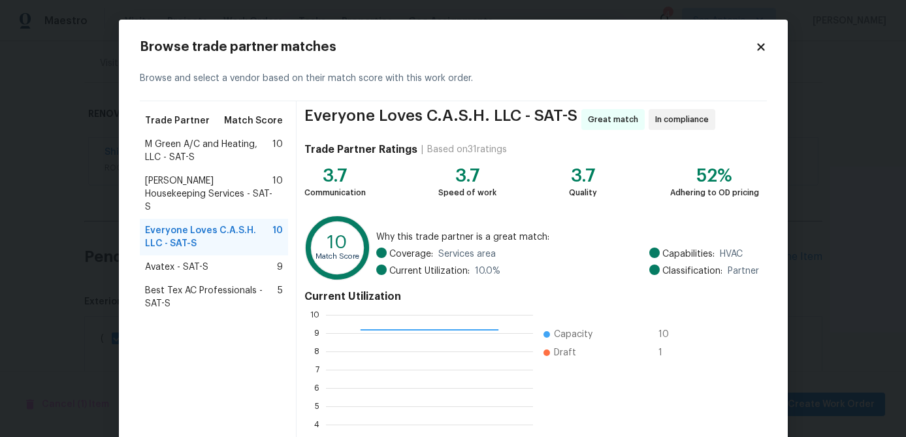
scroll to position [139, 0]
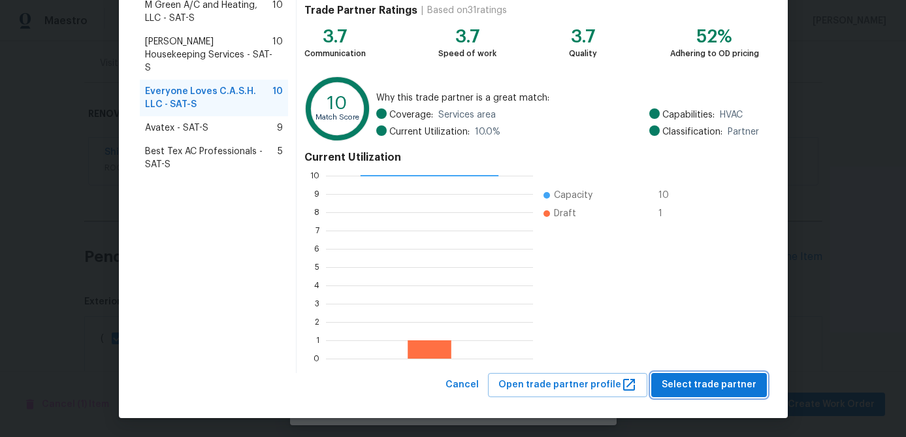
click at [678, 376] on button "Select trade partner" at bounding box center [709, 385] width 116 height 24
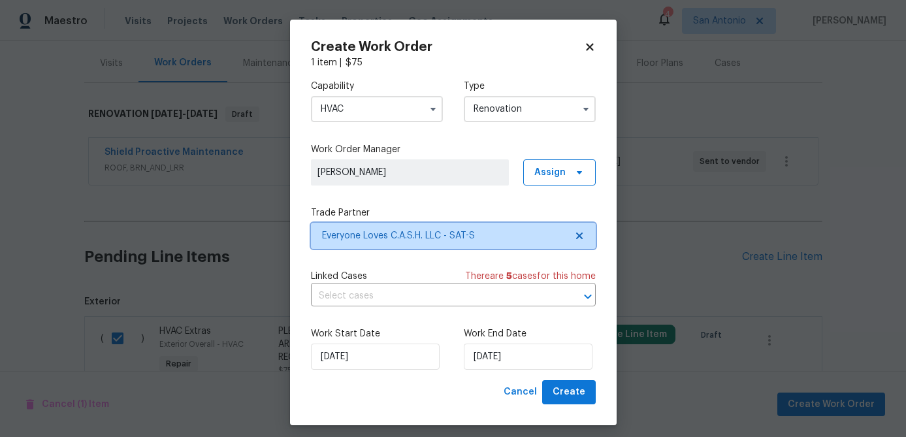
scroll to position [0, 0]
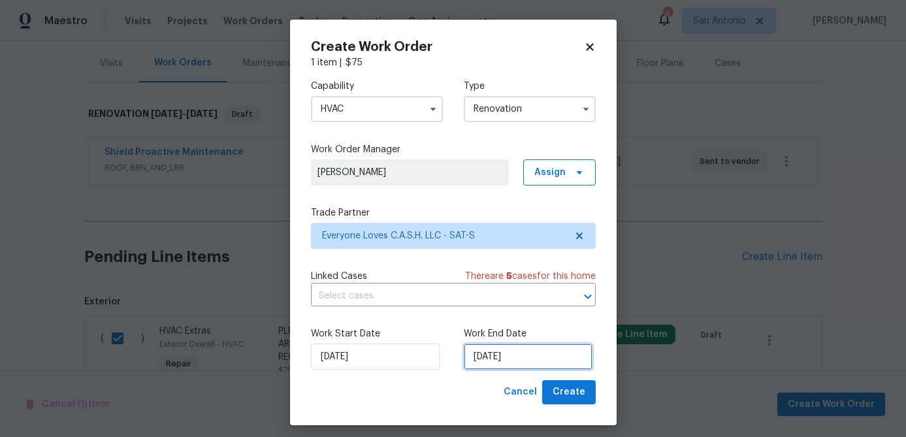
click at [538, 351] on input "[DATE]" at bounding box center [528, 357] width 129 height 26
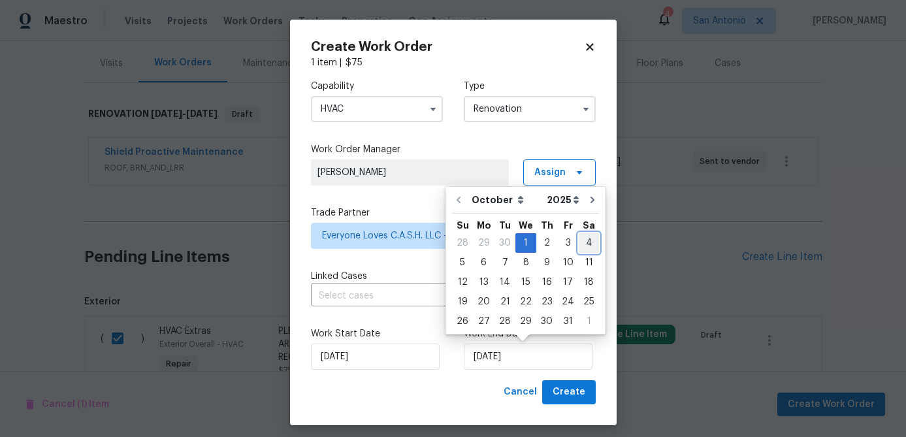
click at [585, 238] on div "4" at bounding box center [589, 243] width 20 height 18
type input "[DATE]"
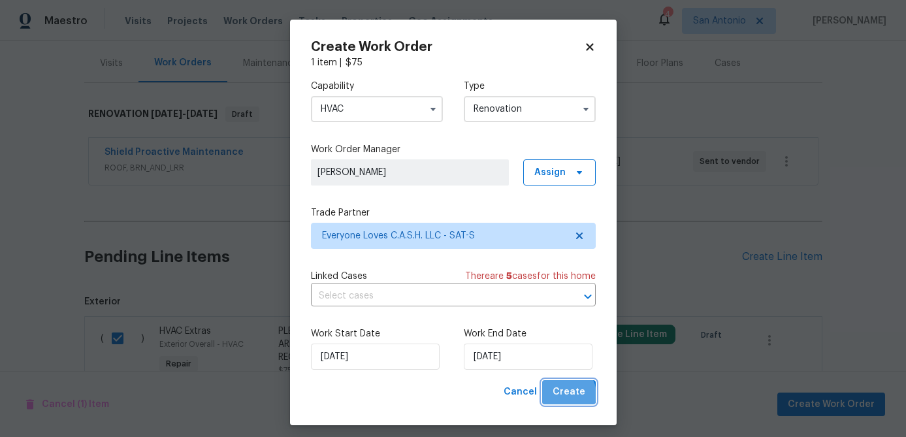
click at [567, 395] on span "Create" at bounding box center [569, 392] width 33 height 16
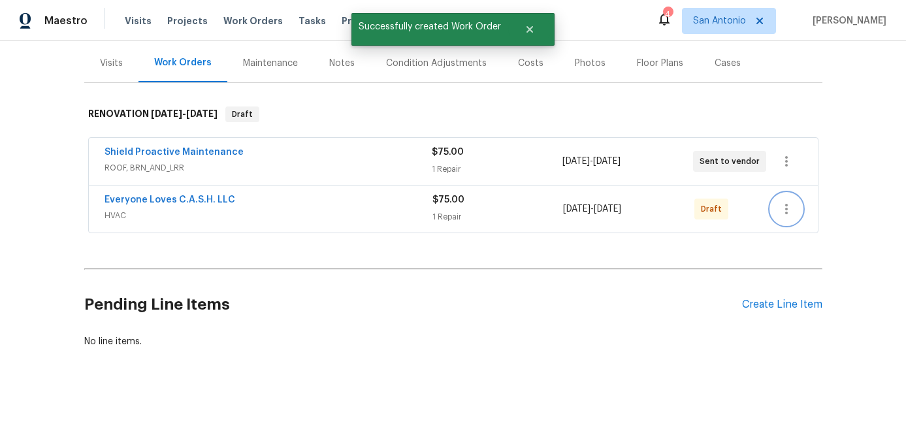
click at [794, 211] on icon "button" at bounding box center [787, 209] width 16 height 16
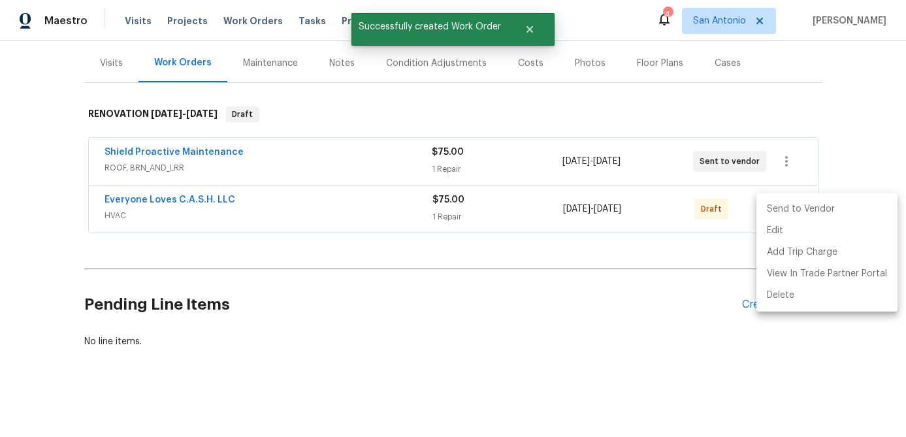
click at [792, 212] on li "Send to Vendor" at bounding box center [827, 210] width 141 height 22
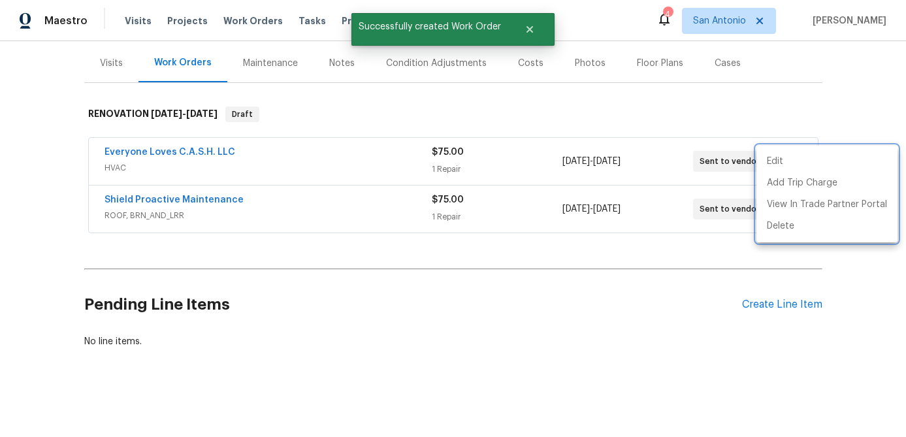
click at [323, 200] on div at bounding box center [453, 218] width 906 height 437
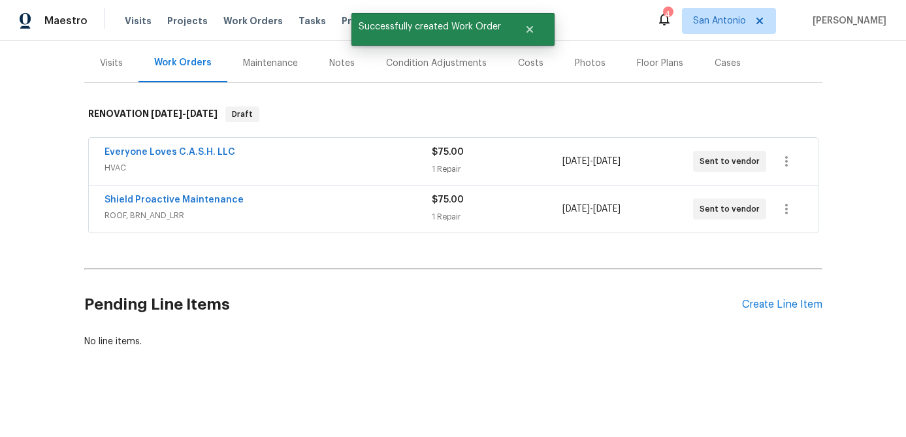
click at [323, 200] on div "Shield Proactive Maintenance" at bounding box center [268, 201] width 327 height 16
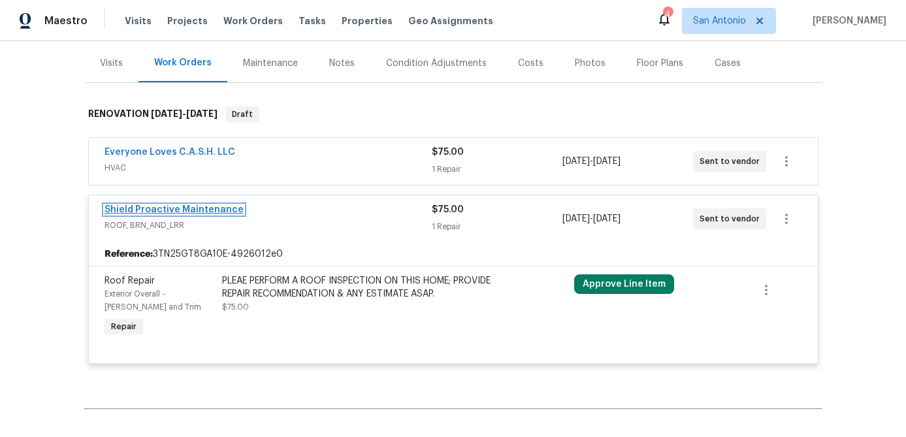
click at [173, 210] on link "Shield Proactive Maintenance" at bounding box center [174, 209] width 139 height 9
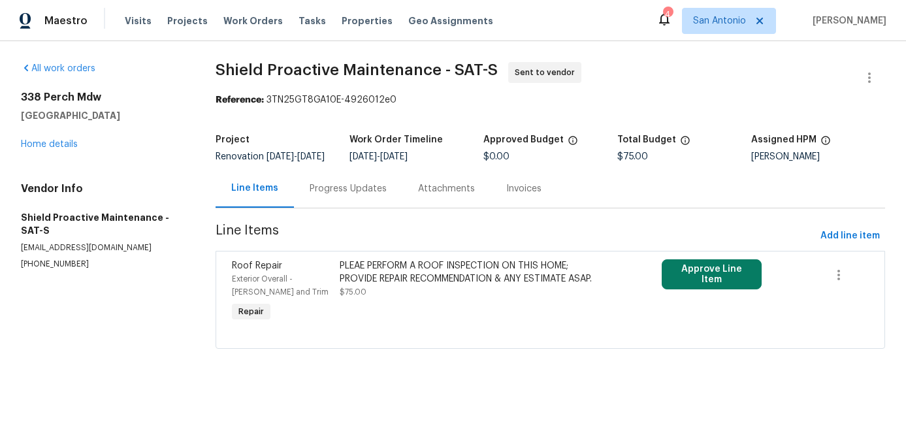
click at [331, 195] on div "Progress Updates" at bounding box center [348, 188] width 77 height 13
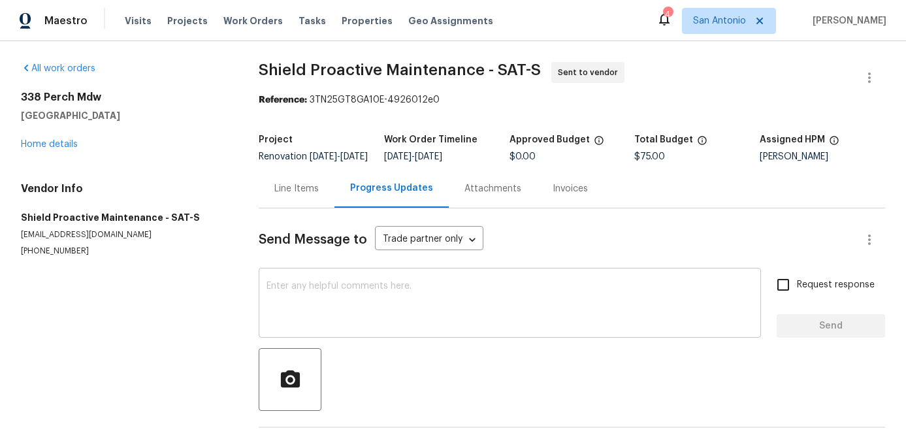
click at [312, 287] on div "x ​" at bounding box center [510, 304] width 502 height 67
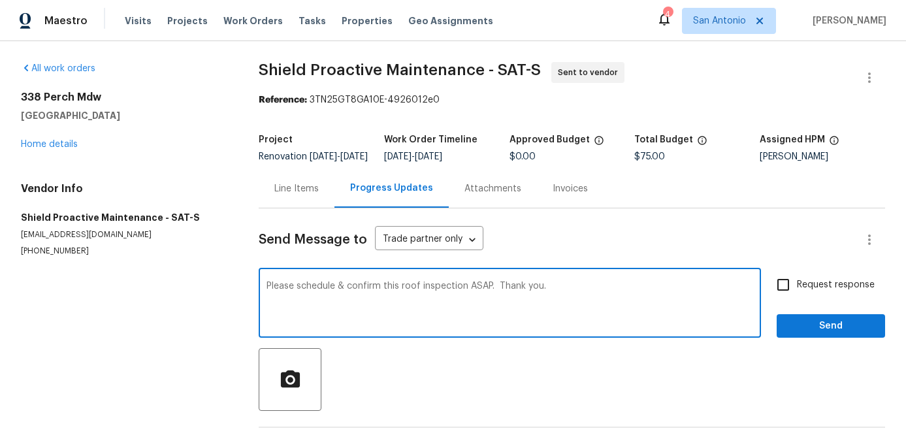
type textarea "Please schedule & confirm this roof inspection ASAP. Thank you."
click at [784, 286] on input "Request response" at bounding box center [783, 284] width 27 height 27
checkbox input "true"
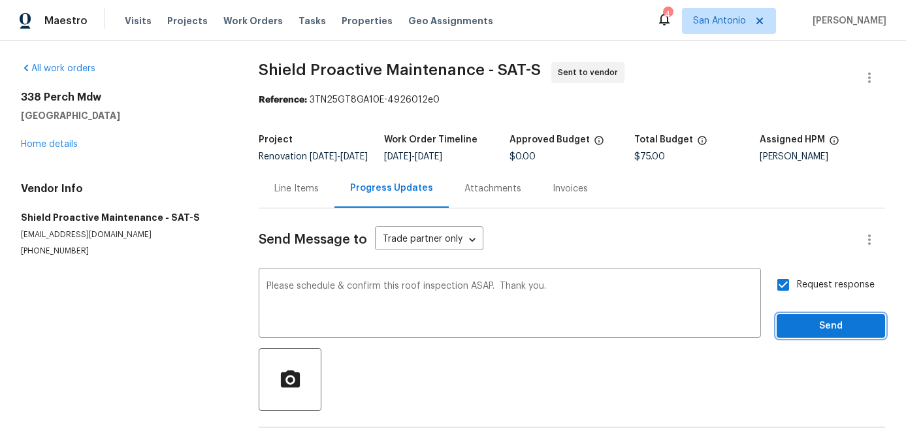
click at [814, 332] on span "Send" at bounding box center [831, 326] width 88 height 16
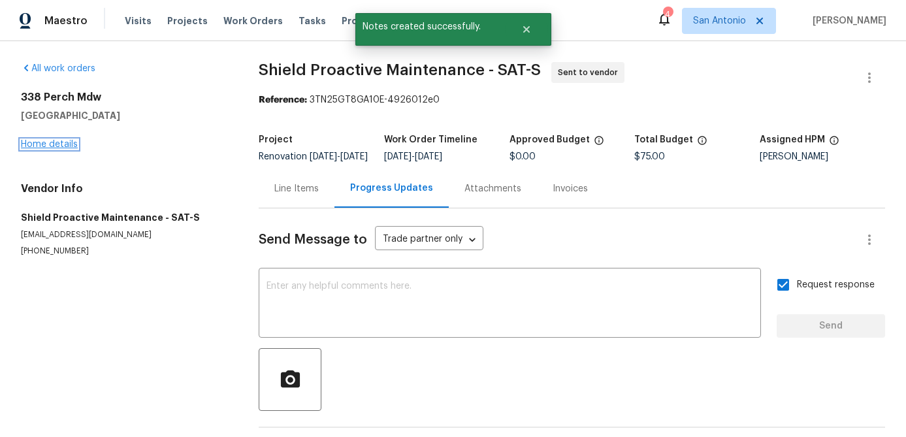
click at [56, 144] on link "Home details" at bounding box center [49, 144] width 57 height 9
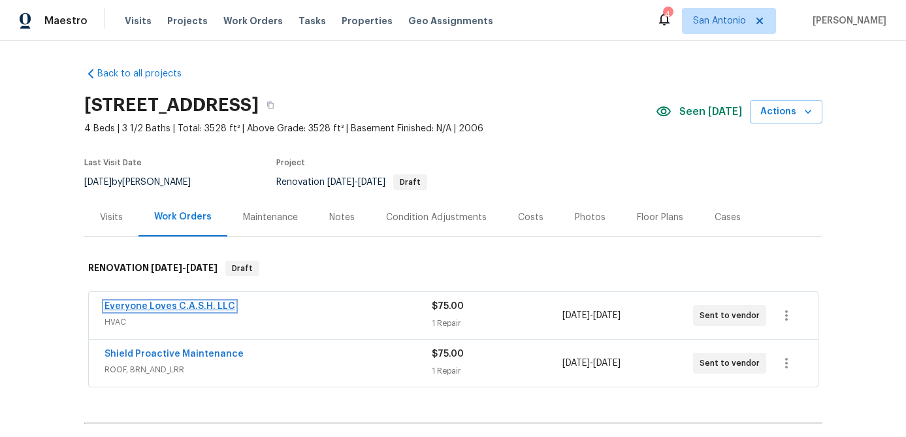
click at [178, 307] on link "Everyone Loves C.A.S.H. LLC" at bounding box center [170, 306] width 131 height 9
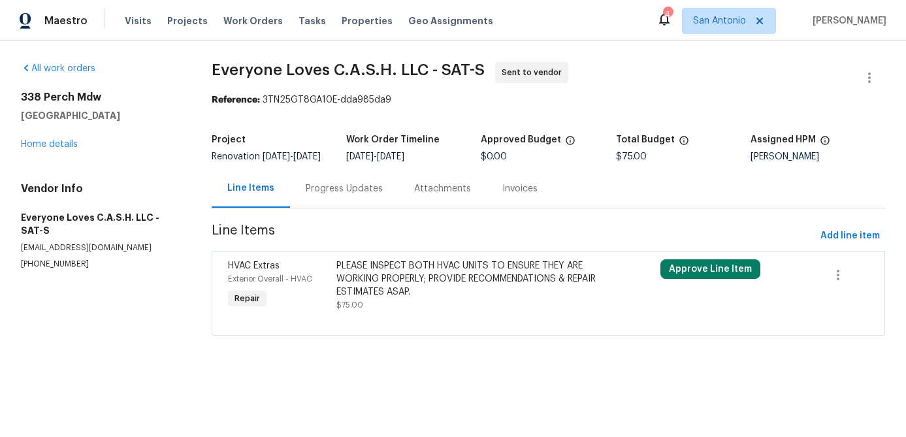
click at [343, 195] on div "Progress Updates" at bounding box center [344, 188] width 77 height 13
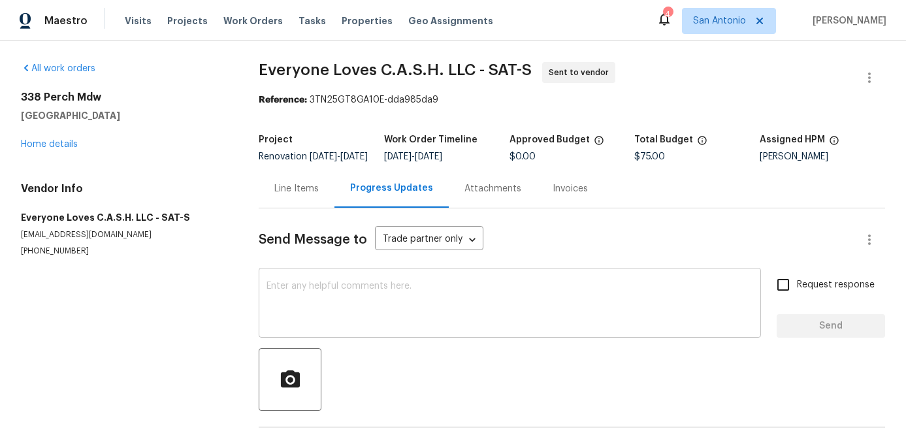
scroll to position [58, 0]
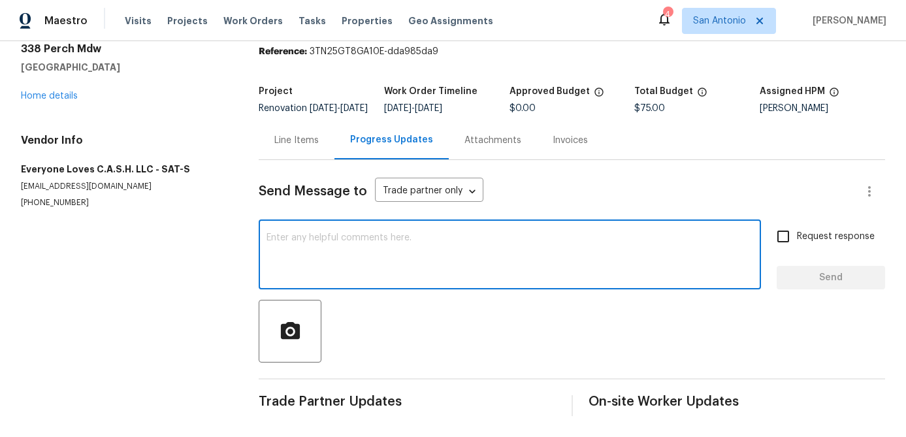
click at [389, 257] on textarea at bounding box center [510, 256] width 487 height 46
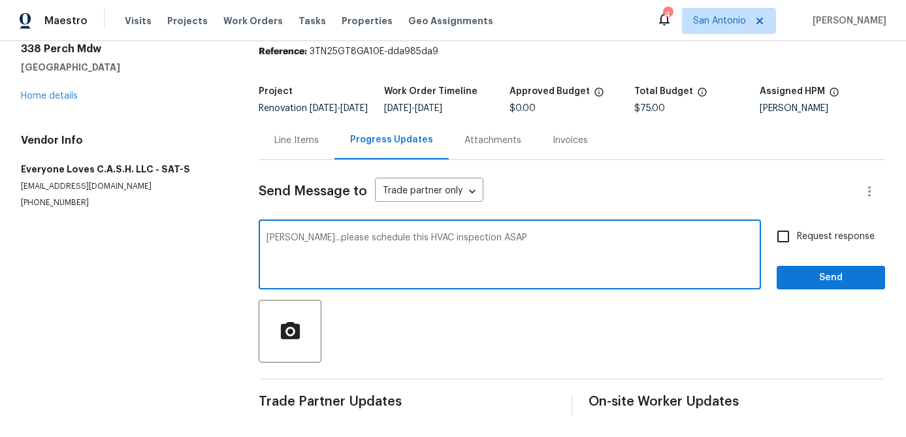
click at [370, 241] on textarea "Glenn...please schedule this HVAC inspection ASAP" at bounding box center [510, 256] width 487 height 46
click at [552, 242] on textarea "Glenn...please schedule & confirm this HVAC inspection ASAP" at bounding box center [510, 256] width 487 height 46
type textarea "Glenn...please schedule & confirm this HVAC inspection ASAP. Thank you."
click at [795, 236] on input "Request response" at bounding box center [783, 236] width 27 height 27
checkbox input "true"
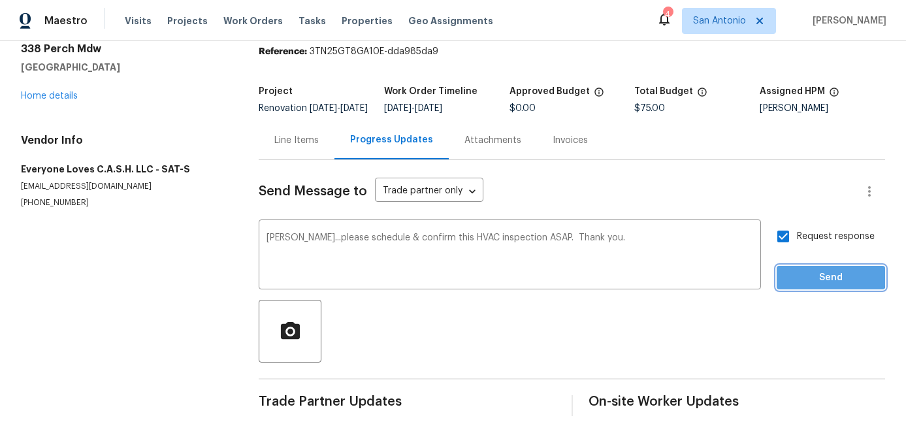
click at [826, 276] on span "Send" at bounding box center [831, 278] width 88 height 16
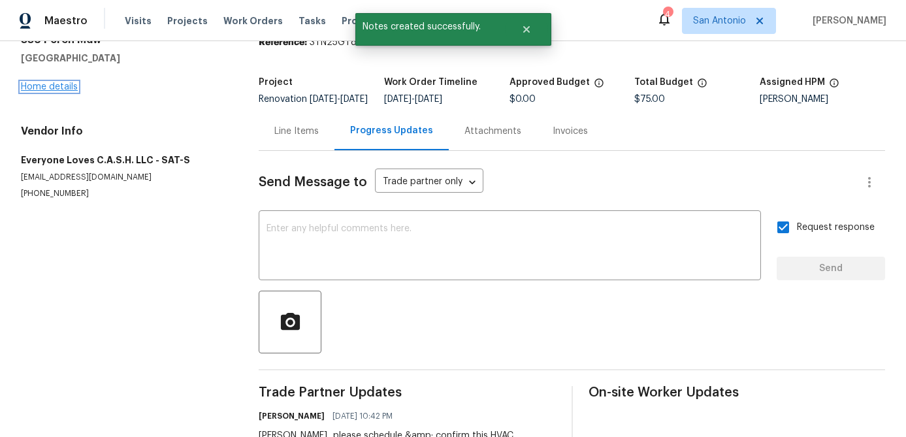
click at [63, 90] on link "Home details" at bounding box center [49, 86] width 57 height 9
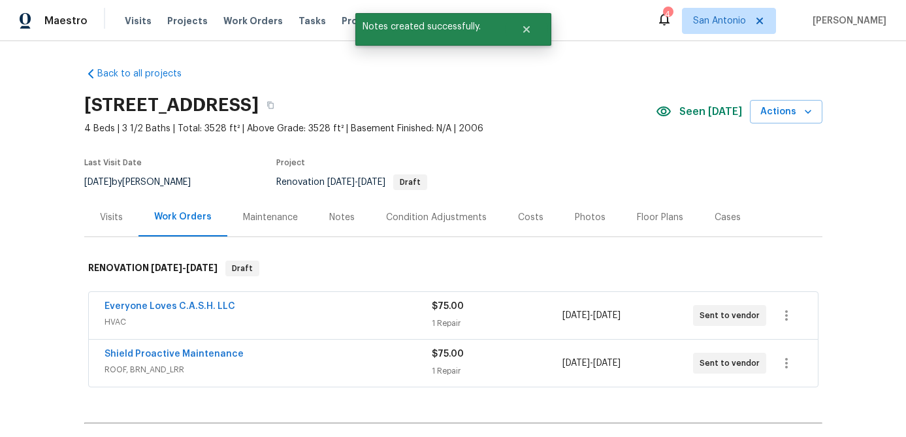
scroll to position [154, 0]
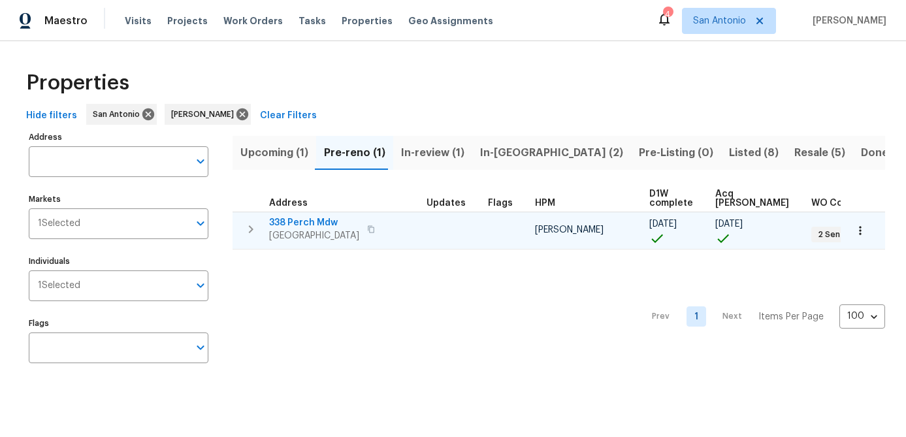
click at [295, 230] on span "[GEOGRAPHIC_DATA]" at bounding box center [314, 235] width 90 height 13
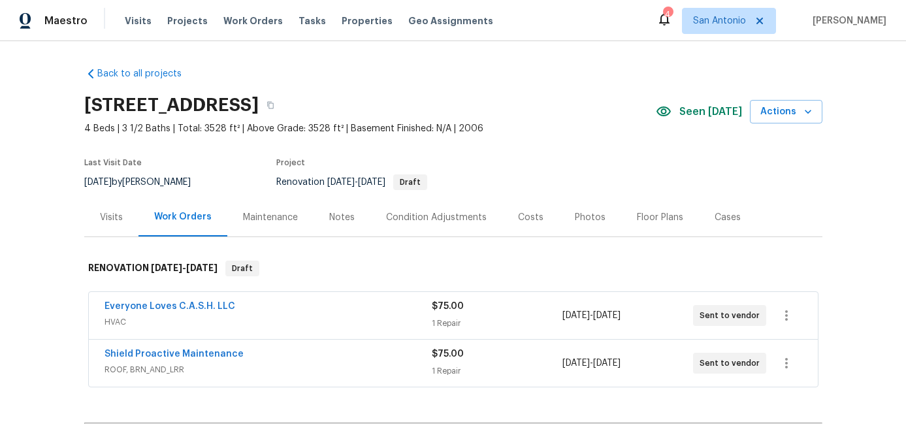
click at [469, 215] on div "Condition Adjustments" at bounding box center [436, 217] width 101 height 13
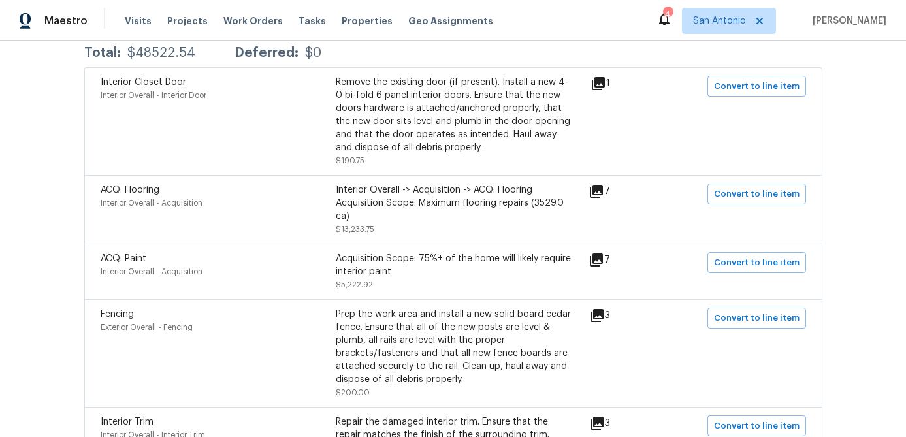
scroll to position [282, 0]
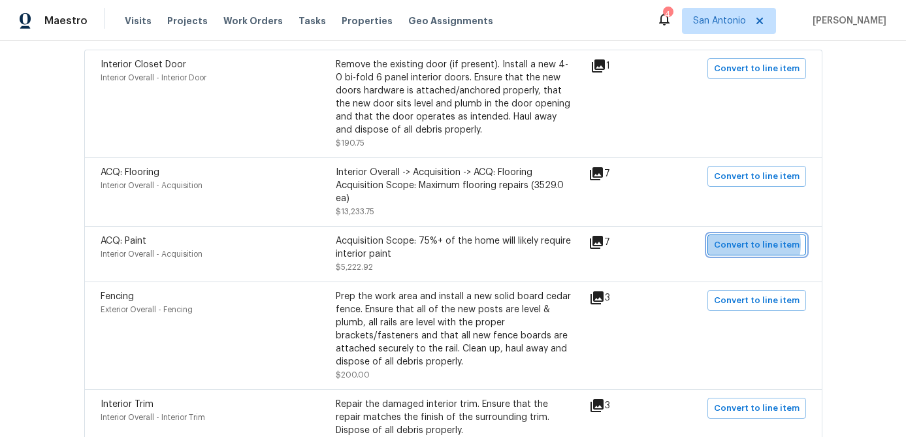
click at [749, 245] on span "Convert to line item" at bounding box center [757, 245] width 86 height 15
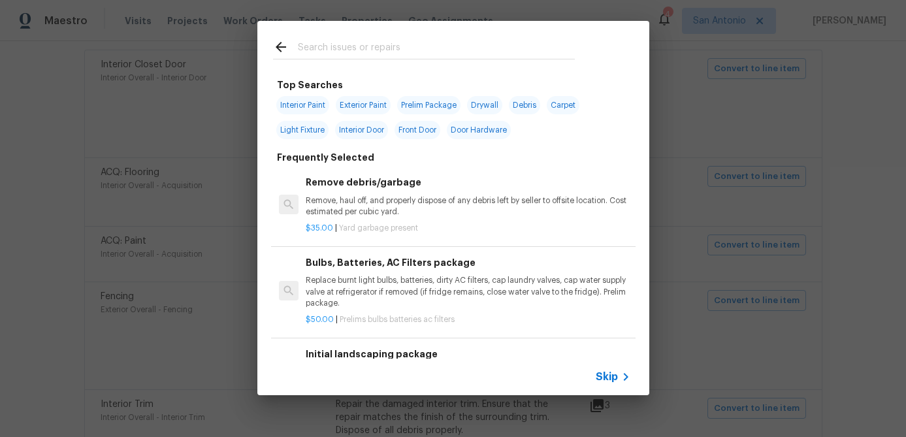
click at [606, 373] on span "Skip" at bounding box center [607, 376] width 22 height 13
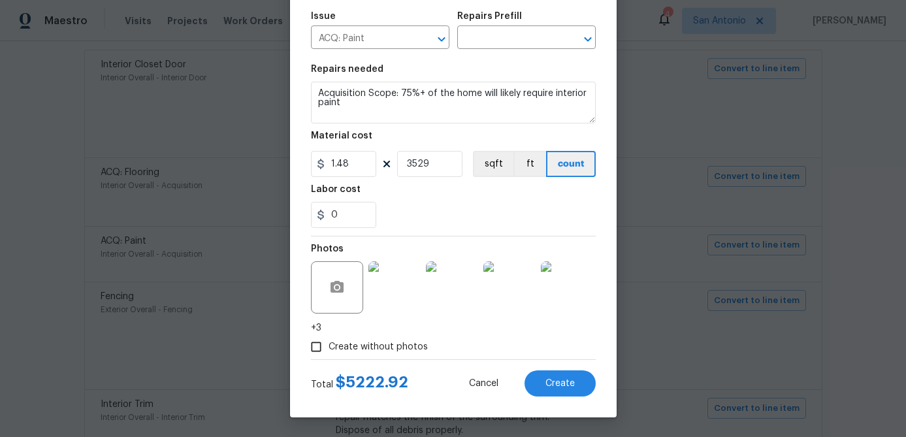
scroll to position [0, 0]
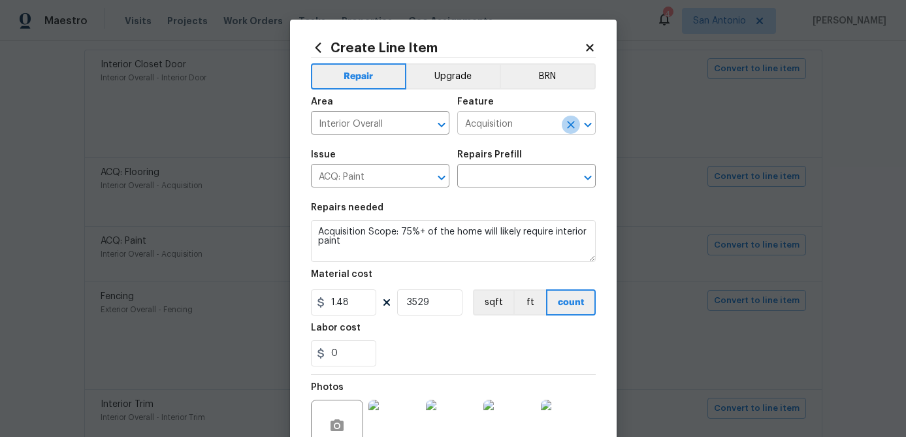
click at [574, 127] on icon "Clear" at bounding box center [571, 125] width 8 height 8
click at [511, 125] on input "text" at bounding box center [508, 124] width 102 height 20
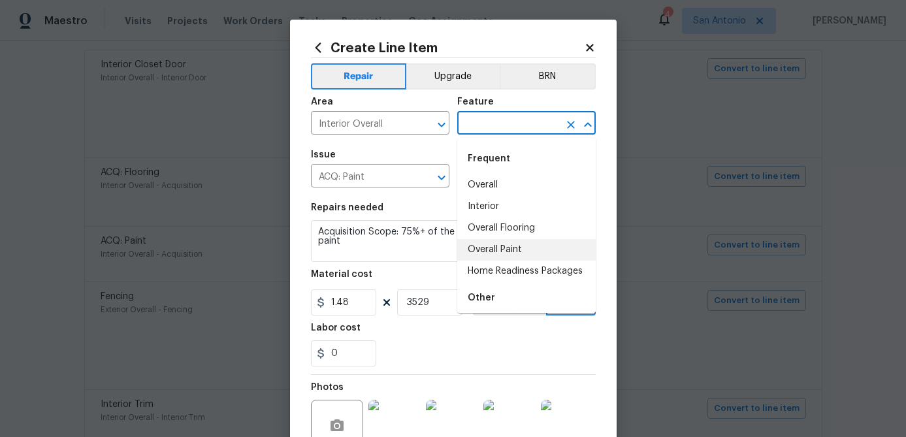
click at [506, 247] on li "Overall Paint" at bounding box center [526, 250] width 139 height 22
type input "Overall Paint"
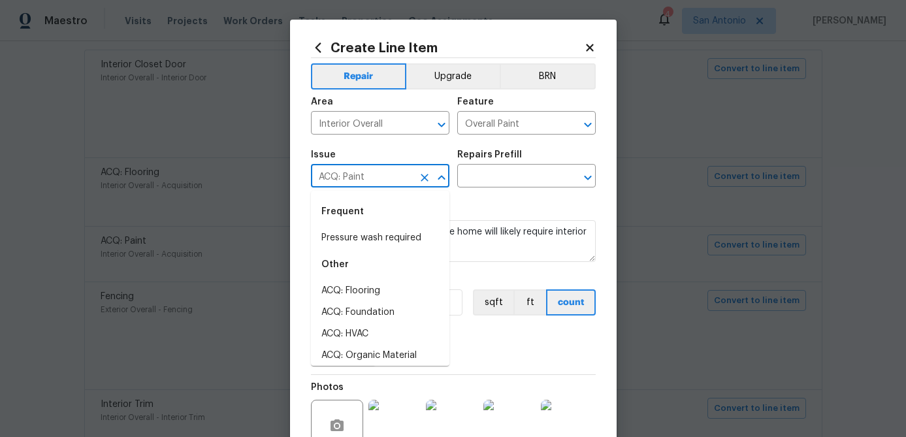
click at [397, 178] on input "ACQ: Paint" at bounding box center [362, 177] width 102 height 20
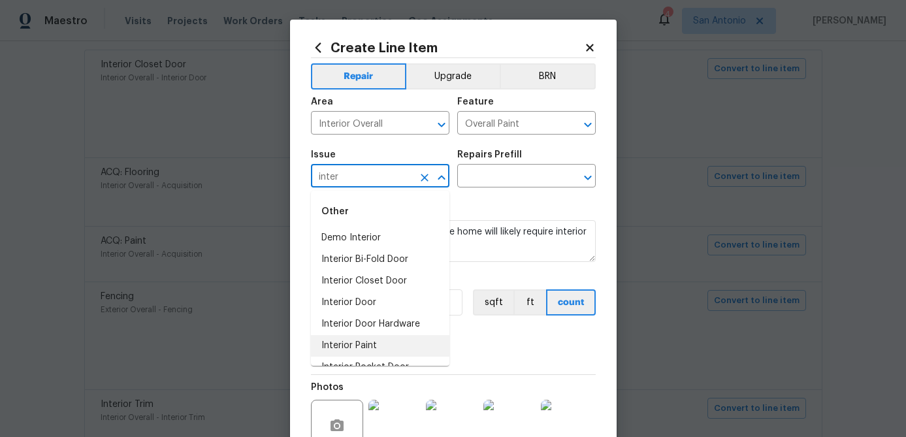
click at [357, 344] on li "Interior Paint" at bounding box center [380, 346] width 139 height 22
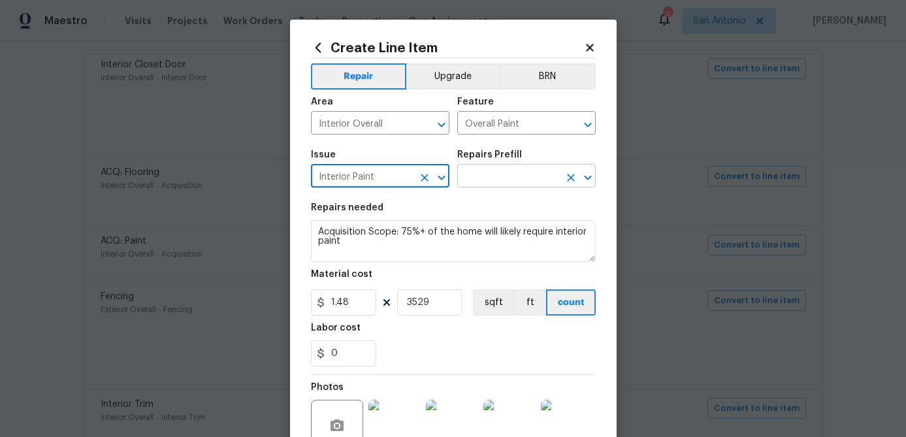
type input "Interior Paint"
click at [510, 175] on input "text" at bounding box center [508, 177] width 102 height 20
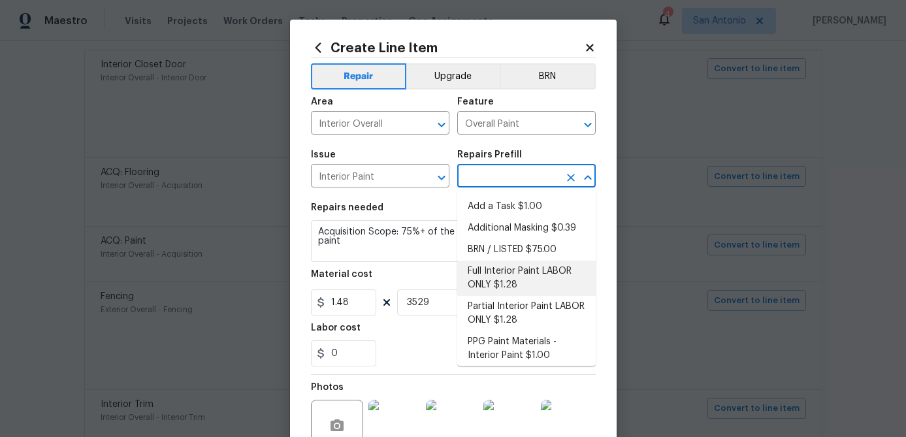
click at [493, 280] on li "Full Interior Paint LABOR ONLY $1.28" at bounding box center [526, 278] width 139 height 35
type input "Full Interior Paint LABOR ONLY $1.28"
type textarea "Full Interior paint - (walls, ceilings, trim, and doors) - PAINT PROVIDED BY OP…"
type input "1.28"
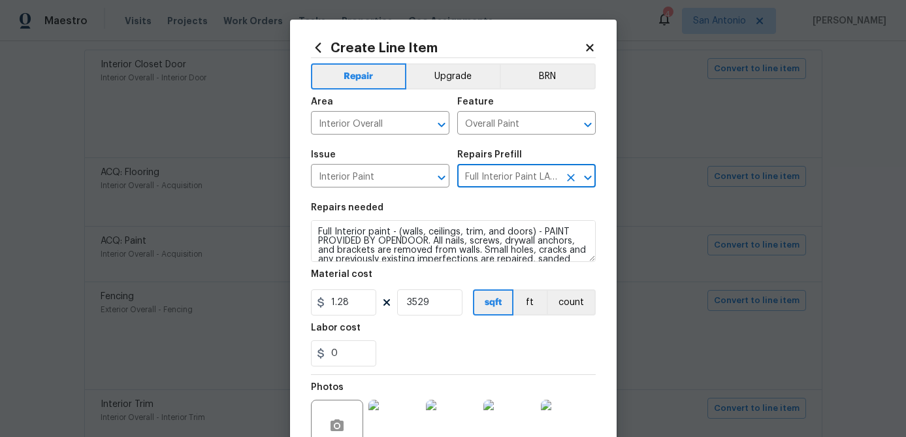
scroll to position [139, 0]
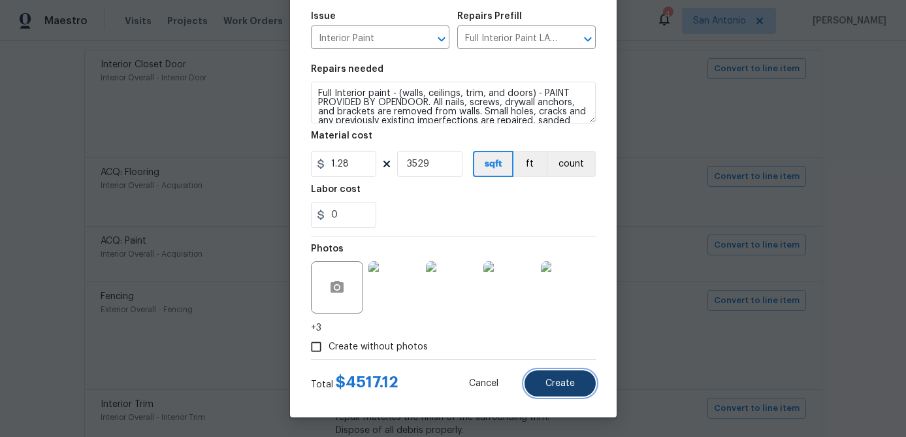
click at [558, 377] on button "Create" at bounding box center [560, 383] width 71 height 26
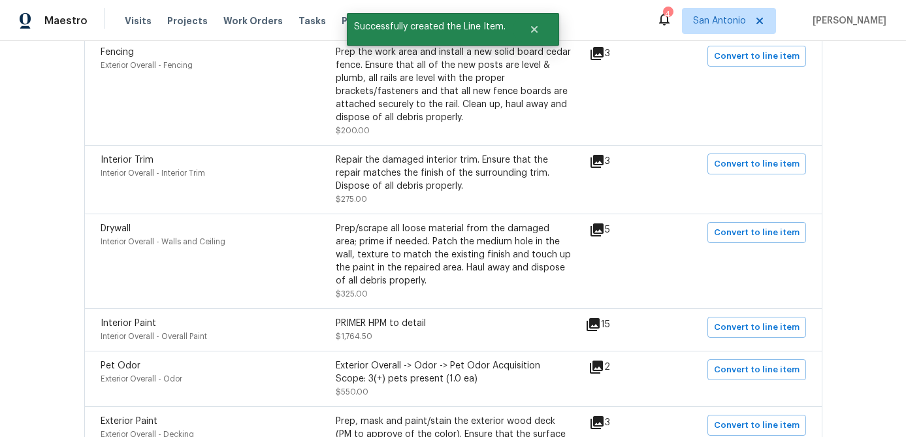
scroll to position [525, 0]
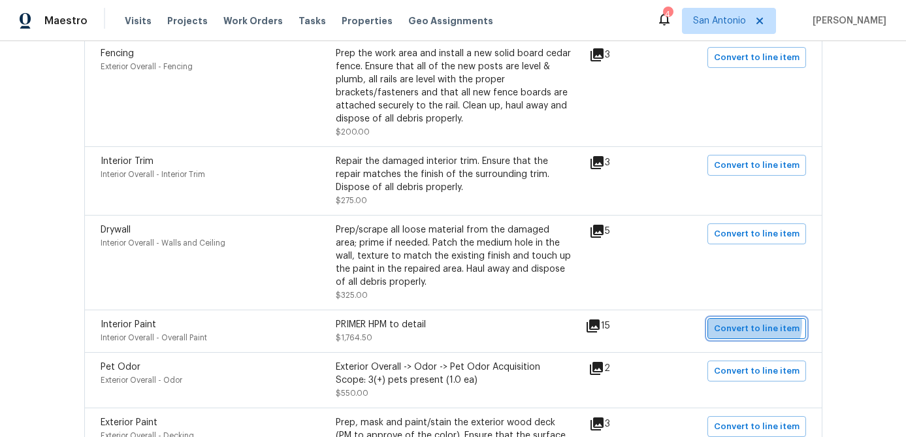
click at [753, 326] on span "Convert to line item" at bounding box center [757, 328] width 86 height 15
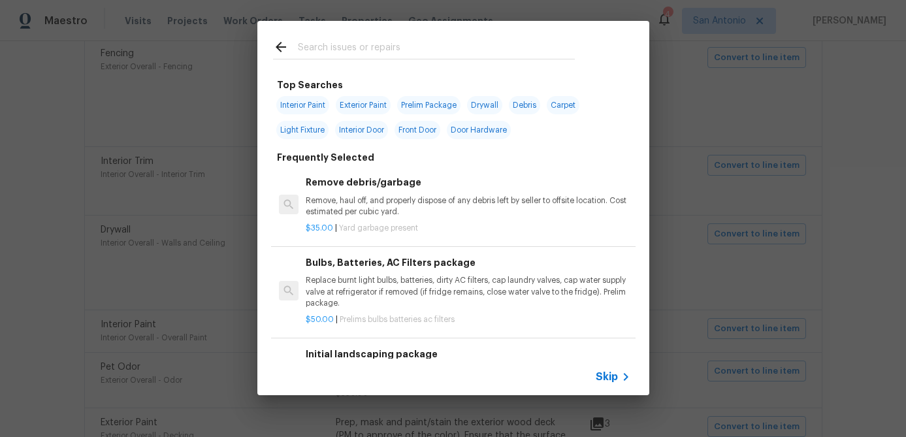
click at [608, 375] on span "Skip" at bounding box center [607, 376] width 22 height 13
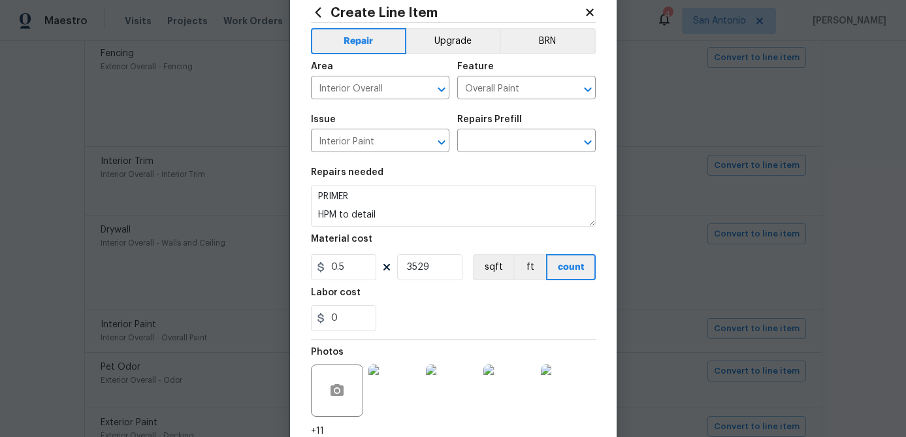
scroll to position [29, 0]
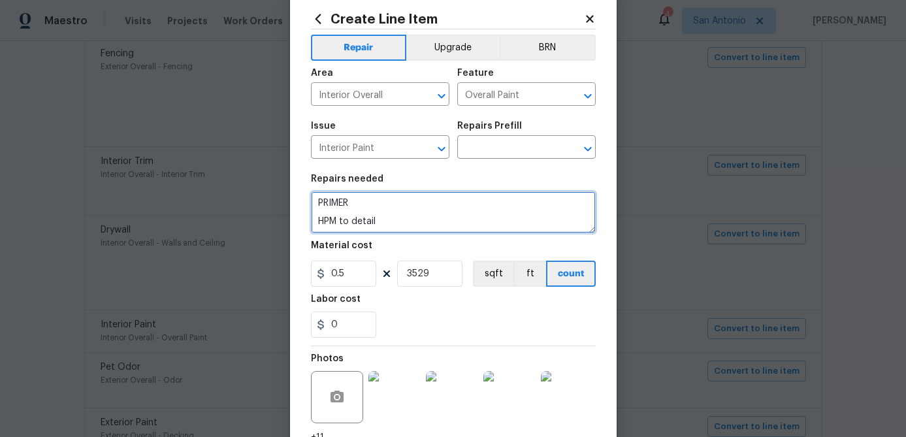
drag, startPoint x: 352, startPoint y: 206, endPoint x: 285, endPoint y: 206, distance: 66.6
click at [285, 206] on div "Create Line Item Repair Upgrade BRN Area Interior Overall ​ Feature Overall Pai…" at bounding box center [453, 218] width 906 height 437
type textarea "HPM to detail"
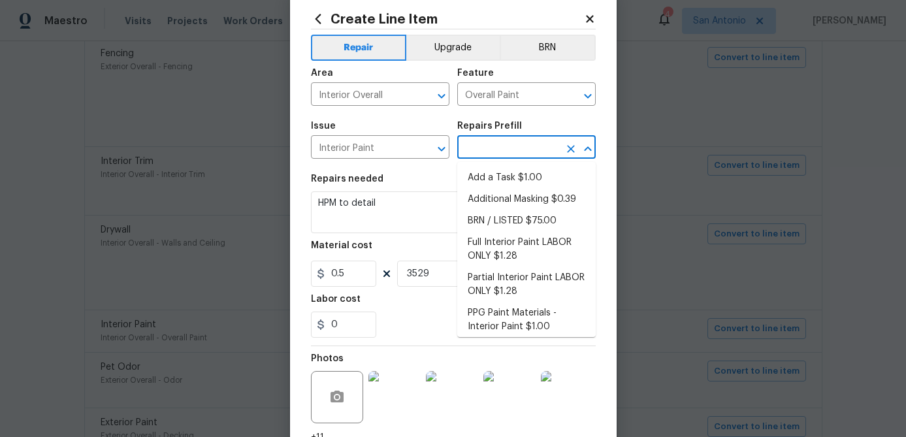
click at [497, 147] on input "text" at bounding box center [508, 149] width 102 height 20
click at [496, 174] on li "Add a Task $1.00" at bounding box center [526, 178] width 139 height 22
type input "Add a Task $1.00"
type textarea "HPM to detail"
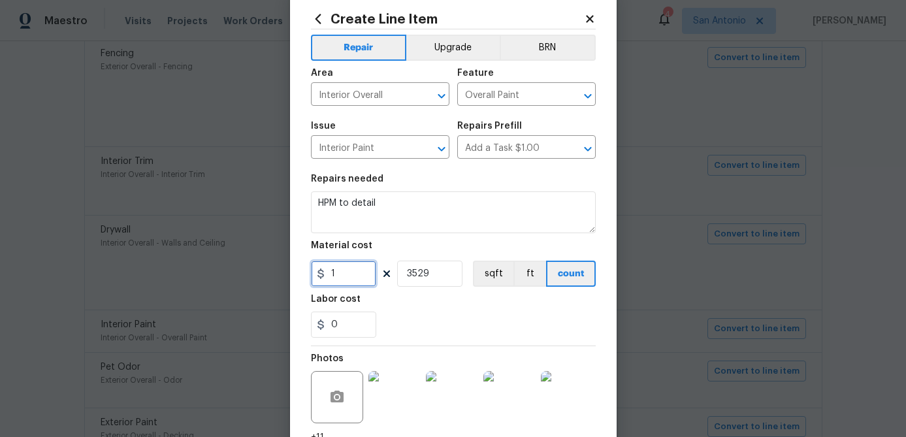
click at [338, 277] on input "1" at bounding box center [343, 274] width 65 height 26
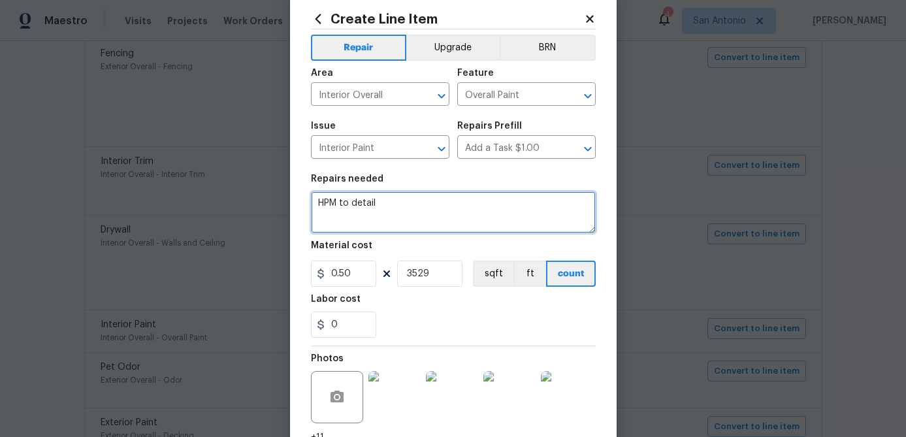
type input "0.5"
drag, startPoint x: 387, startPoint y: 206, endPoint x: 227, endPoint y: 205, distance: 160.1
click at [227, 205] on div "Create Line Item Repair Upgrade BRN Area Interior Overall ​ Feature Overall Pai…" at bounding box center [453, 218] width 906 height 437
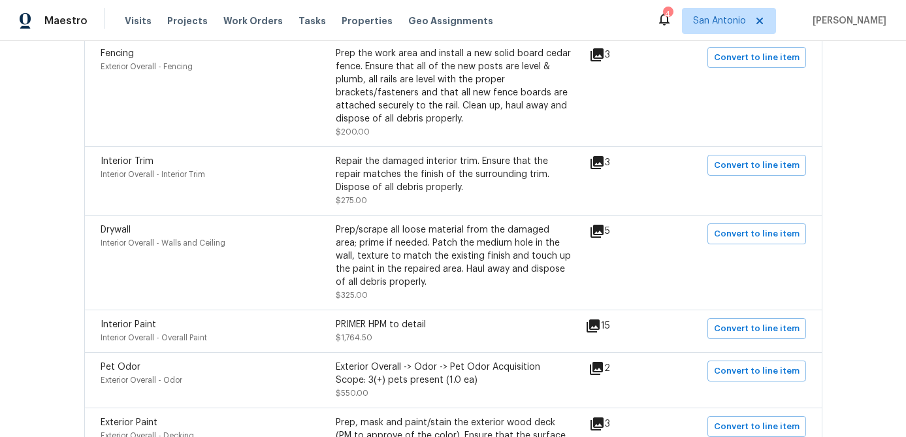
click at [444, 328] on div "PRIMER HPM to detail" at bounding box center [453, 324] width 235 height 13
click at [764, 334] on span "Convert to line item" at bounding box center [757, 328] width 86 height 15
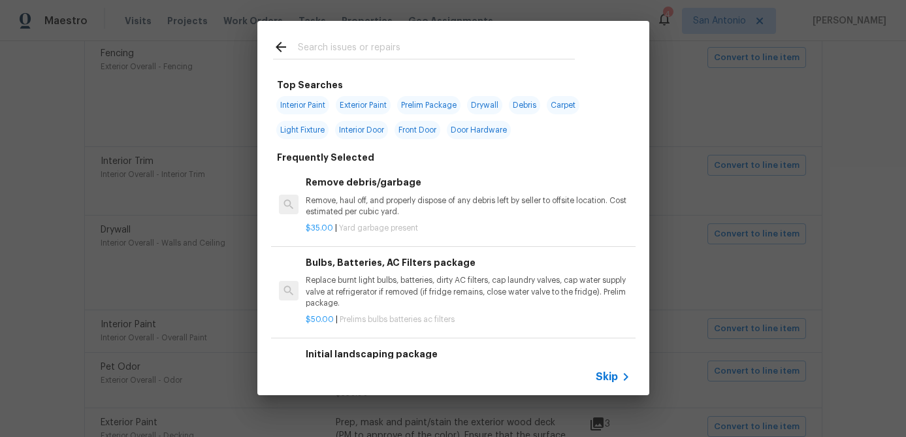
click at [614, 380] on span "Skip" at bounding box center [607, 376] width 22 height 13
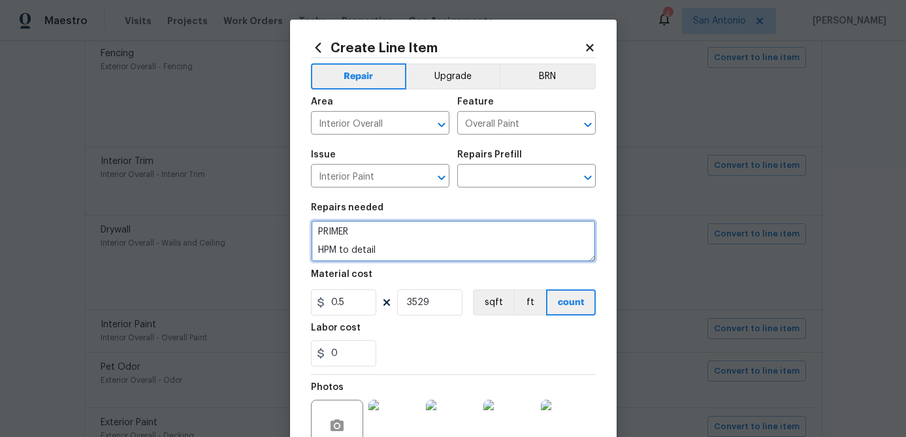
drag, startPoint x: 383, startPoint y: 249, endPoint x: 257, endPoint y: 246, distance: 126.1
click at [257, 246] on div "Create Line Item Repair Upgrade BRN Area Interior Overall ​ Feature Overall Pai…" at bounding box center [453, 218] width 906 height 437
type textarea "PRIMER"
click at [372, 239] on textarea "PRIMER" at bounding box center [453, 241] width 285 height 42
click at [370, 237] on textarea "PRIMER" at bounding box center [453, 241] width 285 height 42
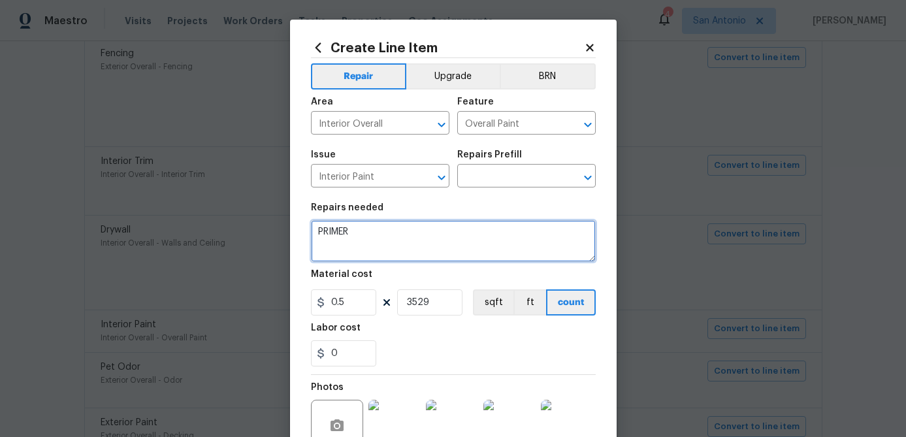
click at [362, 227] on textarea "PRIMER" at bounding box center [453, 241] width 285 height 42
drag, startPoint x: 361, startPoint y: 233, endPoint x: 269, endPoint y: 234, distance: 91.5
click at [269, 234] on div "Create Line Item Repair Upgrade BRN Area Interior Overall ​ Feature Overall Pai…" at bounding box center [453, 218] width 906 height 437
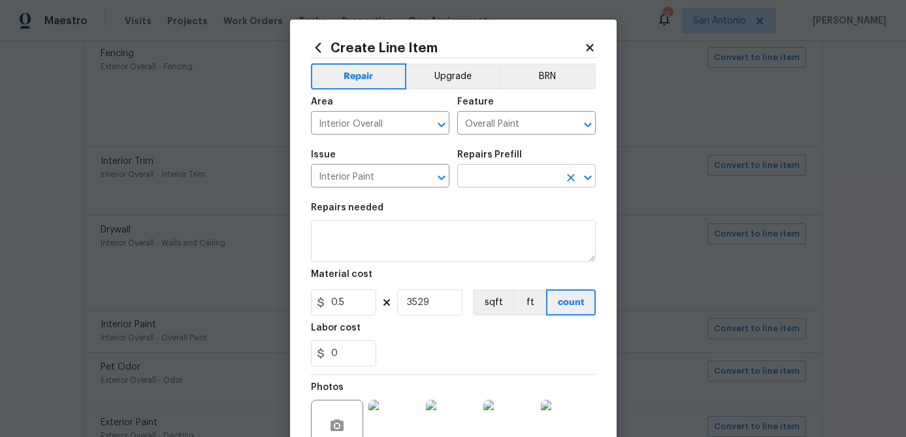
click at [498, 175] on input "text" at bounding box center [508, 177] width 102 height 20
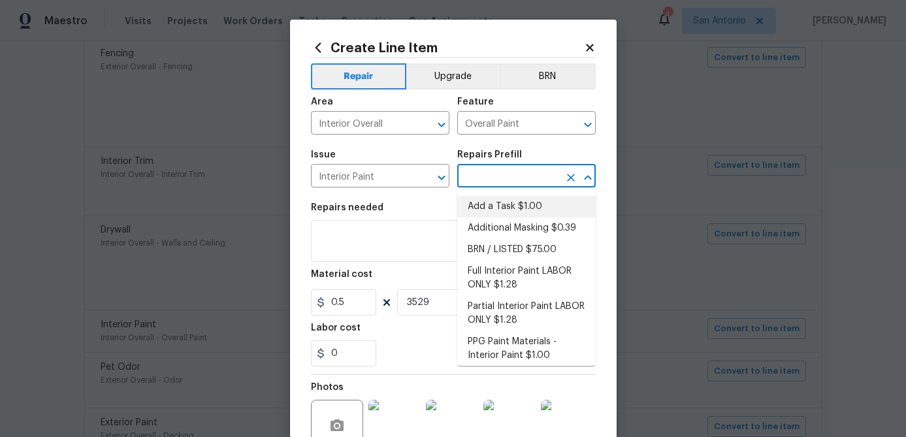
click at [493, 206] on li "Add a Task $1.00" at bounding box center [526, 207] width 139 height 22
type textarea "HPM to detail"
type input "Add a Task $1.00"
type input "1"
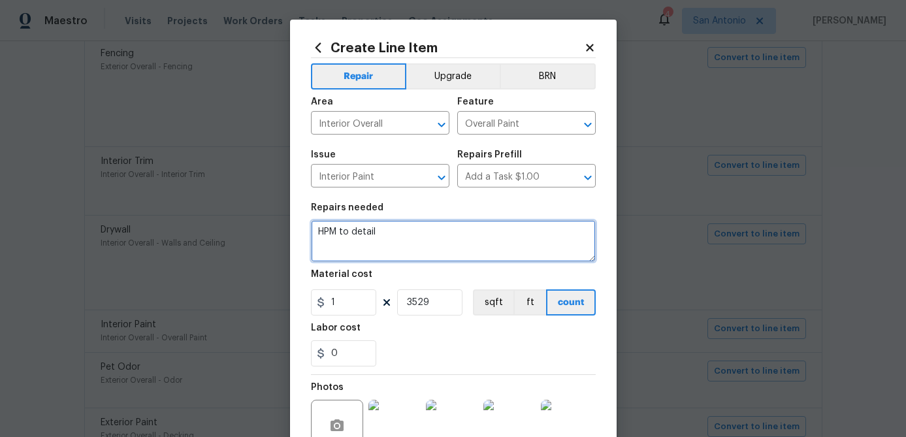
drag, startPoint x: 386, startPoint y: 231, endPoint x: 306, endPoint y: 229, distance: 79.7
click at [306, 229] on div "Create Line Item Repair Upgrade BRN Area Interior Overall ​ Feature Overall Pai…" at bounding box center [453, 288] width 327 height 536
paste textarea "PRIMER"
type textarea "PRIMER DUE TO BOLD COLORS & PET ODOR."
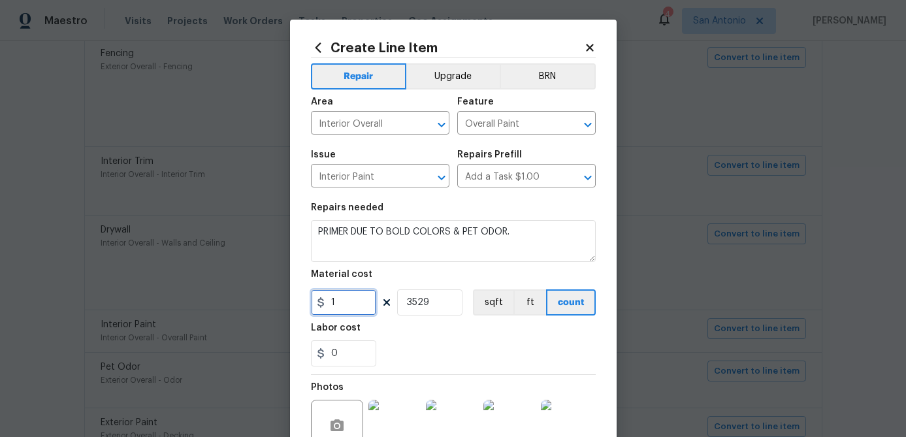
click at [353, 308] on input "1" at bounding box center [343, 302] width 65 height 26
type input "0.5"
click at [437, 307] on input "3529" at bounding box center [429, 302] width 65 height 26
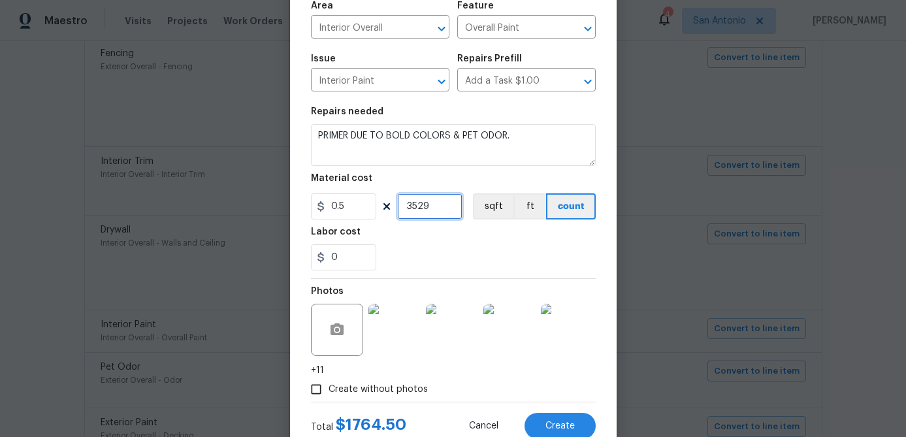
scroll to position [139, 0]
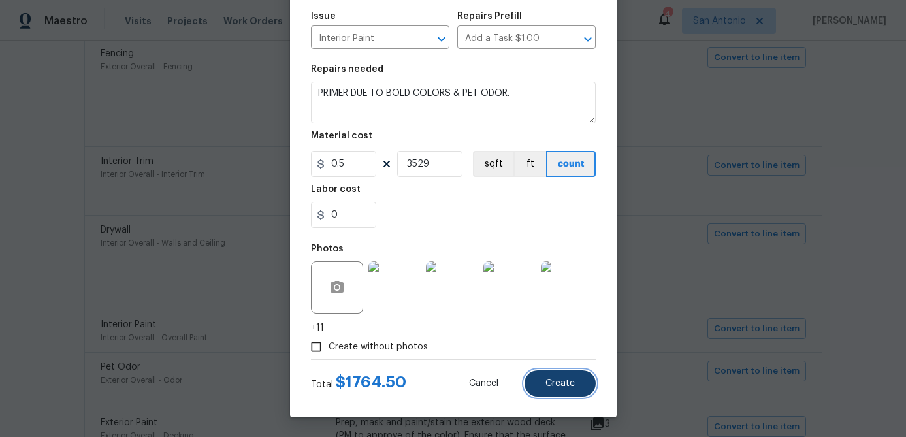
click at [567, 381] on span "Create" at bounding box center [560, 384] width 29 height 10
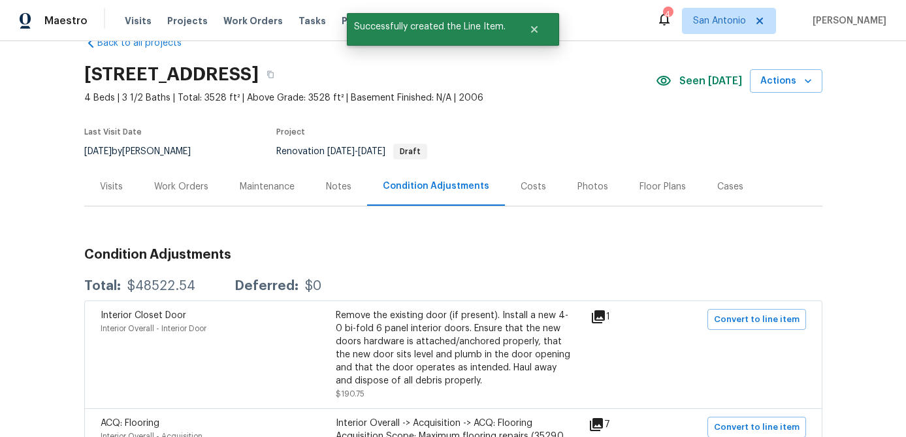
scroll to position [0, 0]
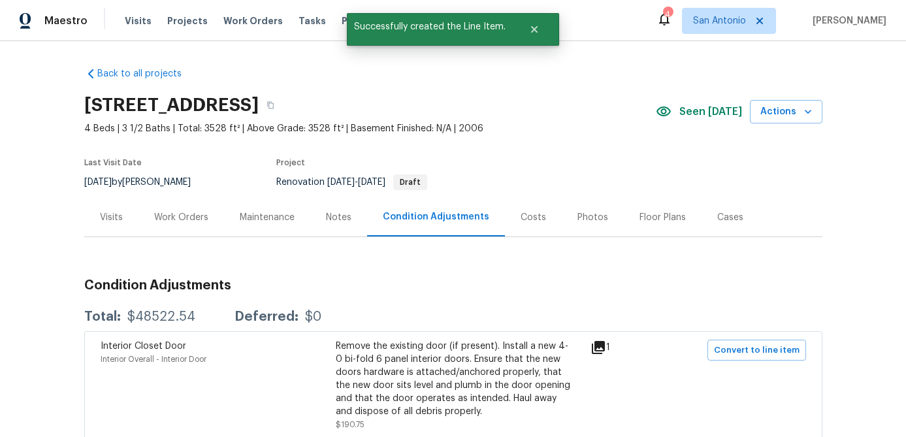
click at [176, 212] on div "Work Orders" at bounding box center [181, 217] width 54 height 13
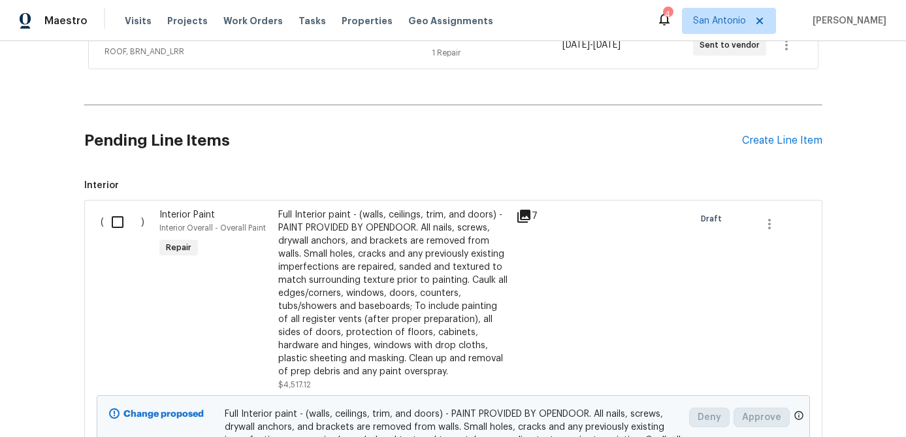
scroll to position [234, 0]
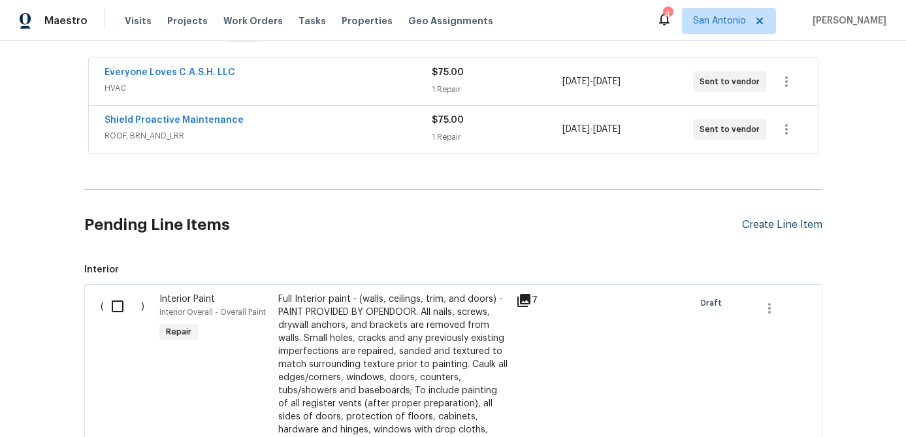
click at [770, 225] on div "Create Line Item" at bounding box center [782, 225] width 80 height 12
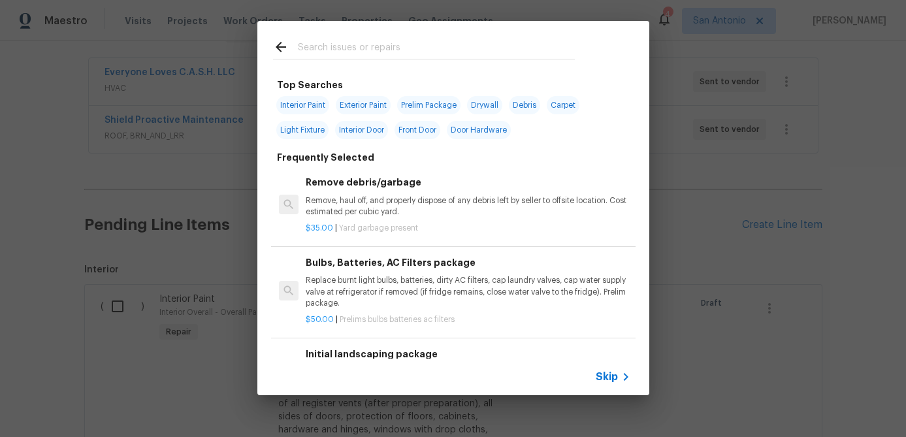
click at [711, 338] on div "Top Searches Interior Paint Exterior Paint Prelim Package Drywall Debris Carpet…" at bounding box center [453, 208] width 906 height 416
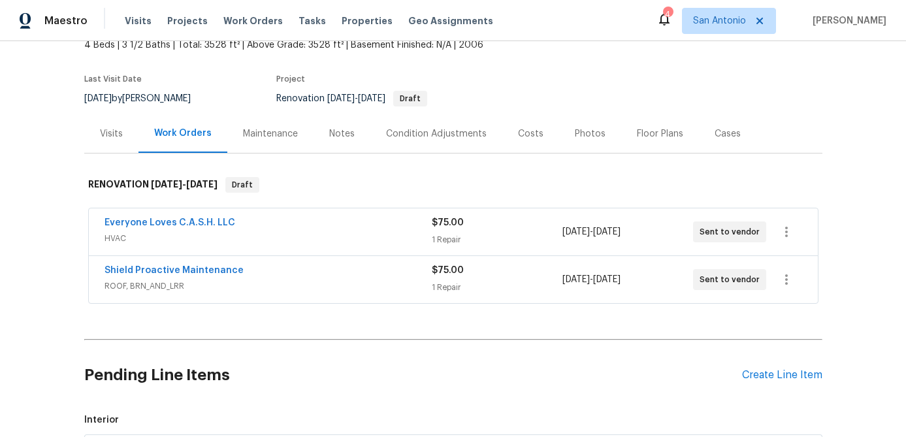
scroll to position [78, 0]
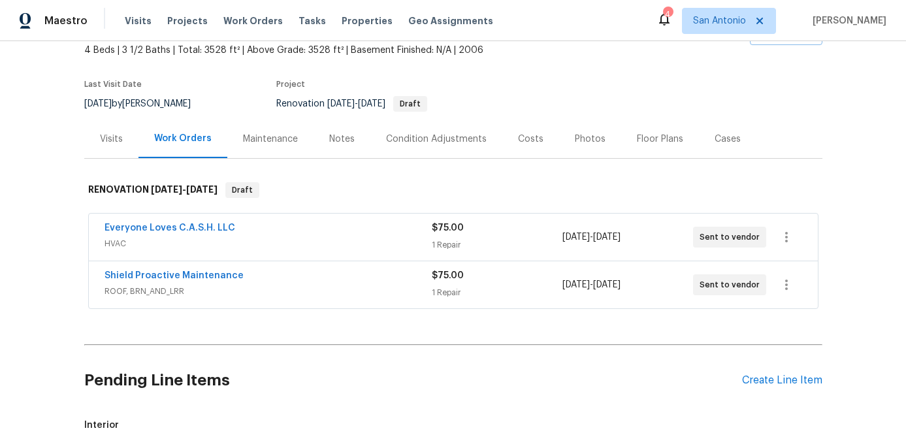
click at [431, 138] on div "Condition Adjustments" at bounding box center [436, 139] width 101 height 13
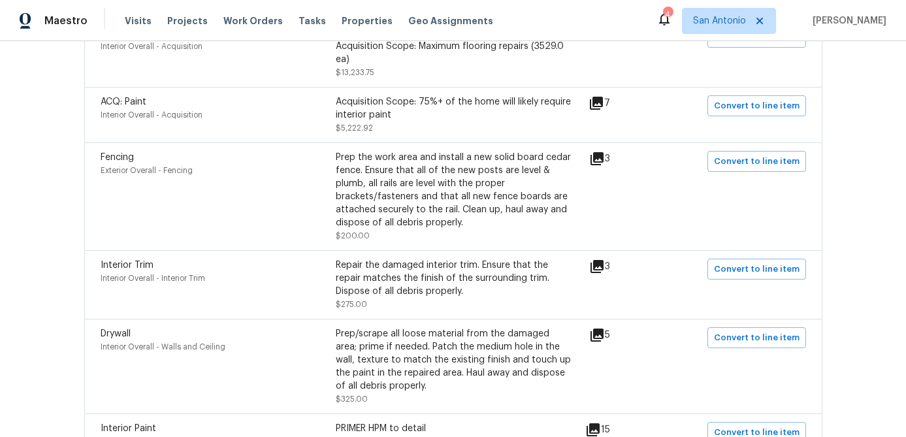
scroll to position [424, 0]
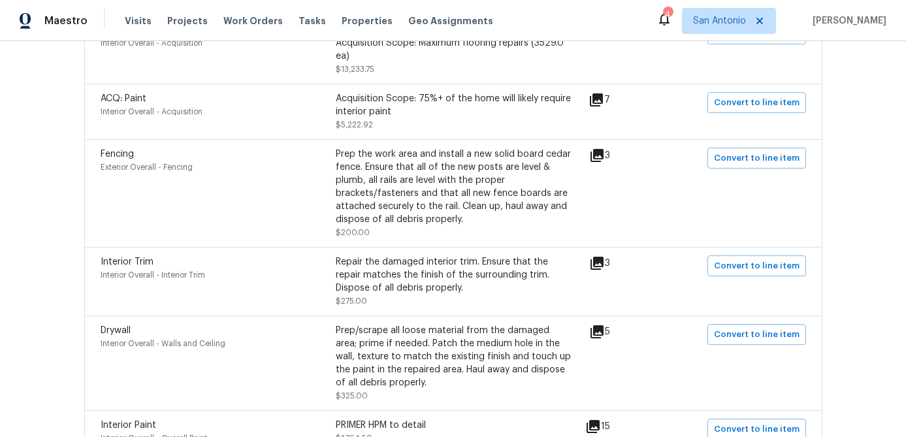
click at [603, 263] on icon at bounding box center [597, 263] width 13 height 13
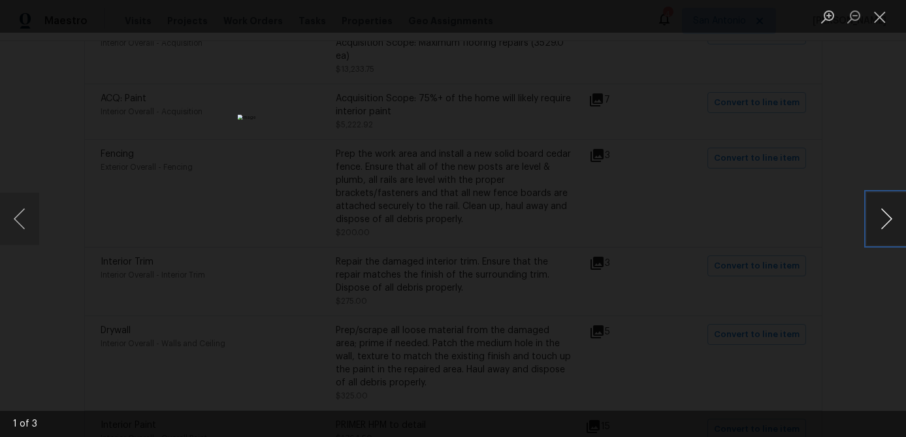
click at [887, 211] on button "Next image" at bounding box center [886, 219] width 39 height 52
click at [880, 18] on button "Close lightbox" at bounding box center [880, 16] width 26 height 23
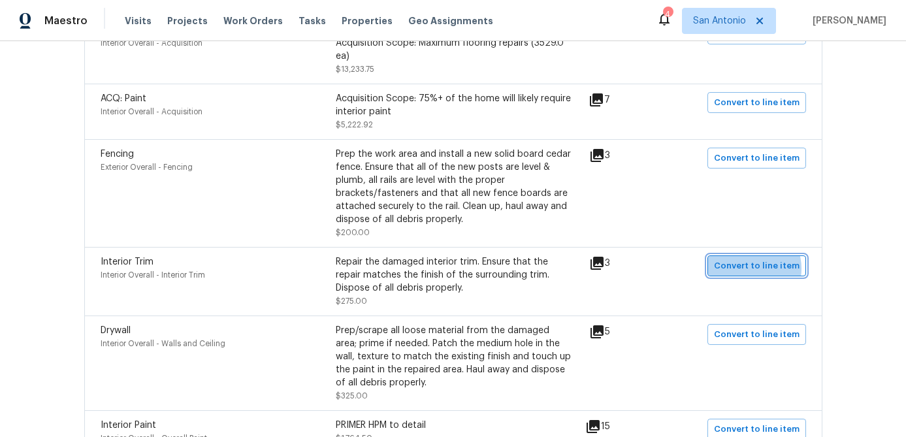
click at [755, 270] on span "Convert to line item" at bounding box center [757, 266] width 86 height 15
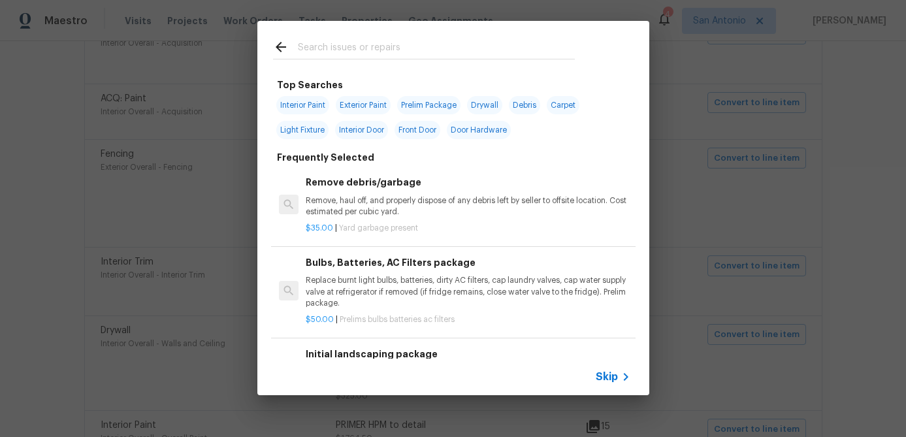
click at [602, 382] on span "Skip" at bounding box center [607, 376] width 22 height 13
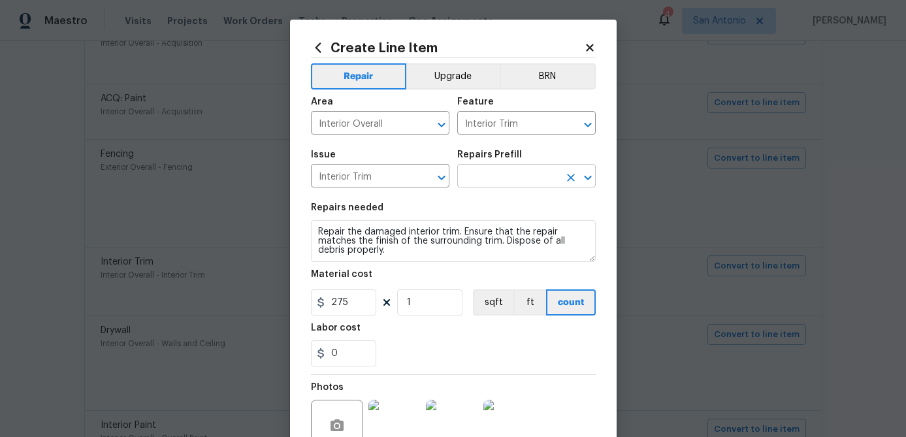
click at [502, 177] on input "text" at bounding box center [508, 177] width 102 height 20
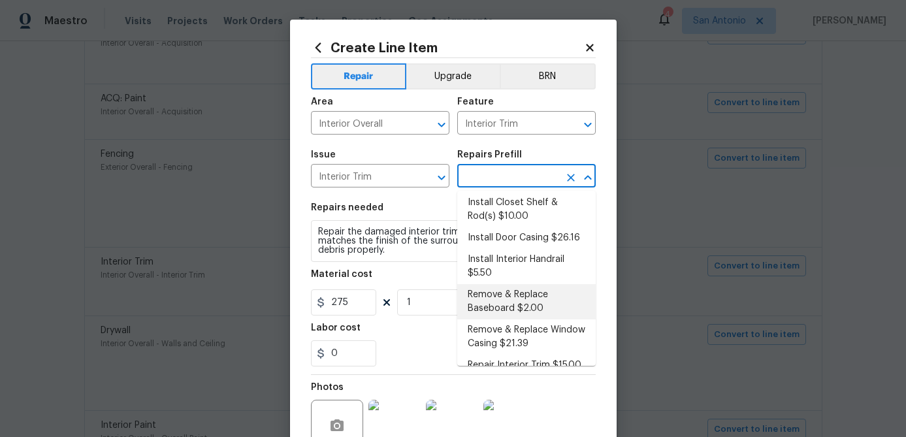
scroll to position [120, 0]
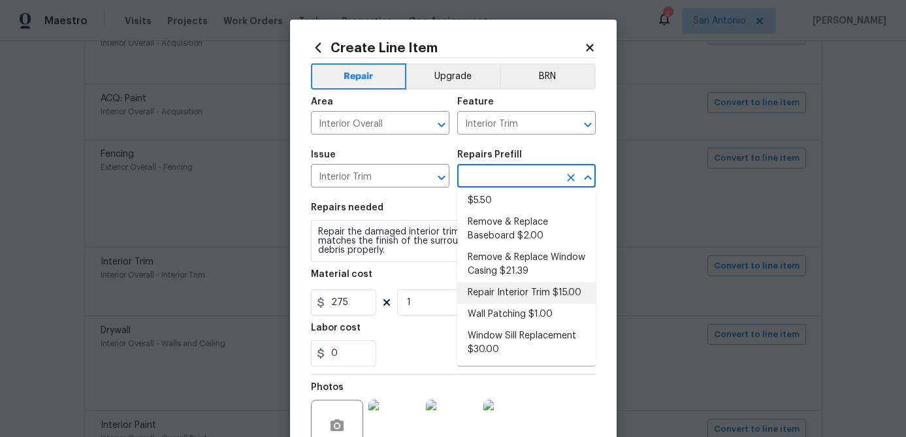
click at [539, 289] on li "Repair Interior Trim $15.00" at bounding box center [526, 293] width 139 height 22
type input "Repair Interior Trim $15.00"
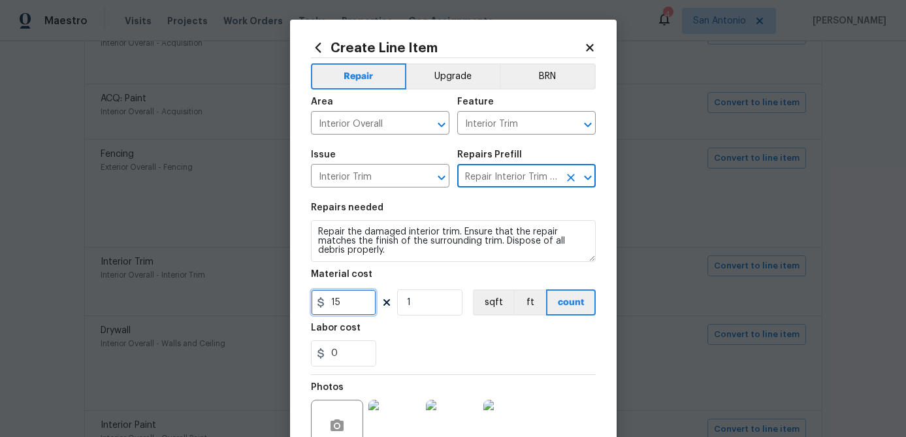
click at [357, 303] on input "15" at bounding box center [343, 302] width 65 height 26
type input "275"
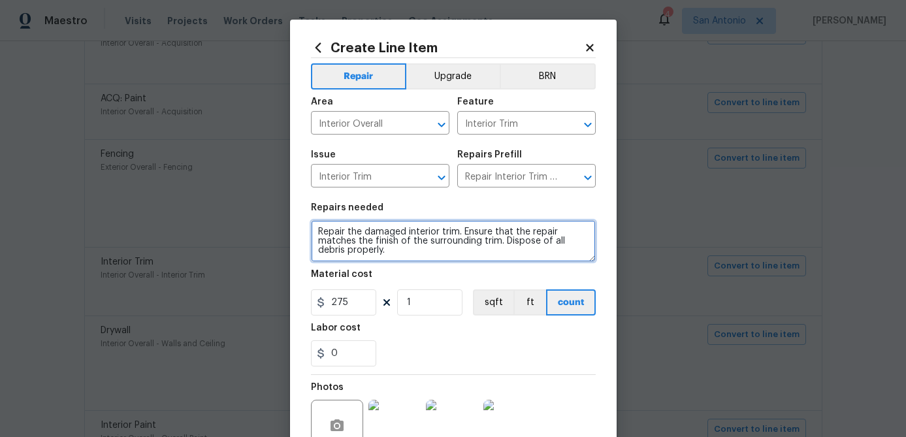
click at [317, 229] on textarea "Repair the damaged interior trim. Ensure that the repair matches the finish of …" at bounding box center [453, 241] width 285 height 42
click at [318, 226] on textarea "Repair the damaged interior trim. Ensure that the repair matches the finish of …" at bounding box center [453, 241] width 285 height 42
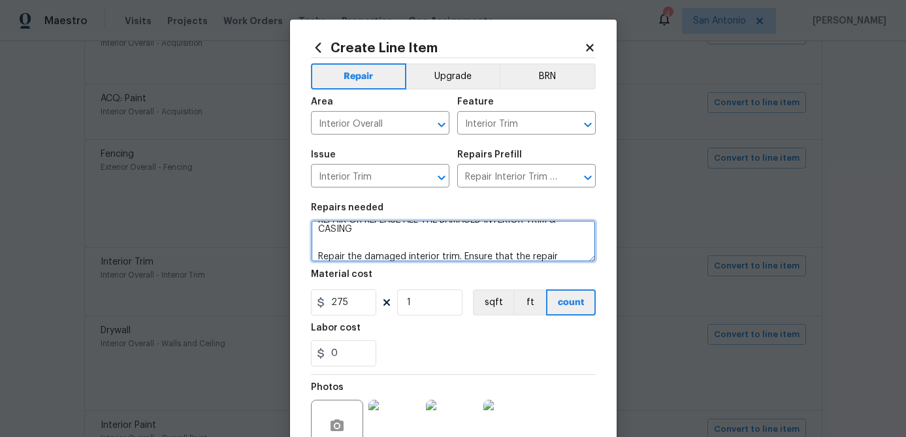
scroll to position [0, 0]
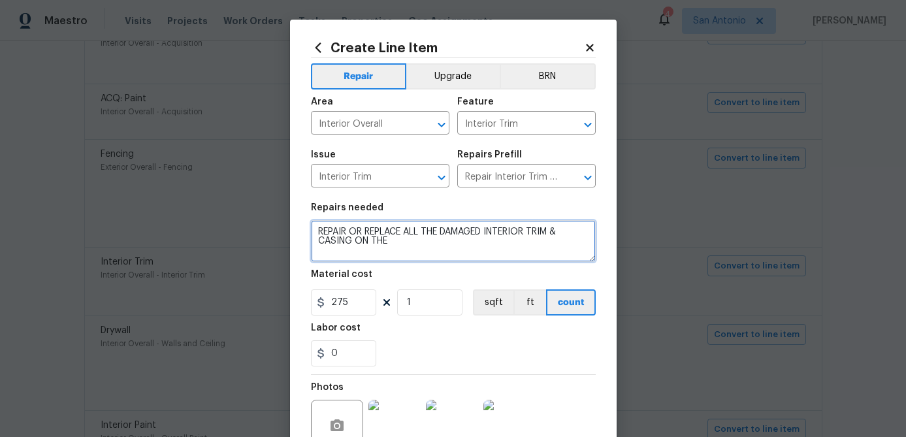
click at [533, 237] on textarea "REPAIR OR REPLACE ALL THE DAMAGED INTERIOR TRIM & CASING ON THE Repair the dama…" at bounding box center [453, 241] width 285 height 42
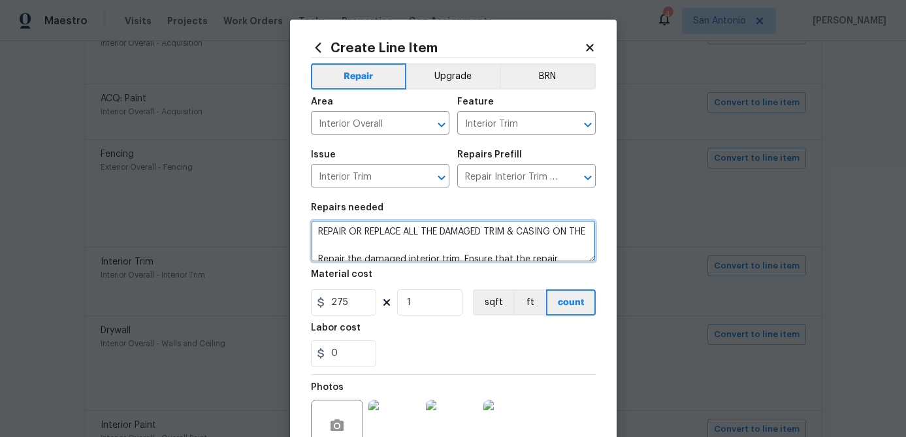
click at [354, 242] on textarea "REPAIR OR REPLACE ALL THE DAMAGED TRIM & CASING ON THE Repair the damaged inter…" at bounding box center [453, 241] width 285 height 42
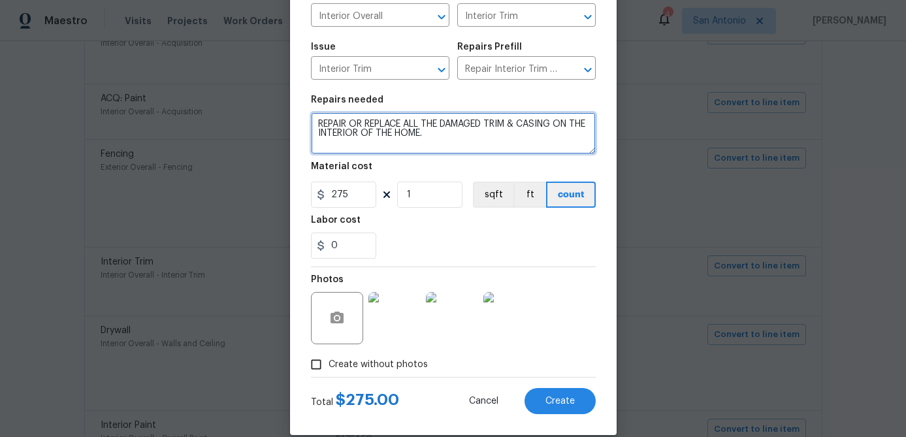
scroll to position [126, 0]
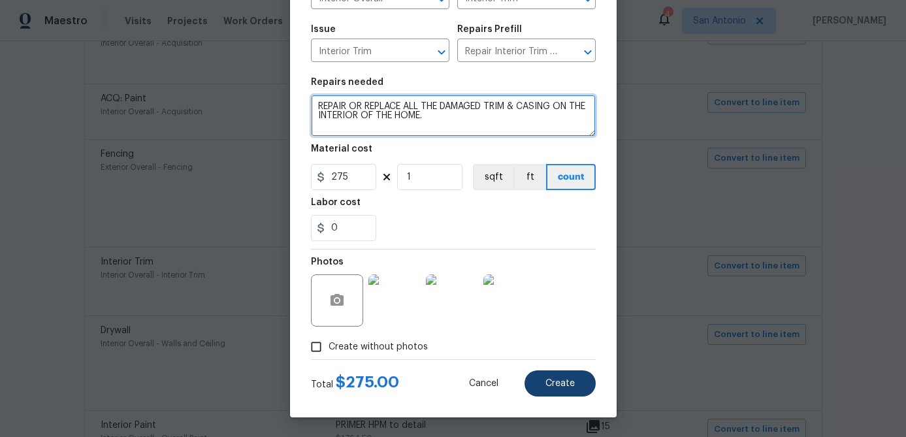
type textarea "REPAIR OR REPLACE ALL THE DAMAGED TRIM & CASING ON THE INTERIOR OF THE HOME. Re…"
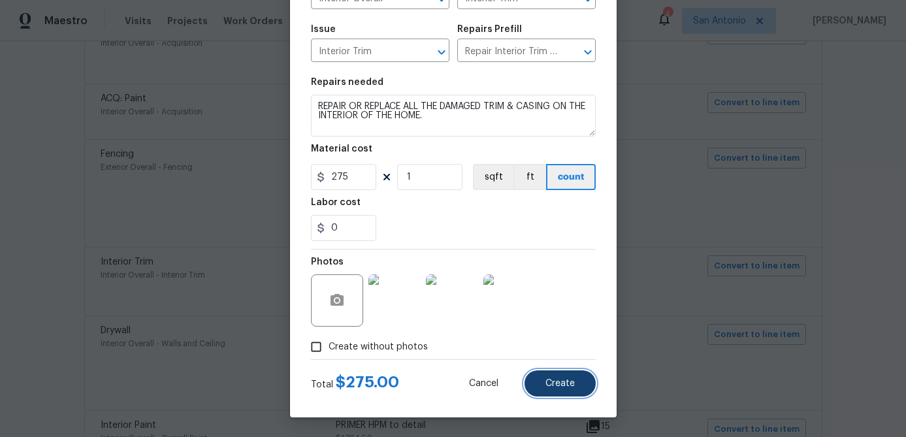
click at [553, 382] on span "Create" at bounding box center [560, 384] width 29 height 10
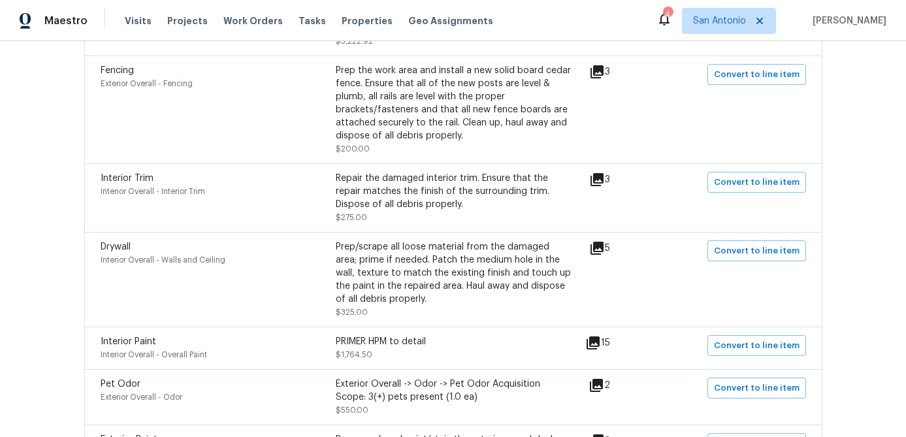
scroll to position [512, 0]
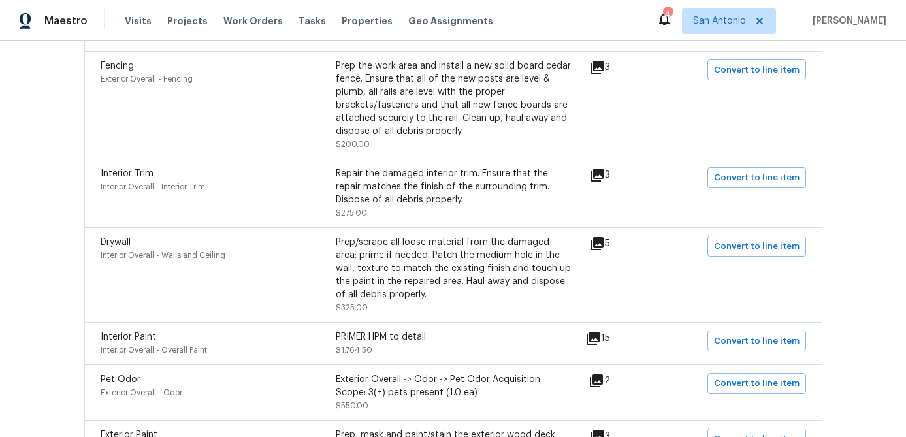
click at [604, 248] on icon at bounding box center [597, 243] width 13 height 13
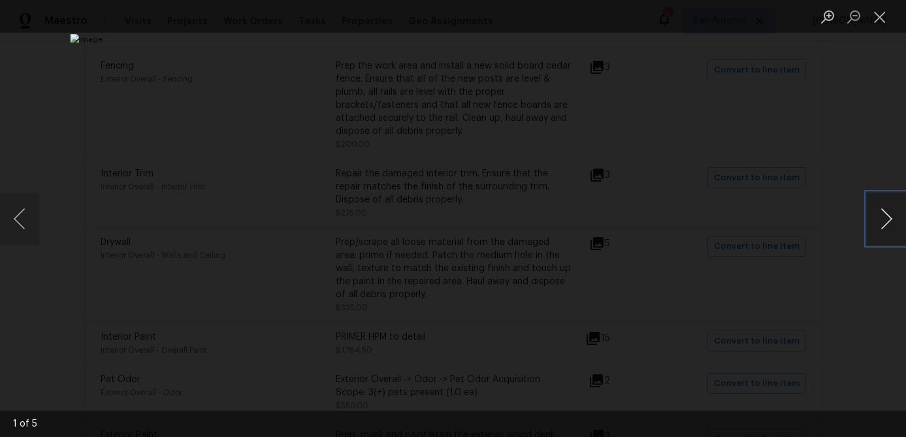
click at [882, 224] on button "Next image" at bounding box center [886, 219] width 39 height 52
click at [882, 223] on button "Next image" at bounding box center [886, 219] width 39 height 52
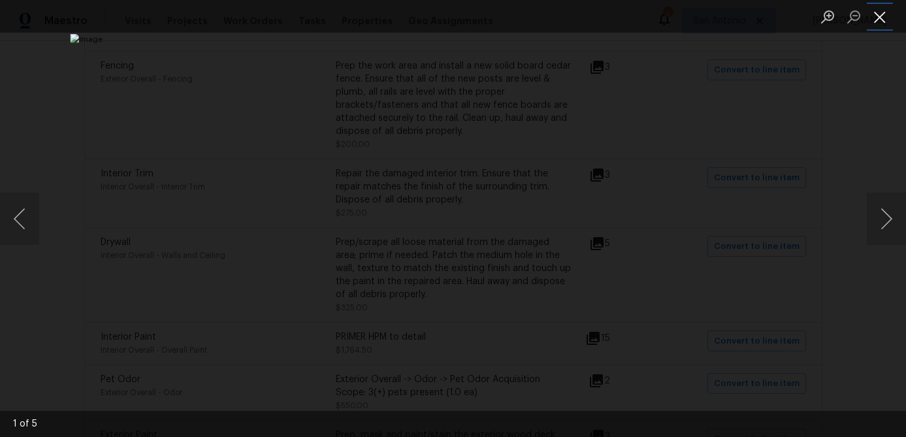
click at [878, 22] on button "Close lightbox" at bounding box center [880, 16] width 26 height 23
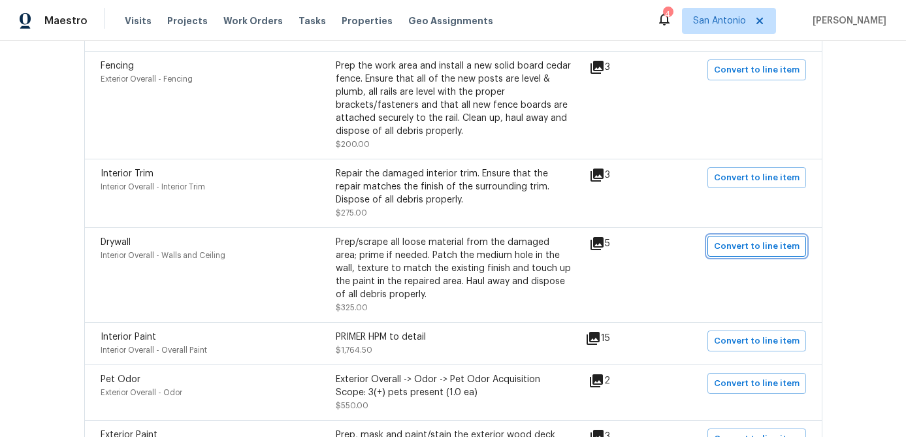
click at [744, 244] on span "Convert to line item" at bounding box center [757, 246] width 86 height 15
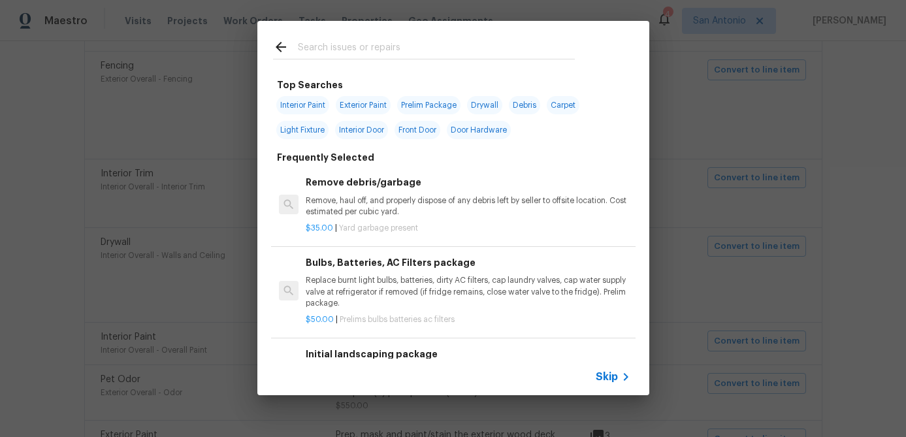
click at [608, 371] on span "Skip" at bounding box center [607, 376] width 22 height 13
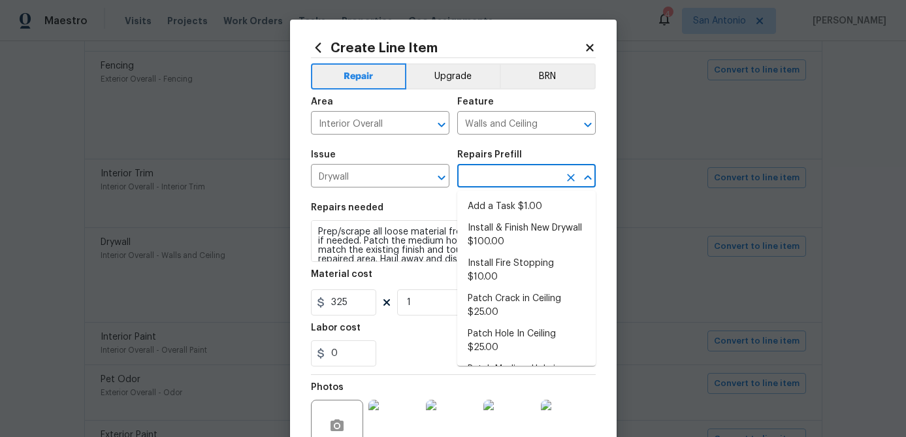
click at [519, 178] on input "text" at bounding box center [508, 177] width 102 height 20
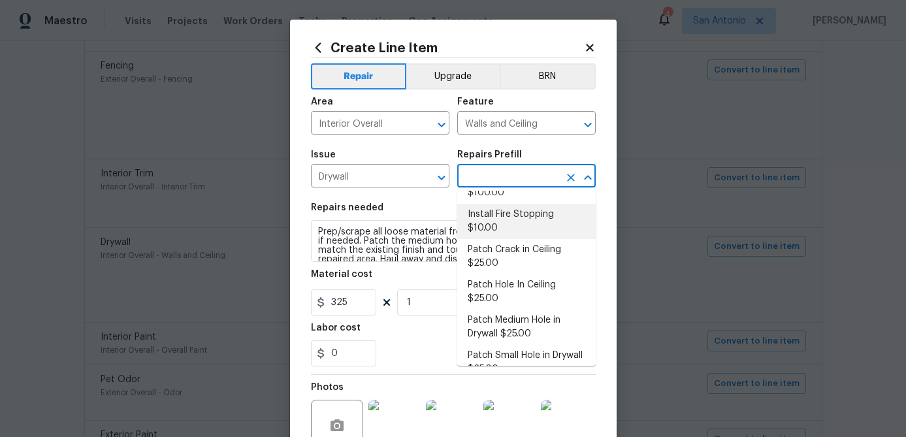
scroll to position [56, 0]
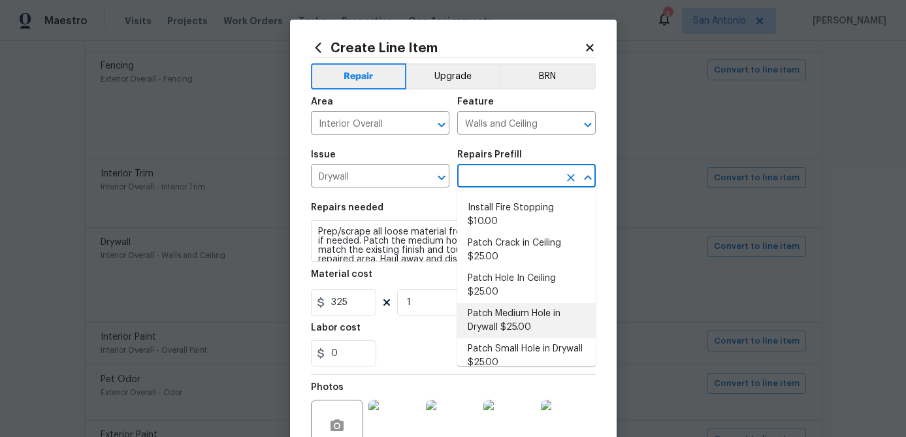
click at [509, 312] on li "Patch Medium Hole in Drywall $25.00" at bounding box center [526, 320] width 139 height 35
type input "Patch Medium Hole in Drywall $25.00"
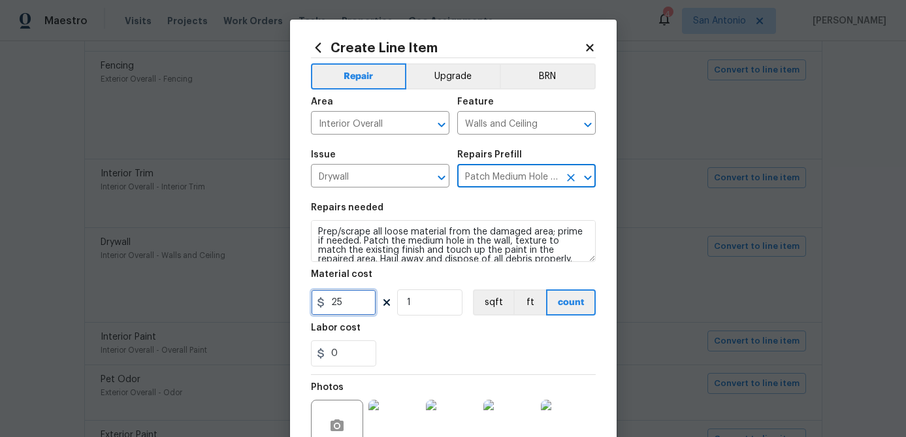
click at [367, 297] on input "25" at bounding box center [343, 302] width 65 height 26
type input "325"
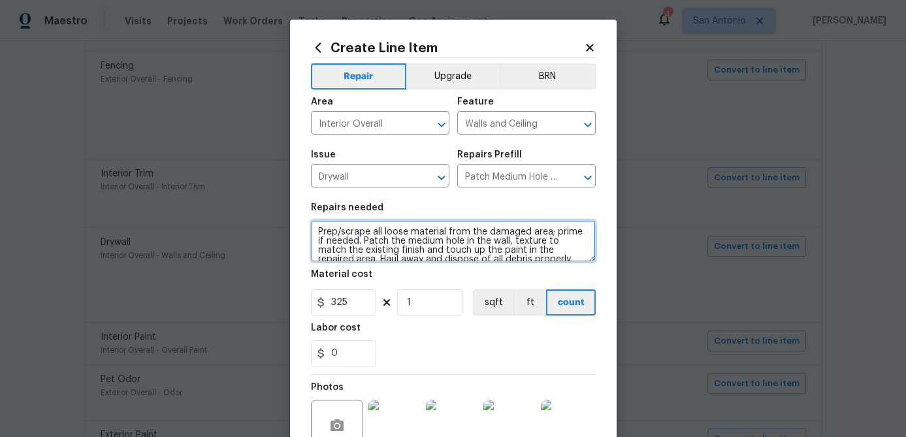
click at [317, 231] on textarea "Prep/scrape all loose material from the damaged area; prime if needed. Patch th…" at bounding box center [453, 241] width 285 height 42
click at [314, 226] on textarea "Prep/scrape all loose material from the damaged area; prime if needed. Patch th…" at bounding box center [453, 241] width 285 height 42
paste textarea "1. REPAIR ALL DAMAGED DRYWALL ON WALLS & CEILING PRIOR TO NEW PAINT. 2. MATCH E…"
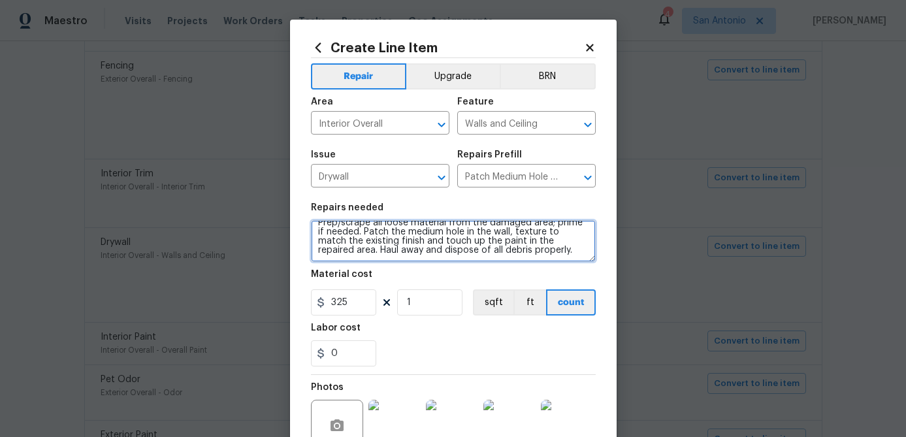
scroll to position [139, 0]
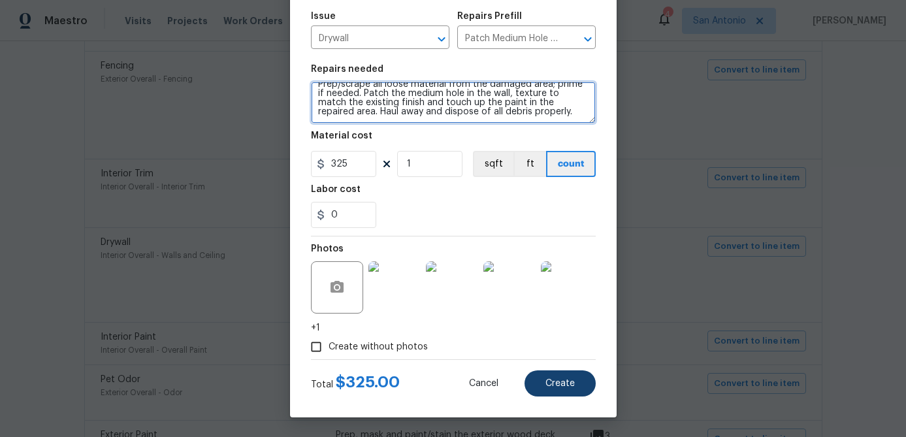
type textarea "1. REPAIR ALL DAMAGED DRYWALL ON WALLS & CEILING PRIOR TO NEW PAINT. 2. MATCH E…"
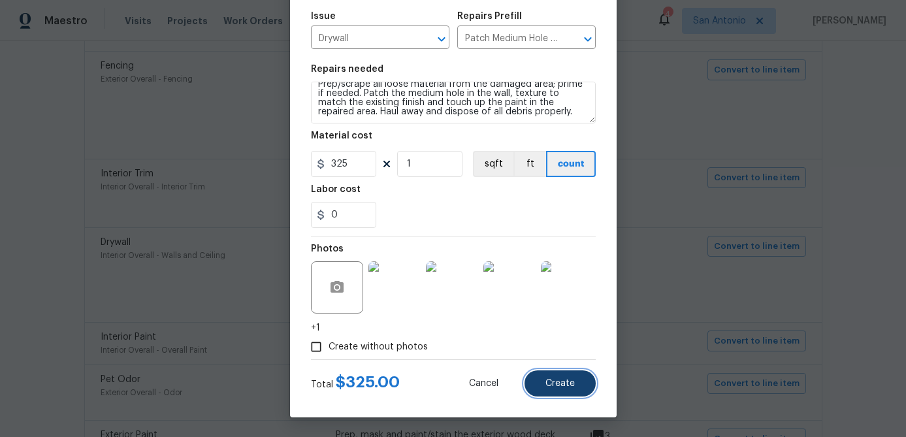
click at [567, 392] on button "Create" at bounding box center [560, 383] width 71 height 26
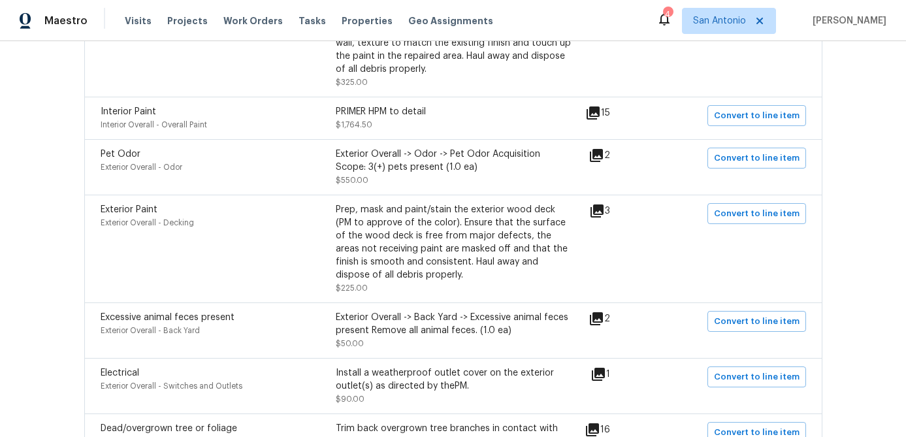
scroll to position [741, 0]
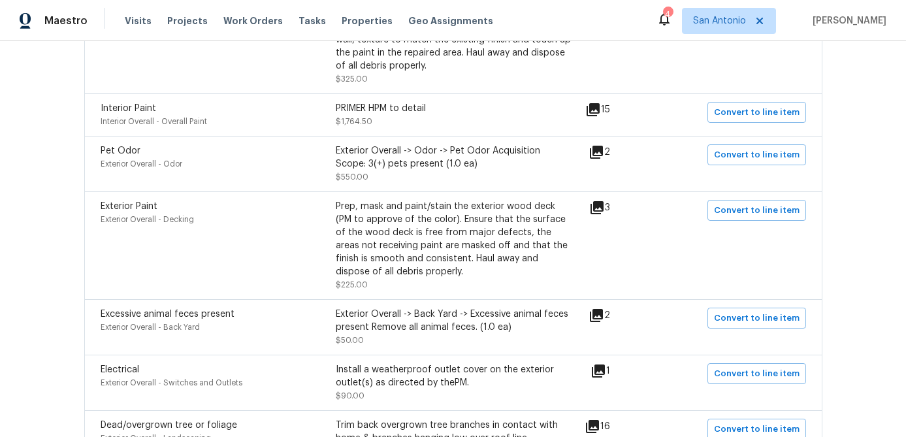
click at [601, 214] on icon at bounding box center [597, 208] width 16 height 16
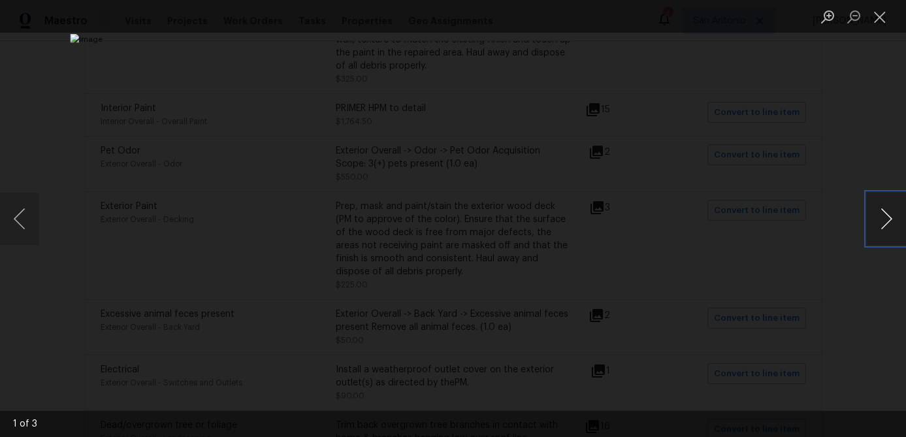
click at [886, 222] on button "Next image" at bounding box center [886, 219] width 39 height 52
click at [878, 12] on button "Close lightbox" at bounding box center [880, 16] width 26 height 23
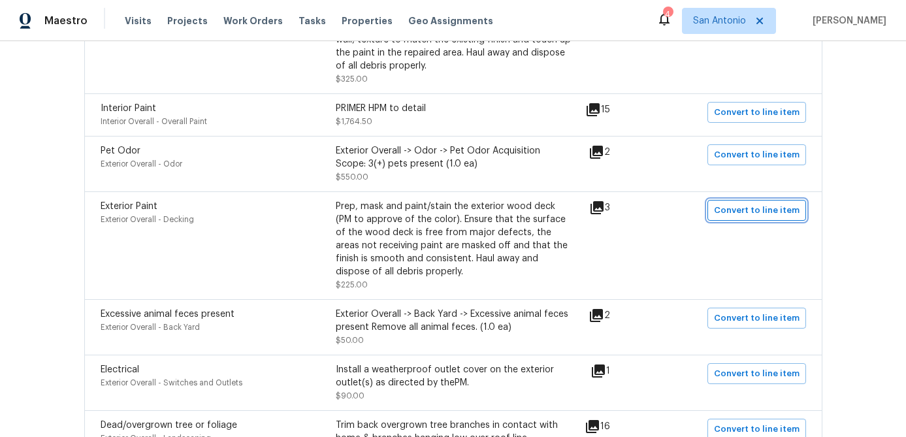
click at [753, 213] on span "Convert to line item" at bounding box center [757, 210] width 86 height 15
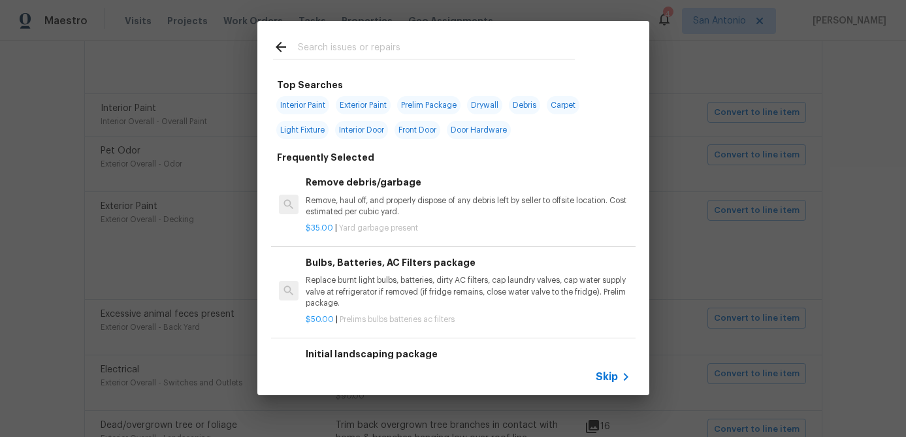
click at [609, 375] on span "Skip" at bounding box center [607, 376] width 22 height 13
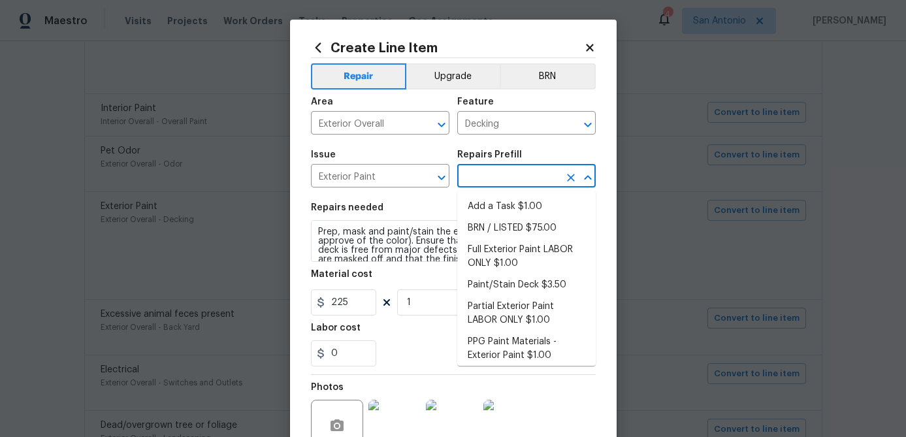
click at [528, 180] on input "text" at bounding box center [508, 177] width 102 height 20
click at [512, 203] on li "Add a Task $1.00" at bounding box center [526, 207] width 139 height 22
type input "Overall Paint"
type input "Add a Task $1.00"
type textarea "HPM to detail"
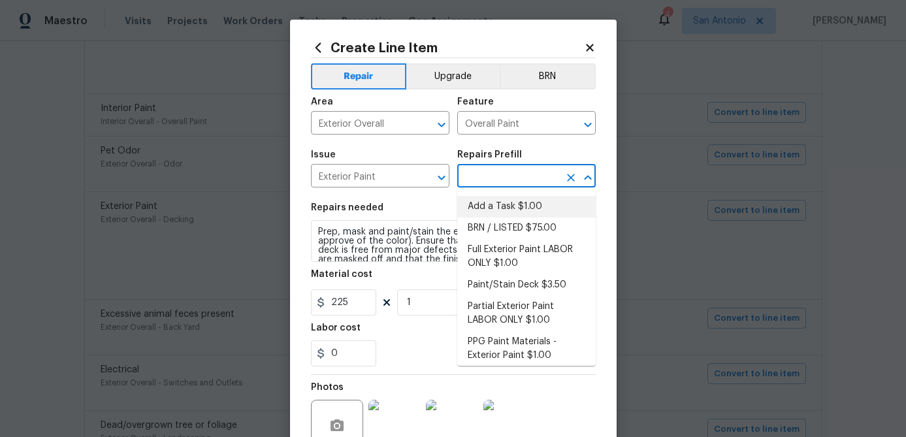
type input "1"
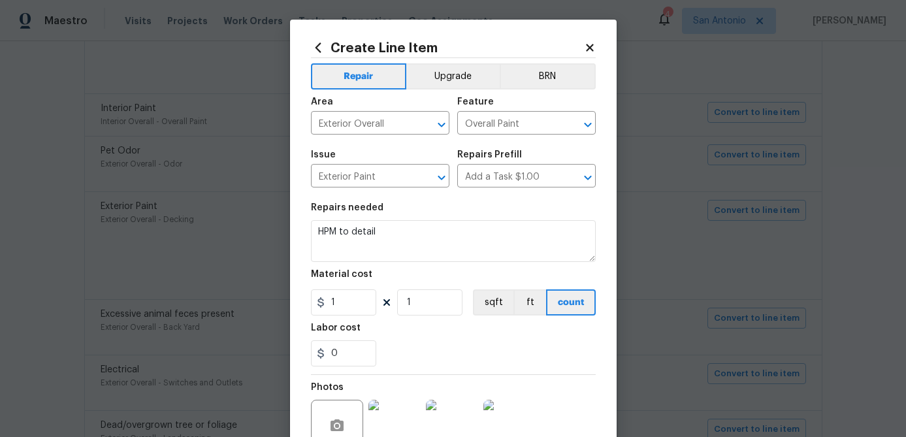
click at [591, 43] on icon at bounding box center [590, 48] width 12 height 12
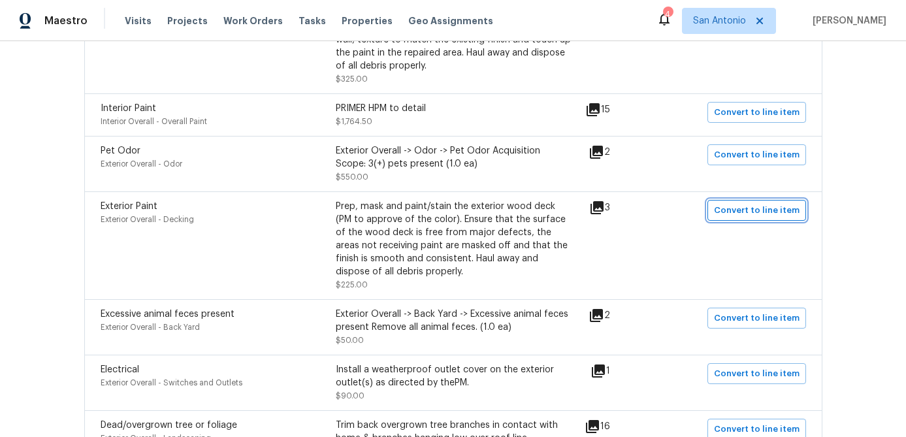
click at [748, 207] on span "Convert to line item" at bounding box center [757, 210] width 86 height 15
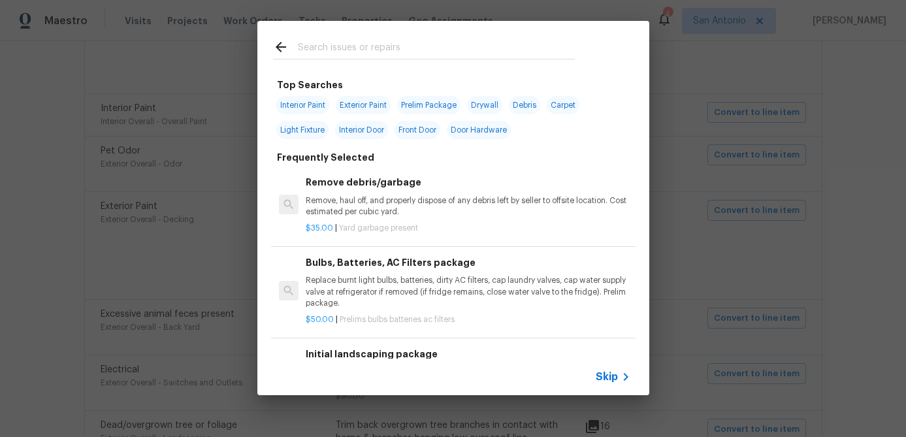
click at [602, 376] on span "Skip" at bounding box center [607, 376] width 22 height 13
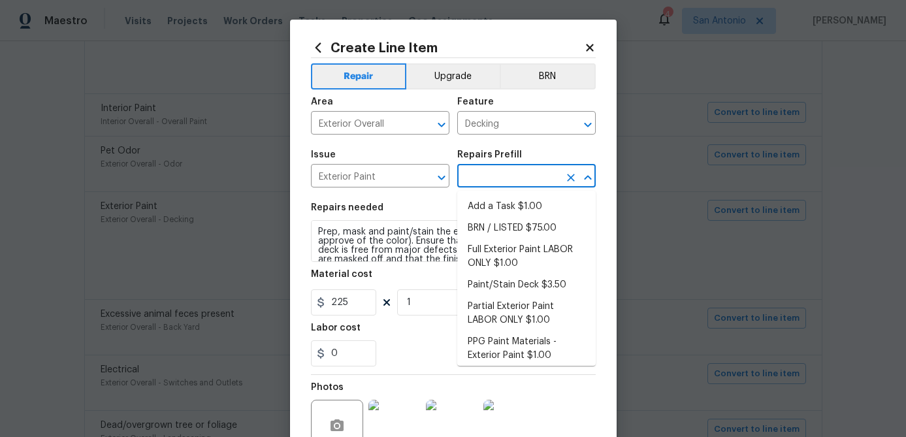
click at [543, 171] on input "text" at bounding box center [508, 177] width 102 height 20
click at [513, 287] on li "Paint/Stain Deck $3.50" at bounding box center [526, 285] width 139 height 22
type input "Overall Paint"
type input "Paint/Stain Deck $3.50"
type input "3.5"
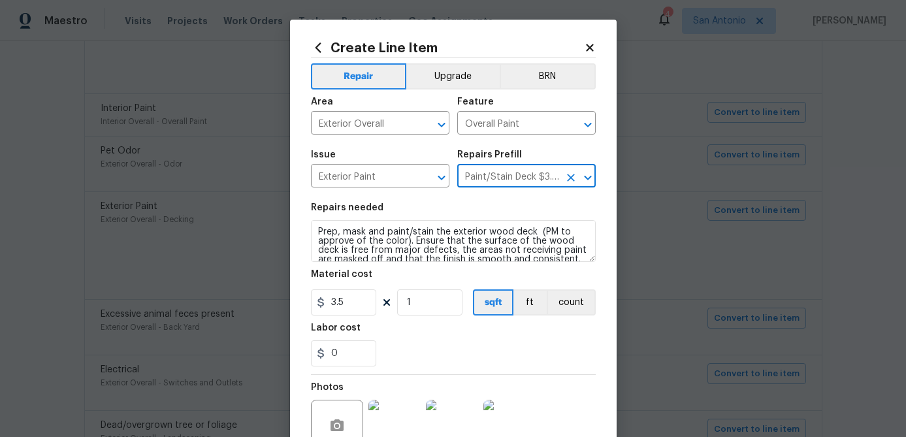
click at [589, 45] on icon at bounding box center [589, 47] width 7 height 7
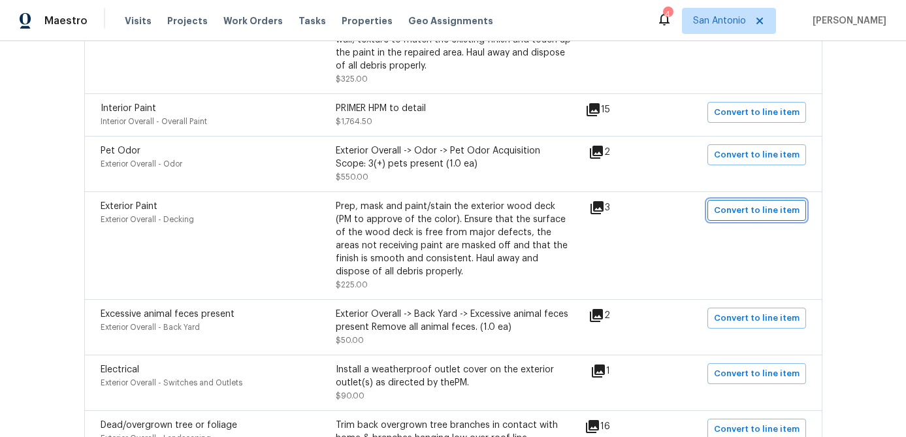
click at [735, 207] on span "Convert to line item" at bounding box center [757, 210] width 86 height 15
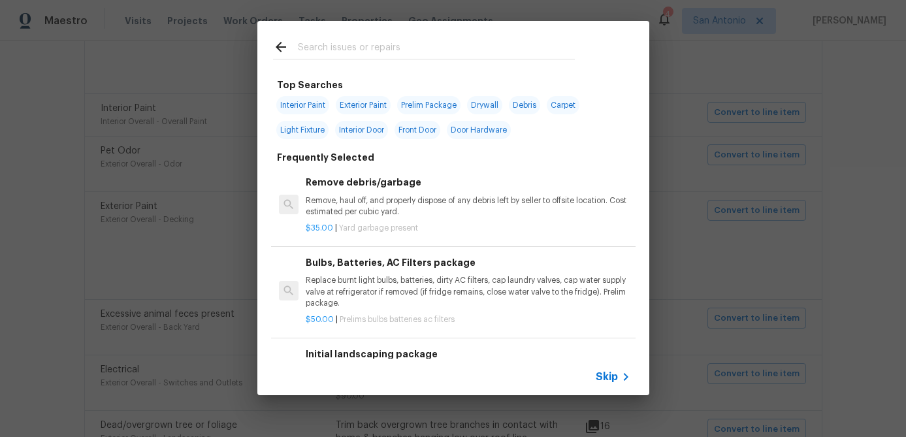
click at [606, 372] on span "Skip" at bounding box center [607, 376] width 22 height 13
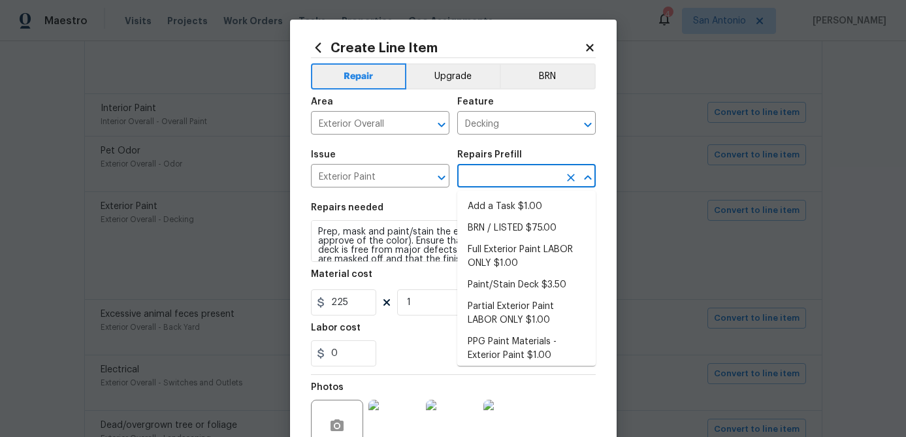
click at [523, 173] on input "text" at bounding box center [508, 177] width 102 height 20
click at [515, 310] on li "Partial Exterior Paint LABOR ONLY $1.00" at bounding box center [526, 313] width 139 height 35
type input "Overall Paint"
type input "Partial Exterior Paint LABOR ONLY $1.00"
type textarea "Partial Exterior Paint - Prep, mask and paint the exterior of the home in the a…"
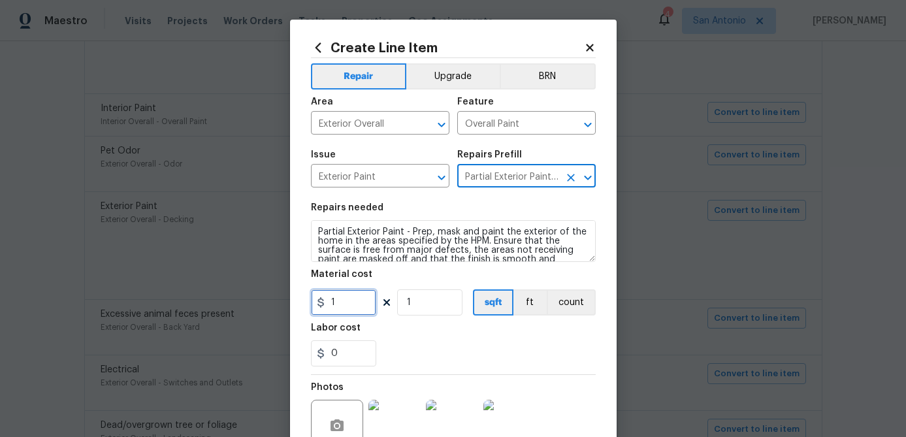
click at [354, 310] on input "1" at bounding box center [343, 302] width 65 height 26
type input "225"
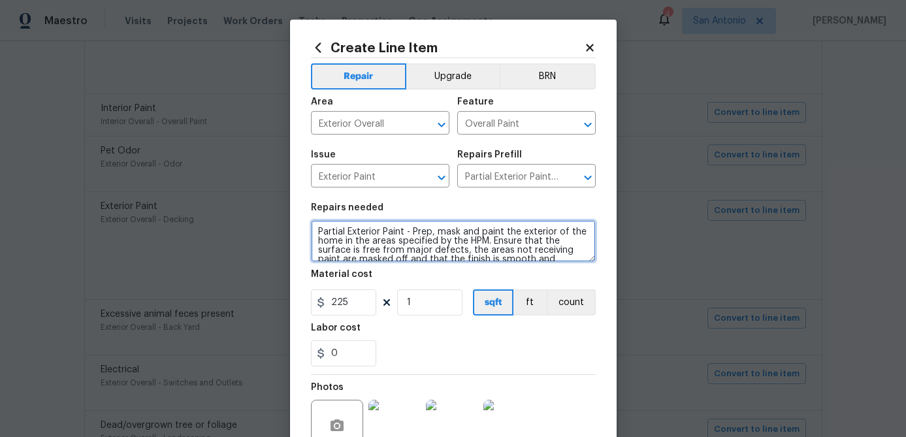
click at [318, 232] on textarea "Partial Exterior Paint - Prep, mask and paint the exterior of the home in the a…" at bounding box center [453, 241] width 285 height 42
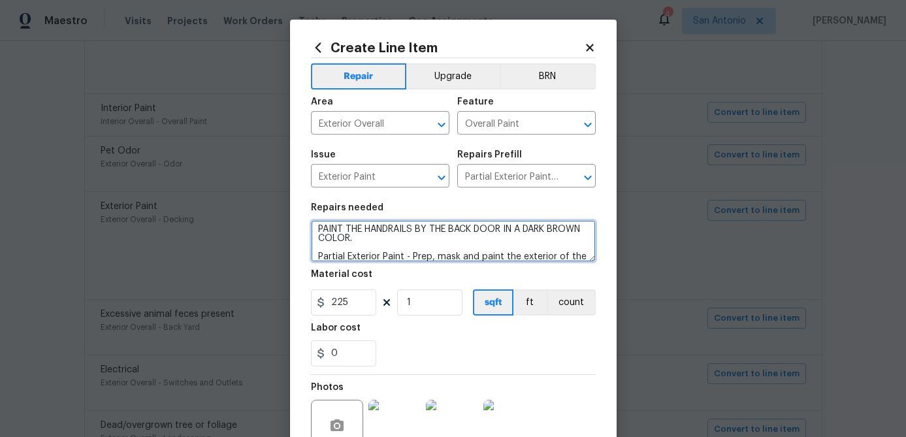
scroll to position [126, 0]
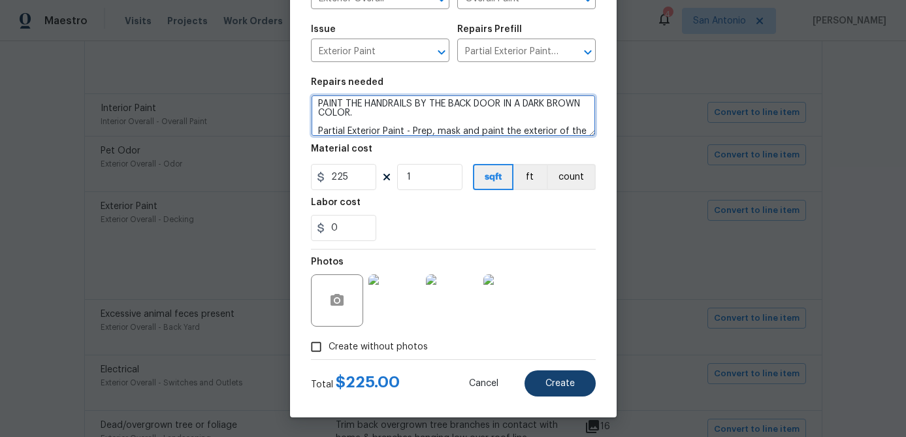
type textarea "PAINT THE HANDRAILS BY THE BACK DOOR IN A DARK BROWN COLOR. Partial Exterior Pa…"
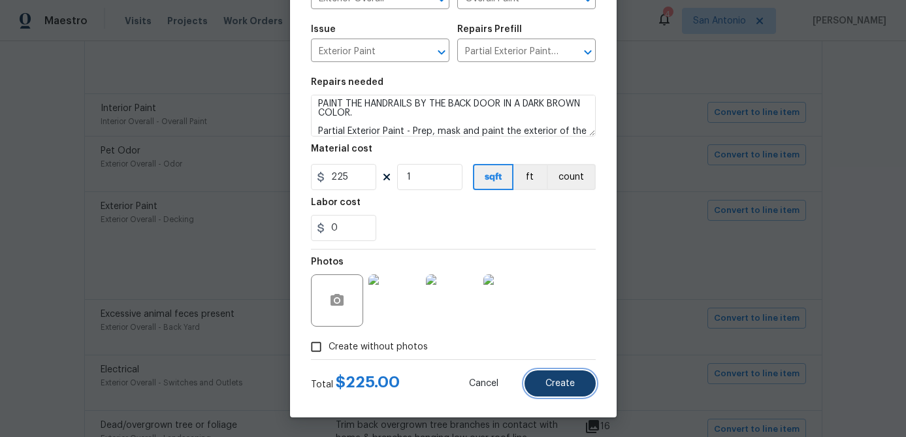
click at [563, 385] on span "Create" at bounding box center [560, 384] width 29 height 10
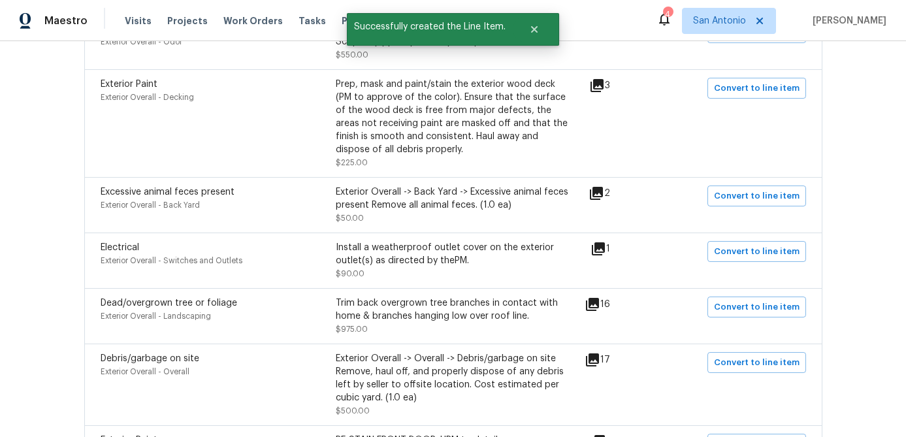
scroll to position [866, 0]
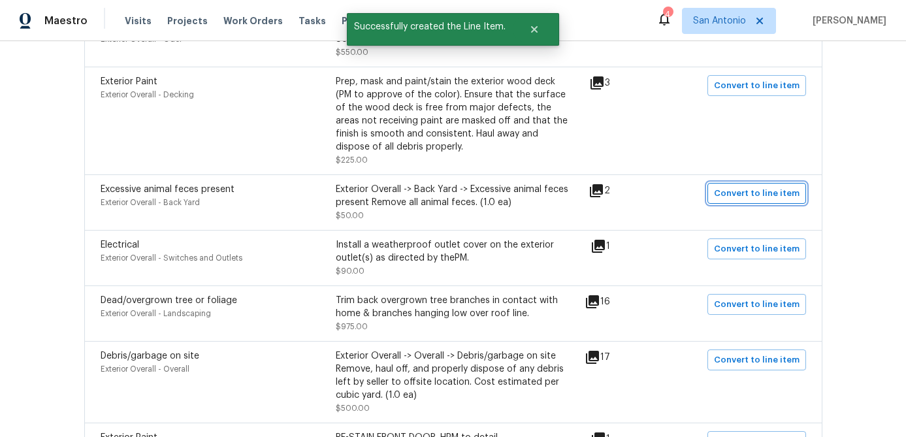
click at [751, 198] on span "Convert to line item" at bounding box center [757, 193] width 86 height 15
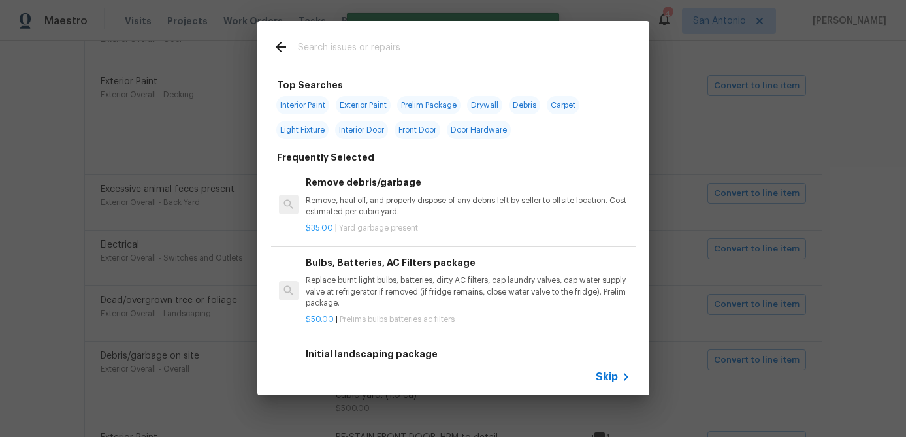
click at [596, 379] on span "Skip" at bounding box center [607, 376] width 22 height 13
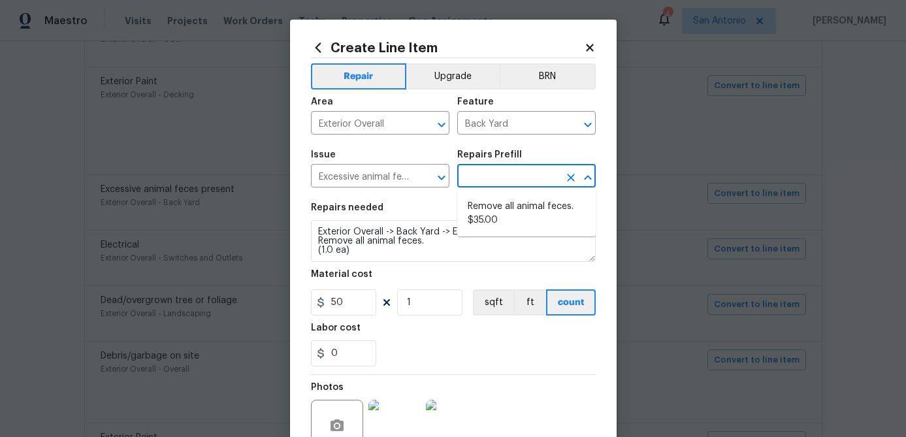
click at [480, 178] on input "text" at bounding box center [508, 177] width 102 height 20
click at [476, 211] on li "Remove all animal feces. $35.00" at bounding box center [526, 213] width 139 height 35
type input "Remove all animal feces. $35.00"
type textarea "Remove all animal feces."
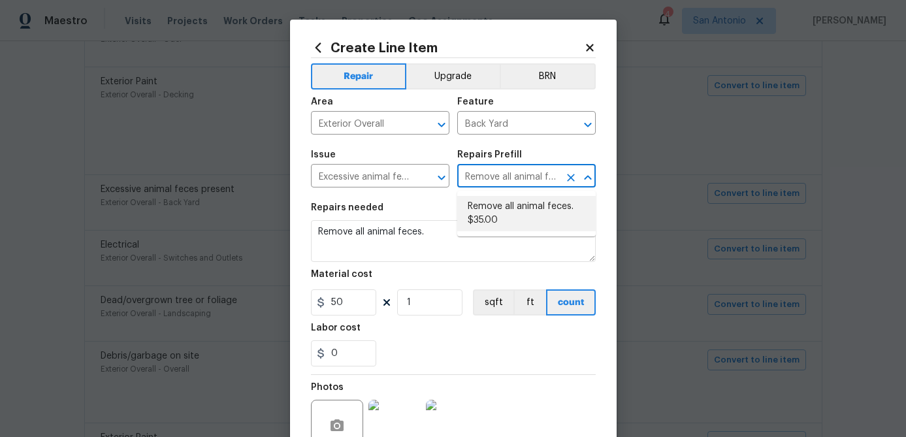
type input "35"
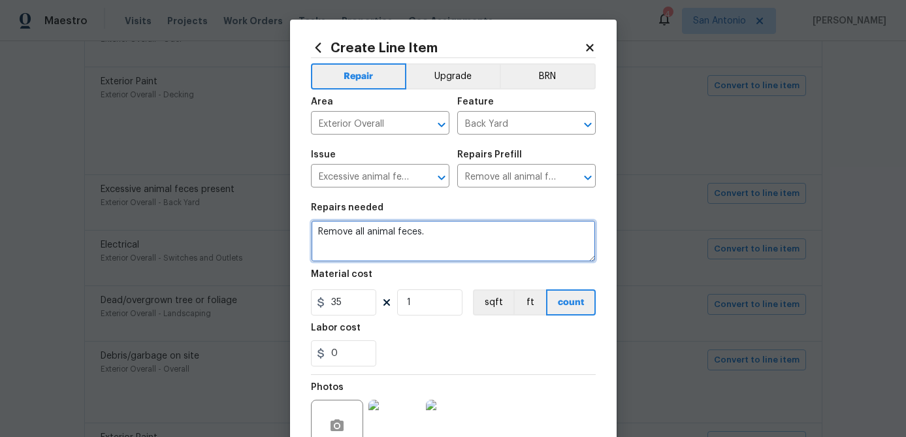
click at [440, 227] on textarea "Remove all animal feces." at bounding box center [453, 241] width 285 height 42
click at [429, 235] on textarea "Remove all animal feces." at bounding box center [453, 241] width 285 height 42
type textarea "R"
type textarea "r"
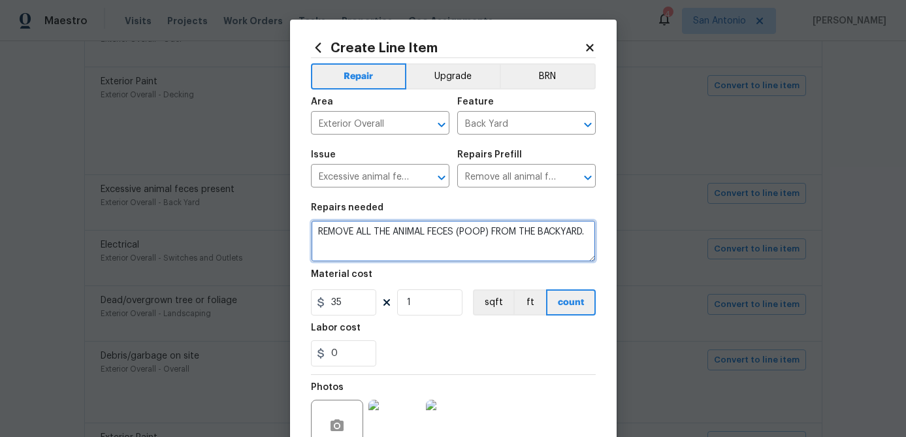
type textarea "REMOVE ALL THE ANIMAL FECES (POOP) FROM THE BACKYARD."
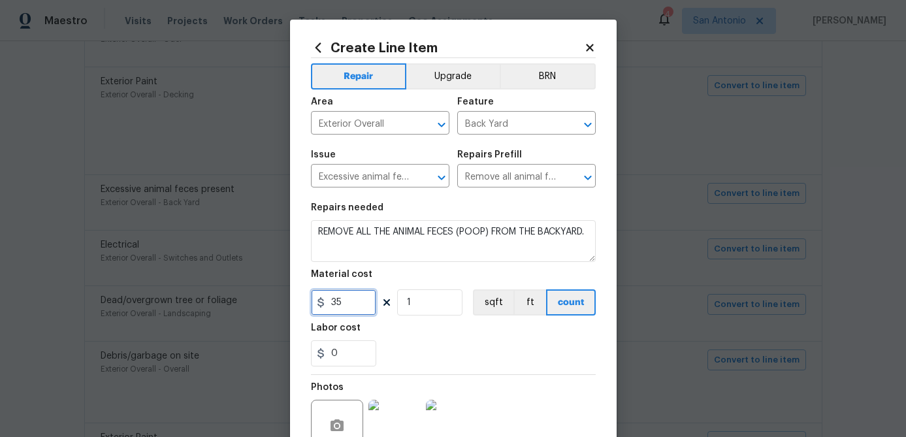
click at [371, 306] on input "35" at bounding box center [343, 302] width 65 height 26
type input "50"
click at [439, 299] on input "1" at bounding box center [429, 302] width 65 height 26
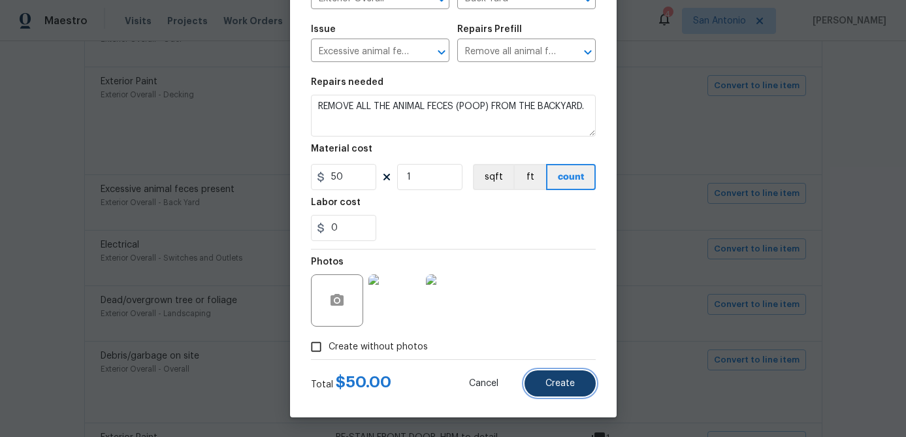
click at [552, 391] on button "Create" at bounding box center [560, 383] width 71 height 26
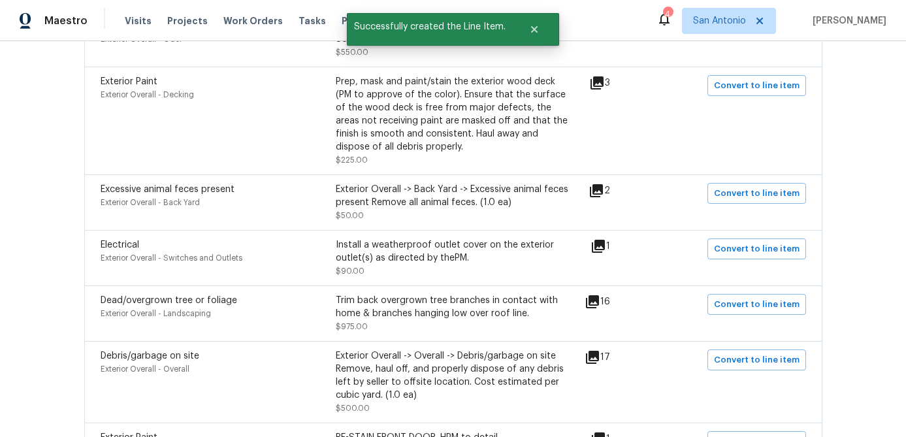
scroll to position [881, 0]
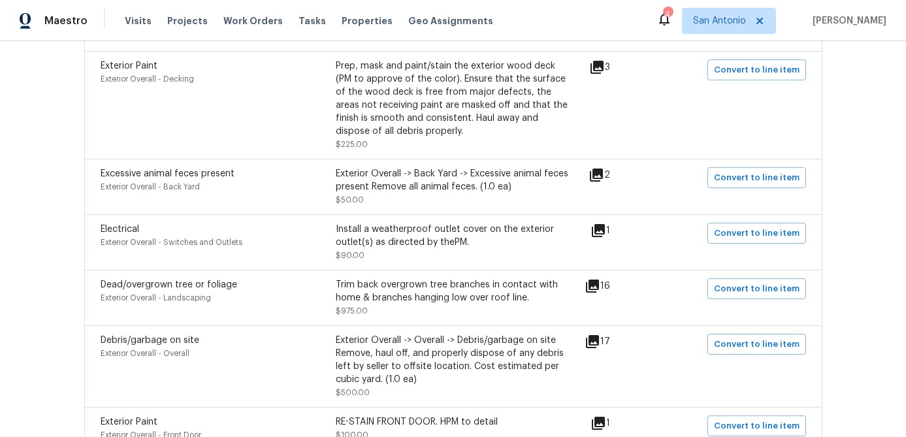
click at [605, 232] on icon at bounding box center [598, 230] width 13 height 13
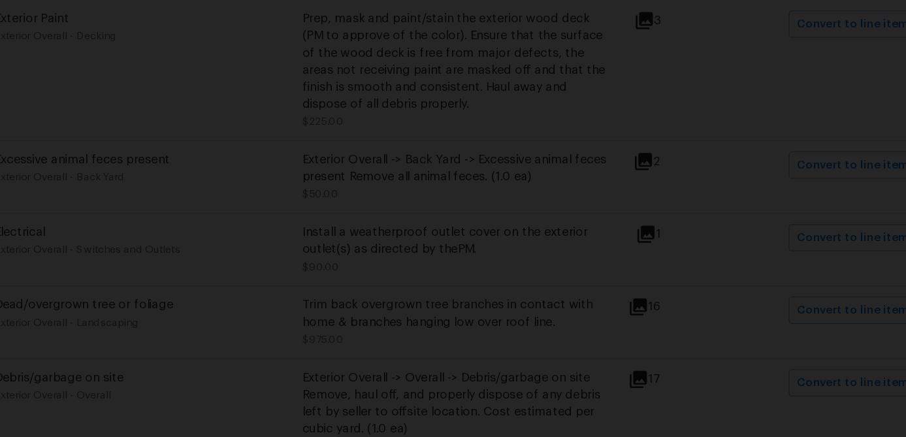
click at [781, 144] on img "Lightbox" at bounding box center [458, 218] width 1184 height 571
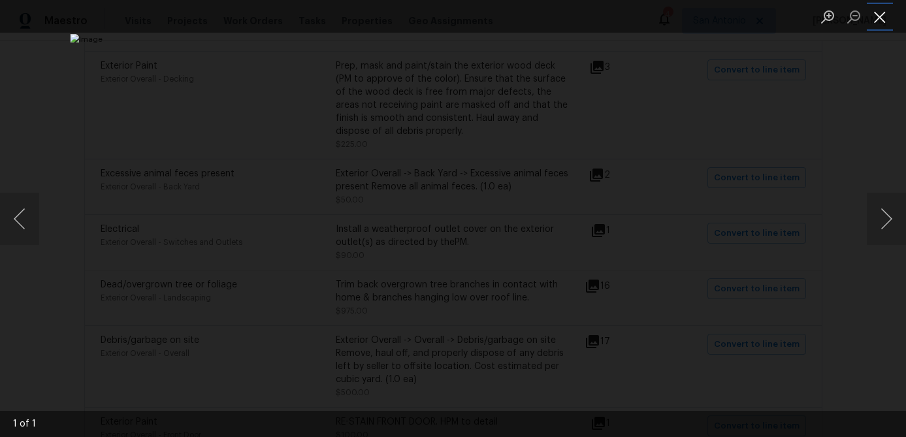
click at [876, 22] on button "Close lightbox" at bounding box center [880, 16] width 26 height 23
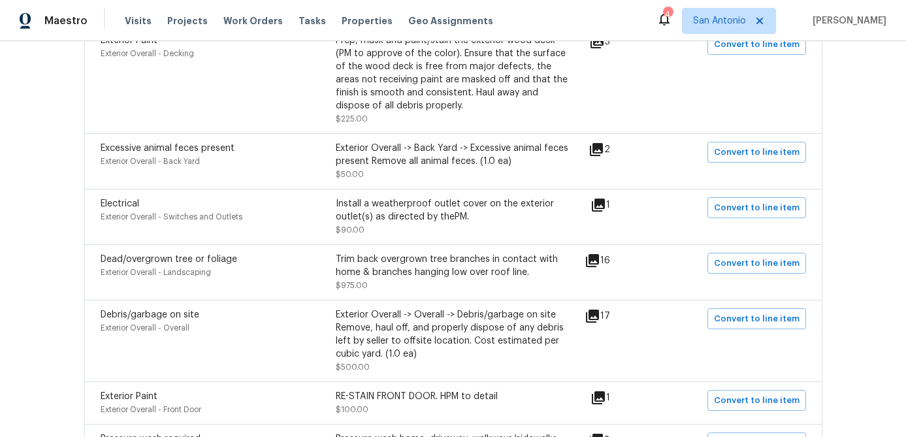
scroll to position [908, 0]
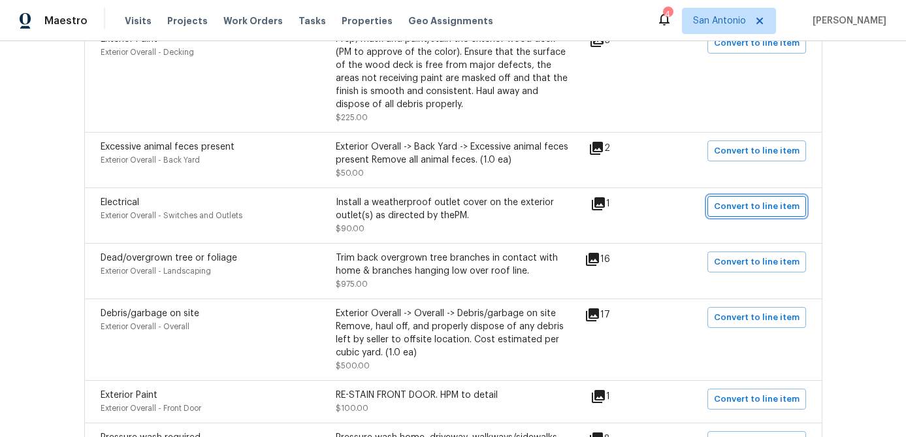
click at [731, 214] on span "Convert to line item" at bounding box center [757, 206] width 86 height 15
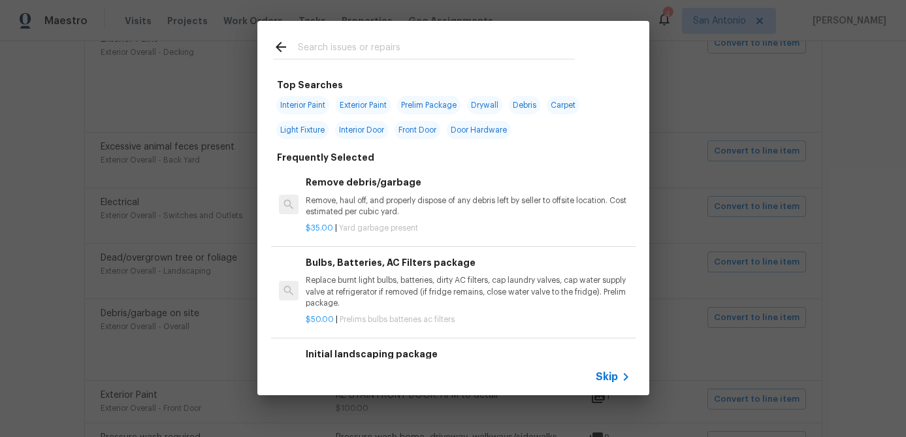
click at [608, 373] on span "Skip" at bounding box center [607, 376] width 22 height 13
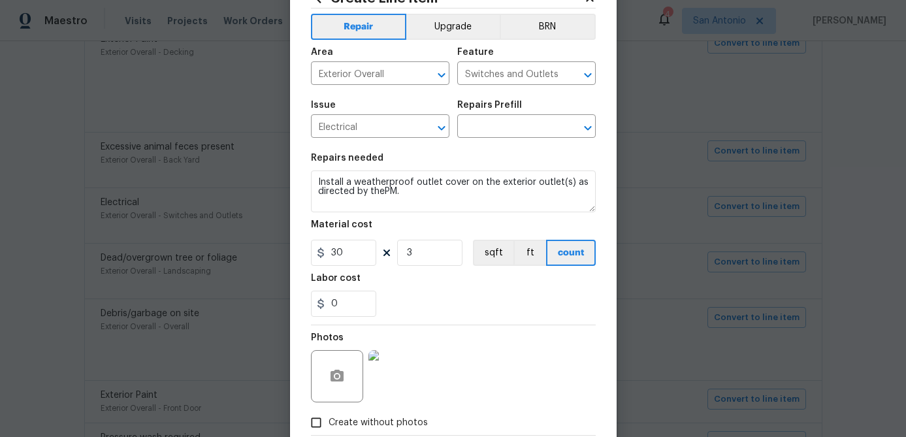
scroll to position [0, 0]
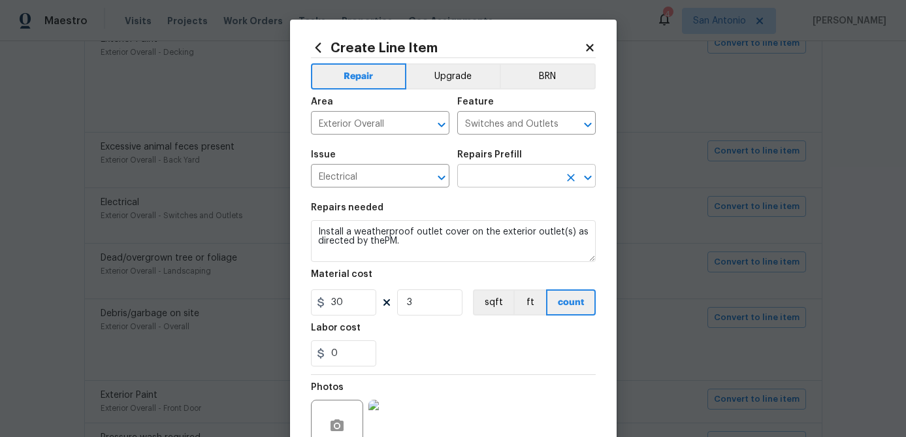
click at [499, 181] on input "text" at bounding box center [508, 177] width 102 height 20
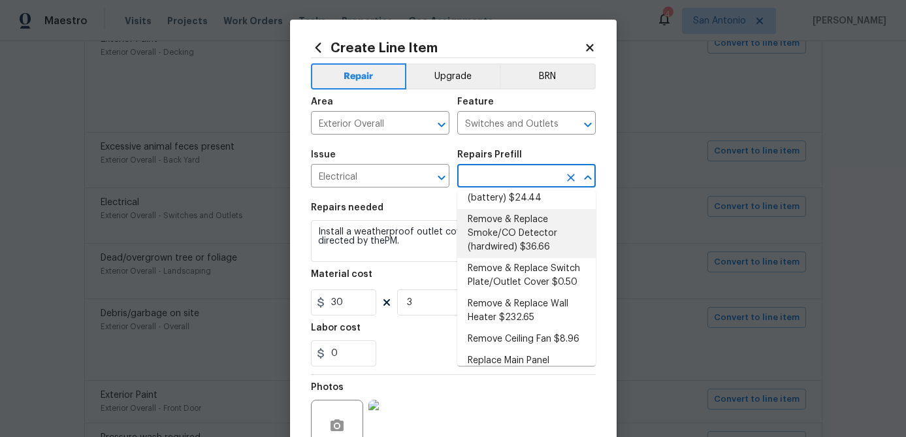
scroll to position [441, 0]
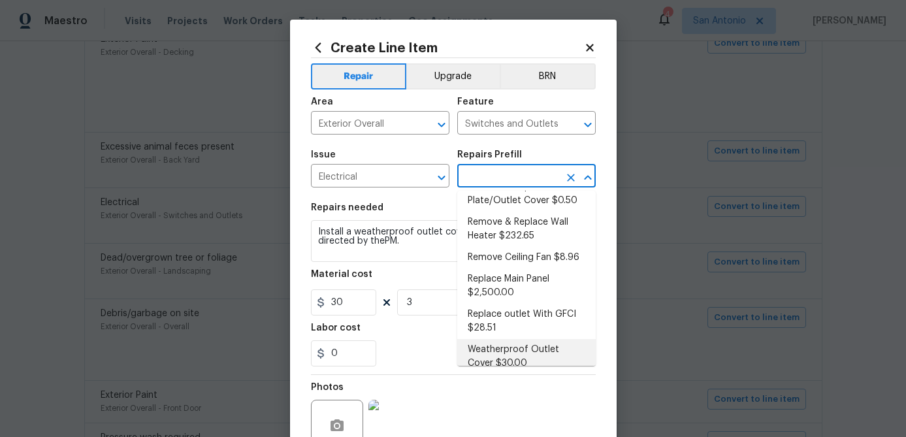
click at [485, 342] on li "Weatherproof Outlet Cover $30.00" at bounding box center [526, 356] width 139 height 35
type input "Weatherproof Outlet Cover $30.00"
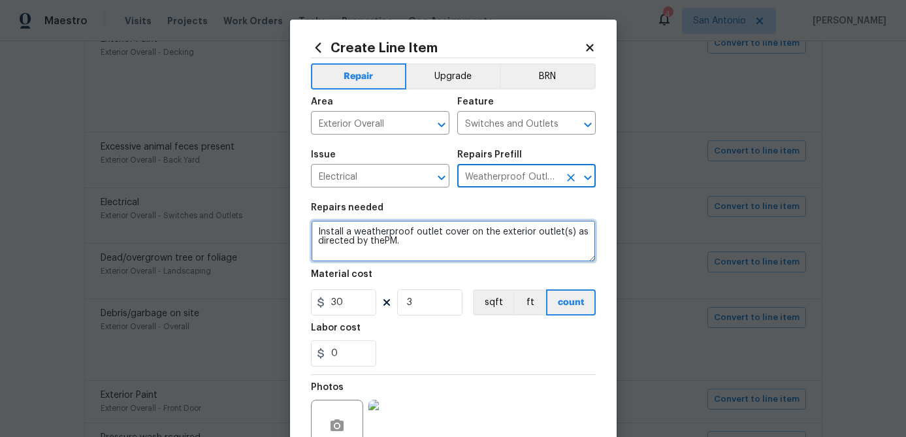
click at [316, 234] on textarea "Install a weatherproof outlet cover on the exterior outlet(s) as directed by th…" at bounding box center [453, 241] width 285 height 42
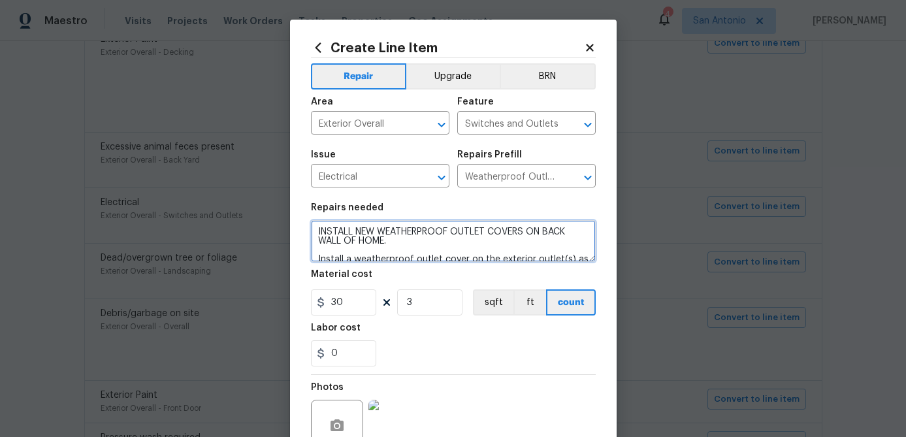
type textarea "INSTALL NEW WEATHERPROOF OUTLET COVERS ON BACK WALL OF HOME. Install a weatherp…"
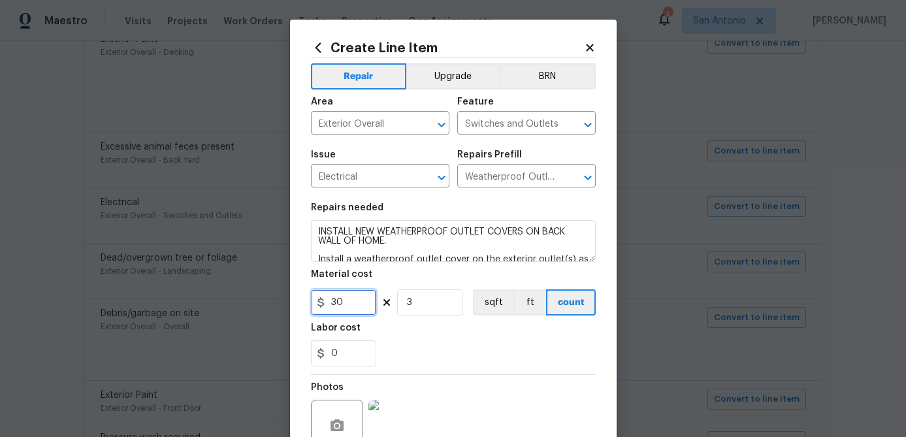
click at [349, 308] on input "30" at bounding box center [343, 302] width 65 height 26
type input "90"
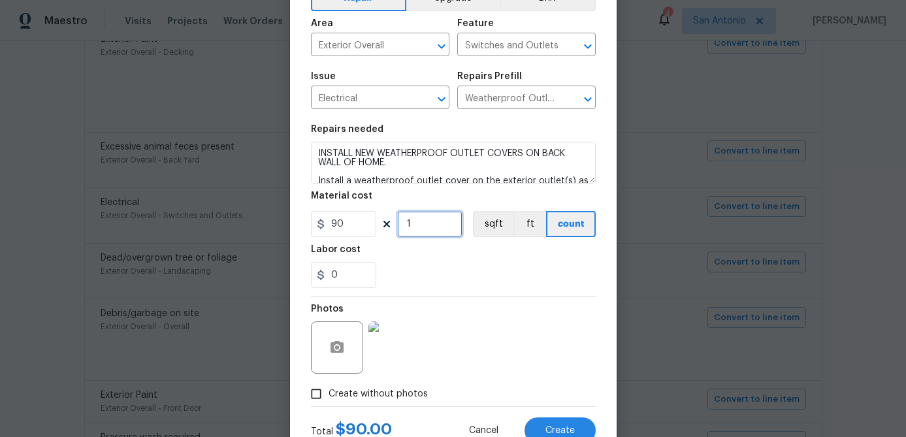
scroll to position [126, 0]
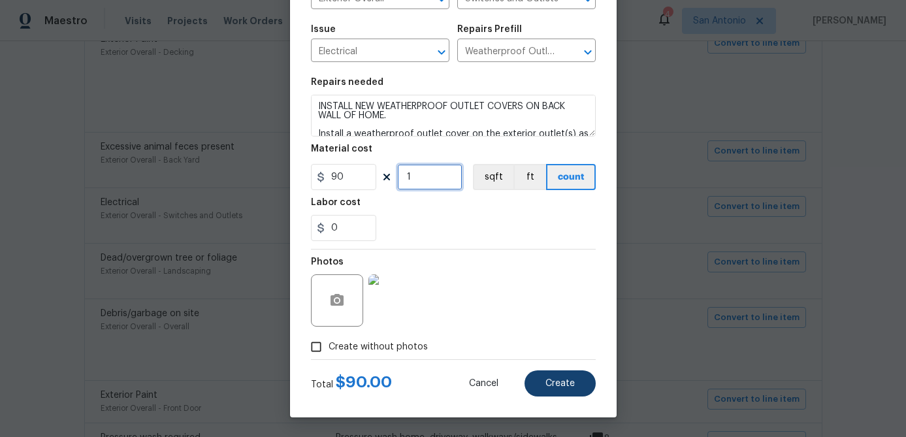
type input "1"
click at [556, 379] on span "Create" at bounding box center [560, 384] width 29 height 10
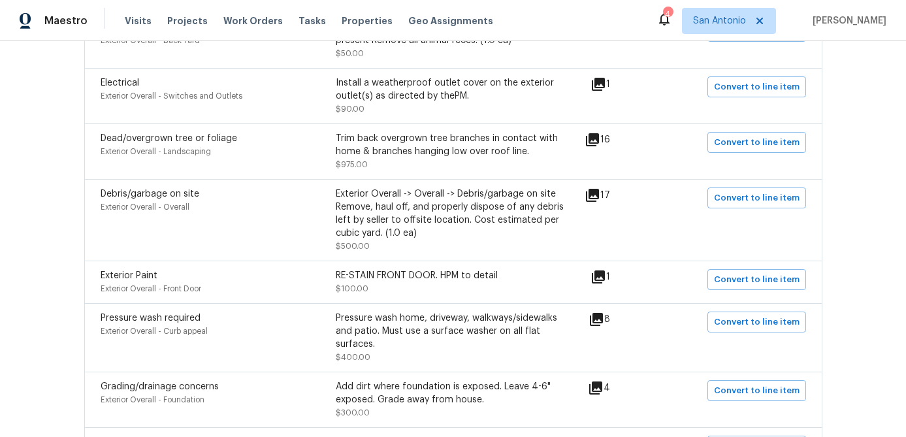
scroll to position [1040, 0]
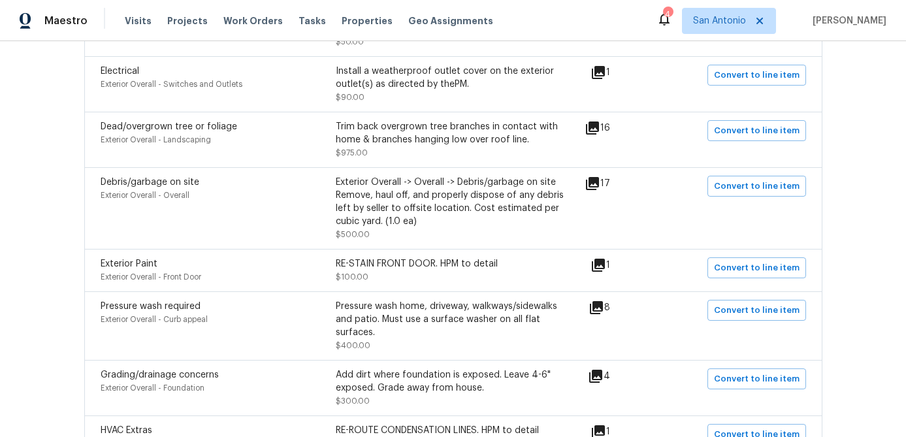
click at [599, 189] on icon at bounding box center [593, 184] width 16 height 16
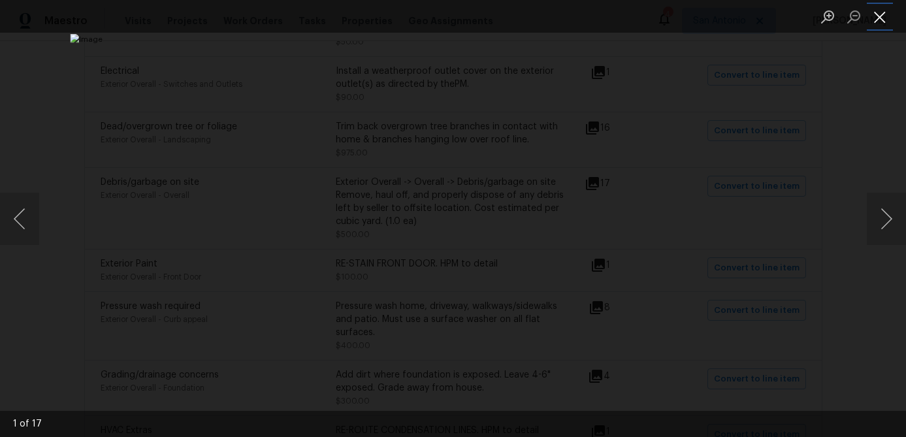
click at [878, 22] on button "Close lightbox" at bounding box center [880, 16] width 26 height 23
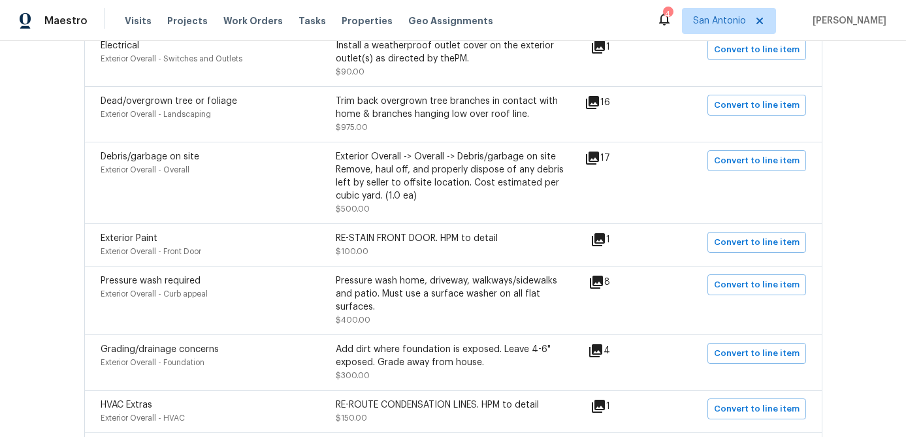
scroll to position [1063, 0]
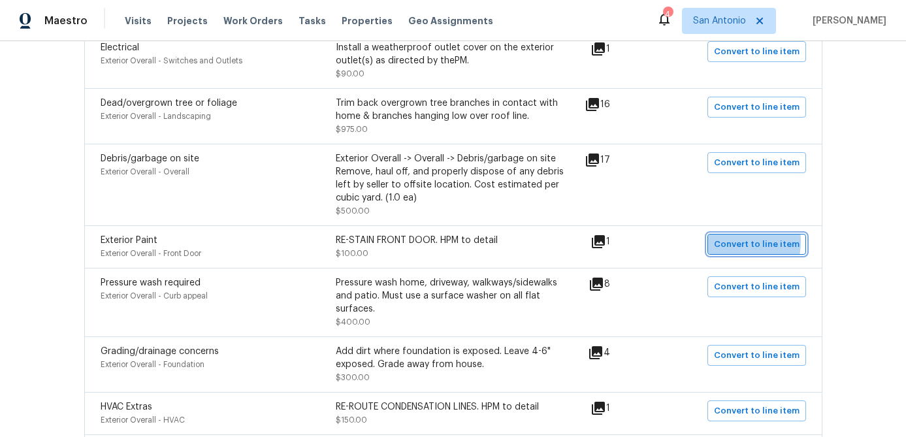
click at [734, 246] on span "Convert to line item" at bounding box center [757, 244] width 86 height 15
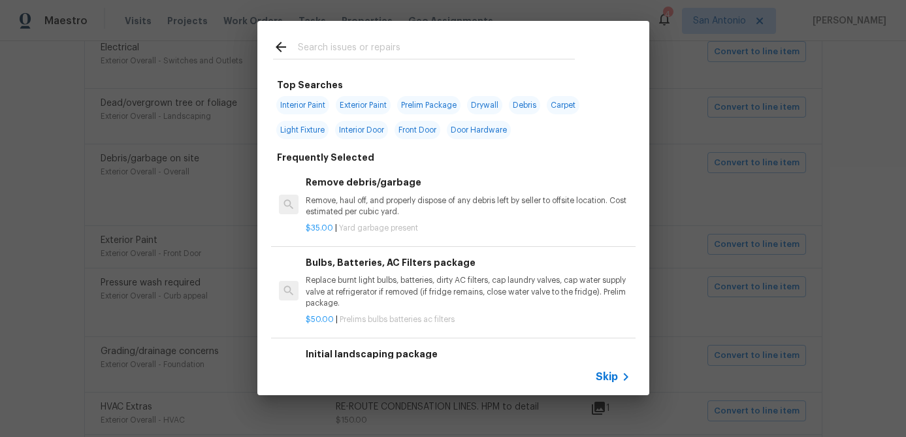
click at [612, 378] on span "Skip" at bounding box center [607, 376] width 22 height 13
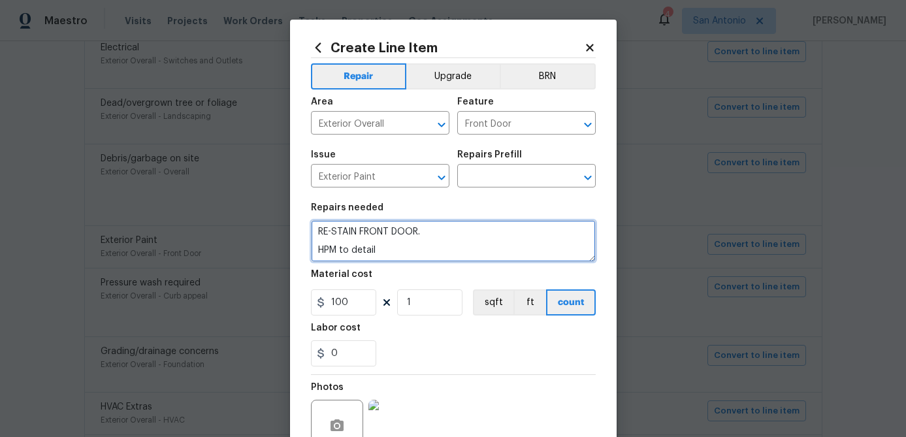
drag, startPoint x: 425, startPoint y: 238, endPoint x: 315, endPoint y: 229, distance: 110.1
click at [315, 229] on textarea "RE-STAIN FRONT DOOR. HPM to detail" at bounding box center [453, 241] width 285 height 42
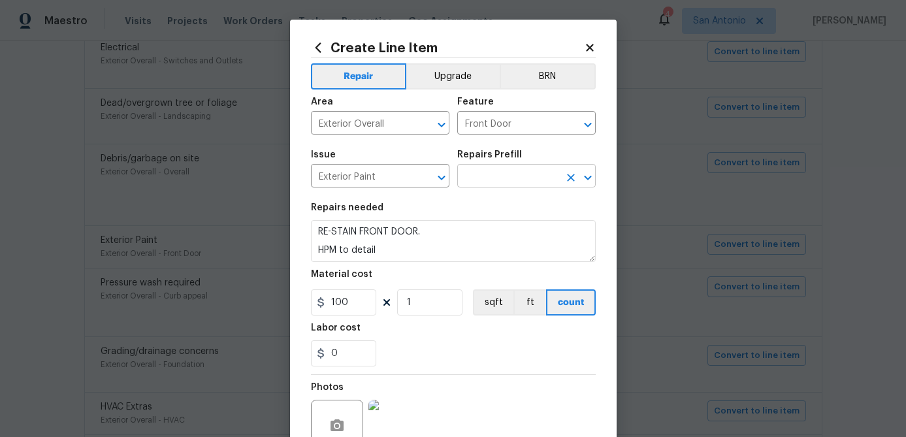
click at [510, 173] on input "text" at bounding box center [508, 177] width 102 height 20
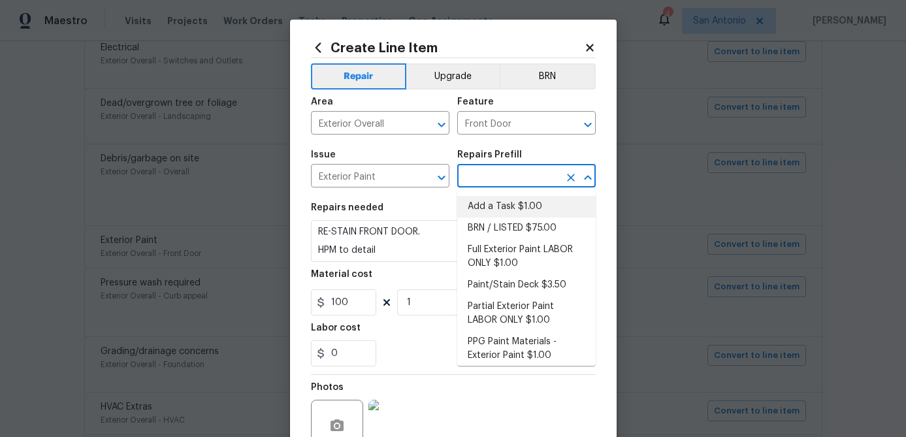
click at [506, 201] on li "Add a Task $1.00" at bounding box center [526, 207] width 139 height 22
type input "Overall Paint"
type input "Add a Task $1.00"
type textarea "HPM to detail"
type input "1"
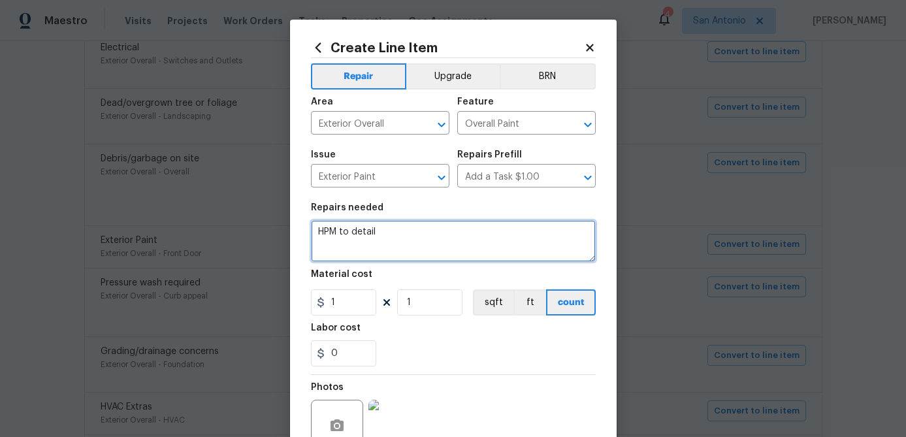
drag, startPoint x: 386, startPoint y: 235, endPoint x: 271, endPoint y: 227, distance: 115.3
click at [271, 227] on div "Create Line Item Repair Upgrade BRN Area Exterior Overall ​ Feature Overall Pai…" at bounding box center [453, 218] width 906 height 437
click at [323, 228] on textarea at bounding box center [453, 241] width 285 height 42
paste textarea "RE-STAIN FRONT DOOR."
type textarea "RE-STAIN FRONT DOOR."
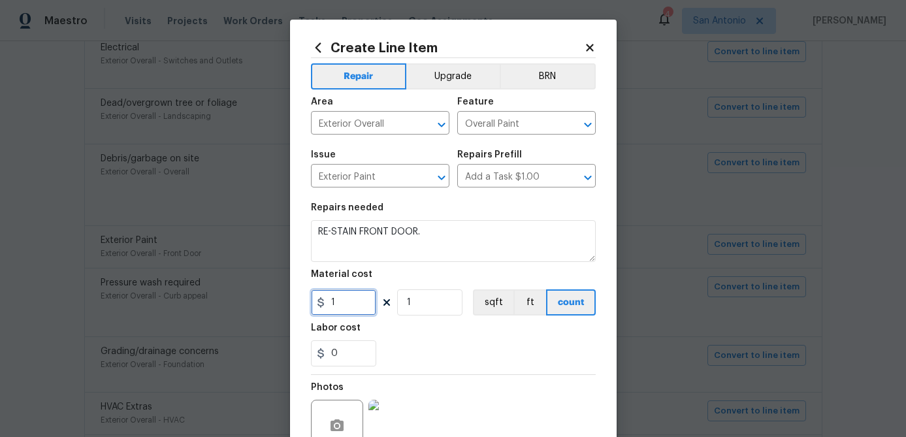
click at [359, 299] on input "1" at bounding box center [343, 302] width 65 height 26
type input "100"
click at [434, 303] on input "1" at bounding box center [429, 302] width 65 height 26
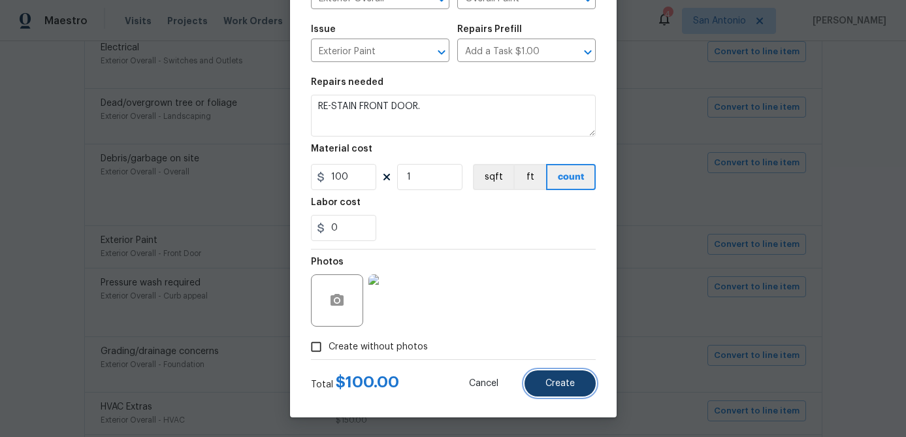
click at [565, 380] on span "Create" at bounding box center [560, 384] width 29 height 10
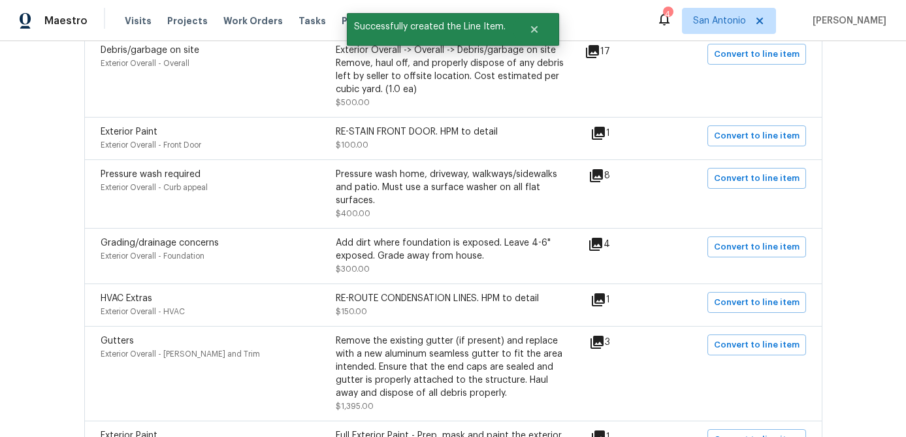
scroll to position [1176, 0]
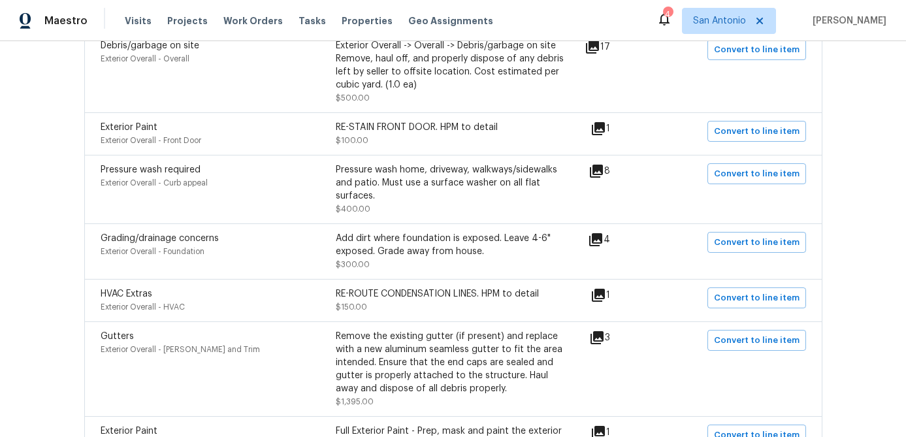
click at [600, 237] on icon at bounding box center [596, 240] width 16 height 16
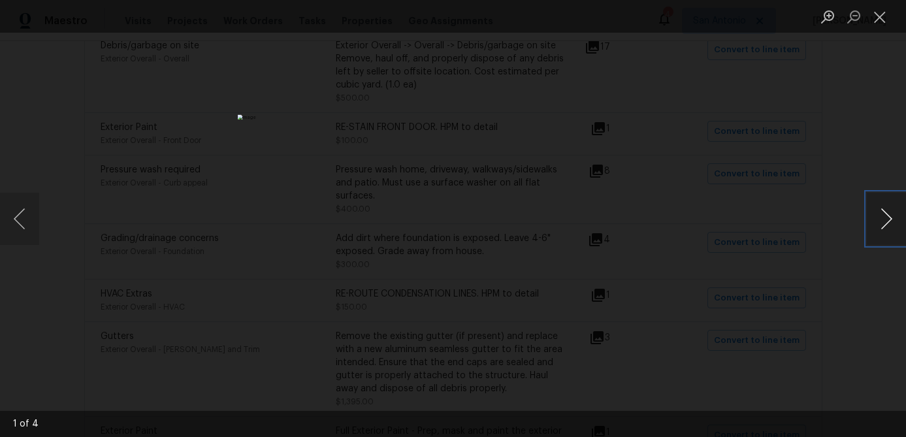
click at [884, 222] on button "Next image" at bounding box center [886, 219] width 39 height 52
click at [883, 221] on button "Next image" at bounding box center [886, 219] width 39 height 52
click at [887, 15] on button "Close lightbox" at bounding box center [880, 16] width 26 height 23
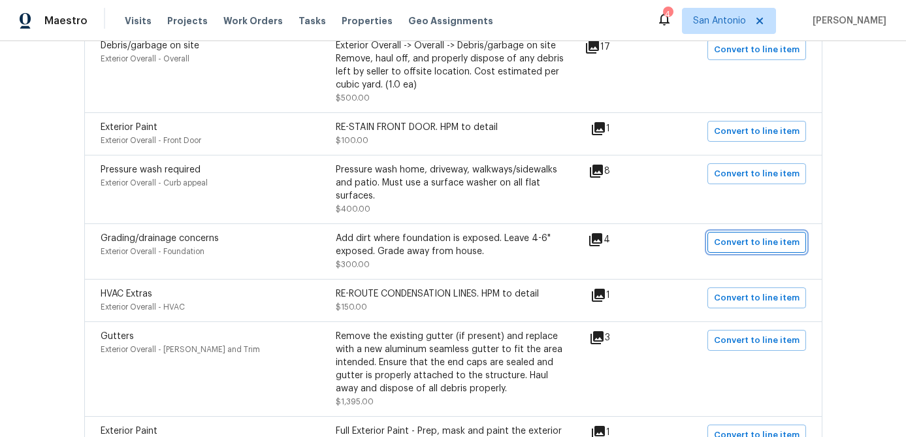
click at [736, 249] on span "Convert to line item" at bounding box center [757, 242] width 86 height 15
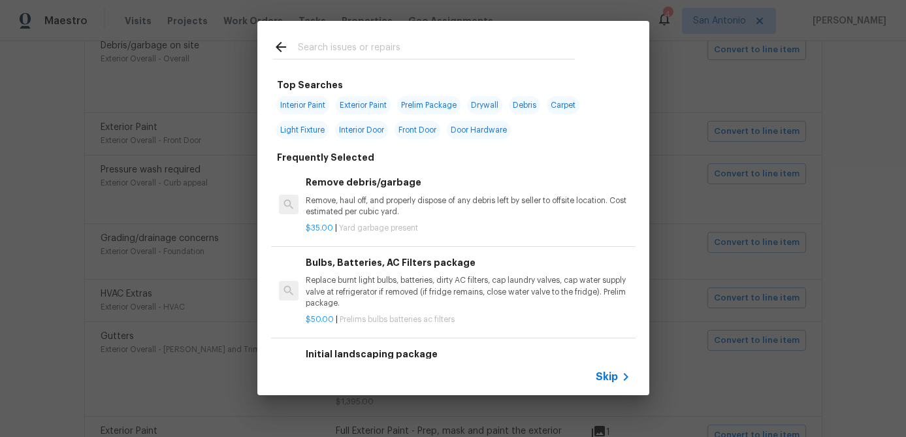
click at [612, 384] on div "Skip" at bounding box center [615, 377] width 38 height 16
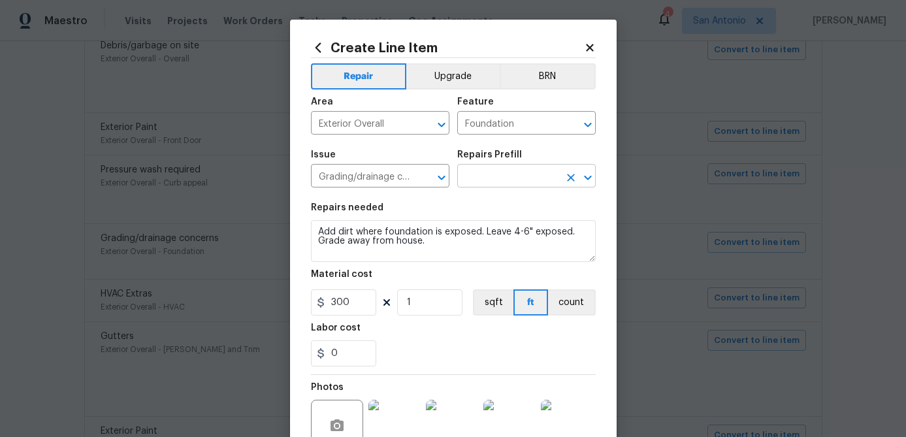
click at [534, 173] on input "text" at bounding box center [508, 177] width 102 height 20
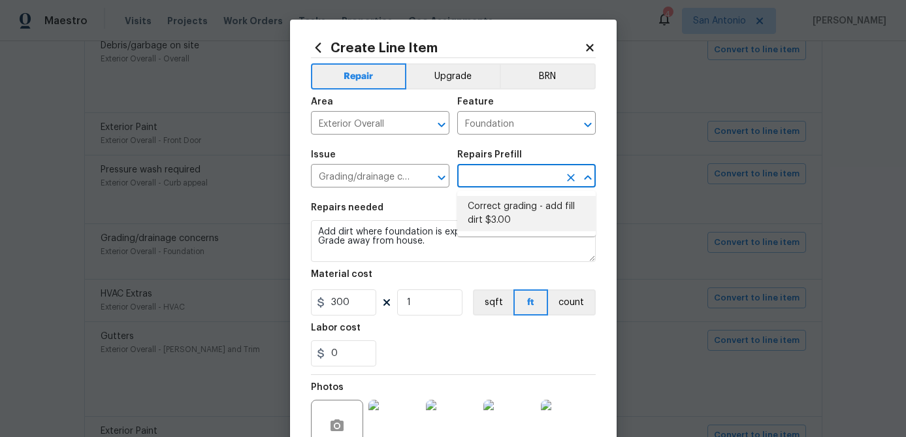
click at [513, 215] on li "Correct grading - add fill dirt $3.00" at bounding box center [526, 213] width 139 height 35
type input "Correct grading - add fill dirt $3.00"
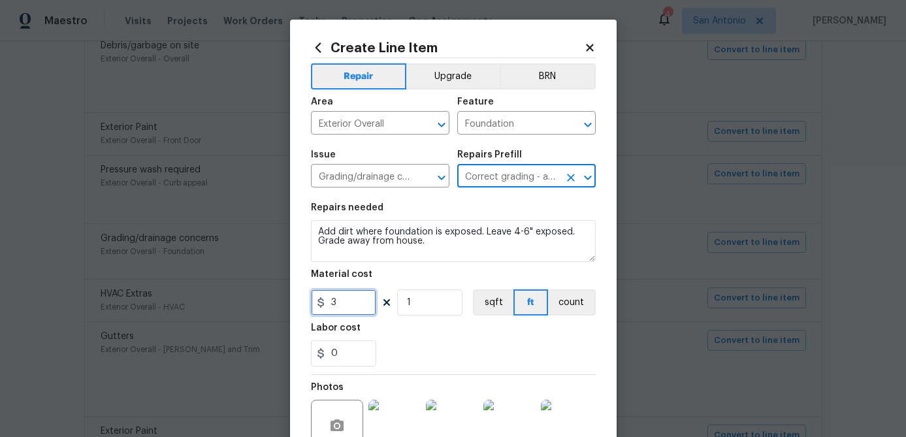
click at [359, 303] on input "3" at bounding box center [343, 302] width 65 height 26
type input "300"
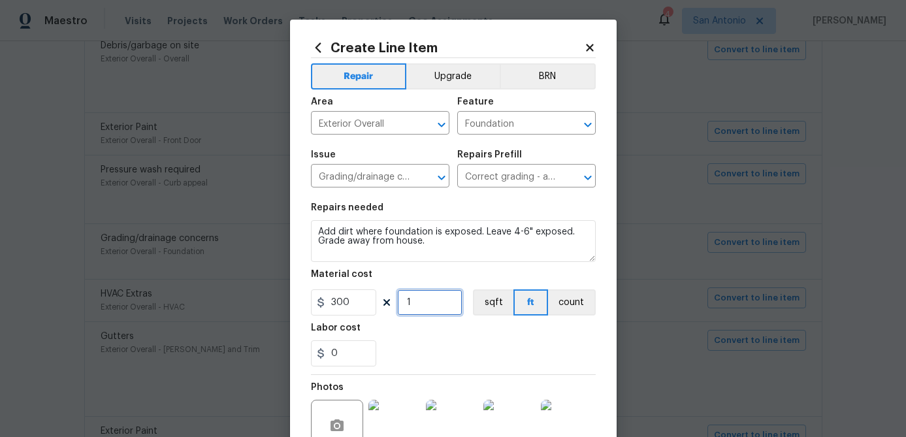
click at [448, 295] on input "1" at bounding box center [429, 302] width 65 height 26
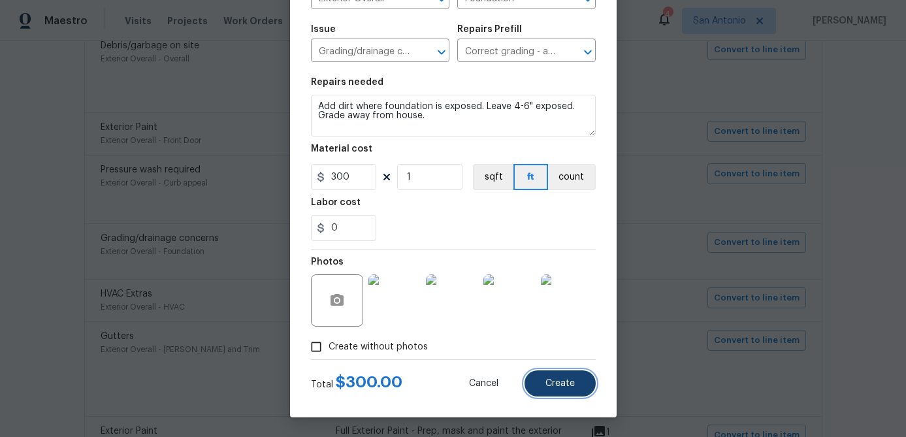
click at [583, 388] on button "Create" at bounding box center [560, 383] width 71 height 26
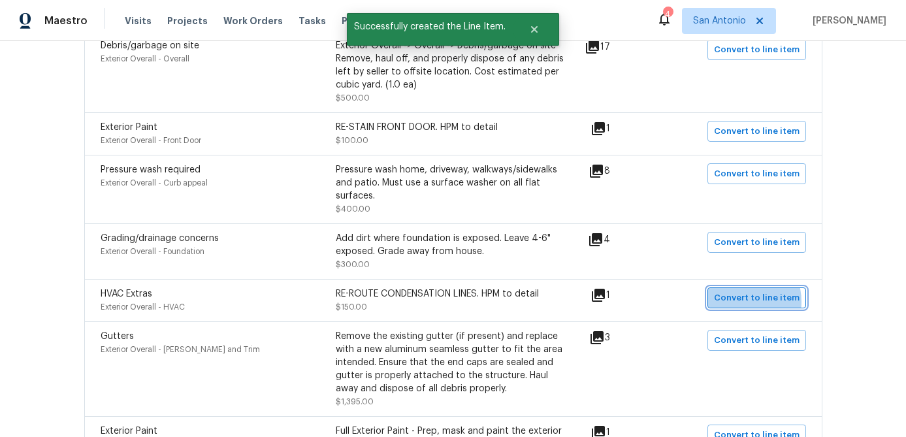
click at [738, 306] on span "Convert to line item" at bounding box center [757, 298] width 86 height 15
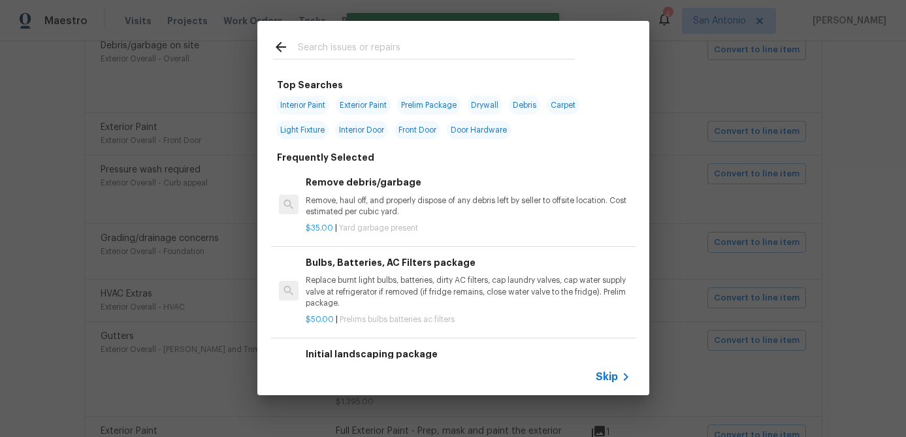
click at [608, 377] on span "Skip" at bounding box center [607, 376] width 22 height 13
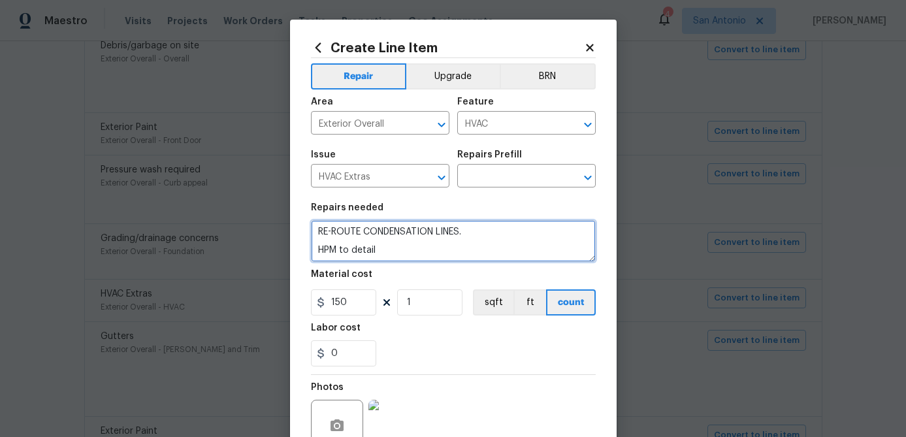
drag, startPoint x: 470, startPoint y: 231, endPoint x: 322, endPoint y: 225, distance: 147.8
click at [322, 225] on textarea "RE-ROUTE CONDENSATION LINES. HPM to detail" at bounding box center [453, 241] width 285 height 42
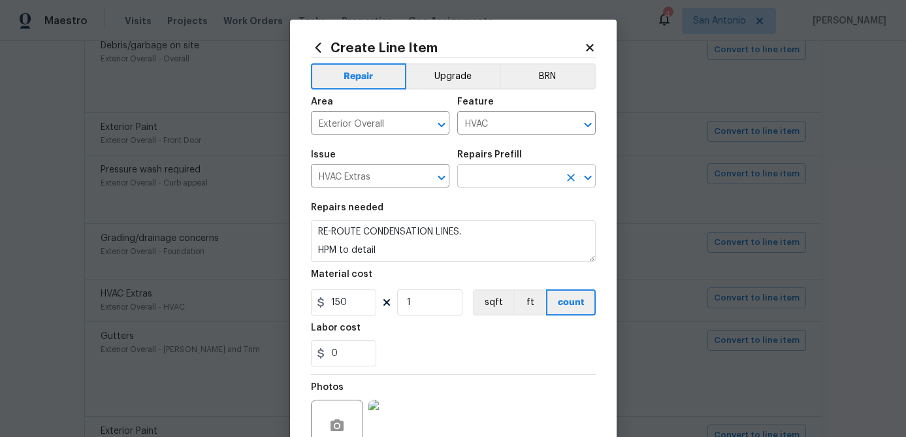
click at [490, 173] on input "text" at bounding box center [508, 177] width 102 height 20
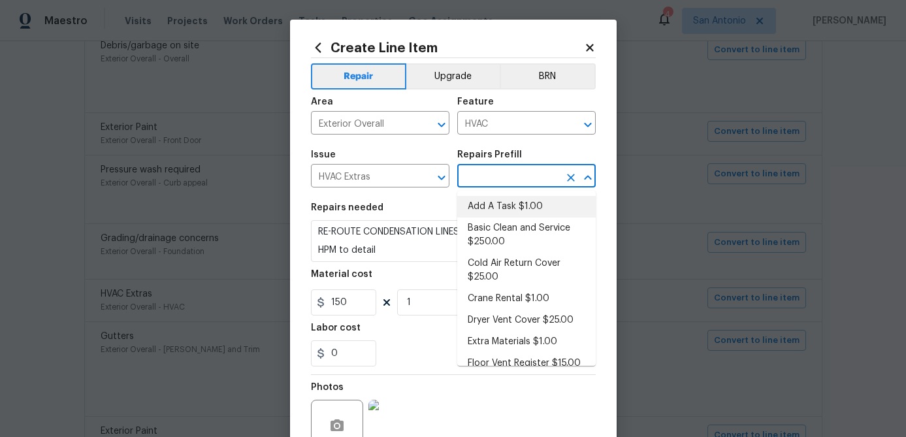
click at [491, 205] on li "Add A Task $1.00" at bounding box center [526, 207] width 139 height 22
type input "Add A Task $1.00"
type textarea "HPM to detail"
type input "1"
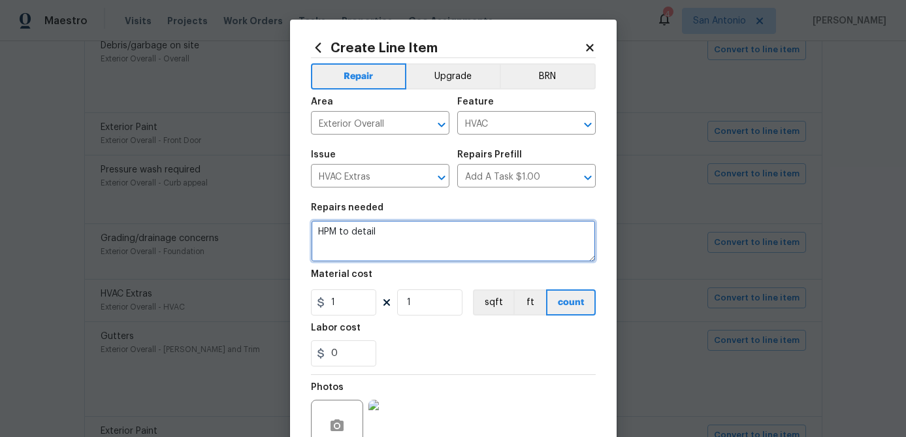
drag, startPoint x: 382, startPoint y: 228, endPoint x: 261, endPoint y: 227, distance: 120.9
click at [261, 227] on div "Create Line Item Repair Upgrade BRN Area Exterior Overall ​ Feature HVAC ​ Issu…" at bounding box center [453, 218] width 906 height 437
click at [317, 233] on textarea at bounding box center [453, 241] width 285 height 42
paste textarea "RE-ROUTE CONDENSATION LINES."
click at [478, 241] on textarea "RE-ROUTE CONDENSATION LINES." at bounding box center [453, 241] width 285 height 42
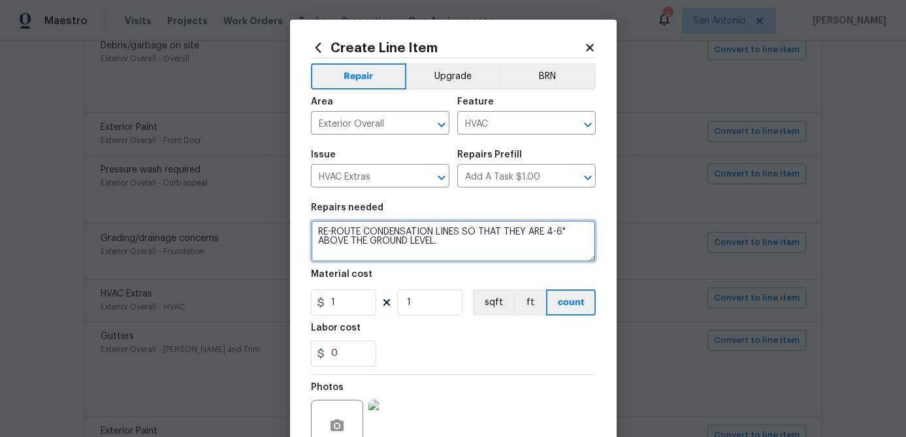
type textarea "RE-ROUTE CONDENSATION LINES SO THAT THEY ARE 4-6" ABOVE THE GROUND LEVEL."
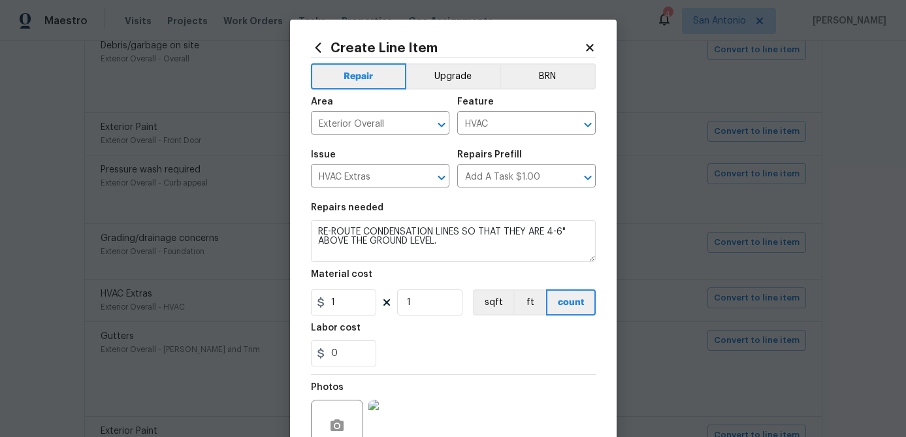
drag, startPoint x: 389, startPoint y: 29, endPoint x: 587, endPoint y: 24, distance: 198.1
click at [587, 24] on div "Create Line Item Repair Upgrade BRN Area Exterior Overall ​ Feature HVAC ​ Issu…" at bounding box center [453, 281] width 327 height 523
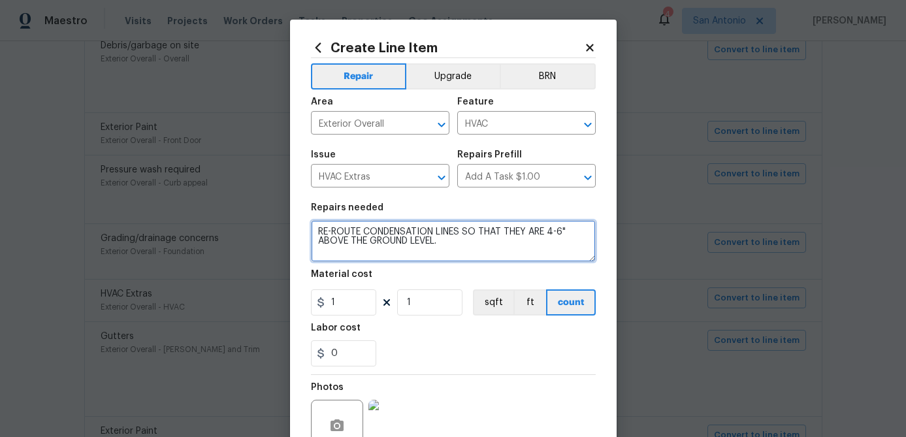
drag, startPoint x: 442, startPoint y: 244, endPoint x: 308, endPoint y: 231, distance: 135.2
click at [308, 231] on div "Create Line Item Repair Upgrade BRN Area Exterior Overall ​ Feature HVAC ​ Issu…" at bounding box center [453, 281] width 327 height 523
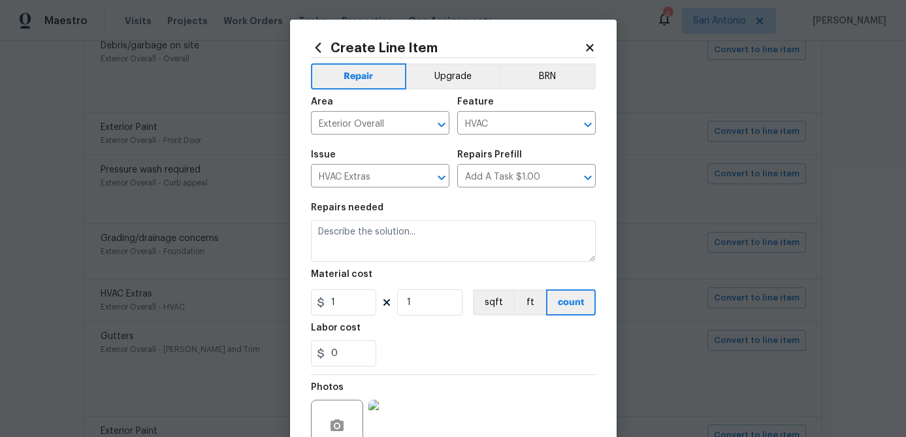
click at [591, 41] on div "Create Line Item" at bounding box center [453, 48] width 285 height 14
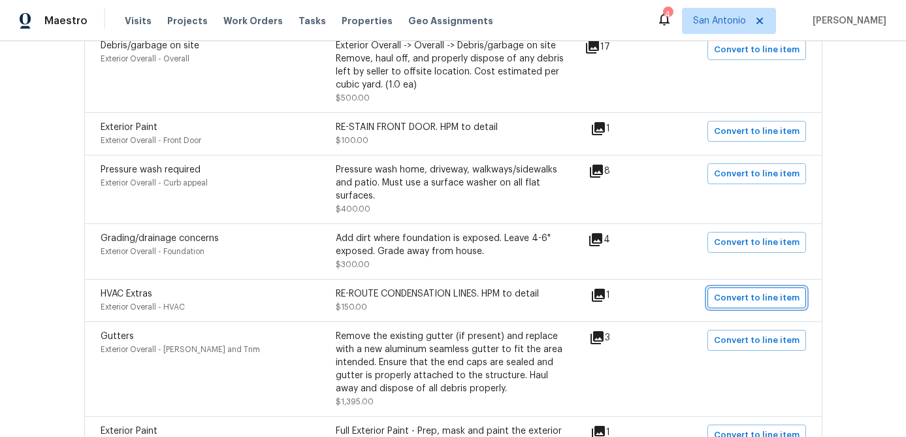
click at [743, 304] on span "Convert to line item" at bounding box center [757, 298] width 86 height 15
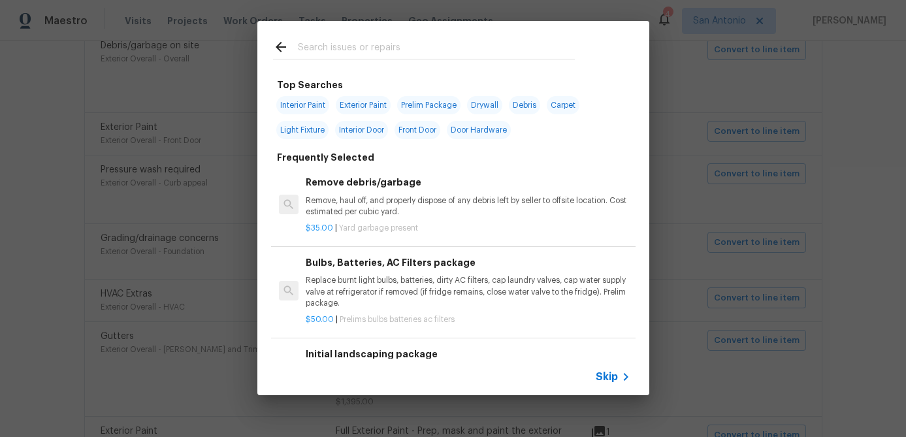
click at [604, 370] on span "Skip" at bounding box center [607, 376] width 22 height 13
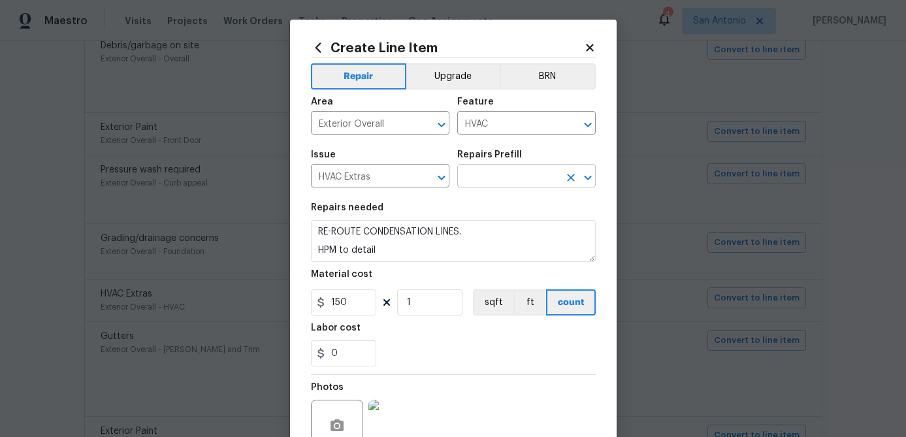
click at [493, 177] on input "text" at bounding box center [508, 177] width 102 height 20
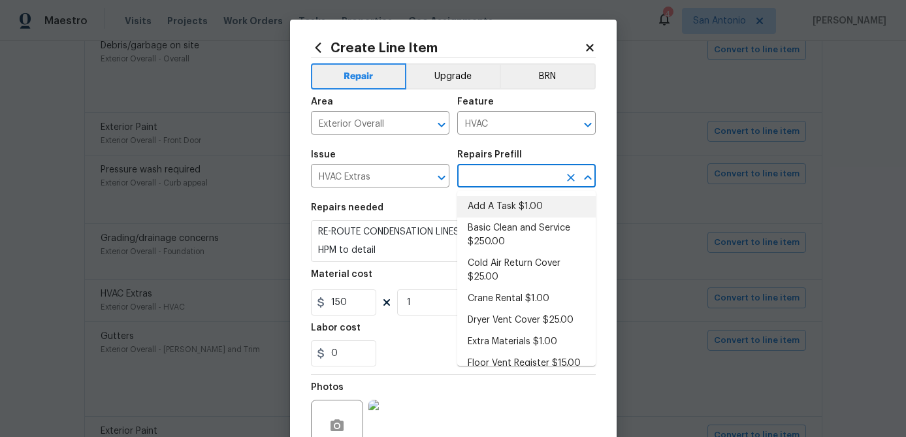
click at [493, 205] on li "Add A Task $1.00" at bounding box center [526, 207] width 139 height 22
type input "Add A Task $1.00"
type textarea "HPM to detail"
type input "1"
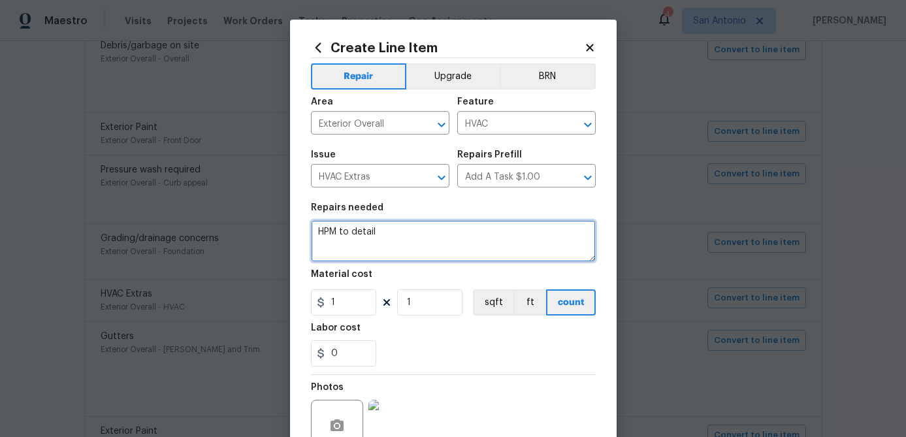
drag, startPoint x: 382, startPoint y: 231, endPoint x: 310, endPoint y: 232, distance: 71.9
click at [310, 232] on div "Create Line Item Repair Upgrade BRN Area Exterior Overall ​ Feature HVAC ​ Issu…" at bounding box center [453, 281] width 327 height 523
type textarea "\"
click at [324, 230] on textarea at bounding box center [453, 241] width 285 height 42
paste textarea "RE-ROUTE CONDENSATION LINES SO THAT THEY ARE 4-6" ABOVE THE GROUND LEVEL."
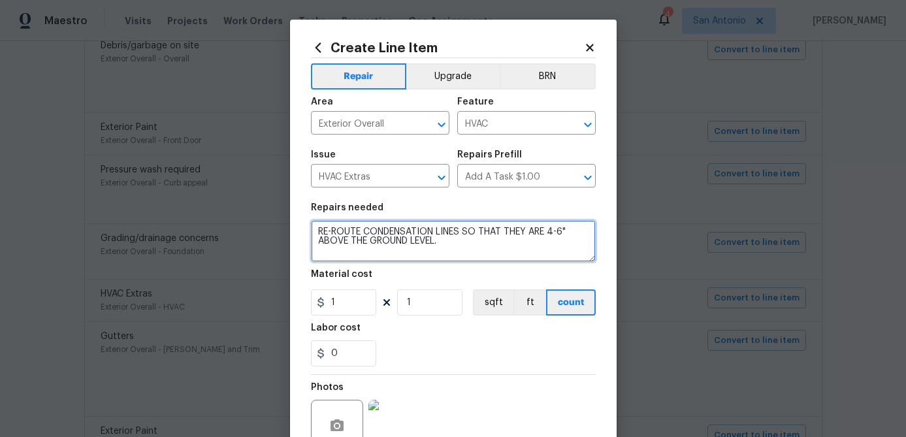
type textarea "RE-ROUTE CONDENSATION LINES SO THAT THEY ARE 4-6" ABOVE THE GROUND LEVEL."
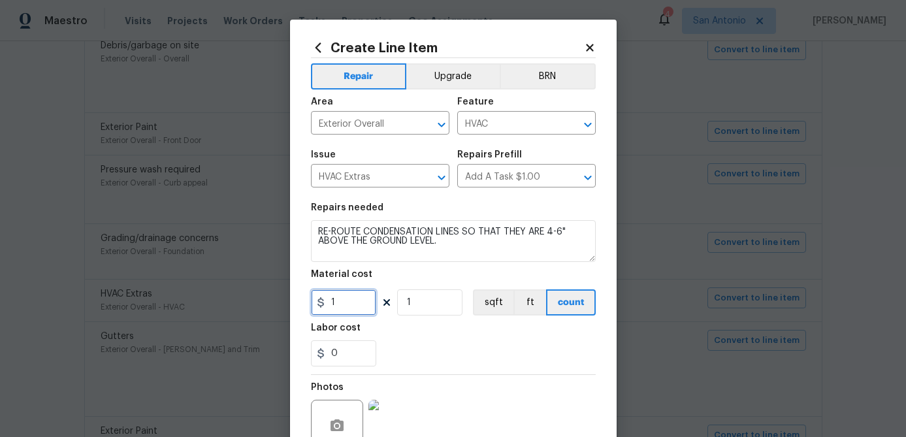
click at [351, 303] on input "1" at bounding box center [343, 302] width 65 height 26
type input "150"
click at [424, 304] on input "1" at bounding box center [429, 302] width 65 height 26
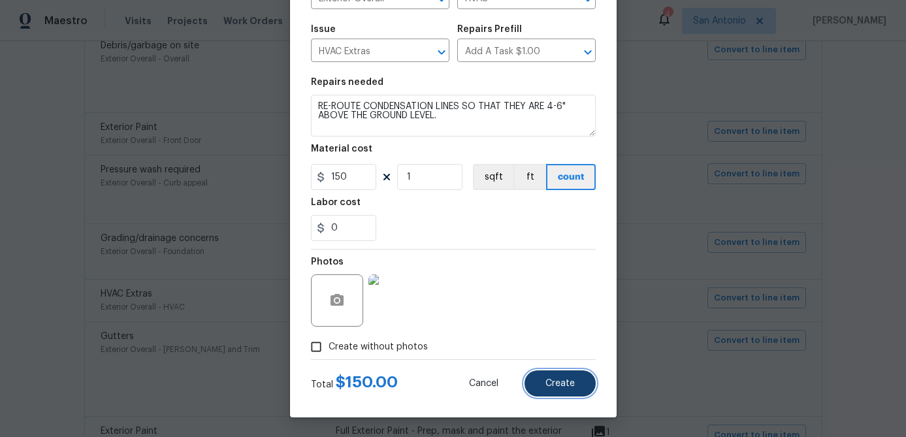
click at [555, 384] on span "Create" at bounding box center [560, 384] width 29 height 10
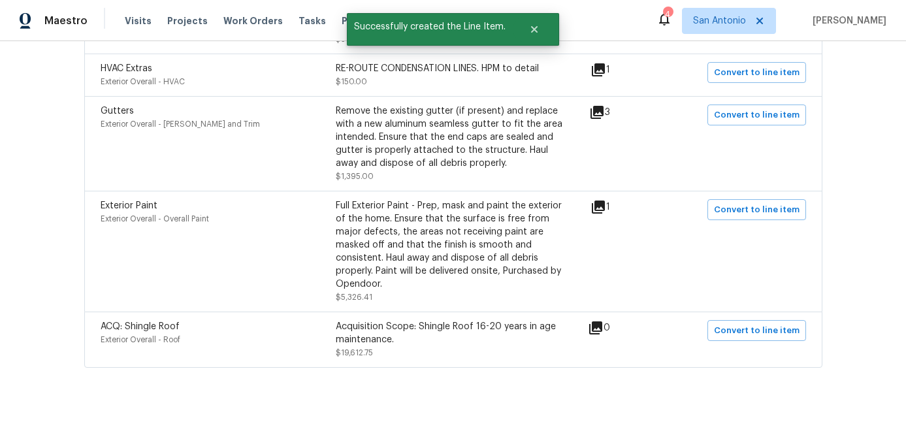
scroll to position [1404, 0]
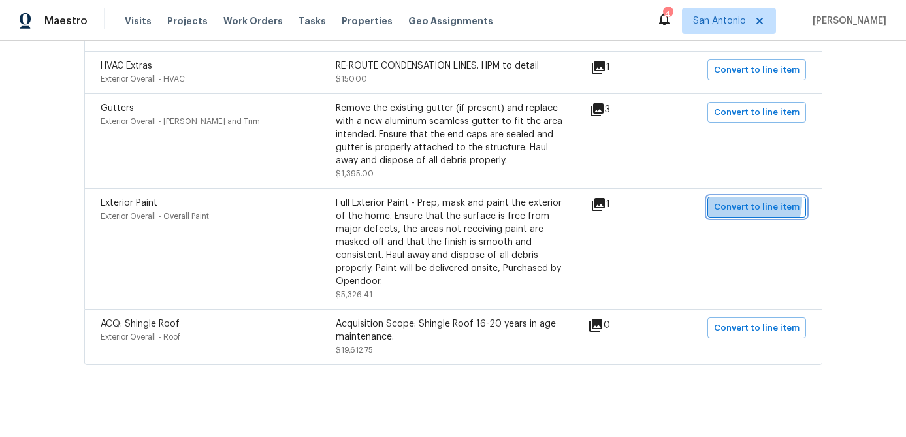
click at [743, 206] on span "Convert to line item" at bounding box center [757, 207] width 86 height 15
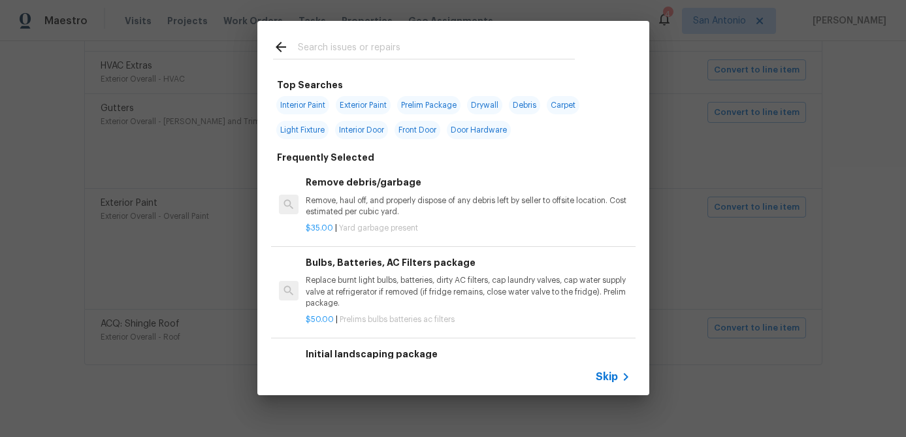
click at [620, 380] on icon at bounding box center [626, 377] width 16 height 16
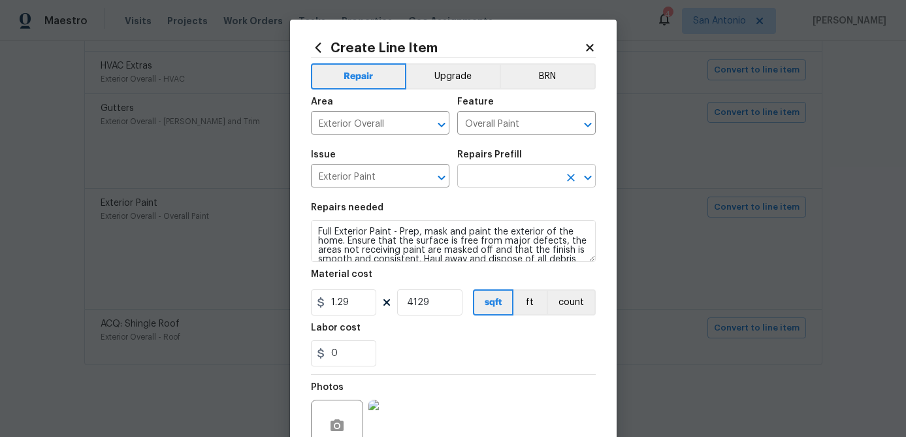
click at [488, 176] on input "text" at bounding box center [508, 177] width 102 height 20
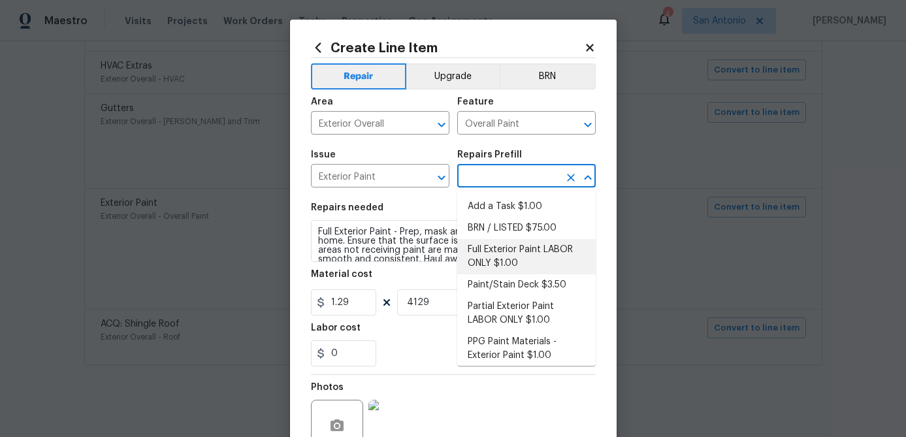
click at [484, 261] on li "Full Exterior Paint LABOR ONLY $1.00" at bounding box center [526, 256] width 139 height 35
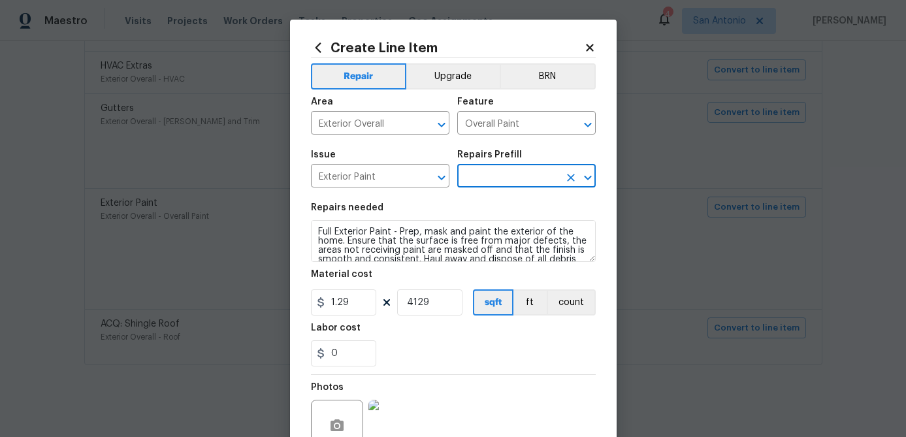
type input "Full Exterior Paint LABOR ONLY $1.00"
click at [339, 309] on input "1" at bounding box center [343, 302] width 65 height 26
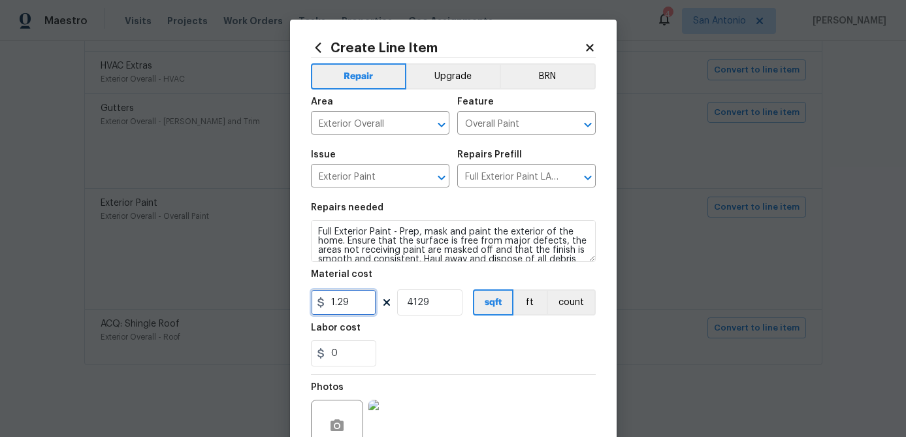
type input "1.29"
click at [442, 299] on input "4129" at bounding box center [429, 302] width 65 height 26
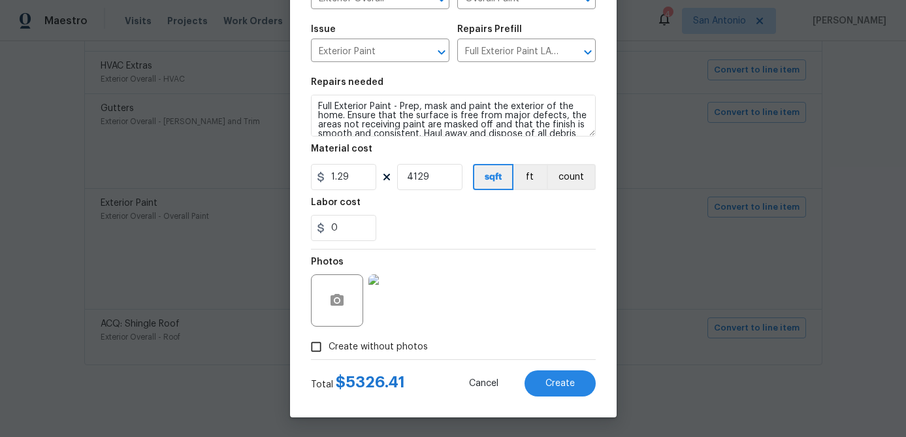
click at [508, 293] on div "Photos" at bounding box center [453, 292] width 285 height 85
click at [557, 377] on button "Create" at bounding box center [560, 383] width 71 height 26
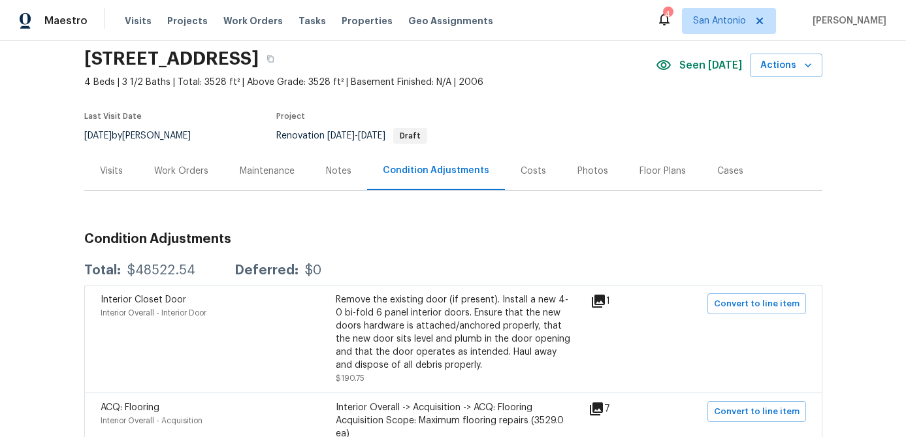
scroll to position [76, 0]
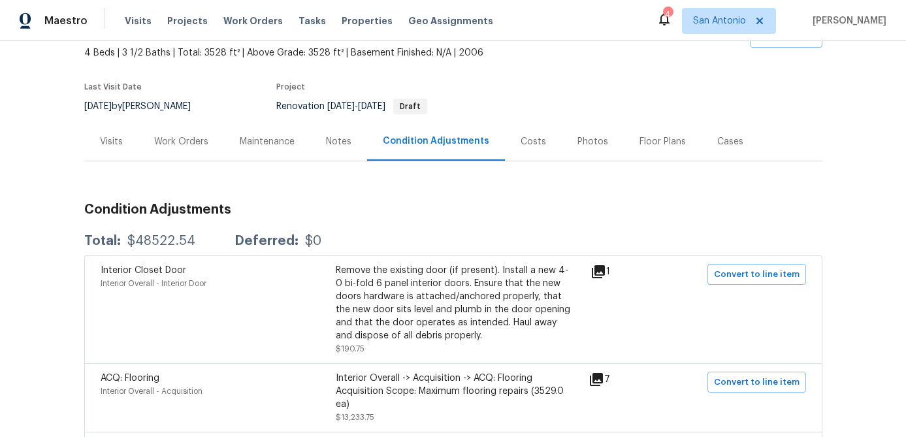
click at [186, 135] on div "Work Orders" at bounding box center [181, 141] width 54 height 13
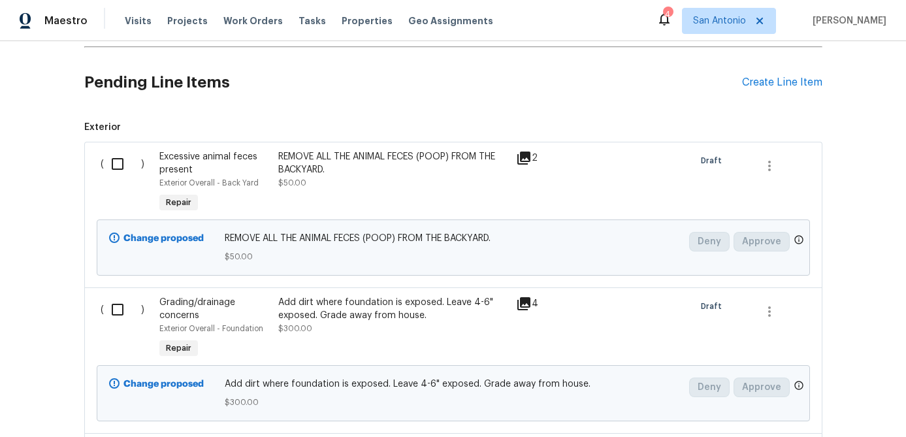
scroll to position [356, 0]
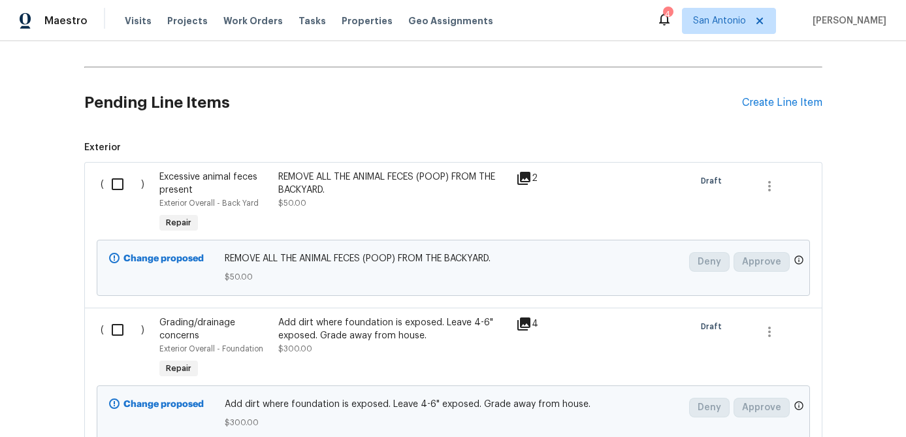
click at [120, 182] on input "checkbox" at bounding box center [122, 184] width 37 height 27
checkbox input "true"
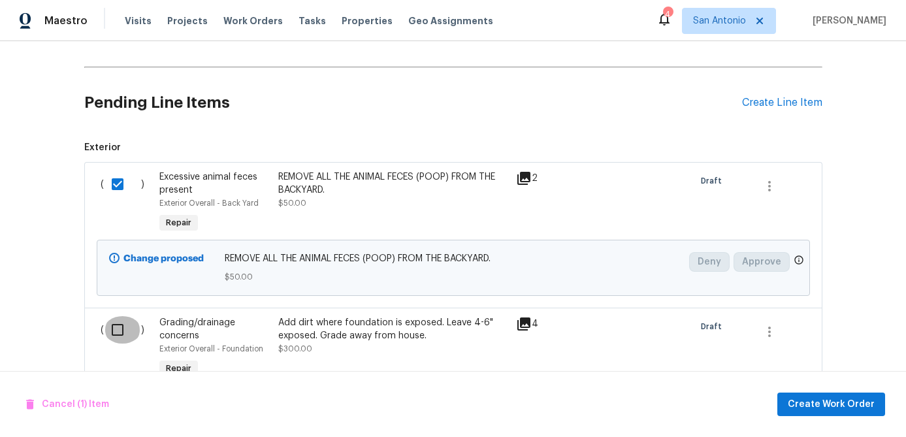
click at [116, 333] on input "checkbox" at bounding box center [122, 329] width 37 height 27
checkbox input "true"
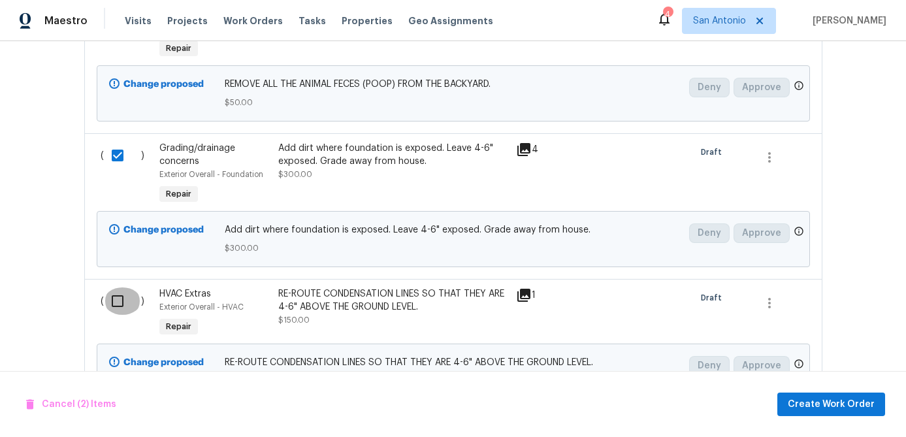
click at [114, 306] on input "checkbox" at bounding box center [122, 301] width 37 height 27
checkbox input "true"
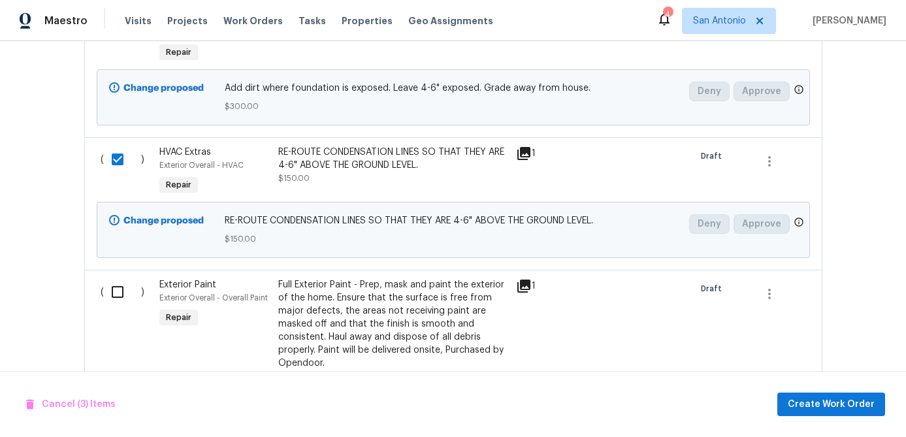
scroll to position [674, 0]
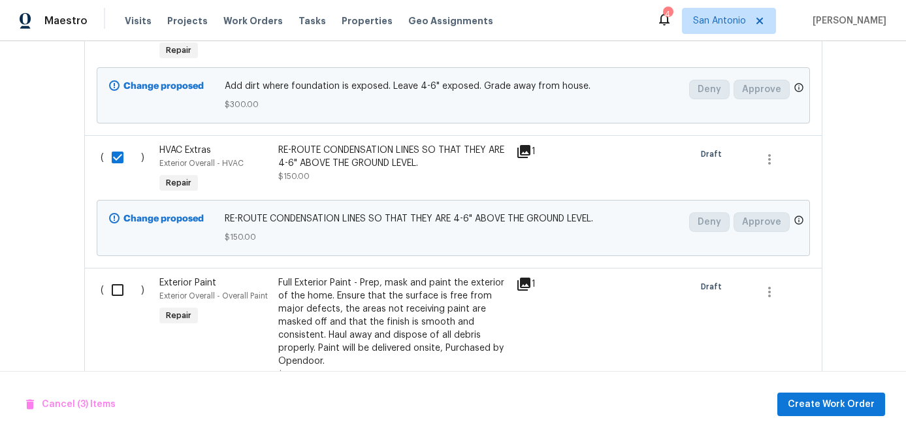
click at [114, 306] on div "( )" at bounding box center [126, 328] width 59 height 112
click at [114, 293] on input "checkbox" at bounding box center [122, 289] width 37 height 27
checkbox input "true"
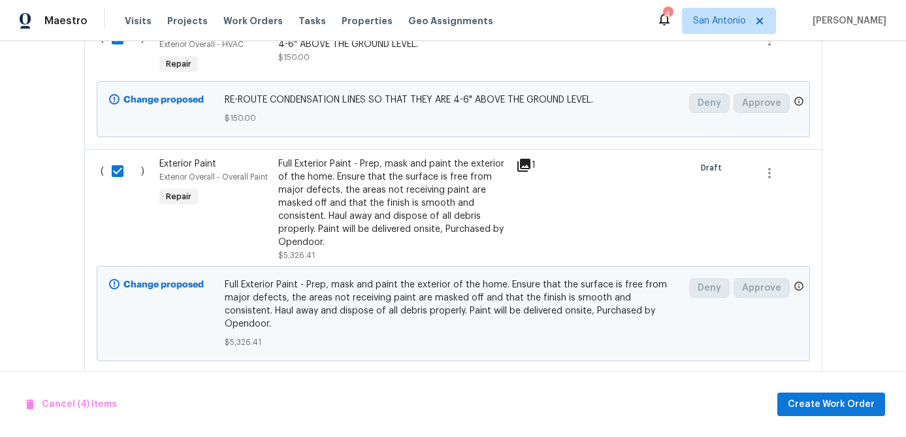
scroll to position [851, 0]
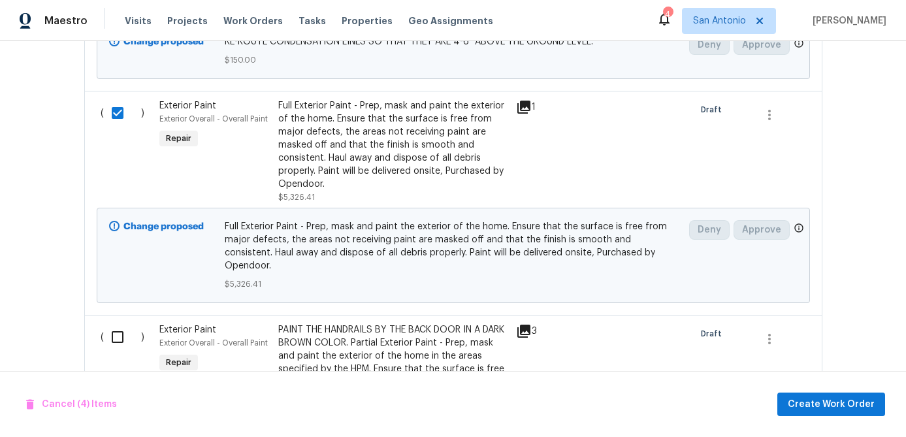
click at [118, 325] on input "checkbox" at bounding box center [122, 336] width 37 height 27
checkbox input "true"
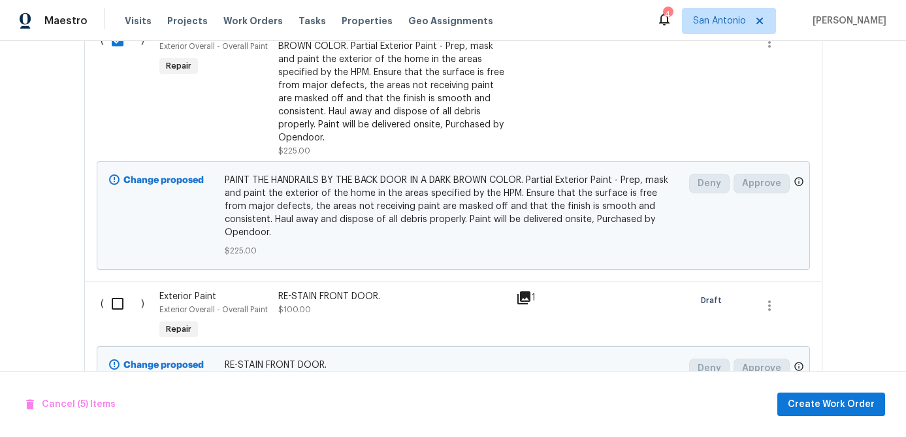
scroll to position [1215, 0]
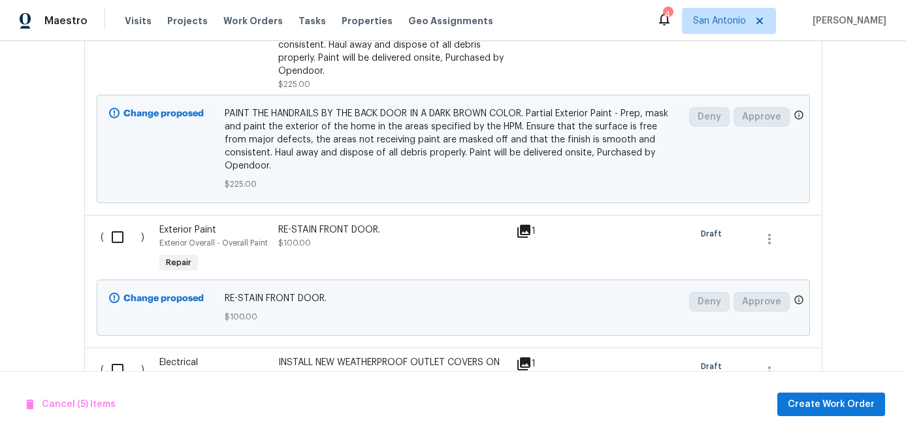
click at [110, 223] on input "checkbox" at bounding box center [122, 236] width 37 height 27
checkbox input "true"
click at [110, 356] on input "checkbox" at bounding box center [122, 369] width 37 height 27
checkbox input "true"
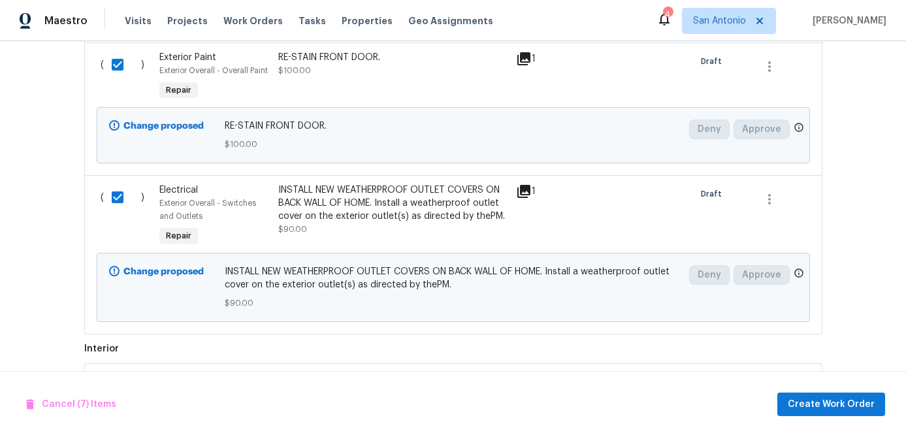
scroll to position [1425, 0]
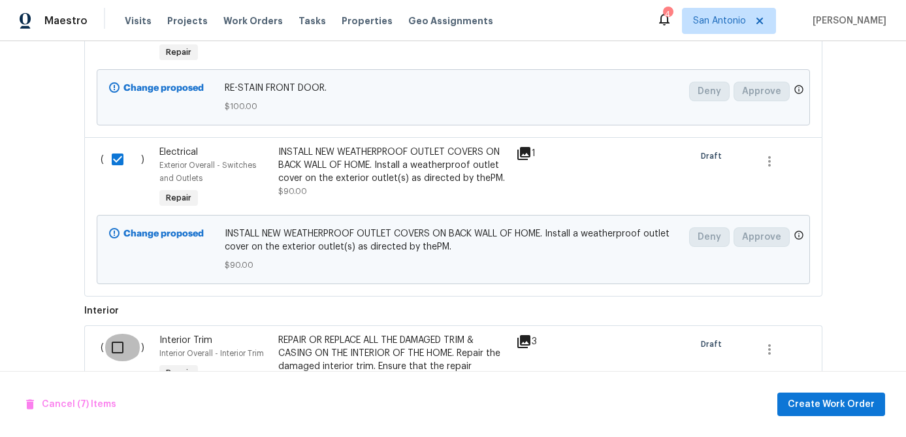
click at [113, 334] on input "checkbox" at bounding box center [122, 347] width 37 height 27
checkbox input "true"
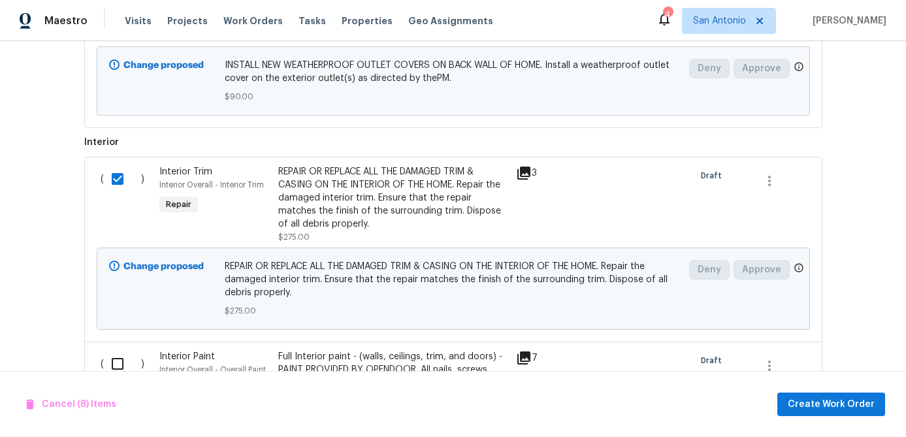
scroll to position [1619, 0]
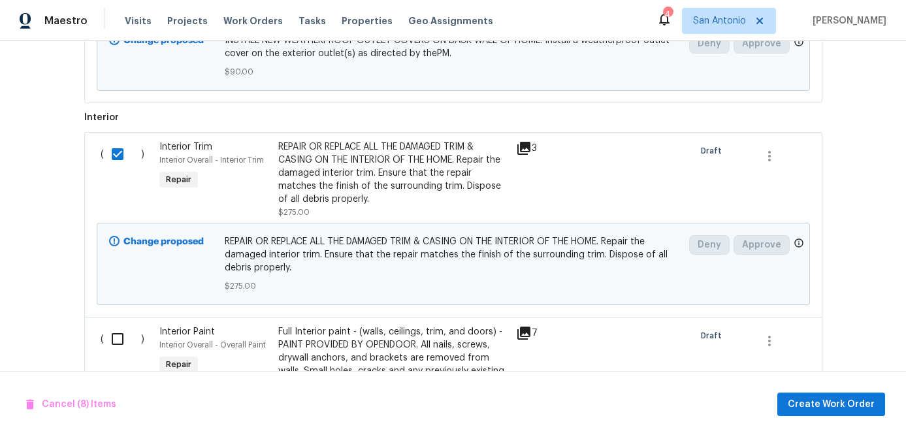
click at [117, 325] on input "checkbox" at bounding box center [122, 338] width 37 height 27
checkbox input "true"
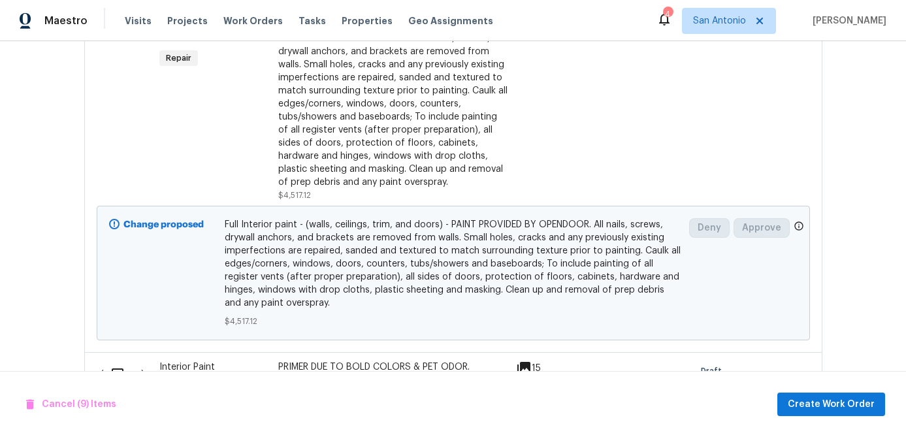
scroll to position [1946, 0]
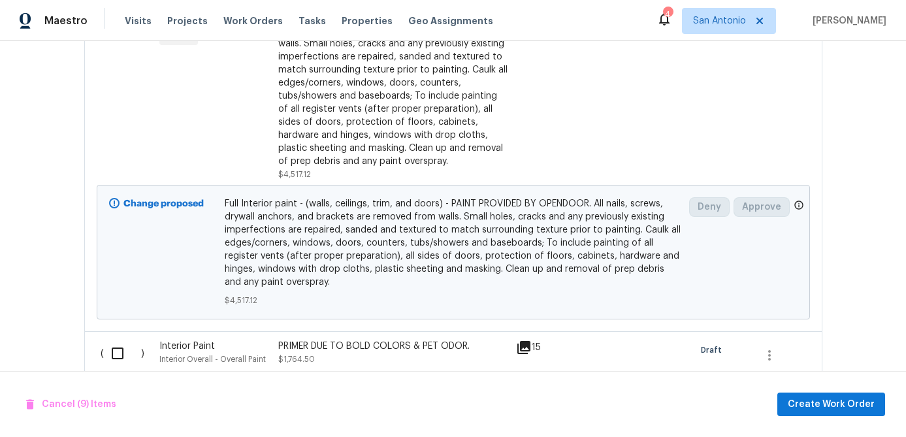
click at [114, 340] on input "checkbox" at bounding box center [122, 353] width 37 height 27
checkbox input "true"
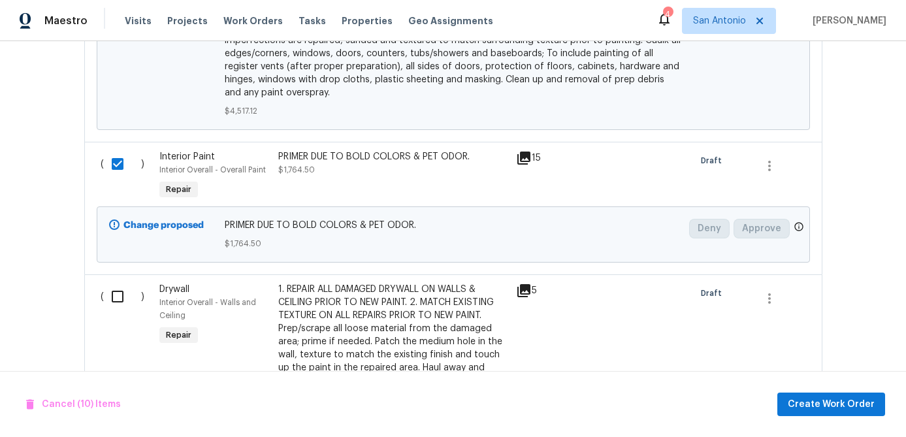
scroll to position [2277, 0]
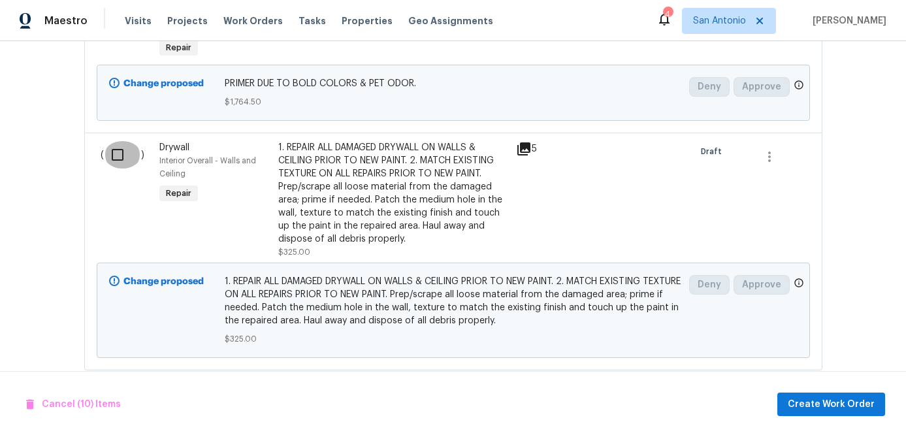
click at [119, 141] on input "checkbox" at bounding box center [122, 154] width 37 height 27
checkbox input "true"
click at [830, 405] on span "Create Work Order" at bounding box center [831, 405] width 87 height 16
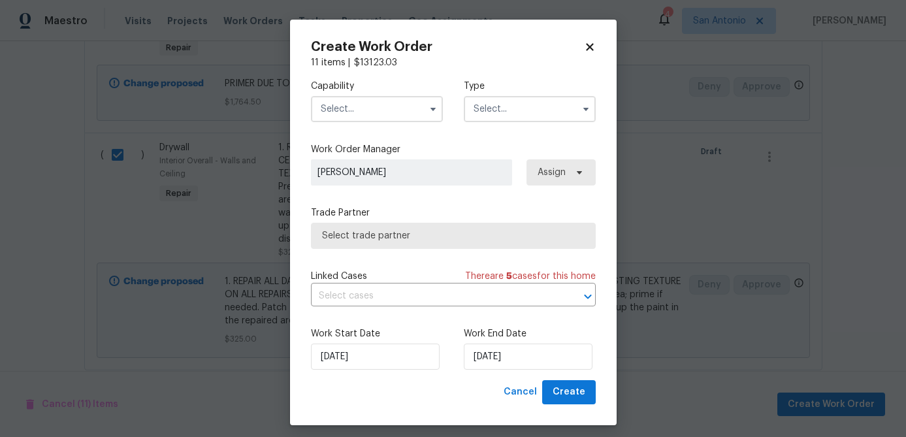
click at [376, 111] on input "text" at bounding box center [377, 109] width 132 height 26
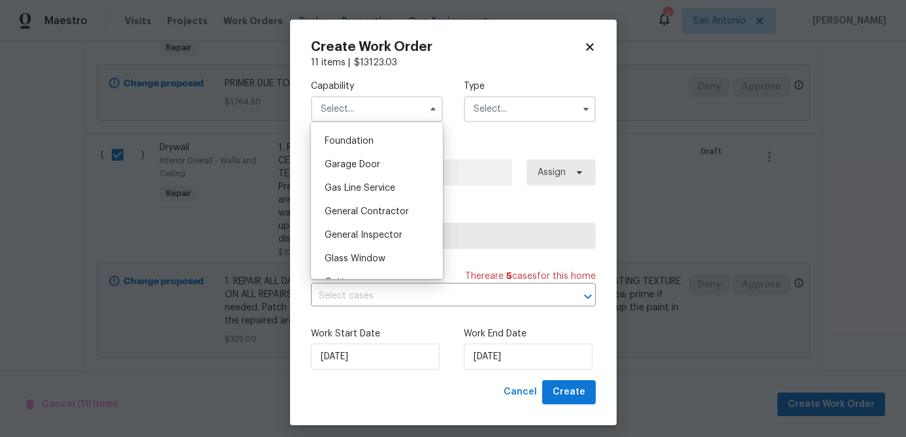
scroll to position [543, 0]
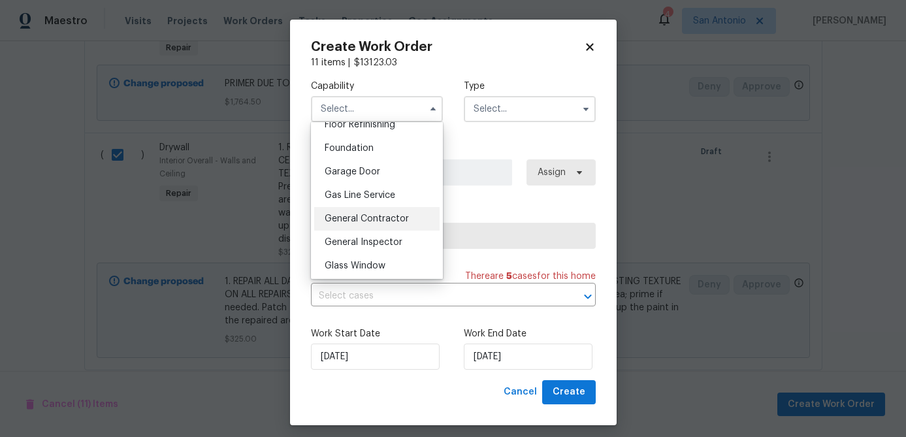
click at [385, 219] on span "General Contractor" at bounding box center [367, 218] width 84 height 9
type input "General Contractor"
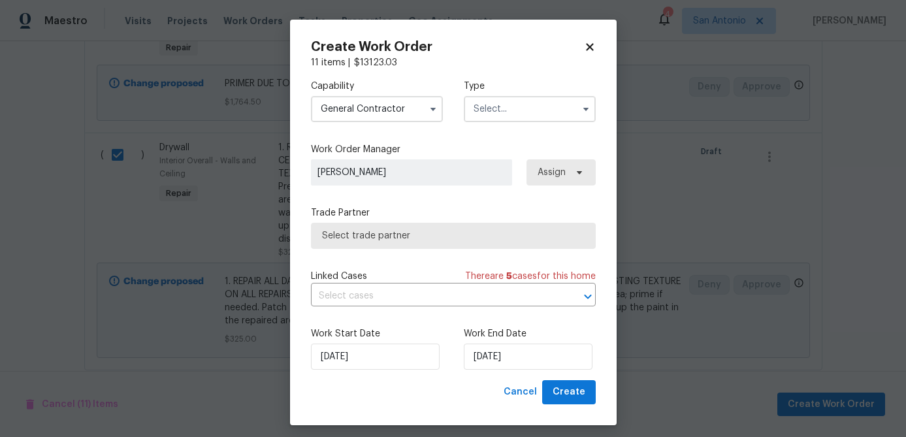
click at [499, 114] on input "text" at bounding box center [530, 109] width 132 height 26
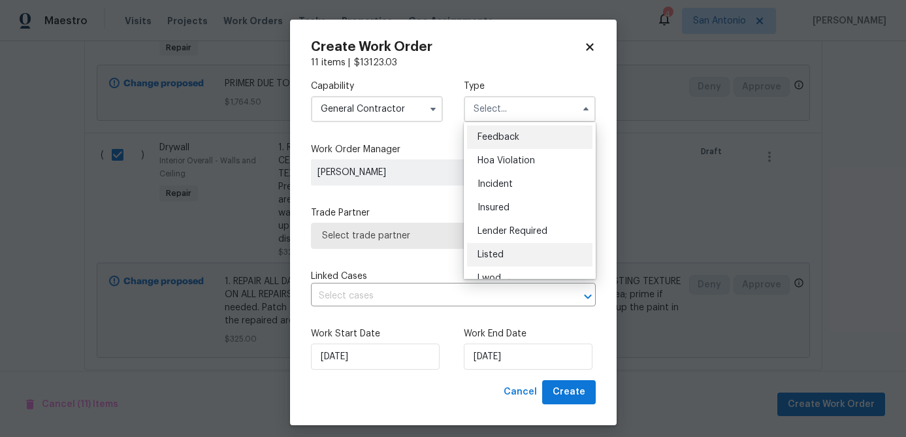
scroll to position [156, 0]
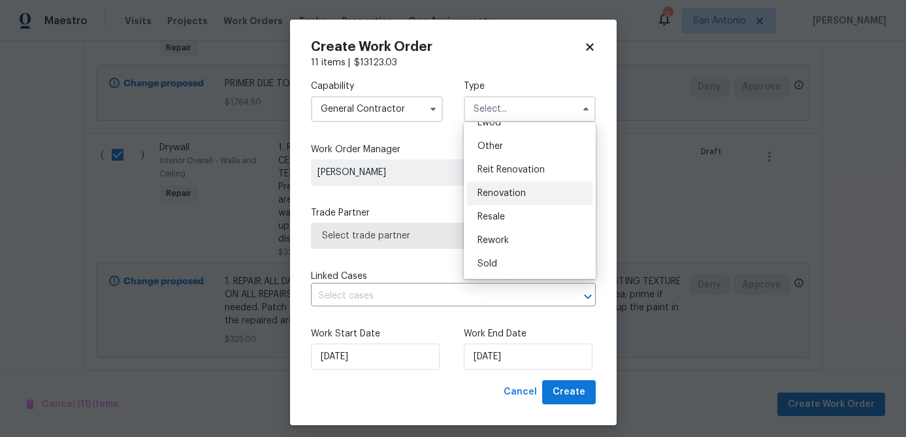
click at [521, 190] on span "Renovation" at bounding box center [502, 193] width 48 height 9
type input "Renovation"
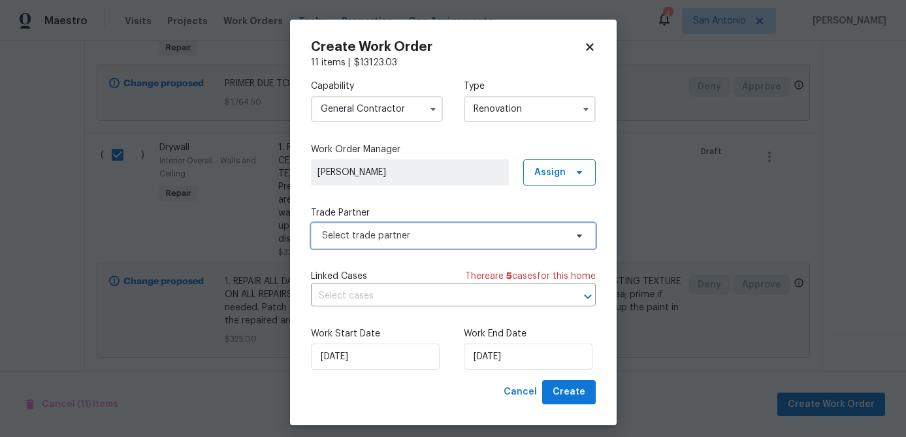
click at [459, 231] on span "Select trade partner" at bounding box center [444, 235] width 244 height 13
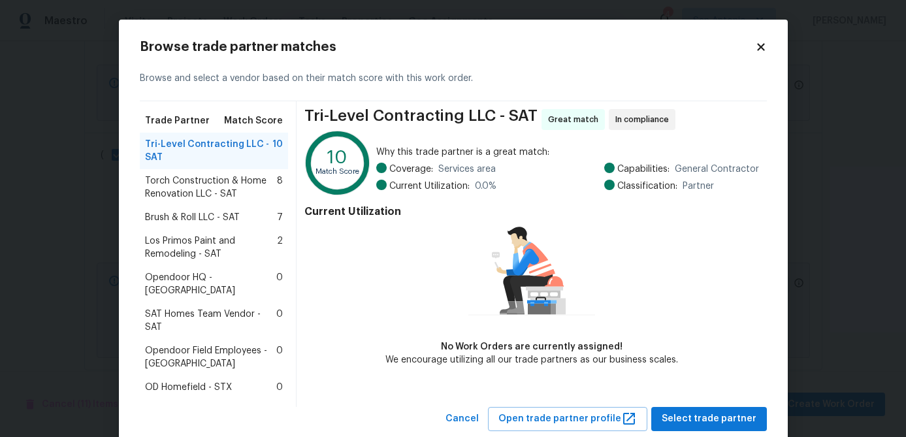
click at [193, 184] on span "Torch Construction & Home Renovation LLC - SAT" at bounding box center [211, 187] width 133 height 26
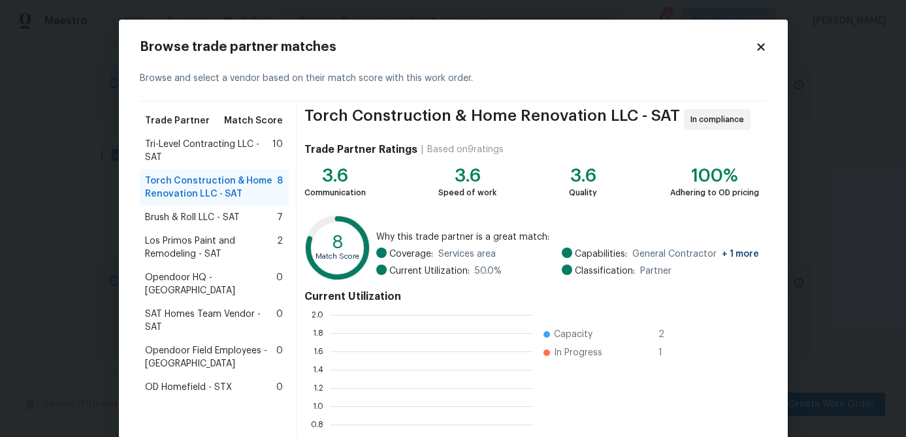
scroll to position [183, 203]
click at [185, 217] on span "Brush & Roll LLC - SAT" at bounding box center [192, 217] width 95 height 13
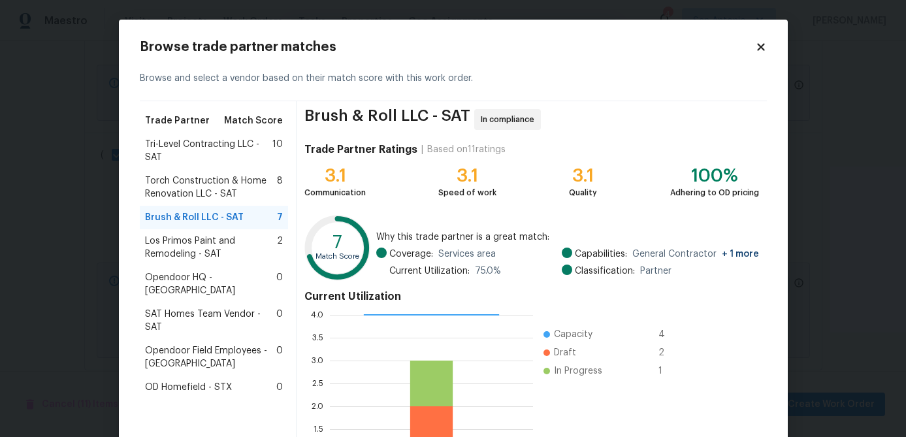
click at [180, 248] on span "Los Primos Paint and Remodeling - SAT" at bounding box center [211, 248] width 133 height 26
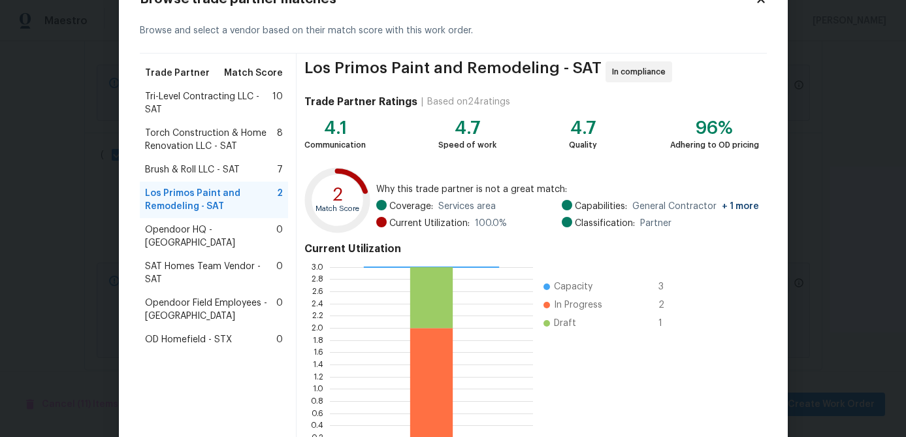
scroll to position [139, 0]
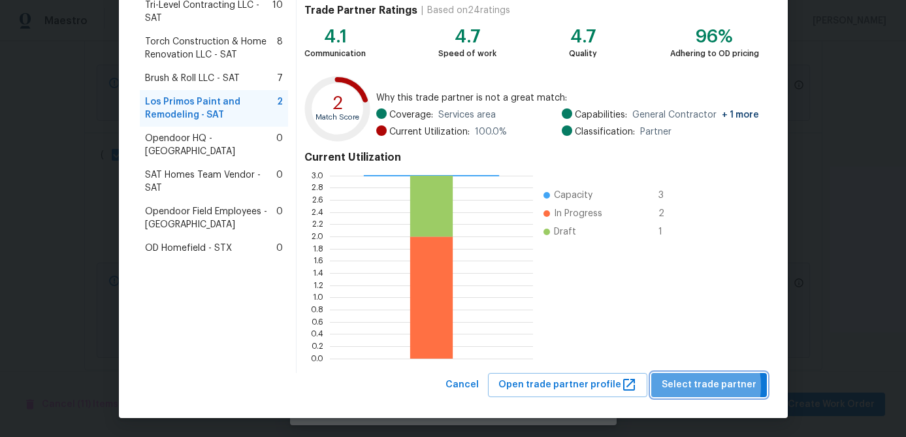
click at [686, 386] on span "Select trade partner" at bounding box center [709, 385] width 95 height 16
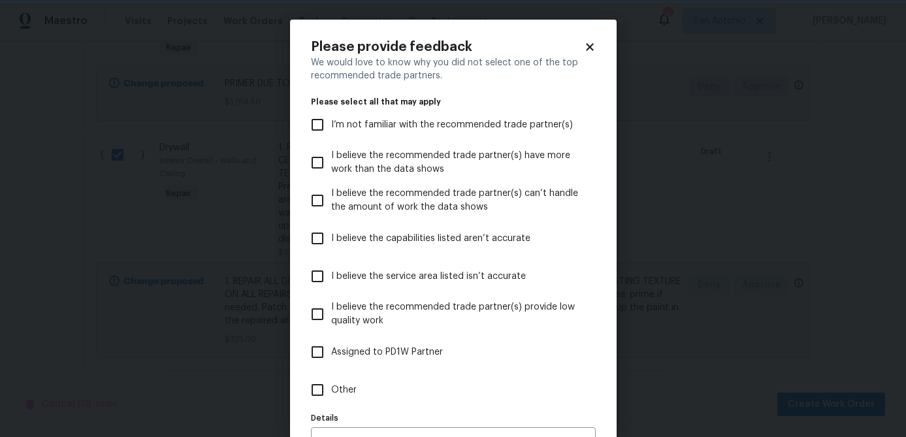
scroll to position [0, 0]
click at [587, 46] on icon at bounding box center [590, 47] width 12 height 12
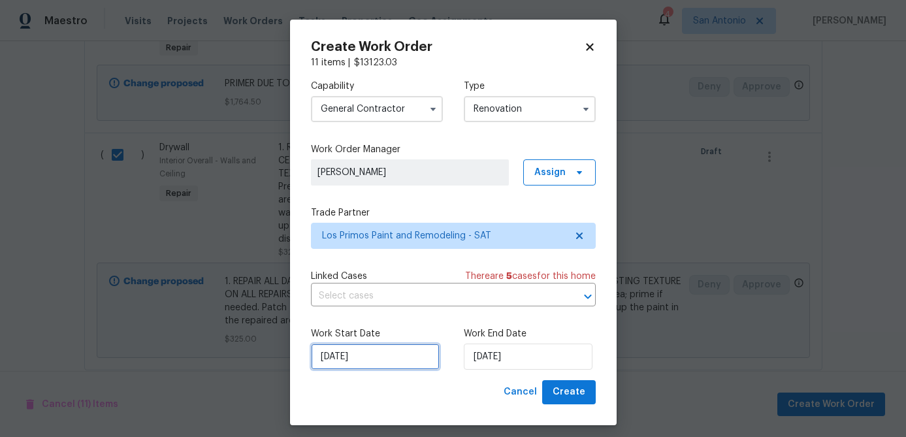
click at [380, 361] on input "[DATE]" at bounding box center [375, 357] width 129 height 26
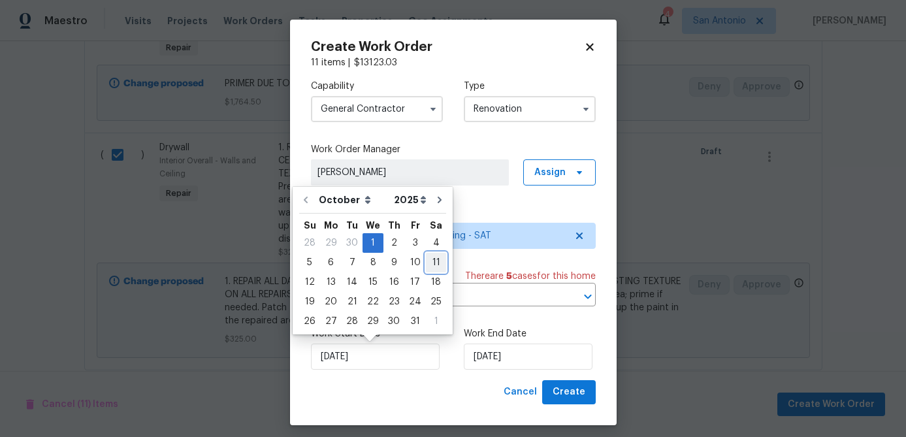
click at [431, 261] on div "11" at bounding box center [436, 263] width 20 height 18
type input "[DATE]"
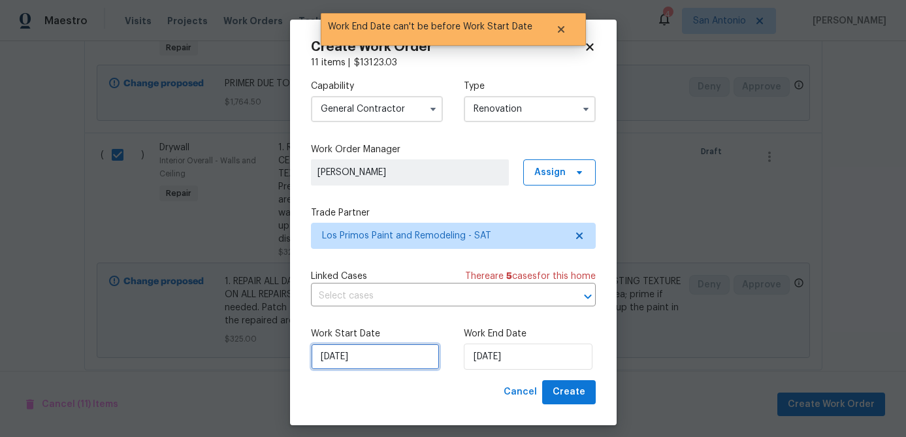
click at [383, 352] on input "[DATE]" at bounding box center [375, 357] width 129 height 26
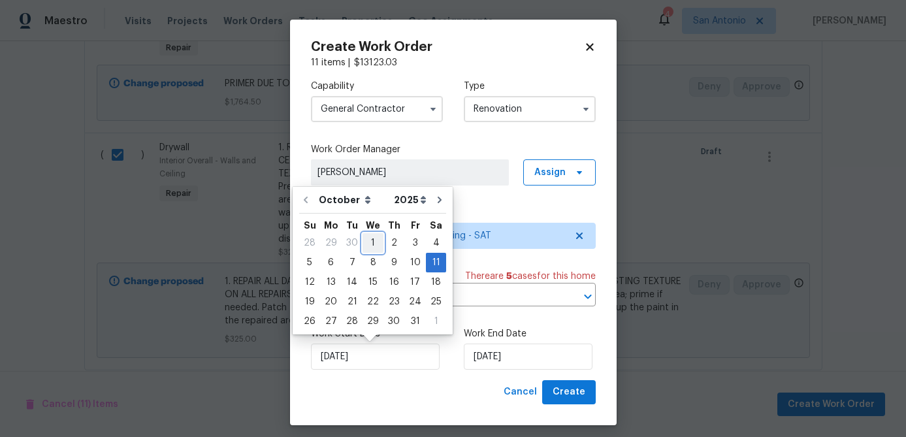
click at [373, 235] on div "1" at bounding box center [373, 243] width 21 height 18
type input "[DATE]"
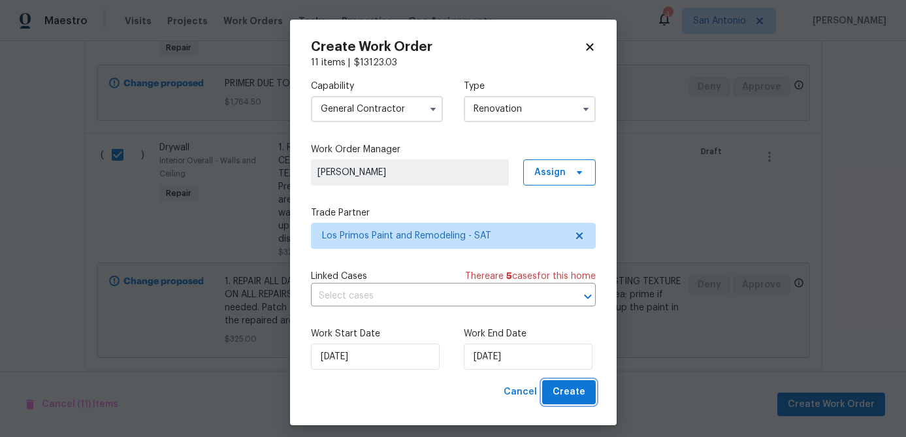
click at [582, 395] on span "Create" at bounding box center [569, 392] width 33 height 16
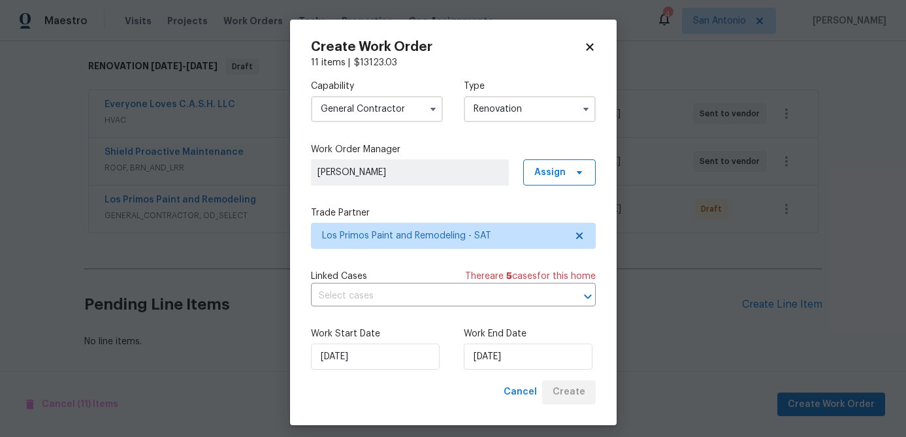
scroll to position [202, 0]
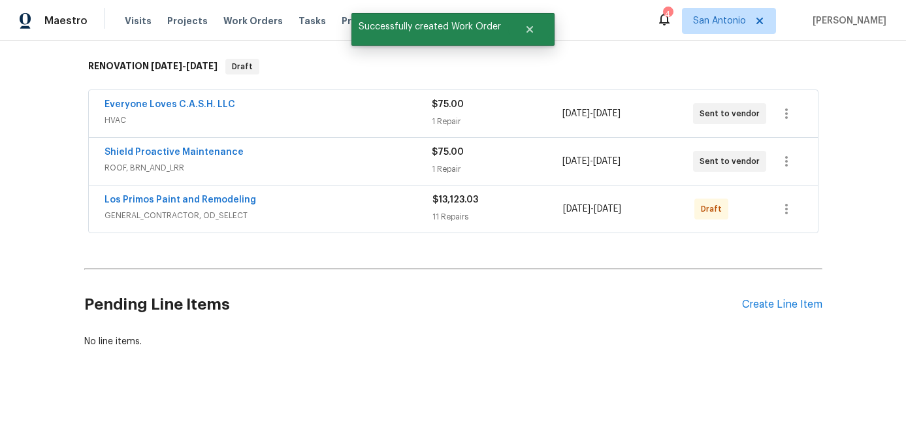
click at [386, 208] on div "Los Primos Paint and Remodeling" at bounding box center [269, 201] width 328 height 16
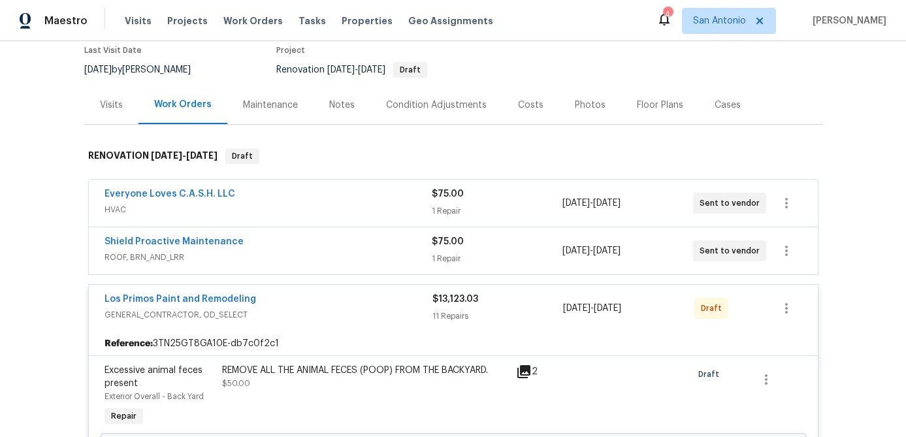
scroll to position [105, 0]
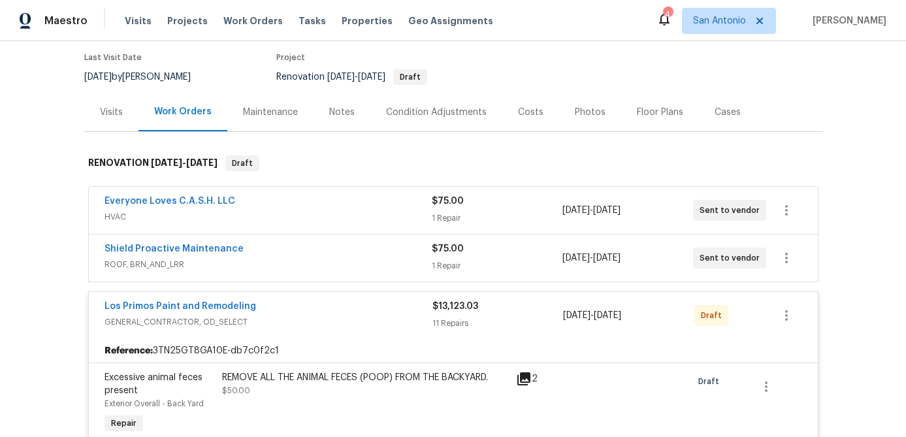
click at [326, 310] on div "Los Primos Paint and Remodeling" at bounding box center [269, 308] width 328 height 16
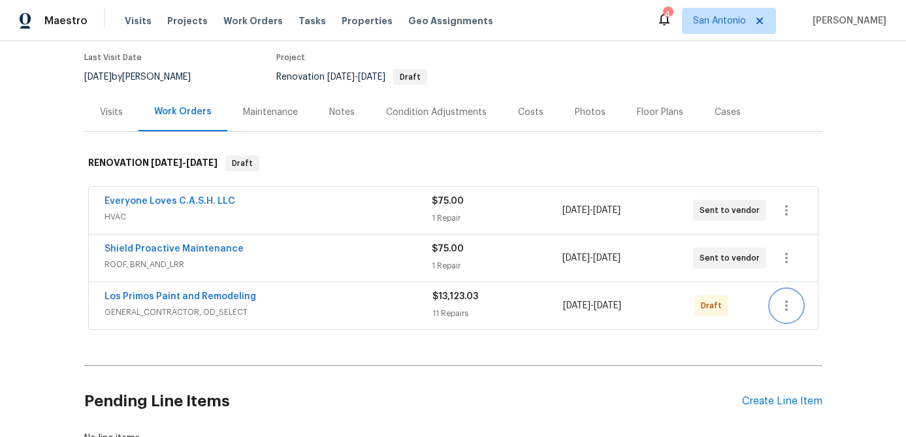
click at [792, 303] on icon "button" at bounding box center [787, 306] width 16 height 16
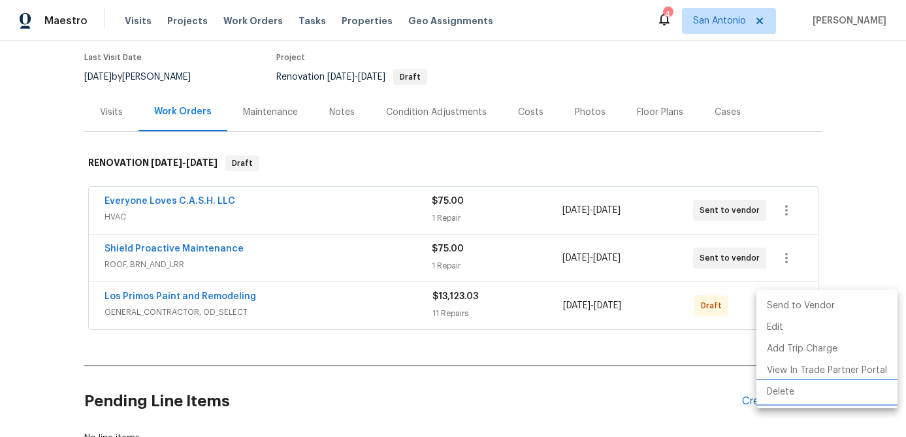
click at [768, 392] on li "Delete" at bounding box center [827, 393] width 141 height 22
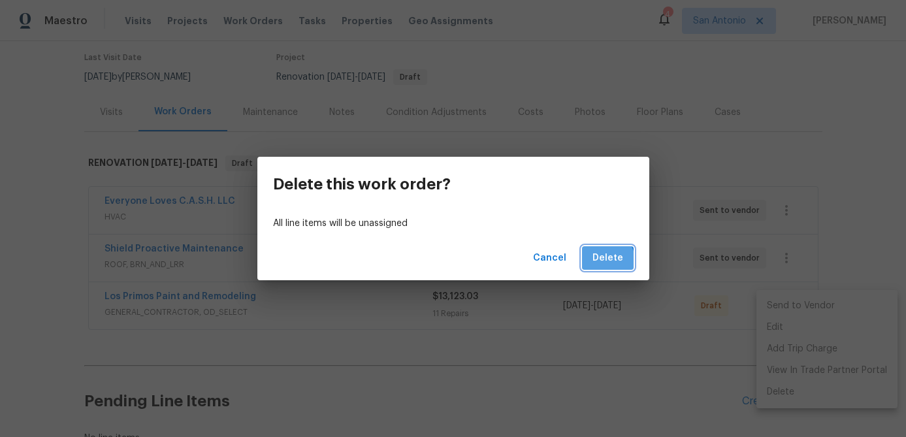
click at [601, 263] on span "Delete" at bounding box center [608, 258] width 31 height 16
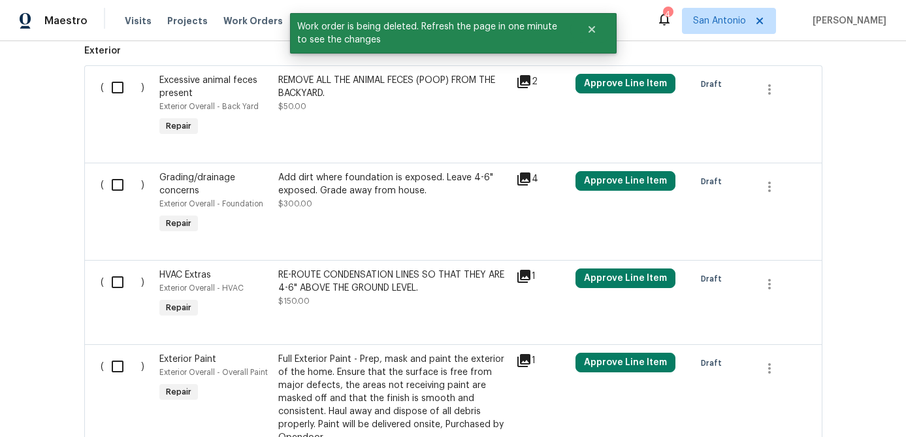
scroll to position [0, 0]
